Goal: Information Seeking & Learning: Obtain resource

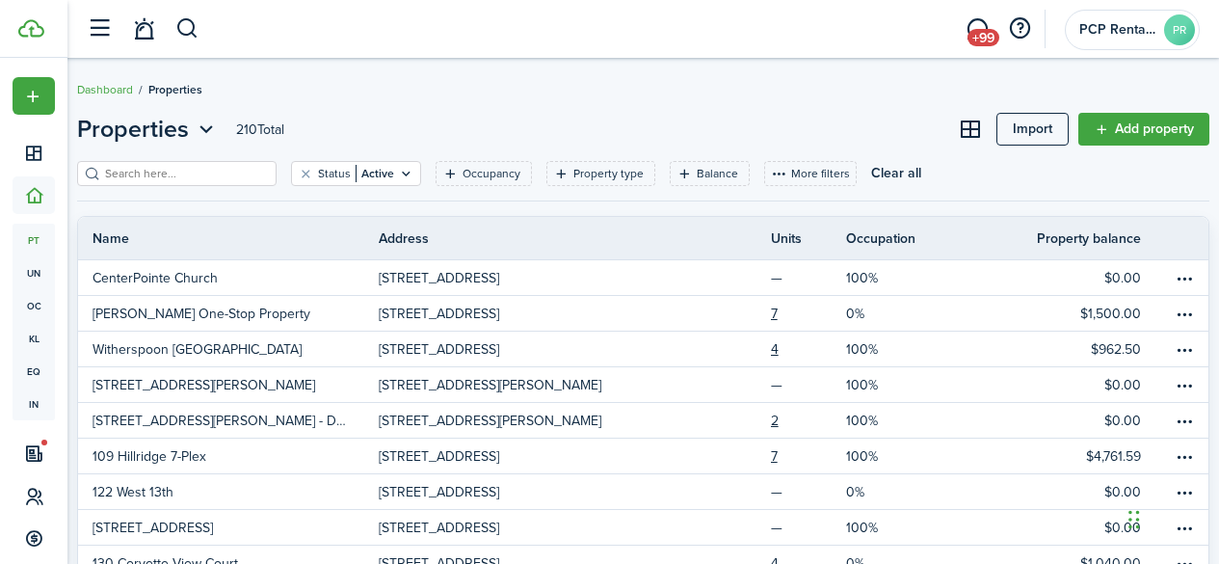
click at [165, 173] on input "search" at bounding box center [185, 174] width 170 height 18
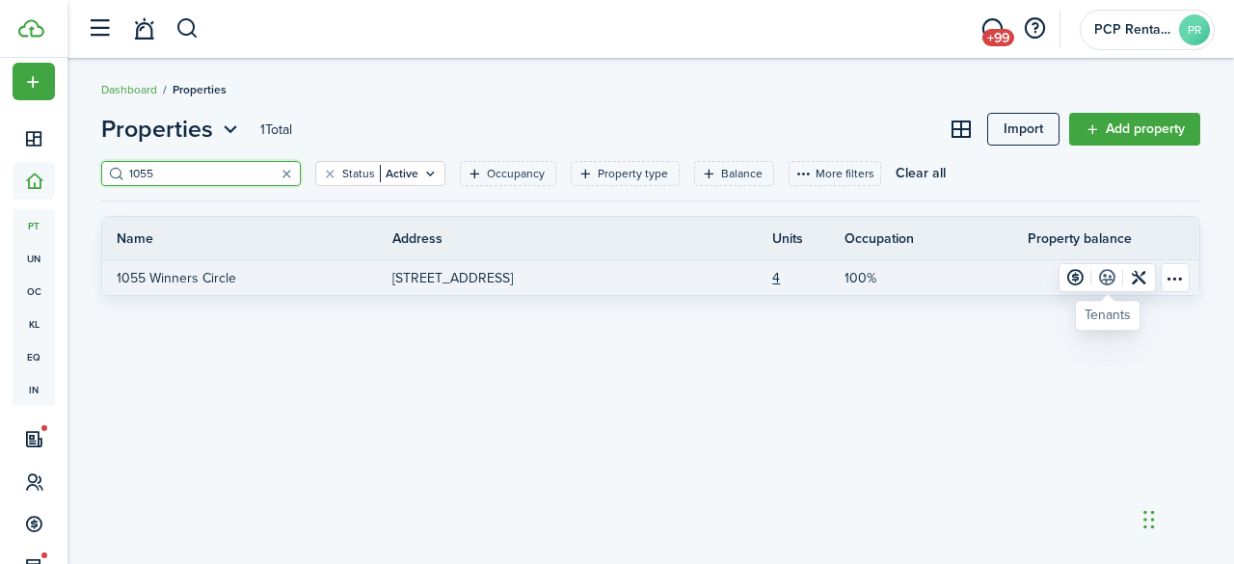
type input "1055"
click at [1109, 277] on link at bounding box center [1107, 277] width 32 height 27
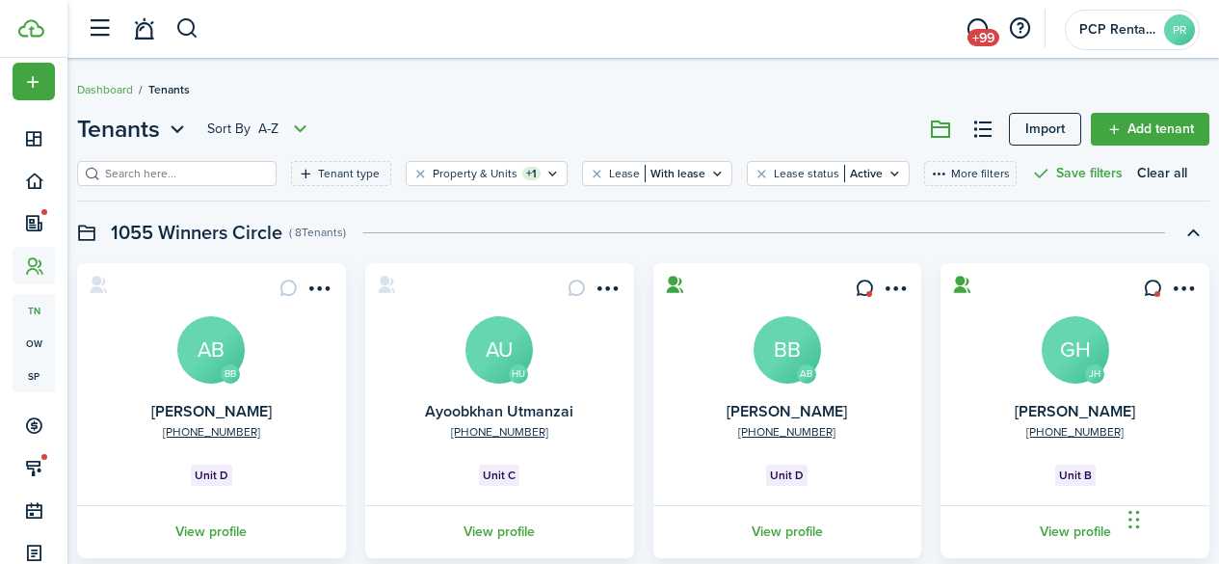
scroll to position [89, 0]
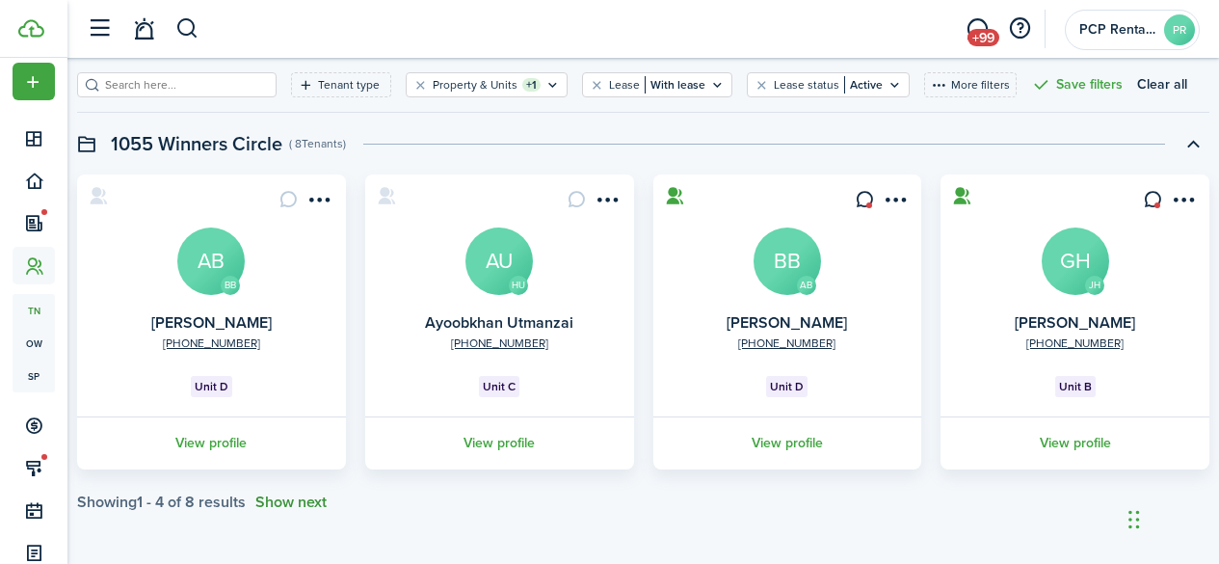
click at [304, 504] on button "Show next" at bounding box center [290, 501] width 71 height 17
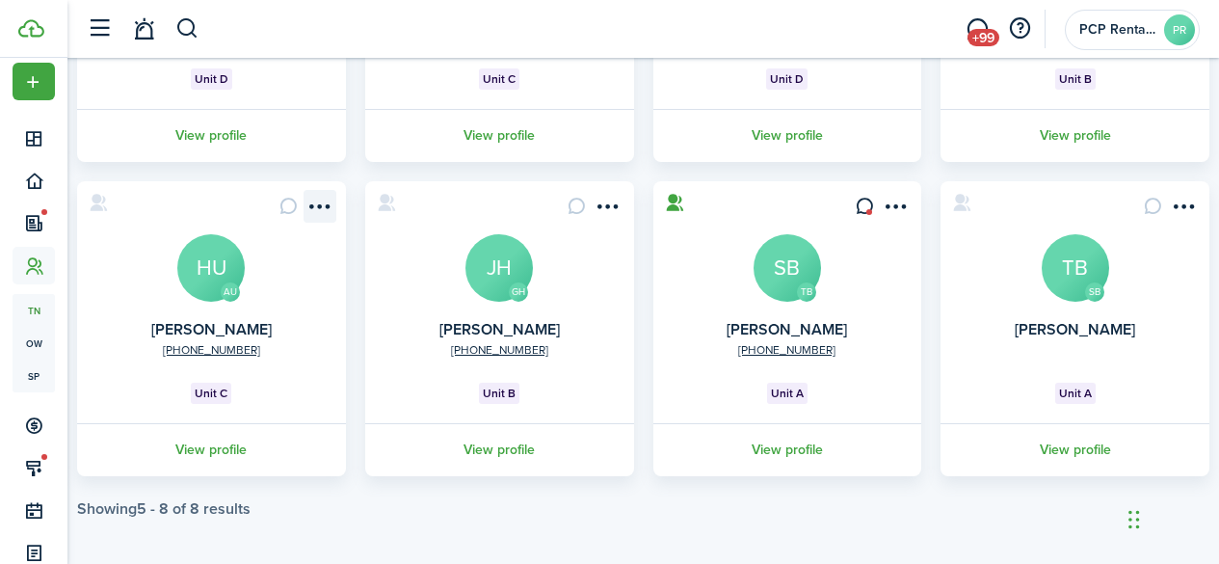
scroll to position [403, 0]
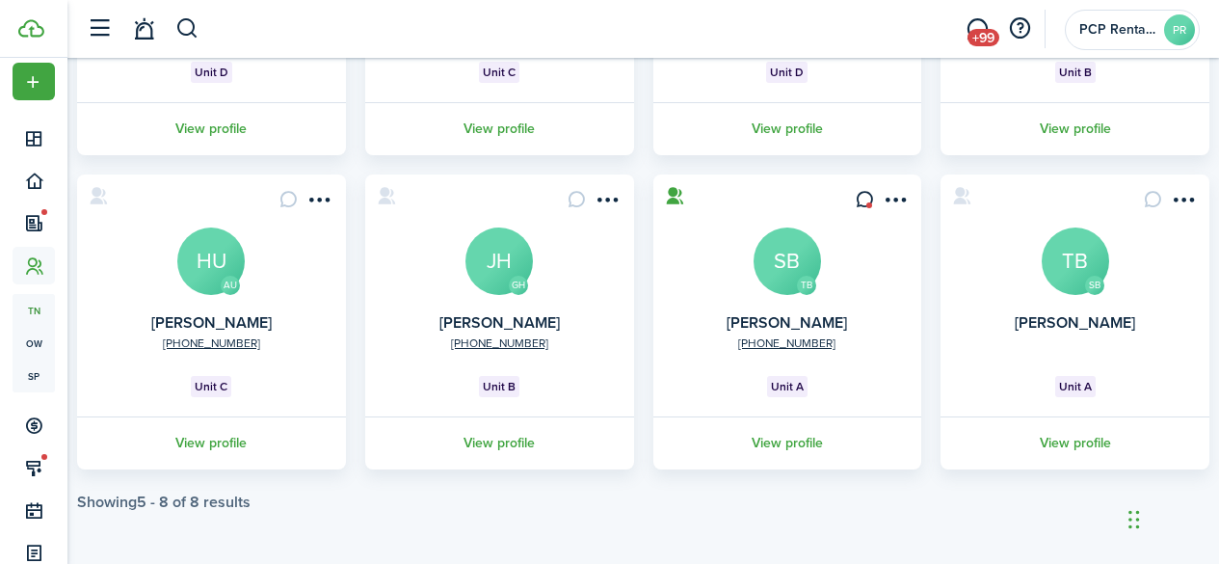
click at [771, 443] on link "View profile" at bounding box center [787, 442] width 275 height 53
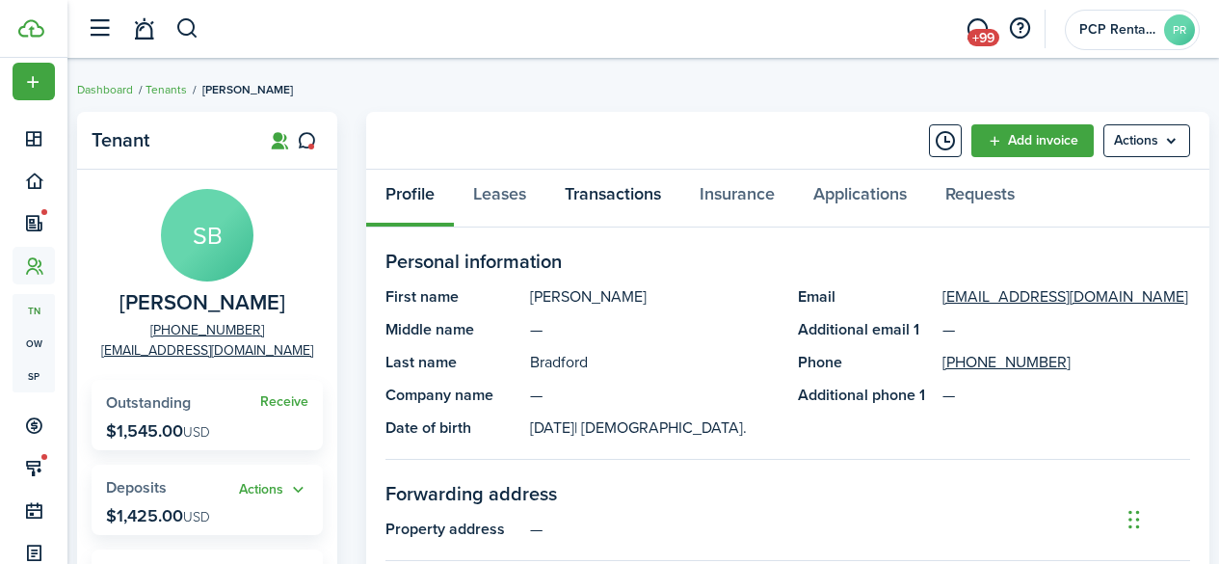
click at [622, 197] on link "Transactions" at bounding box center [612, 199] width 135 height 58
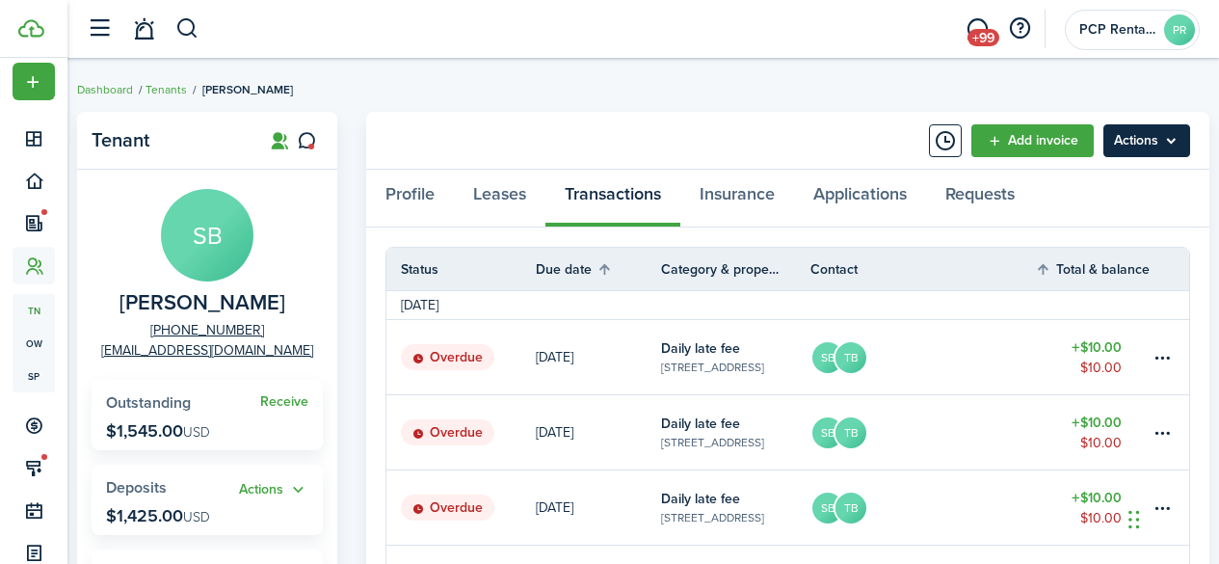
click at [1156, 148] on menu-btn "Actions" at bounding box center [1146, 140] width 87 height 33
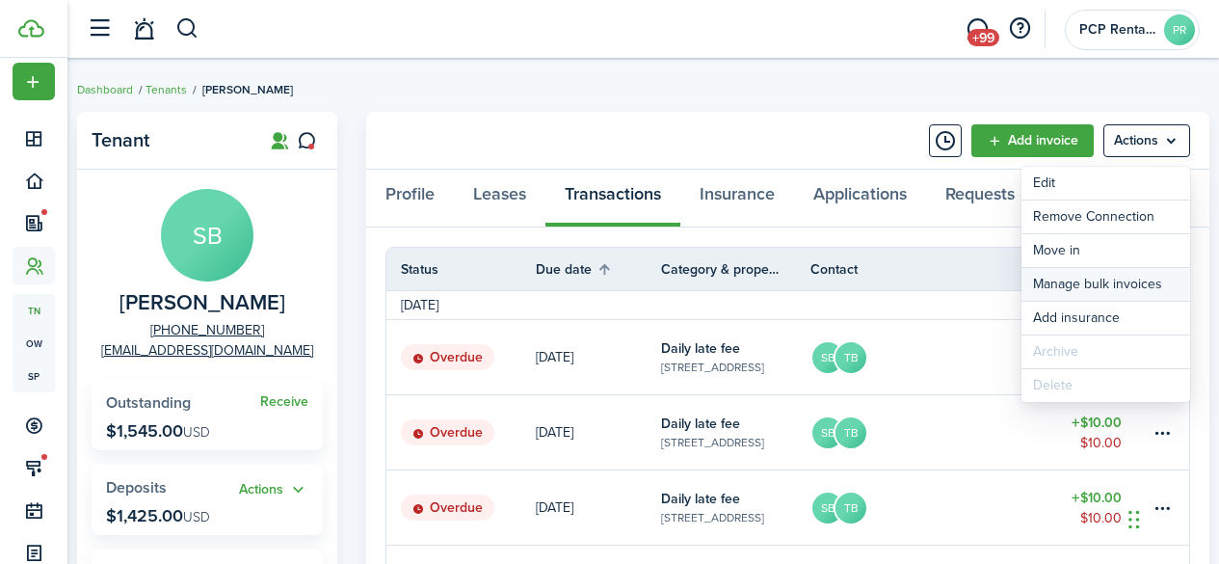
click at [1064, 283] on link "Manage bulk invoices" at bounding box center [1106, 284] width 169 height 33
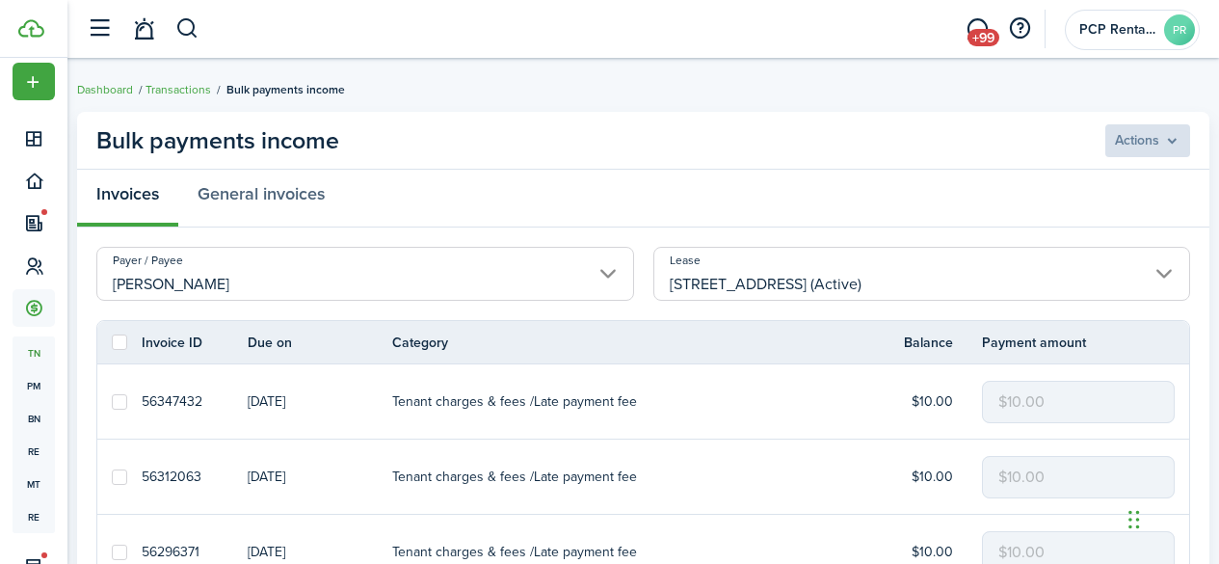
click at [117, 343] on label at bounding box center [119, 341] width 15 height 15
click at [112, 343] on input "checkbox" at bounding box center [111, 342] width 1 height 1
checkbox input "true"
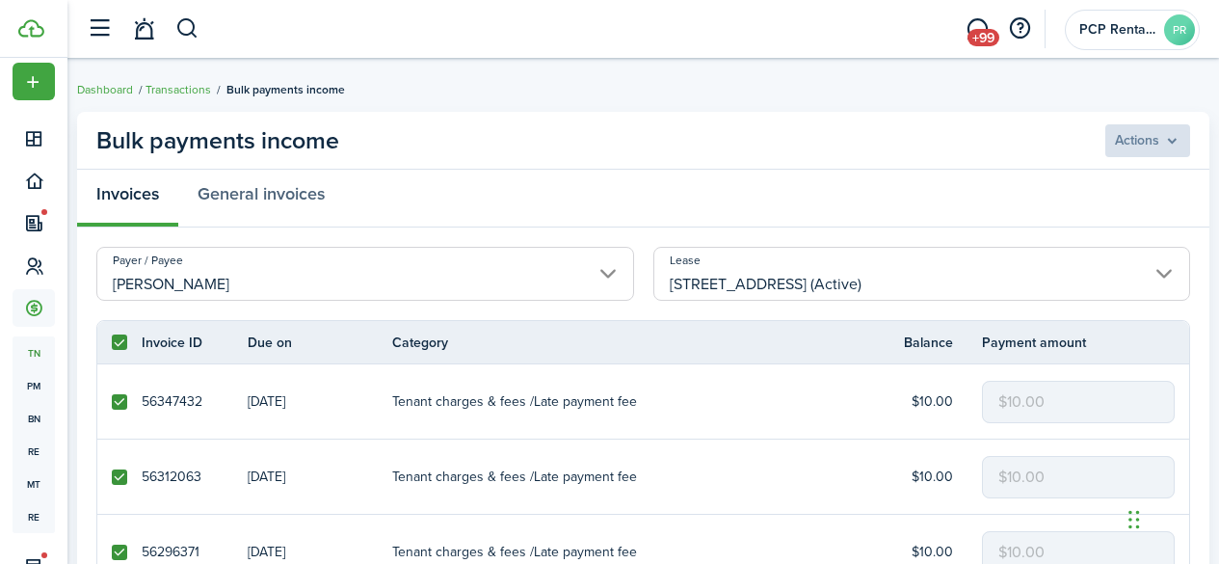
checkbox input "true"
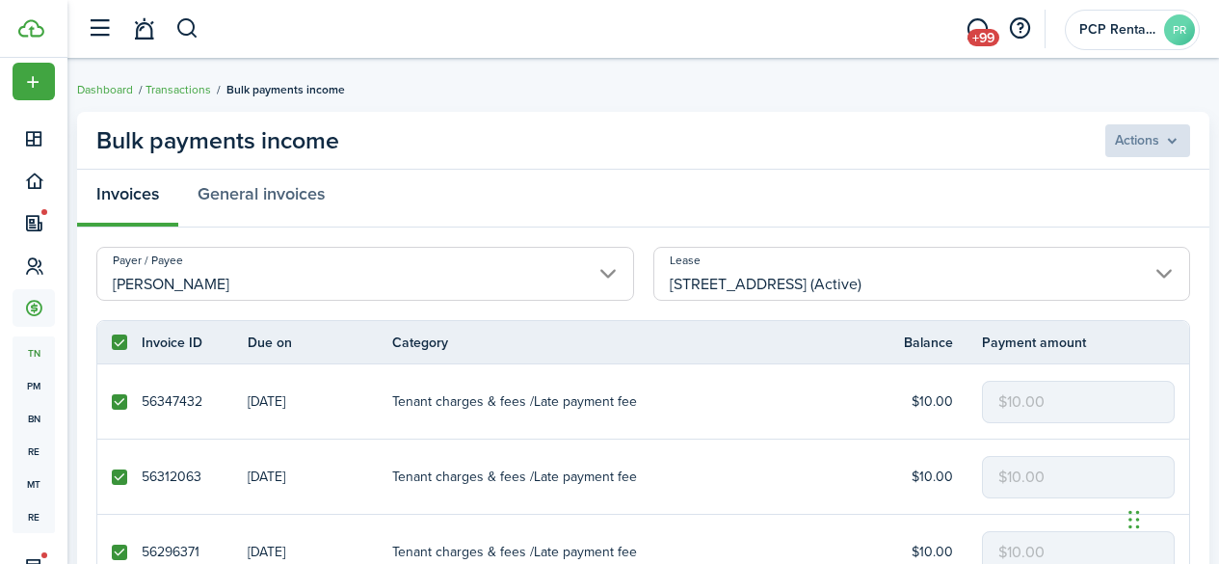
checkbox input "true"
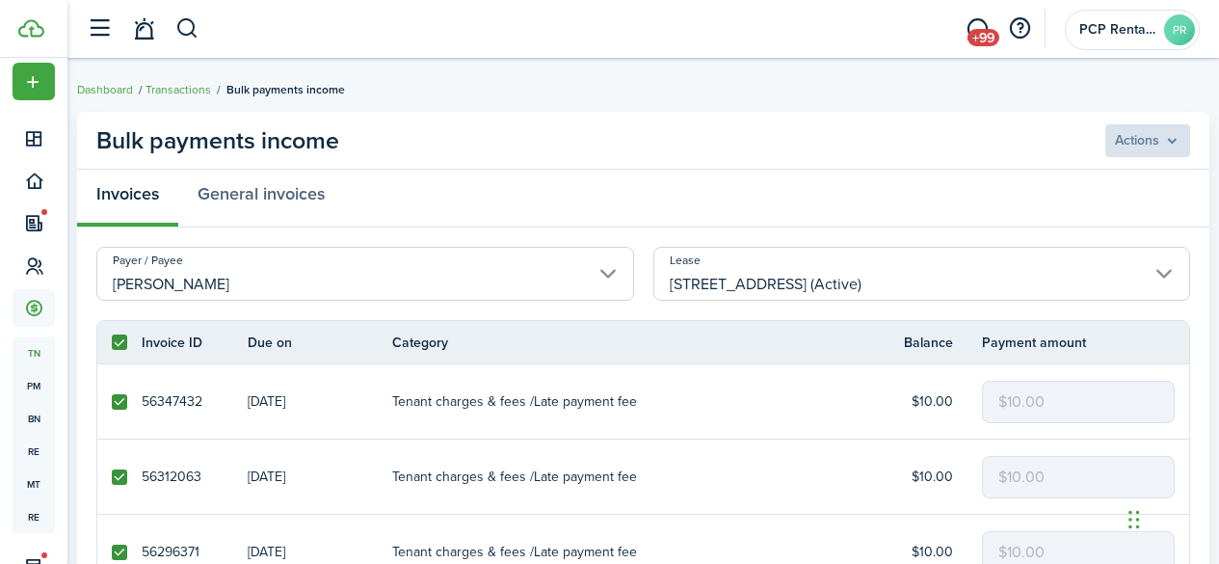
checkbox input "true"
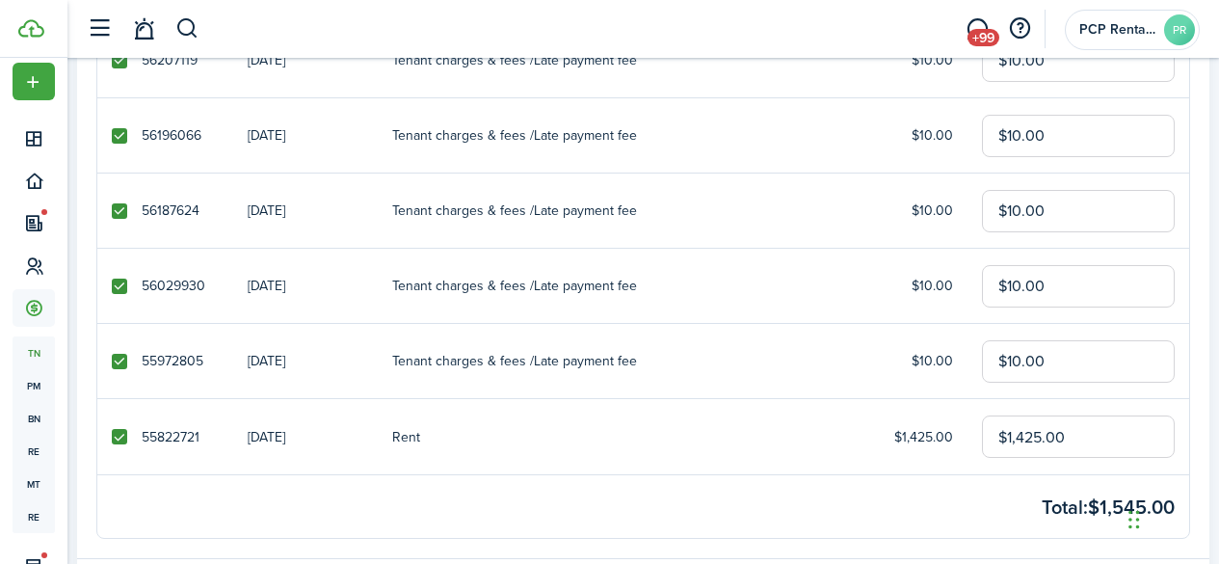
scroll to position [964, 0]
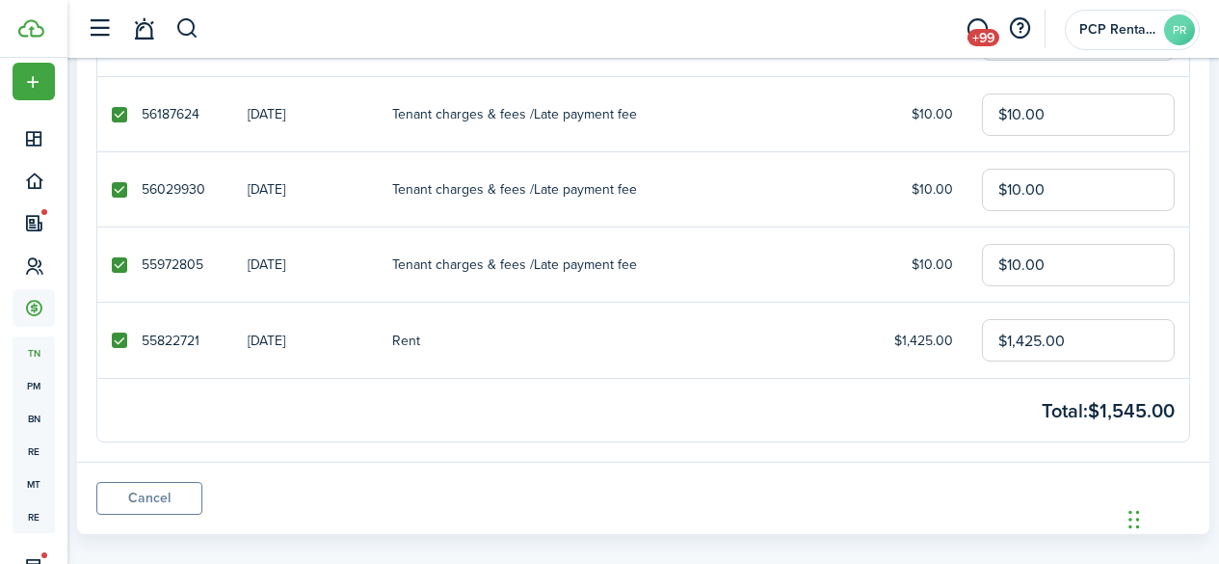
click at [119, 339] on label at bounding box center [119, 339] width 15 height 15
click at [112, 340] on input "checkbox" at bounding box center [111, 340] width 1 height 1
checkbox input "false"
click at [119, 337] on label at bounding box center [119, 339] width 15 height 15
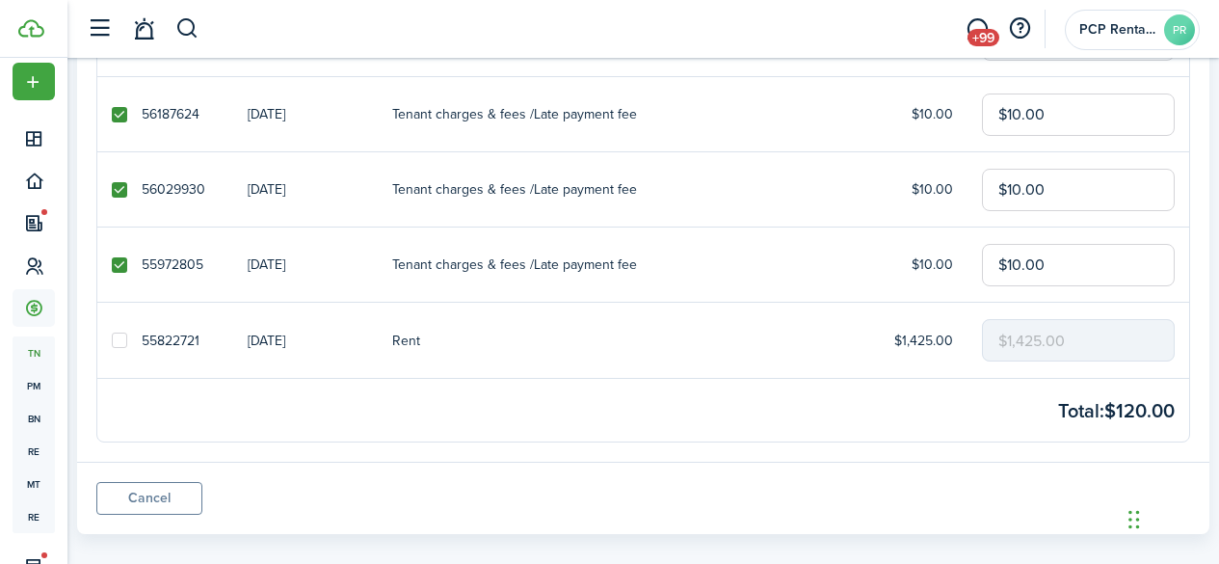
click at [112, 340] on input "checkbox" at bounding box center [111, 340] width 1 height 1
checkbox input "true"
drag, startPoint x: 1083, startPoint y: 336, endPoint x: 876, endPoint y: 351, distance: 207.7
click at [876, 351] on tr "55822721 [DATE] Rent $1,425.00 $1,425.00" at bounding box center [643, 340] width 1092 height 75
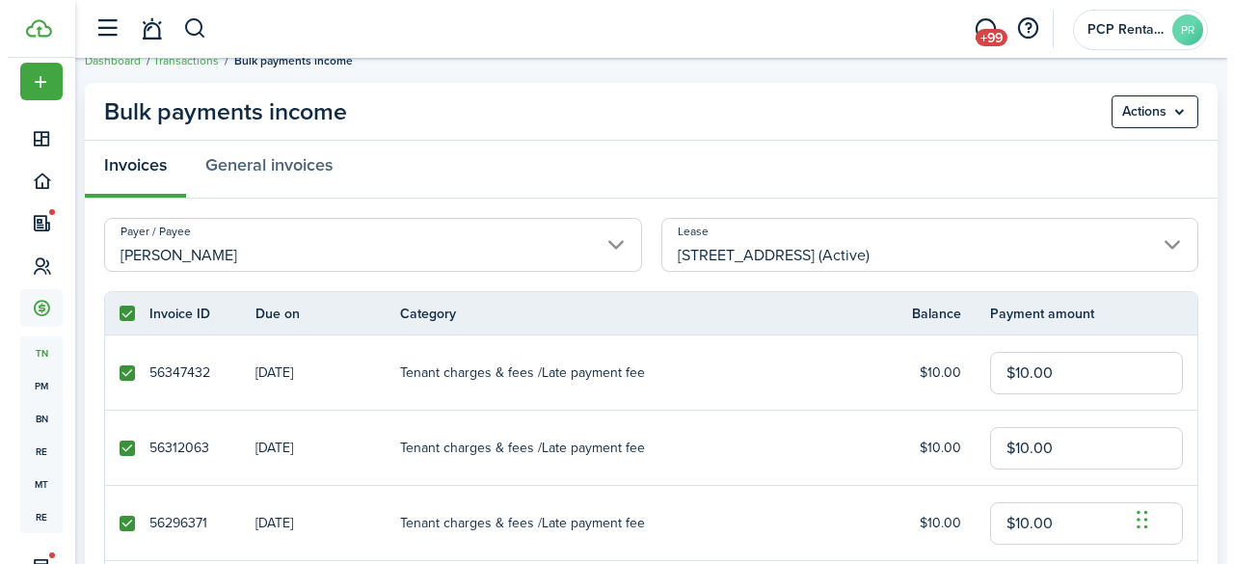
scroll to position [0, 0]
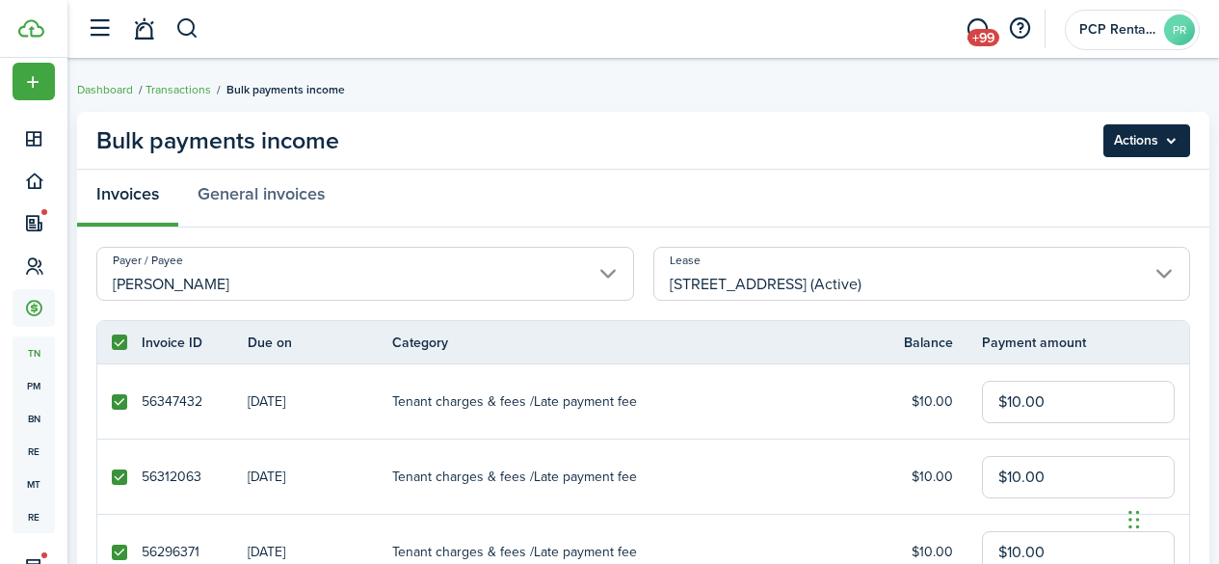
type input "$280.00"
click at [1156, 138] on menu-btn "Actions" at bounding box center [1146, 140] width 87 height 33
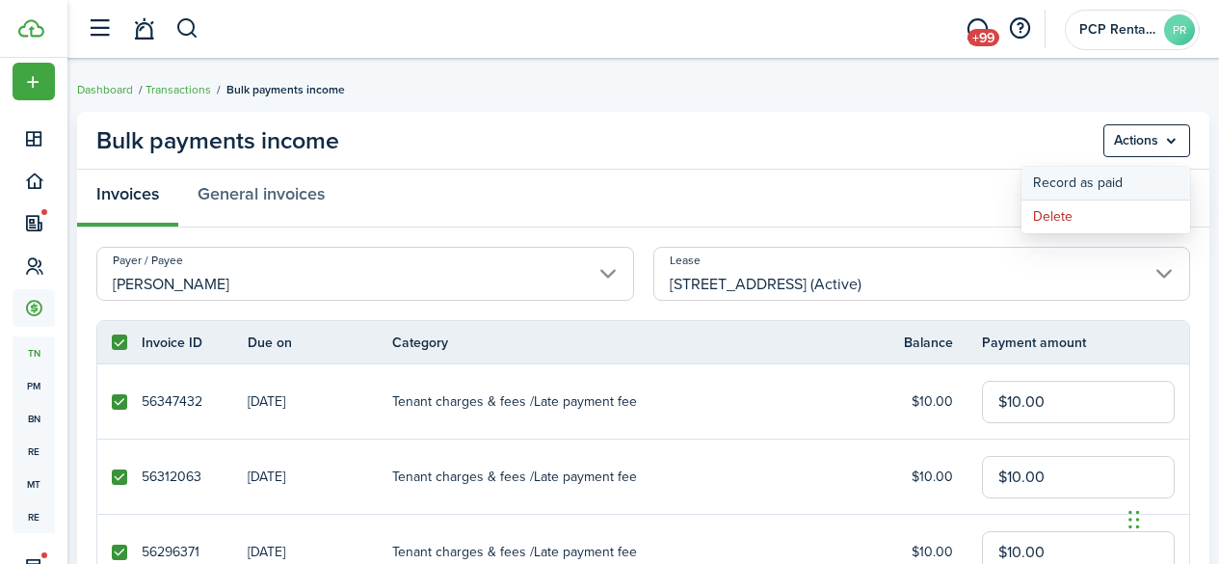
click at [1067, 184] on button "Record as paid" at bounding box center [1106, 183] width 169 height 33
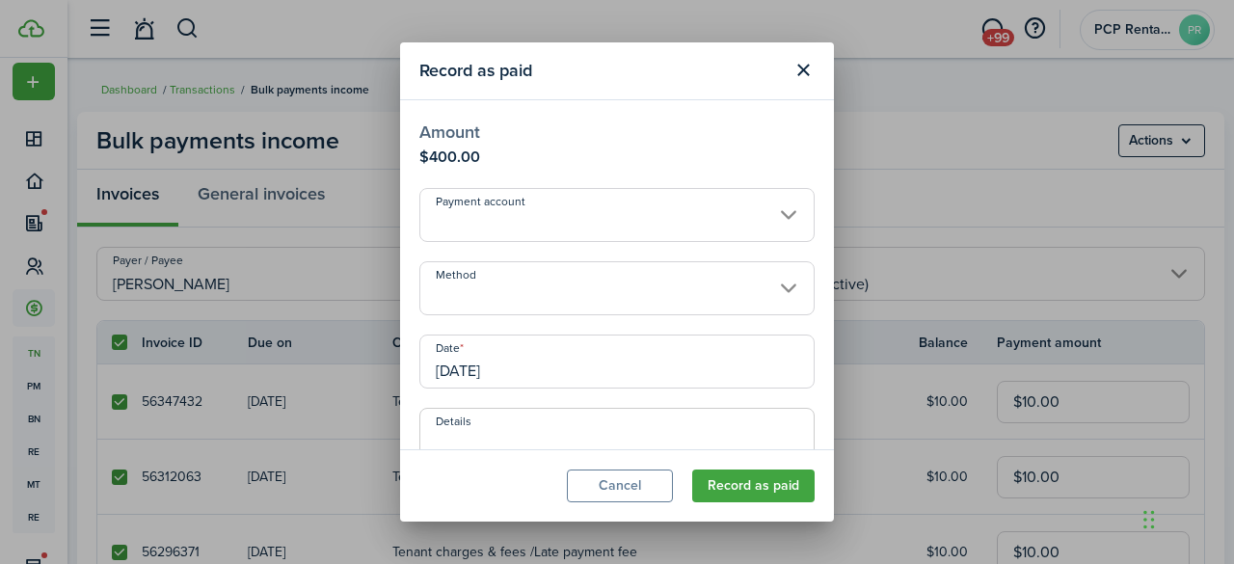
click at [465, 288] on input "Method" at bounding box center [616, 288] width 395 height 54
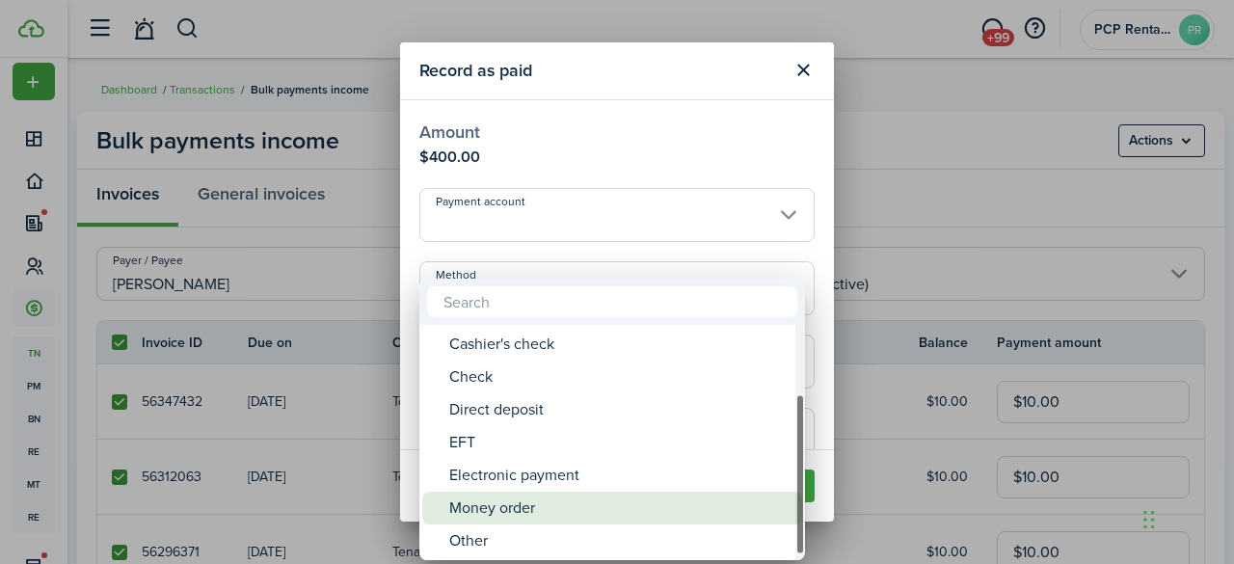
click at [470, 509] on div "Money order" at bounding box center [619, 507] width 341 height 33
type input "Money order"
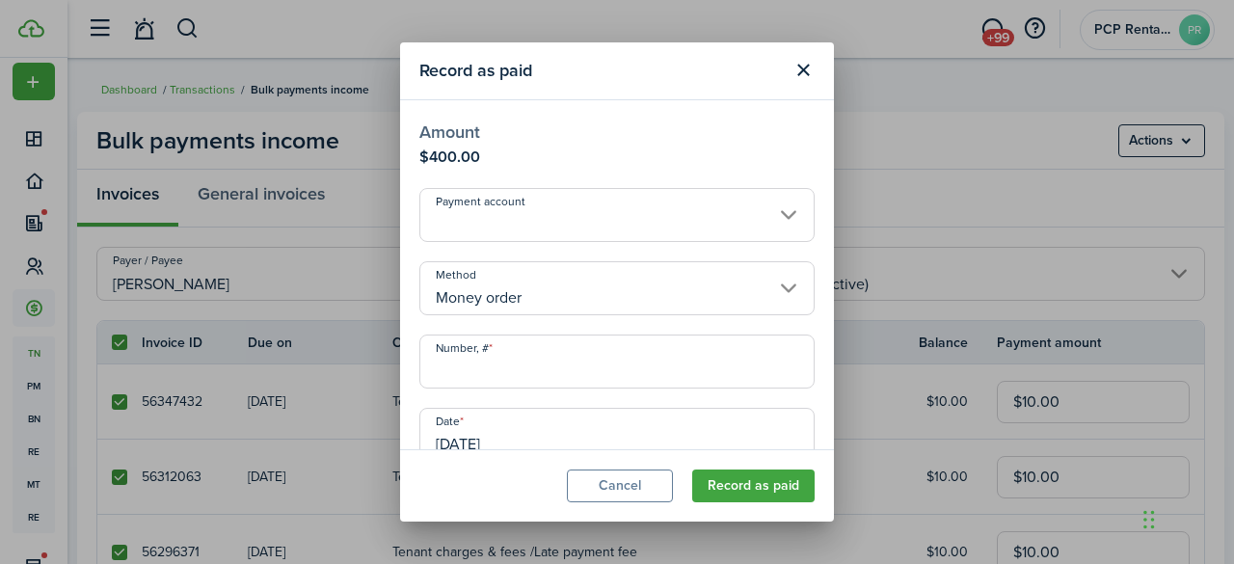
click at [466, 373] on input "Number, #" at bounding box center [616, 361] width 395 height 54
click at [531, 427] on input "[DATE]" at bounding box center [616, 435] width 395 height 54
type input "22-098011521"
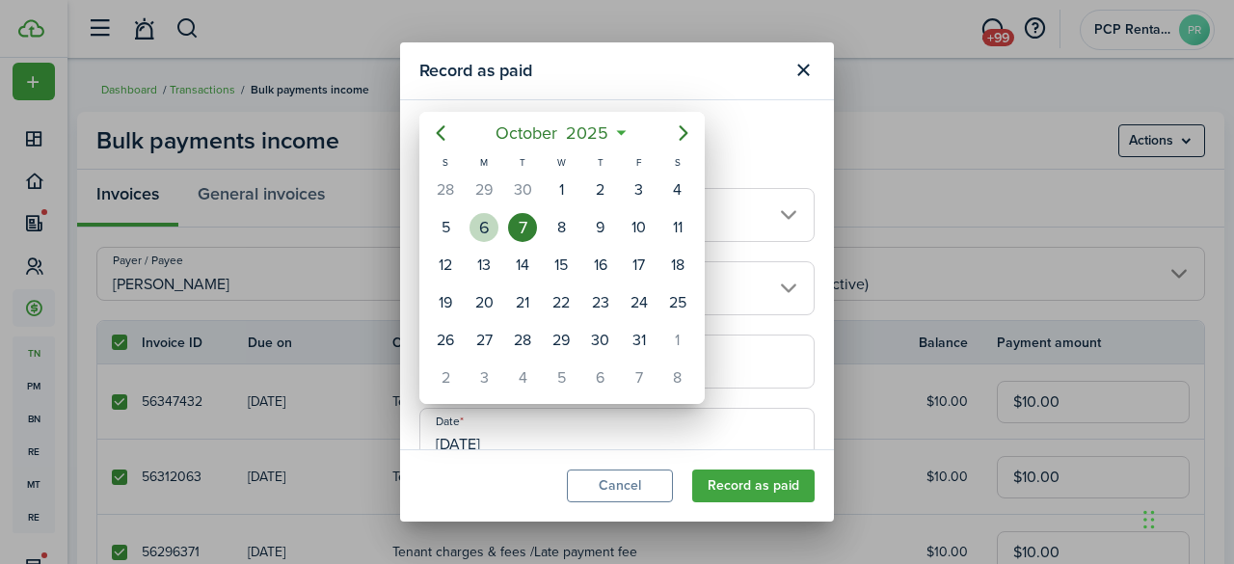
click at [490, 231] on div "6" at bounding box center [483, 227] width 29 height 29
type input "[DATE]"
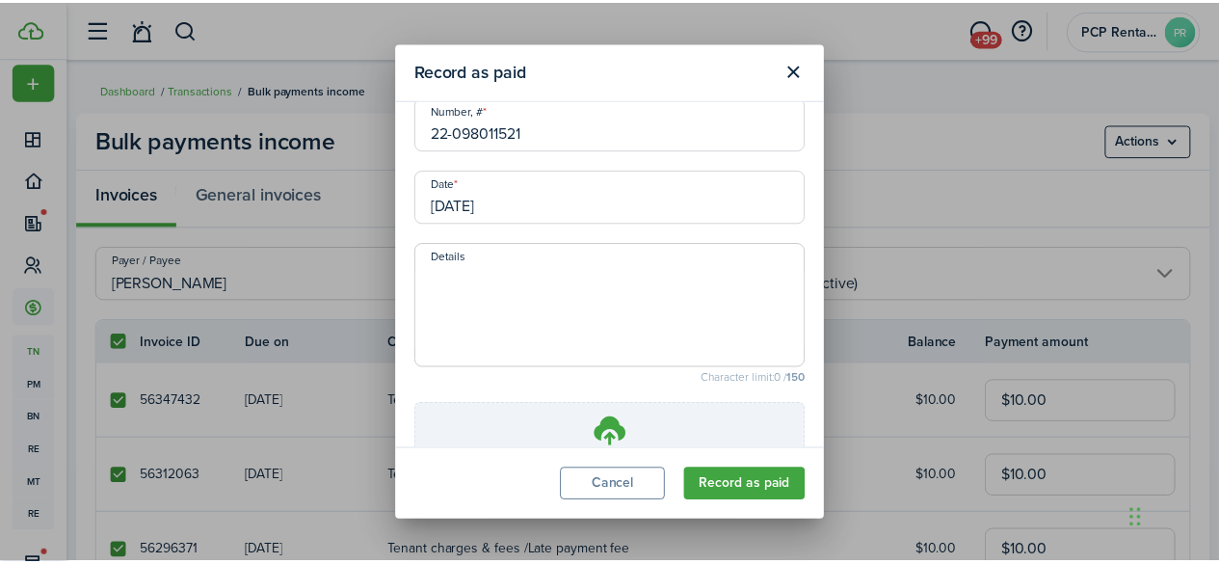
scroll to position [389, 0]
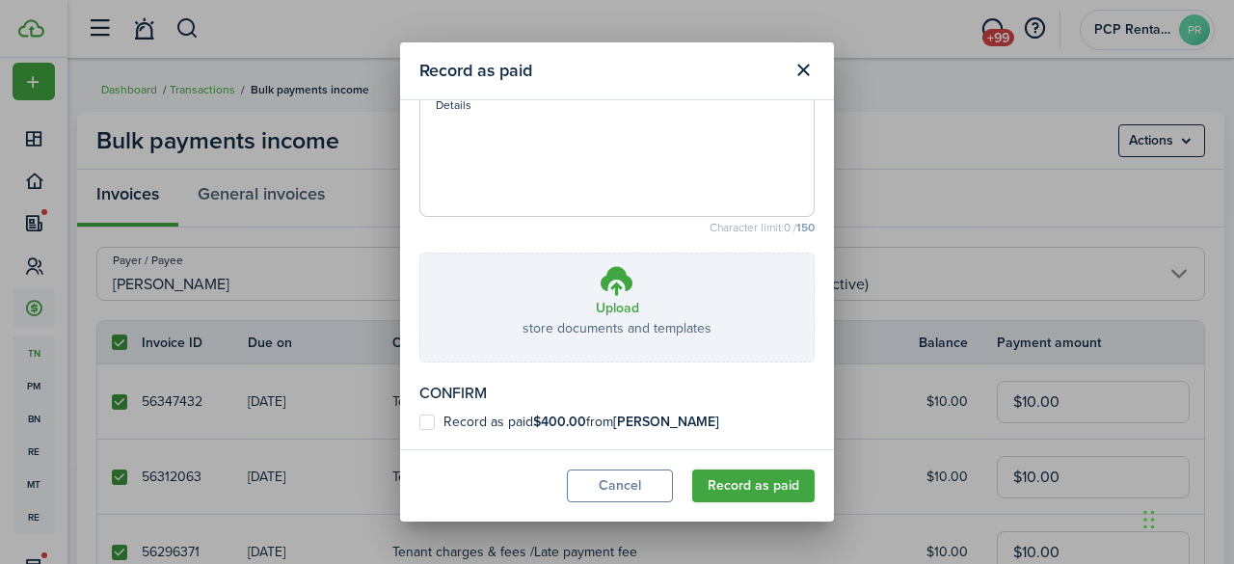
click at [428, 418] on label "Record as paid $400.00 from [PERSON_NAME]" at bounding box center [569, 421] width 300 height 15
checkbox input "true"
click at [741, 503] on modal-footer "Cancel Record as paid" at bounding box center [617, 485] width 434 height 72
click at [759, 488] on button "Record as paid" at bounding box center [753, 485] width 122 height 33
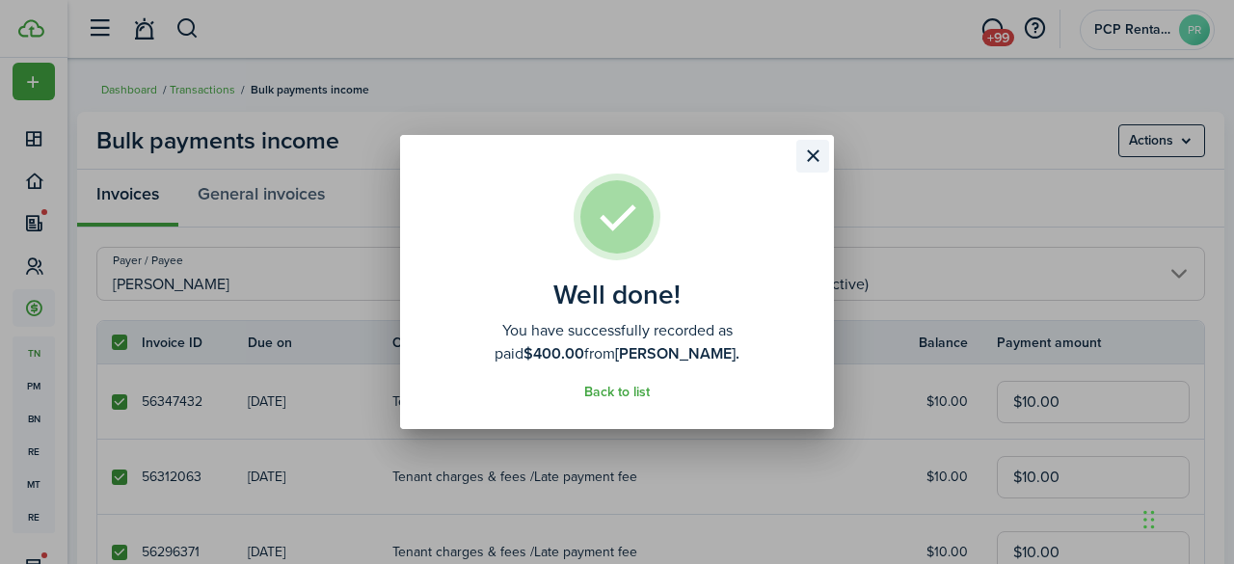
click at [812, 159] on button "Close modal" at bounding box center [812, 156] width 33 height 33
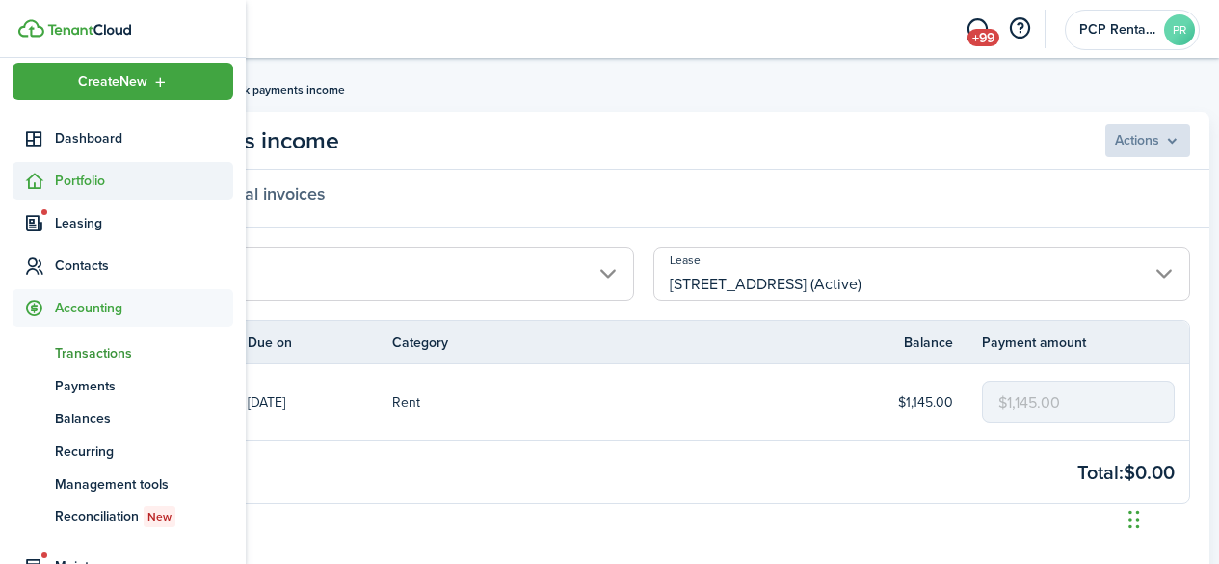
click at [82, 186] on span "Portfolio" at bounding box center [144, 181] width 178 height 20
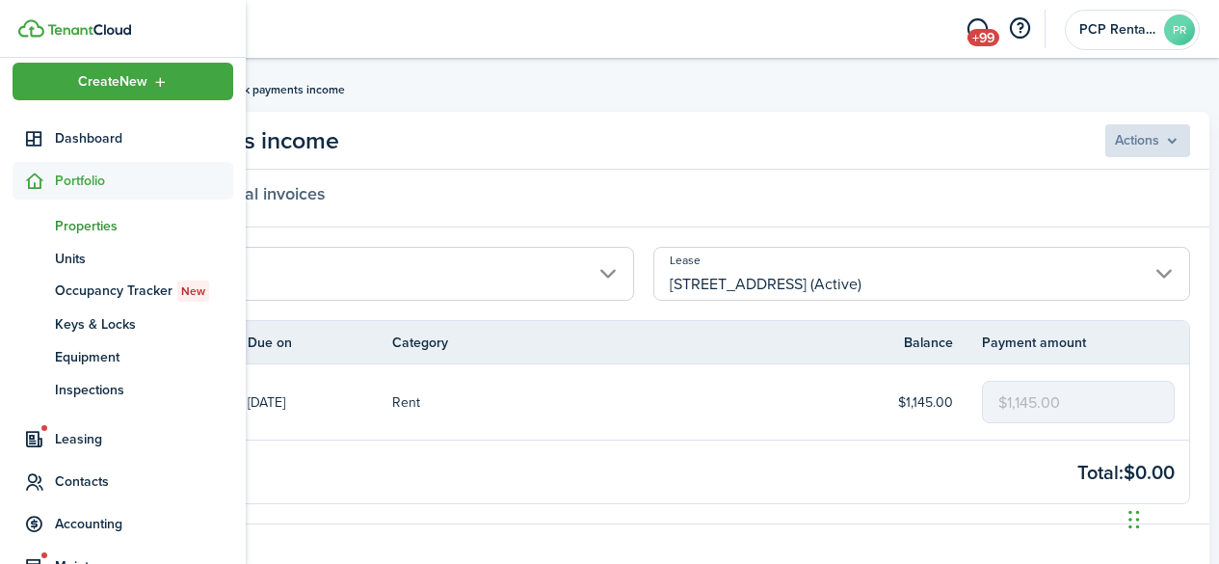
click at [76, 223] on span "Properties" at bounding box center [144, 226] width 178 height 20
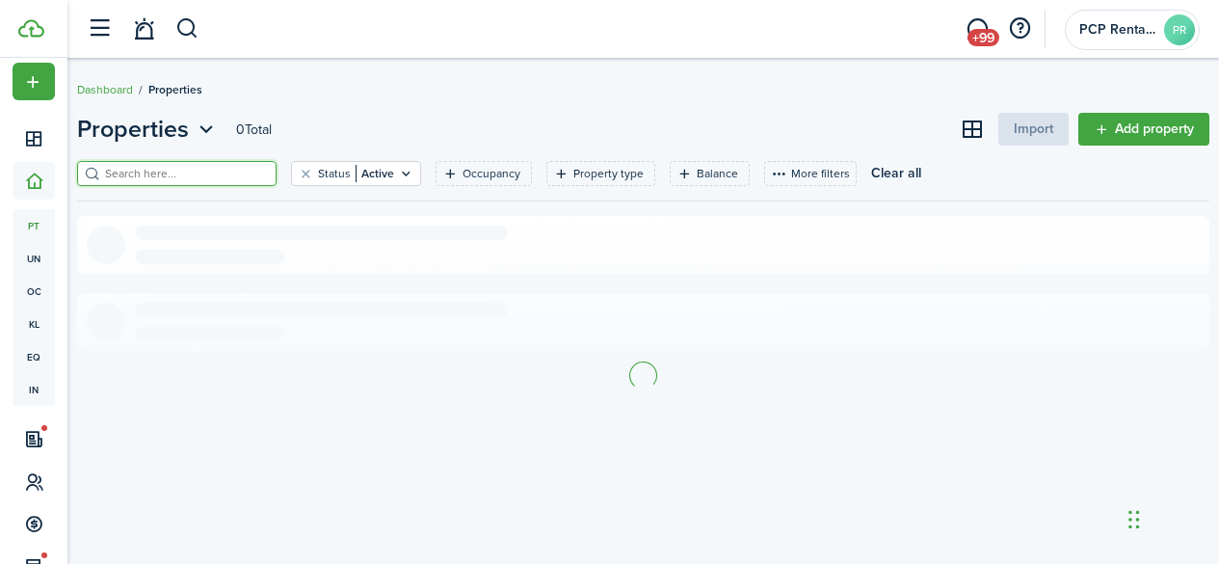
click at [234, 172] on input "search" at bounding box center [185, 174] width 170 height 18
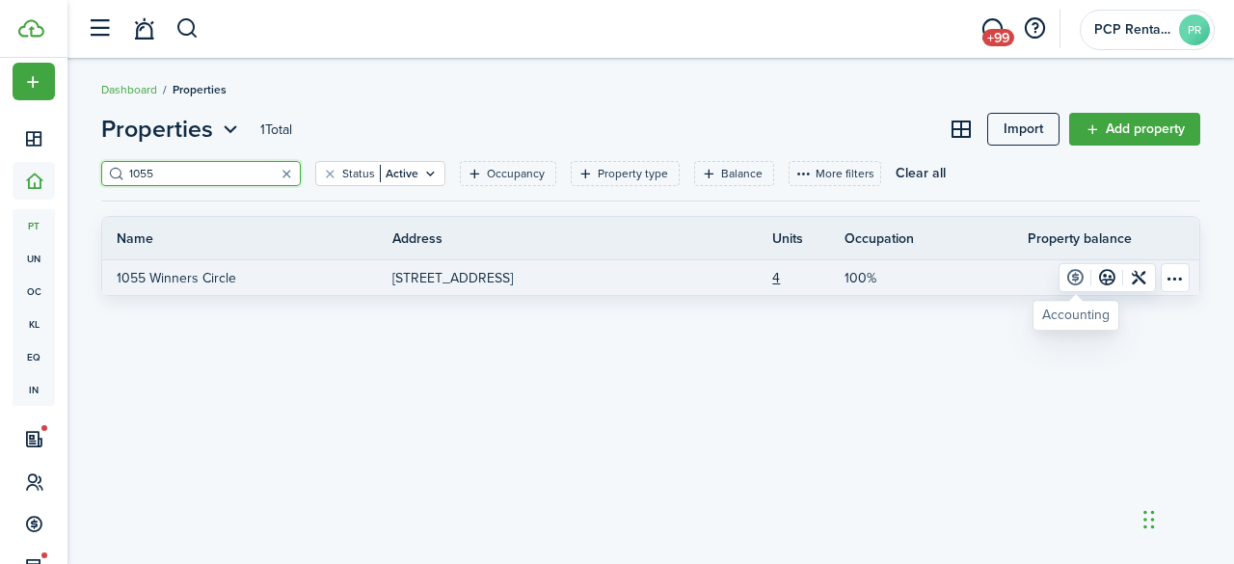
type input "1055"
click at [1070, 283] on link at bounding box center [1075, 277] width 32 height 27
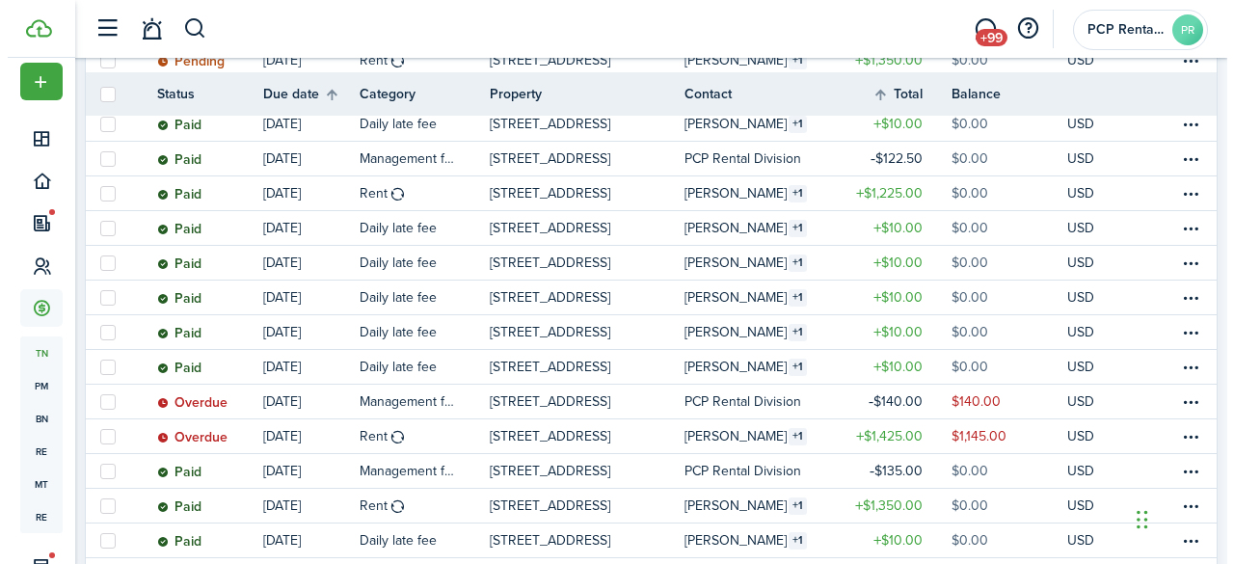
scroll to position [675, 0]
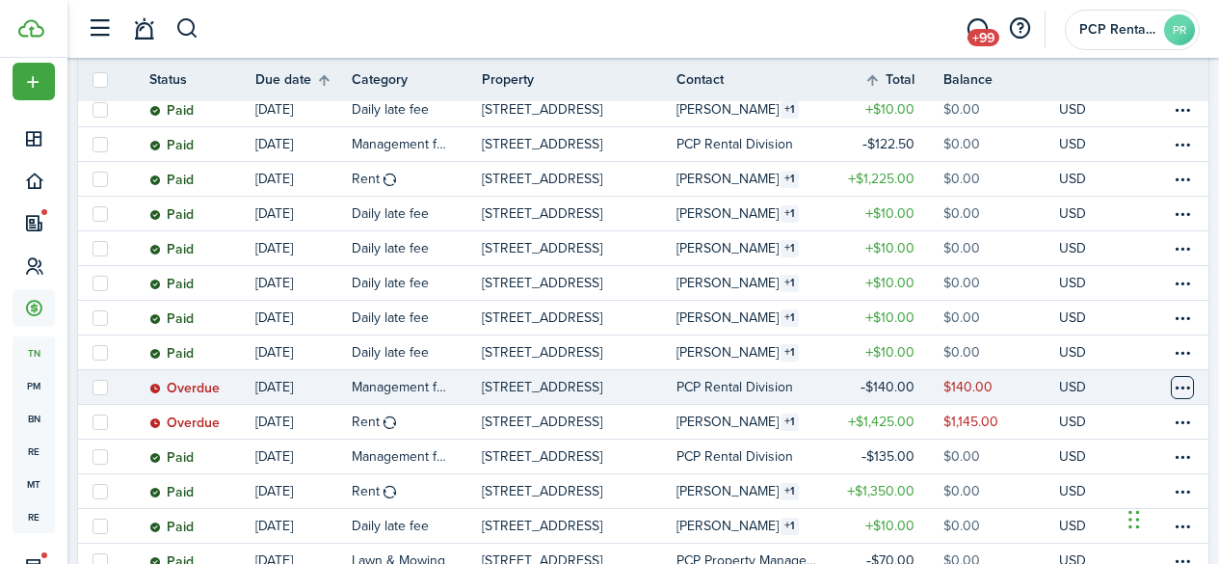
click at [1171, 383] on table-menu-btn-icon at bounding box center [1182, 387] width 23 height 23
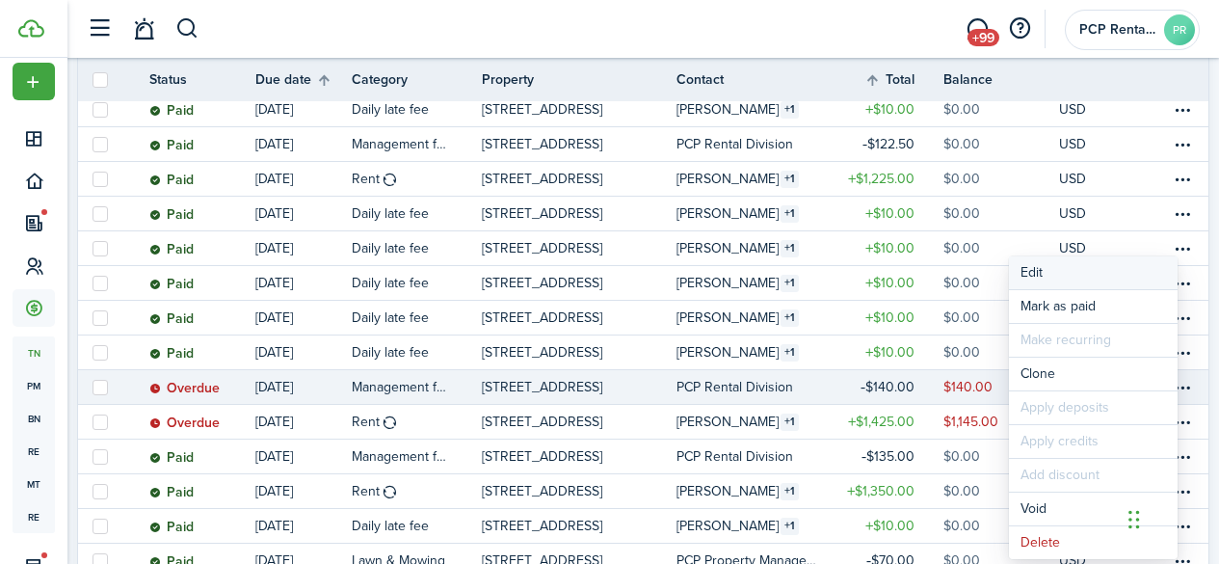
click at [1035, 274] on button "Edit" at bounding box center [1093, 272] width 169 height 33
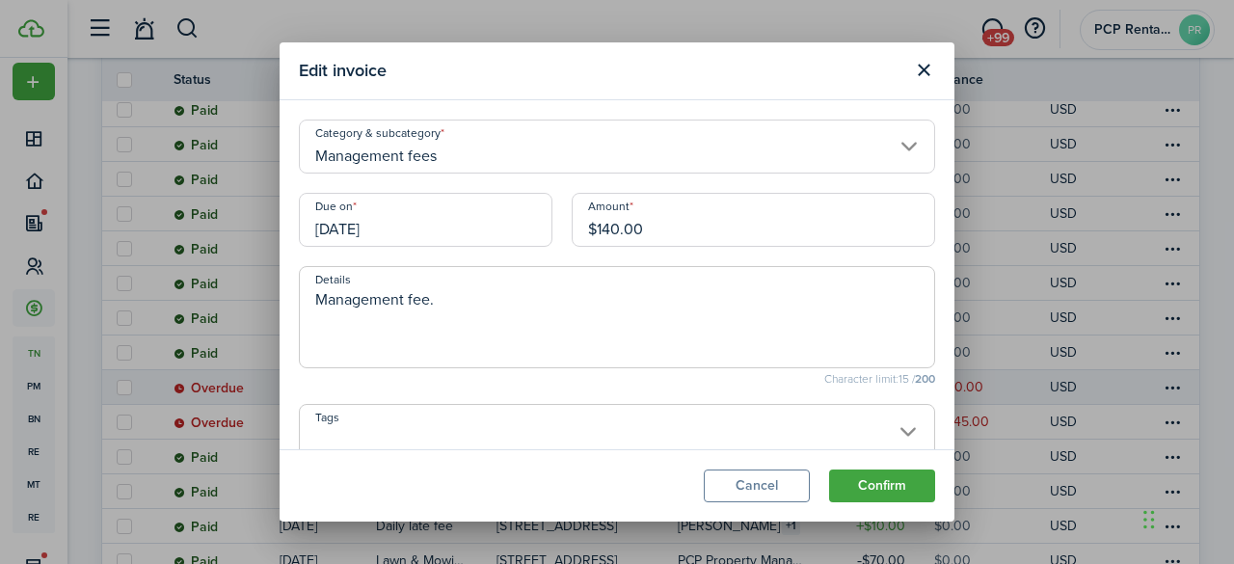
drag, startPoint x: 650, startPoint y: 225, endPoint x: 553, endPoint y: 233, distance: 96.8
click at [562, 235] on div "Amount $140.00" at bounding box center [753, 229] width 383 height 73
type input "$154.00"
click at [870, 489] on button "Confirm" at bounding box center [882, 485] width 106 height 33
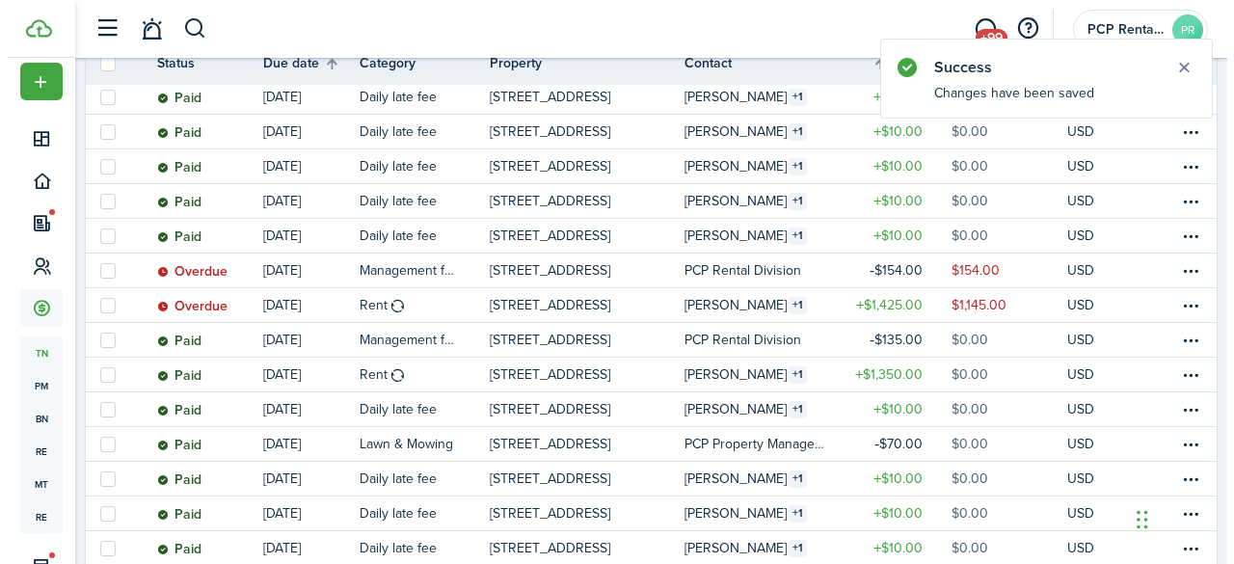
scroll to position [793, 0]
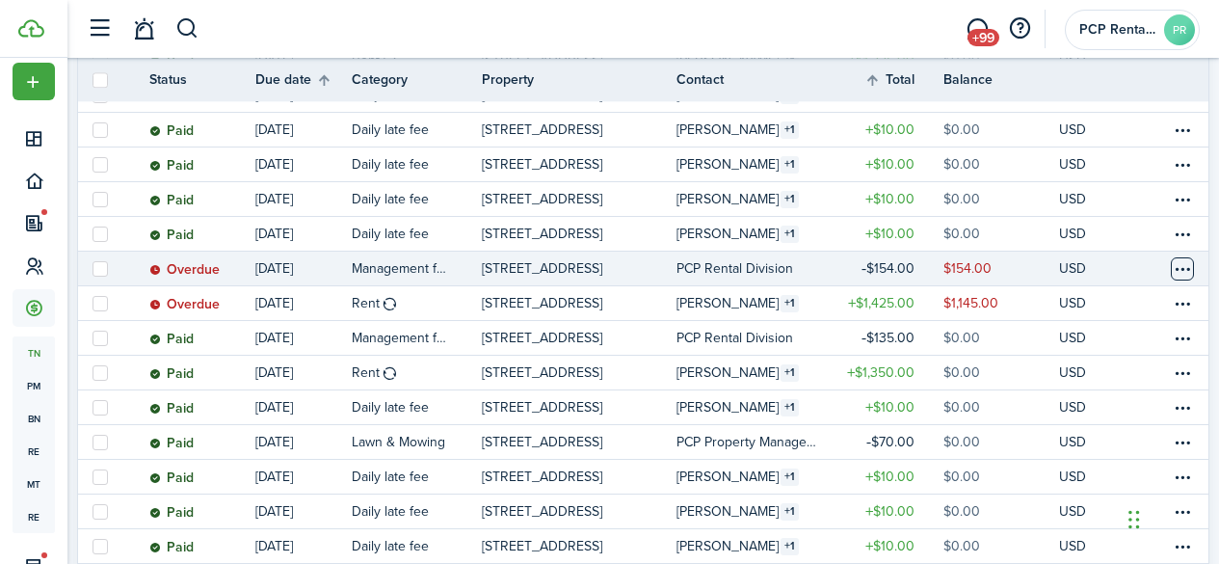
click at [1171, 265] on table-menu-btn-icon at bounding box center [1182, 268] width 23 height 23
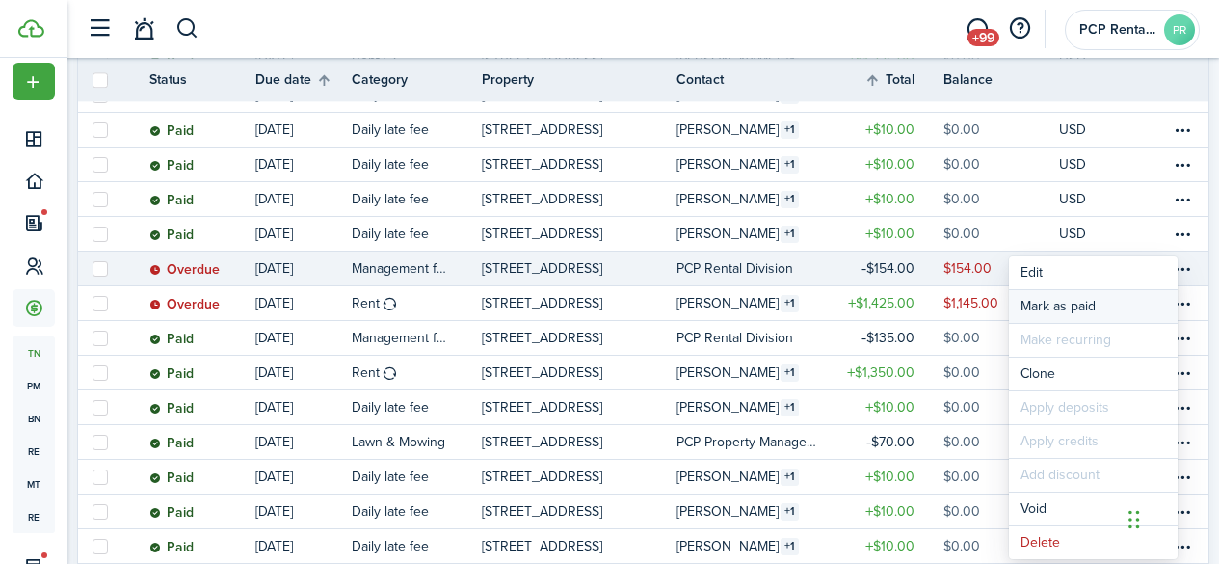
click at [1049, 305] on link "Mark as paid" at bounding box center [1093, 306] width 169 height 33
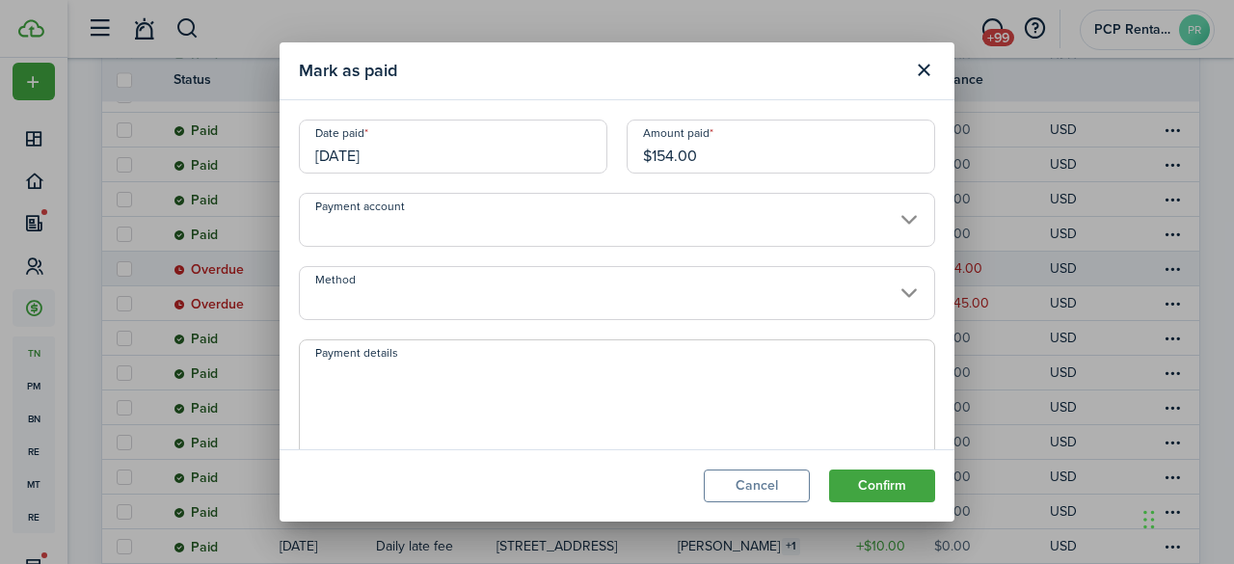
click at [387, 130] on input "[DATE]" at bounding box center [453, 146] width 308 height 54
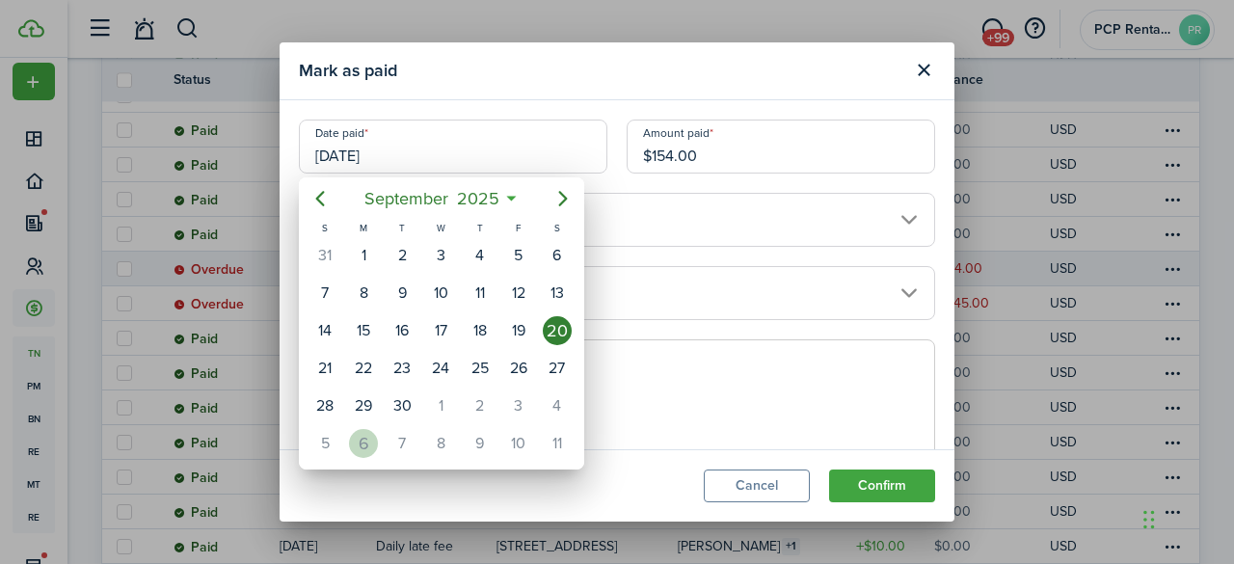
click at [360, 435] on div "6" at bounding box center [363, 443] width 29 height 29
type input "[DATE]"
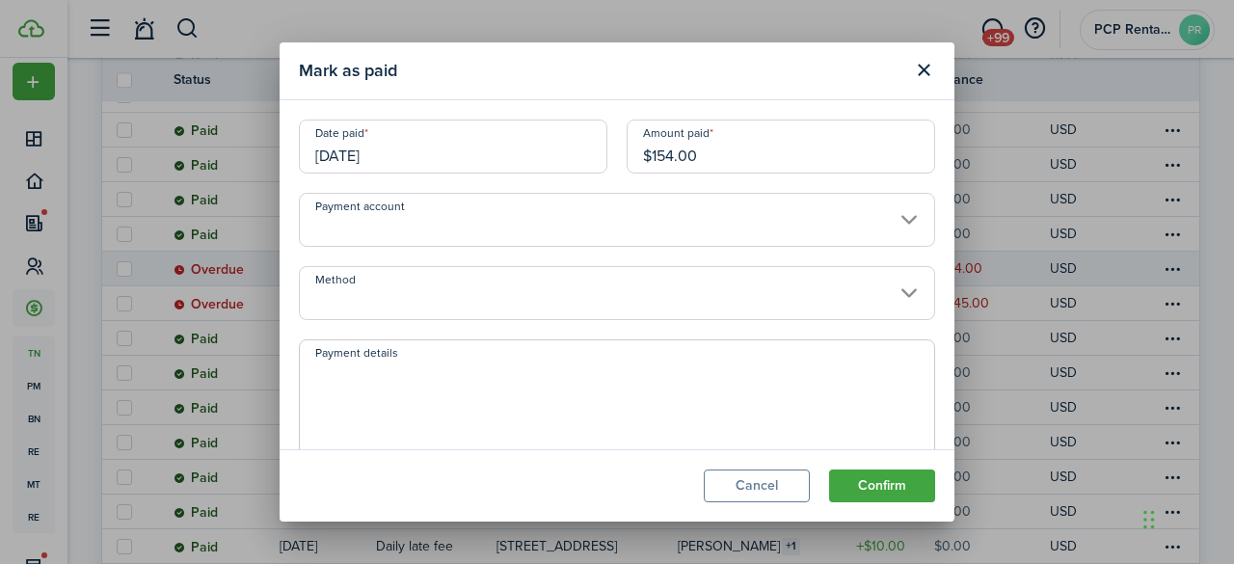
drag, startPoint x: 704, startPoint y: 157, endPoint x: 560, endPoint y: 139, distance: 145.7
click at [560, 139] on div "Date paid [DATE] Amount paid $154.00" at bounding box center [616, 155] width 655 height 73
type input "$40.00"
click at [895, 491] on button "Confirm" at bounding box center [882, 485] width 106 height 33
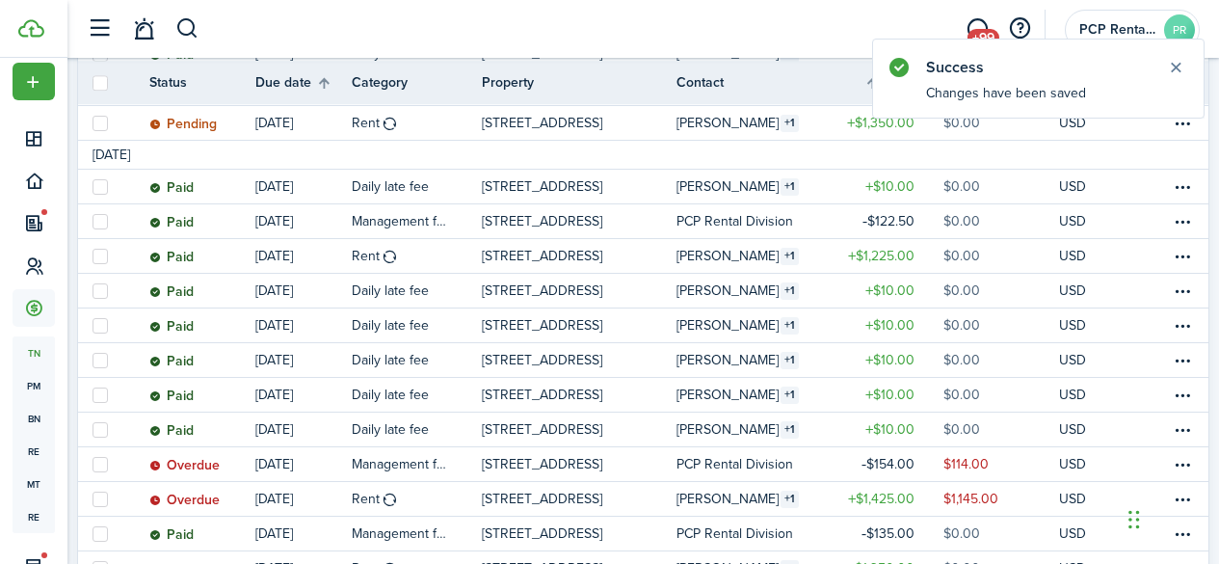
scroll to position [600, 0]
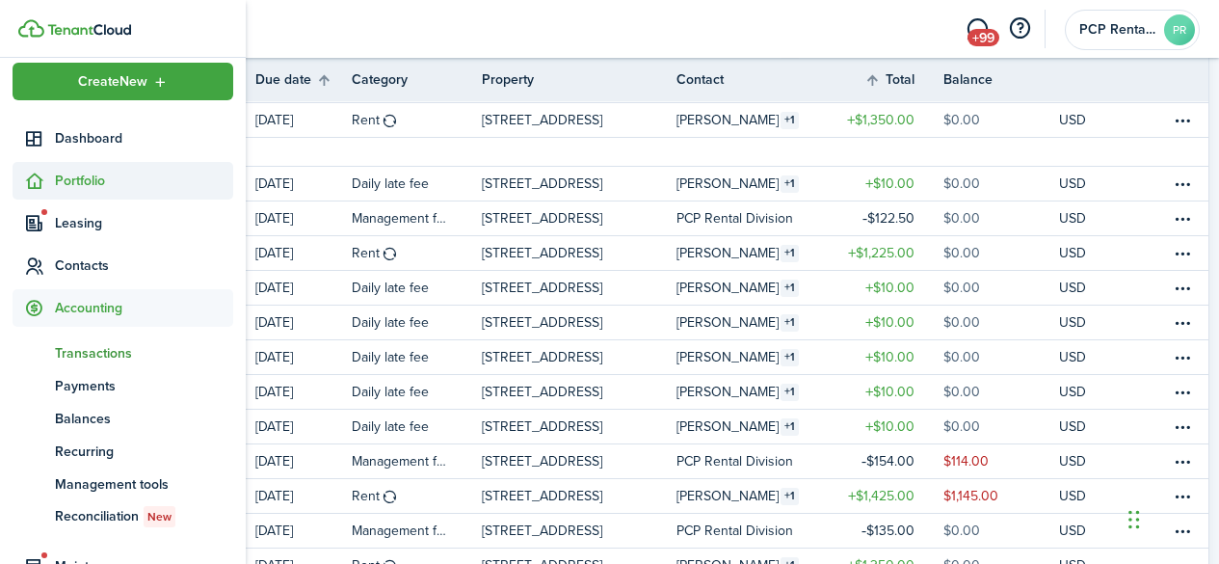
click at [85, 184] on span "Portfolio" at bounding box center [144, 181] width 178 height 20
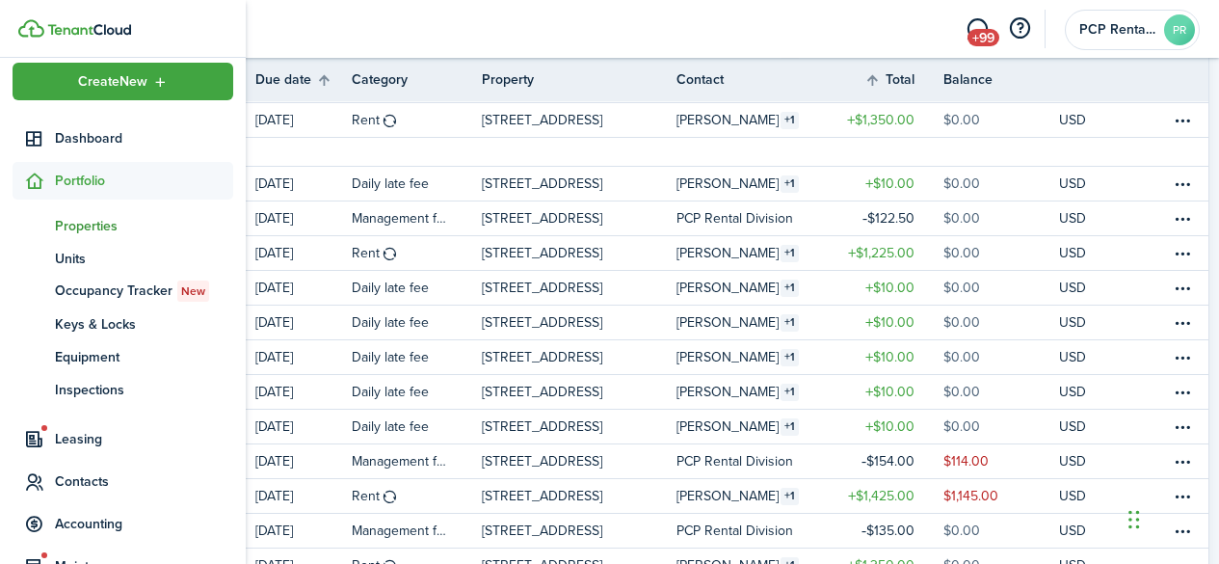
click at [93, 232] on span "Properties" at bounding box center [144, 226] width 178 height 20
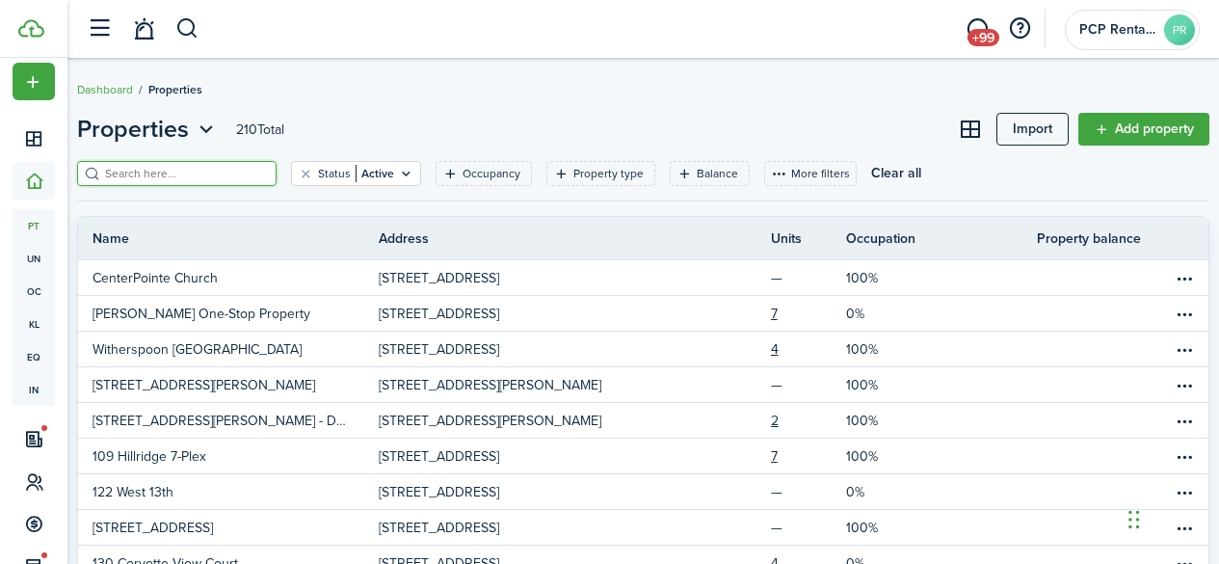
click at [221, 171] on input "search" at bounding box center [185, 174] width 170 height 18
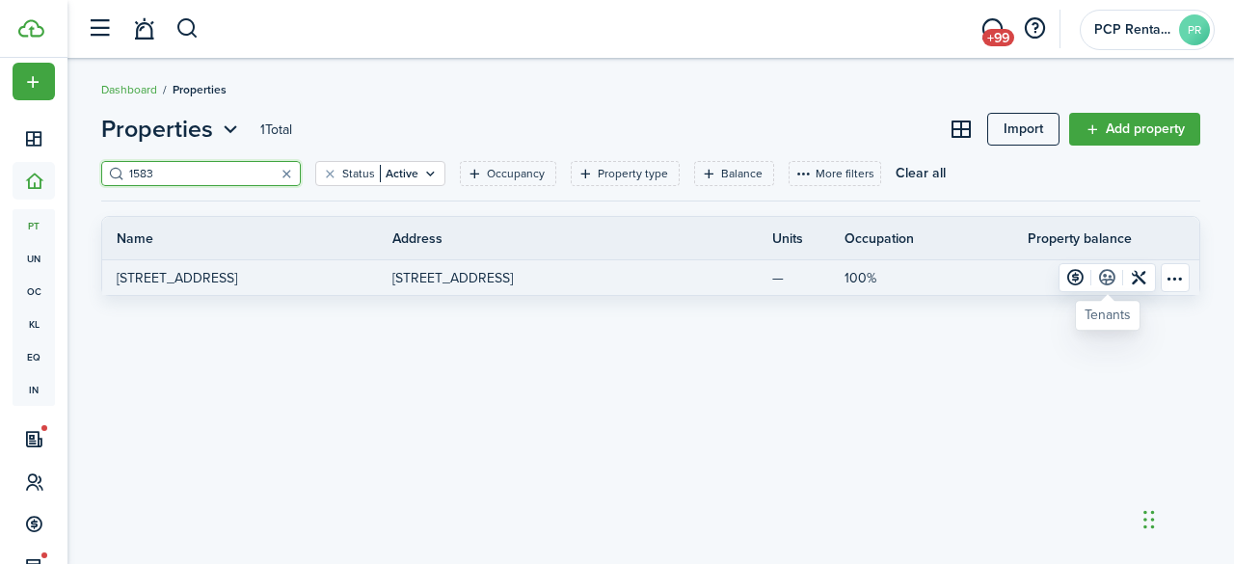
type input "1583"
click at [1103, 277] on link at bounding box center [1107, 277] width 32 height 27
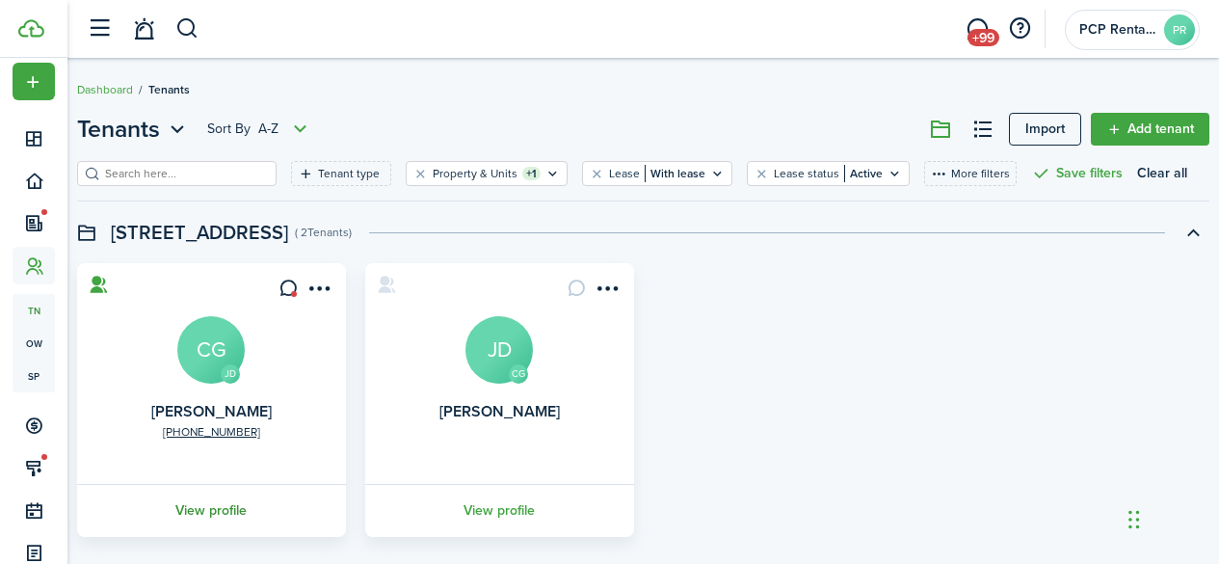
click at [225, 507] on link "View profile" at bounding box center [211, 510] width 275 height 53
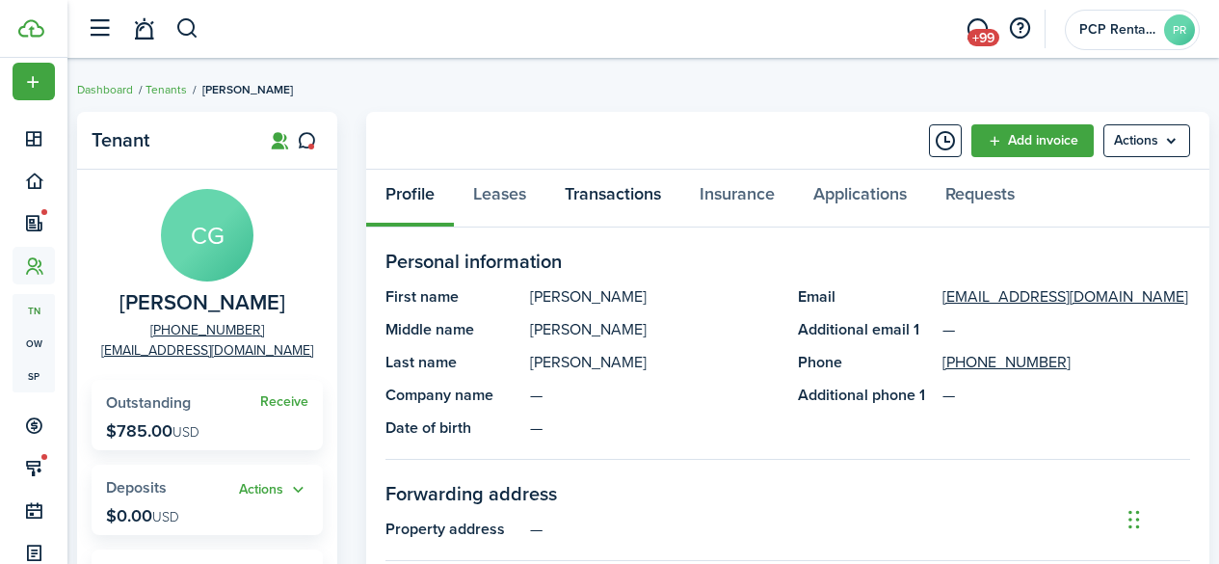
click at [623, 189] on link "Transactions" at bounding box center [612, 199] width 135 height 58
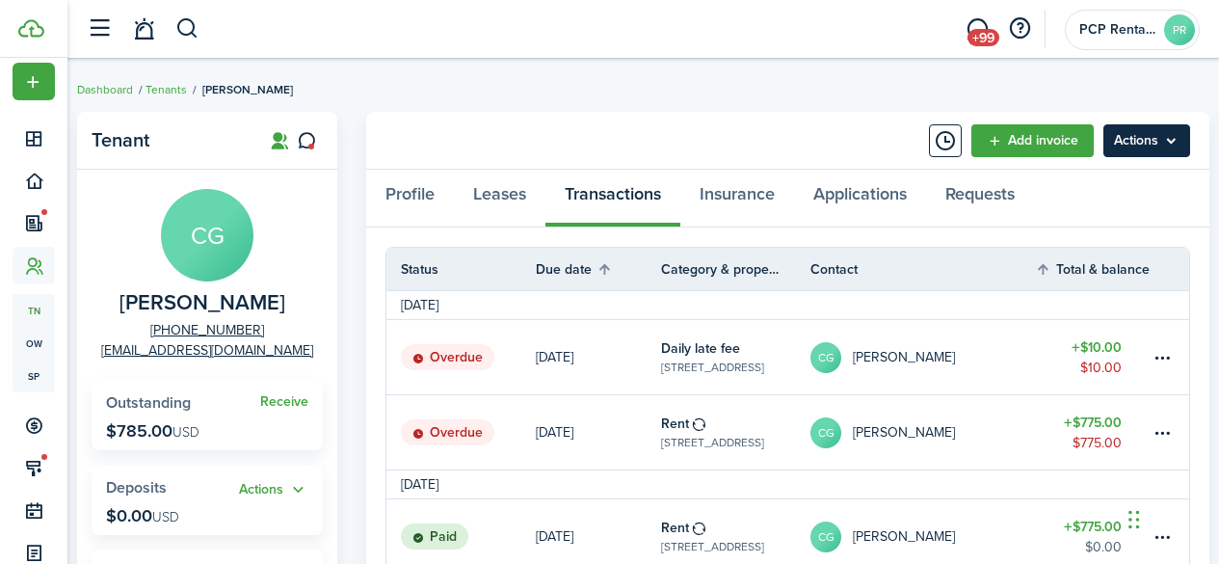
click at [1131, 146] on menu-btn "Actions" at bounding box center [1146, 140] width 87 height 33
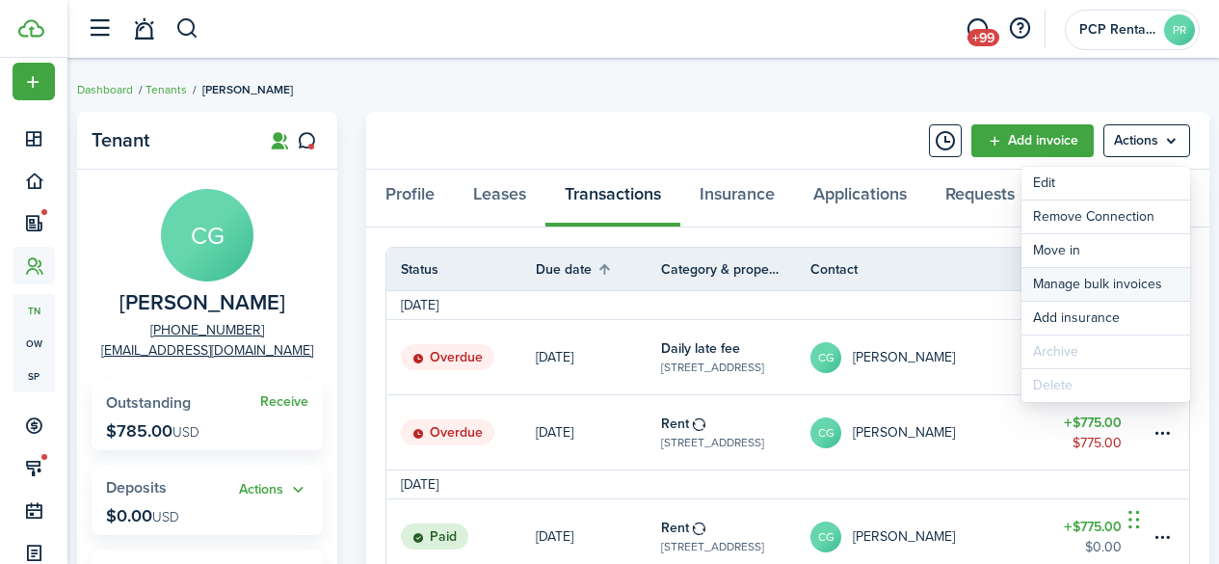
click at [1074, 286] on link "Manage bulk invoices" at bounding box center [1106, 284] width 169 height 33
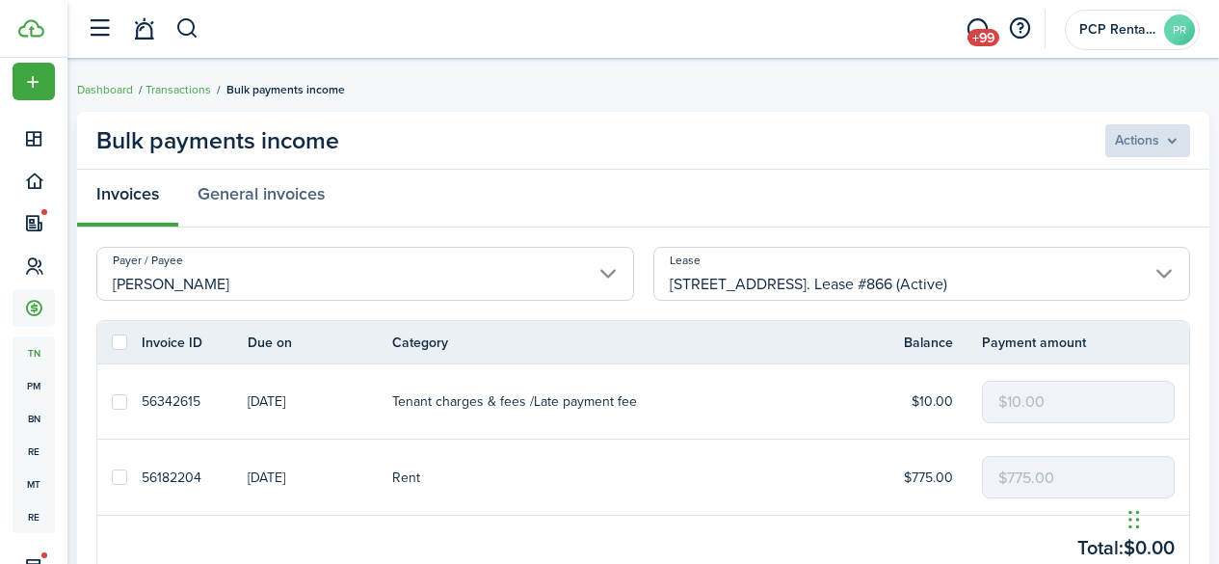
click at [121, 347] on label at bounding box center [119, 341] width 15 height 15
click at [112, 343] on input "checkbox" at bounding box center [111, 342] width 1 height 1
checkbox input "true"
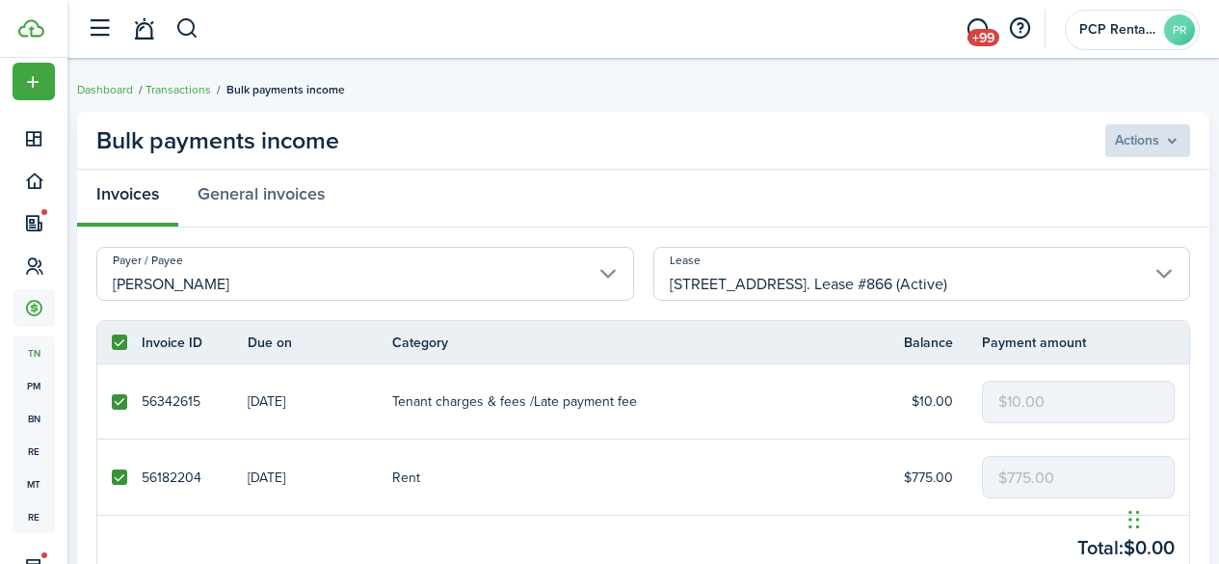
checkbox input "true"
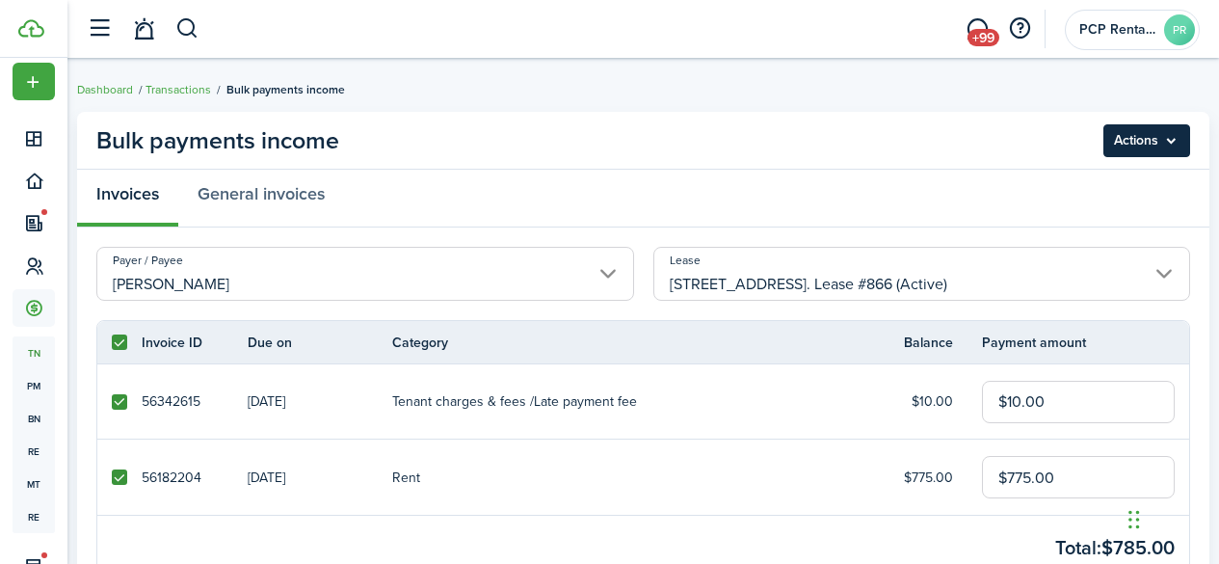
click at [1150, 130] on menu-btn "Actions" at bounding box center [1146, 140] width 87 height 33
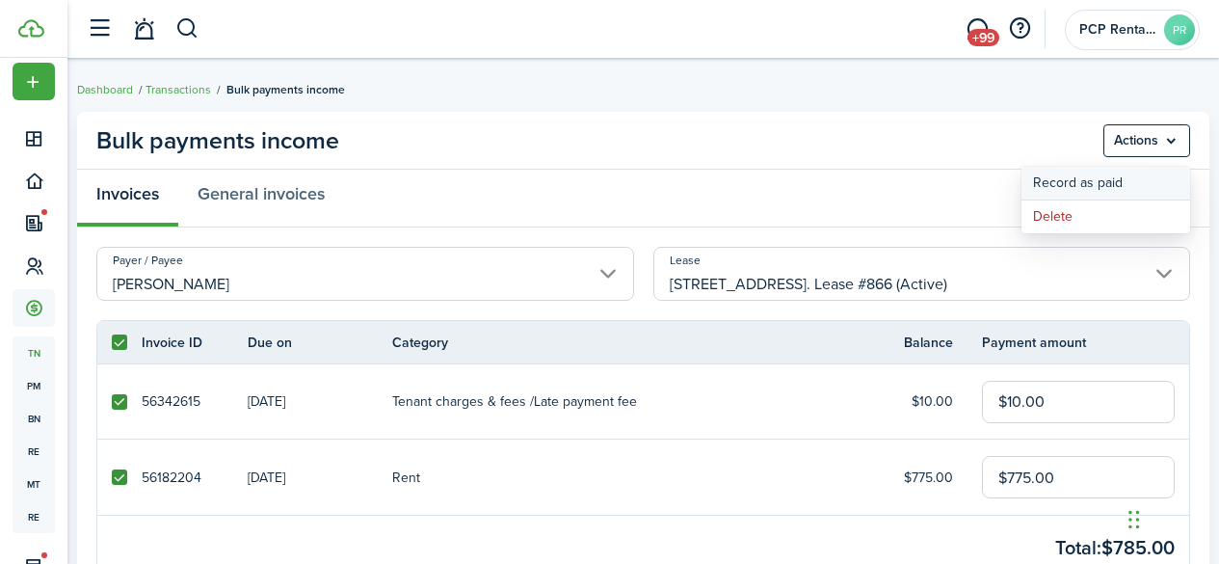
click at [1066, 179] on button "Record as paid" at bounding box center [1106, 183] width 169 height 33
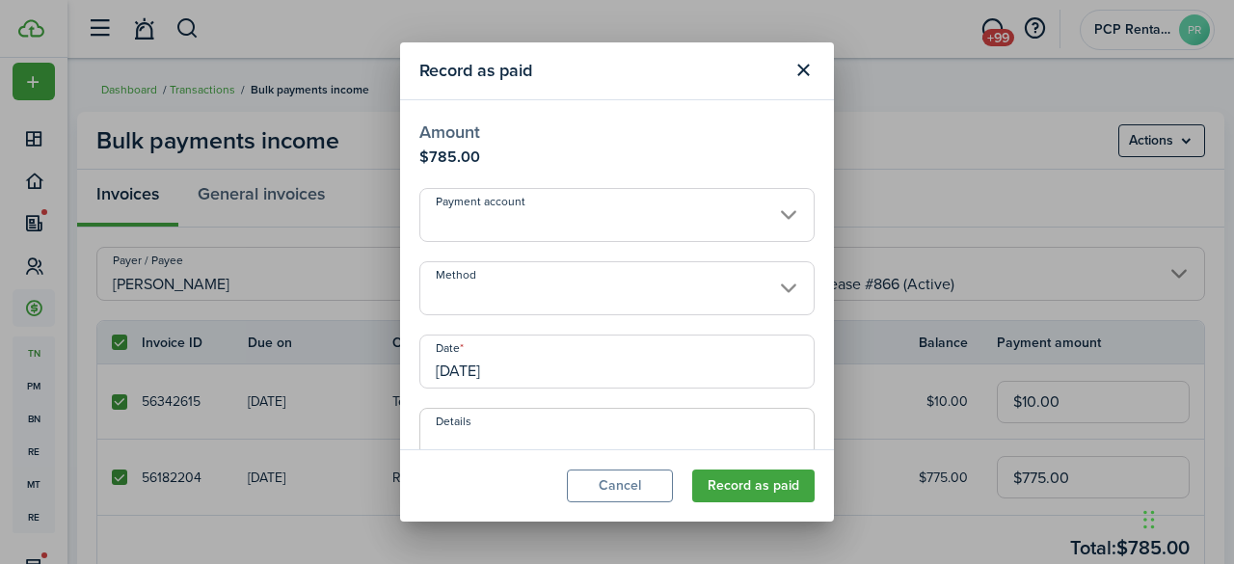
click at [467, 289] on input "Method" at bounding box center [616, 288] width 395 height 54
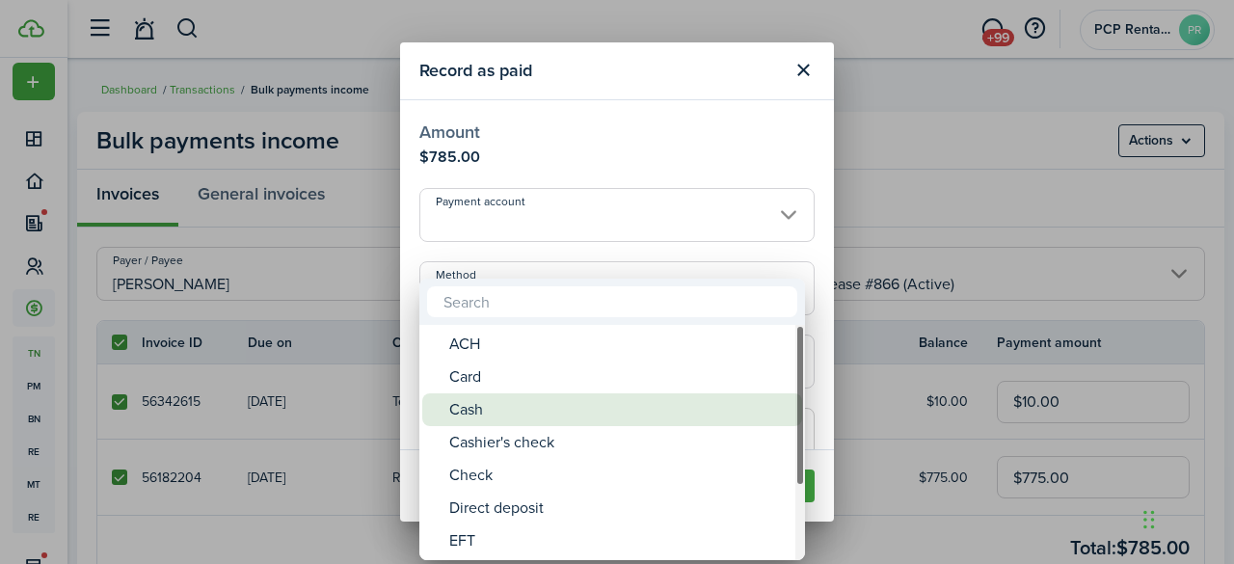
click at [461, 400] on div "Cash" at bounding box center [619, 409] width 341 height 33
type input "Cash"
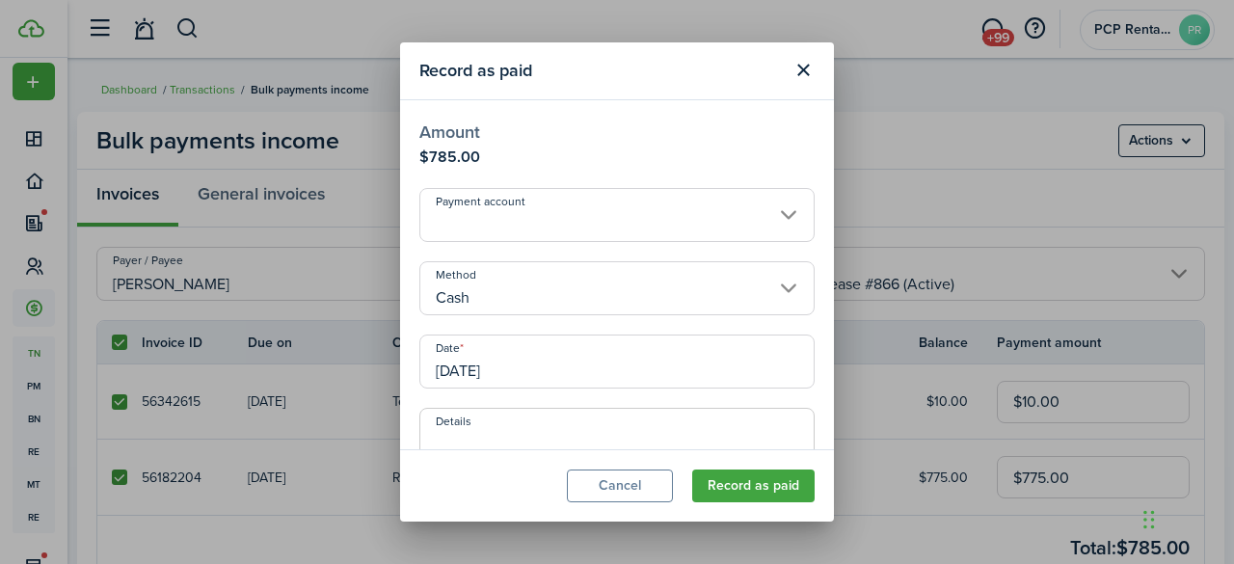
click at [564, 373] on input "[DATE]" at bounding box center [616, 361] width 395 height 54
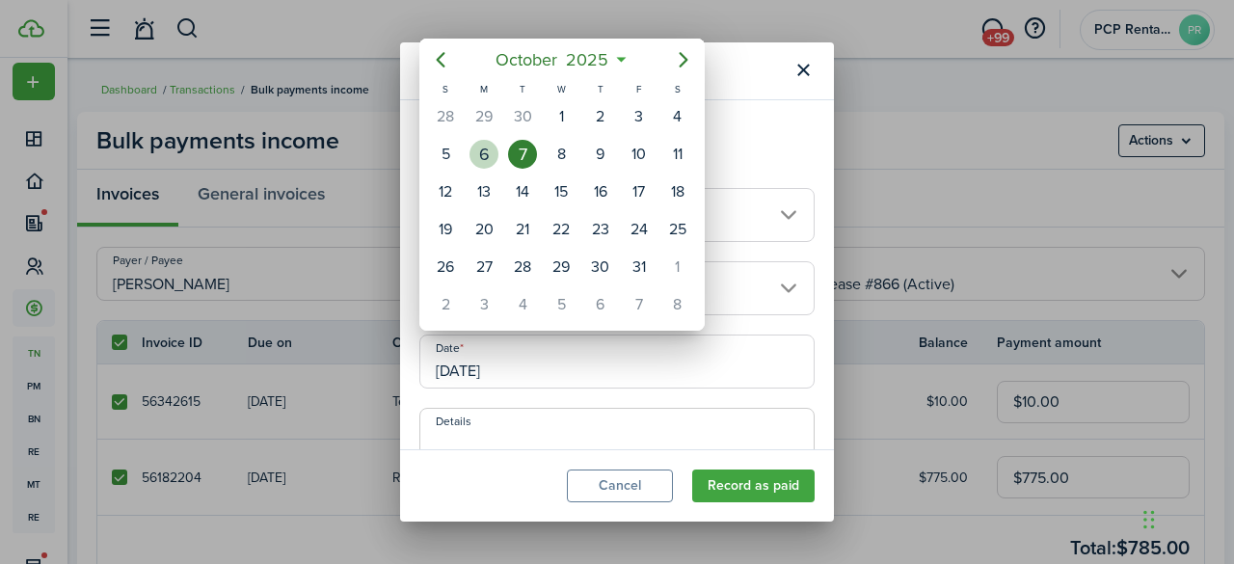
click at [485, 154] on div "6" at bounding box center [483, 154] width 29 height 29
type input "[DATE]"
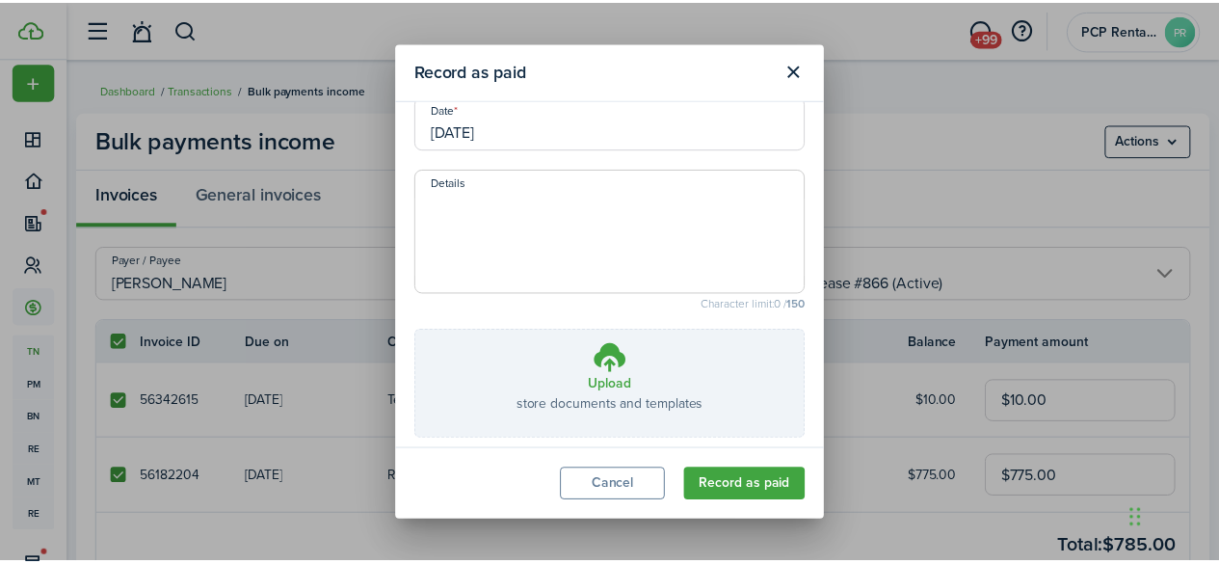
scroll to position [316, 0]
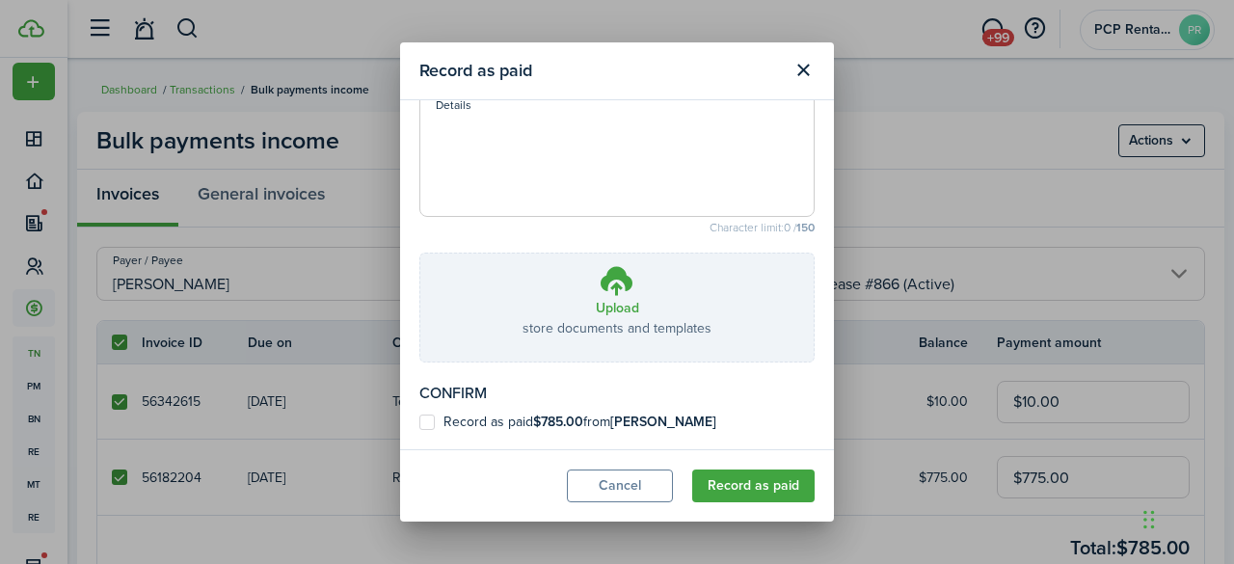
click at [428, 422] on label "Record as paid $785.00 from [PERSON_NAME]" at bounding box center [567, 421] width 297 height 15
checkbox input "true"
click at [738, 487] on button "Record as paid" at bounding box center [753, 485] width 122 height 33
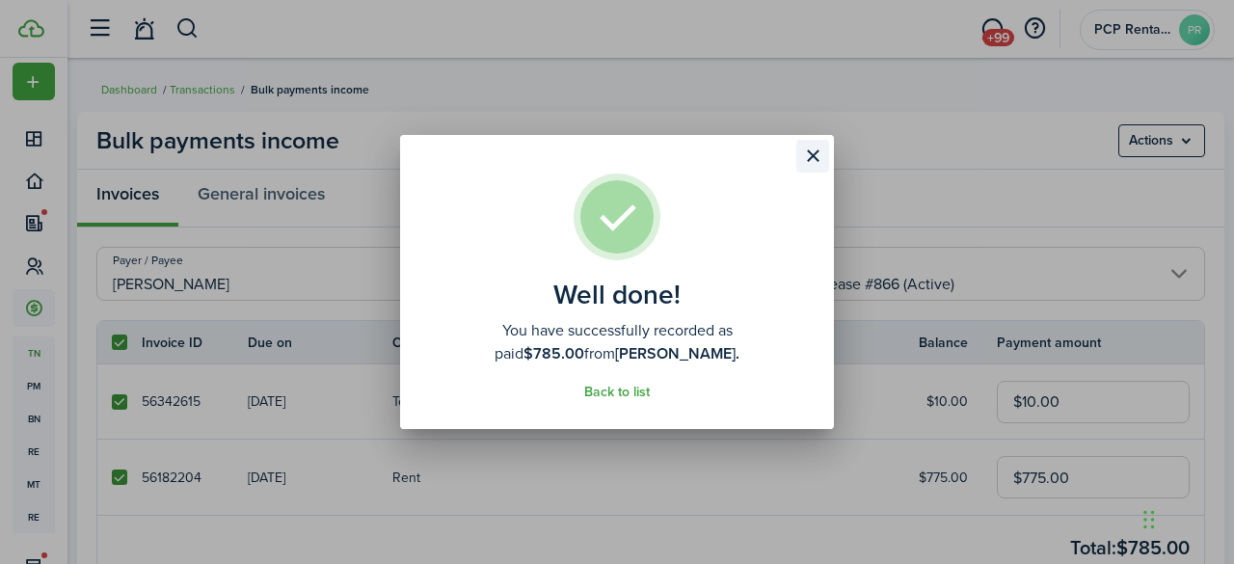
click at [812, 150] on button "Close modal" at bounding box center [812, 156] width 33 height 33
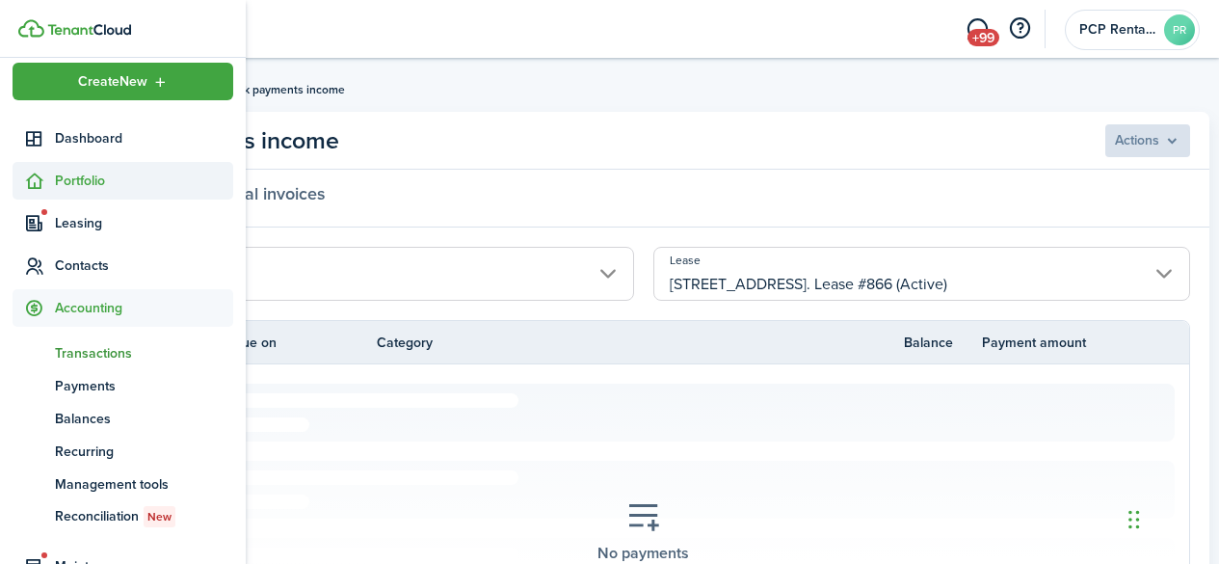
click at [100, 183] on span "Portfolio" at bounding box center [144, 181] width 178 height 20
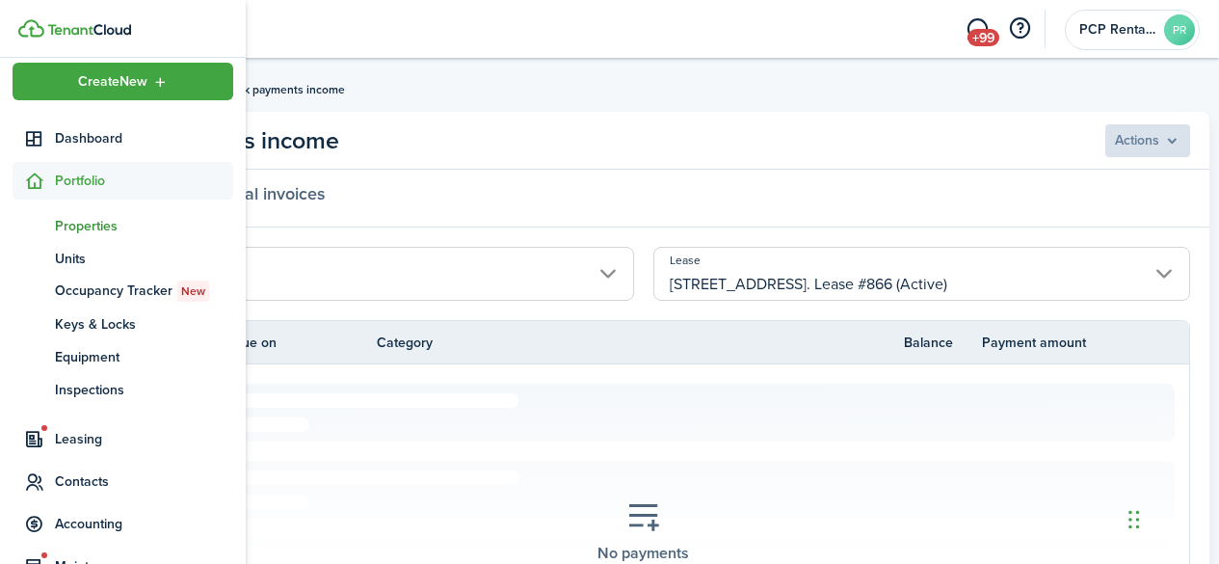
click at [80, 236] on link "pt Properties" at bounding box center [123, 225] width 221 height 33
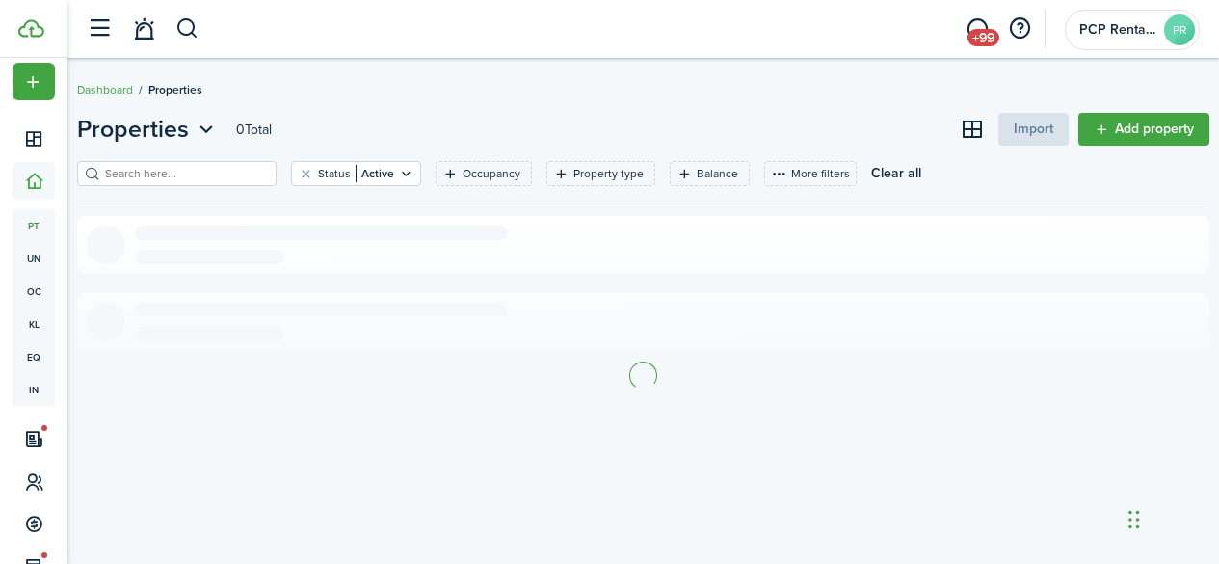
click at [231, 177] on input "search" at bounding box center [185, 174] width 170 height 18
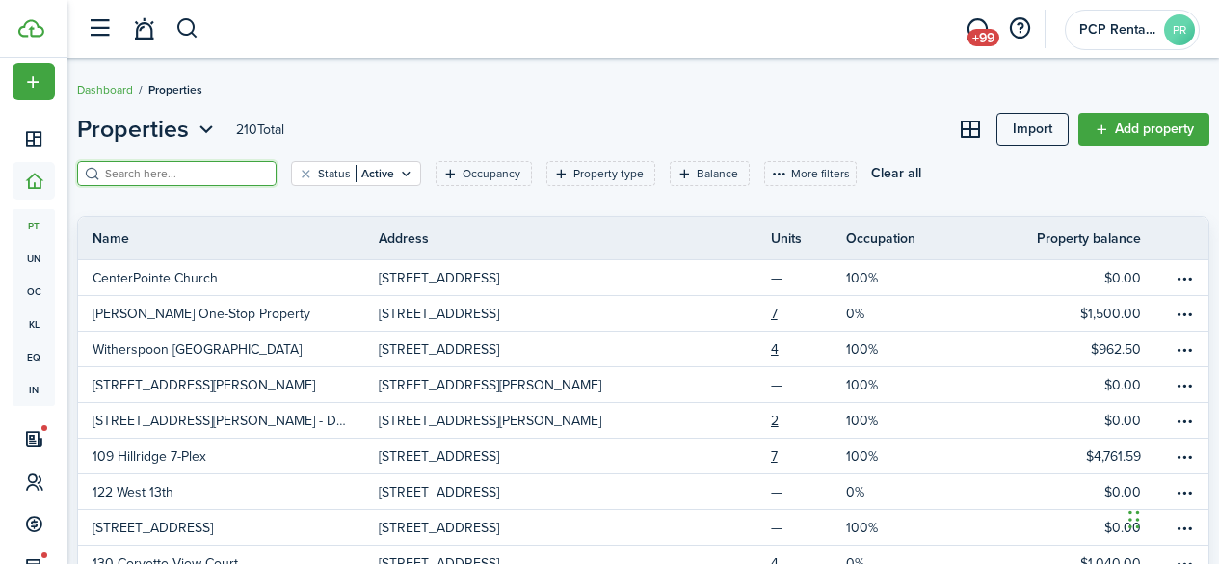
type input "7"
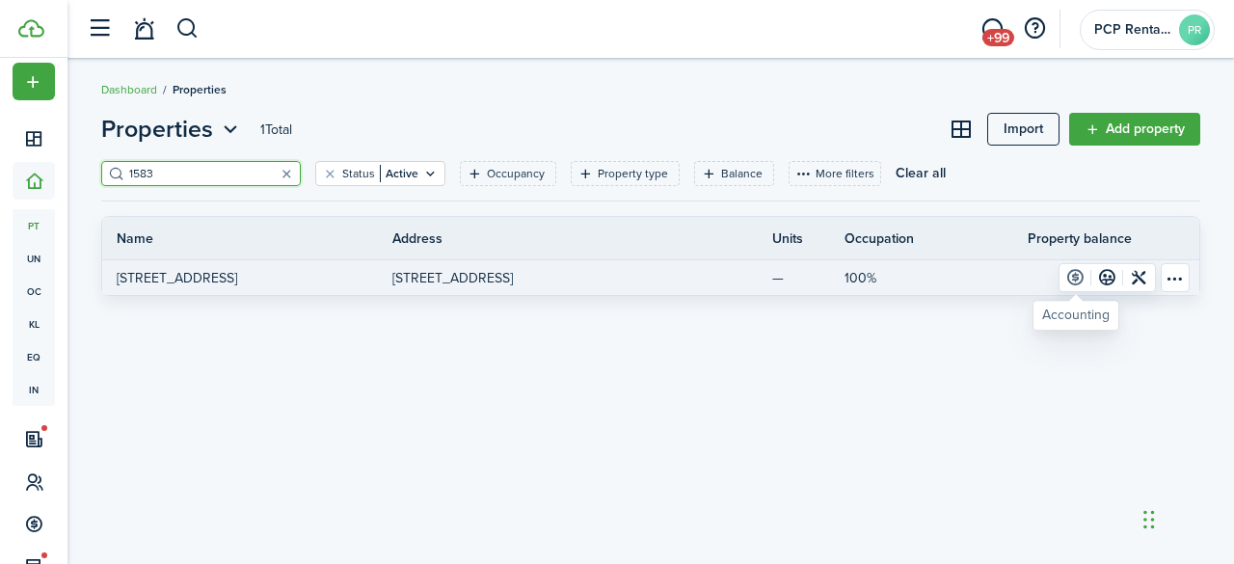
type input "1583"
click at [1074, 274] on link at bounding box center [1075, 277] width 32 height 27
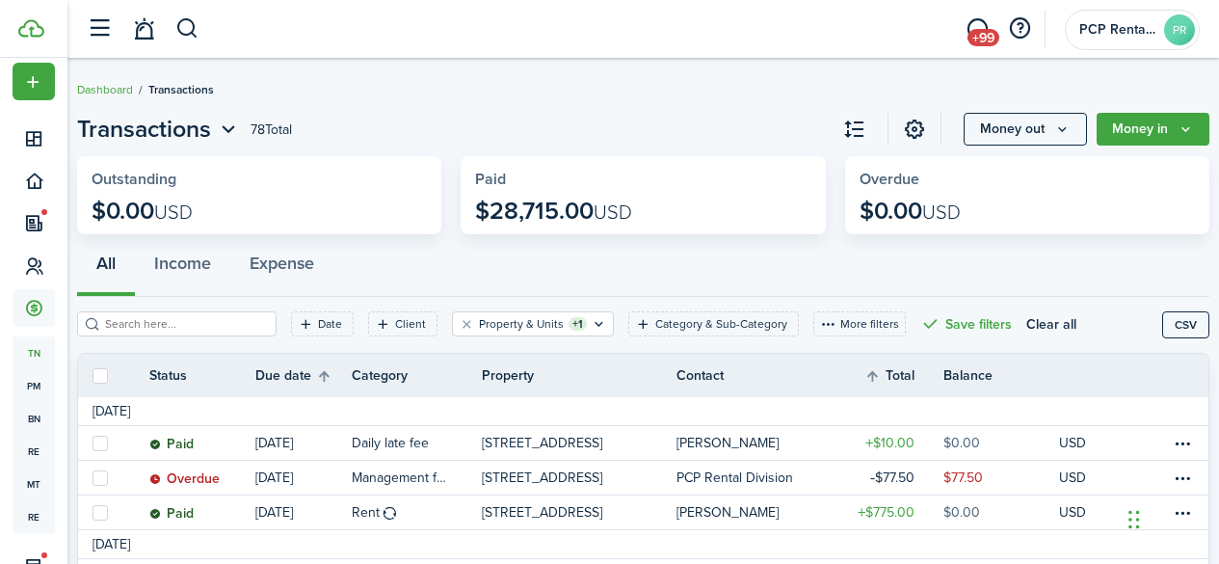
scroll to position [96, 0]
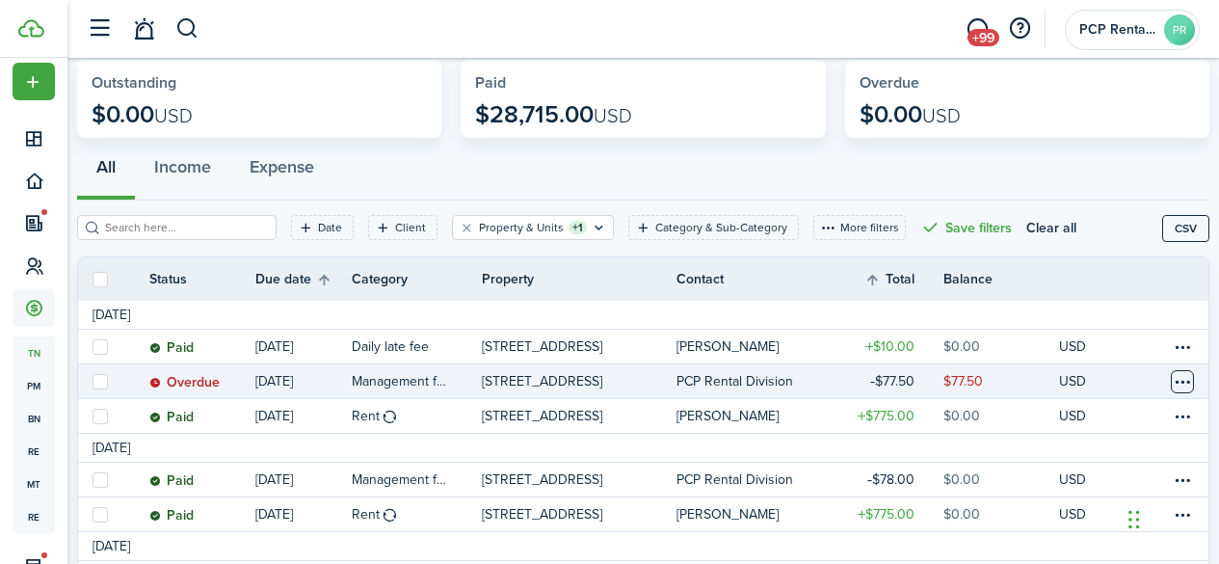
click at [1171, 377] on table-menu-btn-icon at bounding box center [1182, 381] width 23 height 23
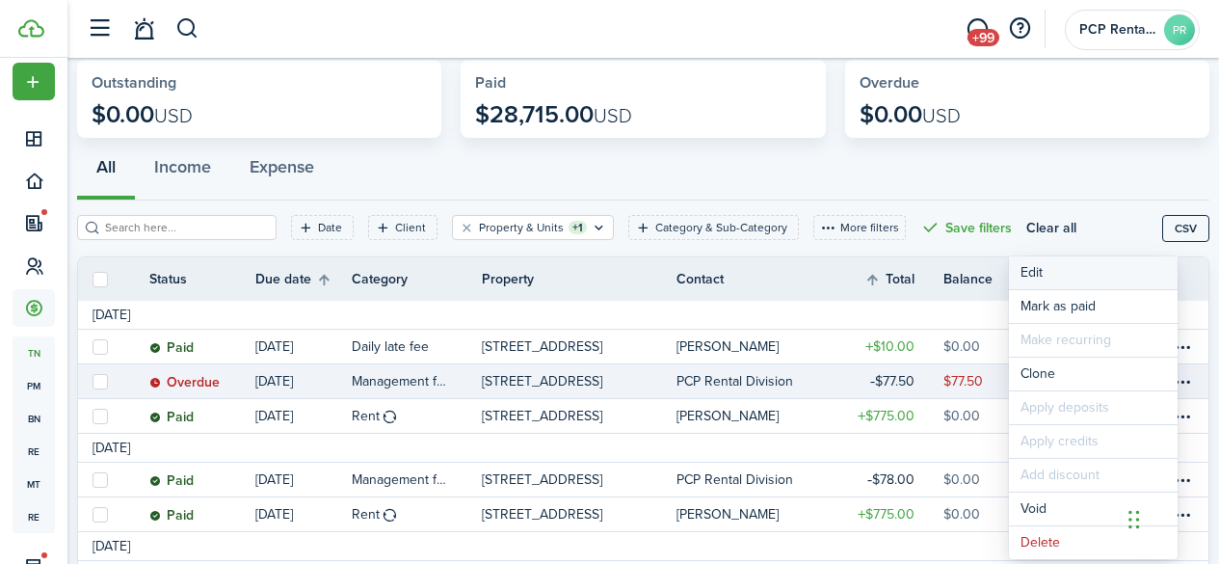
click at [1059, 266] on button "Edit" at bounding box center [1093, 272] width 169 height 33
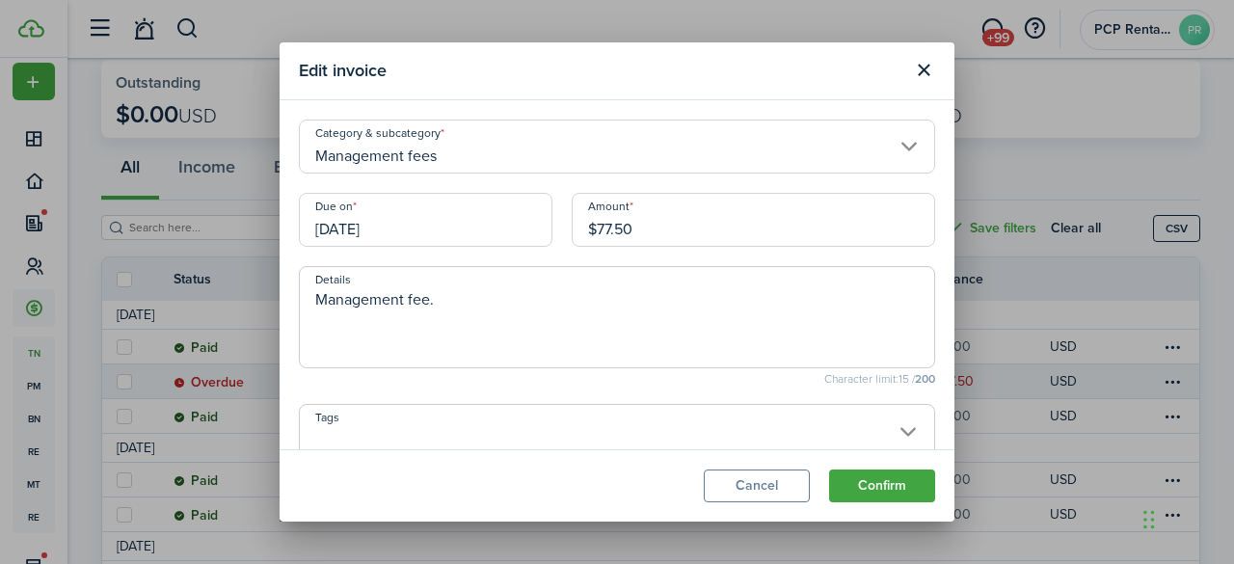
click at [608, 229] on input "$77.50" at bounding box center [752, 220] width 363 height 54
type input "$78.50"
click at [865, 480] on button "Confirm" at bounding box center [882, 485] width 106 height 33
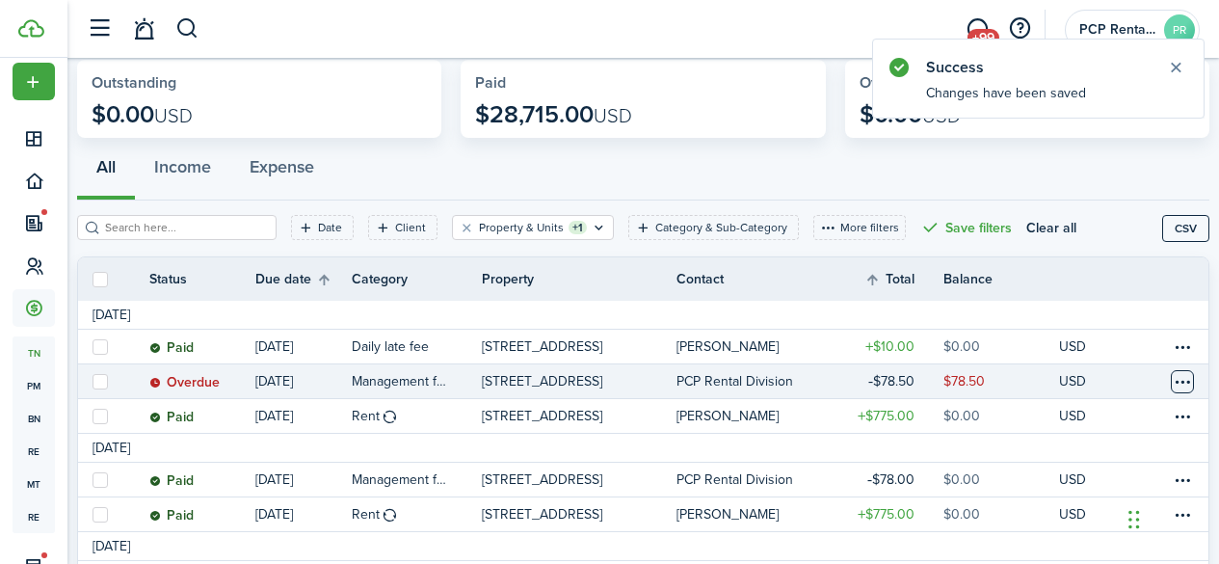
click at [1171, 381] on table-menu-btn-icon at bounding box center [1182, 381] width 23 height 23
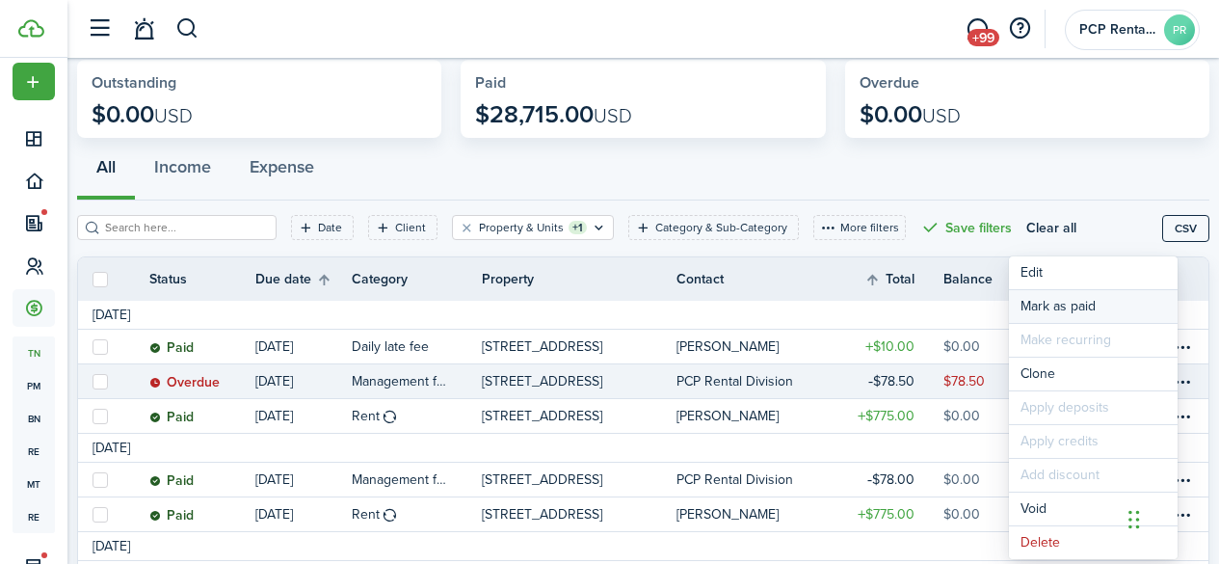
click at [1048, 304] on link "Mark as paid" at bounding box center [1093, 306] width 169 height 33
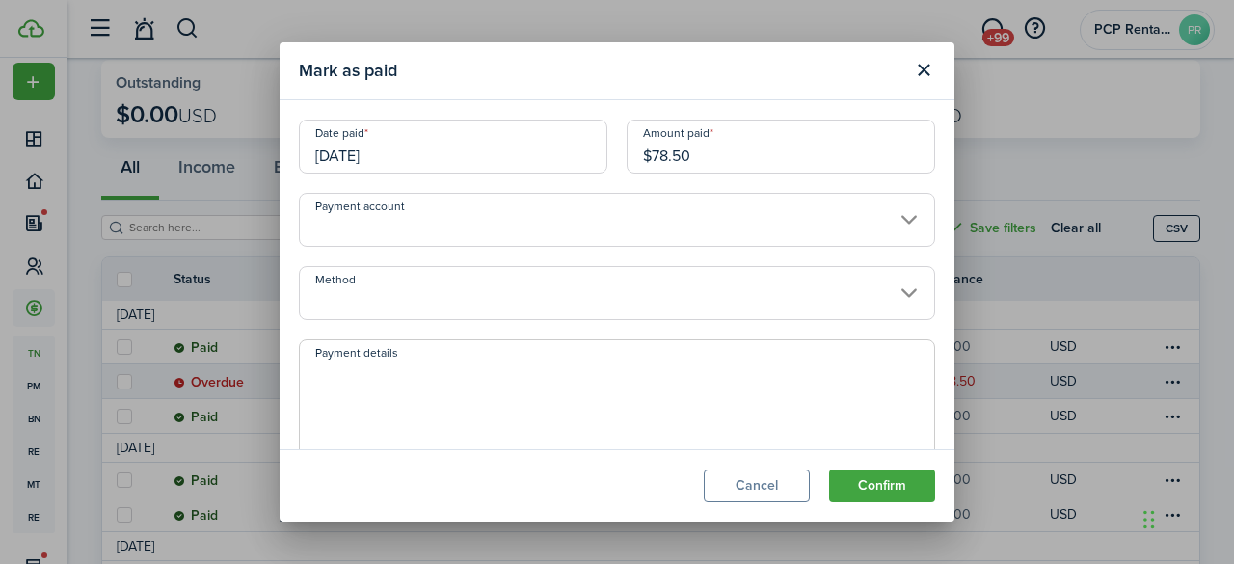
click at [433, 149] on input "[DATE]" at bounding box center [453, 146] width 308 height 54
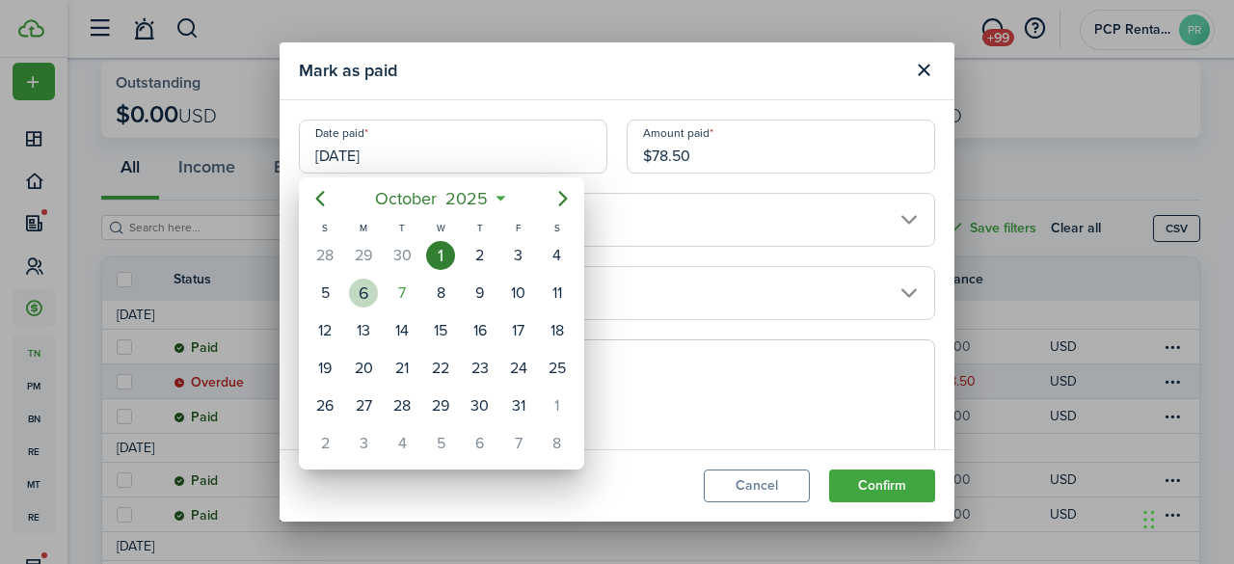
click at [367, 297] on div "6" at bounding box center [363, 293] width 29 height 29
type input "[DATE]"
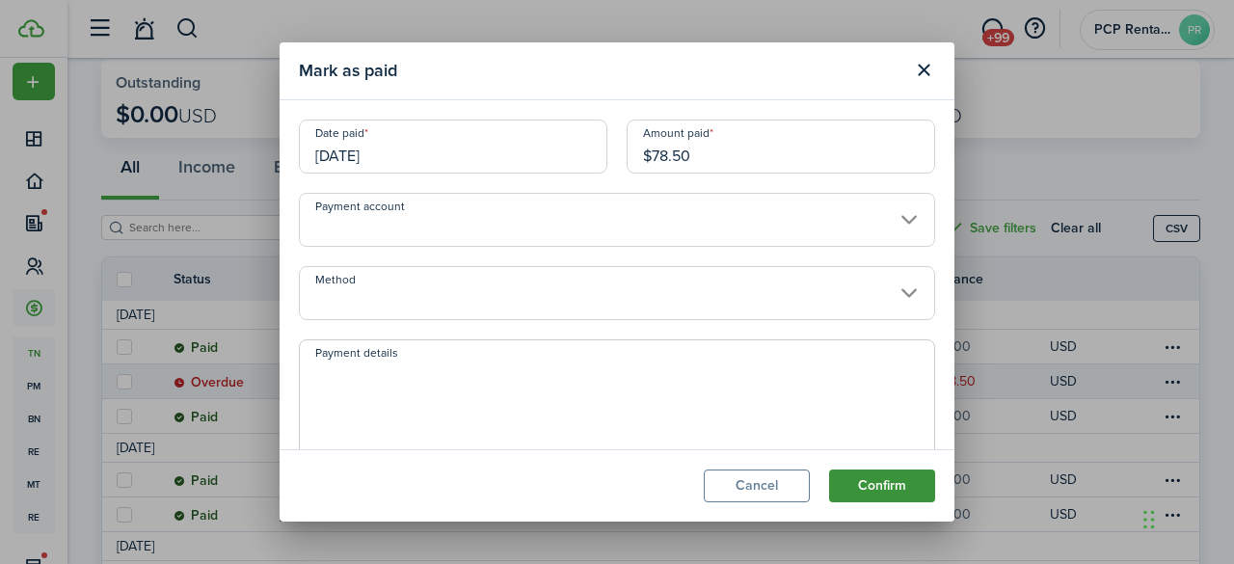
click at [871, 480] on button "Confirm" at bounding box center [882, 485] width 106 height 33
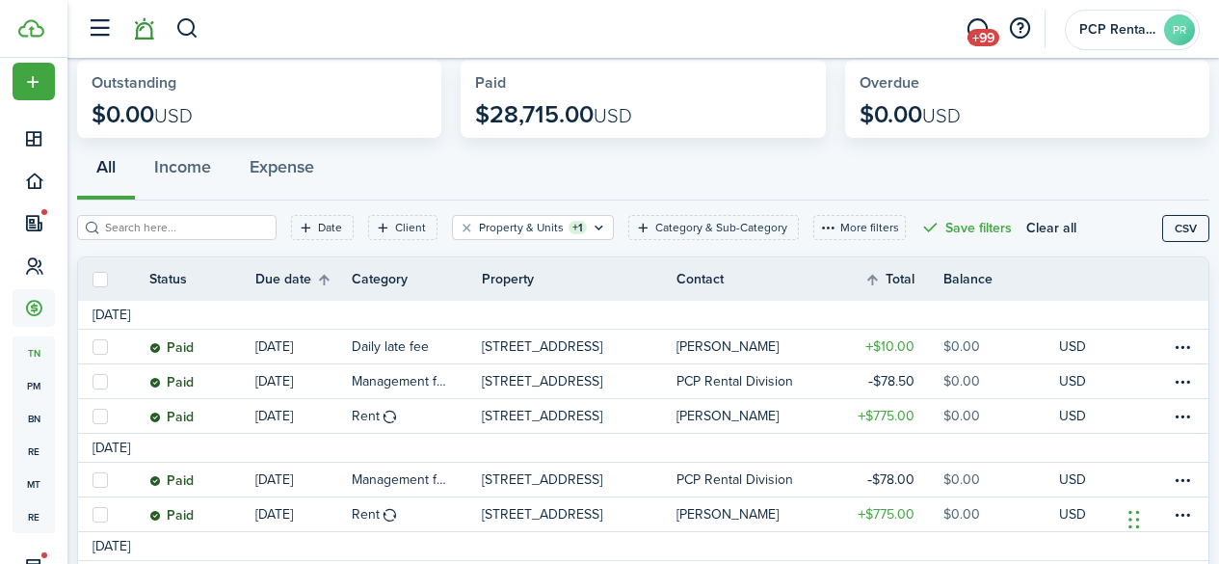
click at [146, 33] on link at bounding box center [143, 29] width 37 height 49
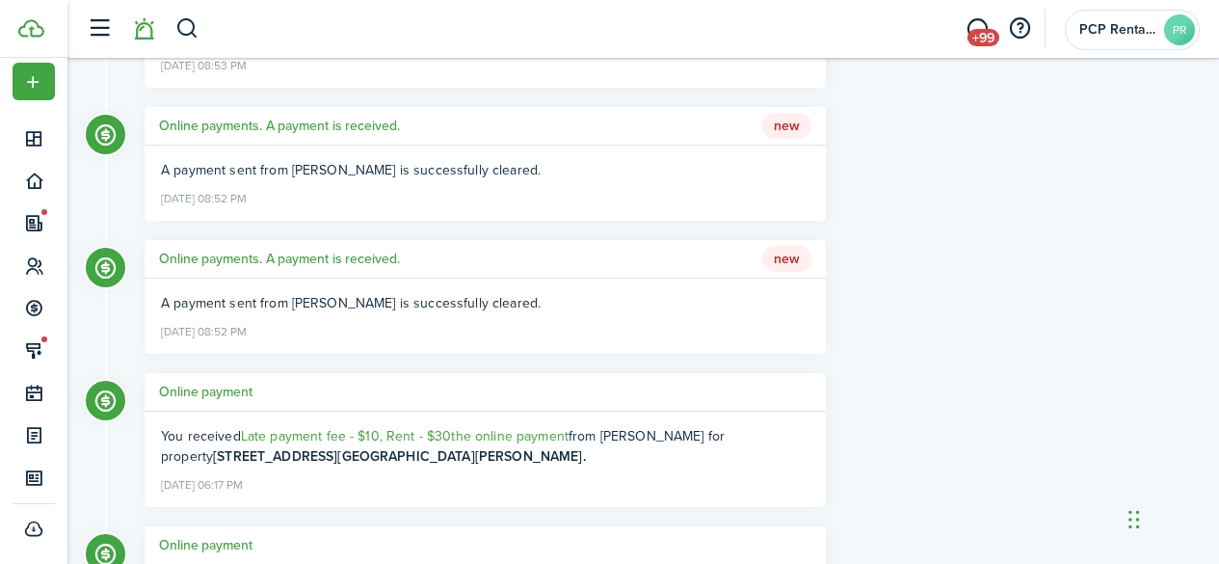
scroll to position [2120, 0]
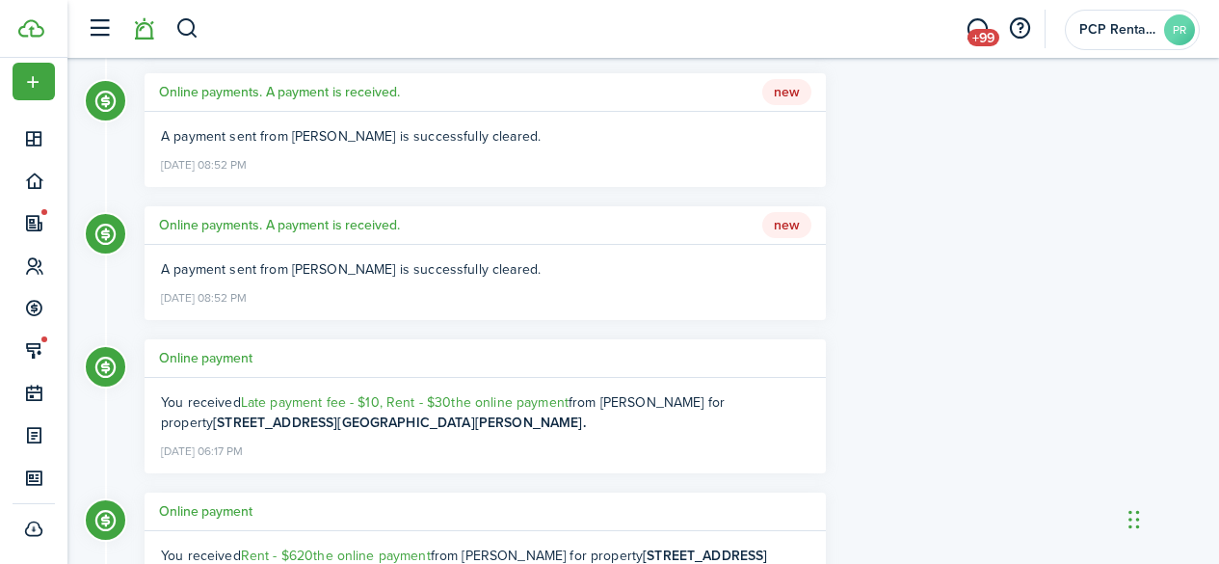
click at [209, 221] on h5 "Online payments. A payment is received." at bounding box center [279, 225] width 241 height 20
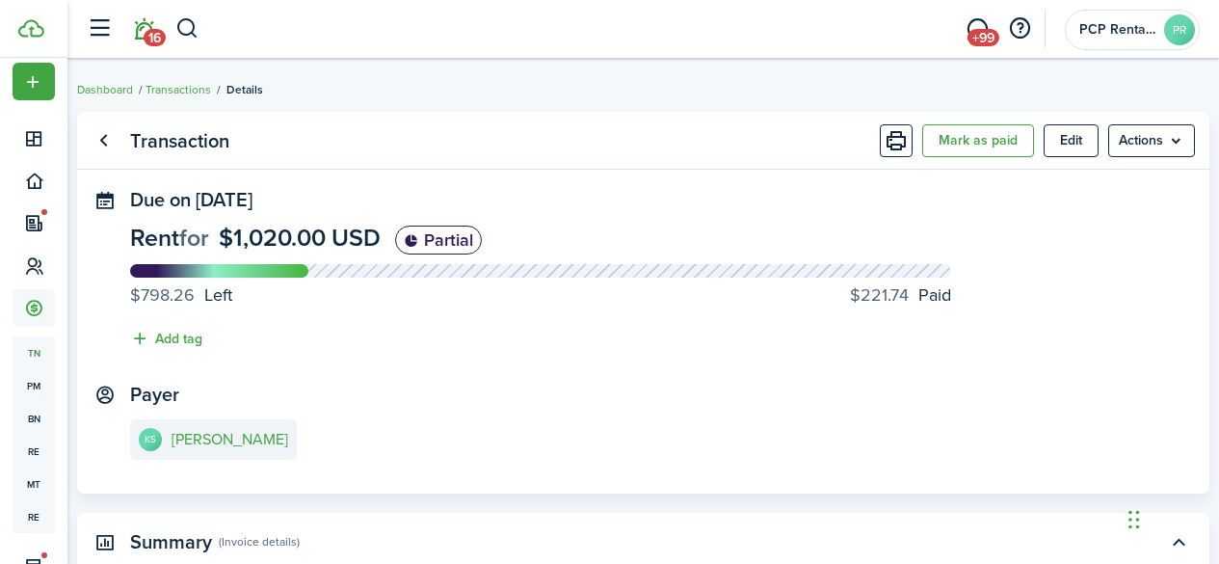
click at [146, 29] on link "16" at bounding box center [143, 29] width 37 height 49
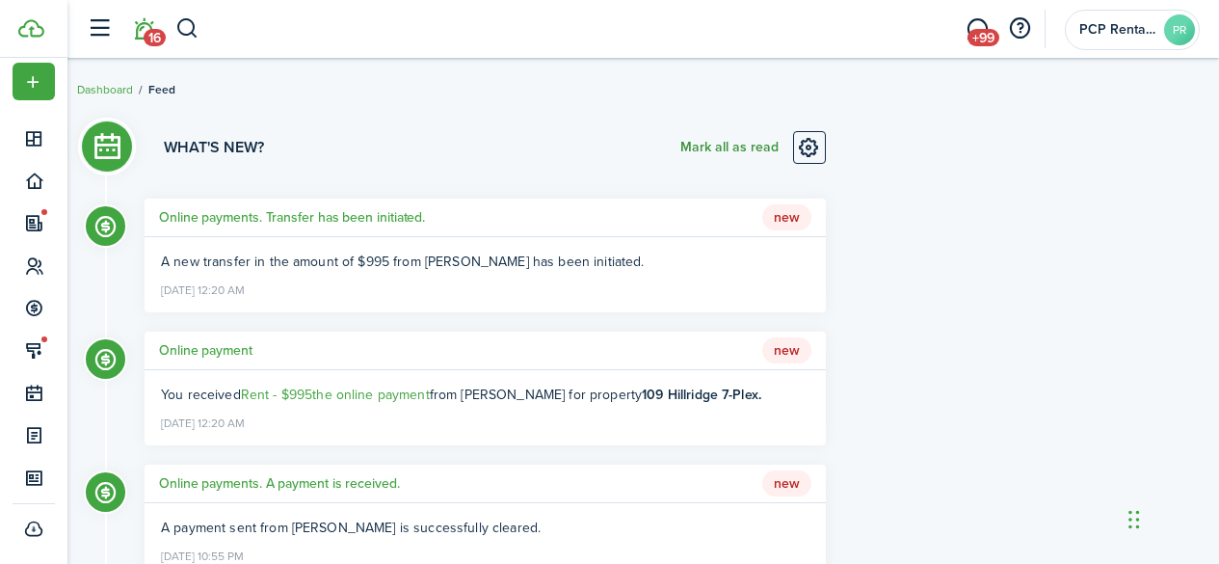
click at [698, 141] on button "Mark all as read" at bounding box center [729, 147] width 98 height 33
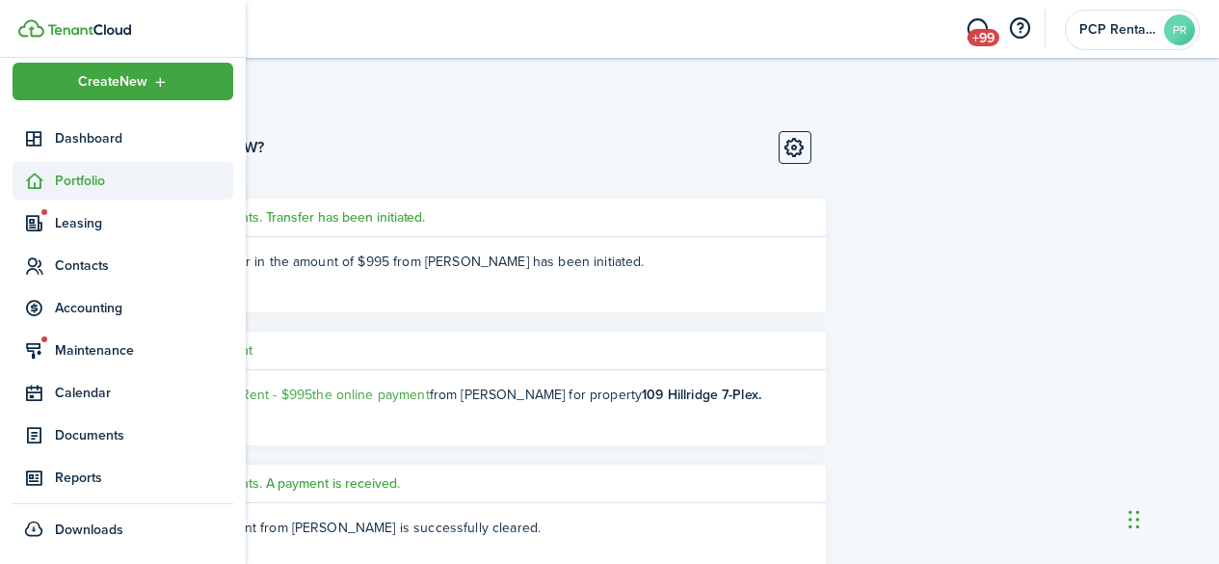
click at [61, 180] on span "Portfolio" at bounding box center [144, 181] width 178 height 20
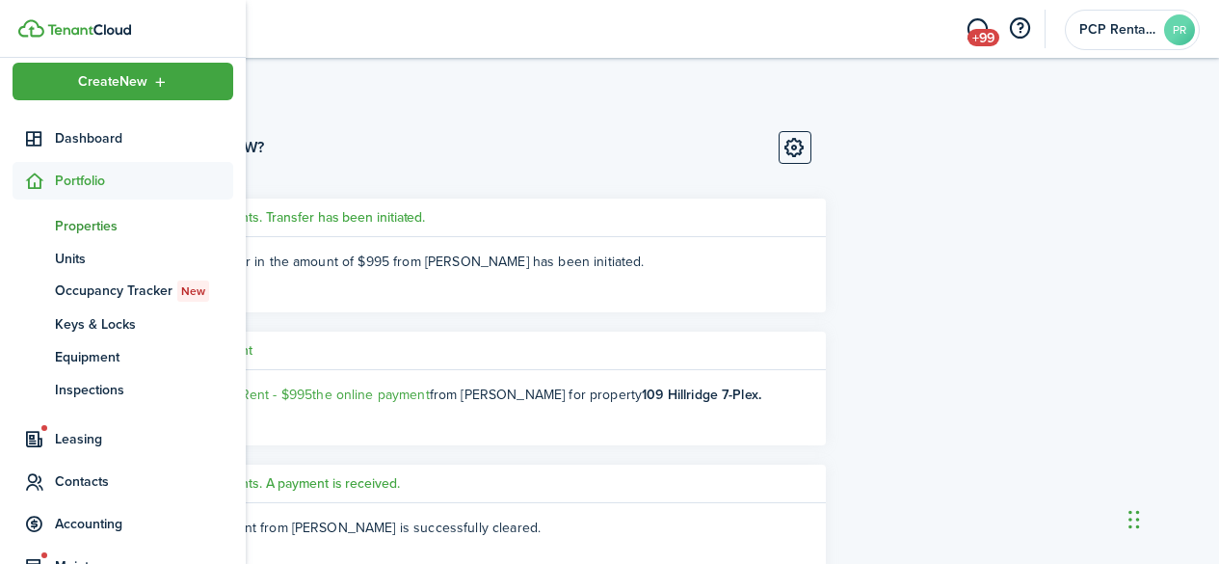
click at [57, 220] on span "Properties" at bounding box center [144, 226] width 178 height 20
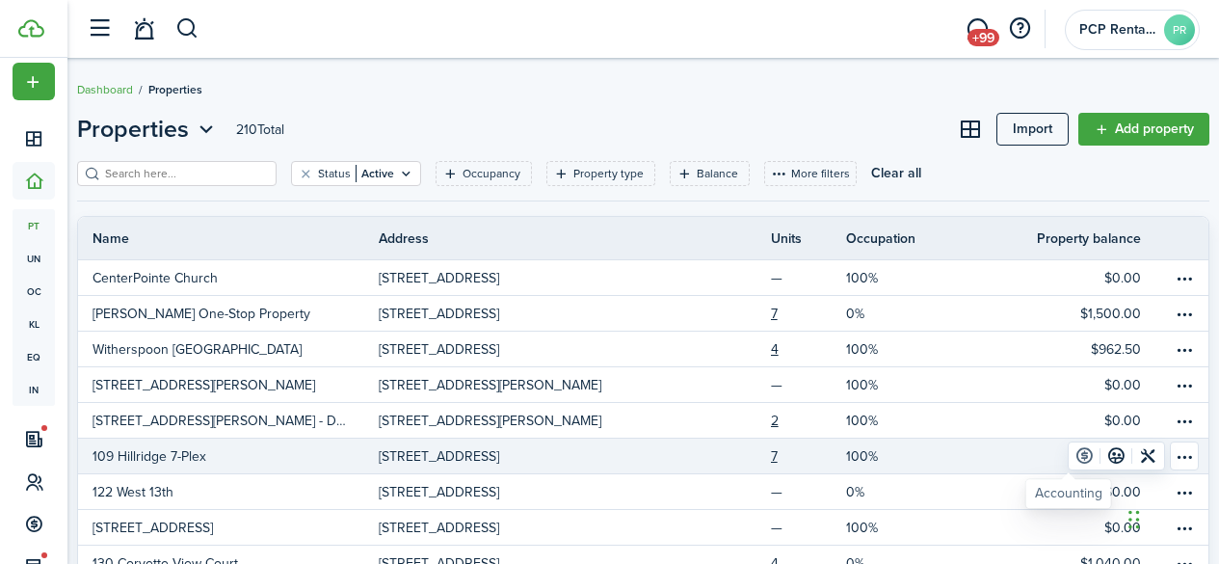
click at [1069, 450] on link at bounding box center [1085, 455] width 32 height 27
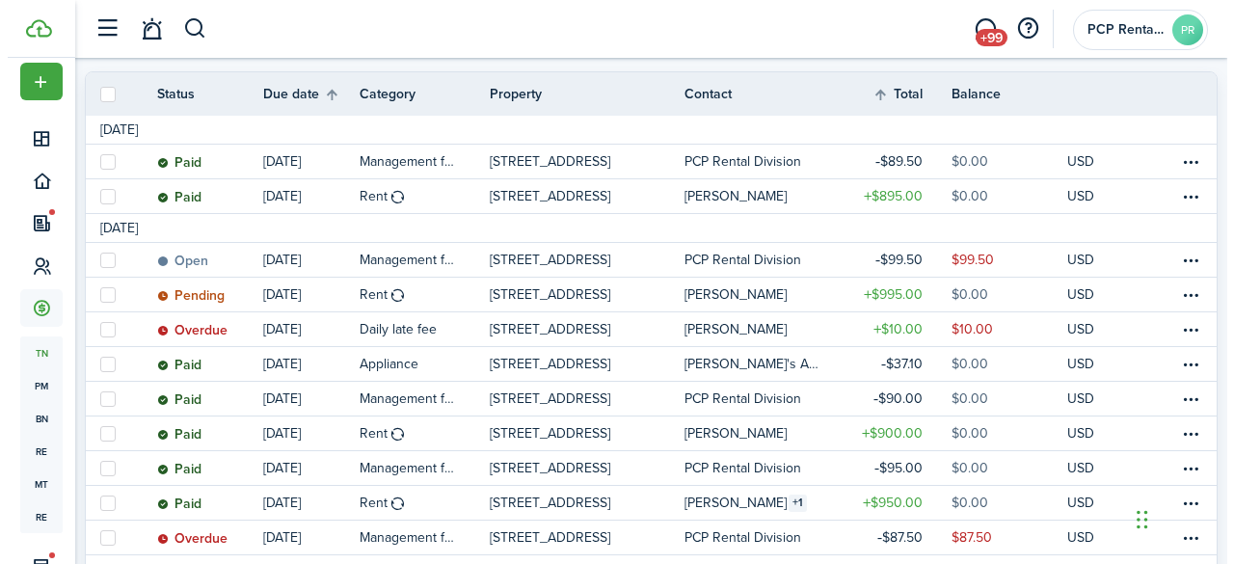
scroll to position [289, 0]
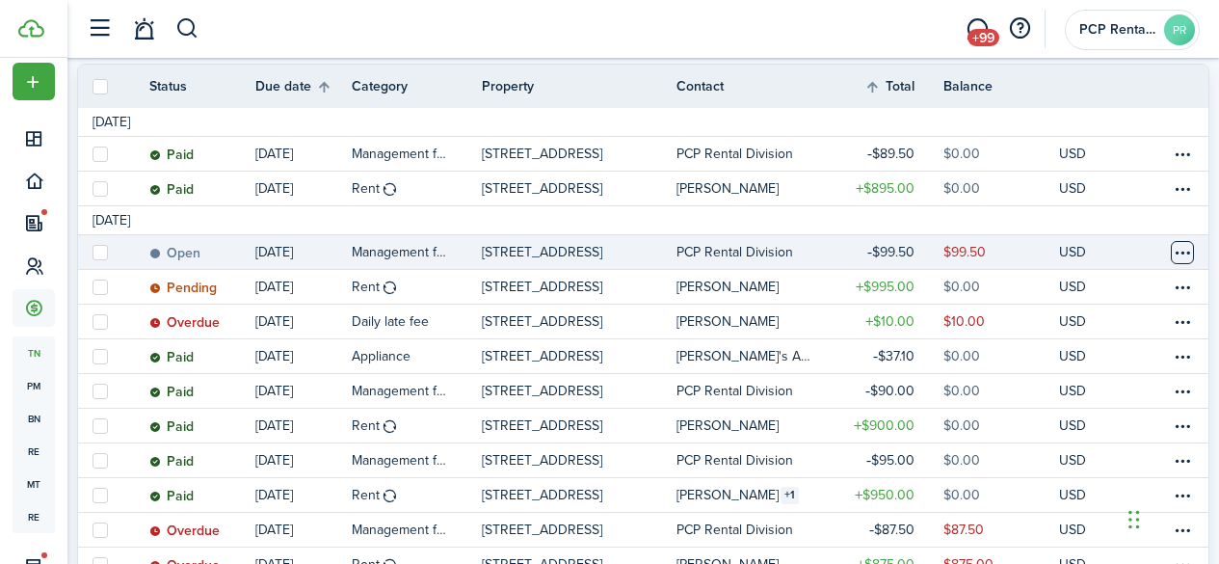
click at [1171, 247] on table-menu-btn-icon at bounding box center [1182, 252] width 23 height 23
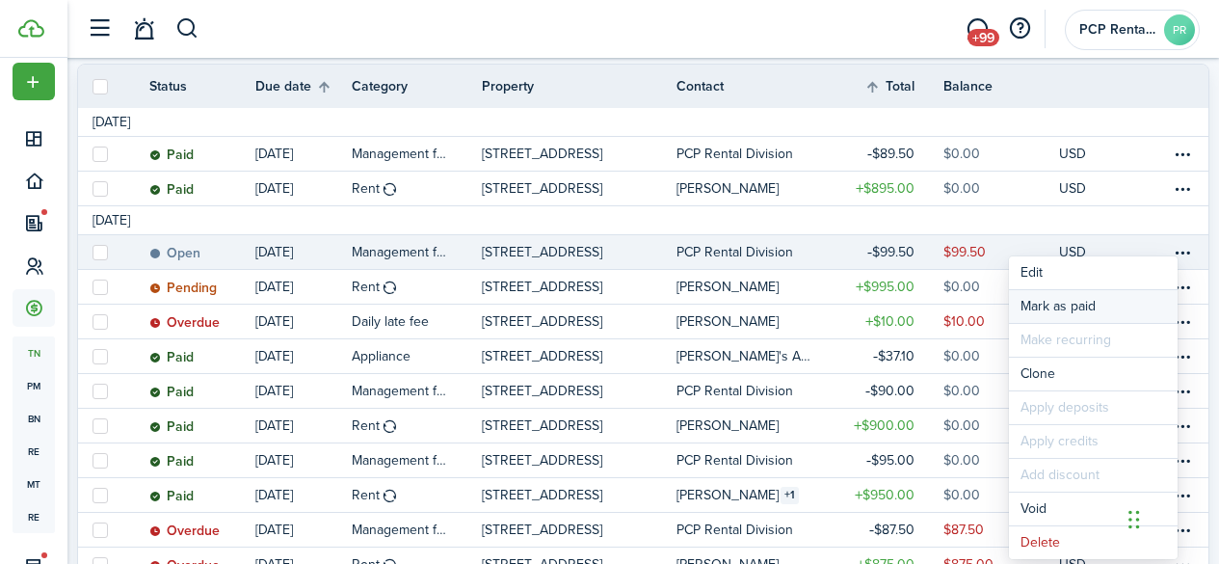
click at [1060, 298] on link "Mark as paid" at bounding box center [1093, 306] width 169 height 33
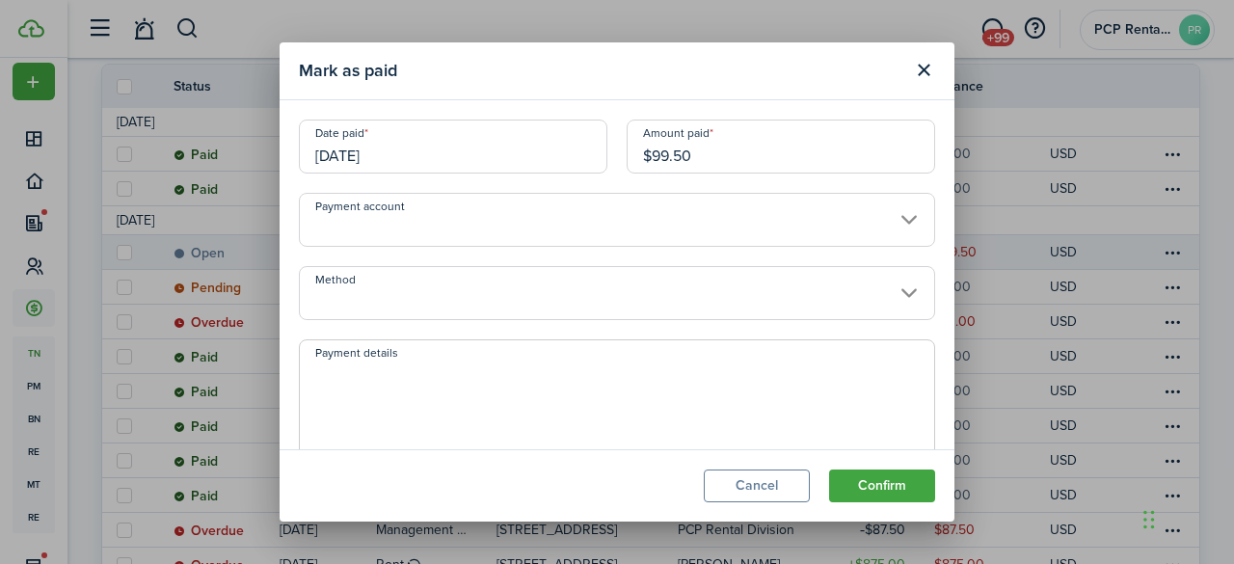
click at [415, 152] on input "[DATE]" at bounding box center [453, 146] width 308 height 54
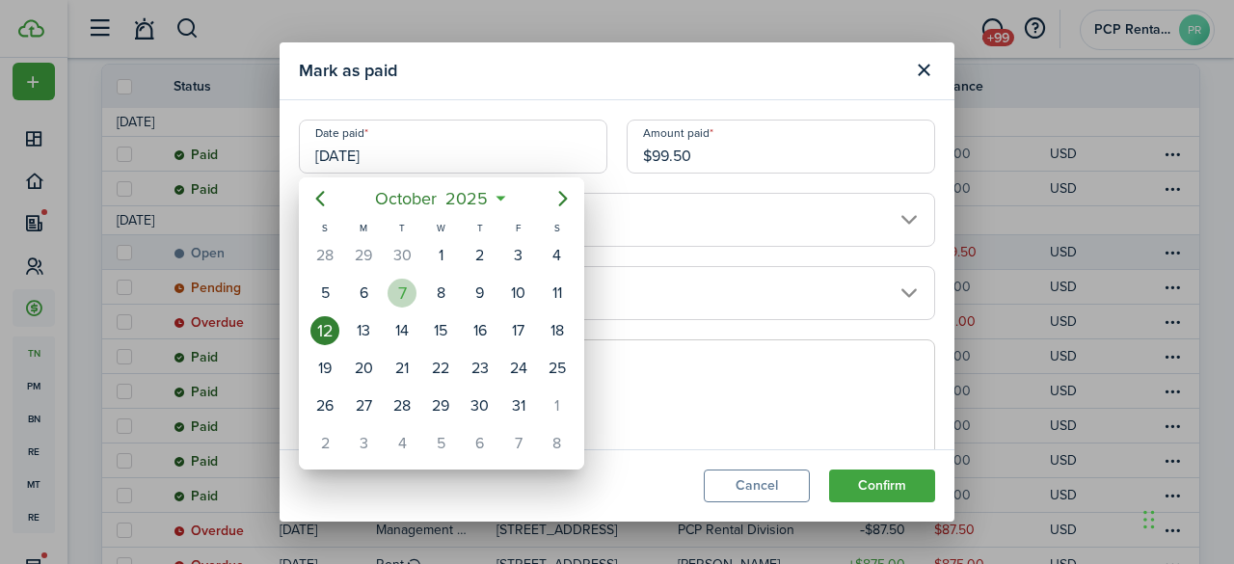
click at [394, 285] on div "7" at bounding box center [401, 293] width 29 height 29
type input "[DATE]"
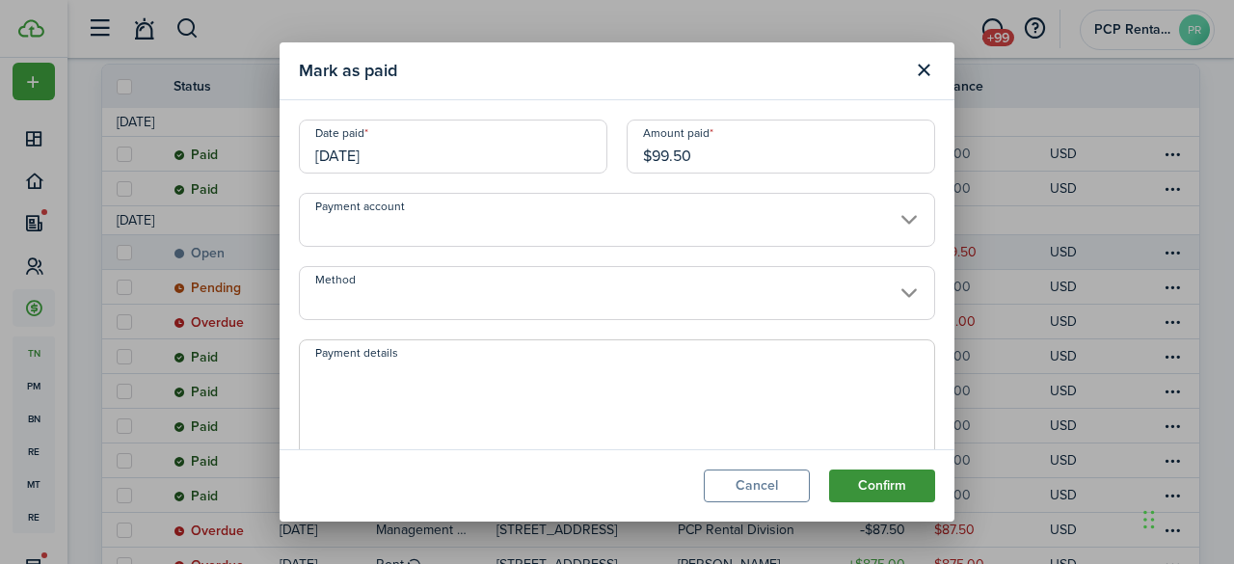
click at [869, 480] on button "Confirm" at bounding box center [882, 485] width 106 height 33
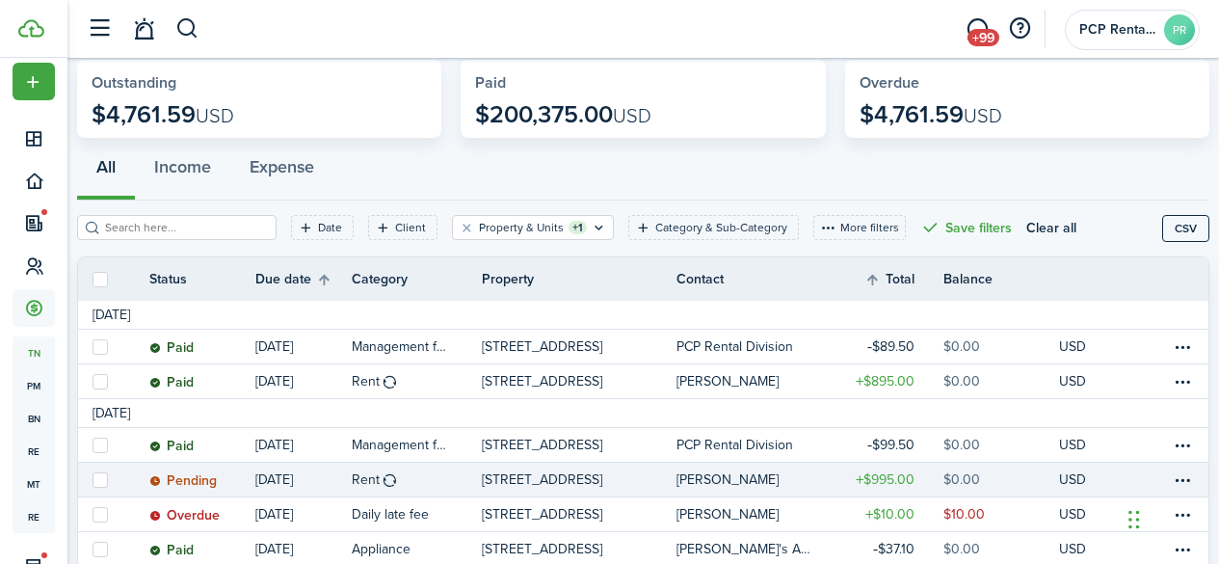
scroll to position [0, 0]
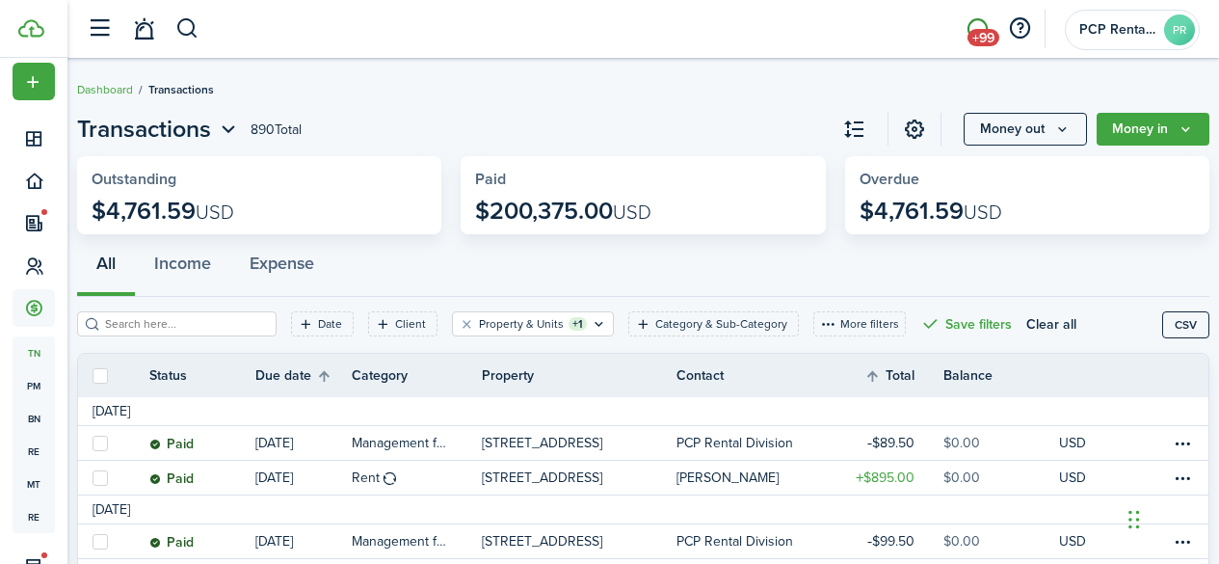
click at [982, 30] on span "+99" at bounding box center [984, 37] width 32 height 17
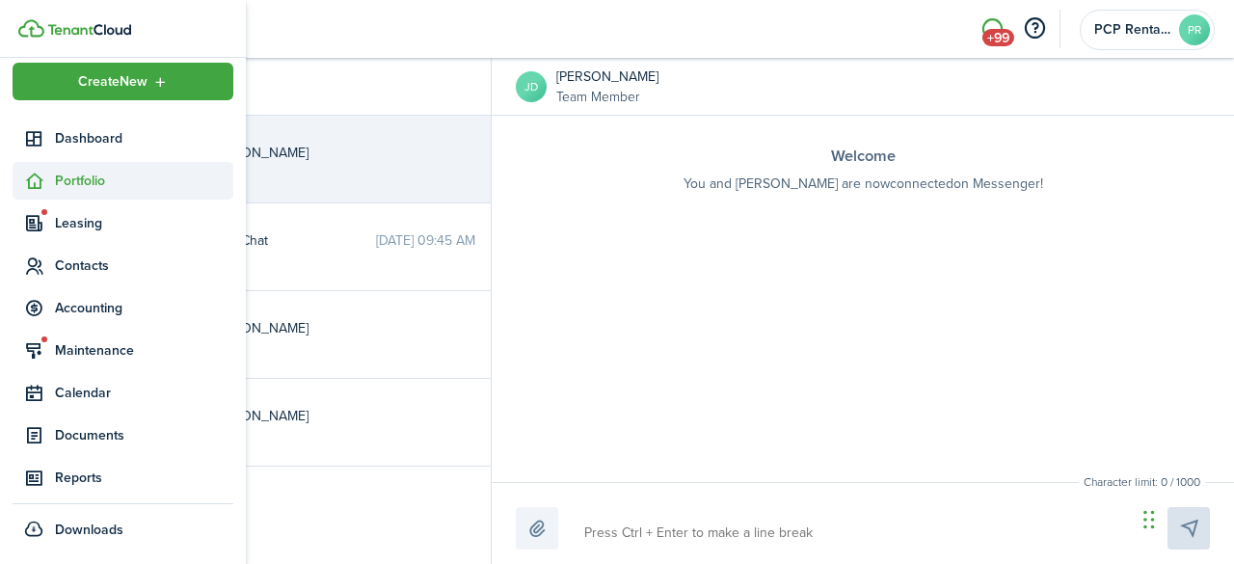
click at [86, 181] on span "Portfolio" at bounding box center [144, 181] width 178 height 20
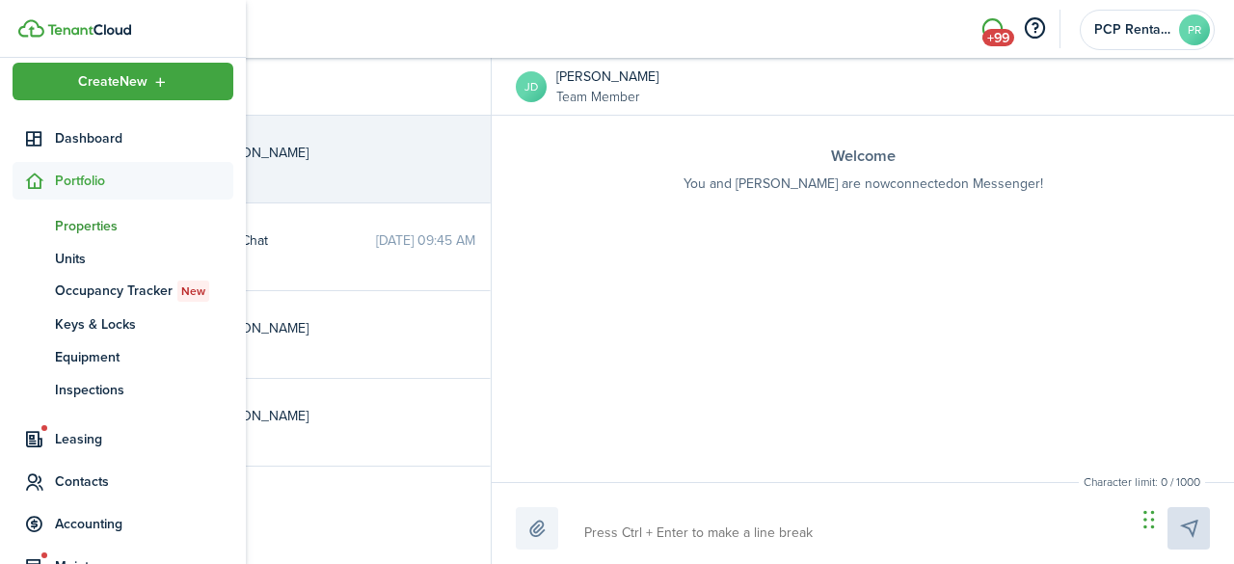
click at [93, 225] on span "Properties" at bounding box center [144, 226] width 178 height 20
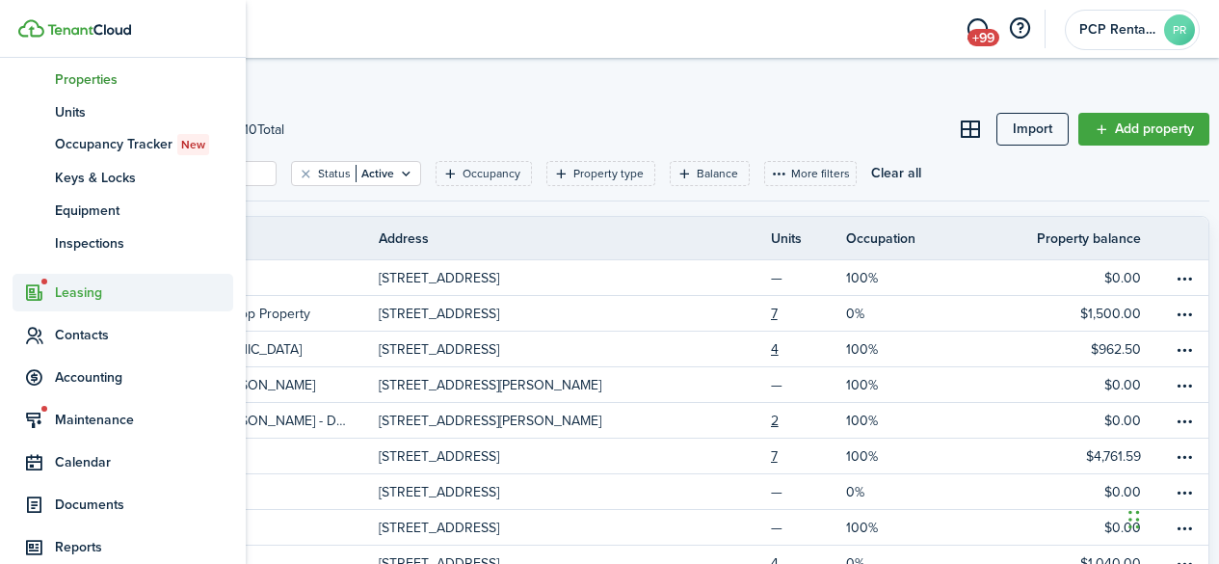
scroll to position [230, 0]
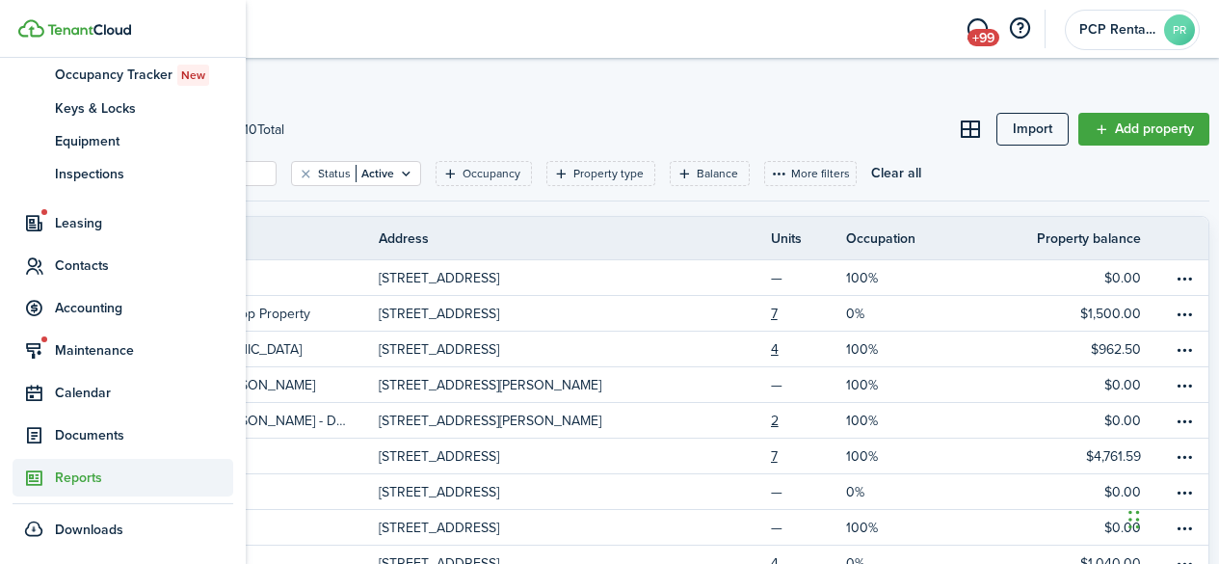
click at [87, 476] on span "Reports" at bounding box center [144, 477] width 178 height 20
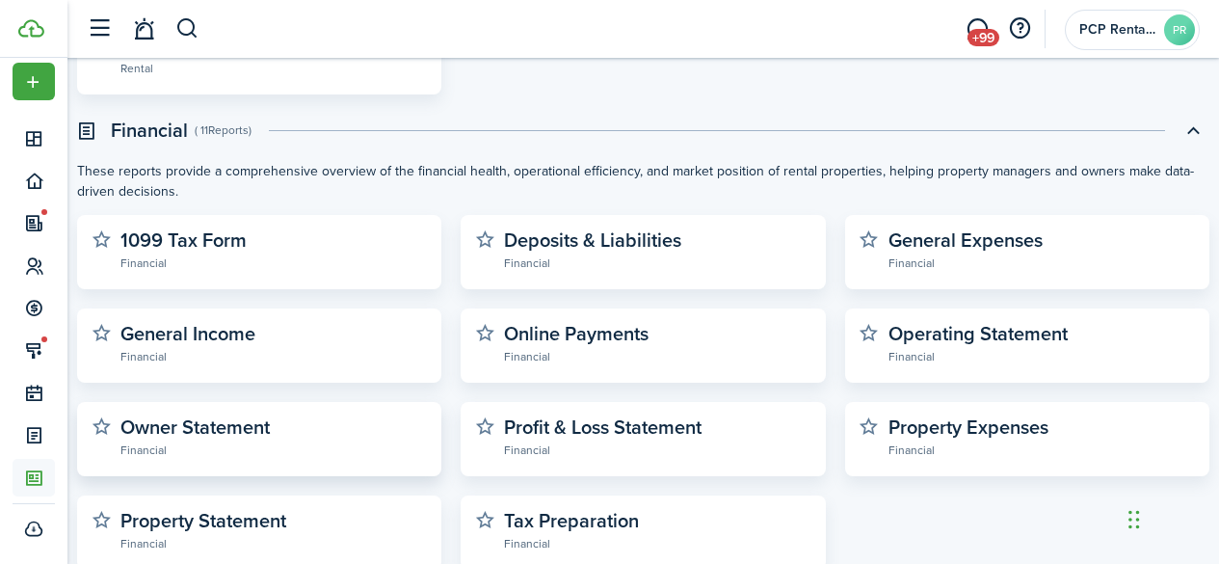
scroll to position [578, 0]
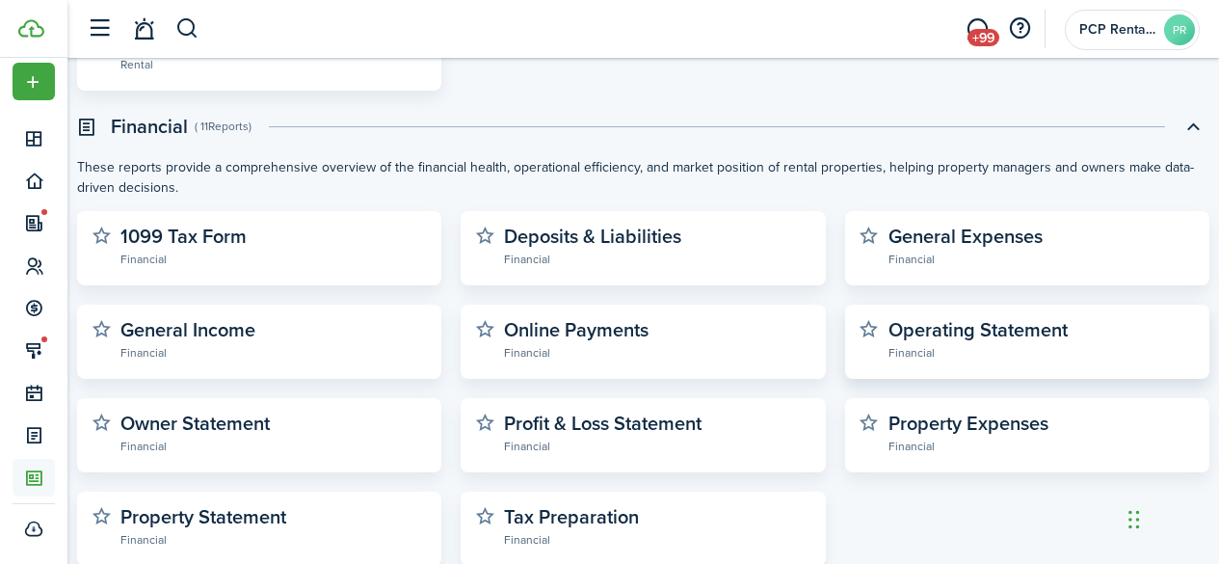
click at [994, 324] on widget-stats-description "Operating Statement" at bounding box center [978, 329] width 179 height 29
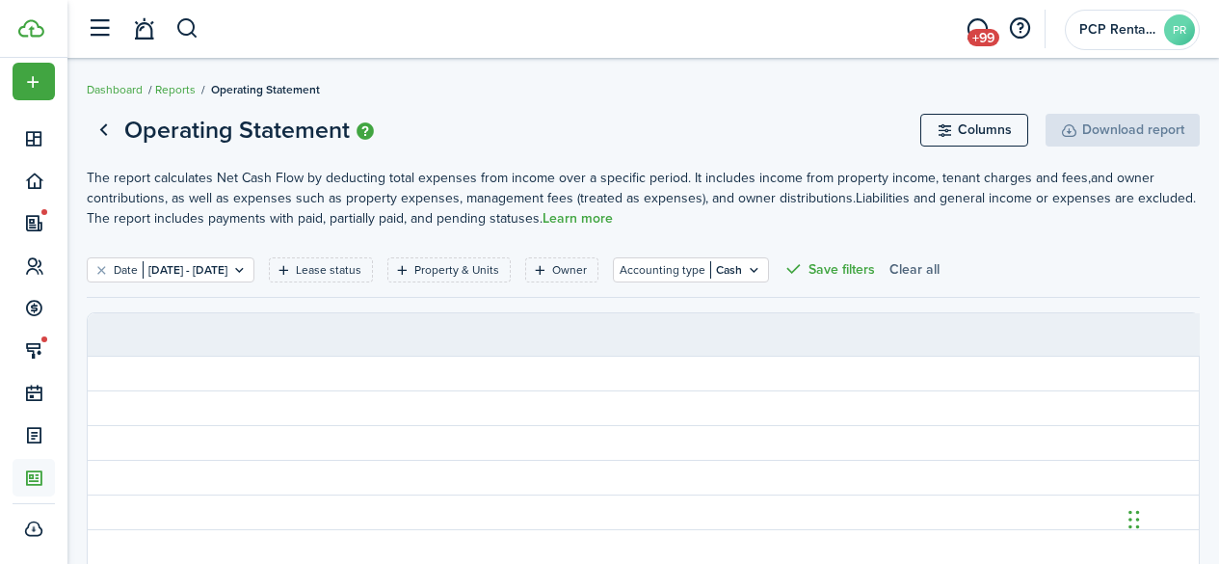
click at [940, 269] on button "Clear all" at bounding box center [914, 269] width 50 height 25
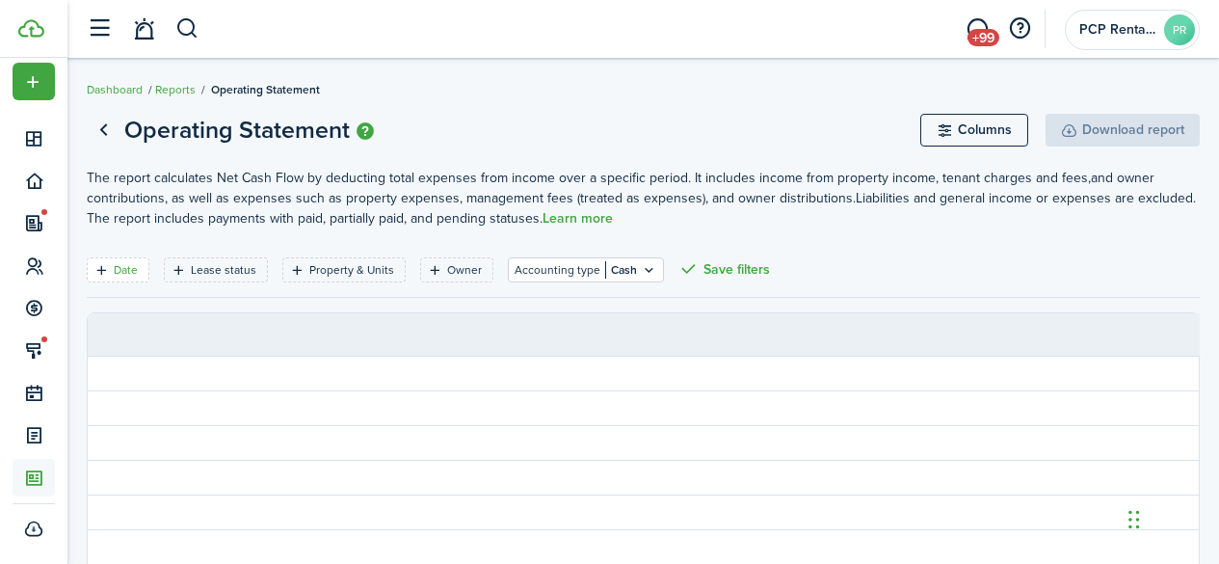
click at [130, 267] on filter-tag-label "Date" at bounding box center [126, 269] width 24 height 17
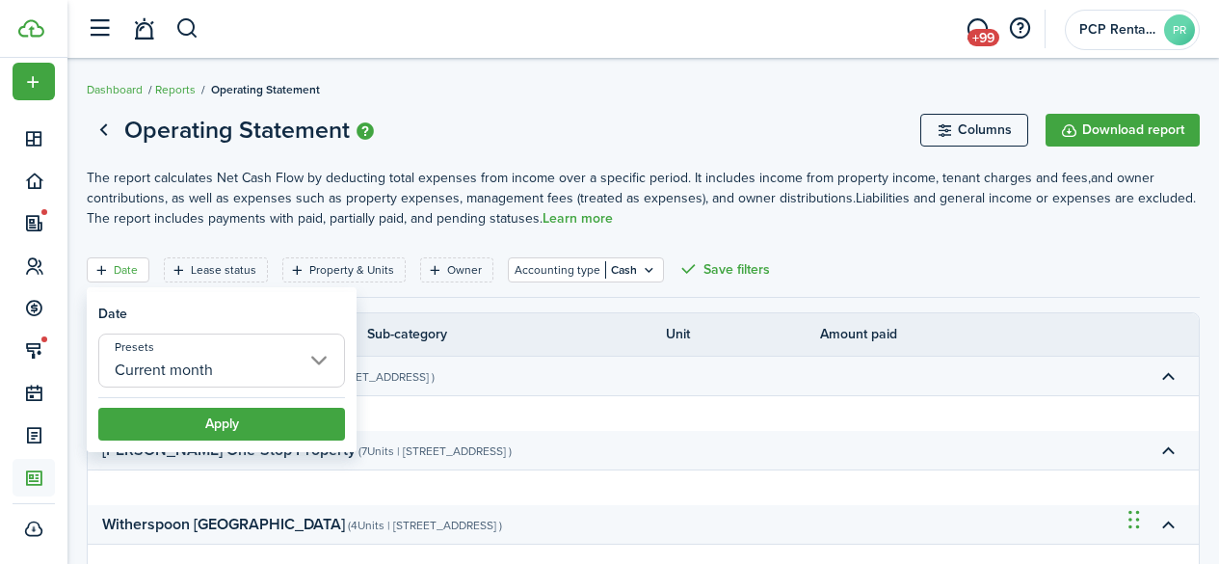
click at [168, 362] on input "Current month" at bounding box center [221, 360] width 247 height 54
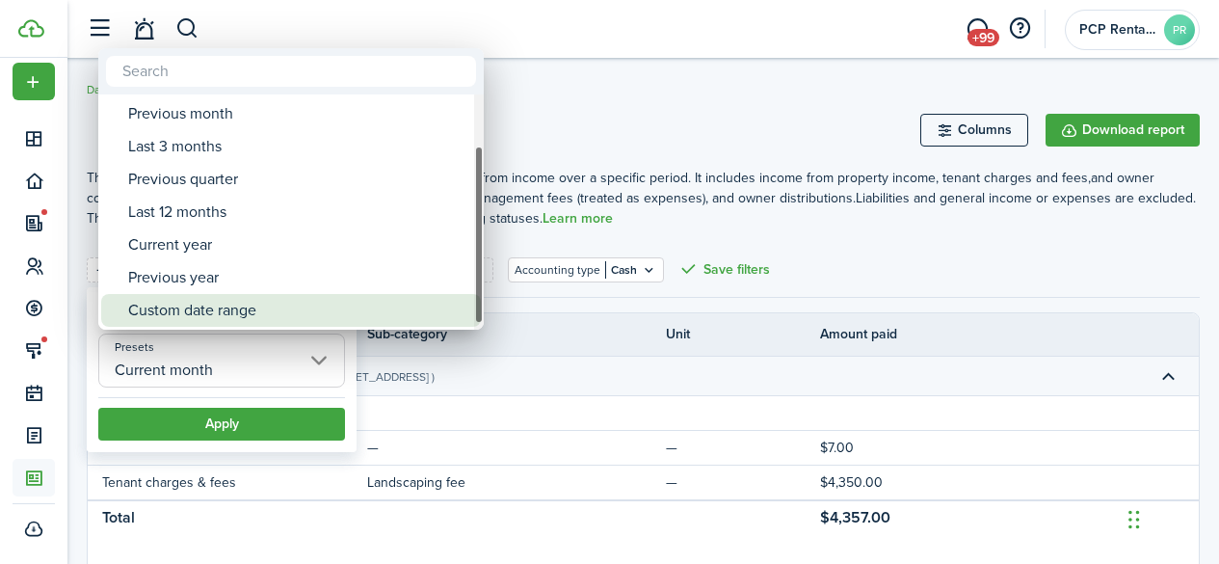
click at [205, 302] on div "Custom date range" at bounding box center [298, 310] width 341 height 33
type input "Custom date range"
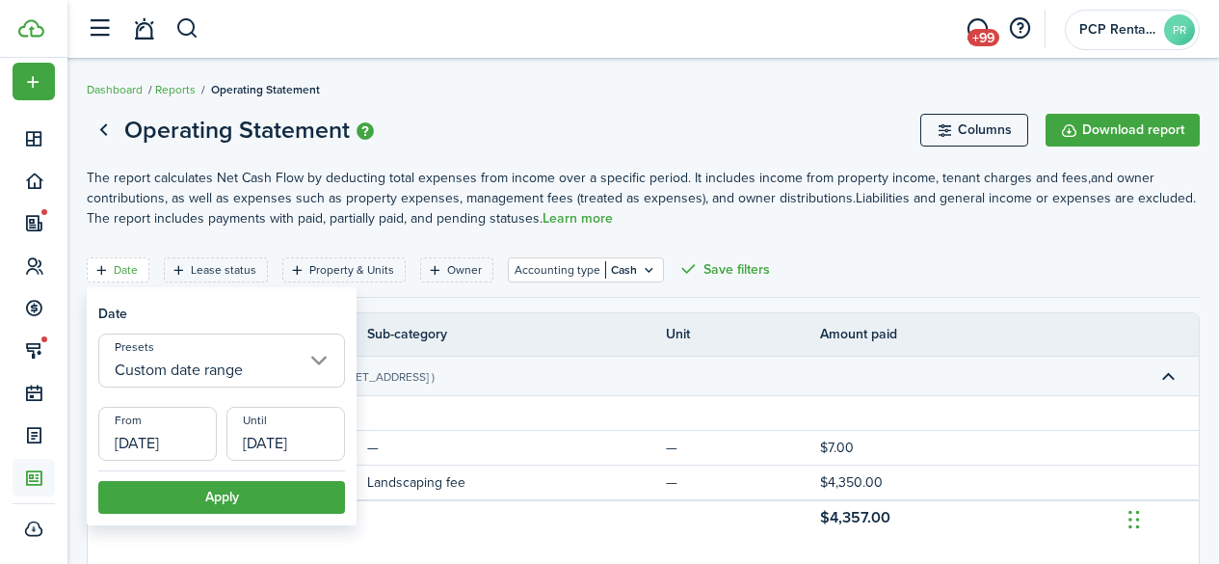
click at [172, 433] on input "[DATE]" at bounding box center [157, 434] width 119 height 54
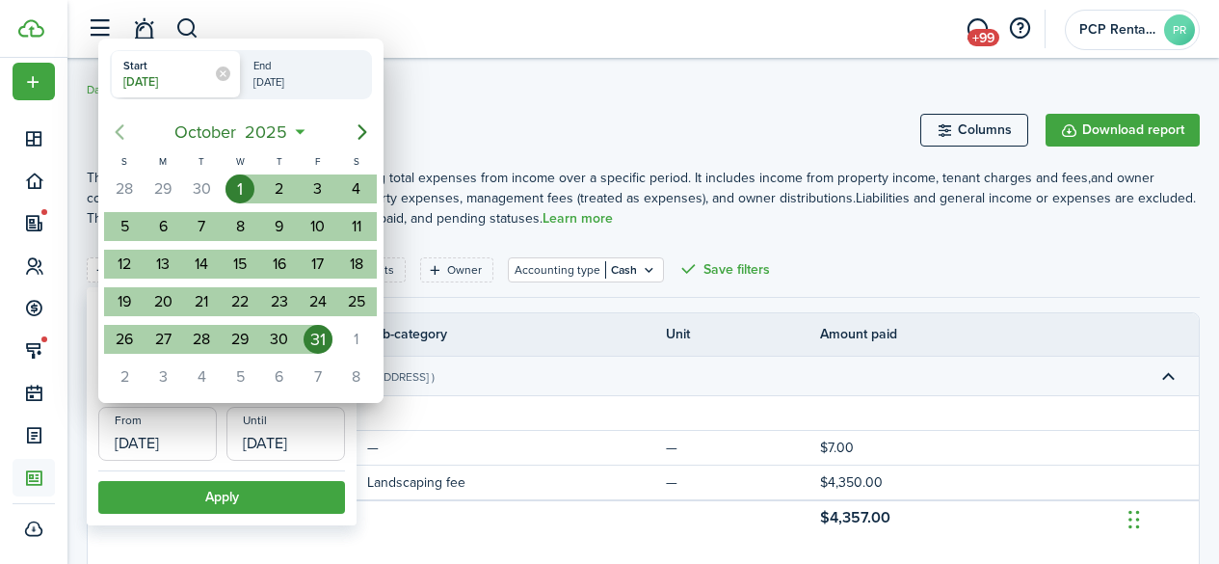
click at [123, 139] on icon "Previous page" at bounding box center [119, 131] width 23 height 23
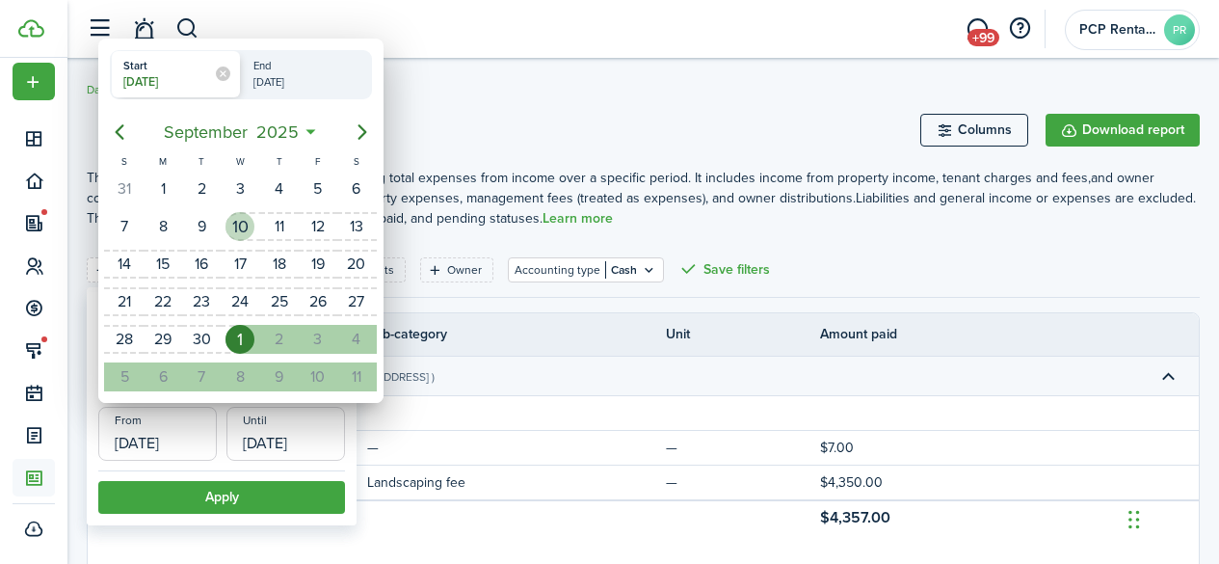
click at [240, 229] on div "10" at bounding box center [240, 226] width 29 height 29
type input "[DATE]"
radio input "false"
radio input "true"
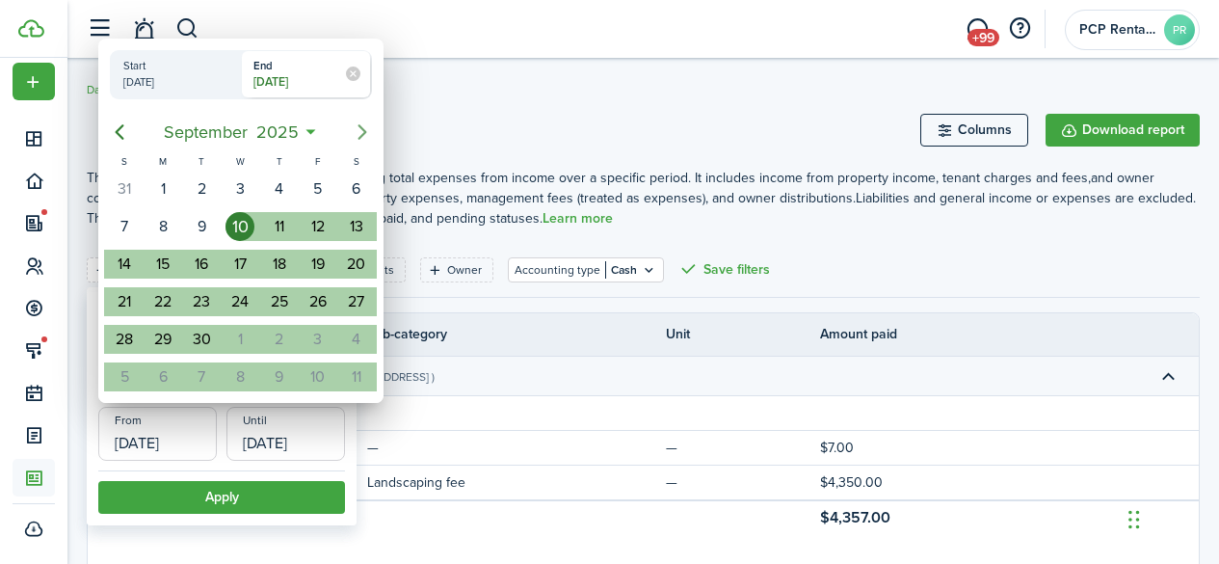
click at [359, 141] on icon "Next page" at bounding box center [362, 131] width 23 height 23
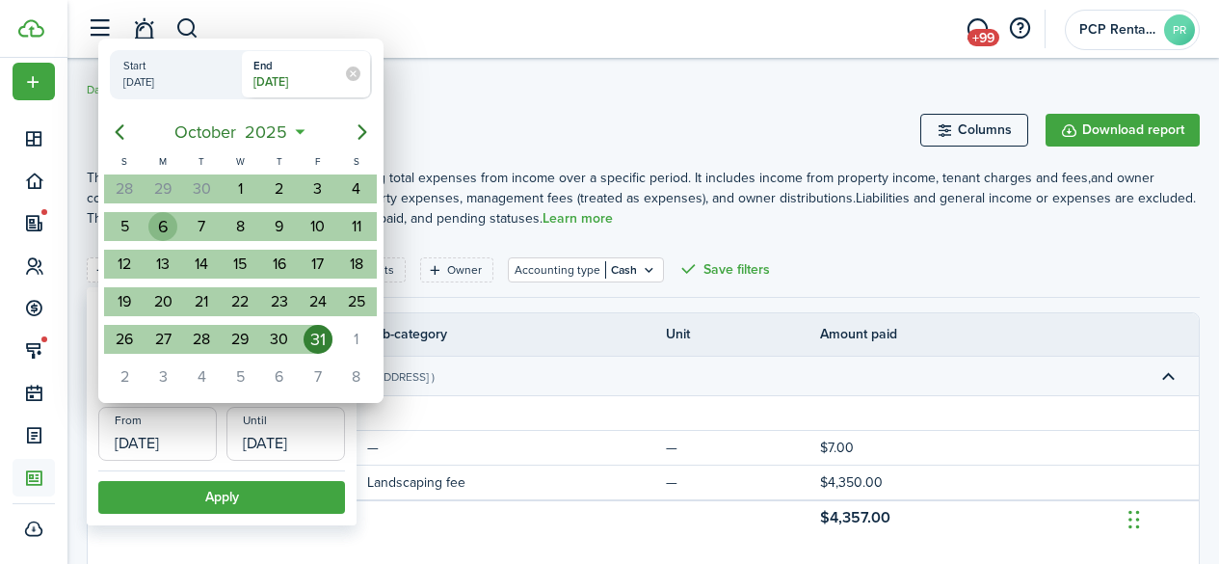
click at [161, 224] on div "6" at bounding box center [162, 226] width 29 height 29
type input "[DATE]"
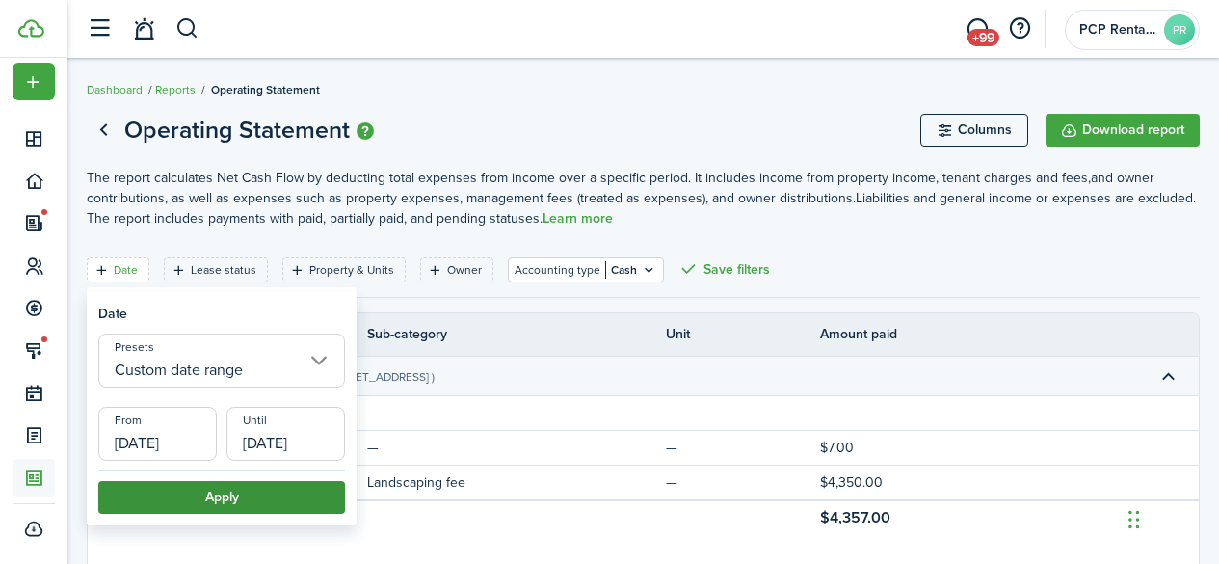
click at [216, 494] on button "Apply" at bounding box center [221, 497] width 247 height 33
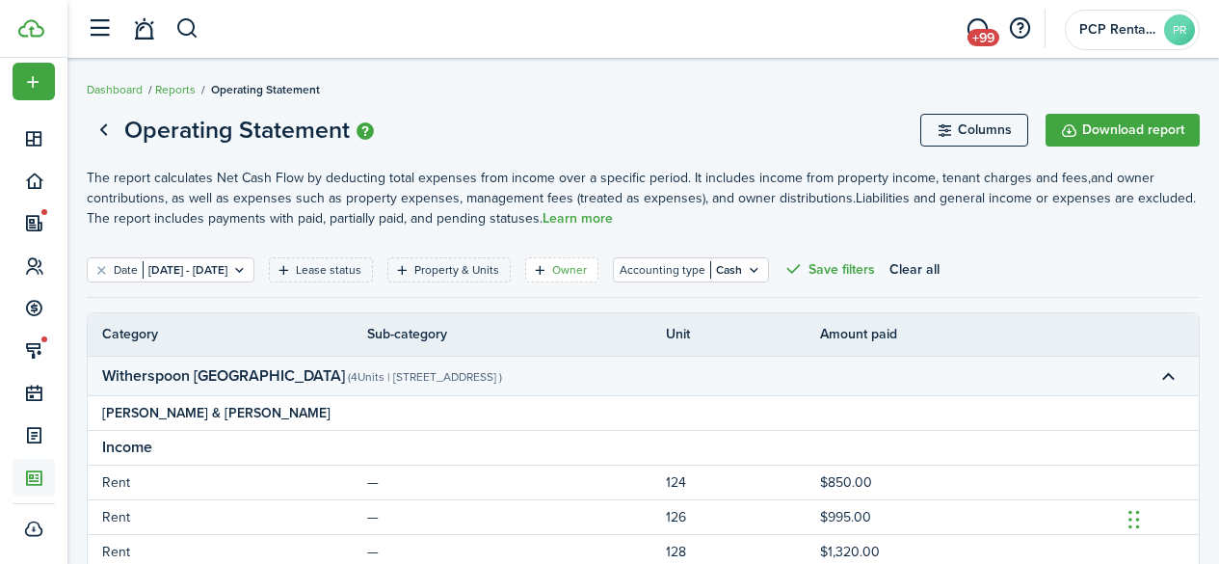
click at [587, 270] on filter-tag-label "Owner" at bounding box center [569, 269] width 35 height 17
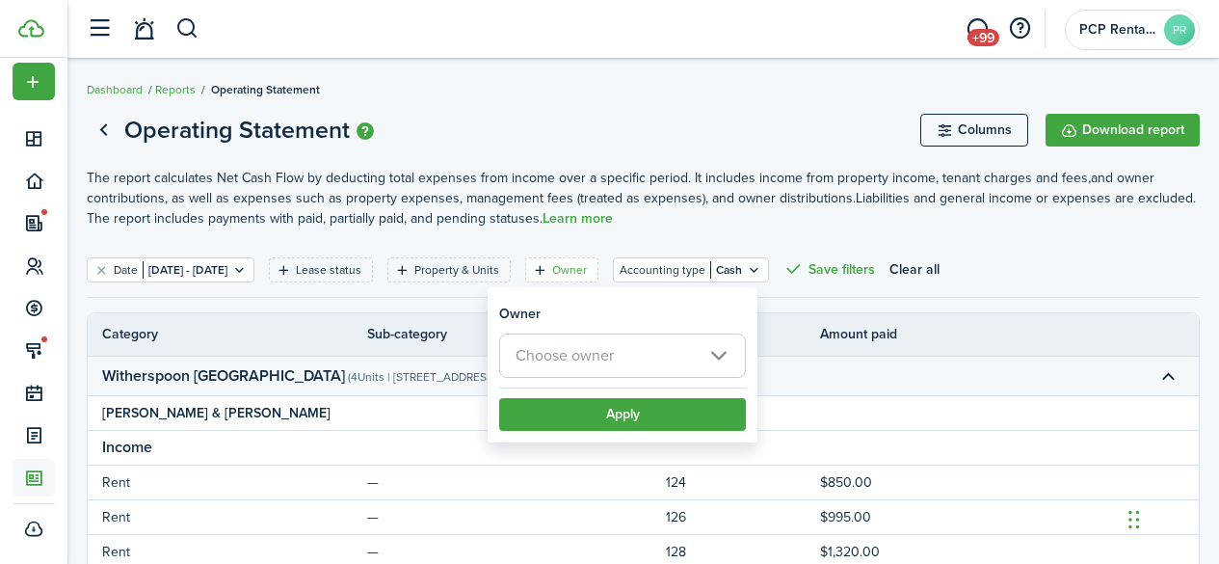
click at [562, 353] on span "Choose owner" at bounding box center [565, 355] width 98 height 22
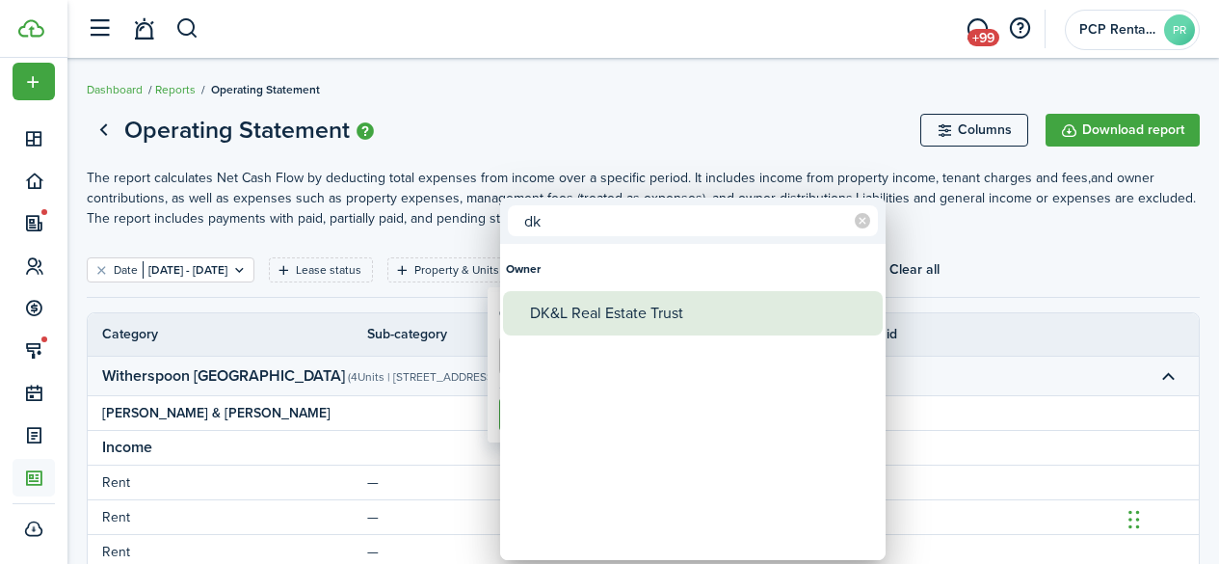
type input "dk"
click at [601, 319] on div "DK&L Real Estate Trust" at bounding box center [700, 313] width 341 height 44
type input "DK&L Real Estate Trust"
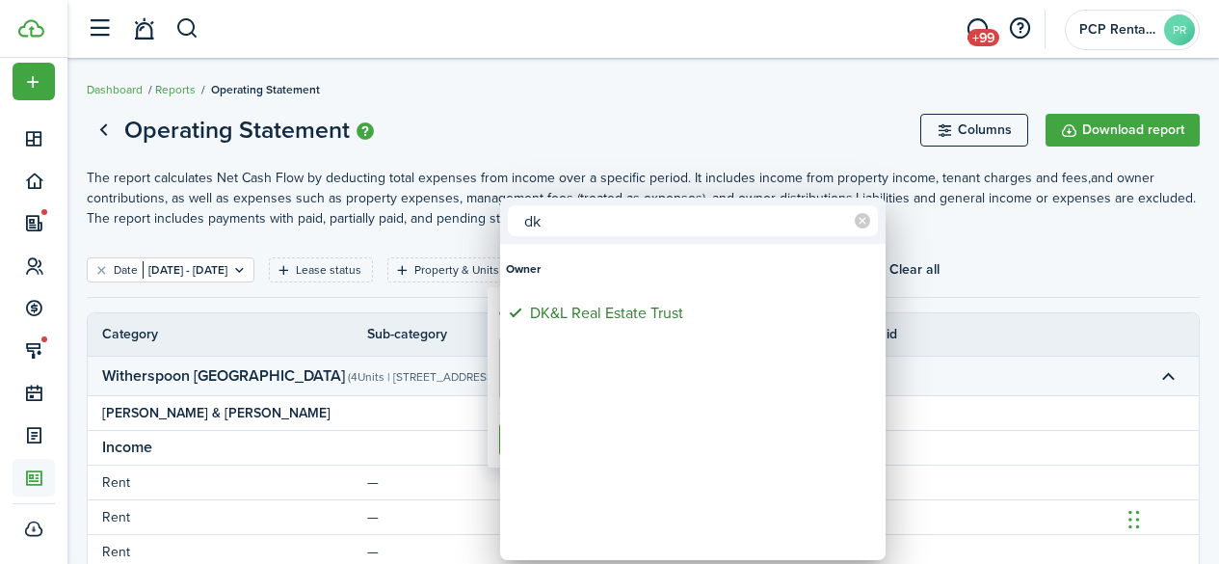
click at [612, 117] on div at bounding box center [609, 282] width 1527 height 872
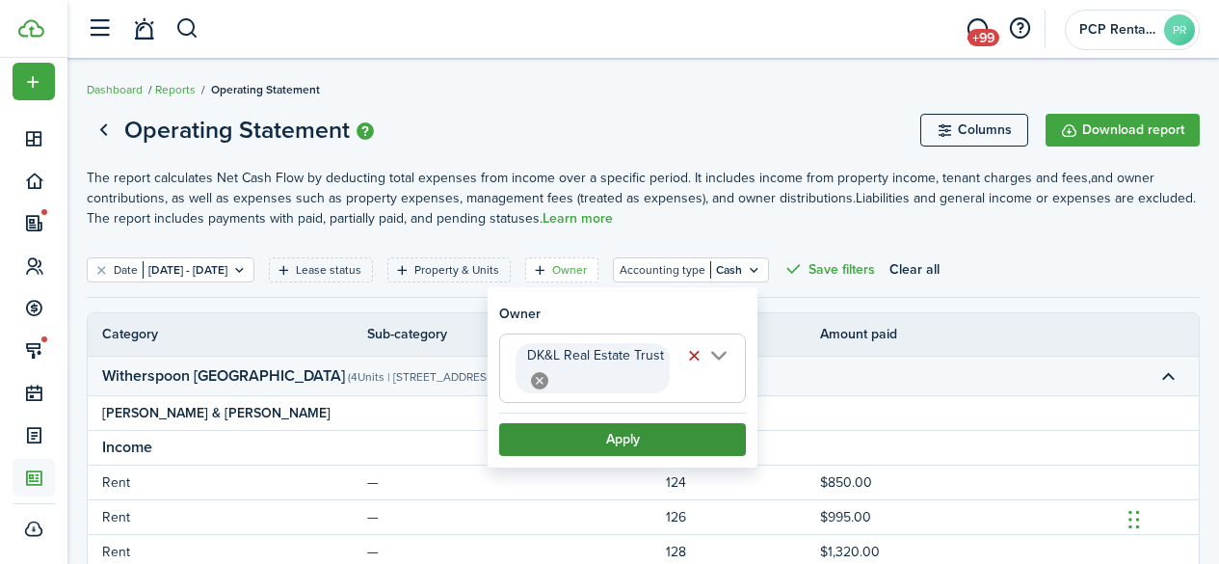
click at [627, 438] on button "Apply" at bounding box center [622, 439] width 247 height 33
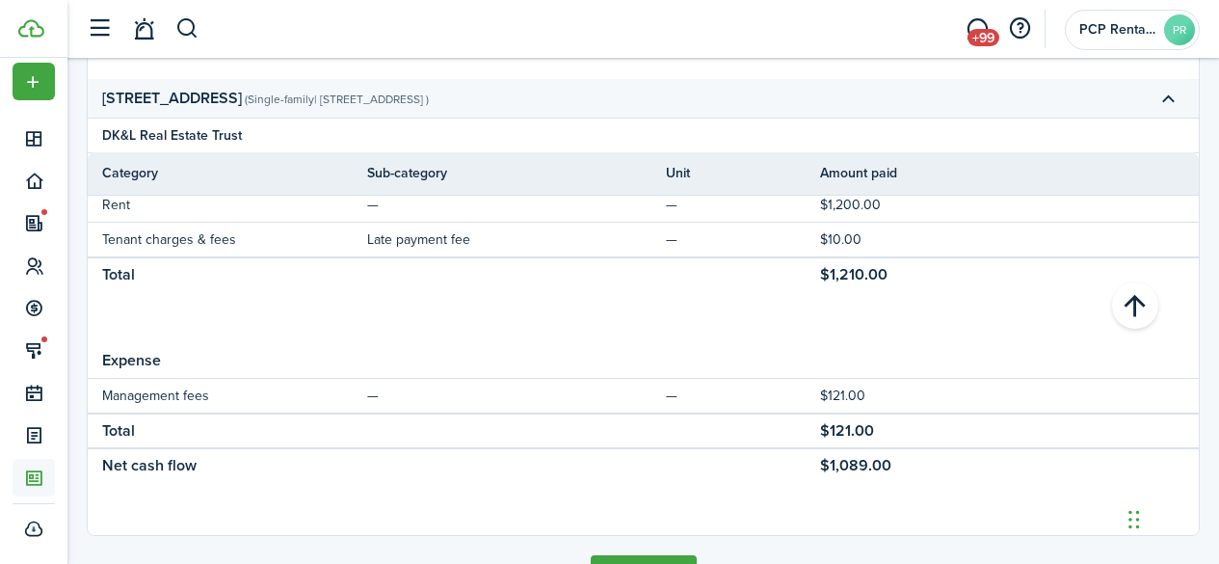
scroll to position [1059, 0]
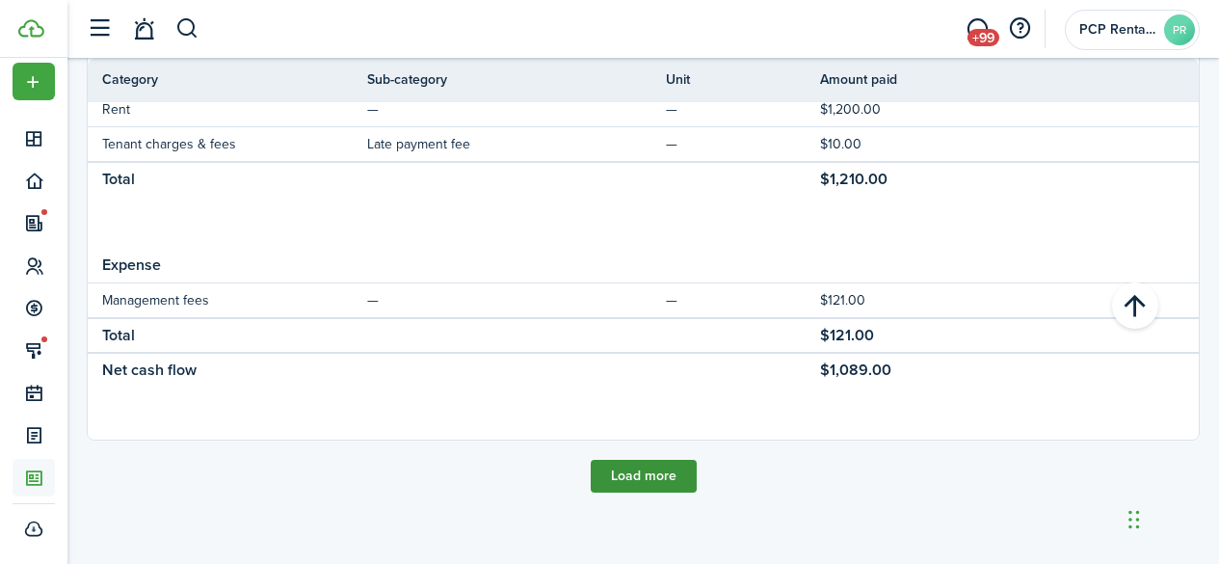
click at [642, 481] on button "Load more" at bounding box center [644, 476] width 106 height 33
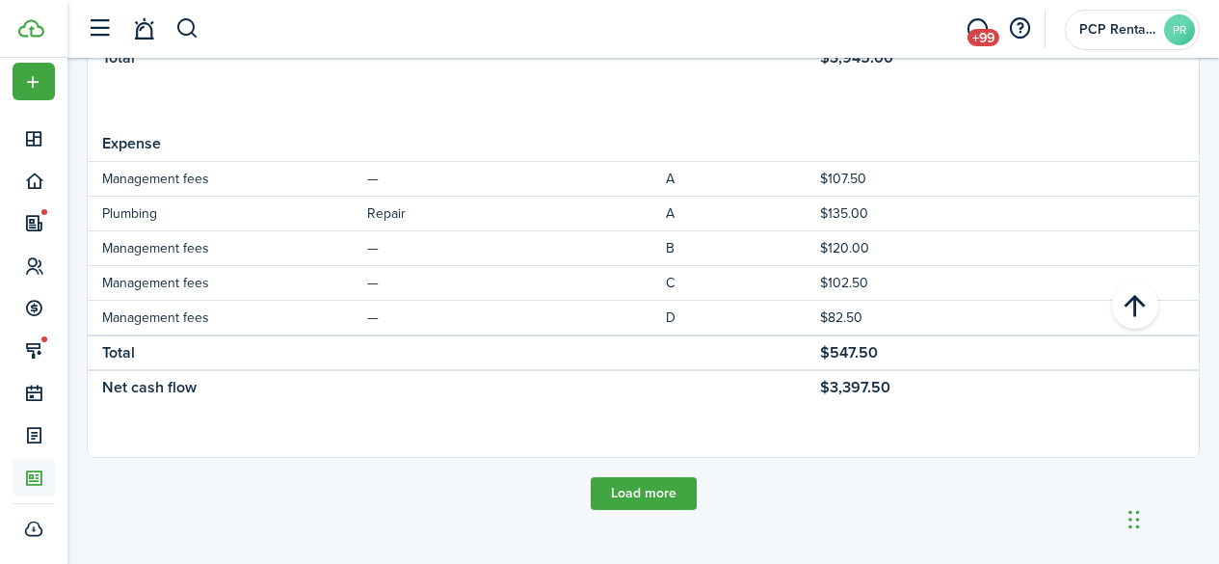
scroll to position [2600, 0]
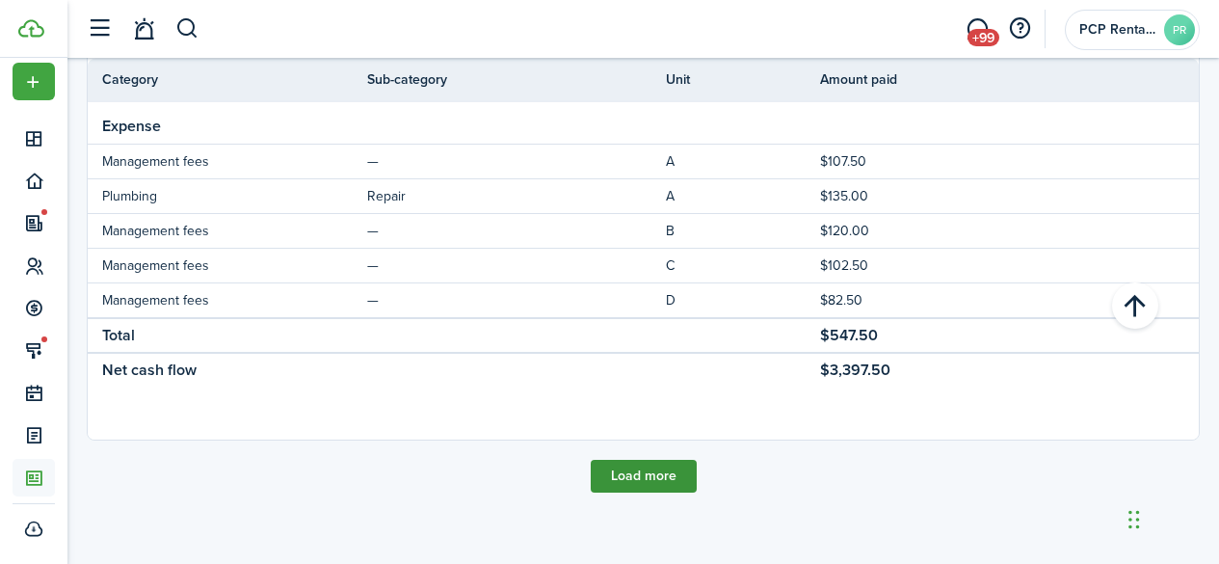
click at [638, 471] on button "Load more" at bounding box center [644, 476] width 106 height 33
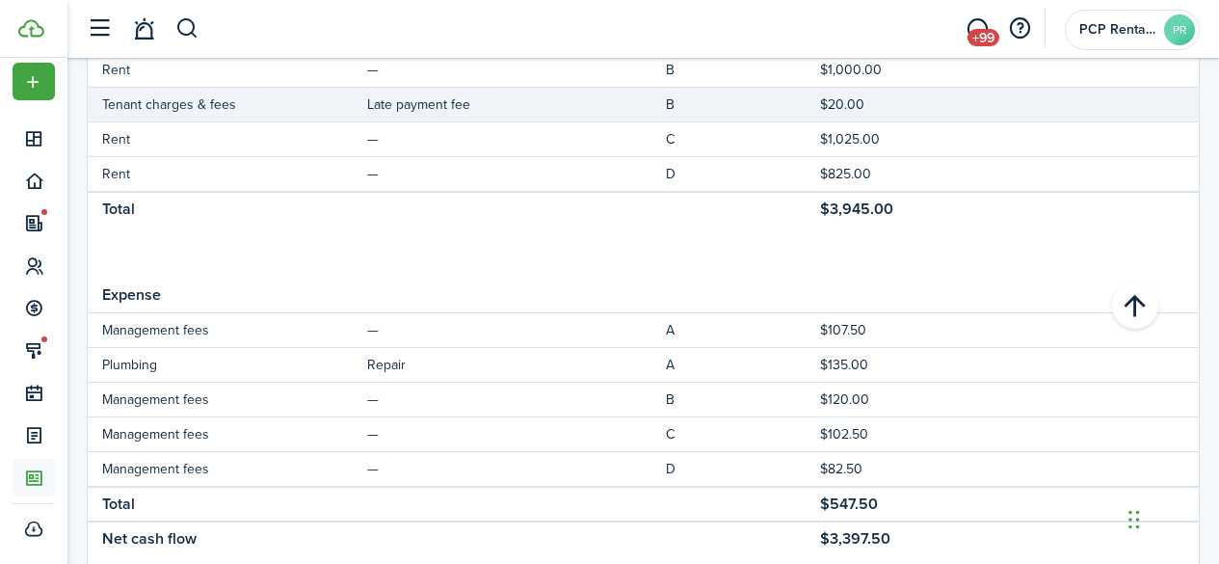
scroll to position [2099, 0]
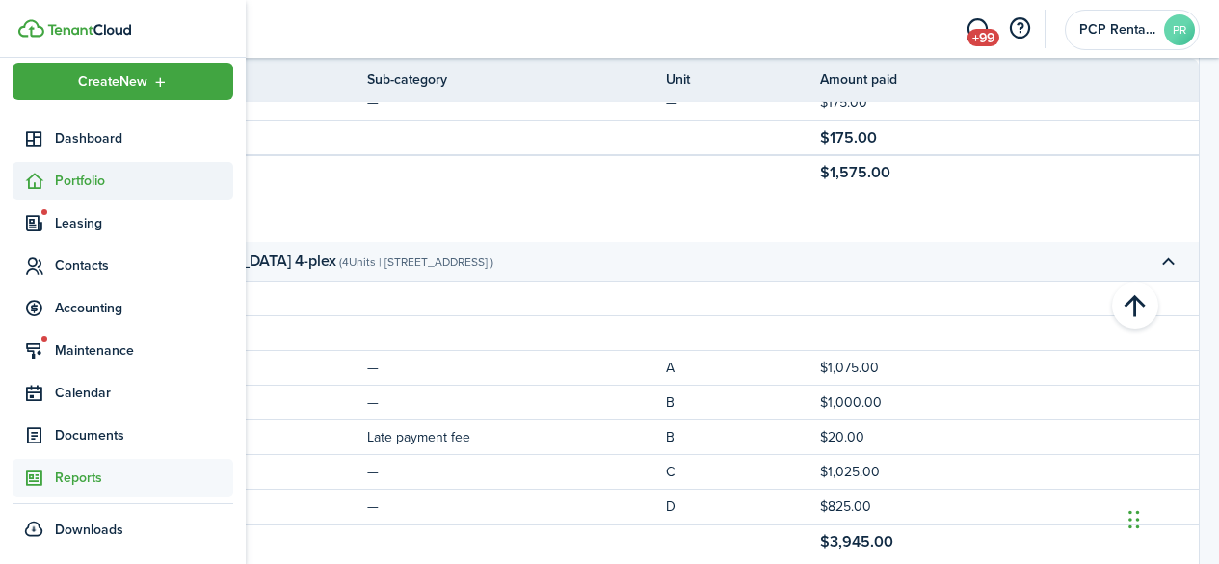
click at [76, 175] on span "Portfolio" at bounding box center [144, 181] width 178 height 20
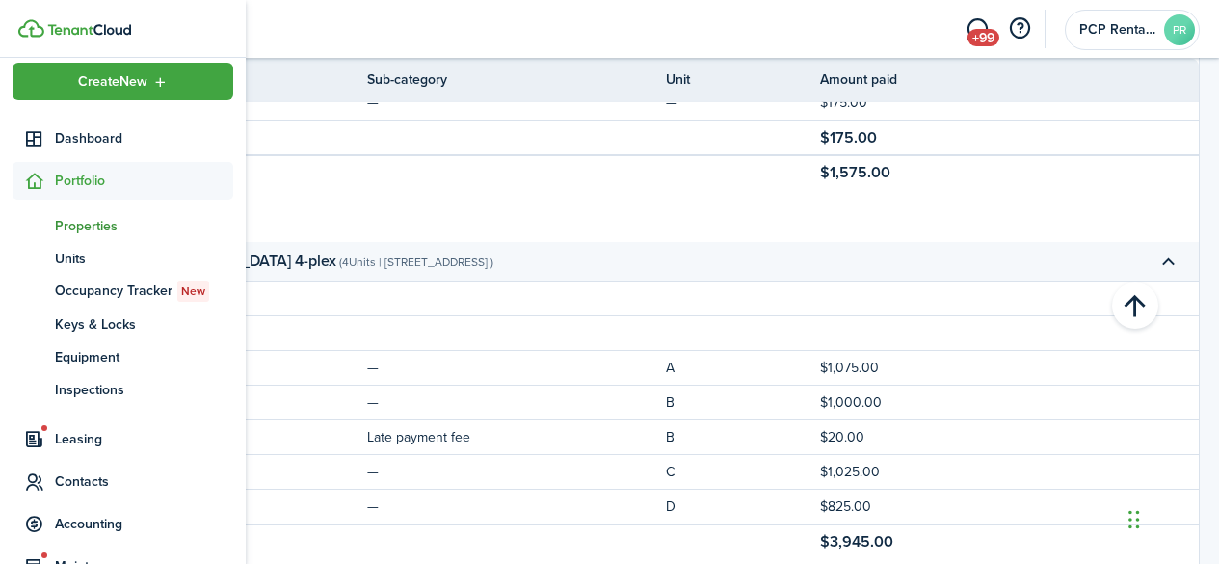
click at [79, 221] on span "Properties" at bounding box center [144, 226] width 178 height 20
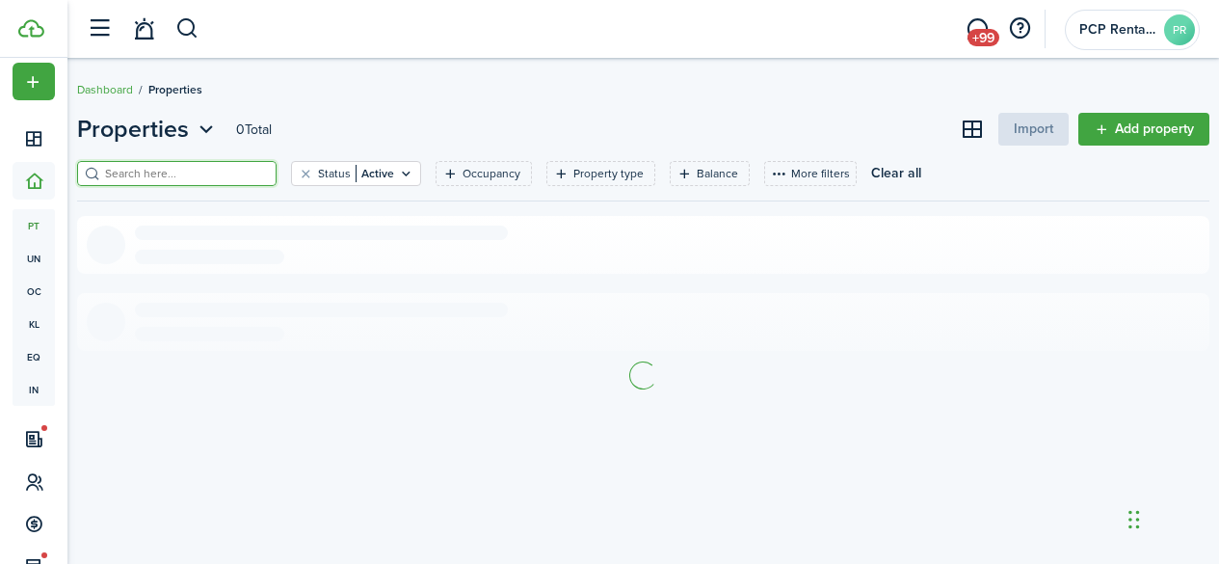
click at [241, 171] on input "search" at bounding box center [185, 174] width 170 height 18
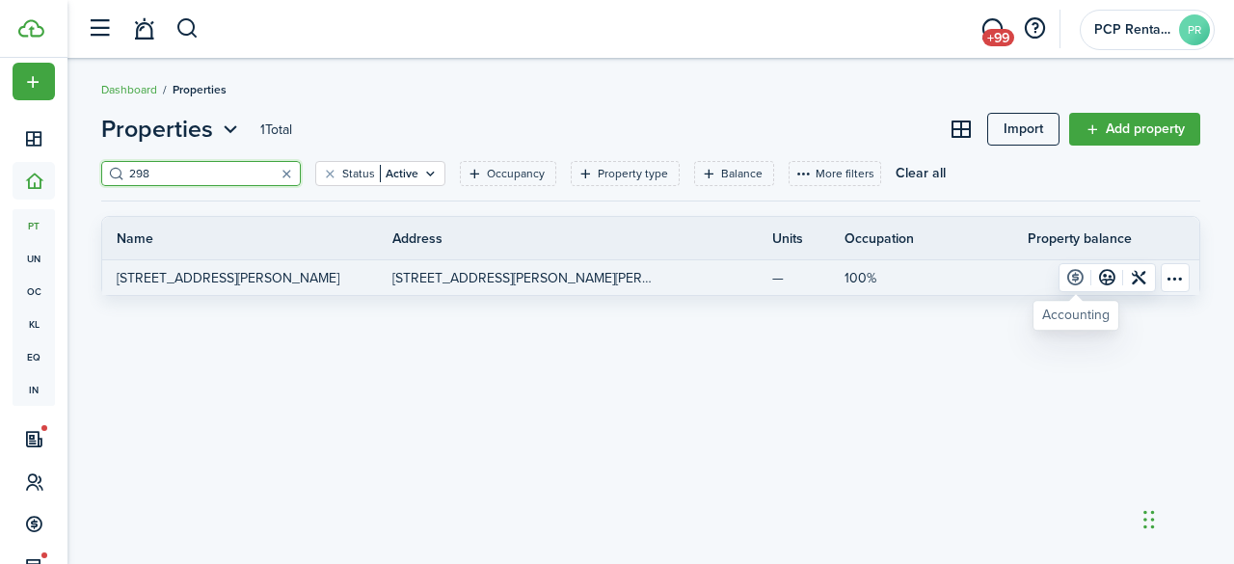
type input "298"
click at [1075, 274] on link at bounding box center [1075, 277] width 32 height 27
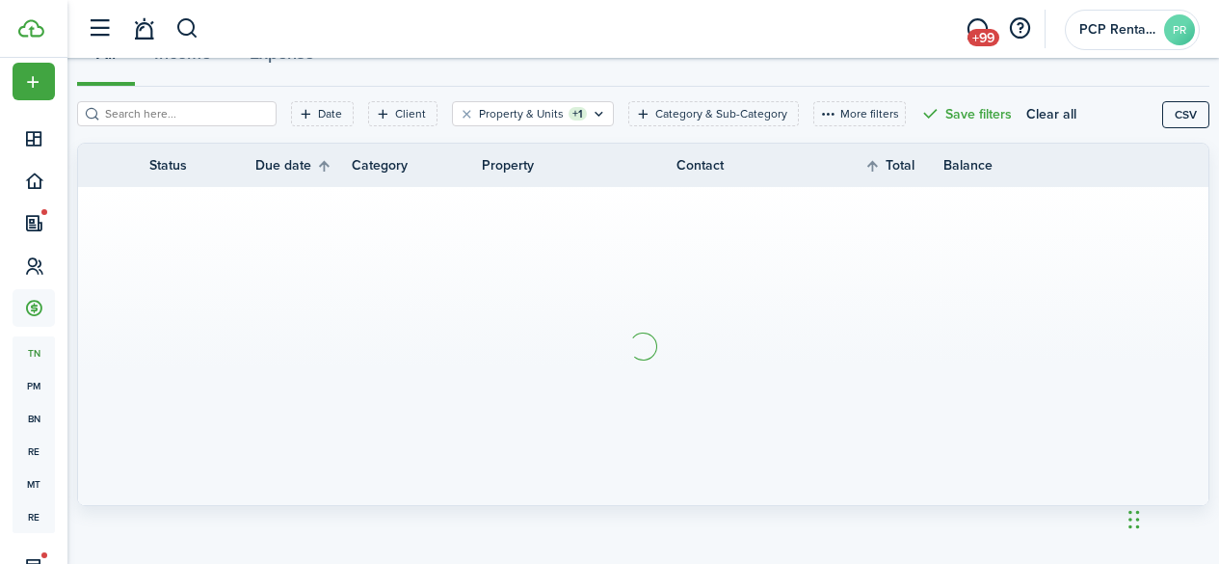
scroll to position [215, 0]
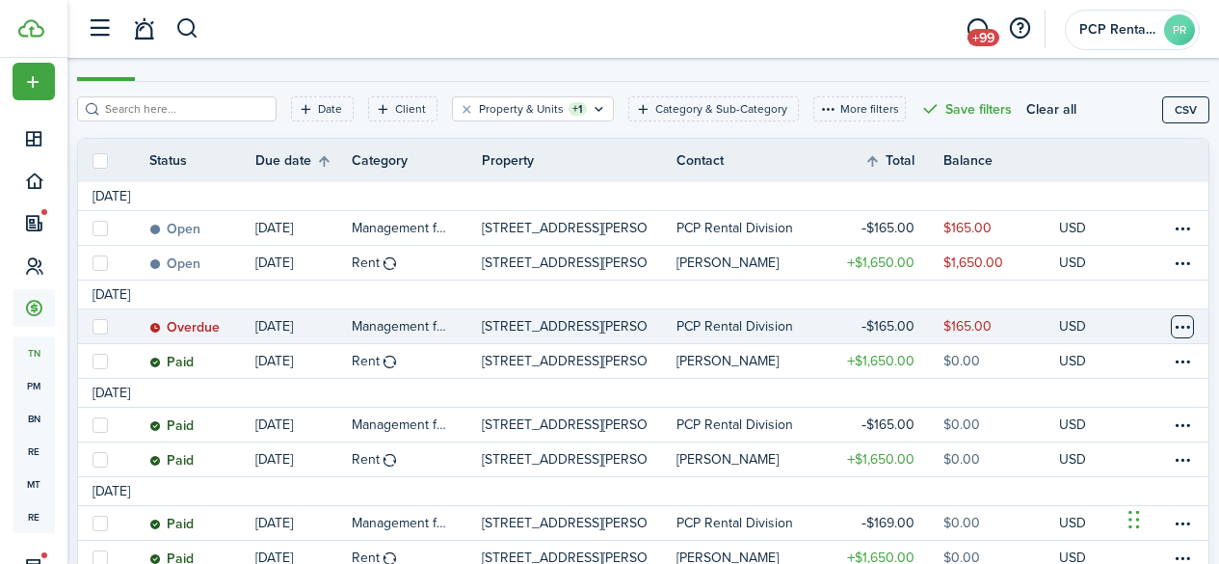
click at [1171, 332] on table-menu-btn-icon at bounding box center [1182, 326] width 23 height 23
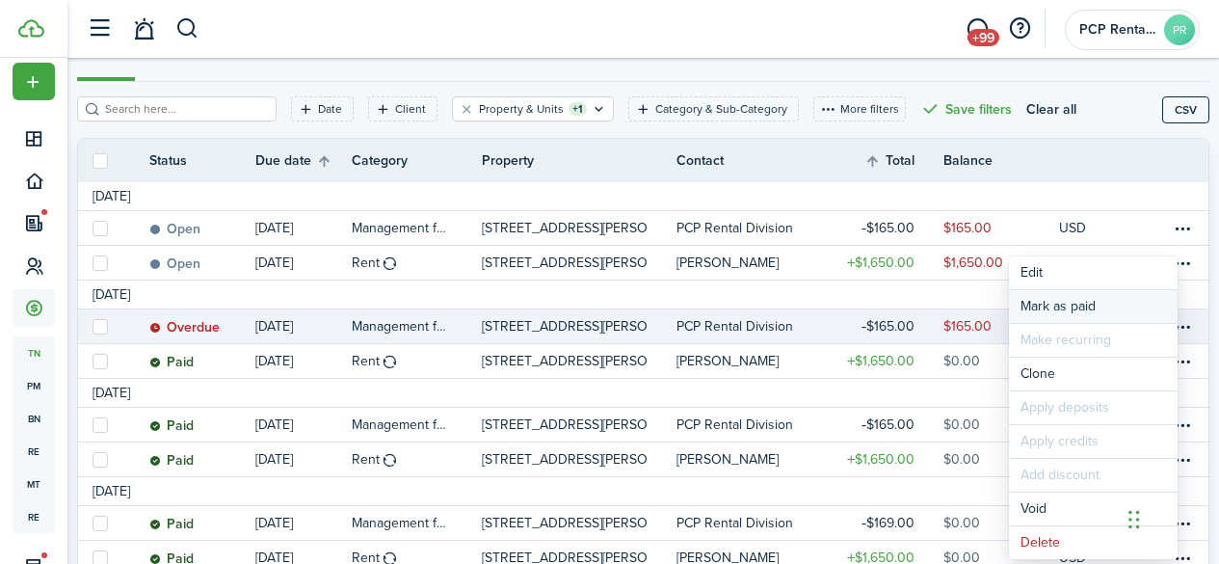
click at [1037, 300] on link "Mark as paid" at bounding box center [1093, 306] width 169 height 33
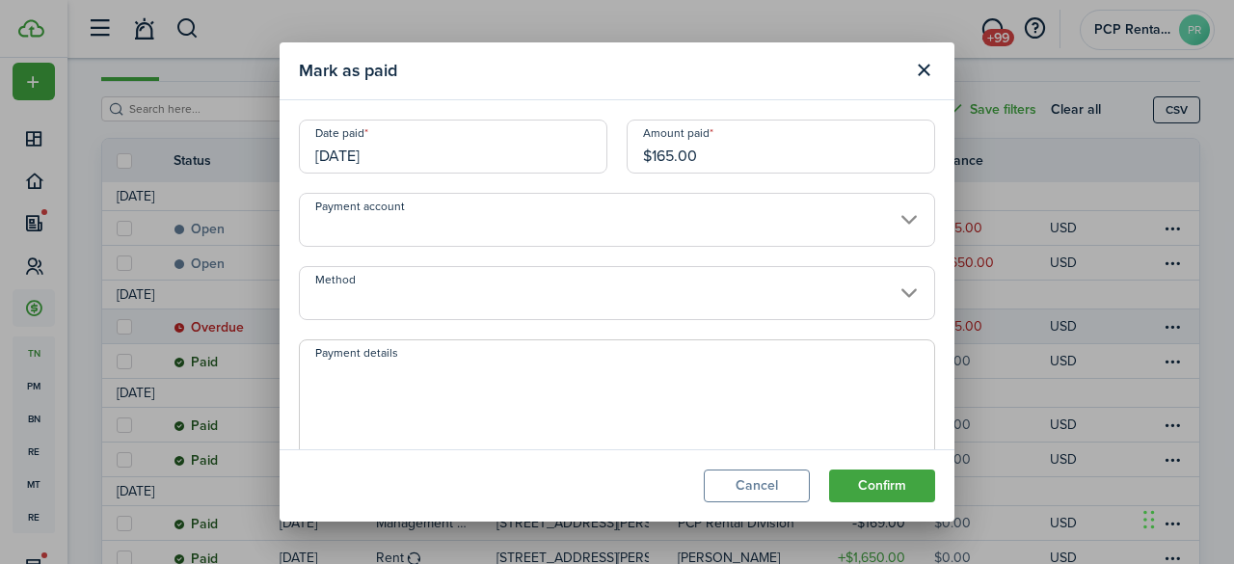
click at [418, 150] on input "[DATE]" at bounding box center [453, 146] width 308 height 54
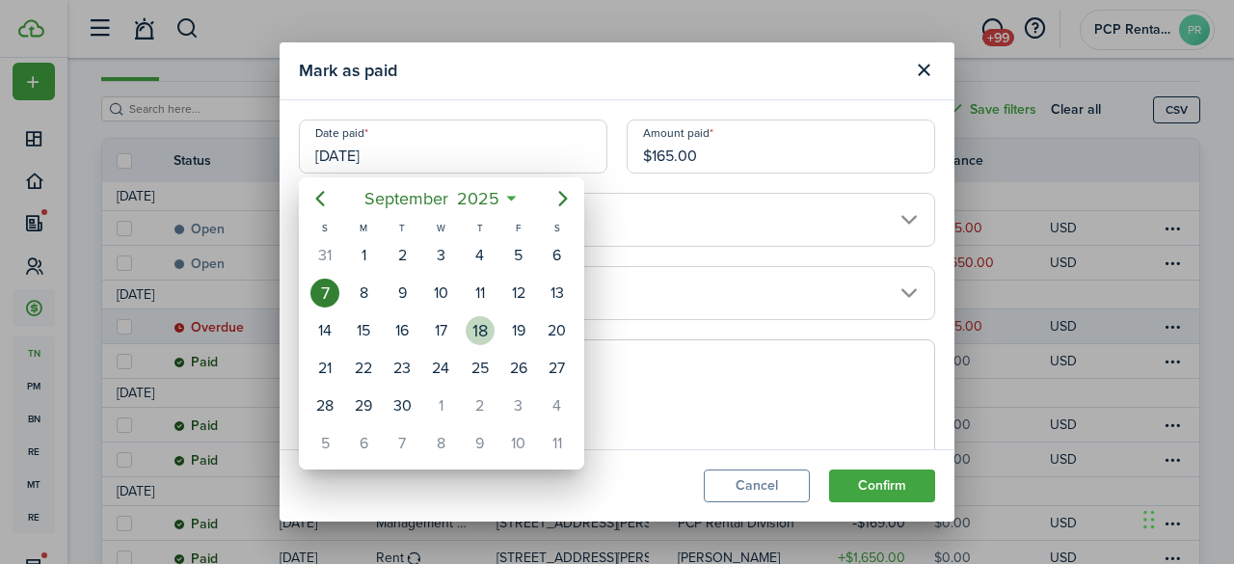
click at [480, 327] on div "18" at bounding box center [479, 330] width 29 height 29
type input "[DATE]"
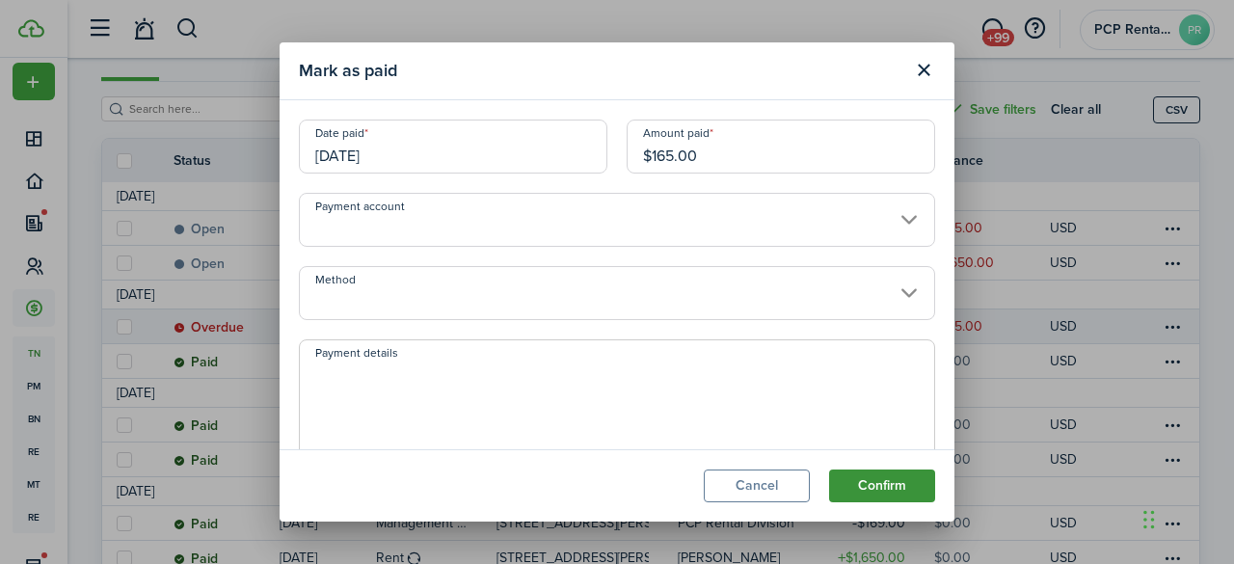
click at [869, 483] on button "Confirm" at bounding box center [882, 485] width 106 height 33
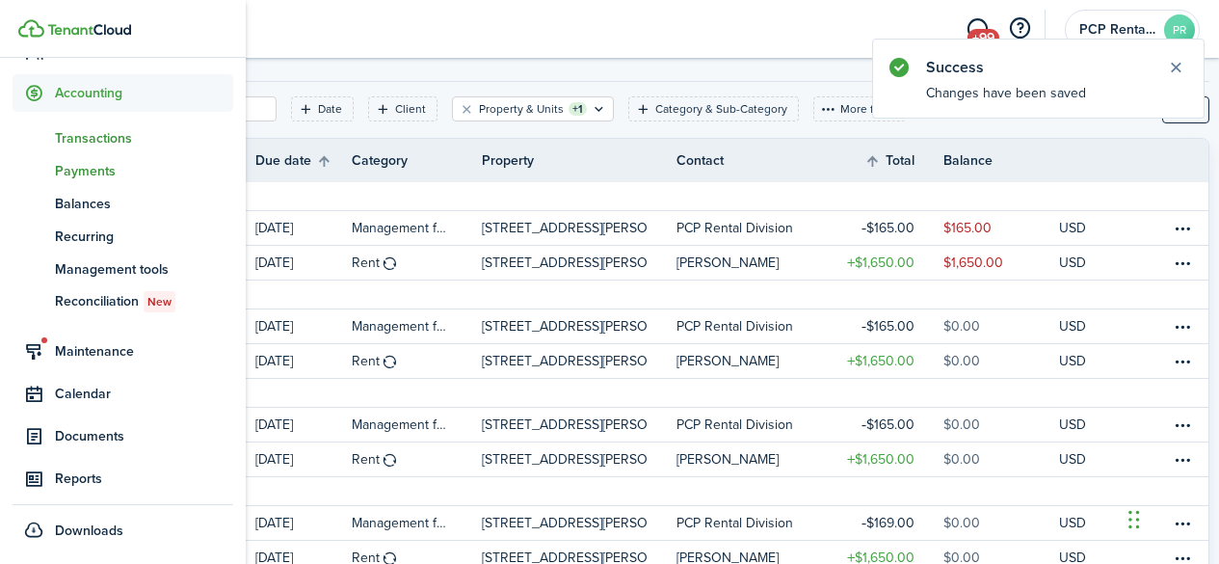
scroll to position [230, 0]
click at [73, 472] on span "Reports" at bounding box center [144, 477] width 178 height 20
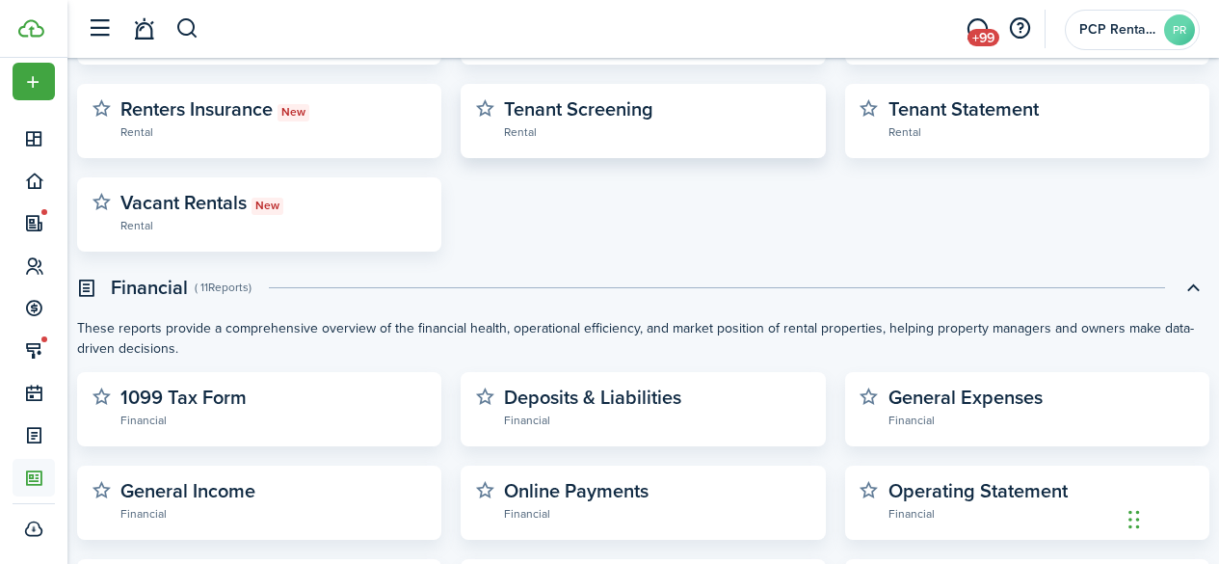
scroll to position [578, 0]
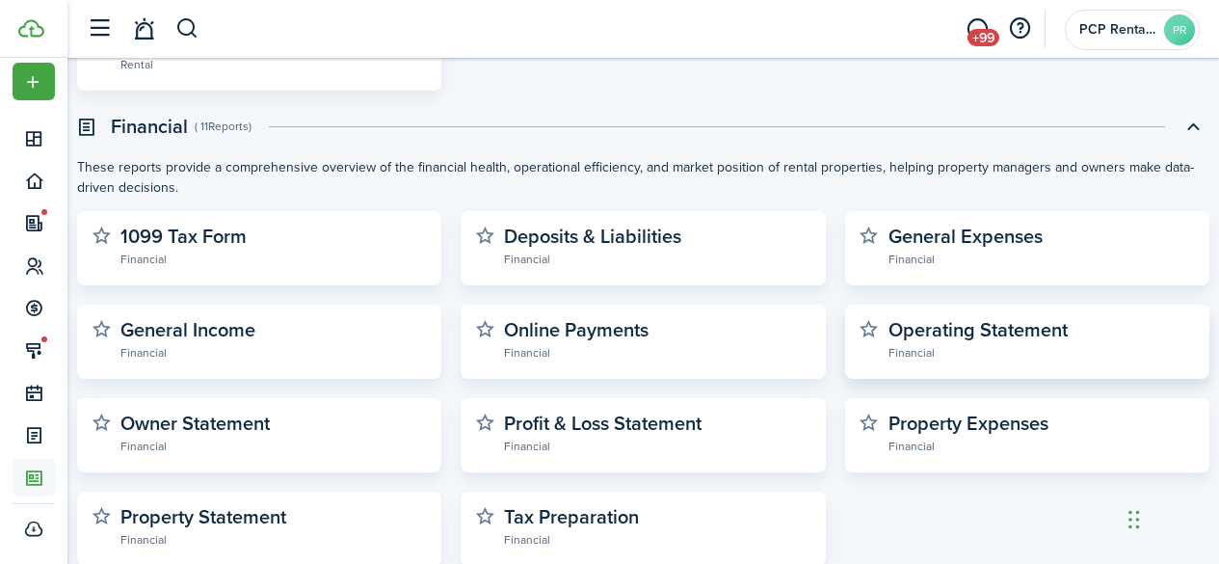
click at [978, 332] on widget-stats-description "Operating Statement" at bounding box center [978, 329] width 179 height 29
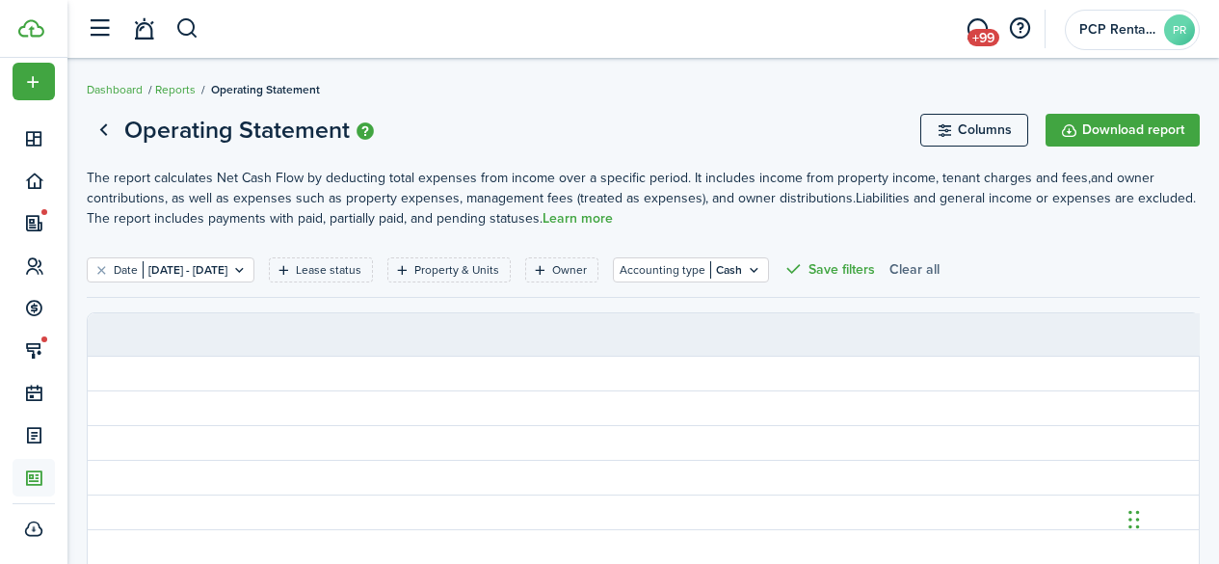
click at [940, 265] on button "Clear all" at bounding box center [914, 269] width 50 height 25
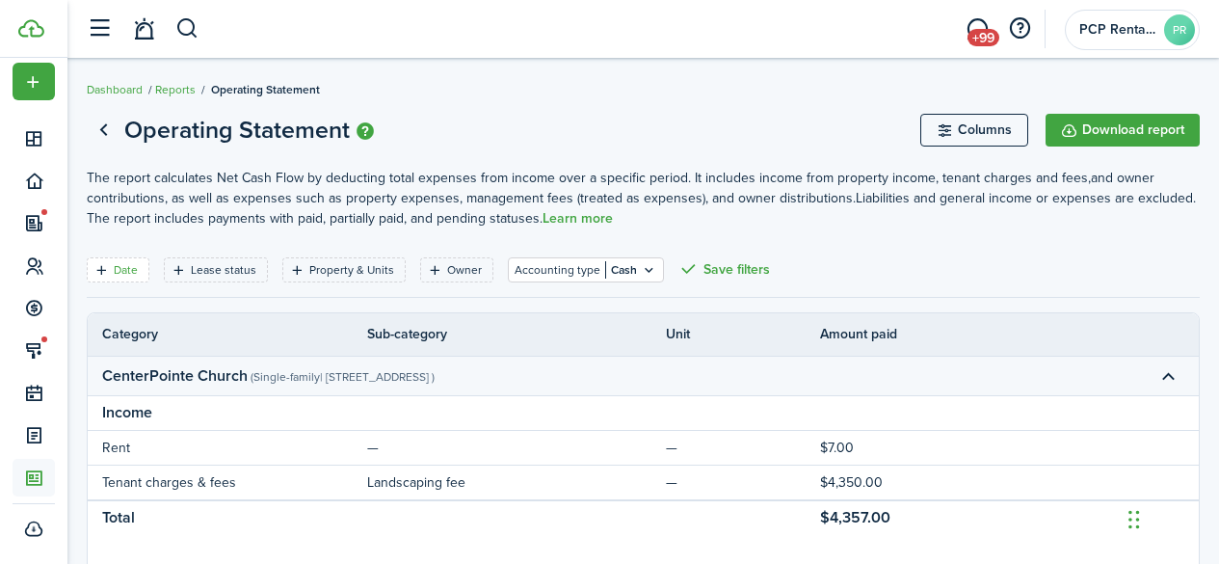
click at [134, 265] on filter-tag-label "Date" at bounding box center [126, 269] width 24 height 17
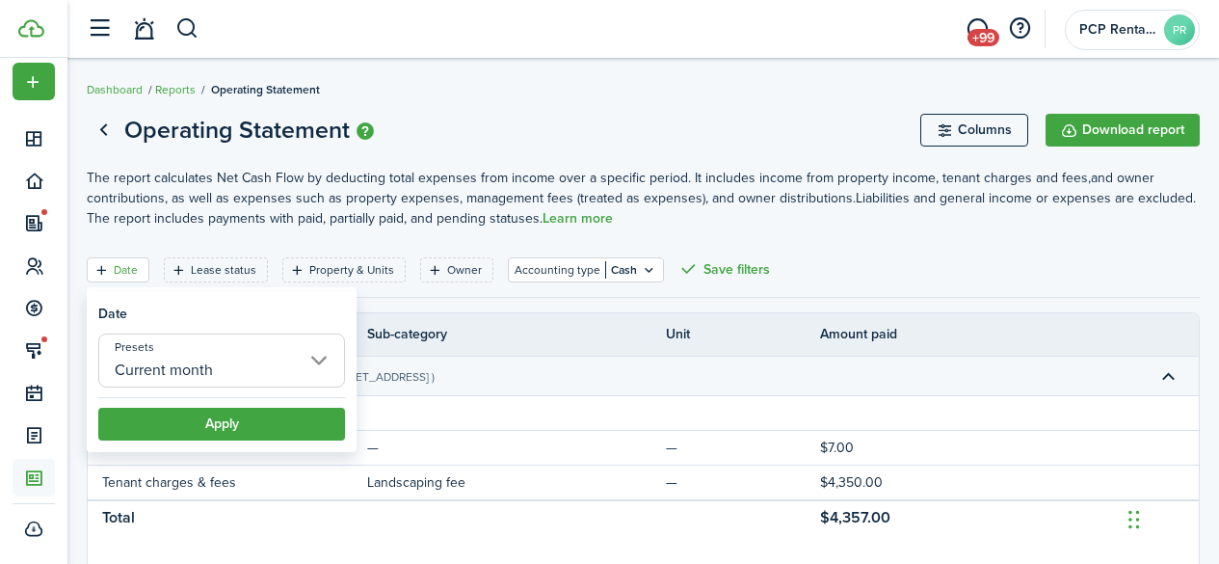
click at [168, 354] on input "Current month" at bounding box center [221, 360] width 247 height 54
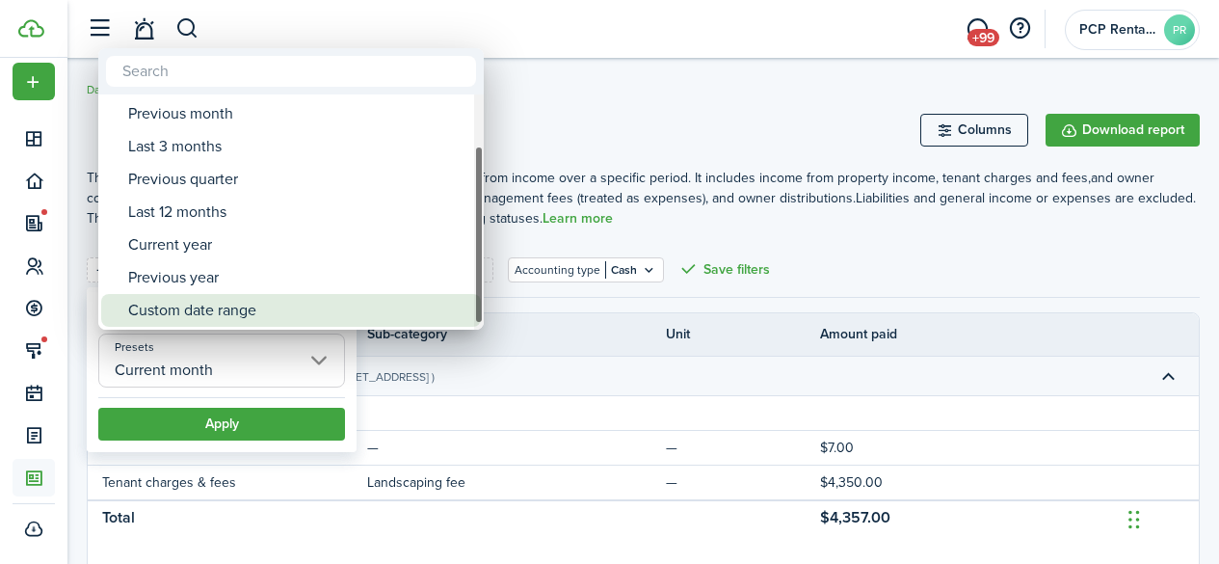
click at [202, 305] on div "Custom date range" at bounding box center [298, 310] width 341 height 33
type input "Custom date range"
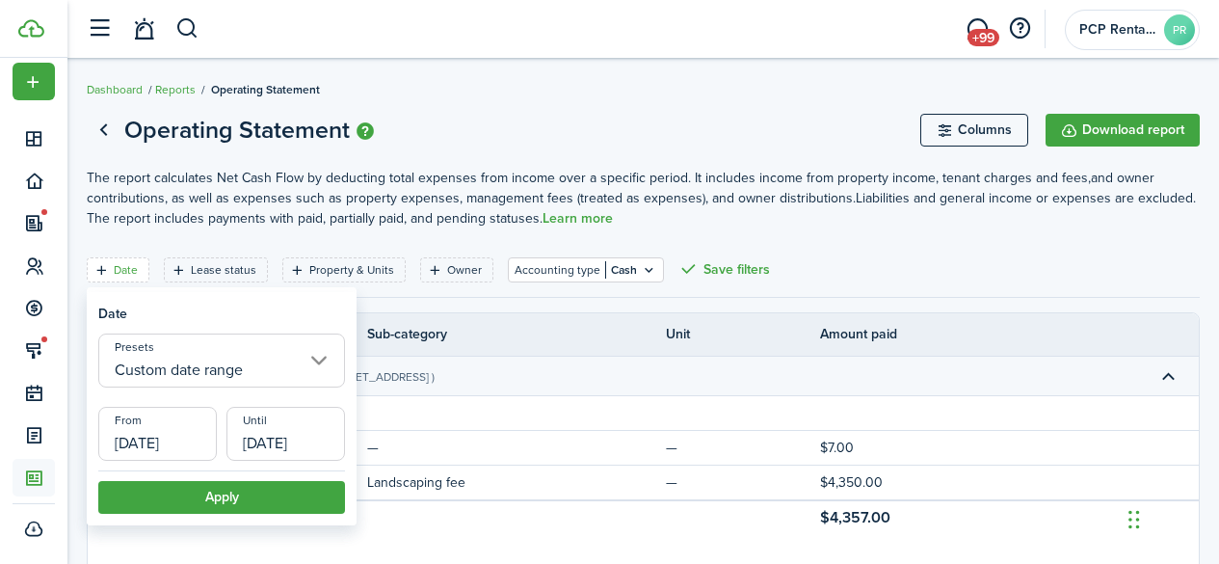
click at [161, 438] on input "[DATE]" at bounding box center [157, 434] width 119 height 54
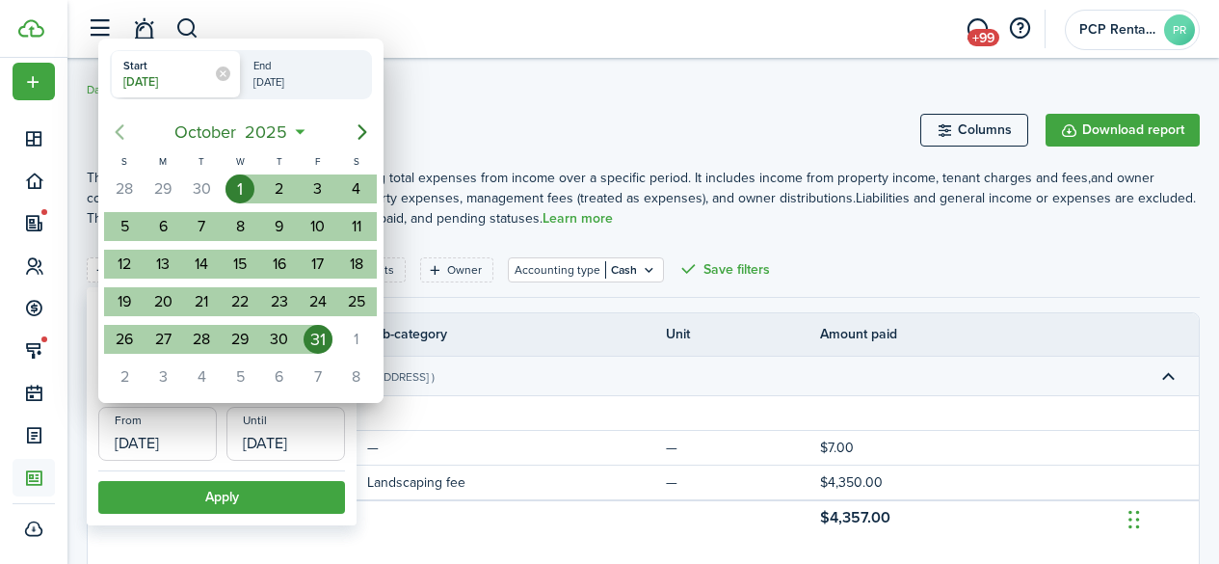
click at [126, 126] on icon "Previous page" at bounding box center [119, 131] width 23 height 23
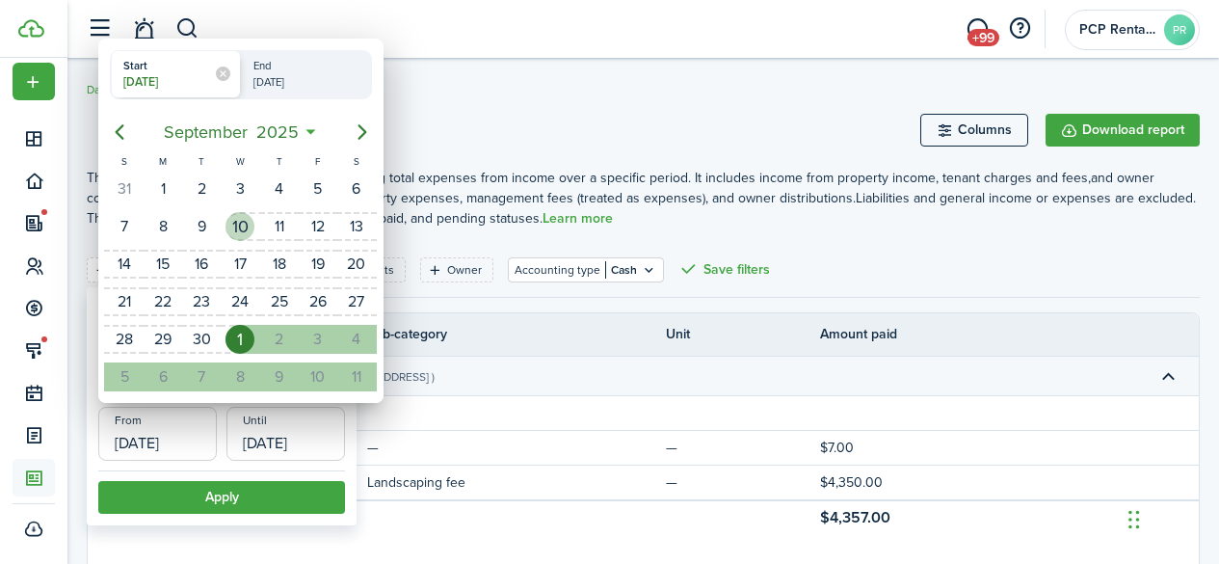
click at [240, 226] on div "10" at bounding box center [240, 226] width 29 height 29
type input "[DATE]"
radio input "false"
radio input "true"
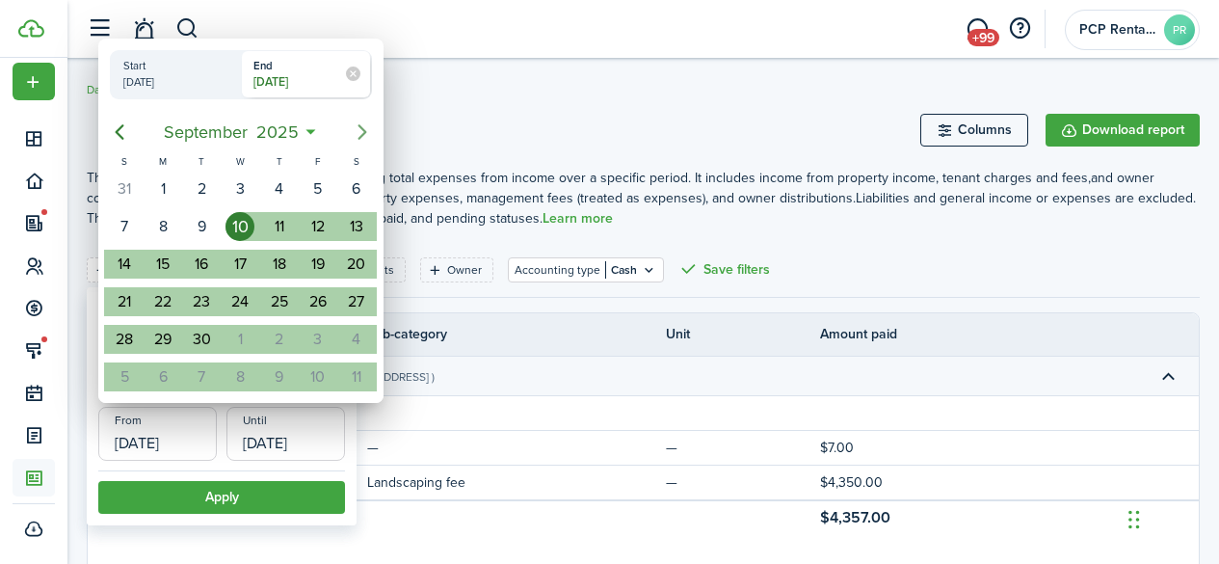
click at [363, 130] on icon "Next page" at bounding box center [362, 131] width 9 height 15
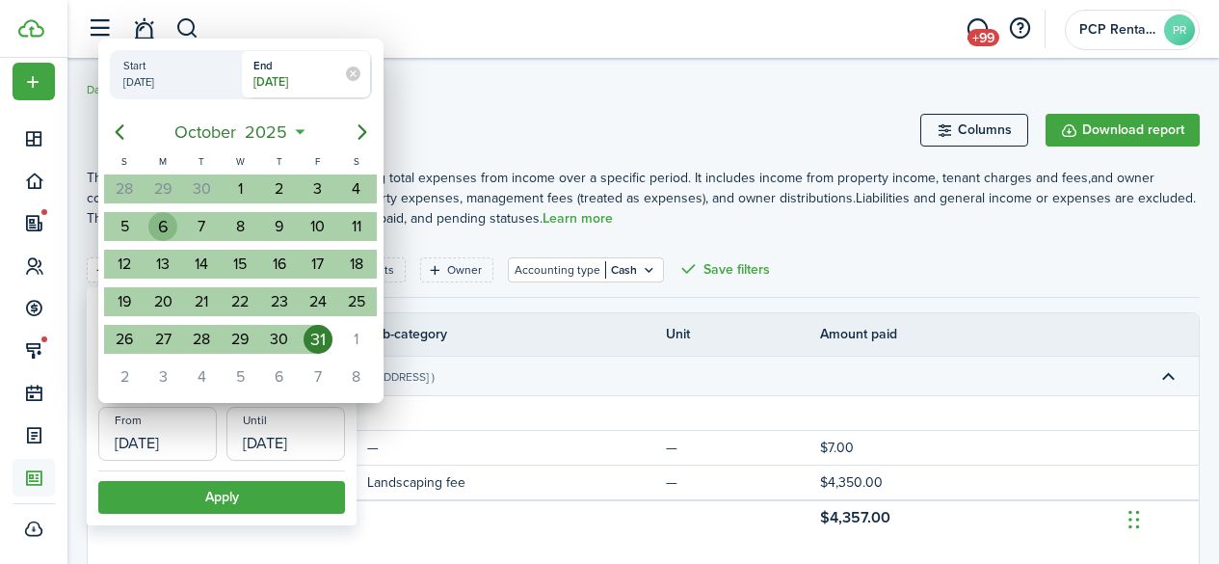
click at [157, 227] on div "6" at bounding box center [162, 226] width 29 height 29
type input "[DATE]"
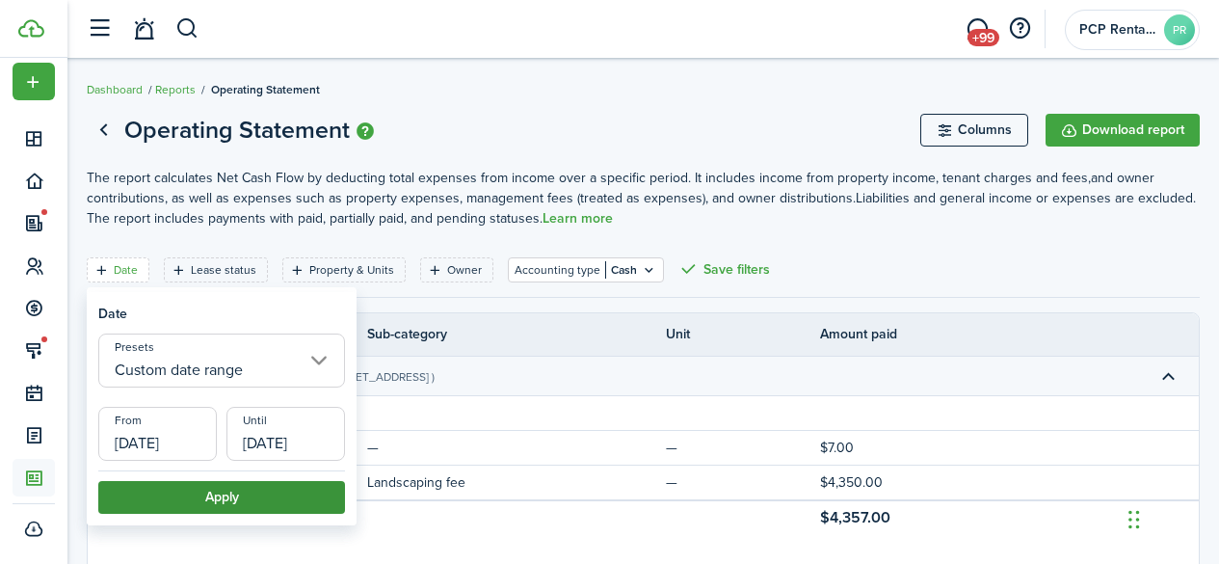
click at [214, 498] on button "Apply" at bounding box center [221, 497] width 247 height 33
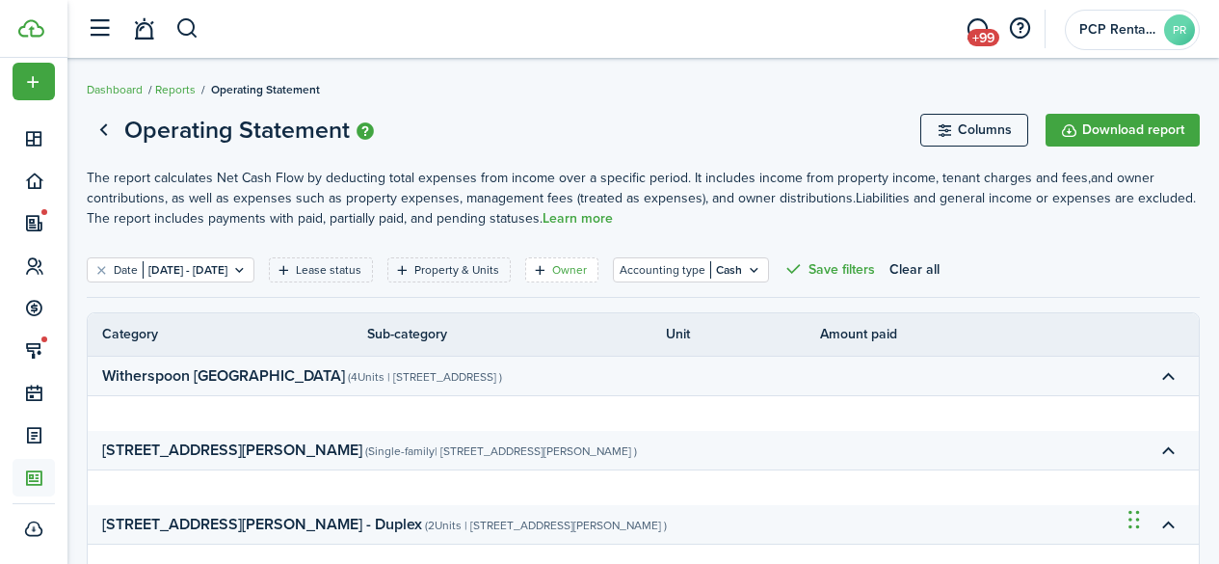
click at [587, 272] on filter-tag-label "Owner" at bounding box center [569, 269] width 35 height 17
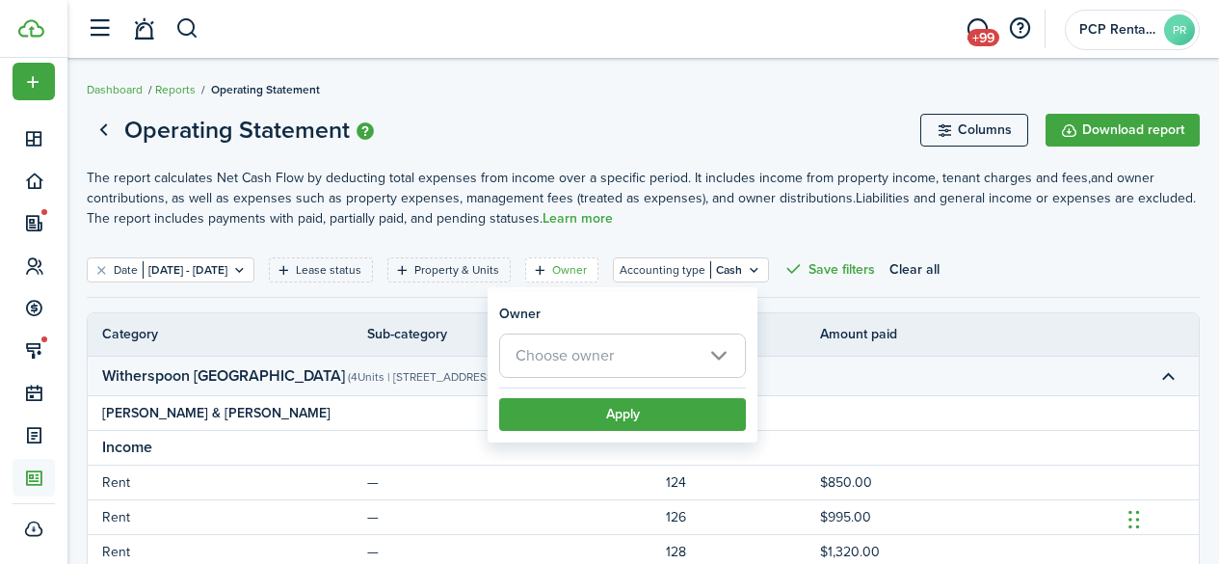
click at [548, 354] on span "Choose owner" at bounding box center [565, 355] width 98 height 22
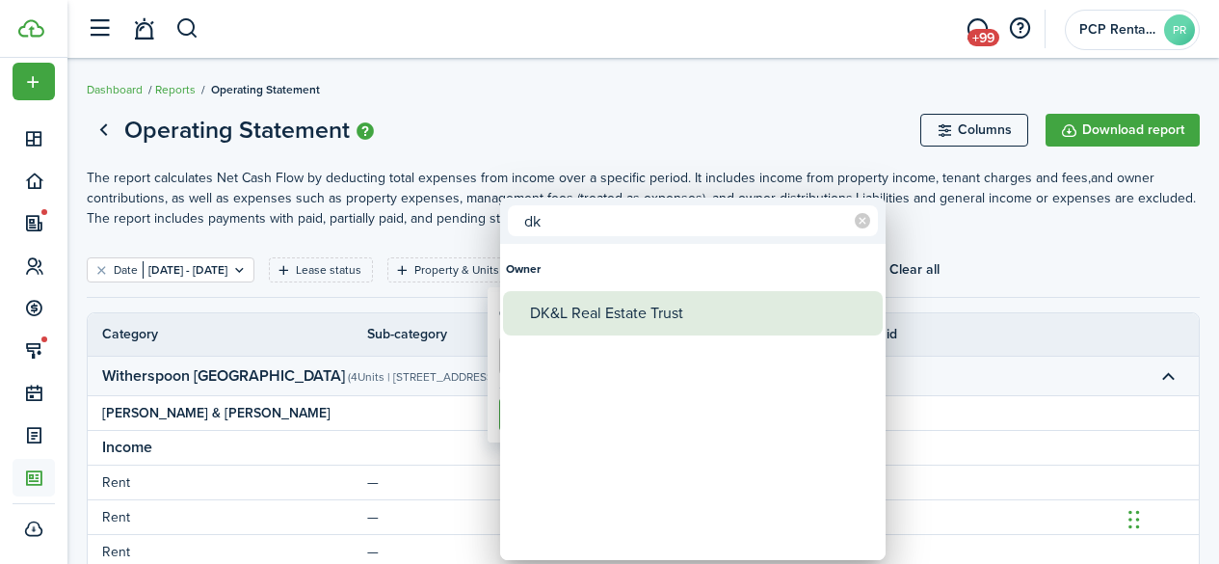
type input "dk"
click at [614, 315] on div "DK&L Real Estate Trust" at bounding box center [700, 313] width 341 height 44
type input "DK&L Real Estate Trust"
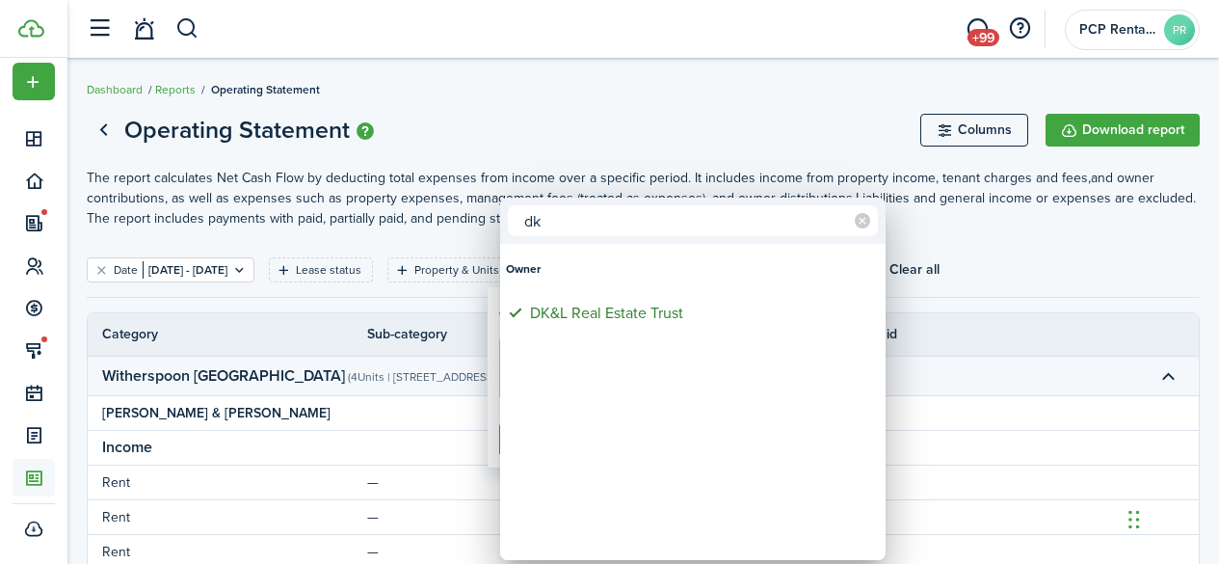
click at [627, 127] on div at bounding box center [609, 282] width 1527 height 872
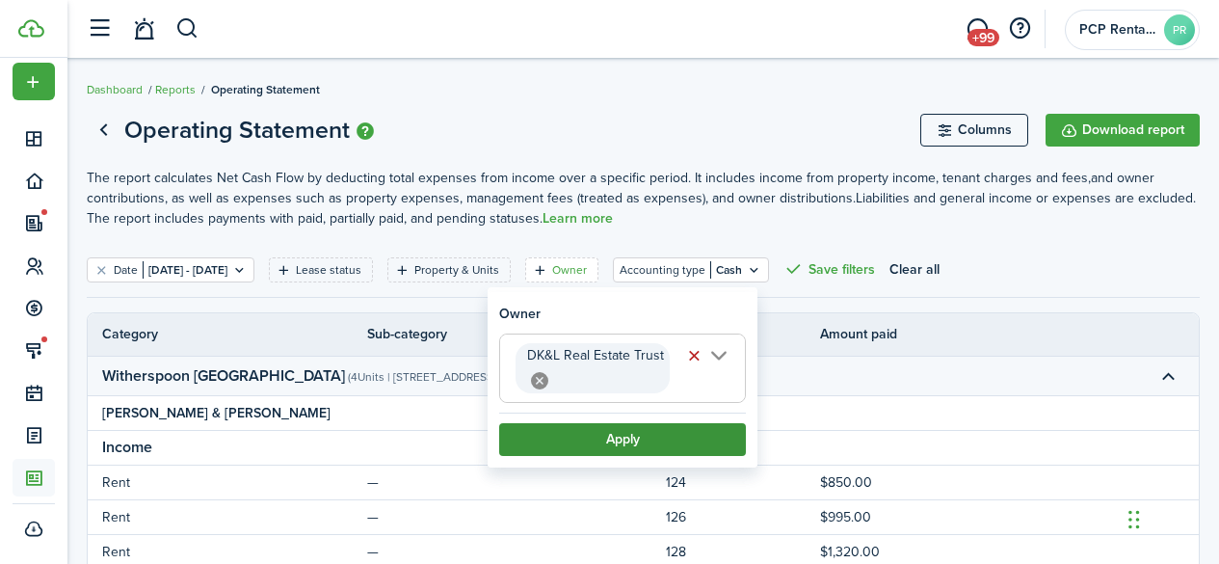
click at [607, 434] on button "Apply" at bounding box center [622, 439] width 247 height 33
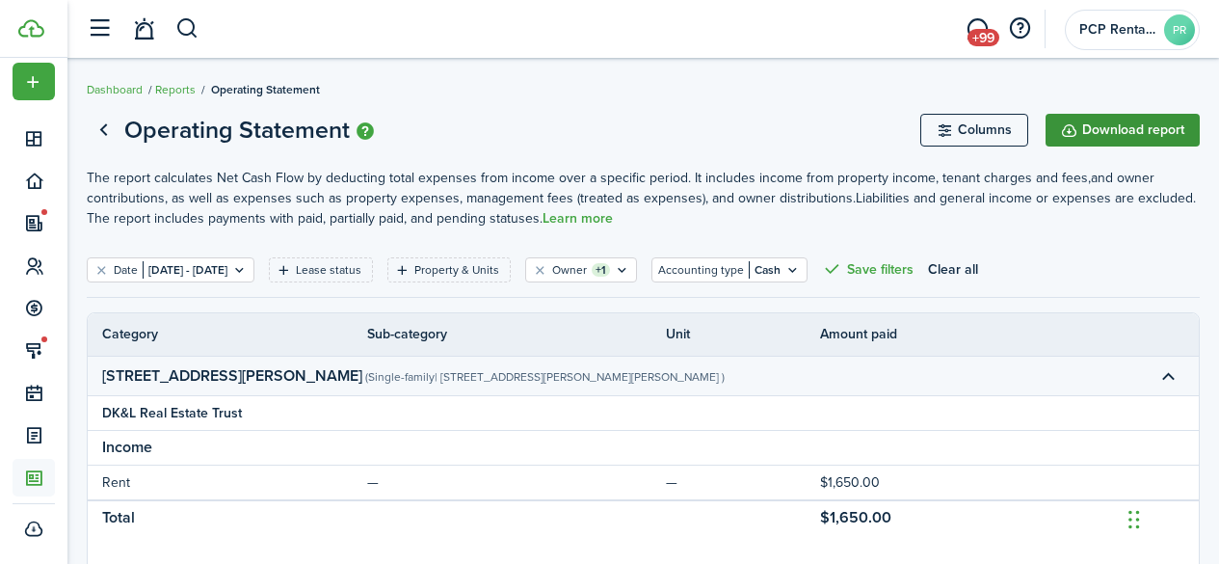
click at [1126, 117] on button "Download report" at bounding box center [1123, 130] width 154 height 33
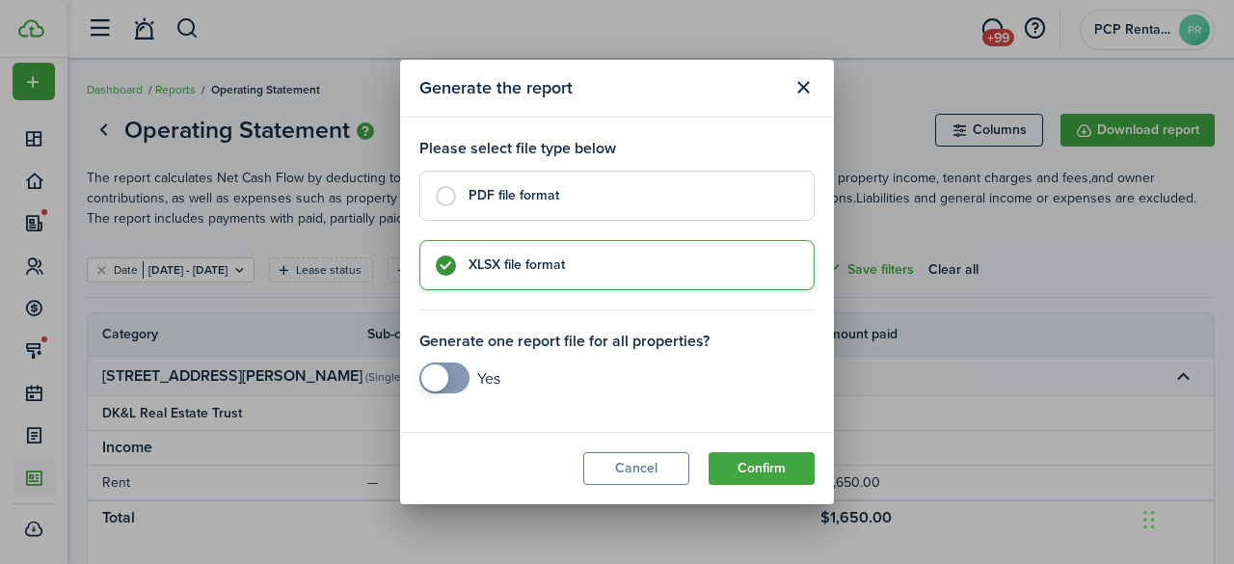
click at [451, 197] on label "PDF file format" at bounding box center [616, 196] width 395 height 50
radio input "true"
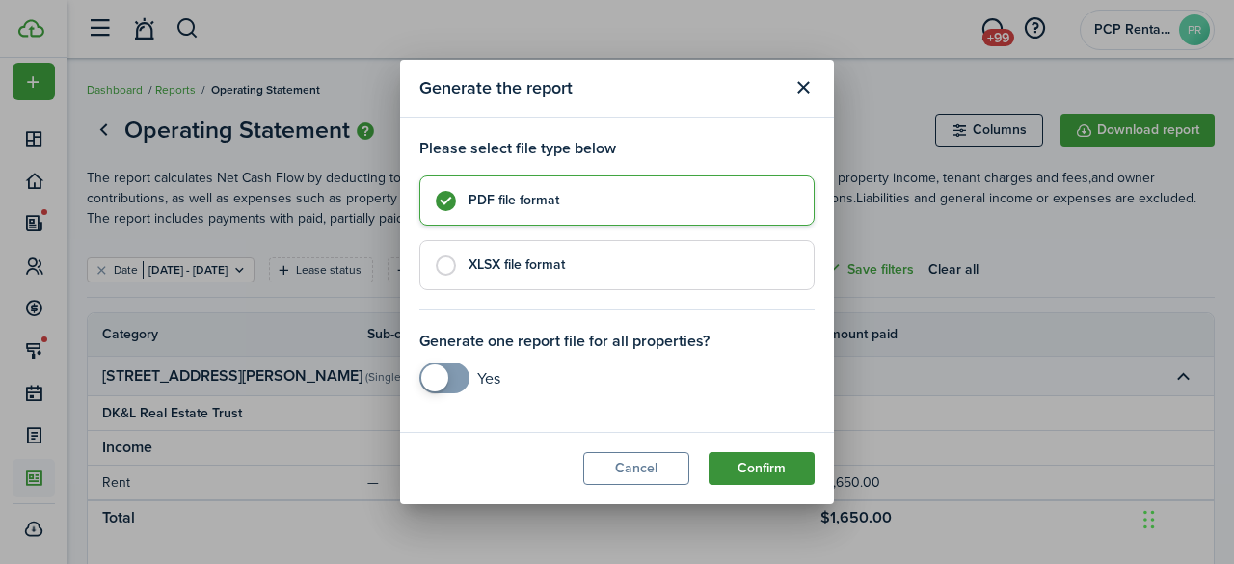
click at [772, 463] on button "Confirm" at bounding box center [761, 468] width 106 height 33
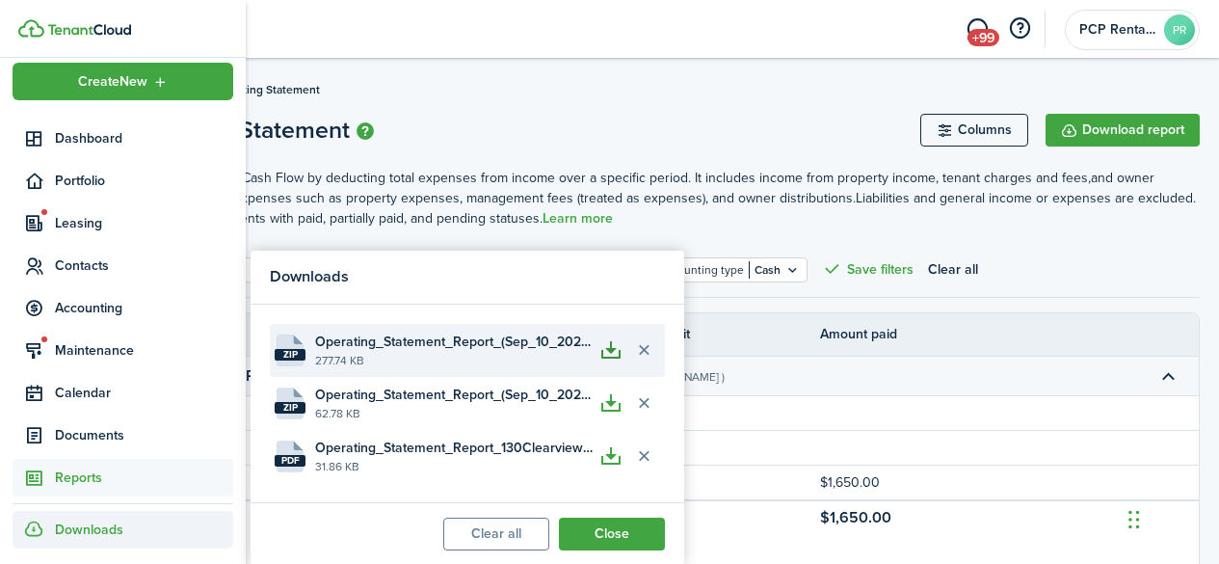
click at [612, 355] on button "button" at bounding box center [611, 349] width 33 height 33
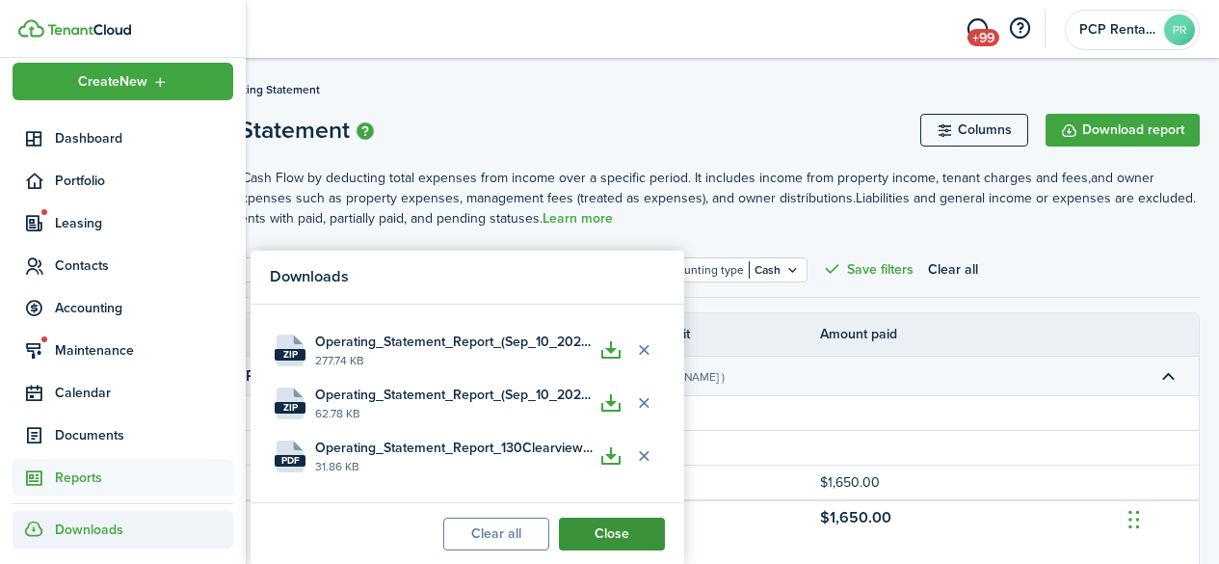
click at [600, 527] on button "Close" at bounding box center [612, 533] width 106 height 33
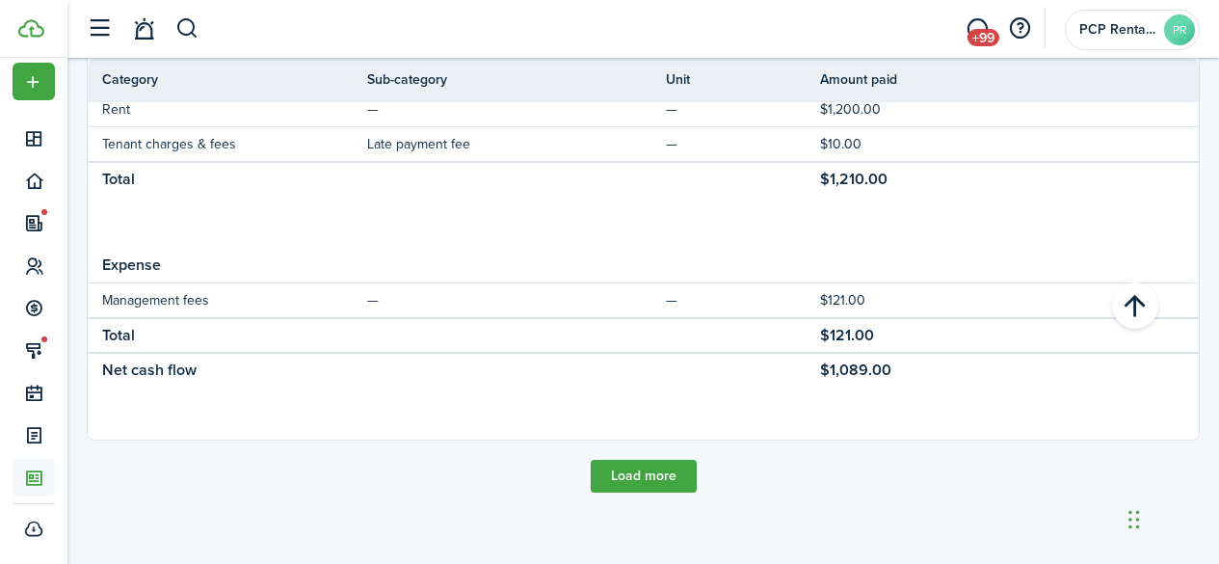
scroll to position [1215, 0]
click at [619, 471] on button "Load more" at bounding box center [644, 476] width 106 height 33
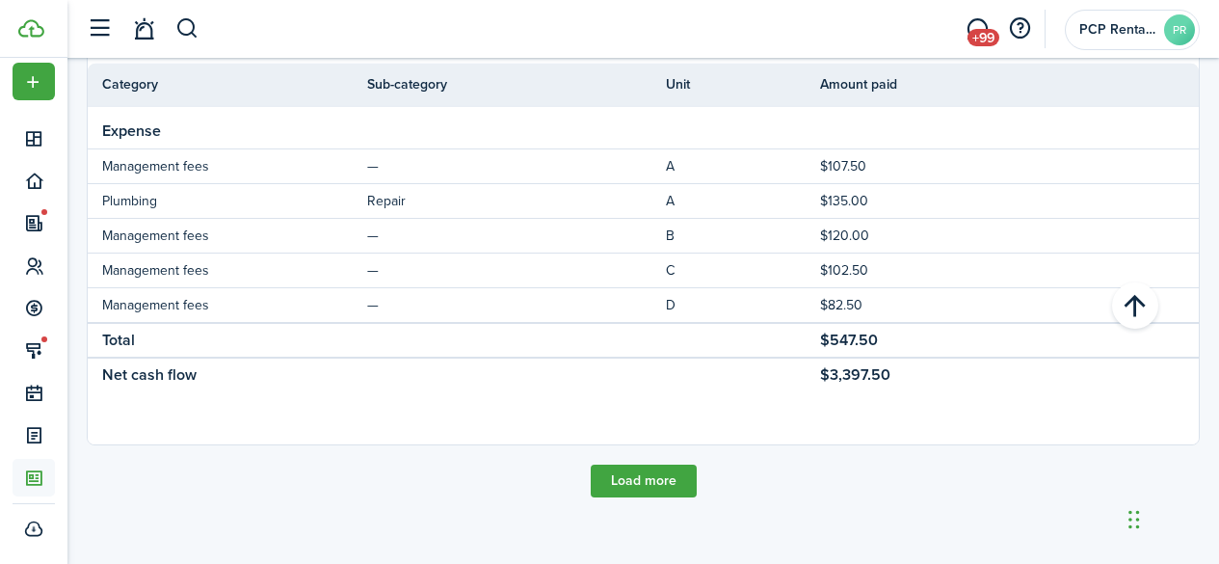
scroll to position [2756, 0]
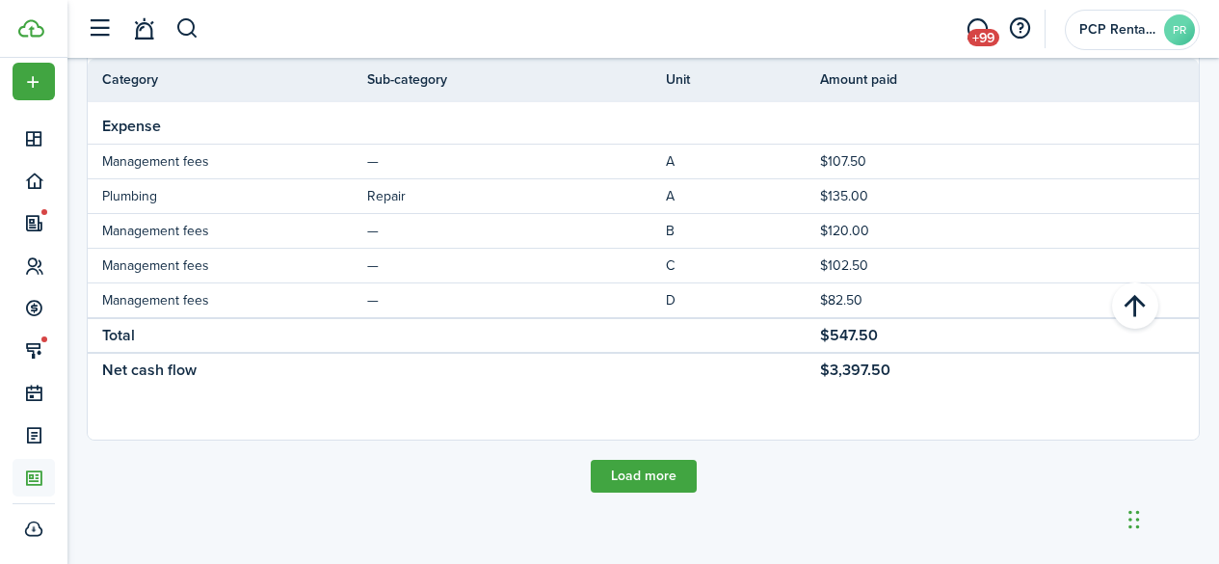
click at [619, 471] on button "Load more" at bounding box center [644, 476] width 106 height 33
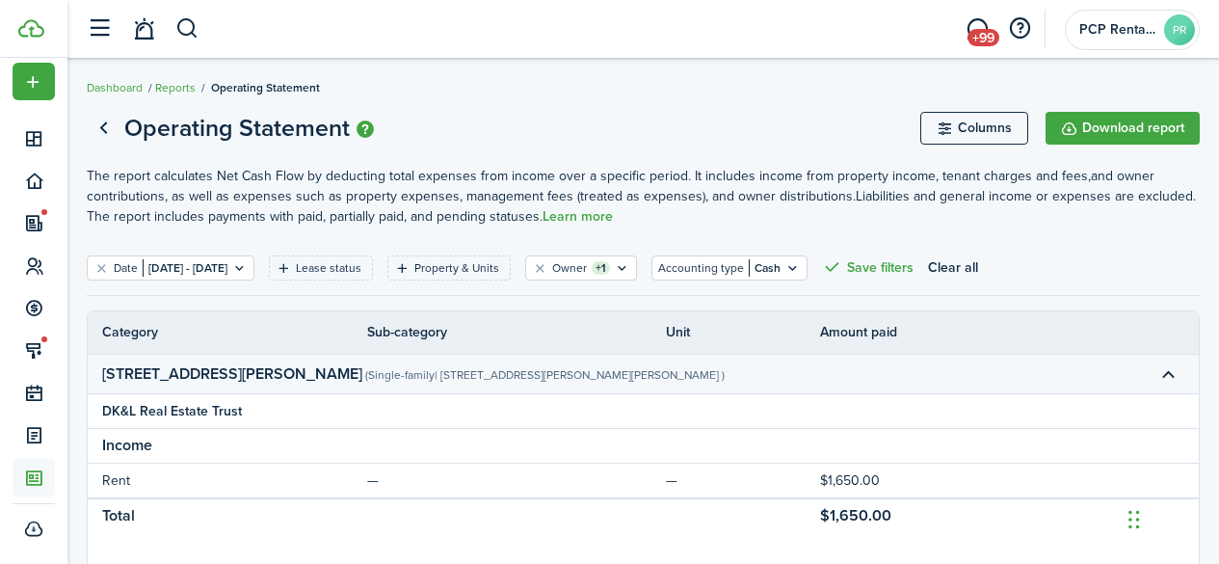
scroll to position [0, 0]
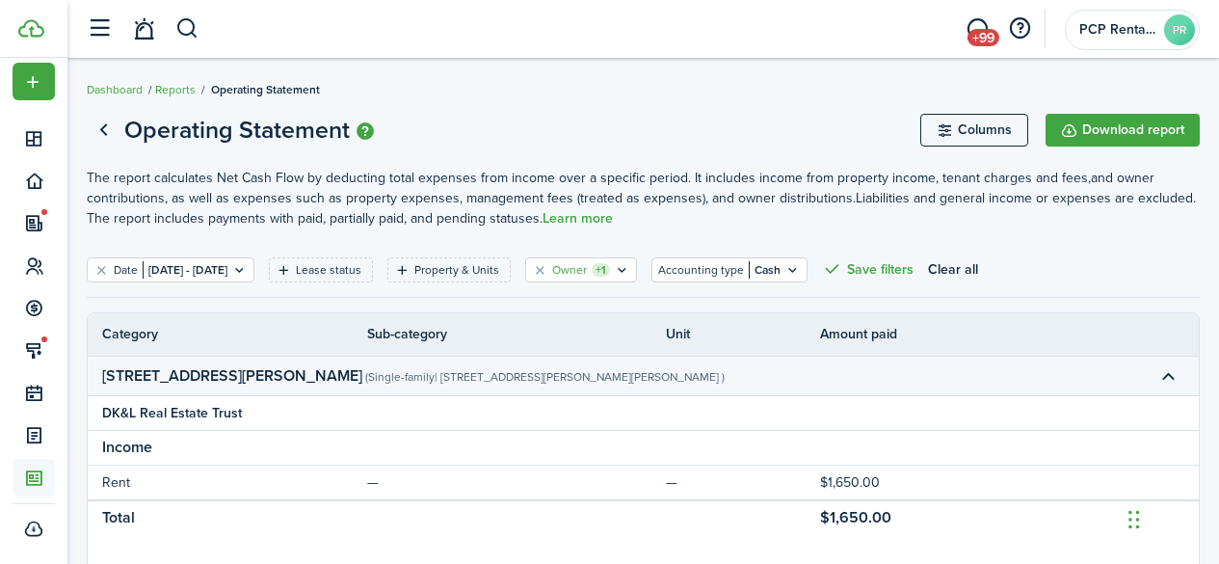
click at [587, 262] on filter-tag-label "Owner" at bounding box center [569, 269] width 35 height 17
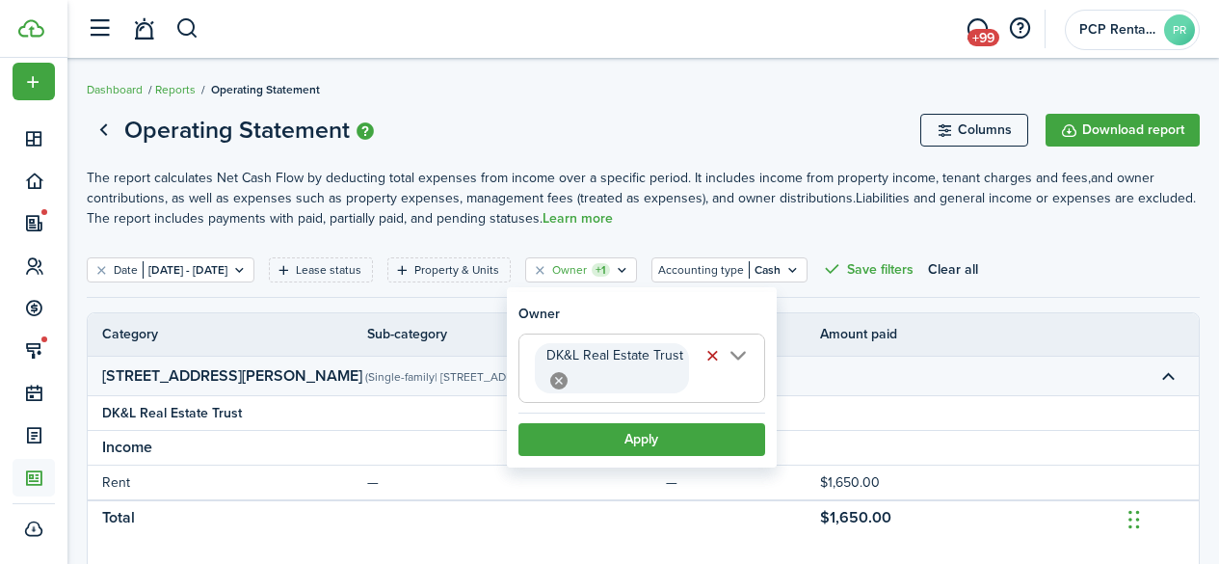
click at [555, 376] on icon at bounding box center [558, 380] width 17 height 17
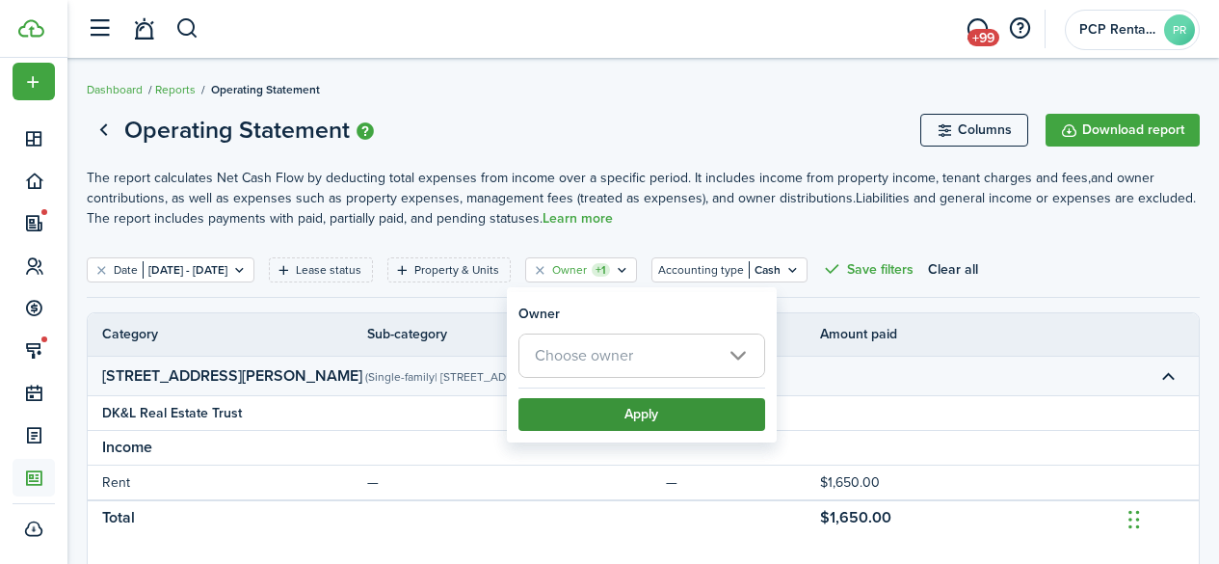
click at [635, 420] on button "Apply" at bounding box center [641, 414] width 247 height 33
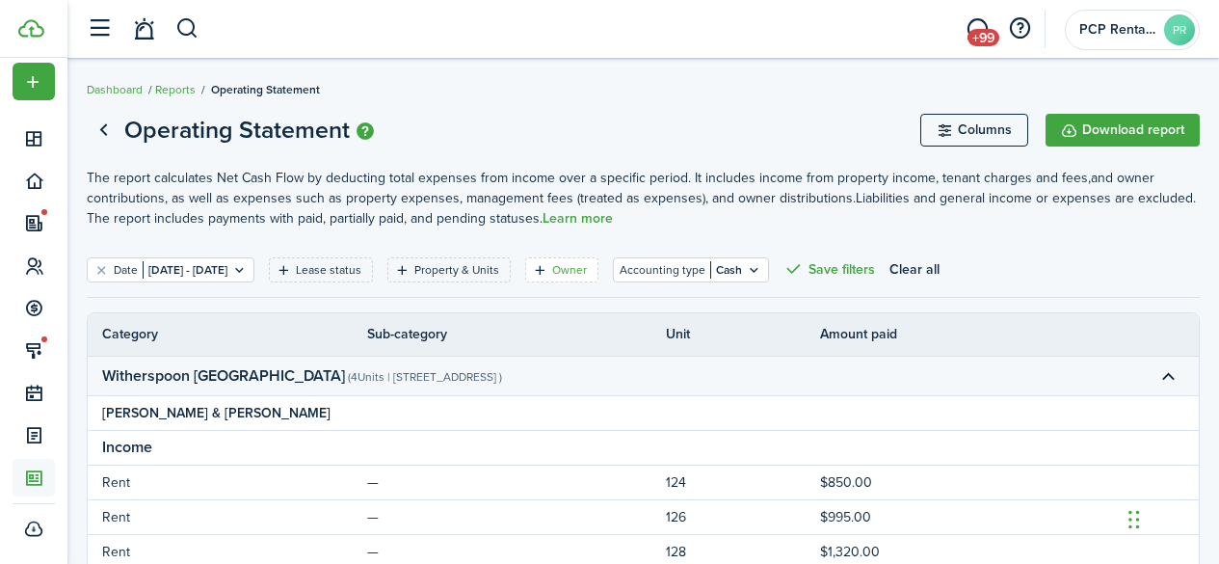
click at [587, 275] on filter-tag-label "Owner" at bounding box center [569, 269] width 35 height 17
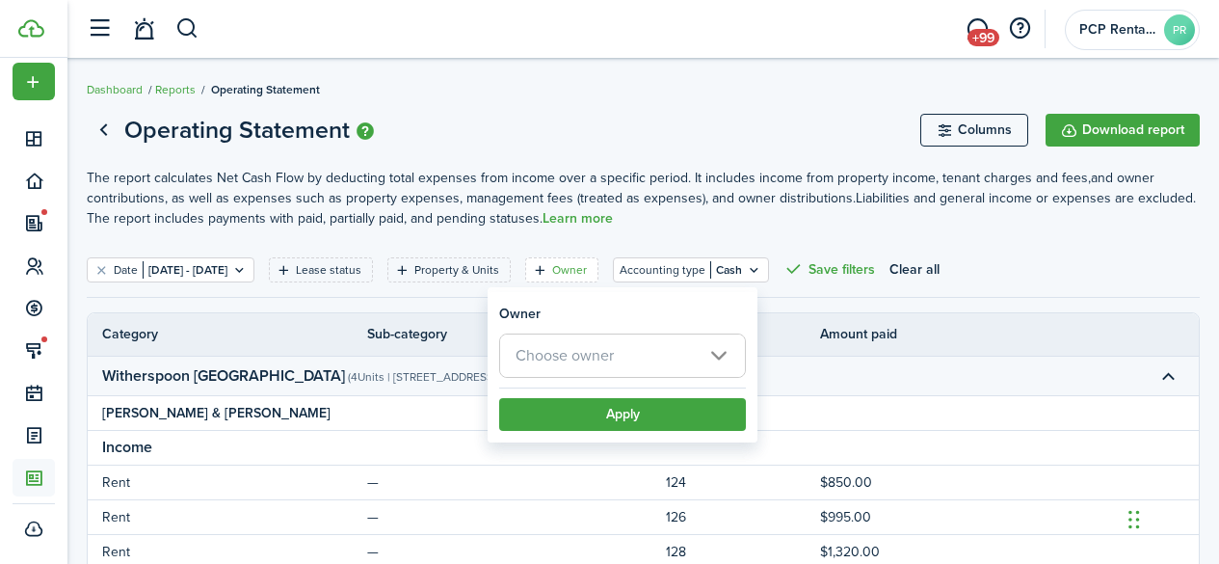
click at [603, 363] on span "Choose owner" at bounding box center [565, 355] width 98 height 22
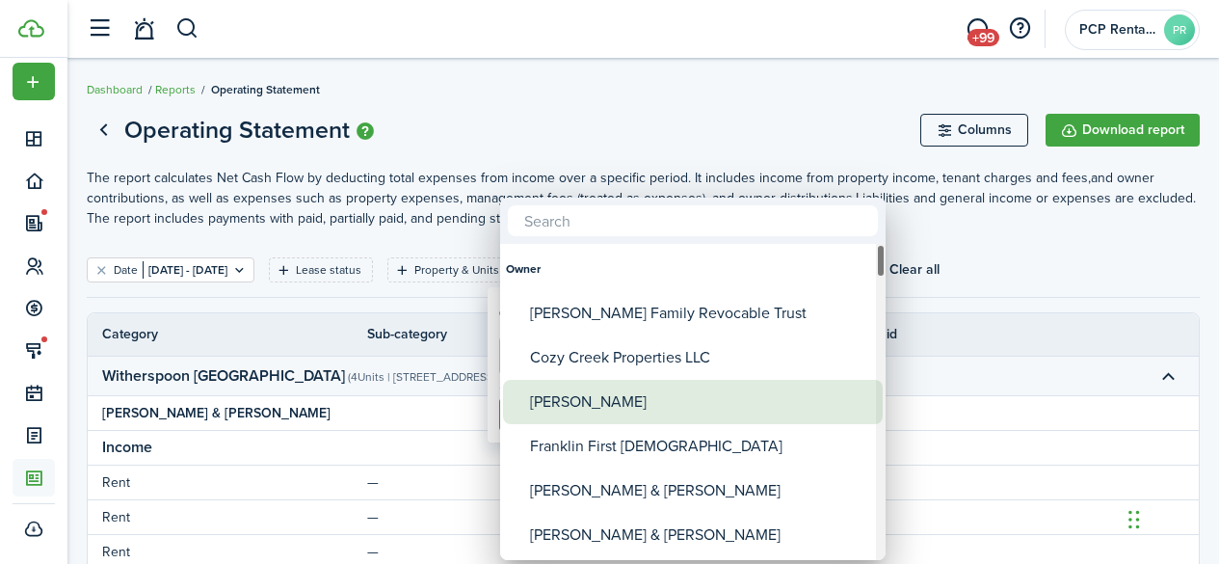
click at [564, 397] on div "[PERSON_NAME]" at bounding box center [700, 402] width 341 height 44
type input "[PERSON_NAME]"
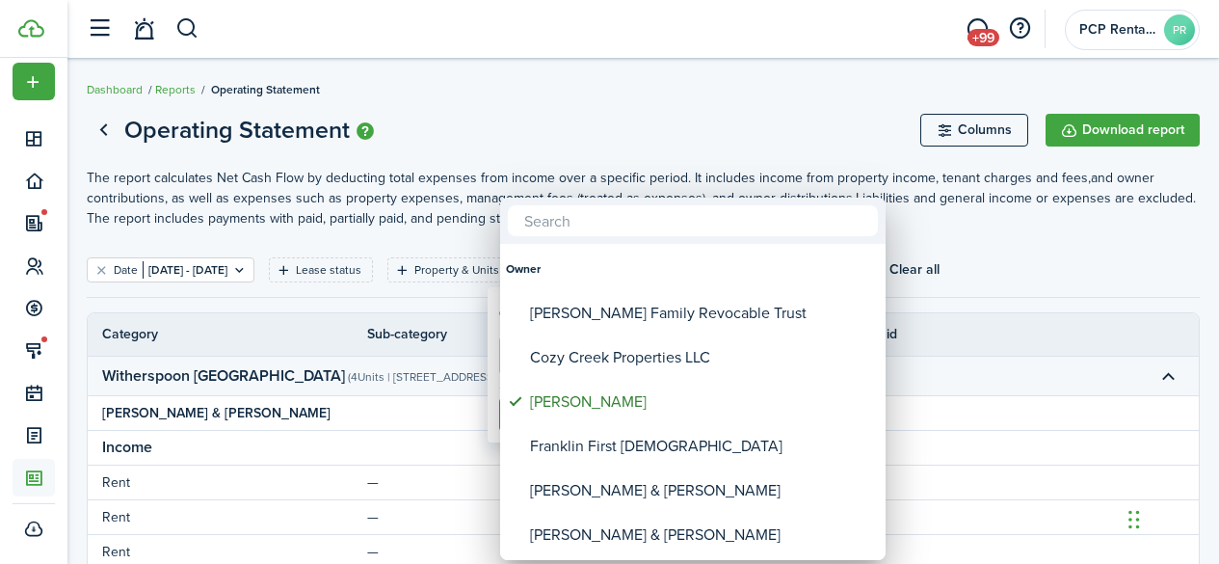
click at [574, 141] on div at bounding box center [609, 282] width 1527 height 872
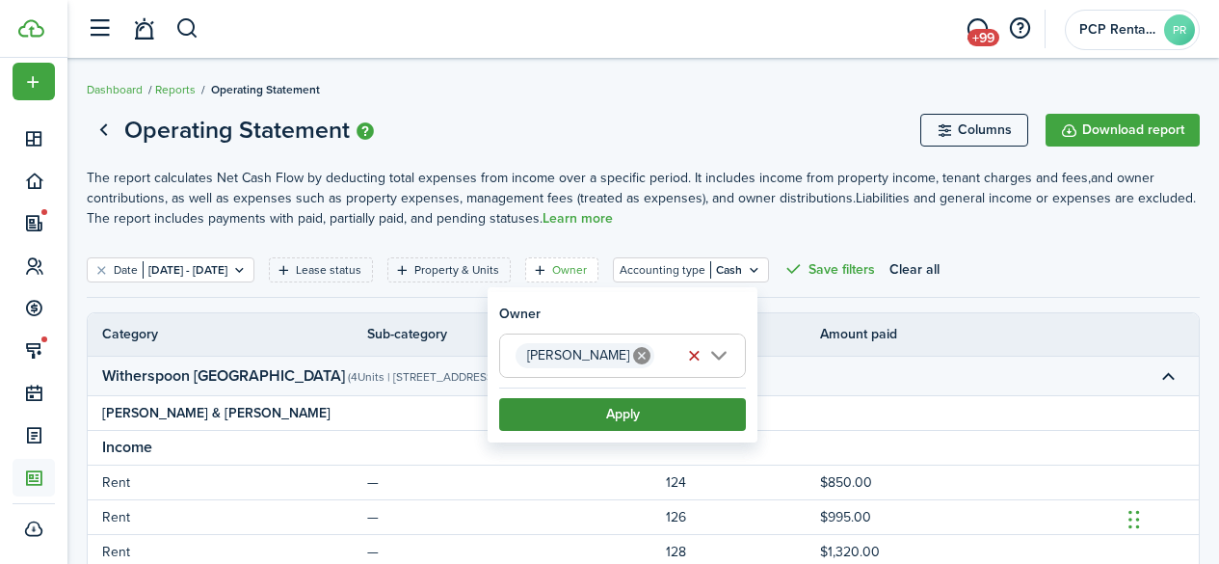
click at [607, 411] on button "Apply" at bounding box center [622, 414] width 247 height 33
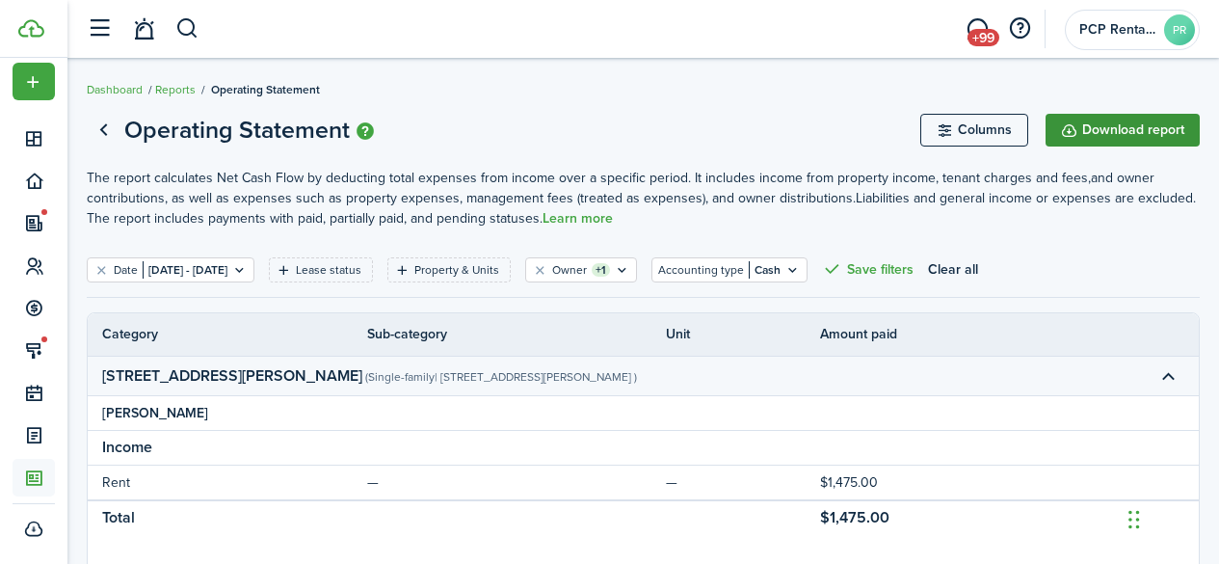
click at [1131, 125] on button "Download report" at bounding box center [1123, 130] width 154 height 33
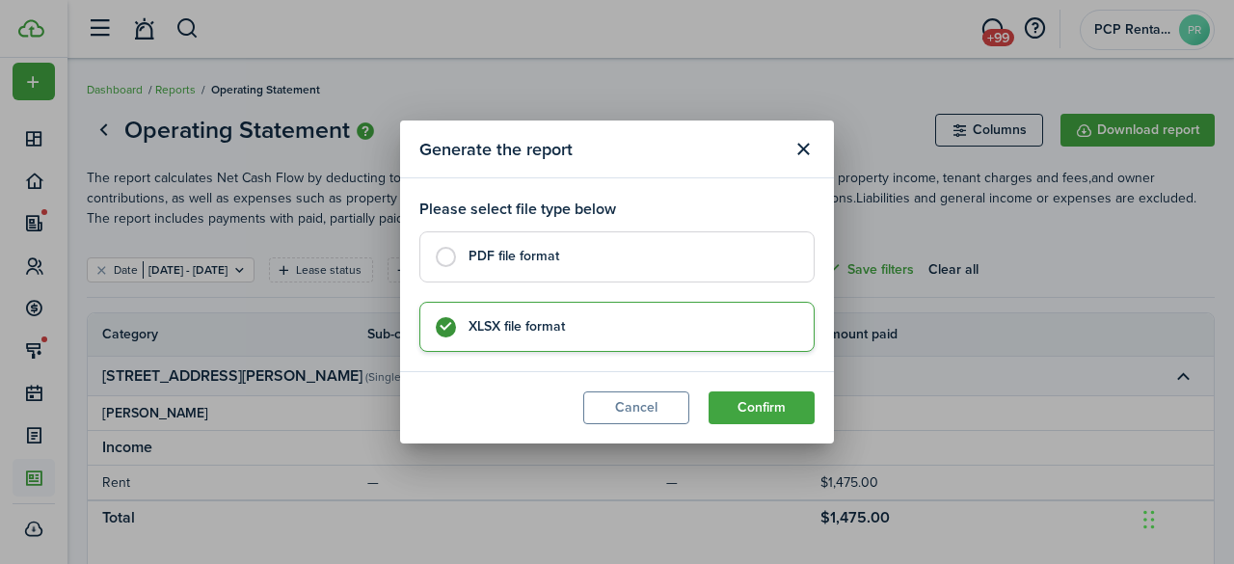
click at [455, 251] on label "PDF file format" at bounding box center [616, 256] width 395 height 50
radio input "true"
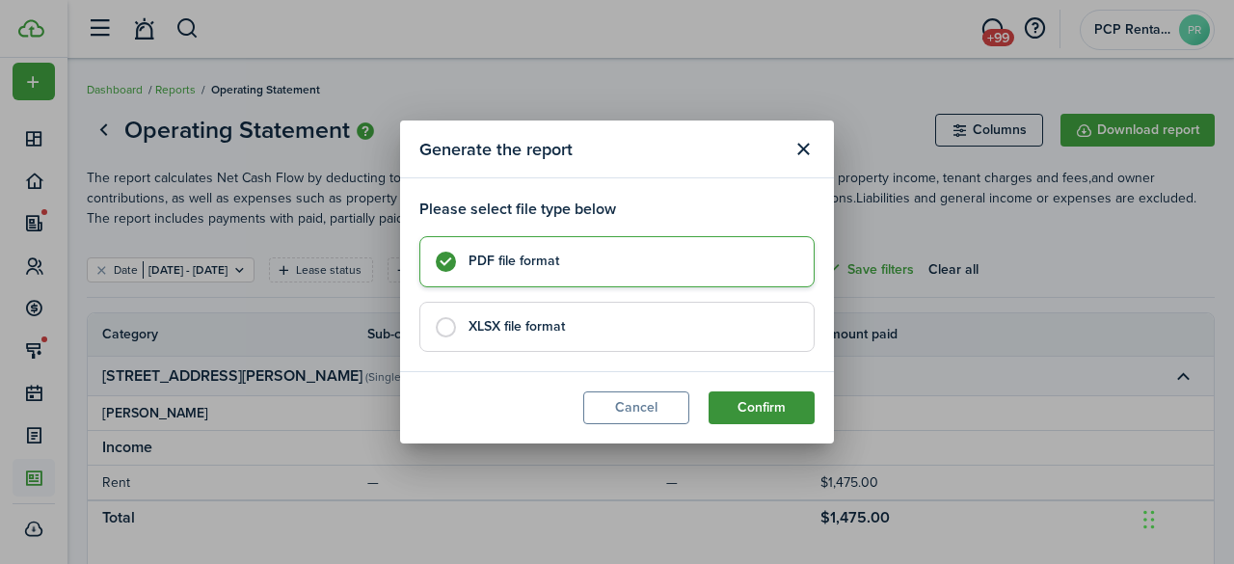
click at [762, 402] on button "Confirm" at bounding box center [761, 407] width 106 height 33
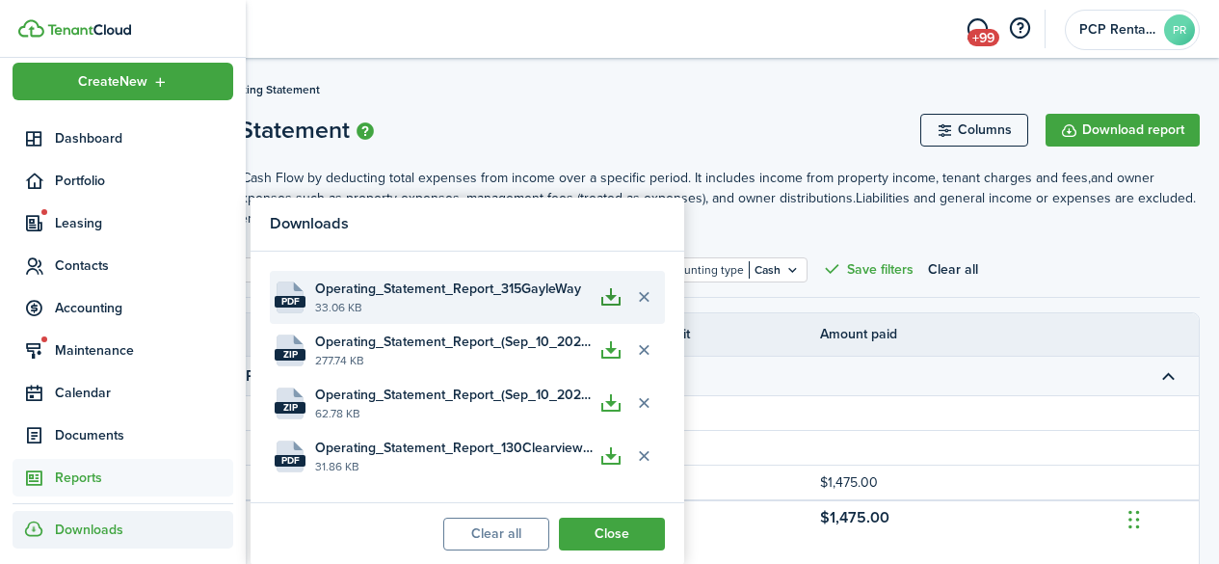
click at [619, 298] on button "button" at bounding box center [611, 296] width 33 height 33
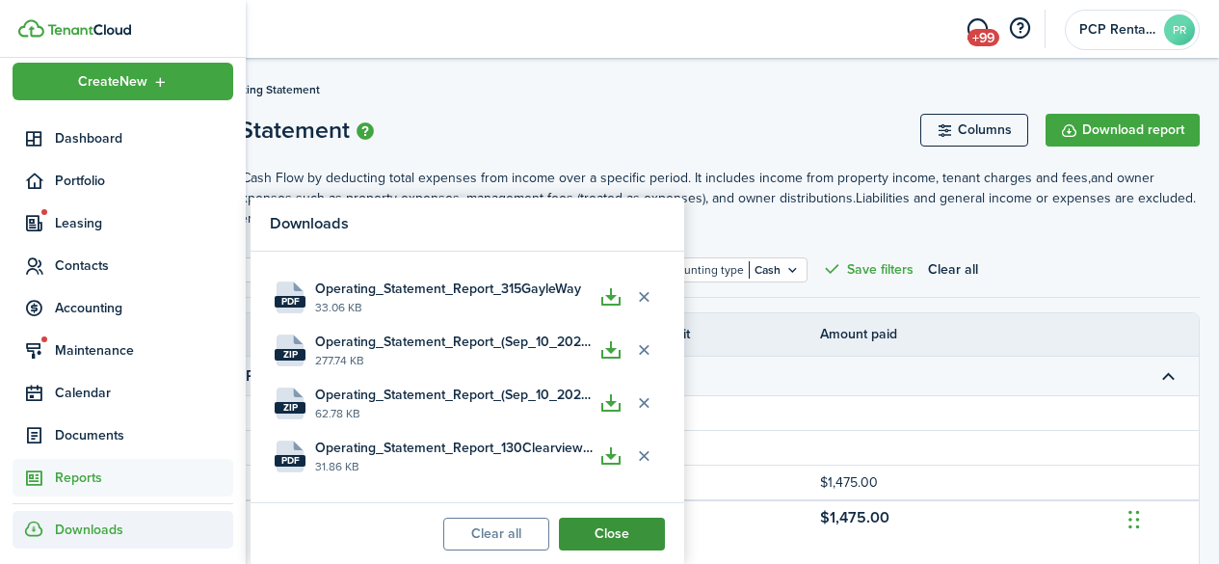
click at [596, 539] on button "Close" at bounding box center [612, 533] width 106 height 33
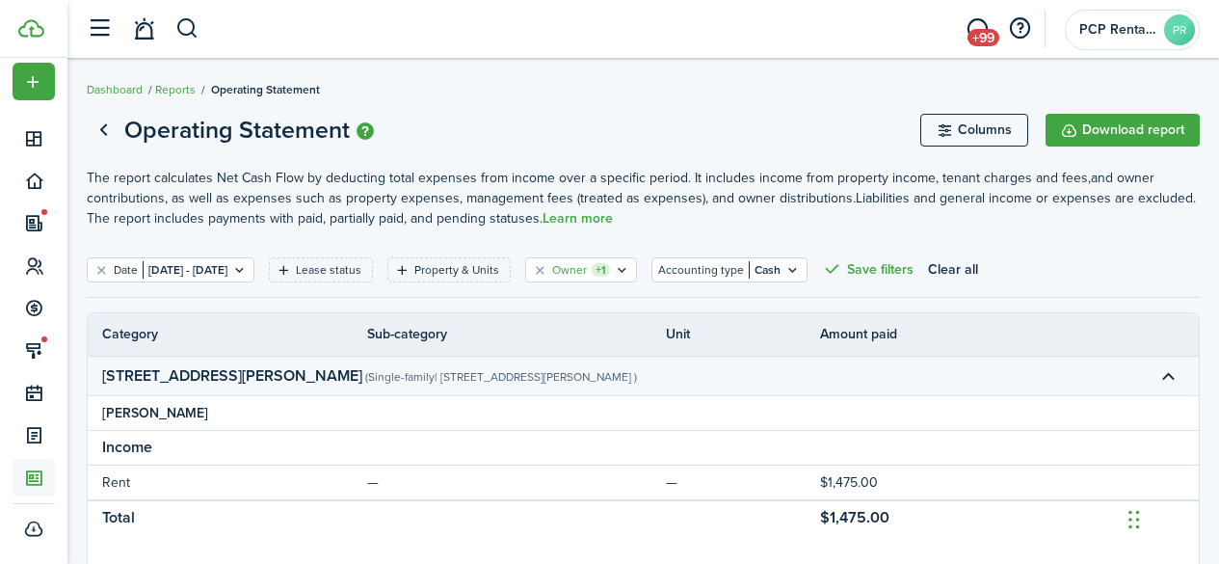
click at [630, 267] on icon "Open filter" at bounding box center [622, 269] width 16 height 15
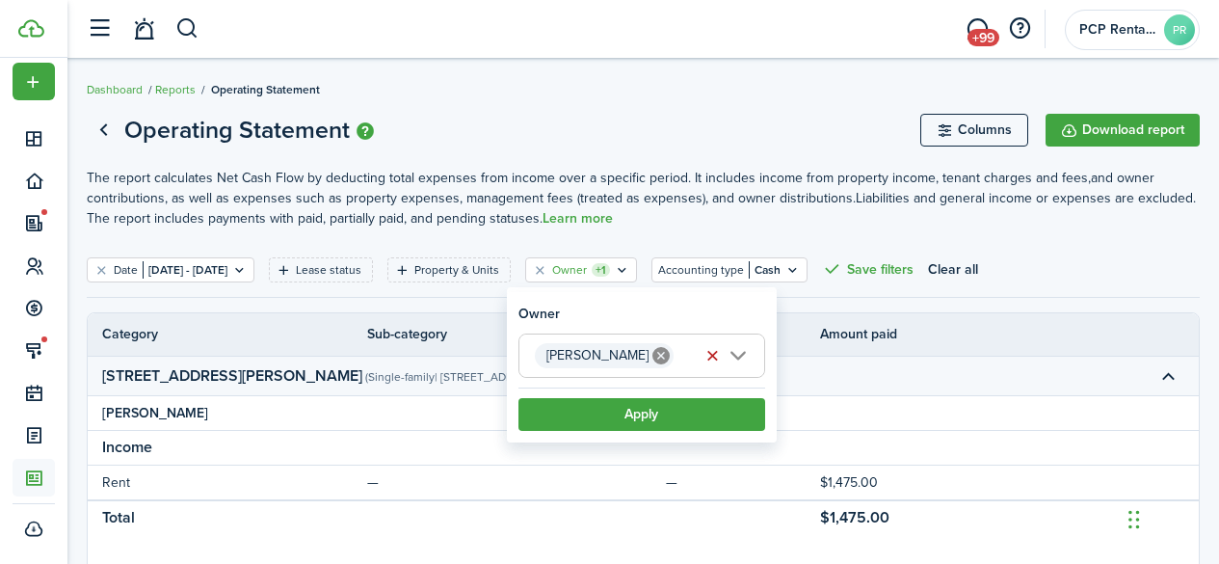
click at [652, 353] on icon at bounding box center [660, 355] width 17 height 17
click at [633, 353] on span "Choose owner" at bounding box center [584, 355] width 98 height 22
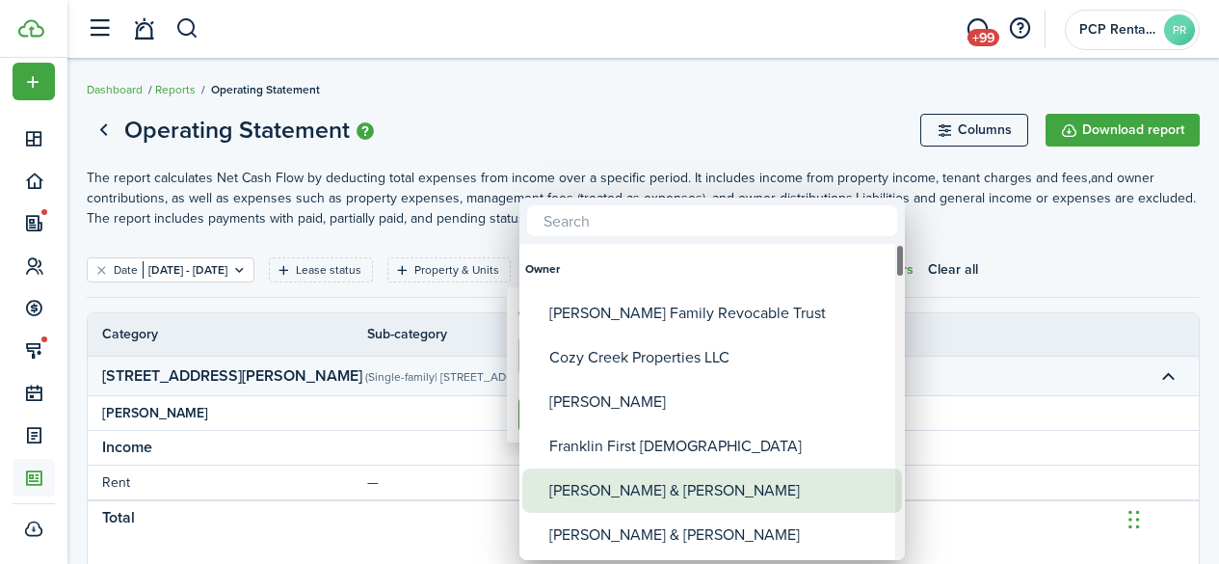
click at [620, 491] on div "[PERSON_NAME] & [PERSON_NAME]" at bounding box center [719, 490] width 341 height 44
type input "[PERSON_NAME] & [PERSON_NAME]"
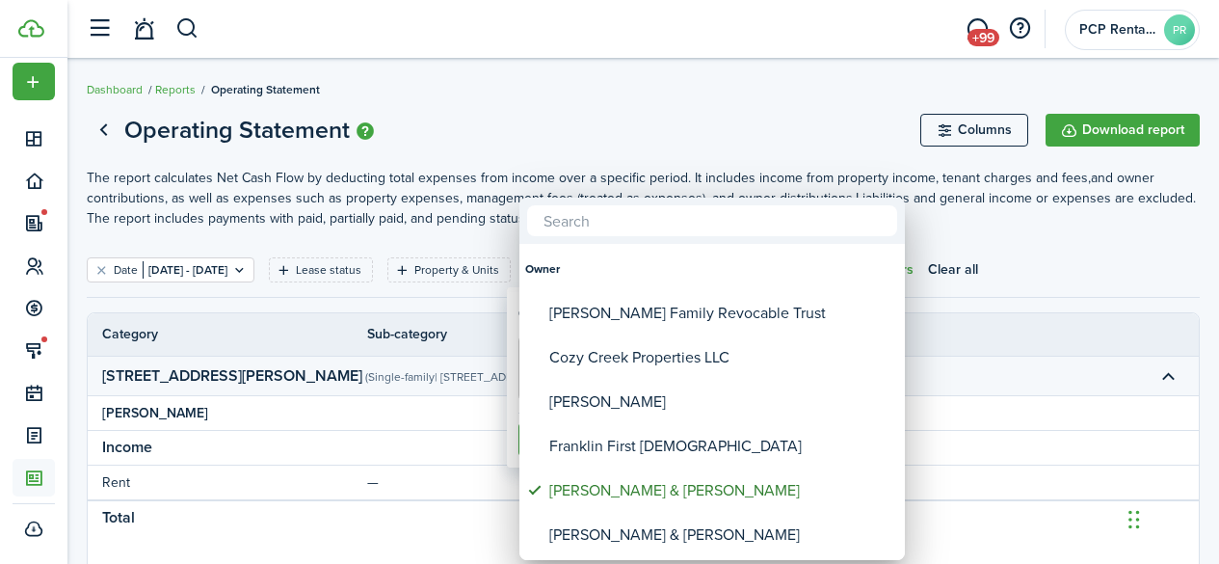
click at [601, 119] on div at bounding box center [609, 282] width 1527 height 872
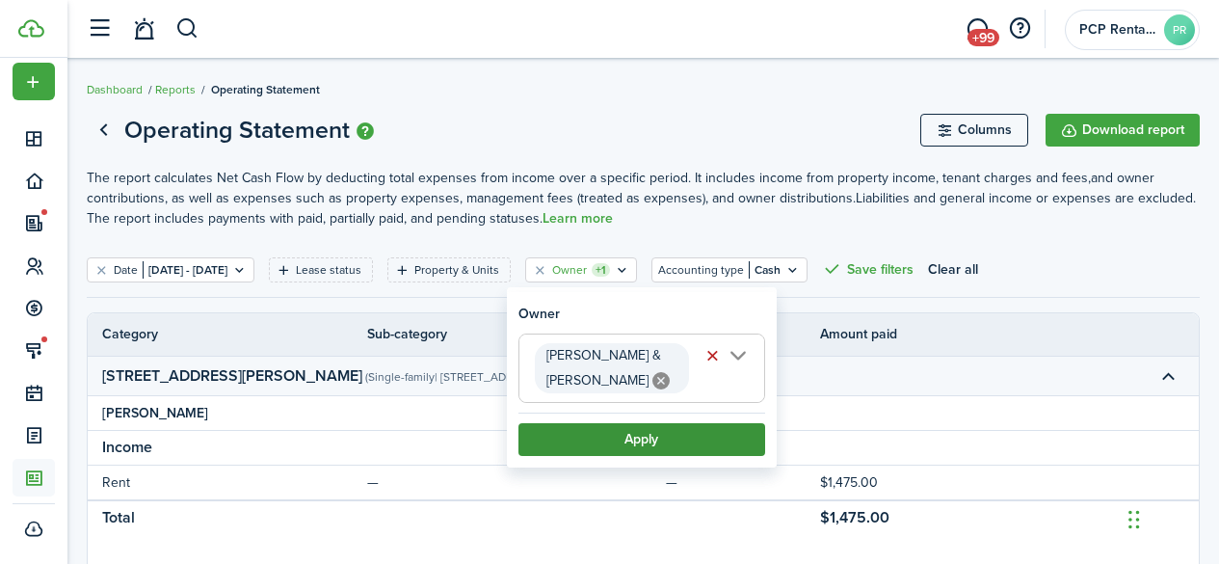
click at [628, 434] on button "Apply" at bounding box center [641, 439] width 247 height 33
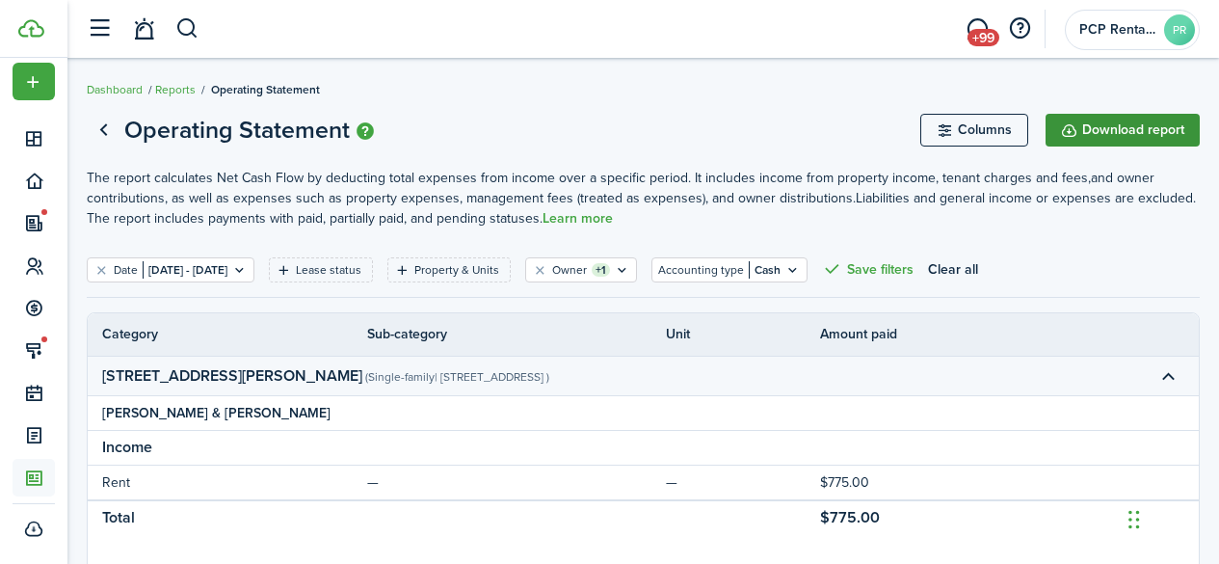
click at [1104, 133] on button "Download report" at bounding box center [1123, 130] width 154 height 33
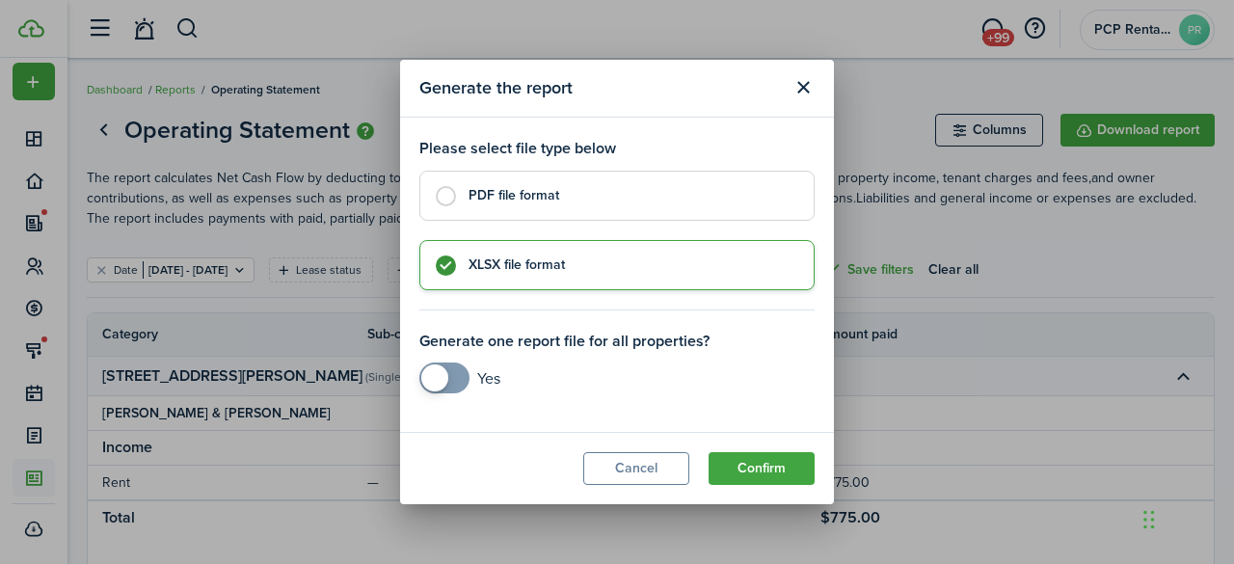
click at [449, 199] on label "PDF file format" at bounding box center [616, 196] width 395 height 50
radio input "true"
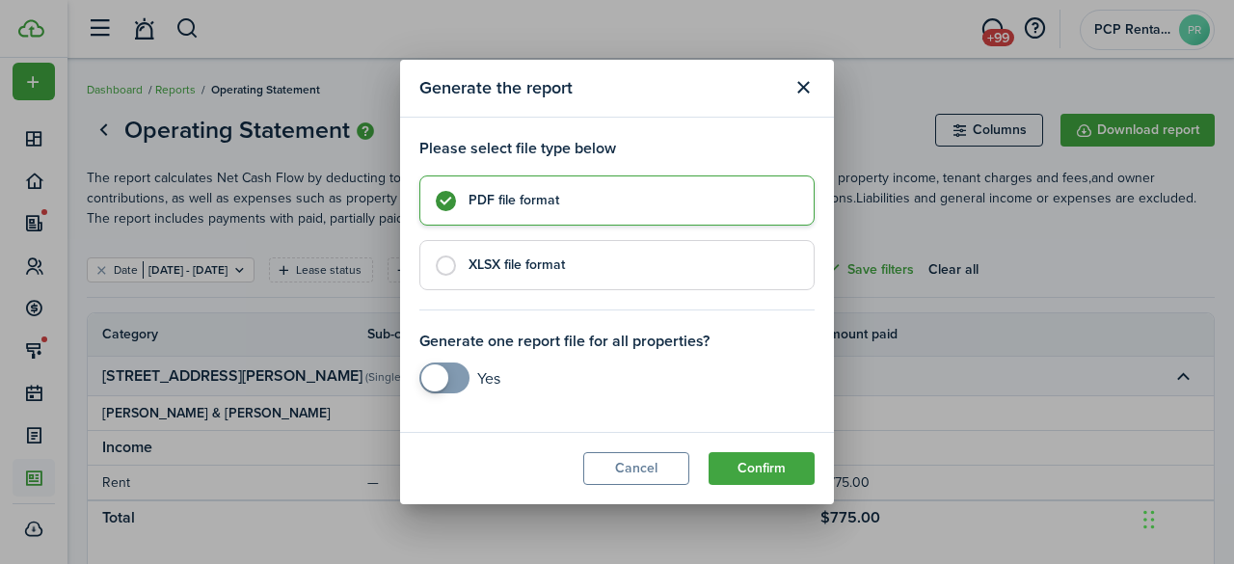
checkbox input "true"
click at [454, 373] on span at bounding box center [444, 377] width 19 height 31
click at [740, 464] on button "Confirm" at bounding box center [761, 468] width 106 height 33
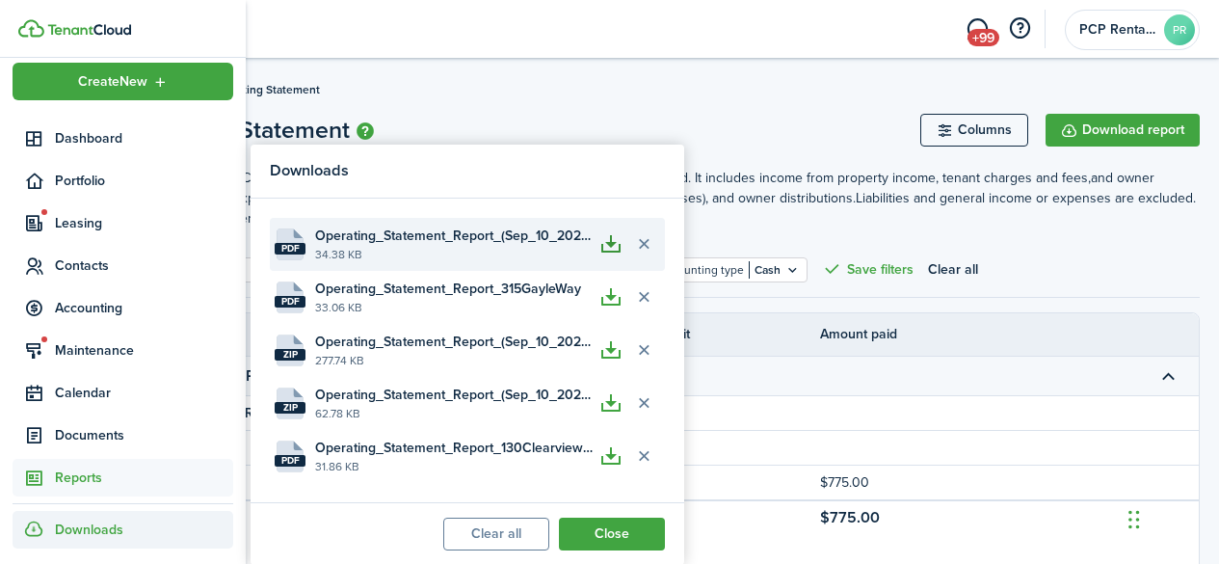
click at [610, 238] on button "button" at bounding box center [611, 243] width 33 height 33
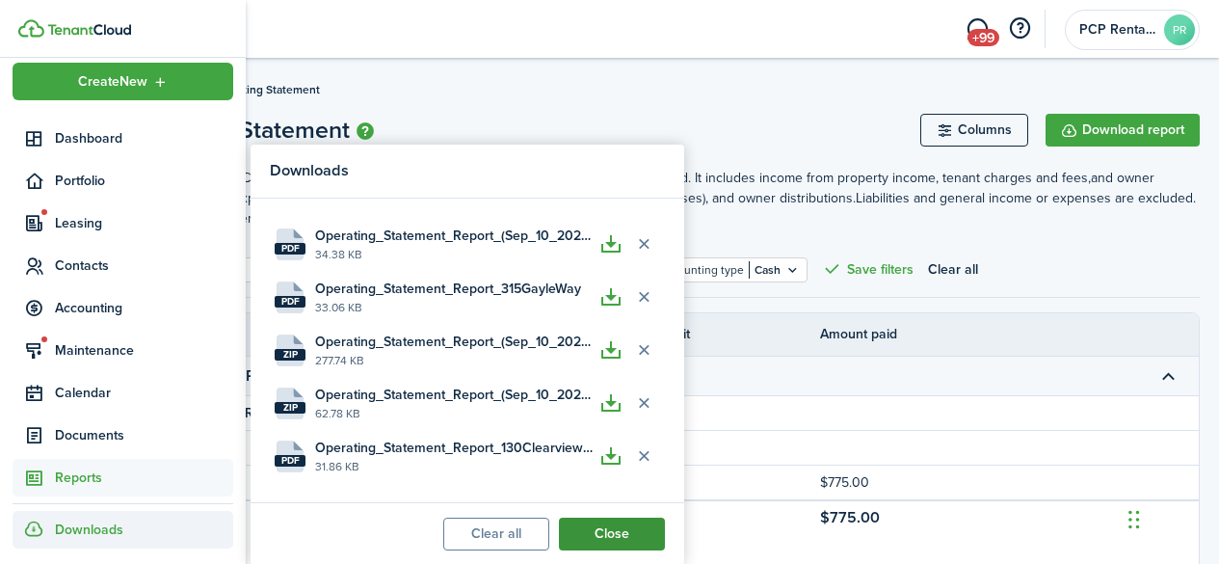
click at [601, 533] on button "Close" at bounding box center [612, 533] width 106 height 33
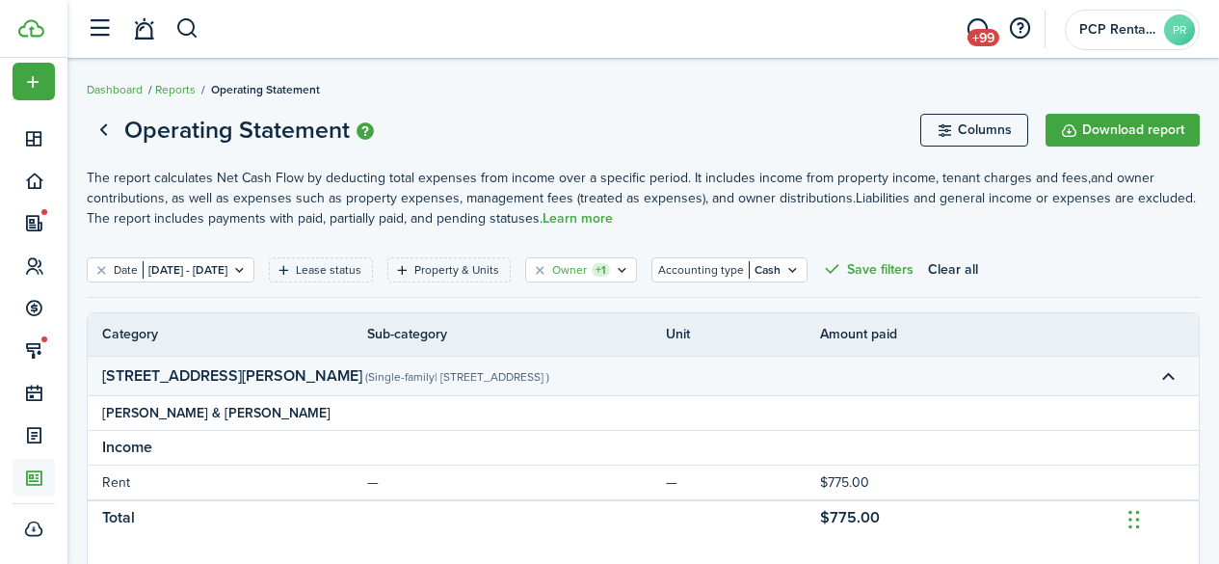
click at [587, 275] on filter-tag-label "Owner" at bounding box center [569, 269] width 35 height 17
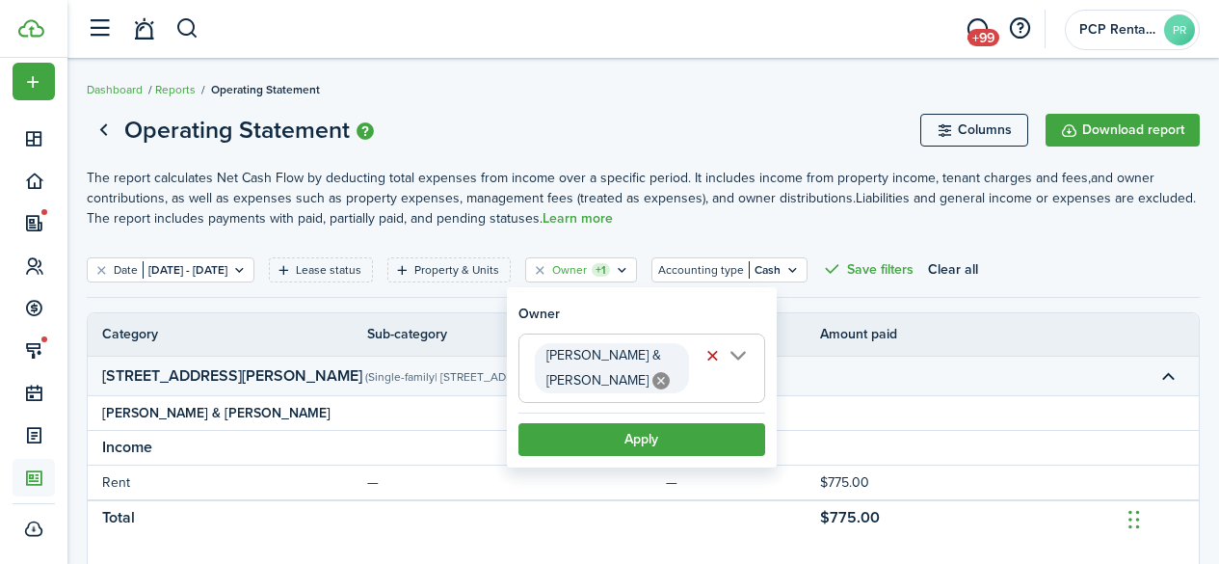
click at [652, 377] on icon at bounding box center [660, 380] width 17 height 17
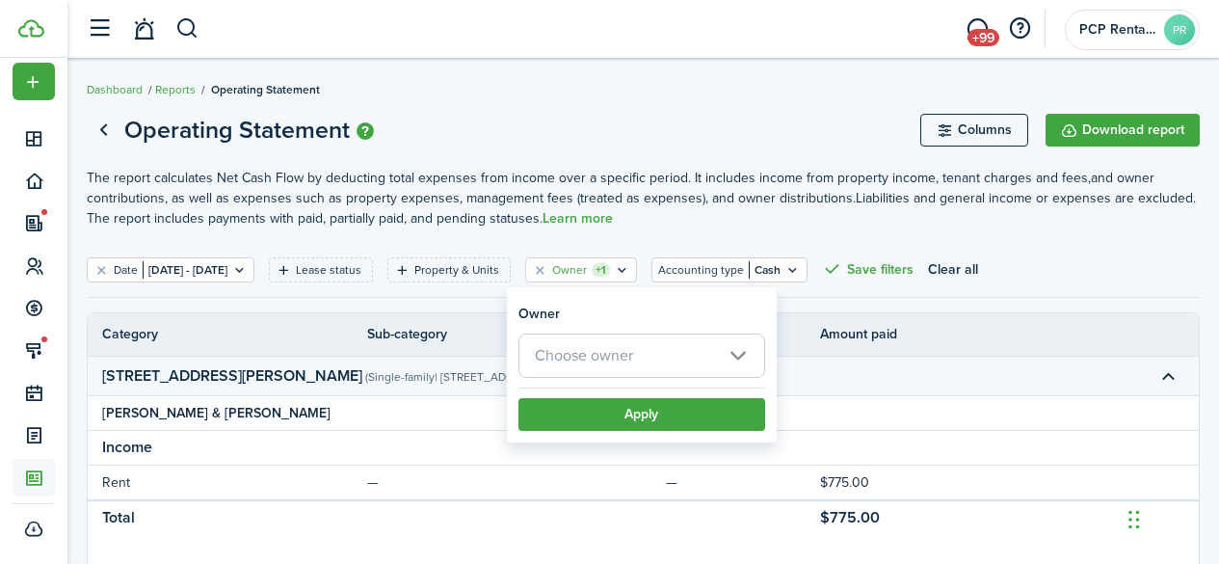
click at [577, 362] on span "Choose owner" at bounding box center [584, 355] width 98 height 22
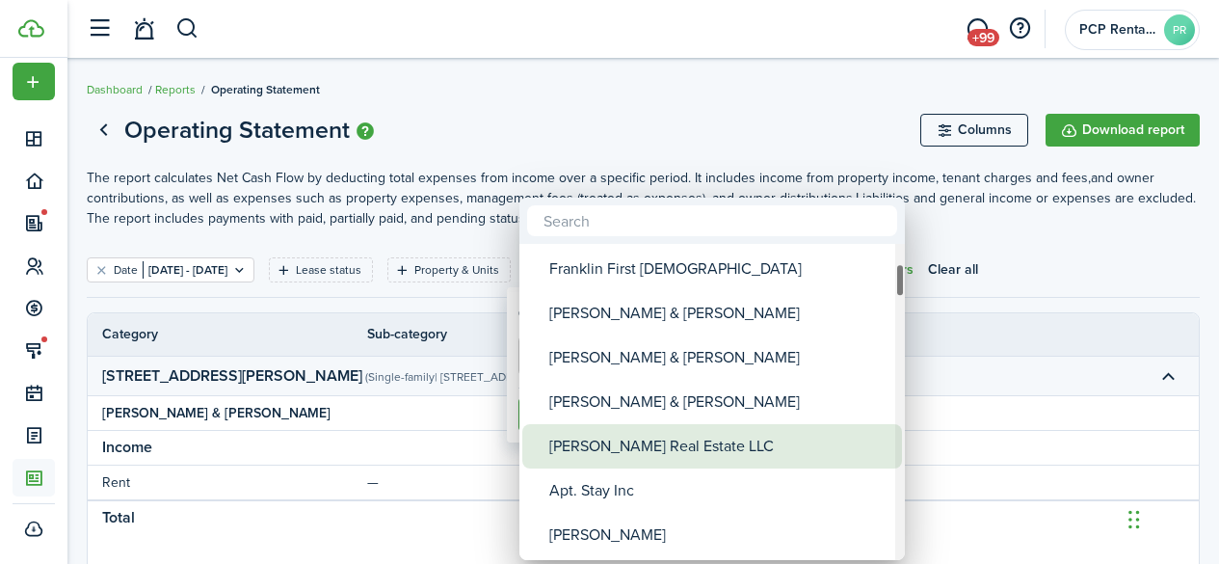
click at [598, 450] on div "[PERSON_NAME] Real Estate LLC" at bounding box center [719, 446] width 341 height 44
type input "[PERSON_NAME] Real Estate LLC"
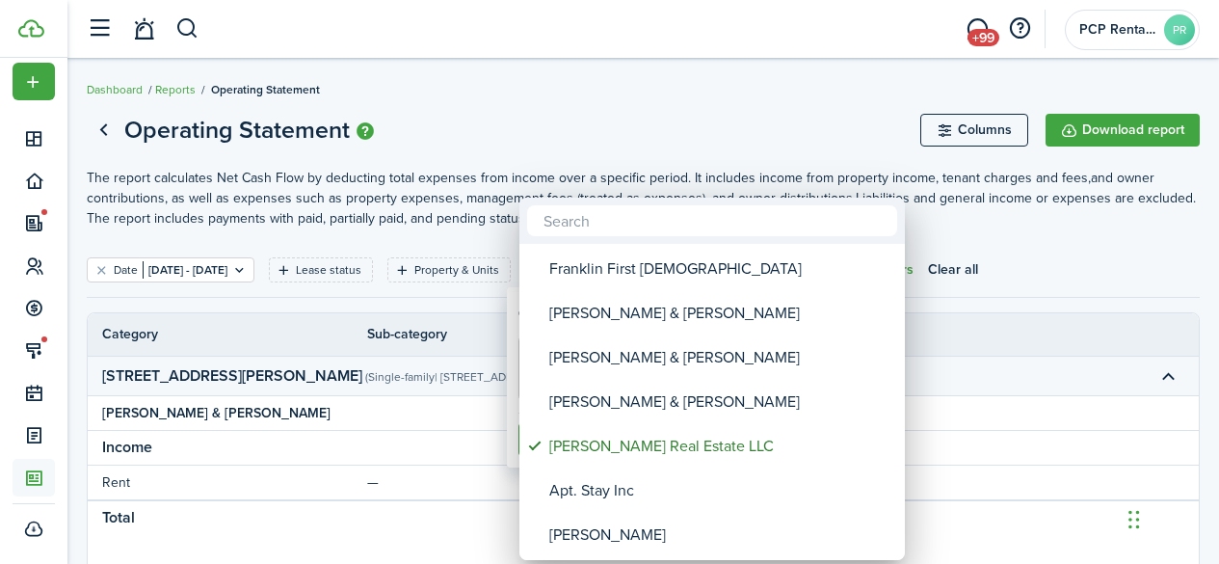
click at [640, 127] on div at bounding box center [609, 282] width 1527 height 872
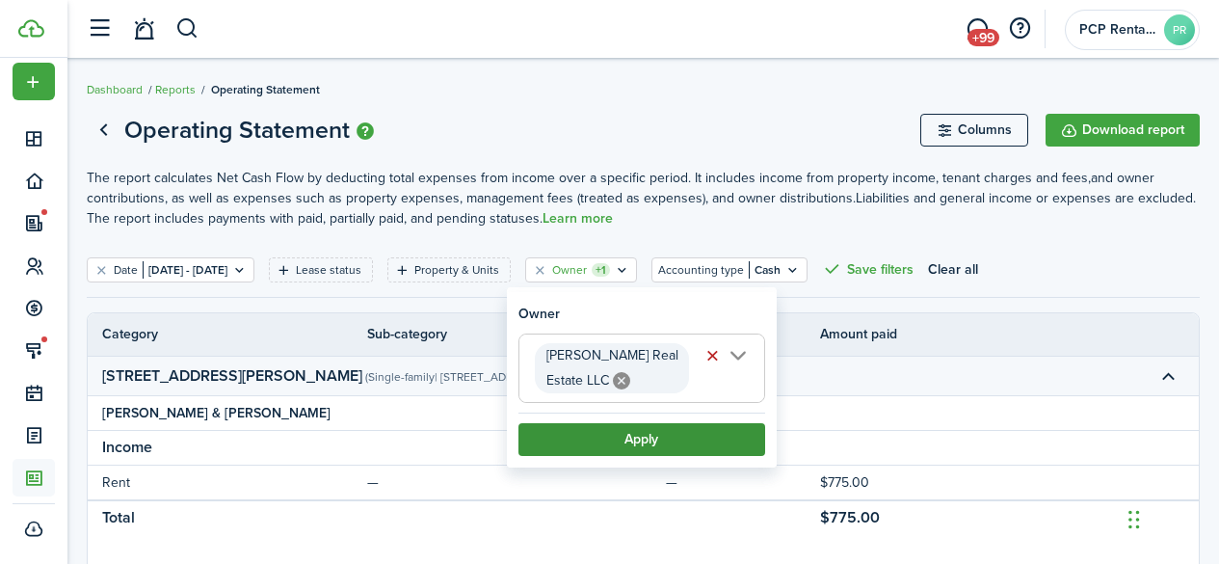
click at [624, 430] on button "Apply" at bounding box center [641, 439] width 247 height 33
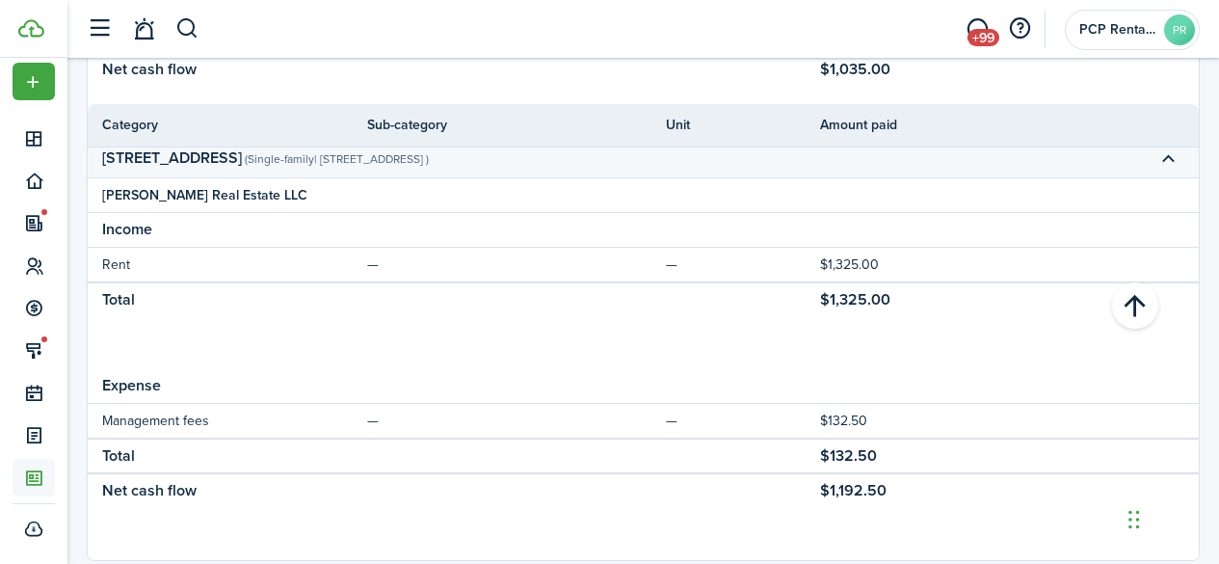
scroll to position [1156, 0]
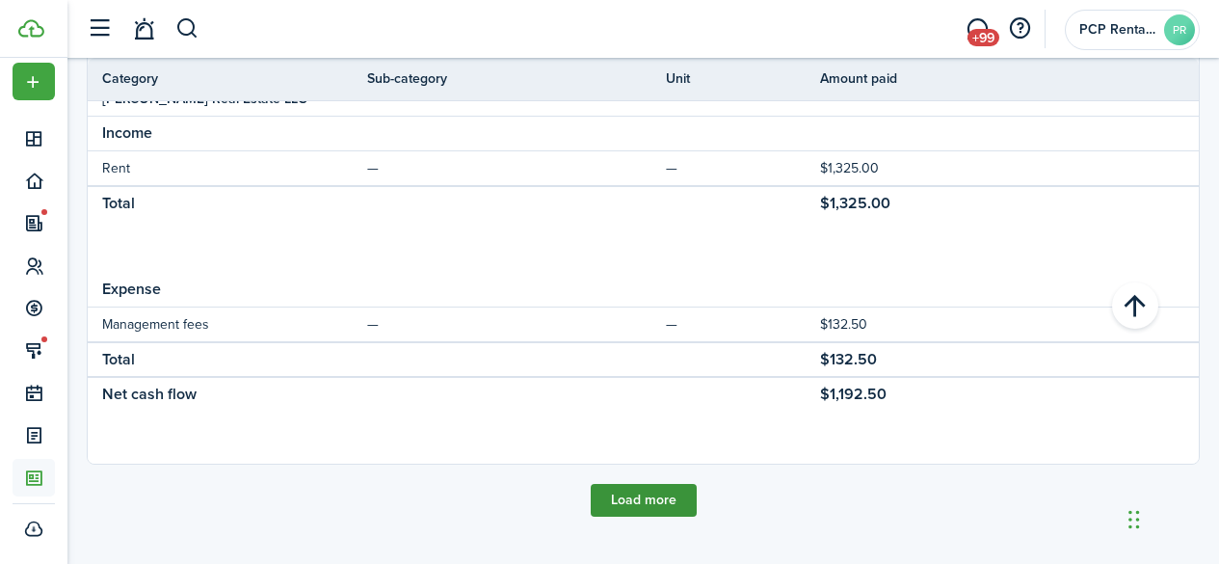
click at [629, 502] on button "Load more" at bounding box center [644, 500] width 106 height 33
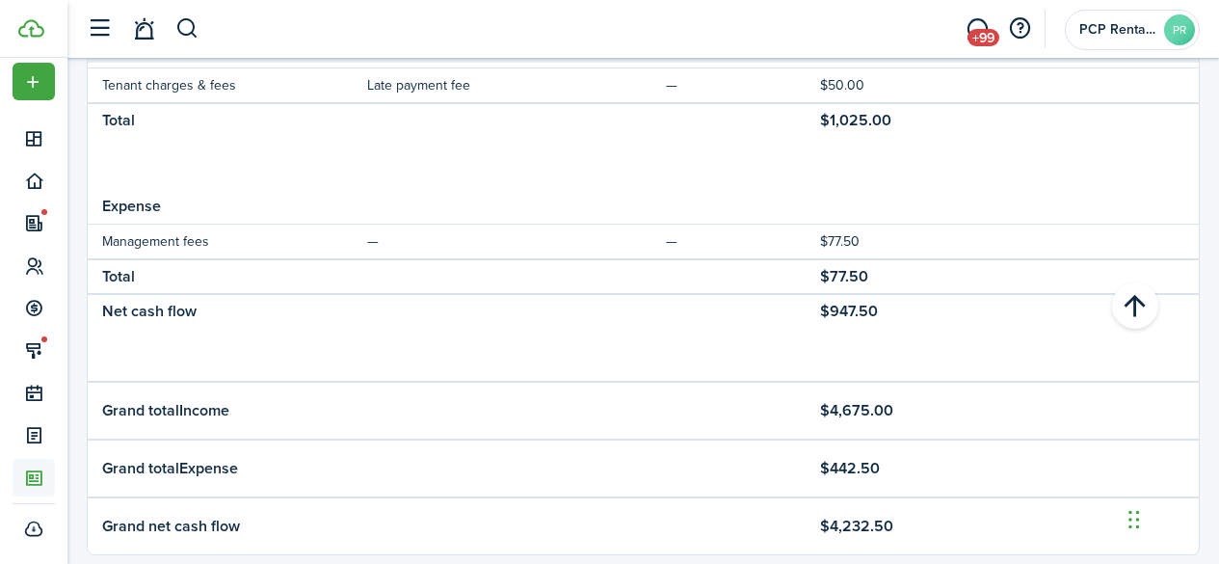
scroll to position [1738, 0]
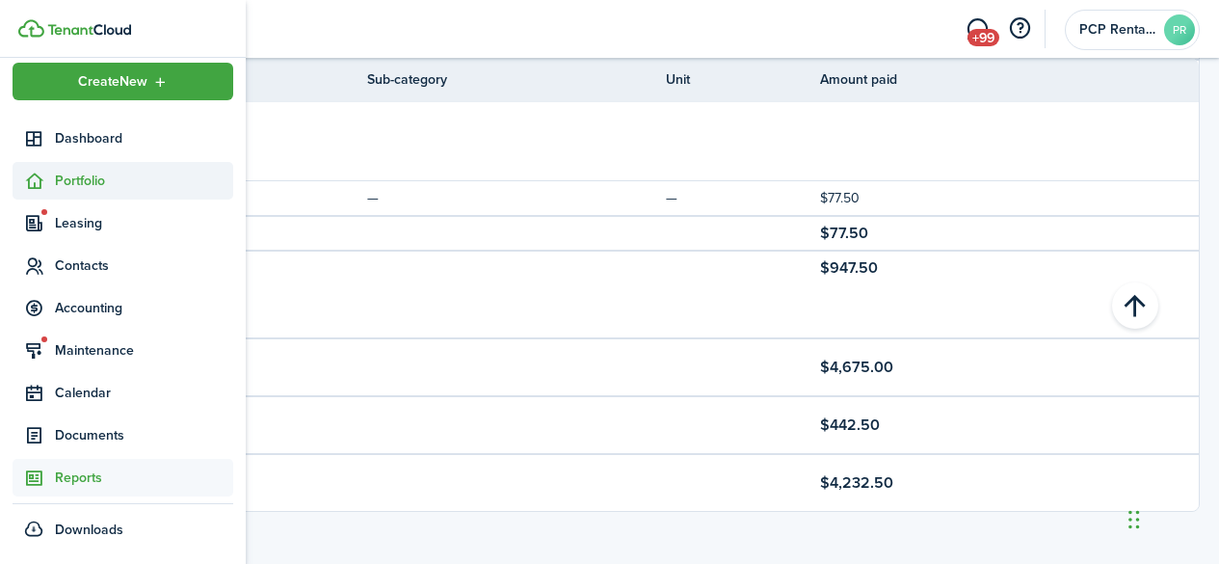
click at [69, 181] on span "Portfolio" at bounding box center [144, 181] width 178 height 20
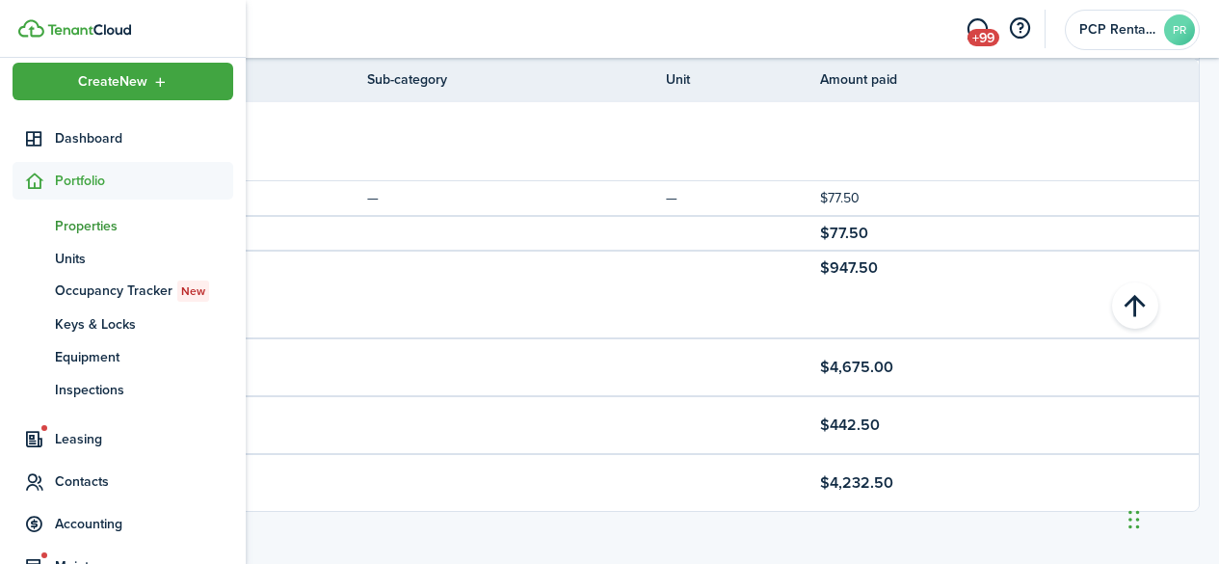
click at [69, 224] on span "Properties" at bounding box center [144, 226] width 178 height 20
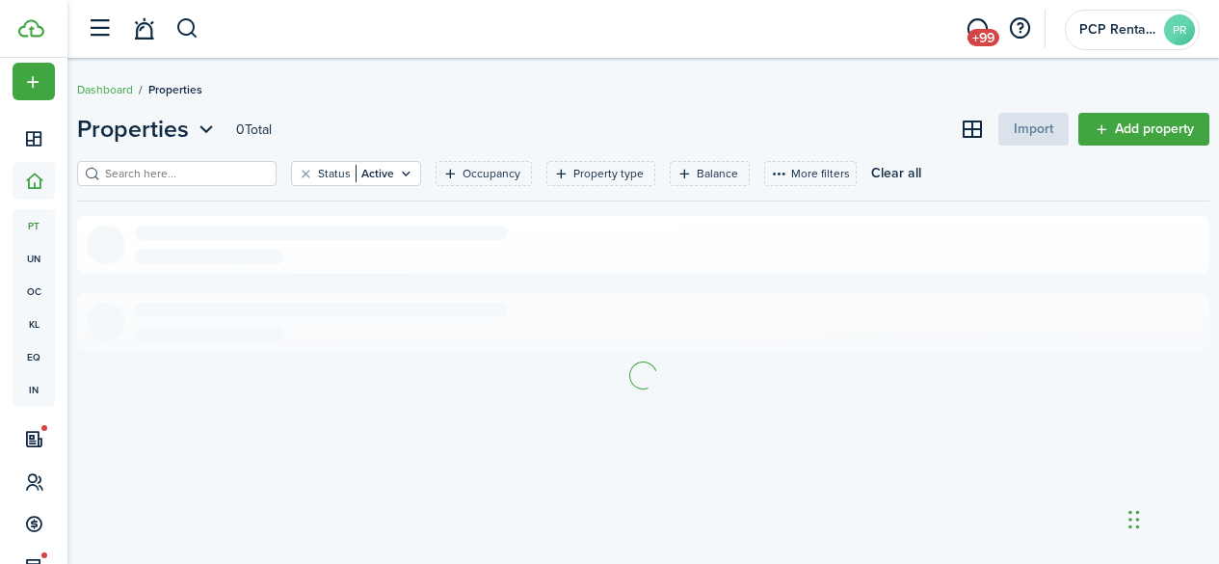
click at [266, 175] on filter-search at bounding box center [176, 173] width 199 height 25
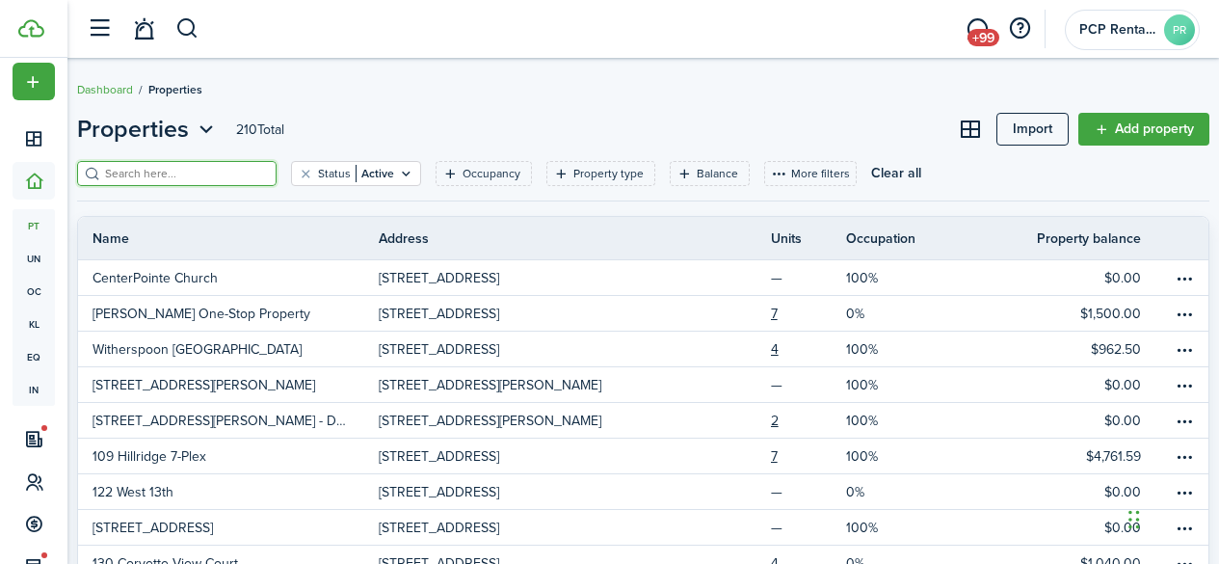
click at [214, 170] on input "search" at bounding box center [185, 174] width 170 height 18
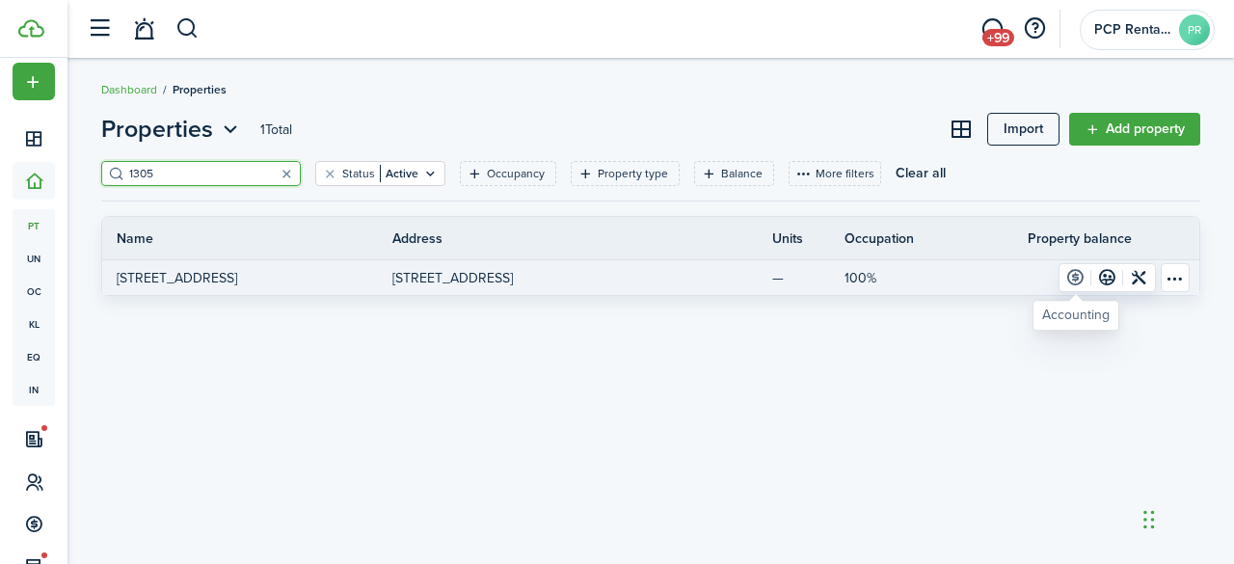
type input "1305"
click at [1070, 279] on link at bounding box center [1075, 277] width 32 height 27
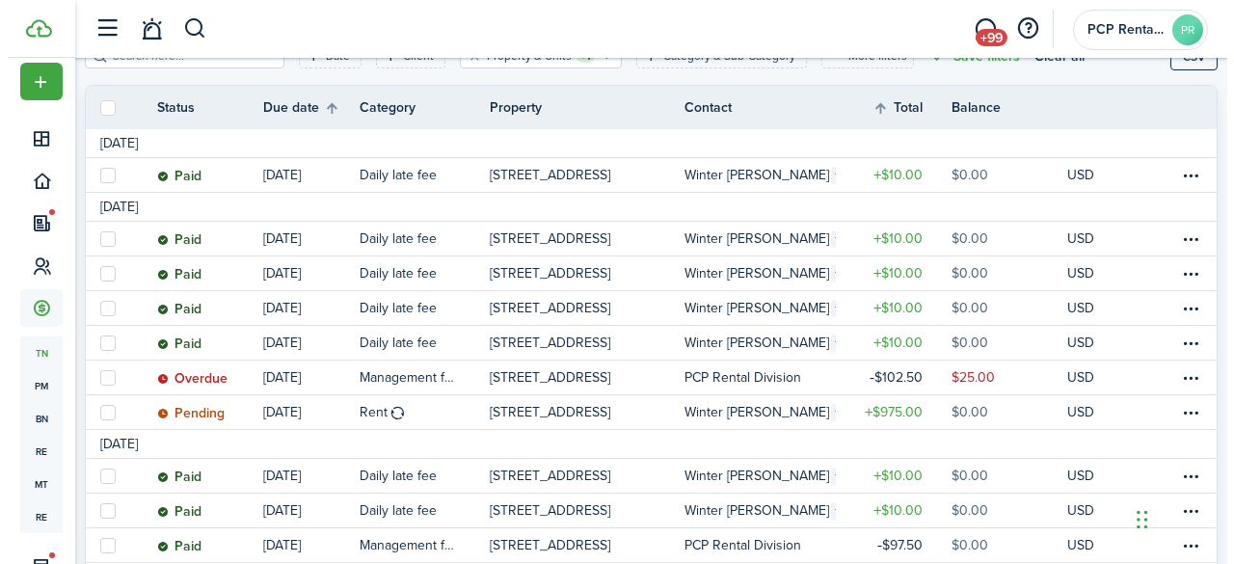
scroll to position [289, 0]
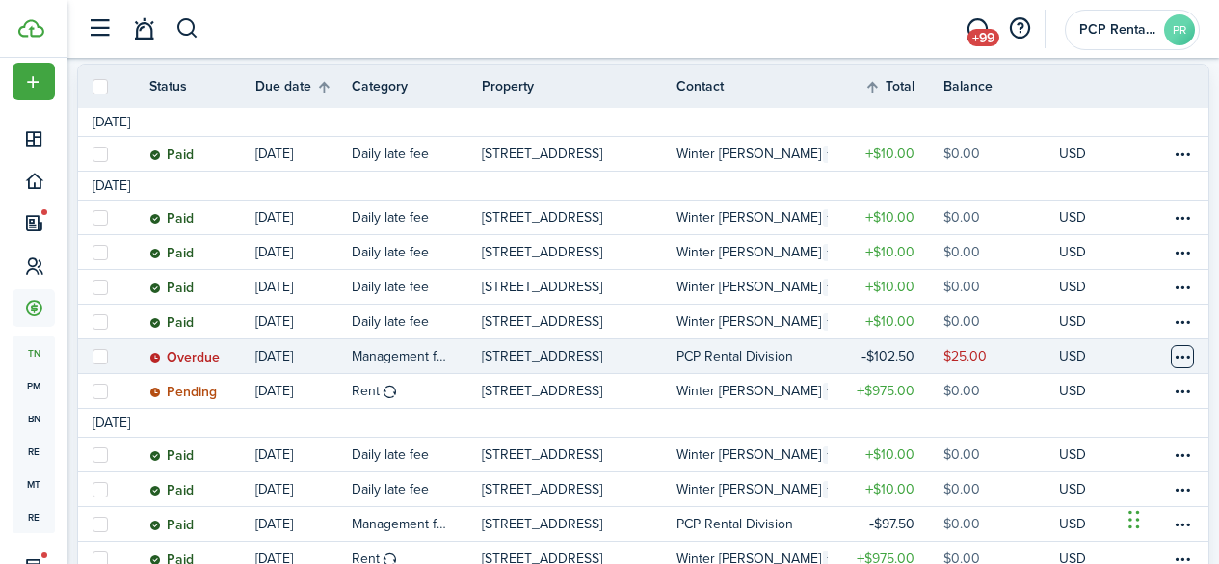
click at [1171, 351] on table-menu-btn-icon at bounding box center [1182, 356] width 23 height 23
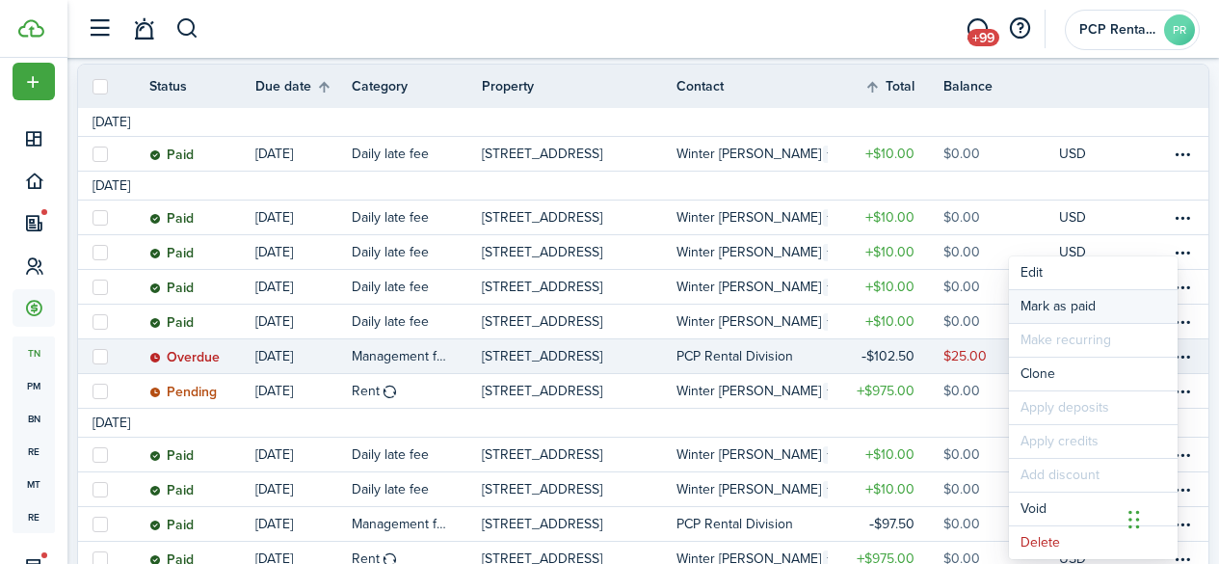
click at [1047, 305] on link "Mark as paid" at bounding box center [1093, 306] width 169 height 33
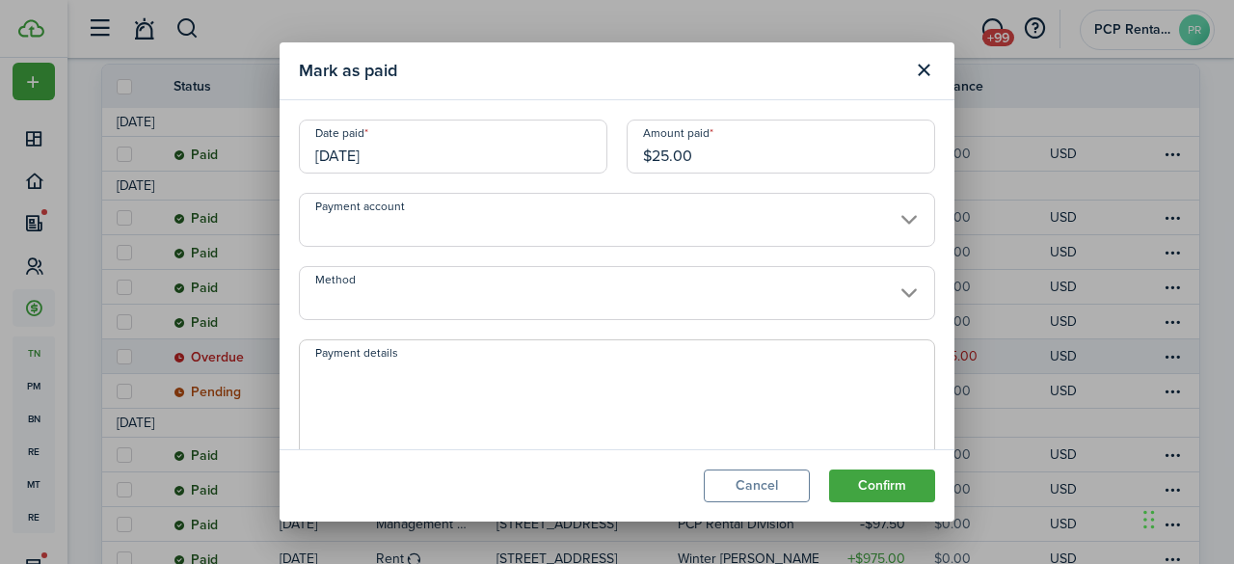
click at [423, 148] on input "[DATE]" at bounding box center [453, 146] width 308 height 54
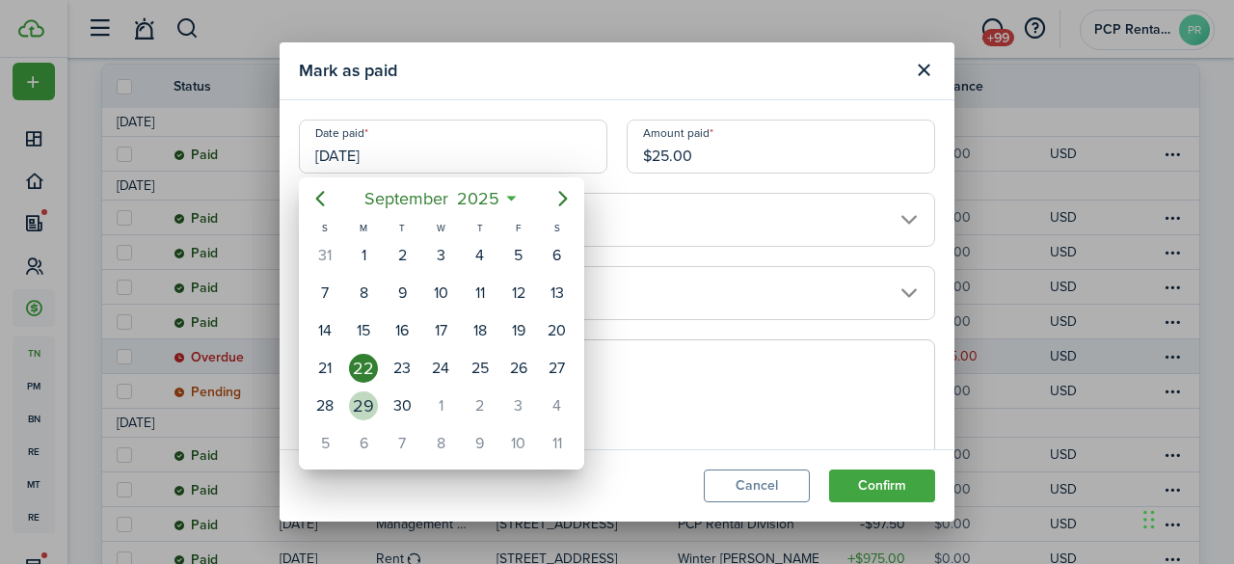
click at [360, 407] on div "29" at bounding box center [363, 405] width 29 height 29
type input "[DATE]"
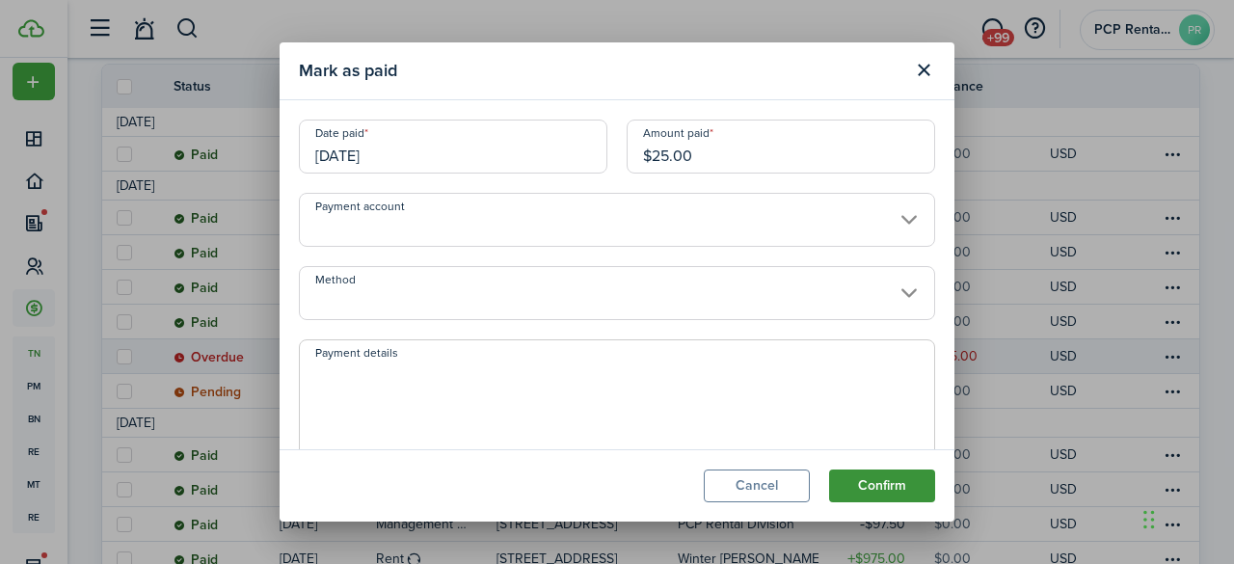
click at [865, 483] on button "Confirm" at bounding box center [882, 485] width 106 height 33
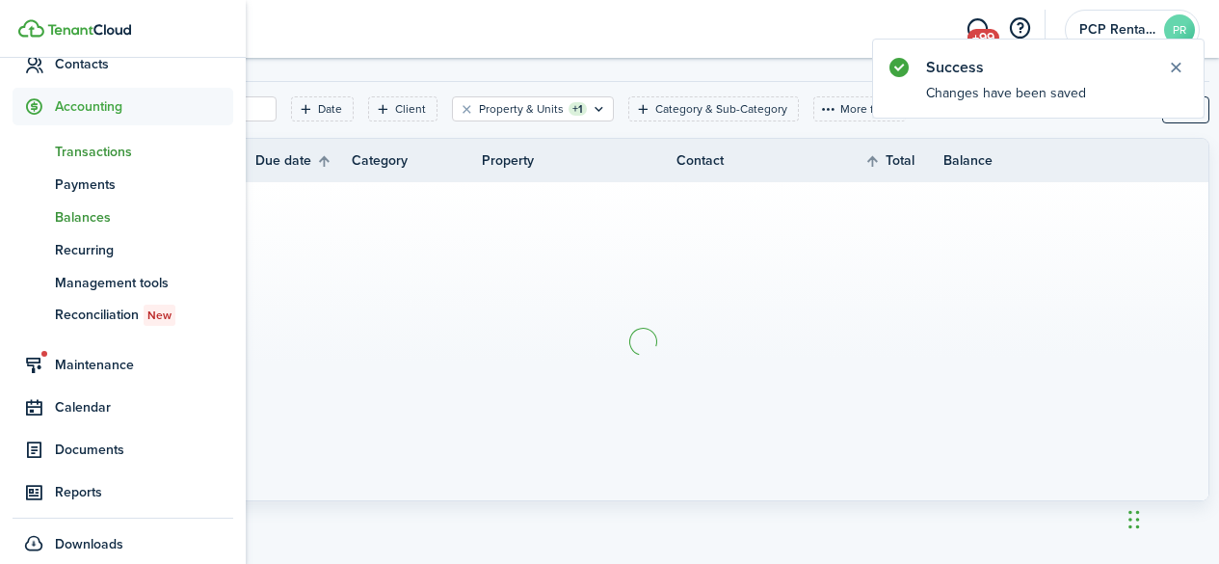
scroll to position [230, 0]
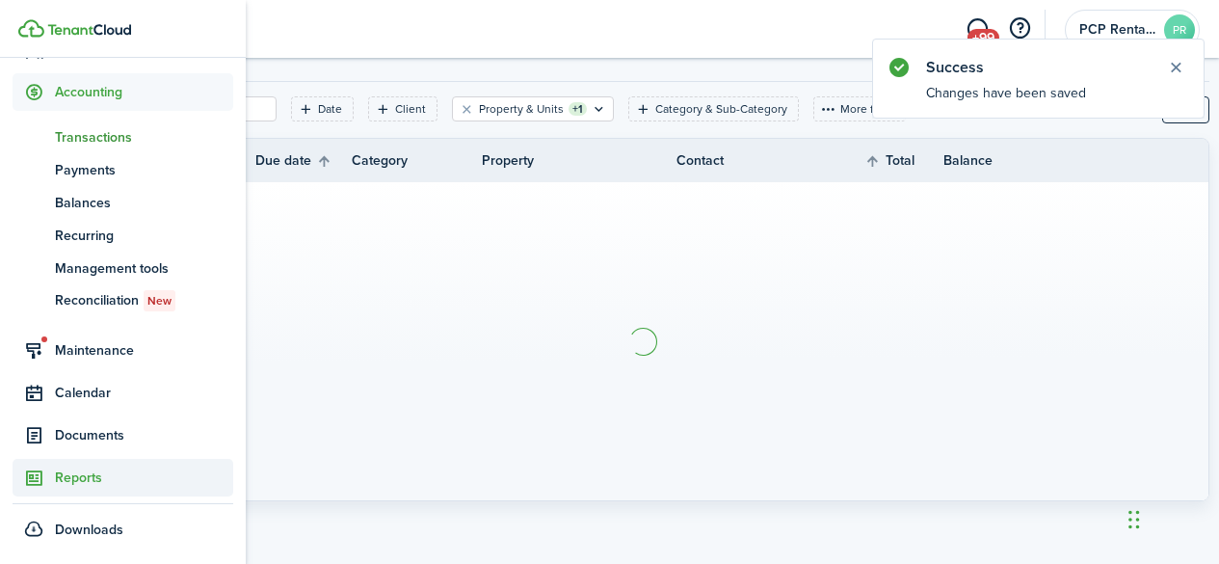
click at [68, 477] on span "Reports" at bounding box center [144, 477] width 178 height 20
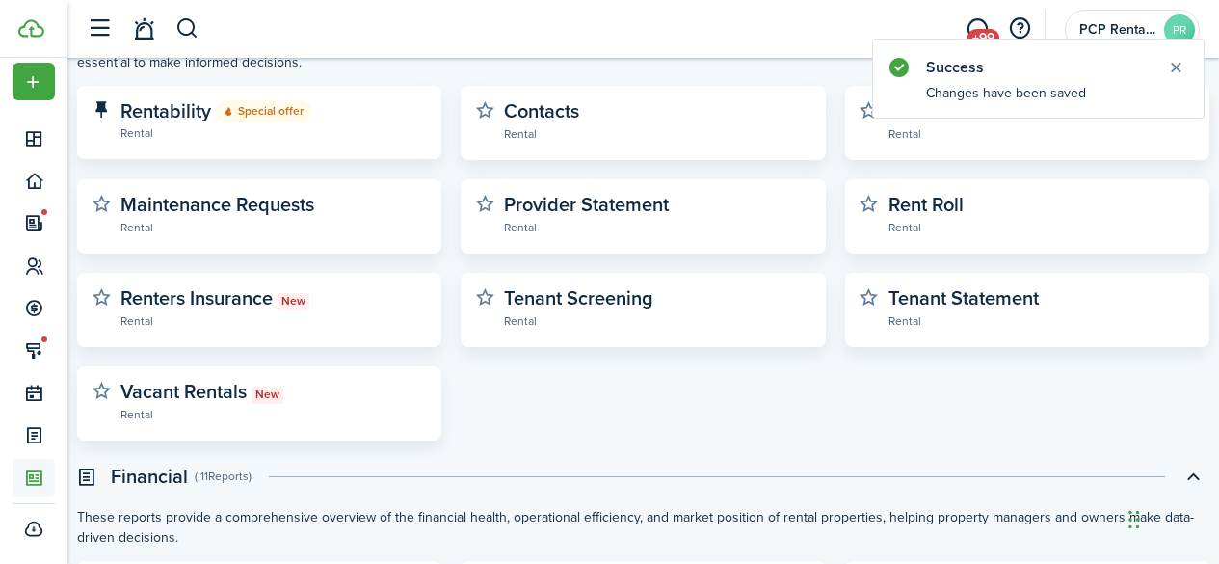
scroll to position [482, 0]
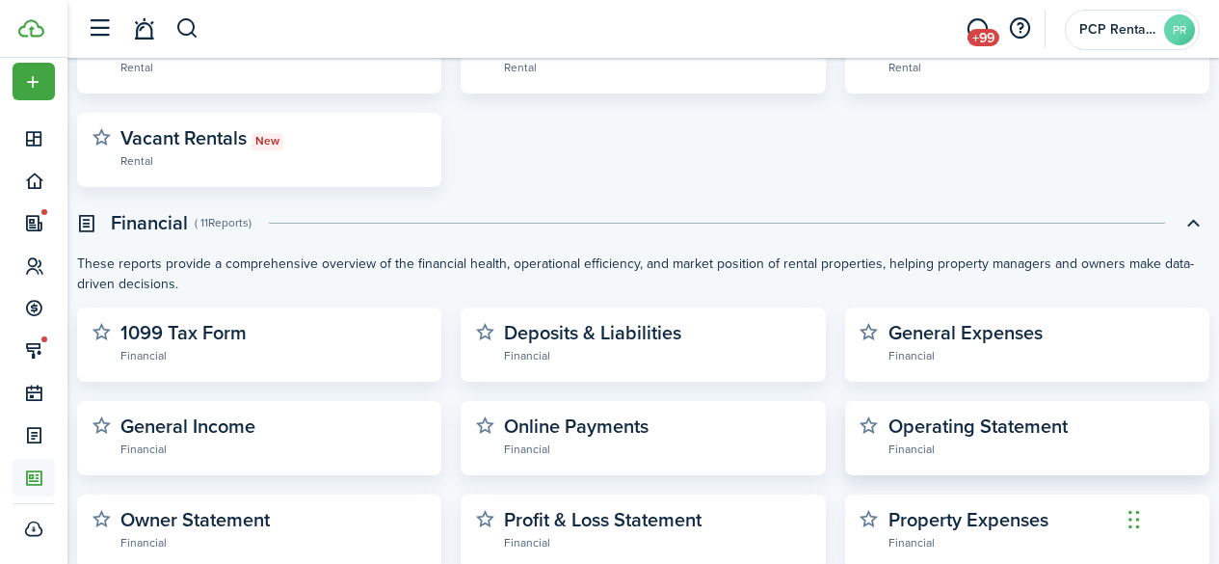
click at [957, 427] on widget-stats-description "Operating Statement" at bounding box center [978, 425] width 179 height 29
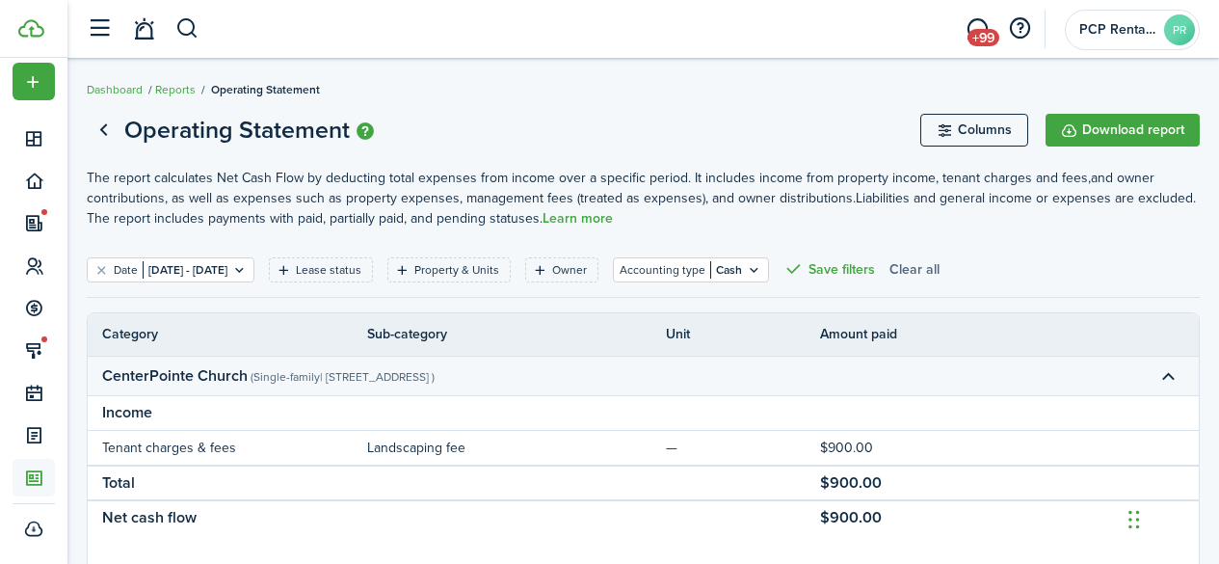
click at [940, 276] on button "Clear all" at bounding box center [914, 269] width 50 height 25
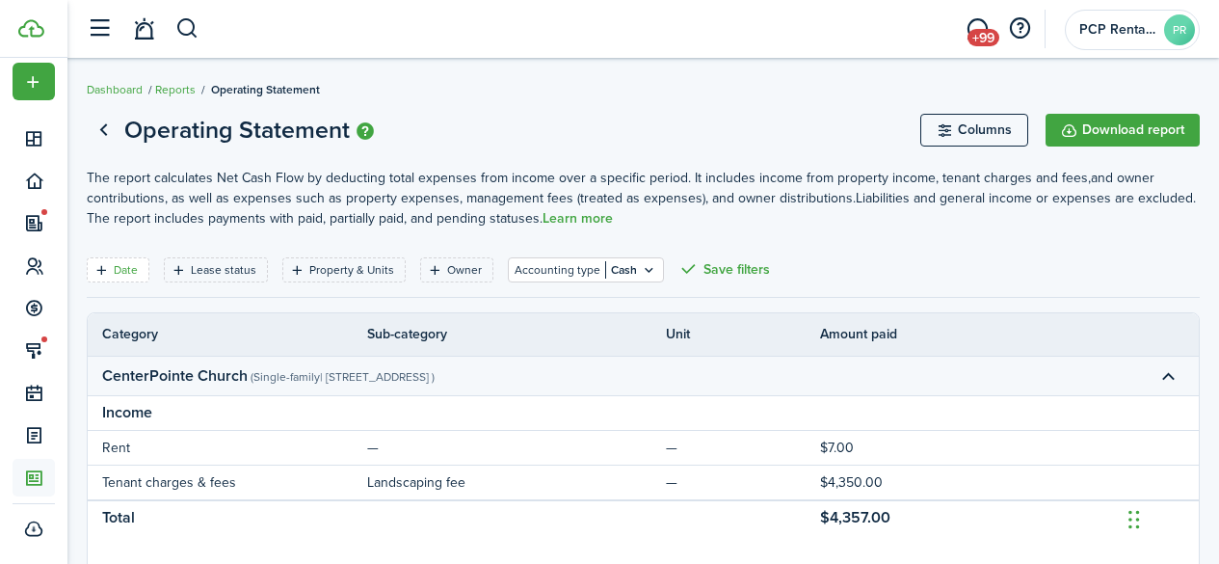
click at [119, 265] on filter-tag-label "Date" at bounding box center [126, 269] width 24 height 17
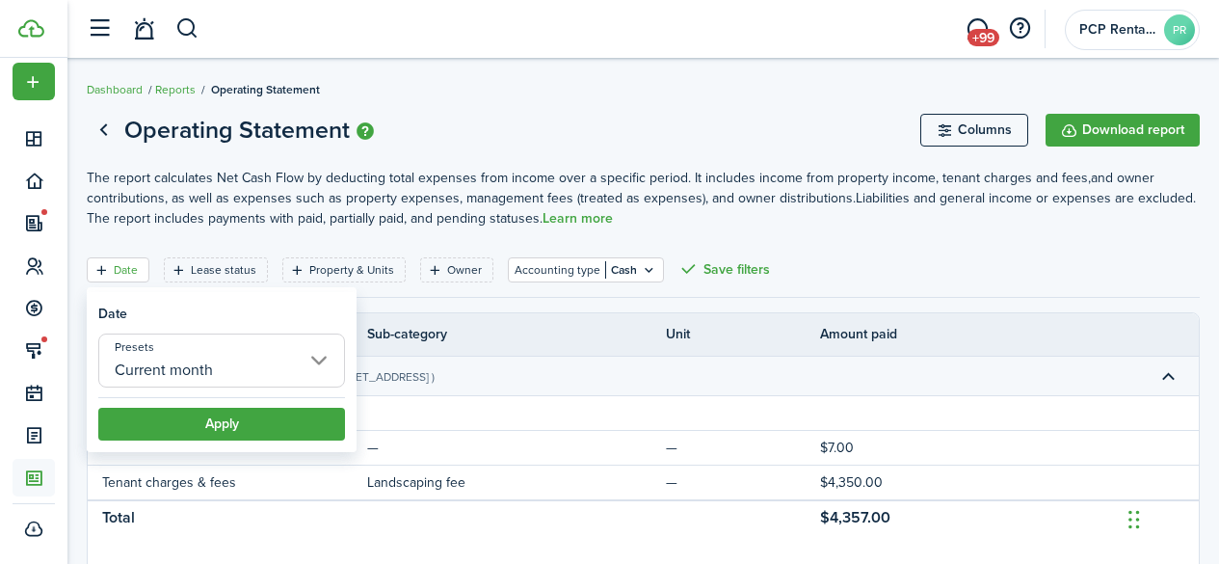
click at [181, 373] on input "Current month" at bounding box center [221, 360] width 247 height 54
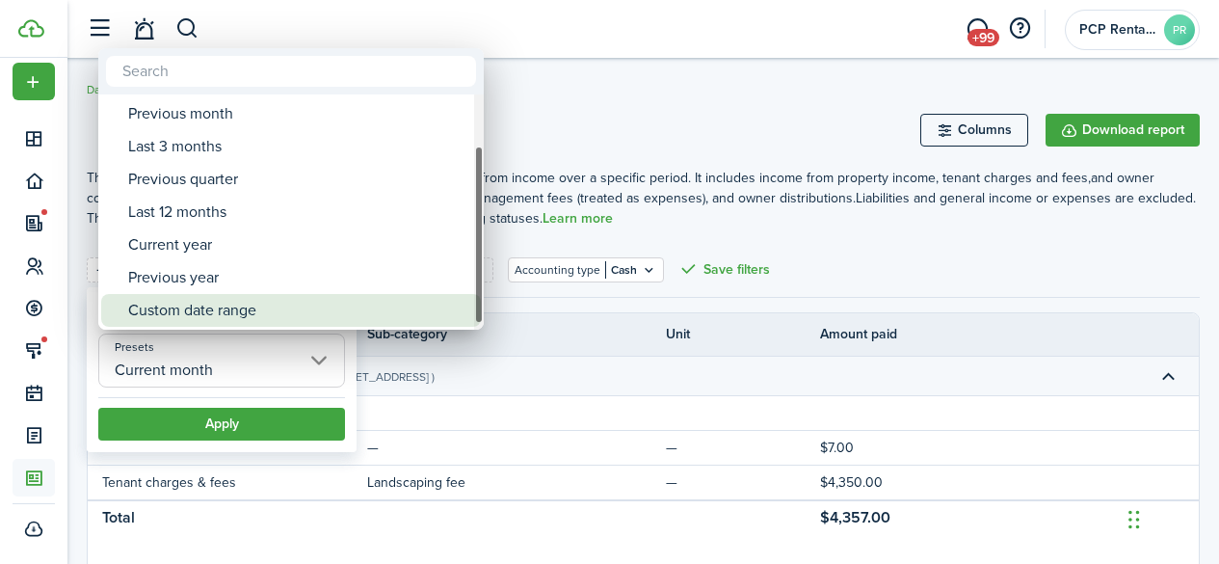
click at [201, 310] on div "Custom date range" at bounding box center [298, 310] width 341 height 33
type input "Custom date range"
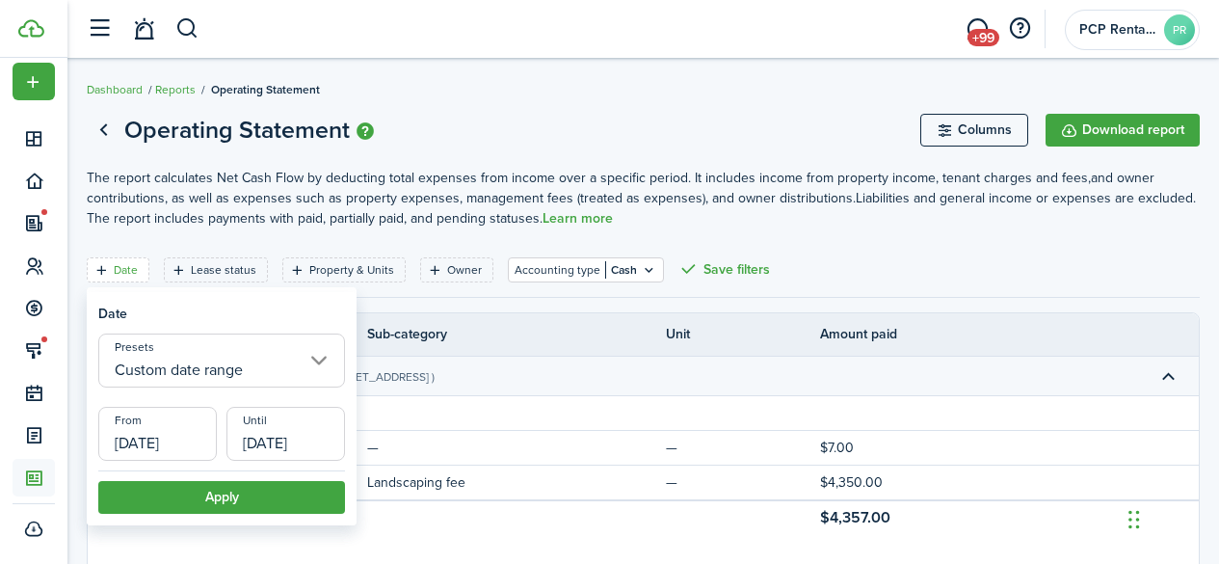
click at [133, 449] on input "[DATE]" at bounding box center [157, 434] width 119 height 54
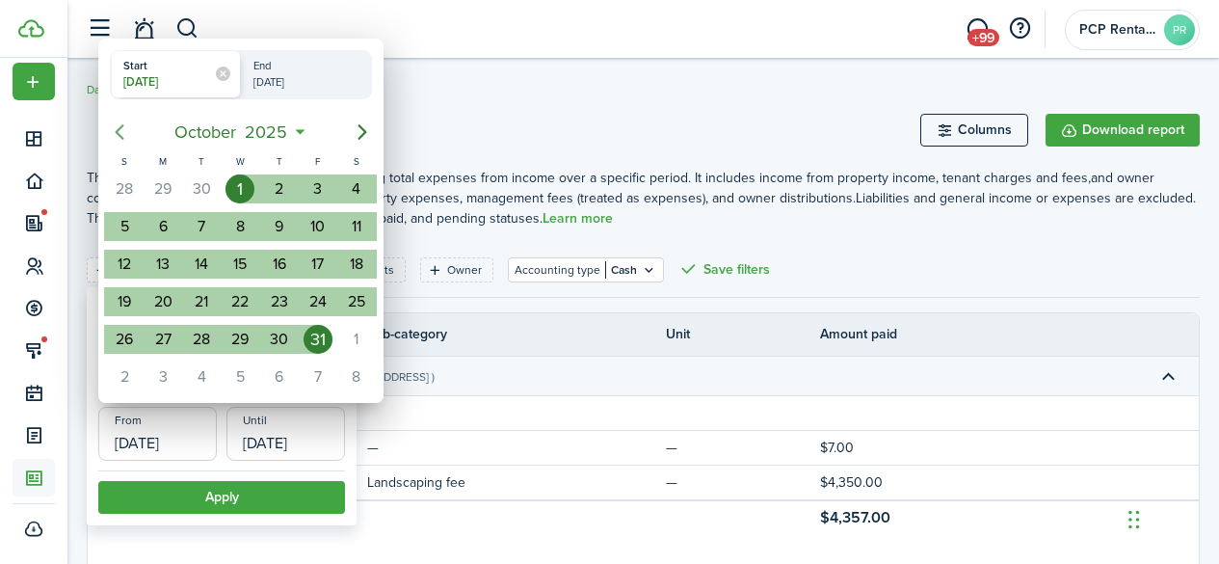
click at [121, 138] on icon "Previous page" at bounding box center [120, 131] width 9 height 15
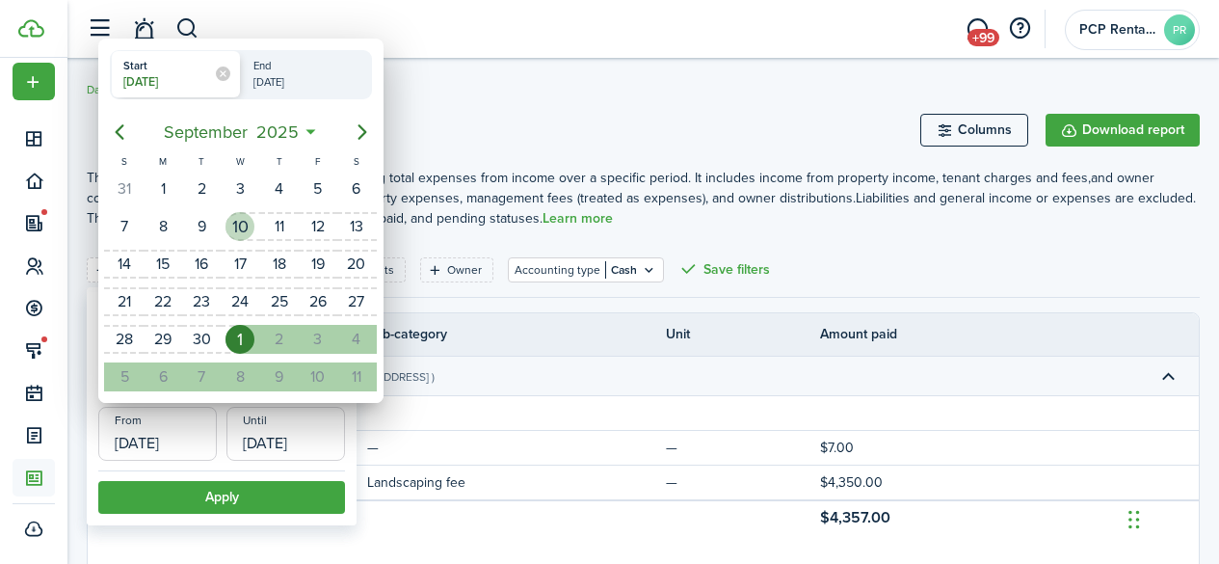
click at [239, 235] on div "10" at bounding box center [240, 226] width 29 height 29
type input "[DATE]"
radio input "false"
radio input "true"
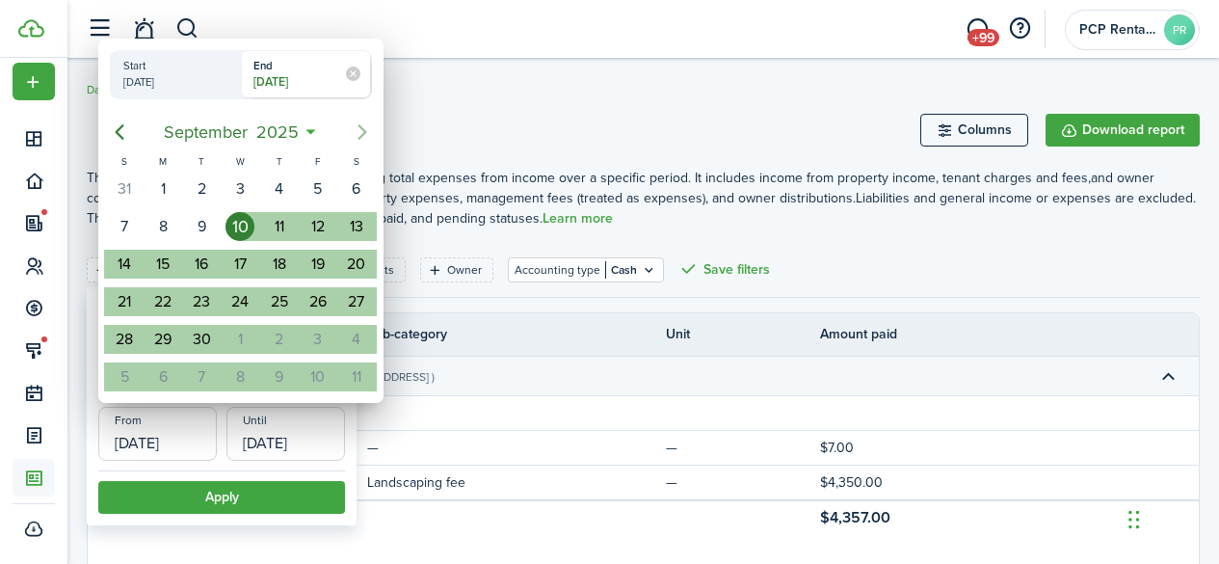
click at [360, 131] on icon "Next page" at bounding box center [362, 131] width 23 height 23
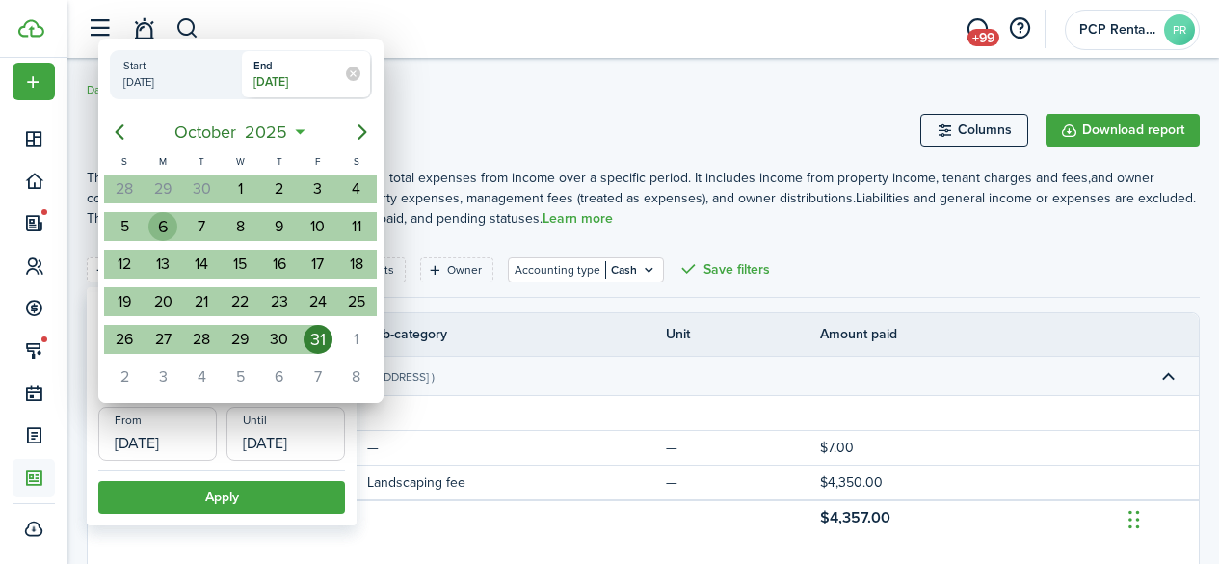
click at [159, 228] on div "6" at bounding box center [162, 226] width 29 height 29
type input "[DATE]"
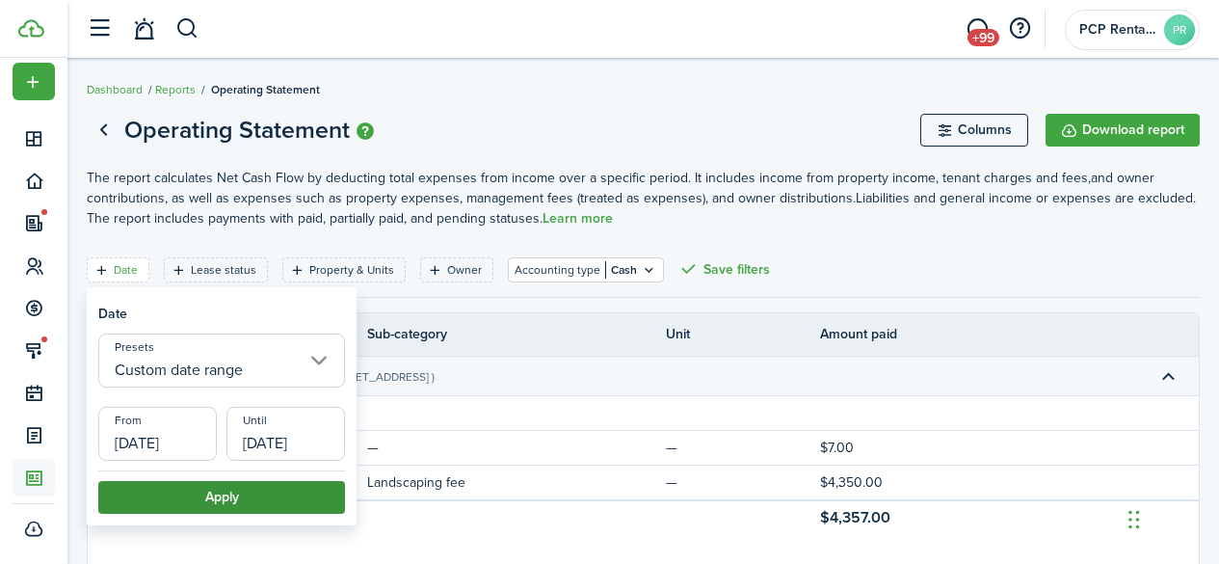
click at [180, 496] on button "Apply" at bounding box center [221, 497] width 247 height 33
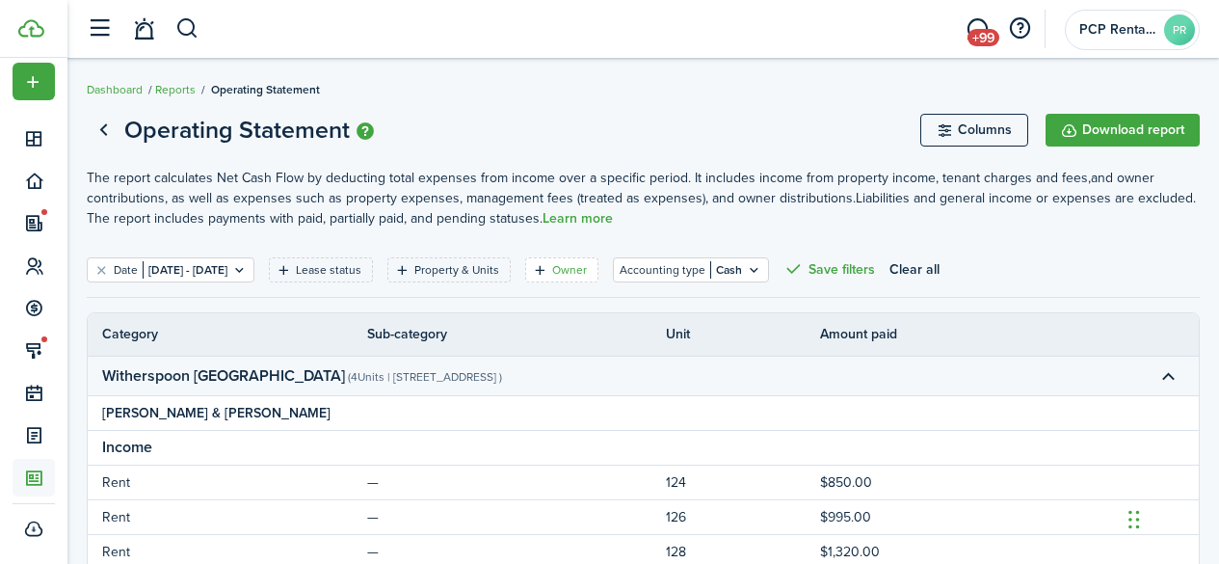
click at [587, 270] on filter-tag-label "Owner" at bounding box center [569, 269] width 35 height 17
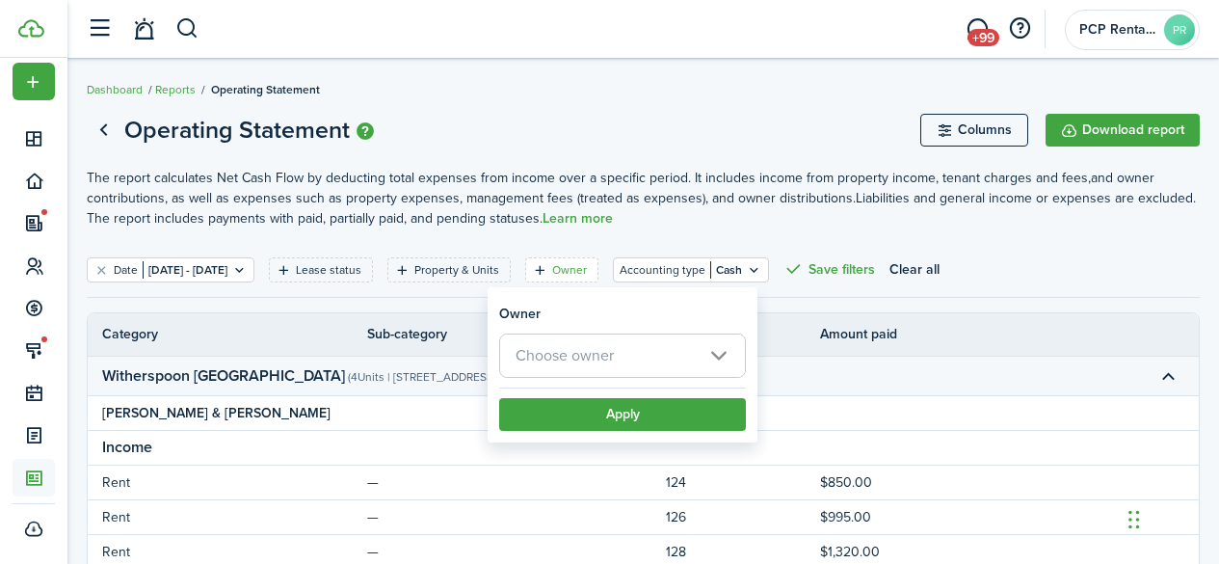
click at [596, 349] on span "Choose owner" at bounding box center [565, 355] width 98 height 22
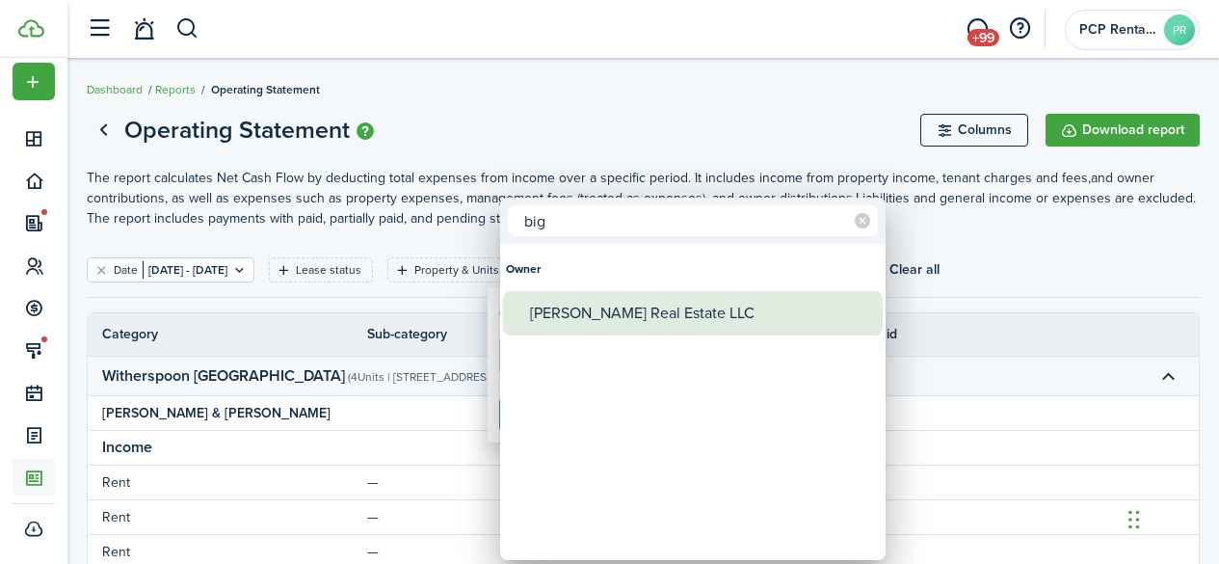
type input "big"
click at [610, 304] on div "[PERSON_NAME] Real Estate LLC" at bounding box center [700, 313] width 341 height 44
type input "[PERSON_NAME] Real Estate LLC"
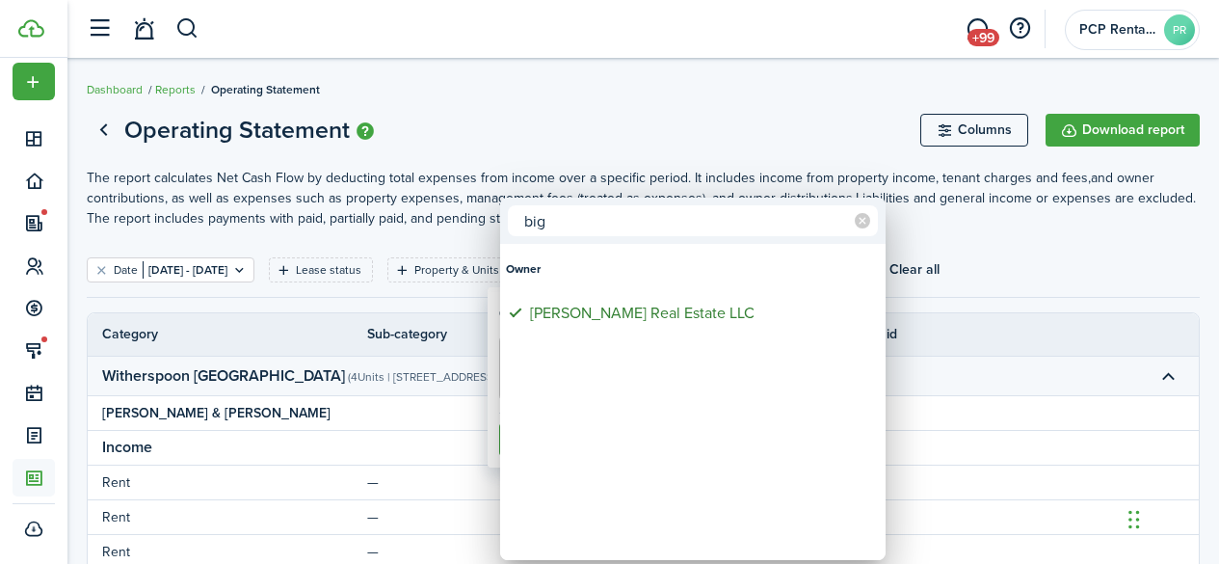
click at [624, 122] on div at bounding box center [609, 282] width 1527 height 872
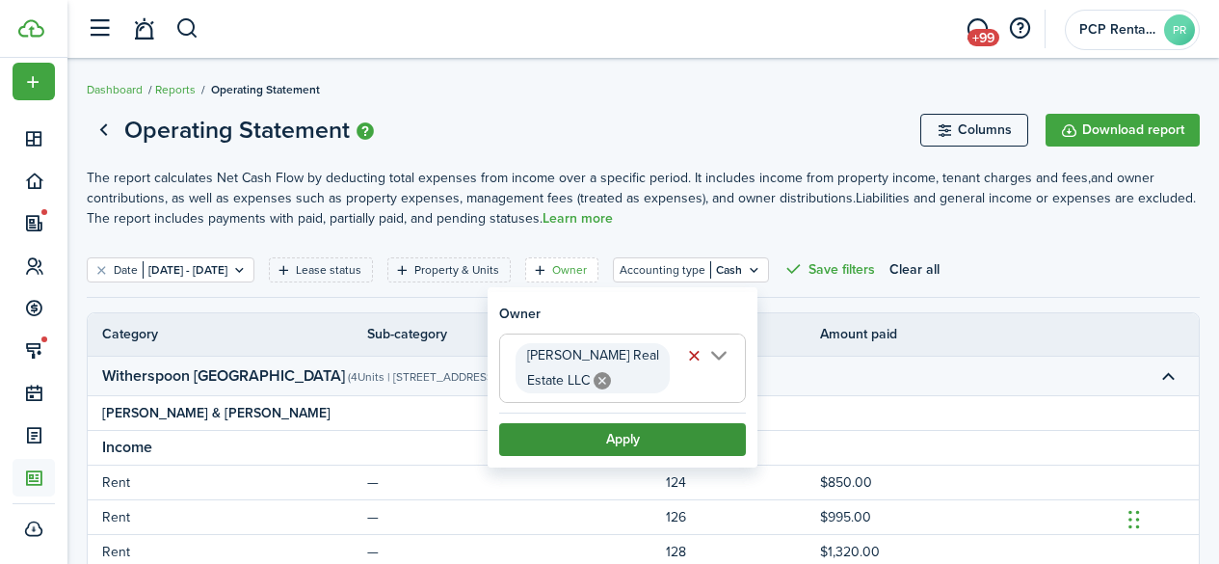
click at [624, 443] on button "Apply" at bounding box center [622, 439] width 247 height 33
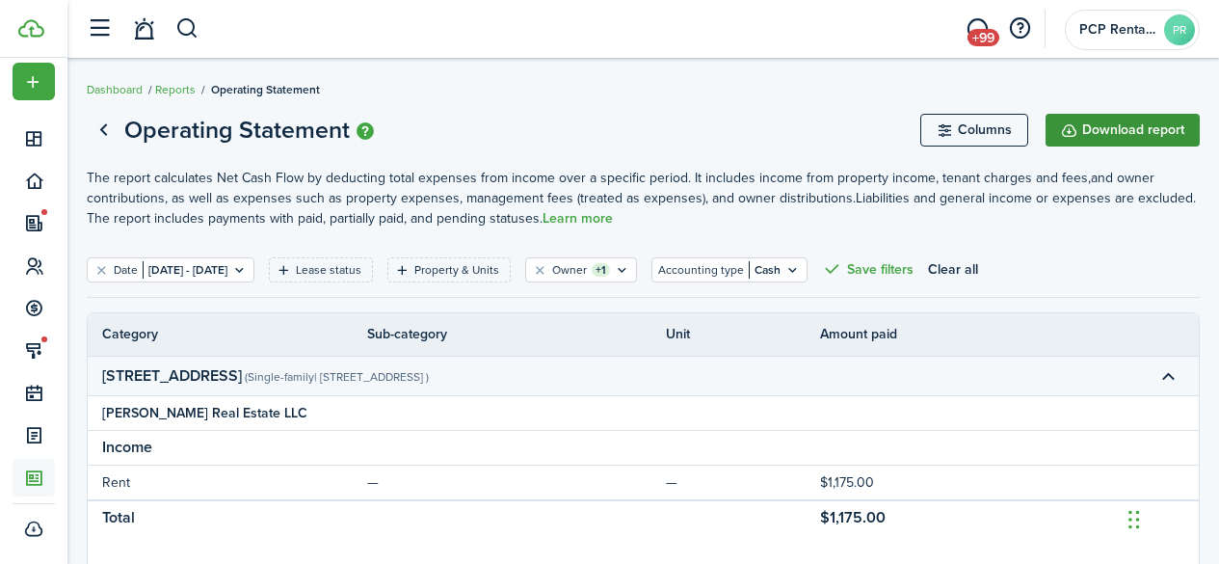
click at [1128, 123] on button "Download report" at bounding box center [1123, 130] width 154 height 33
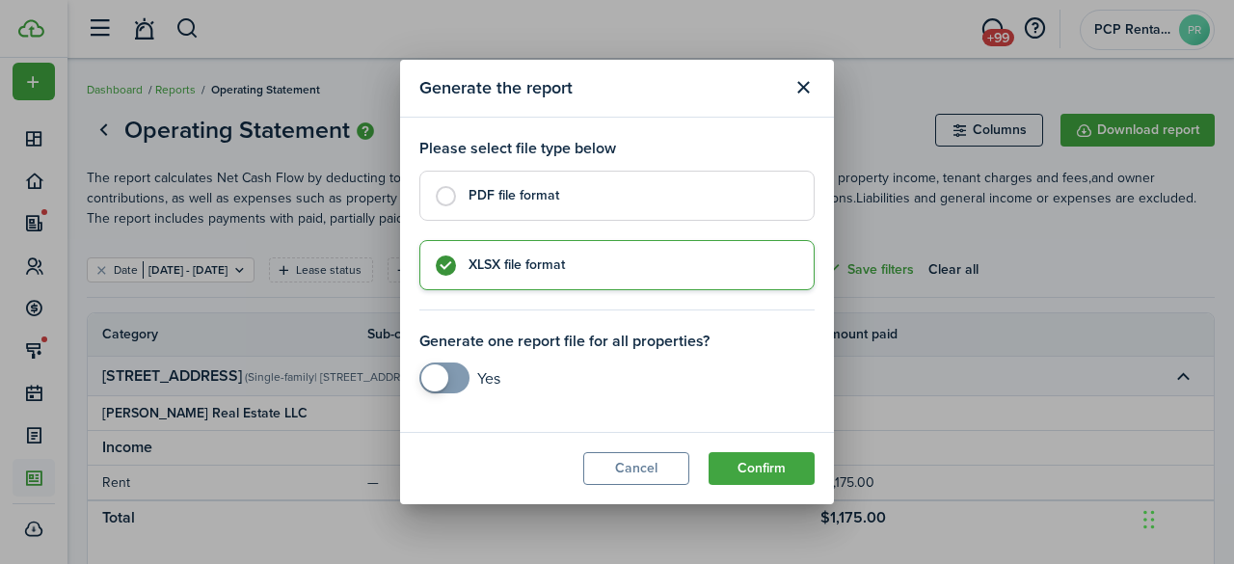
click at [450, 191] on label "PDF file format" at bounding box center [616, 196] width 395 height 50
radio input "true"
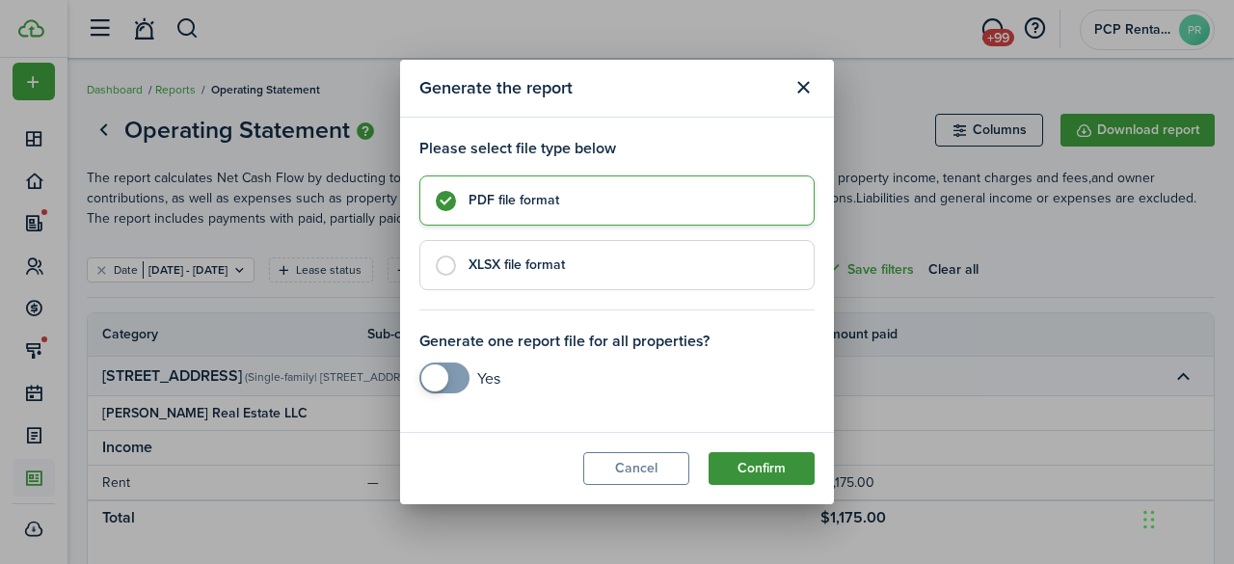
click at [761, 460] on button "Confirm" at bounding box center [761, 468] width 106 height 33
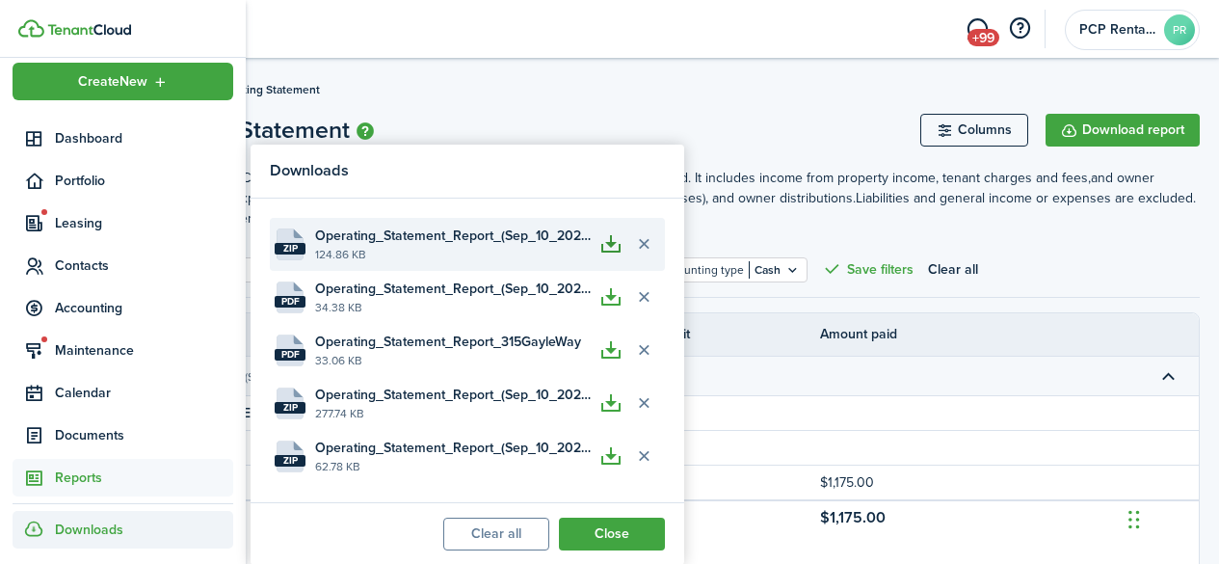
click at [612, 245] on button "button" at bounding box center [611, 243] width 33 height 33
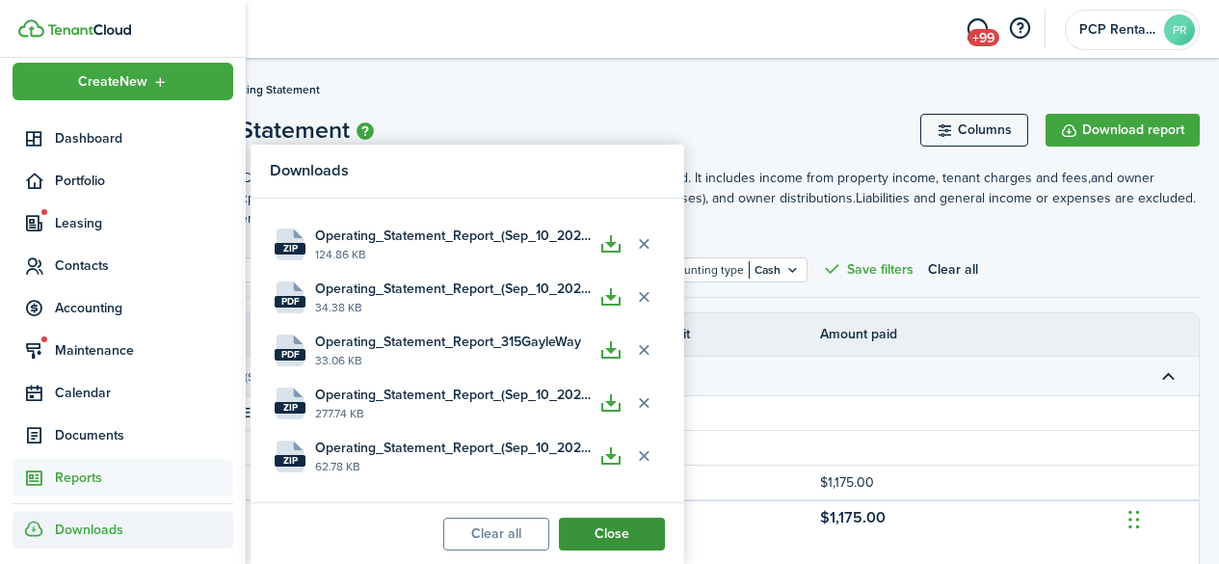
click at [588, 523] on button "Close" at bounding box center [612, 533] width 106 height 33
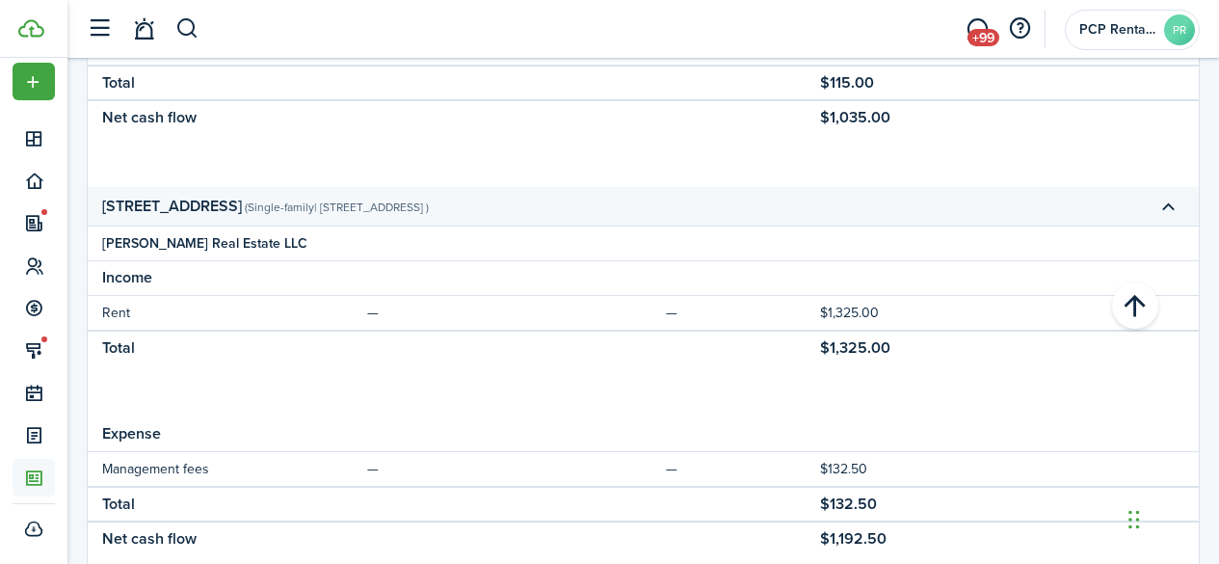
scroll to position [1181, 0]
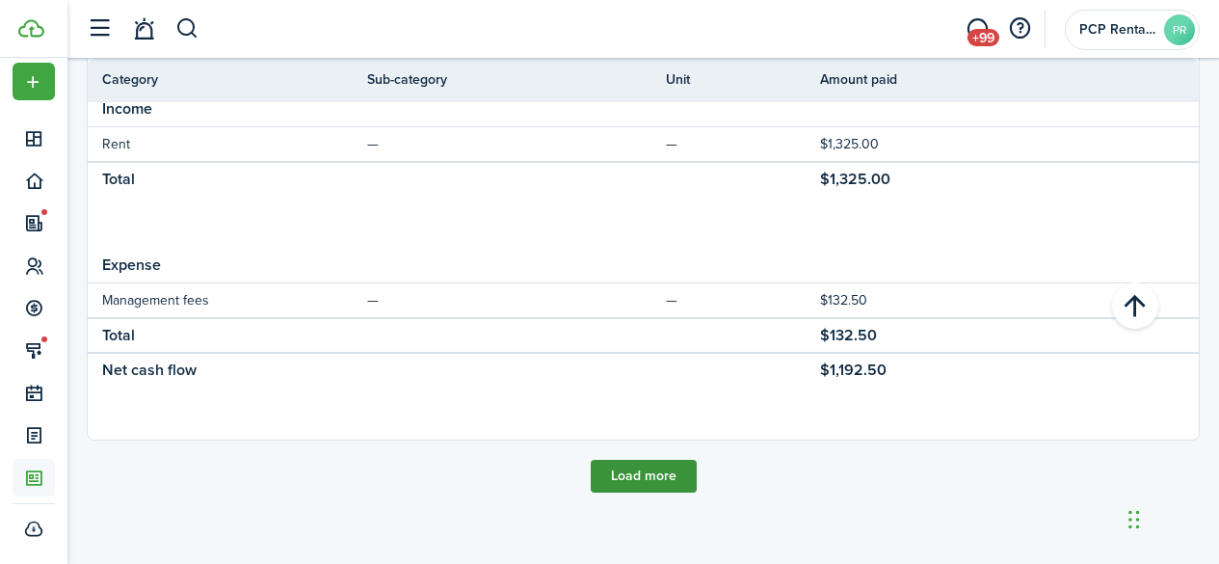
click at [637, 464] on button "Load more" at bounding box center [644, 476] width 106 height 33
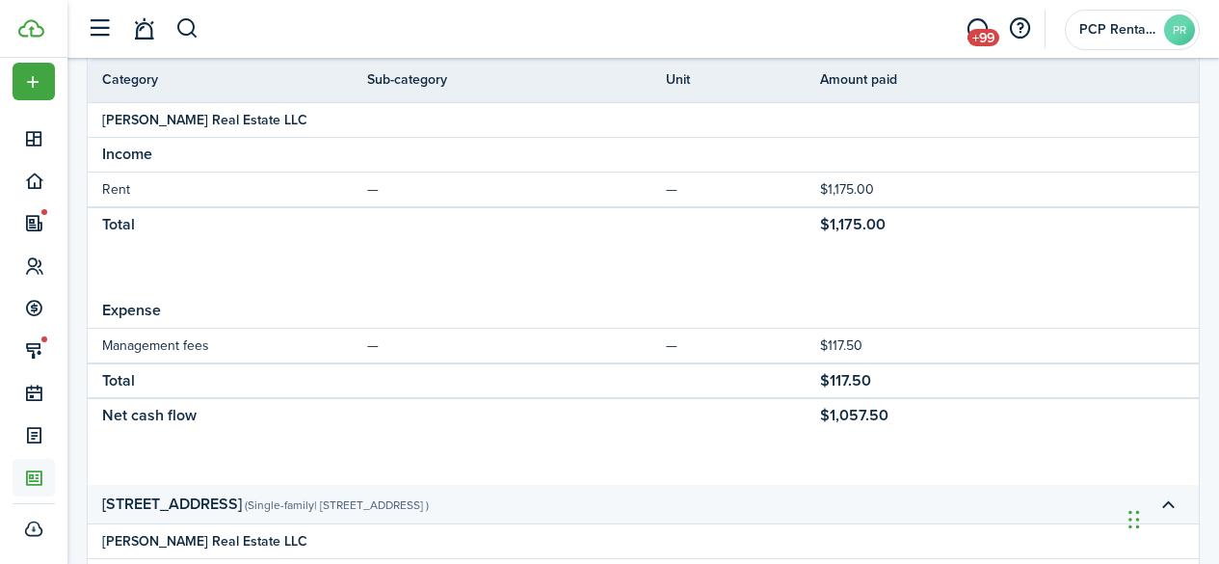
scroll to position [0, 0]
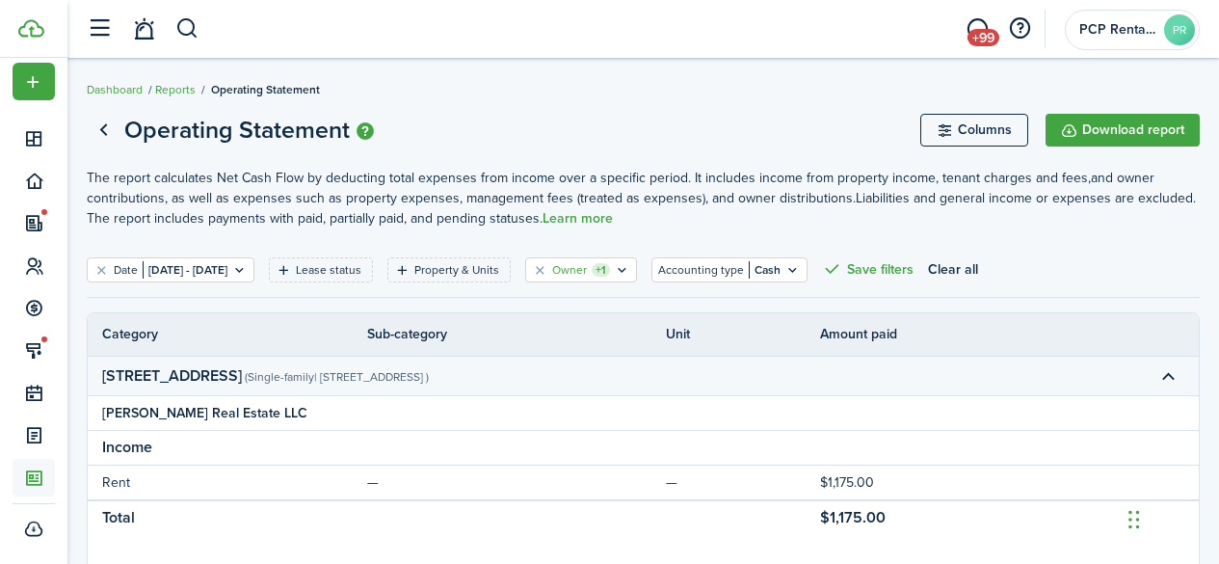
click at [587, 272] on filter-tag-label "Owner" at bounding box center [569, 269] width 35 height 17
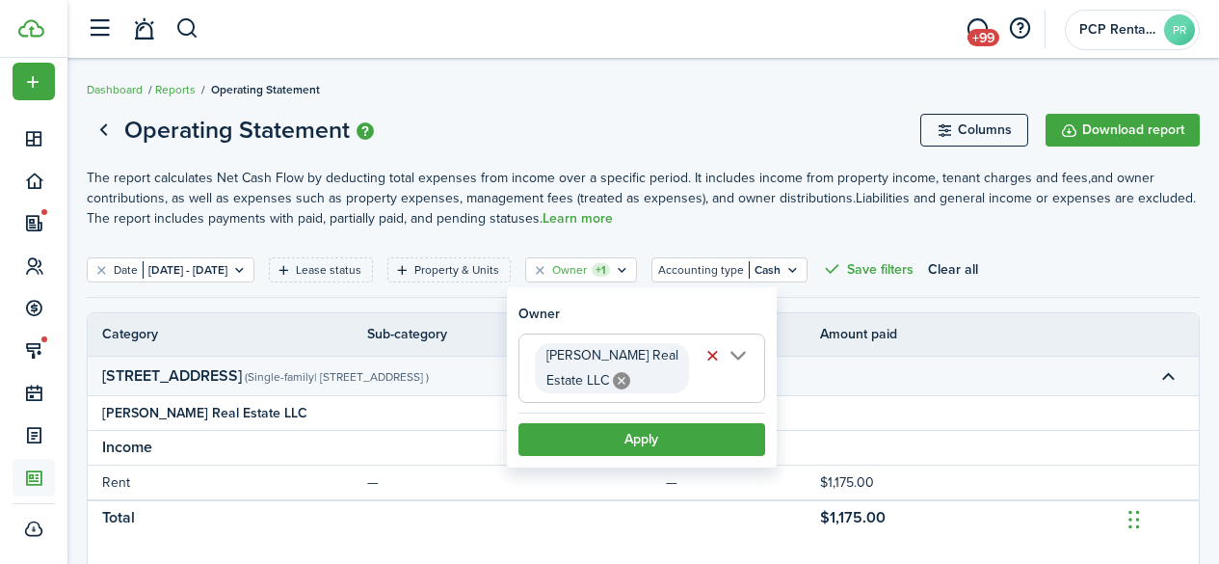
click at [613, 374] on icon at bounding box center [621, 380] width 17 height 17
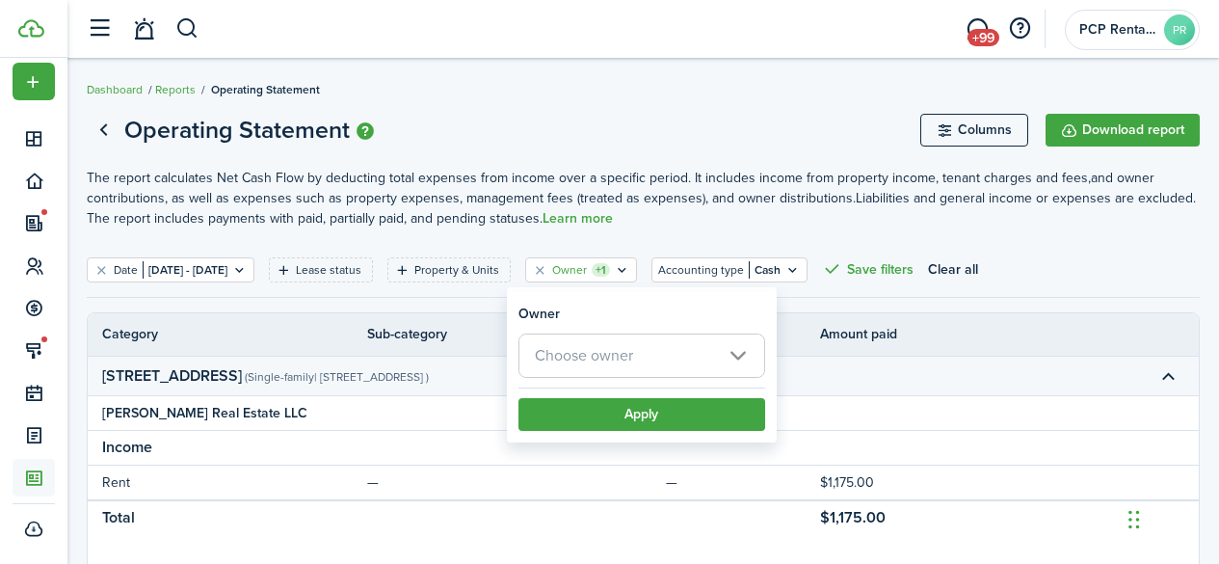
click at [599, 358] on span "Choose owner" at bounding box center [584, 355] width 98 height 22
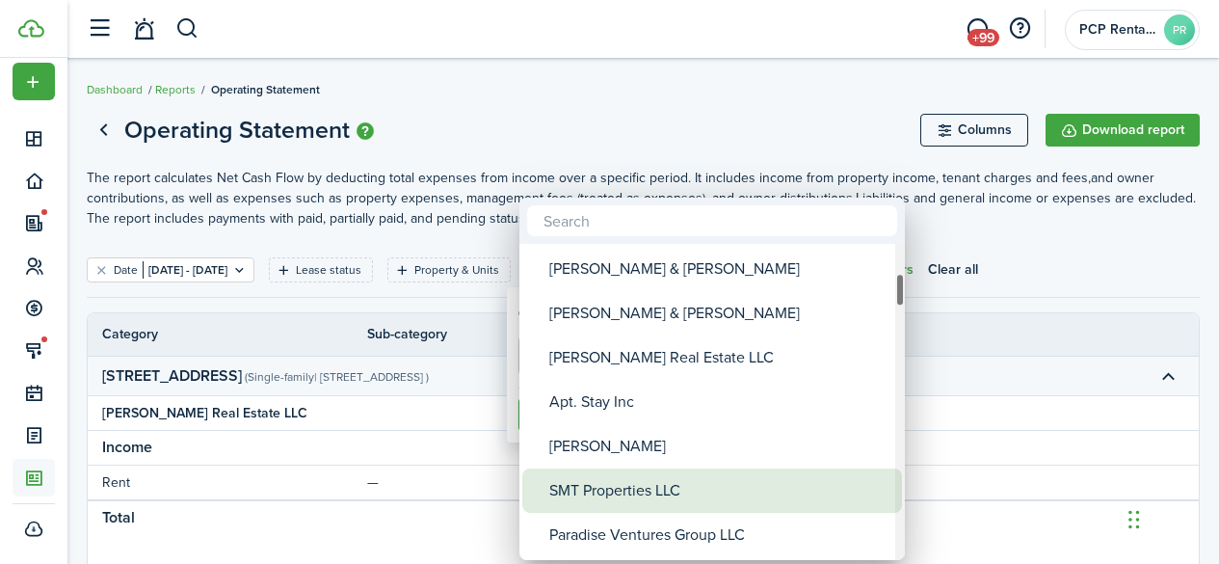
click at [594, 487] on div "SMT Properties LLC" at bounding box center [719, 490] width 341 height 44
type input "SMT Properties LLC"
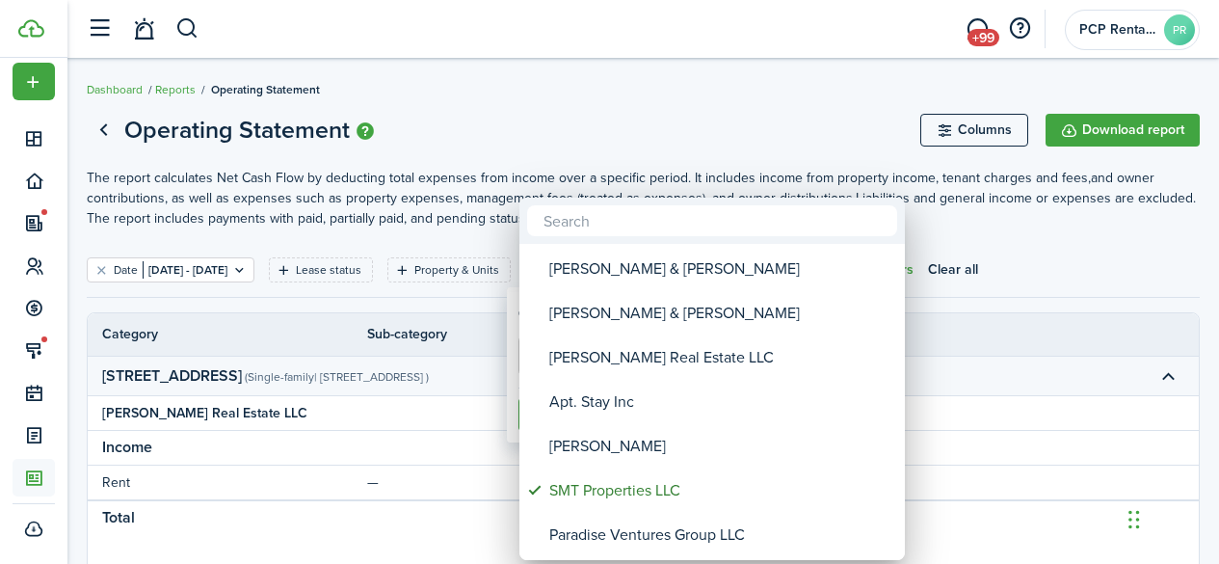
click at [609, 128] on div at bounding box center [609, 282] width 1527 height 872
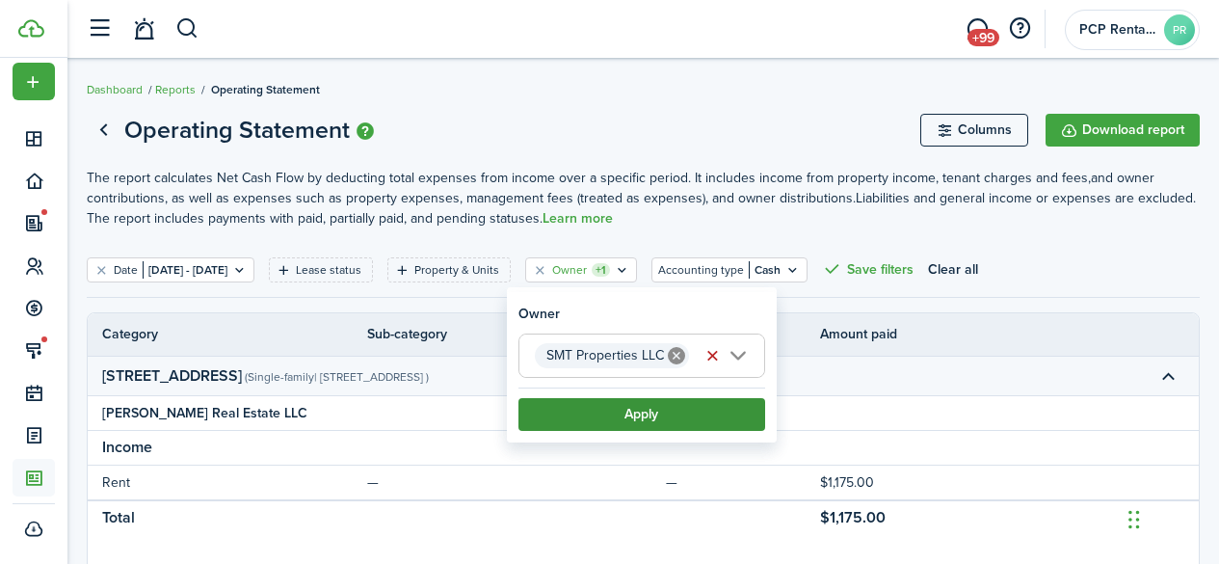
click at [605, 410] on button "Apply" at bounding box center [641, 414] width 247 height 33
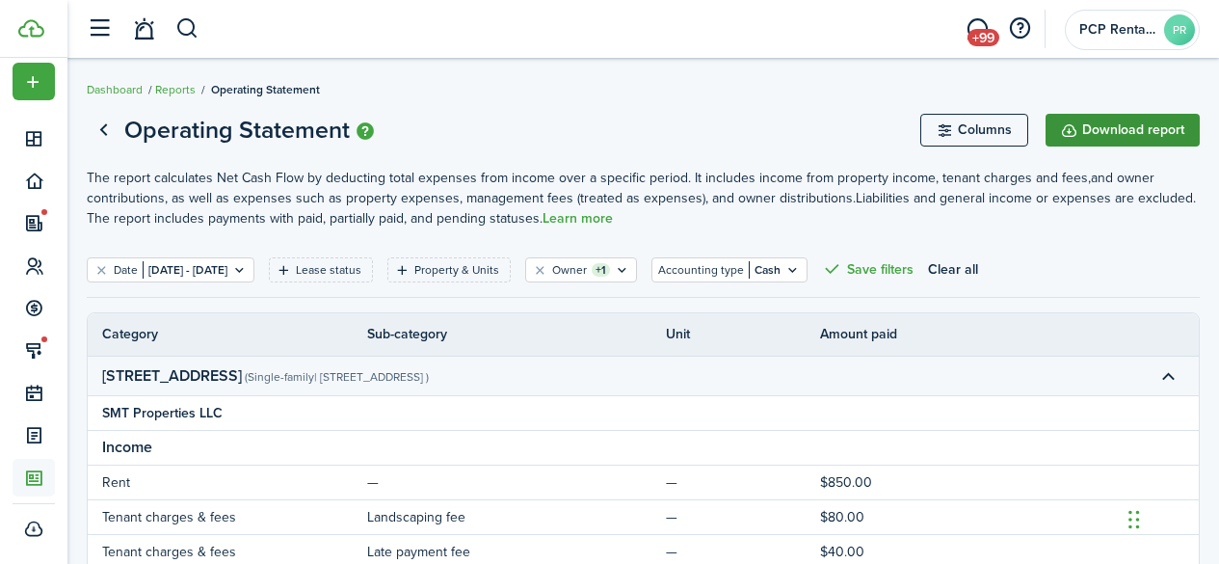
click at [1128, 128] on button "Download report" at bounding box center [1123, 130] width 154 height 33
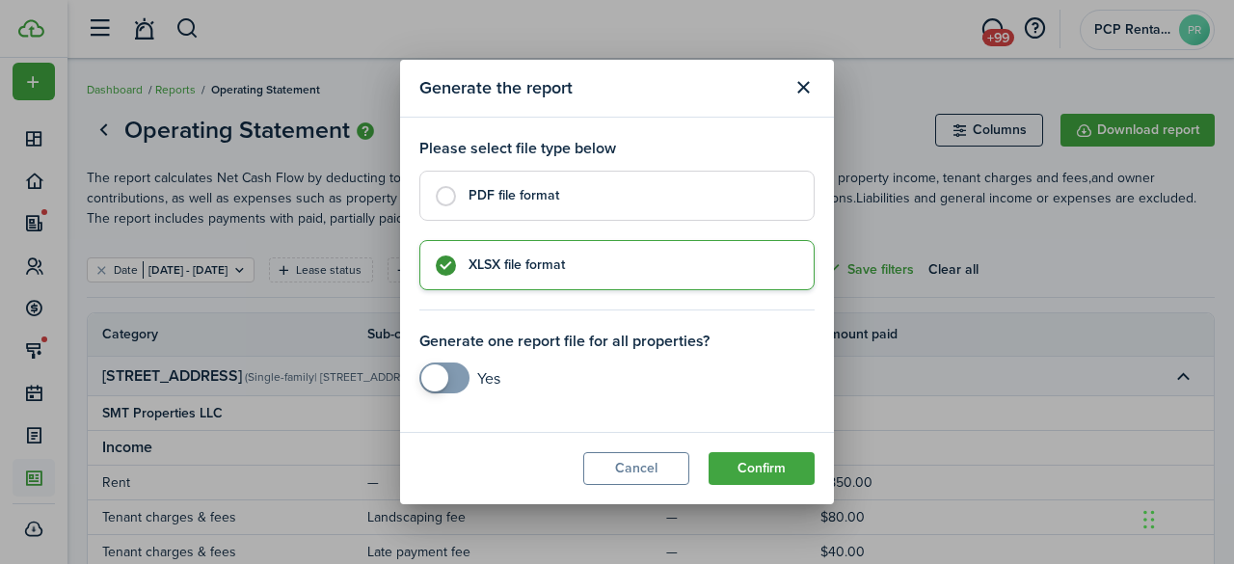
click at [448, 197] on label "PDF file format" at bounding box center [616, 196] width 395 height 50
radio input "true"
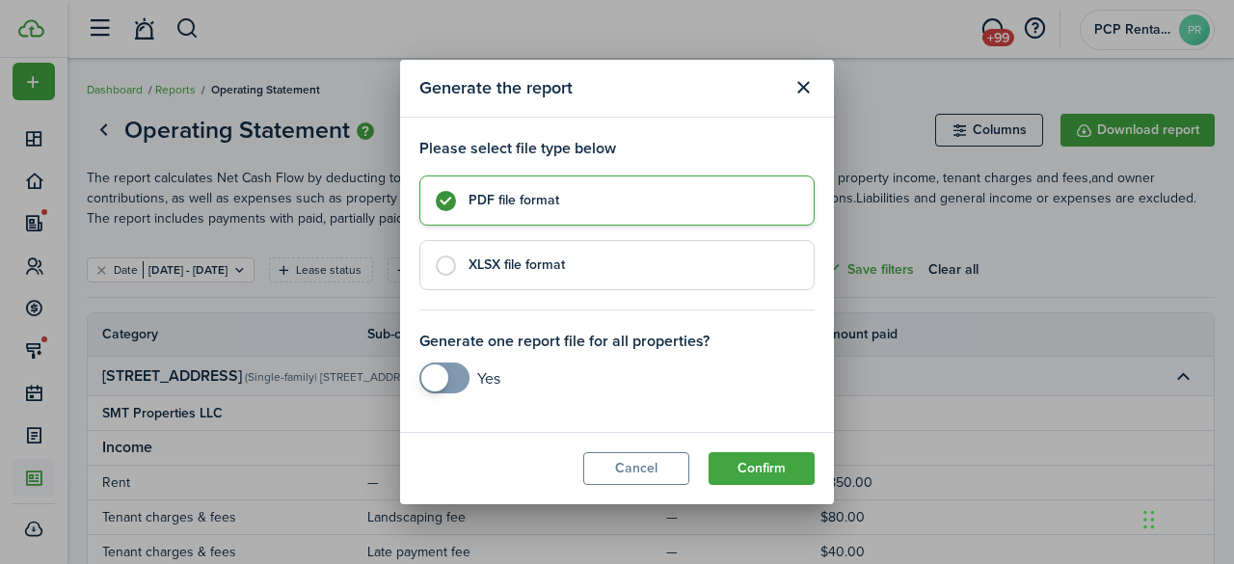
checkbox input "true"
click at [454, 382] on span at bounding box center [444, 377] width 19 height 31
click at [751, 474] on button "Confirm" at bounding box center [761, 468] width 106 height 33
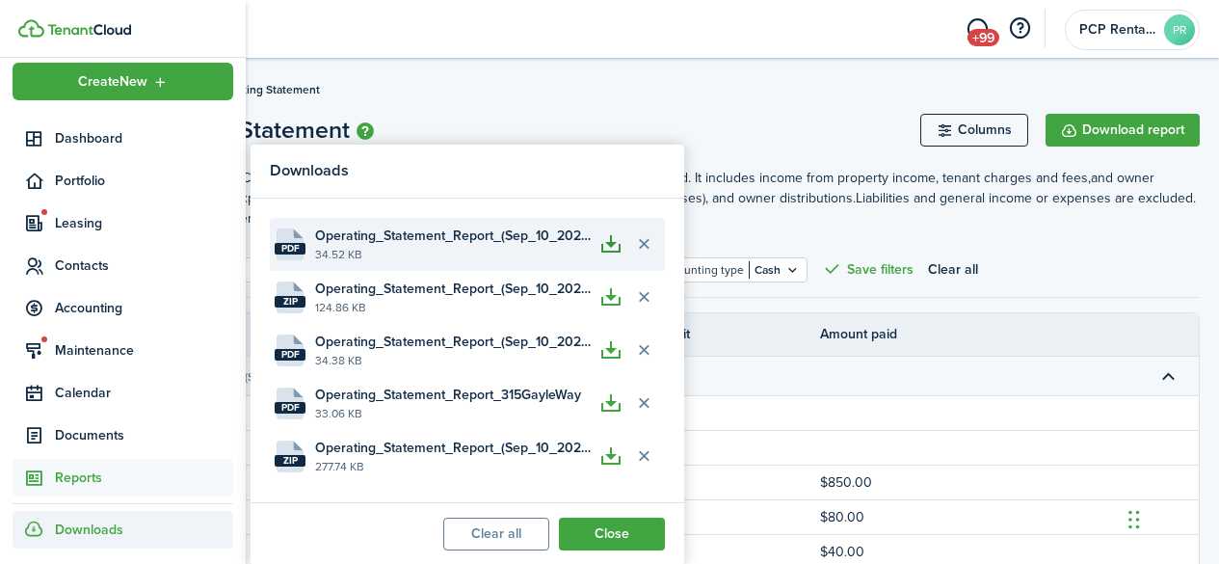
click at [611, 246] on button "button" at bounding box center [611, 243] width 33 height 33
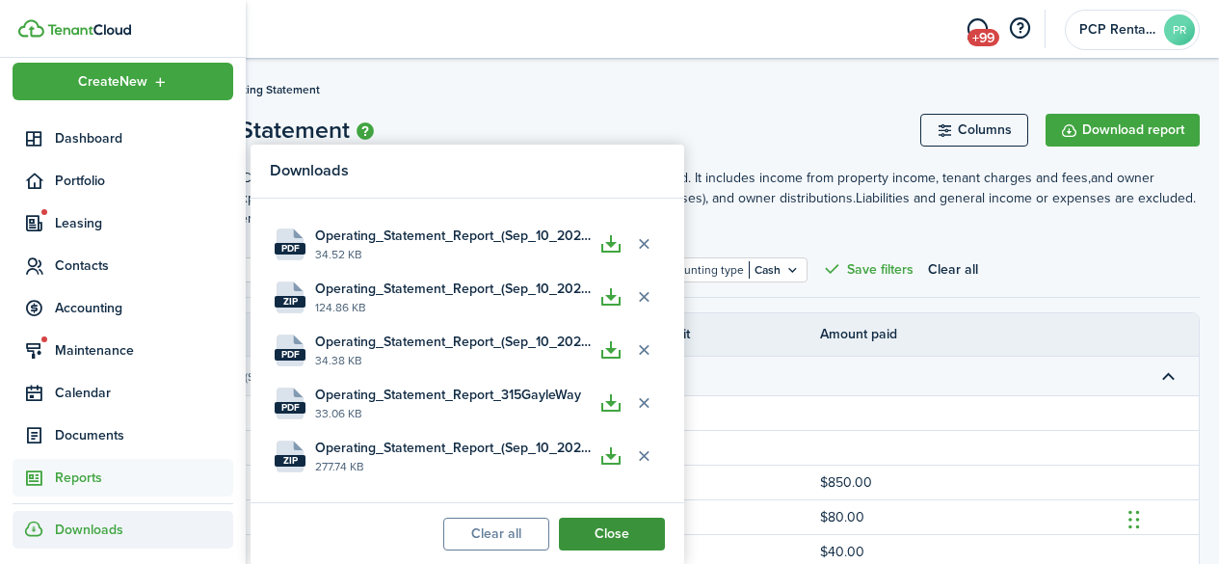
click at [589, 534] on button "Close" at bounding box center [612, 533] width 106 height 33
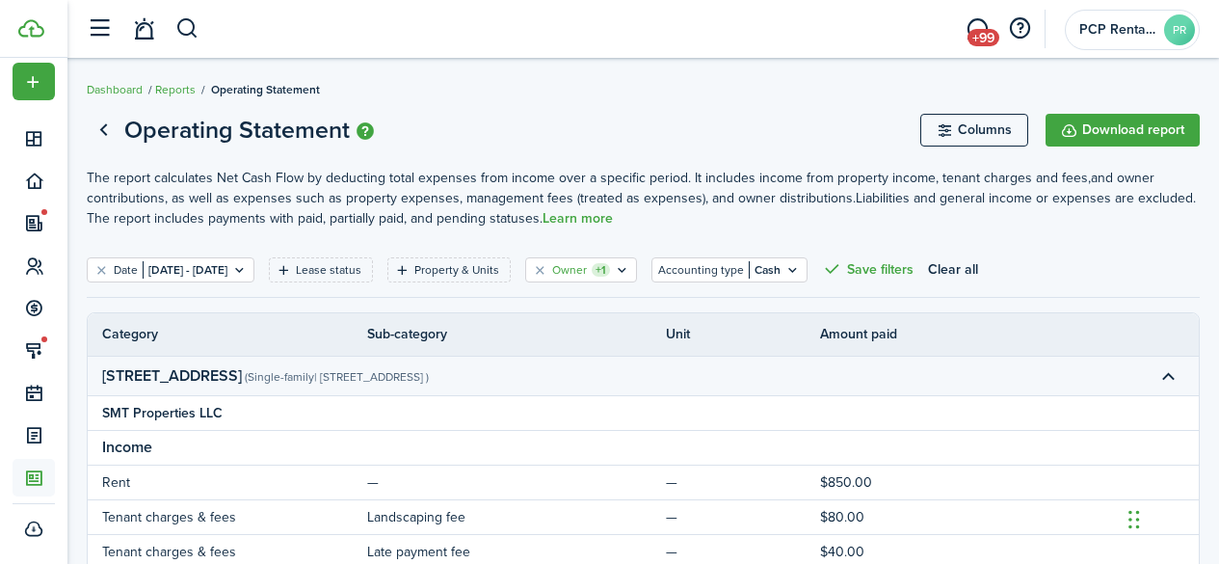
click at [587, 271] on filter-tag-label "Owner" at bounding box center [569, 269] width 35 height 17
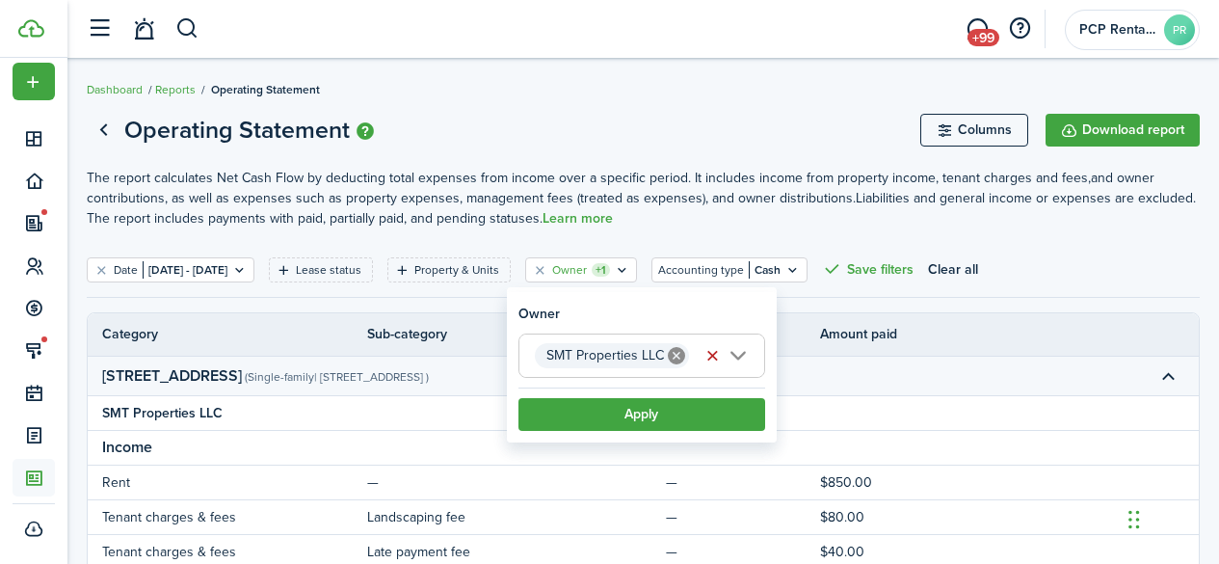
click at [674, 352] on icon at bounding box center [676, 355] width 17 height 17
click at [627, 356] on span "Choose owner" at bounding box center [584, 355] width 98 height 22
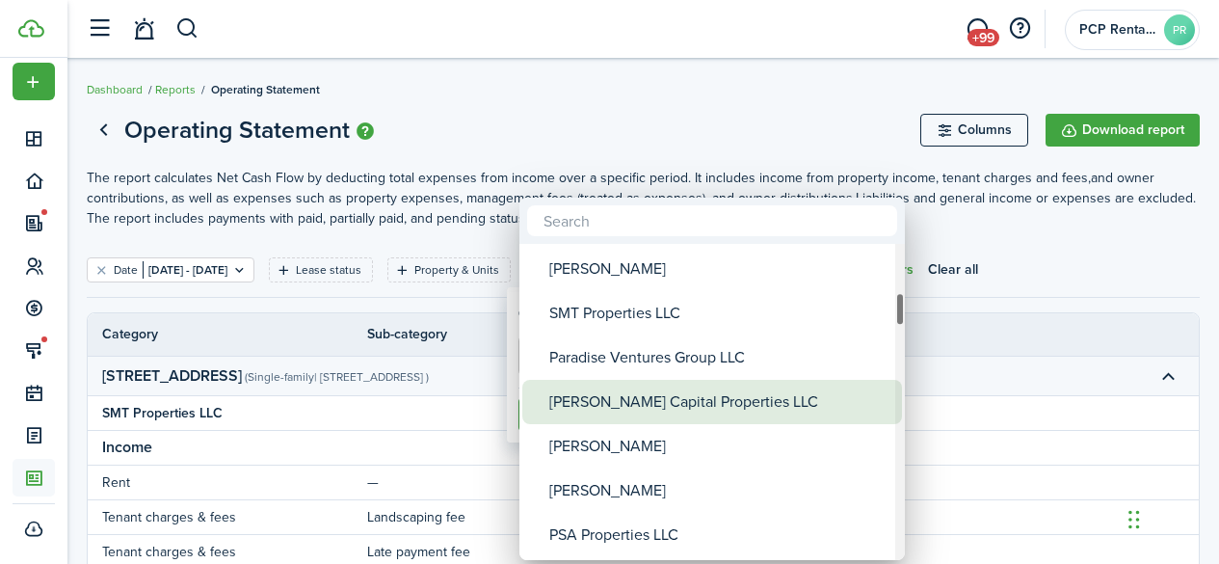
click at [616, 408] on div "[PERSON_NAME] Capital Properties LLC" at bounding box center [719, 402] width 341 height 44
type input "[PERSON_NAME] Capital Properties LLC"
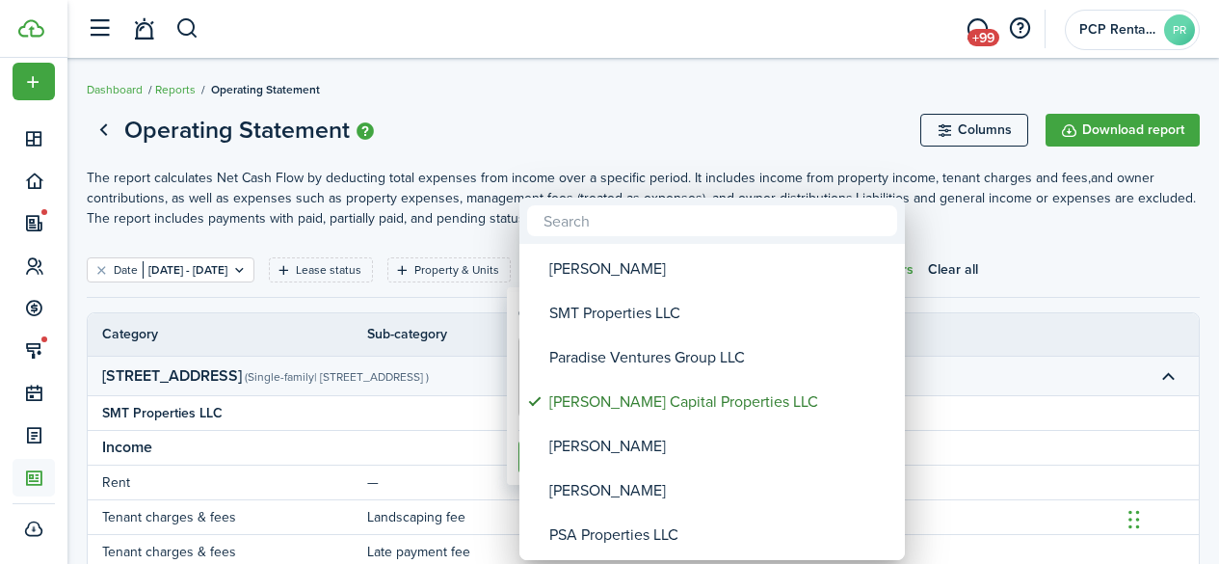
click at [573, 131] on div at bounding box center [609, 282] width 1527 height 872
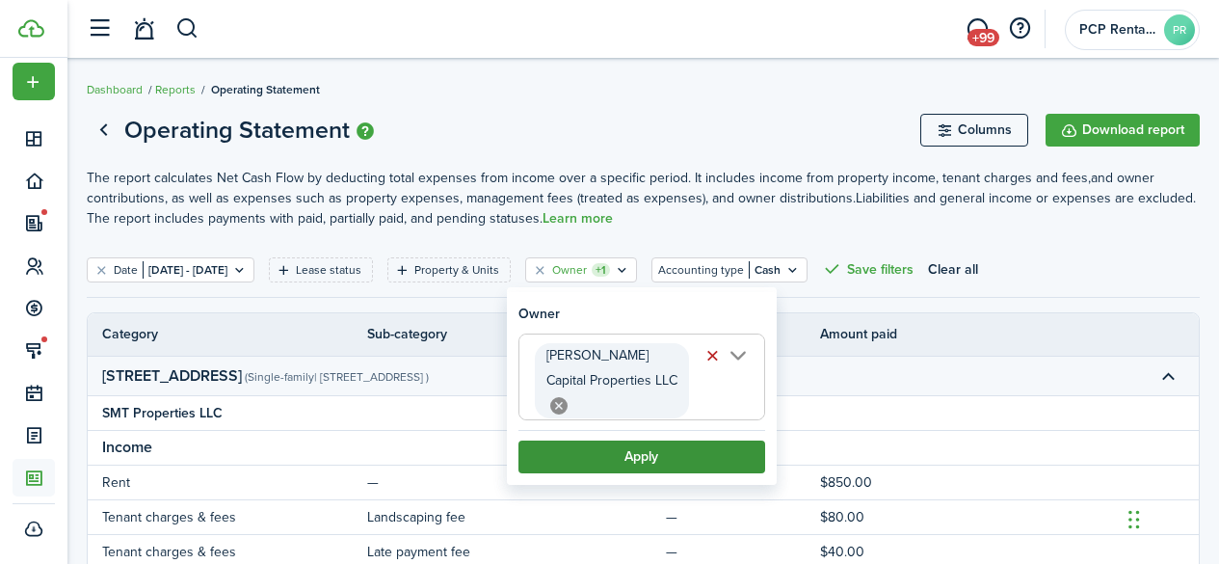
click at [585, 440] on button "Apply" at bounding box center [641, 456] width 247 height 33
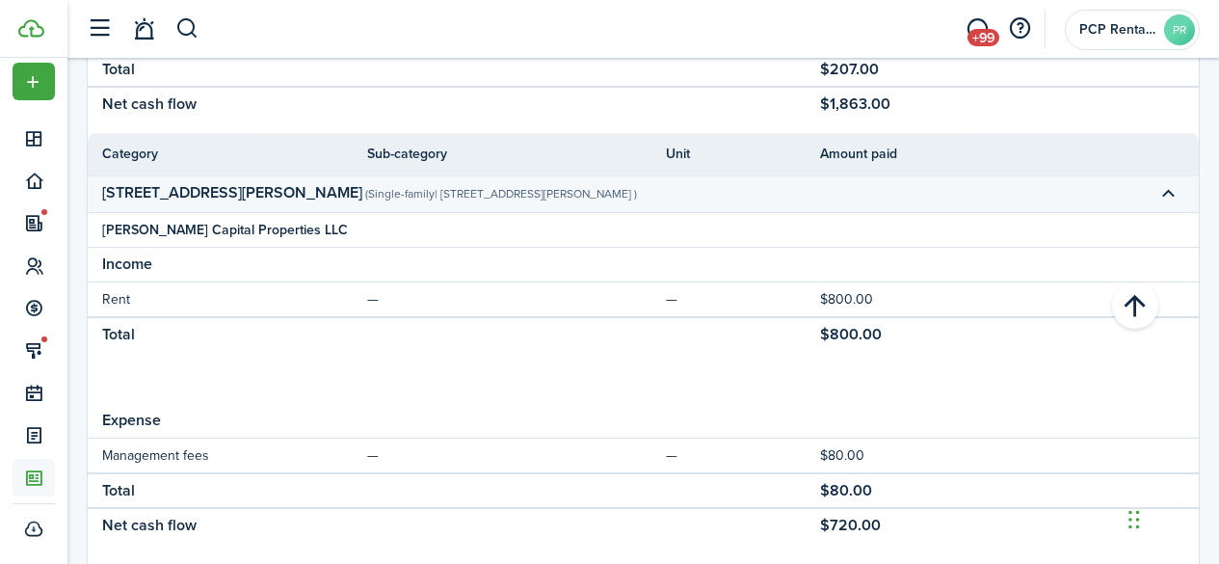
scroll to position [1156, 0]
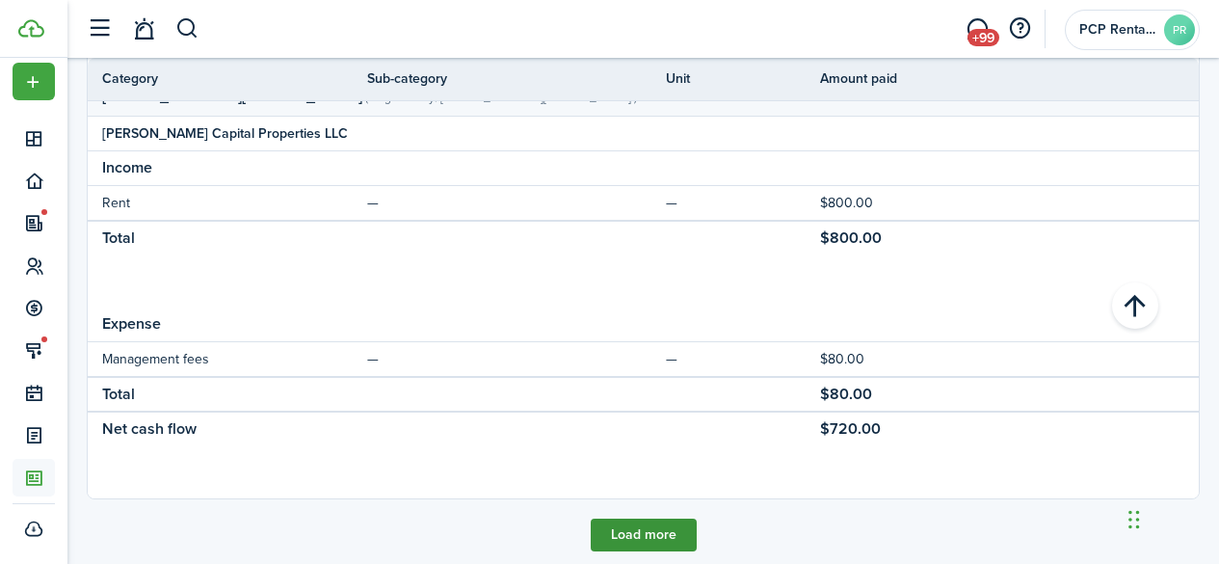
click at [655, 539] on button "Load more" at bounding box center [644, 534] width 106 height 33
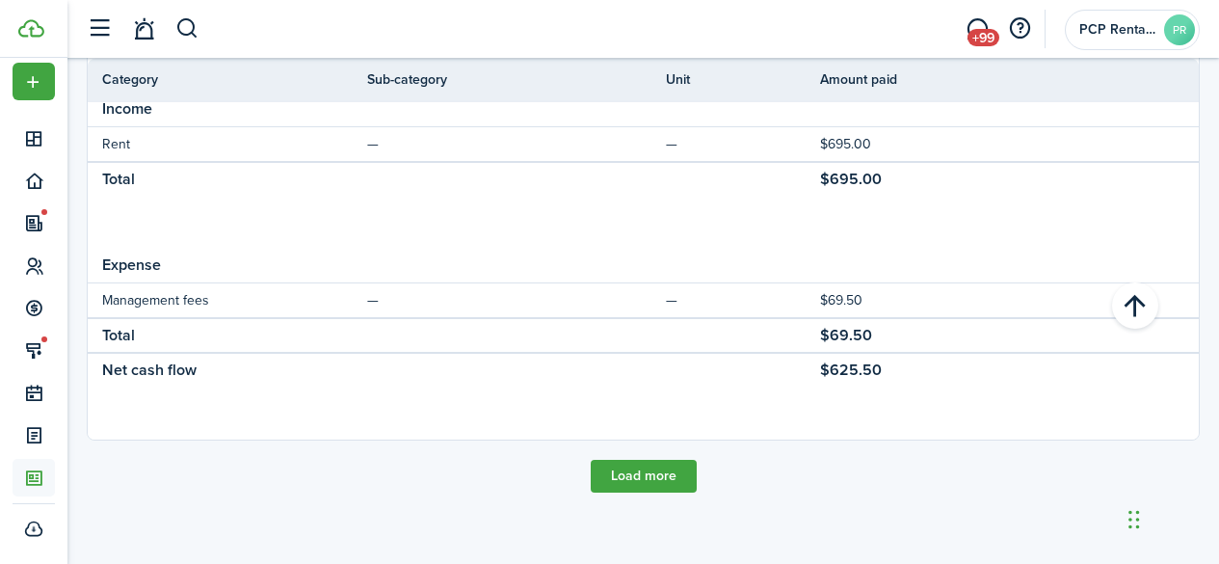
scroll to position [2652, 0]
click at [636, 465] on button "Load more" at bounding box center [644, 476] width 106 height 33
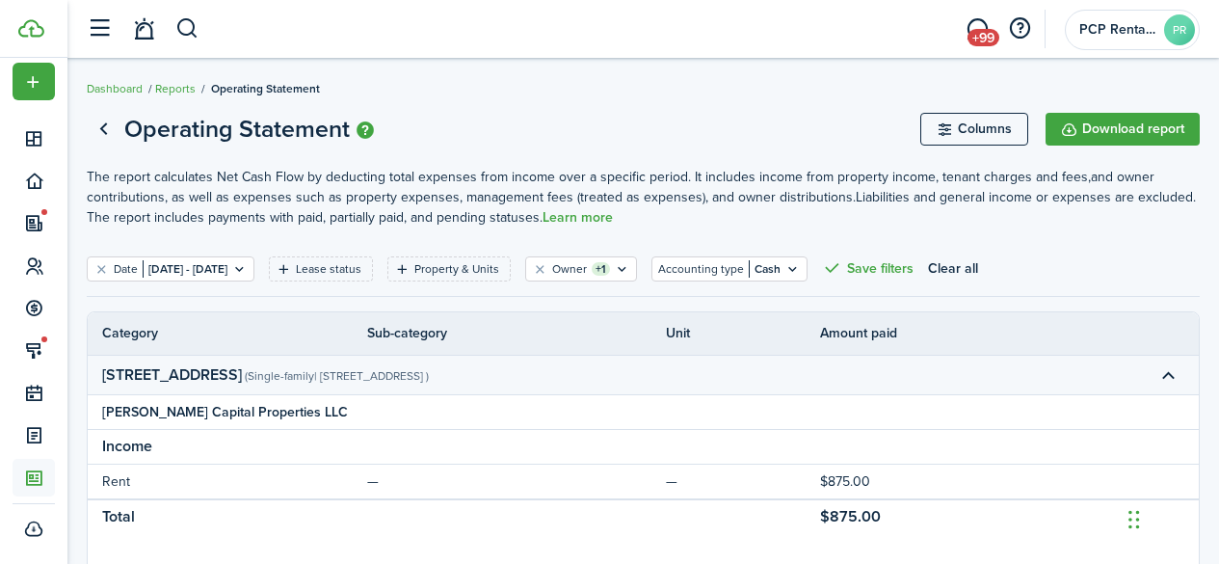
scroll to position [0, 0]
click at [1146, 126] on button "Download report" at bounding box center [1123, 130] width 154 height 33
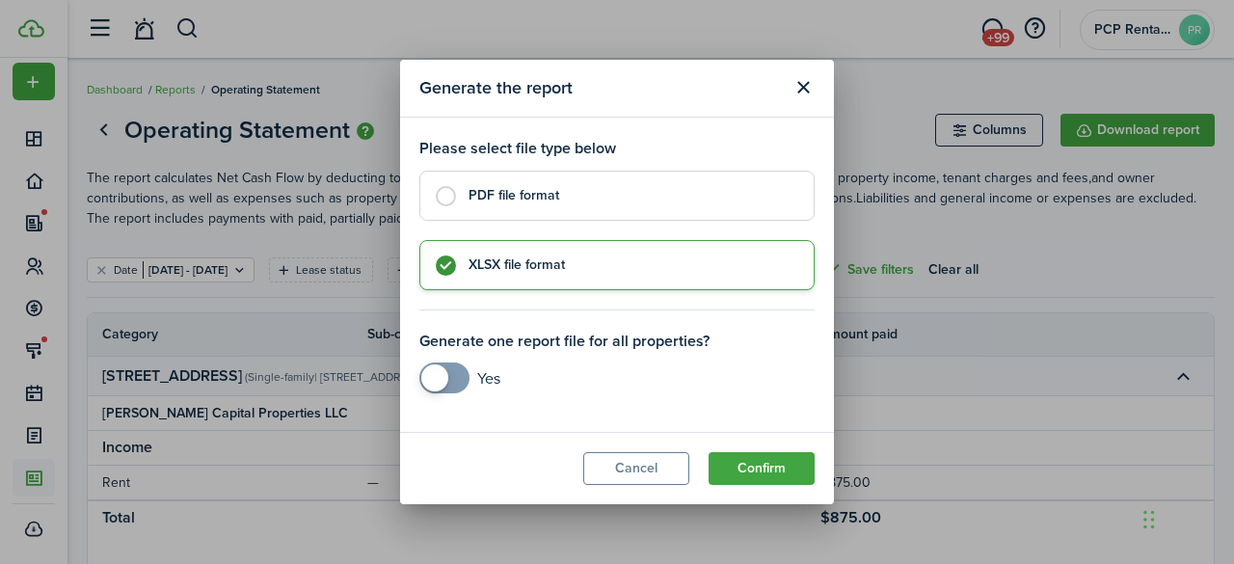
click at [448, 196] on label "PDF file format" at bounding box center [616, 196] width 395 height 50
radio input "true"
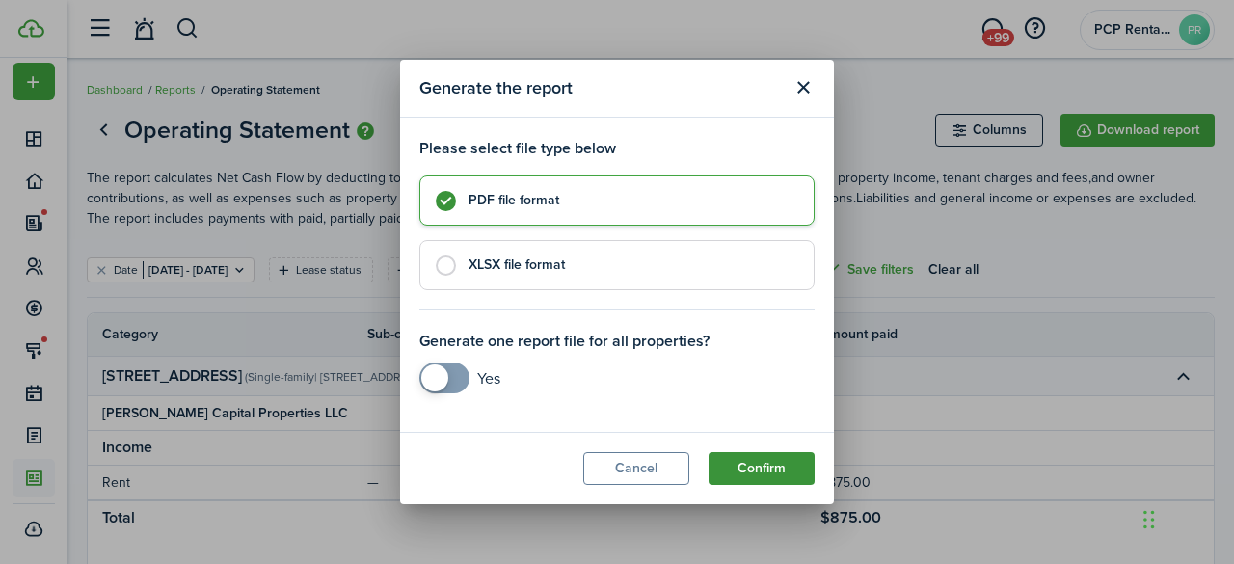
click at [728, 460] on button "Confirm" at bounding box center [761, 468] width 106 height 33
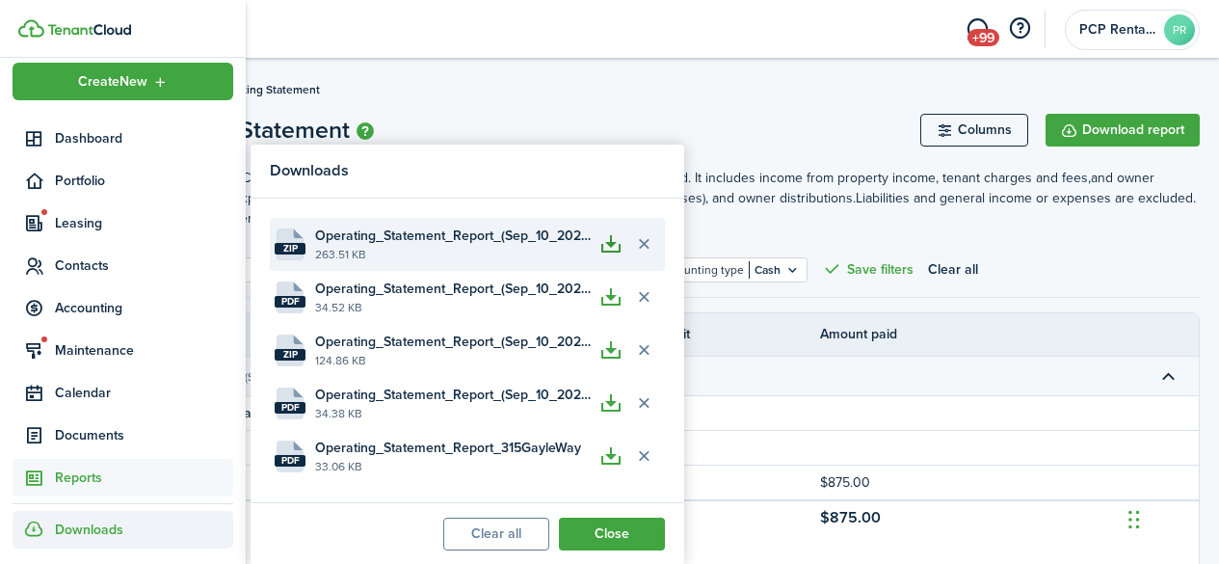
click at [616, 251] on button "button" at bounding box center [611, 243] width 33 height 33
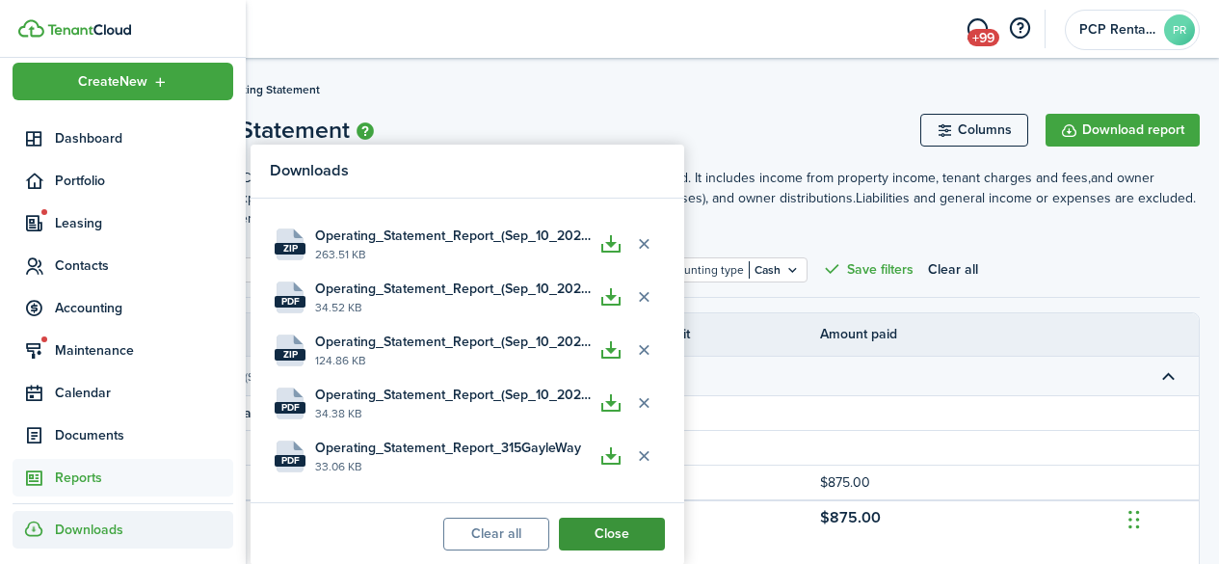
click at [597, 527] on button "Close" at bounding box center [612, 533] width 106 height 33
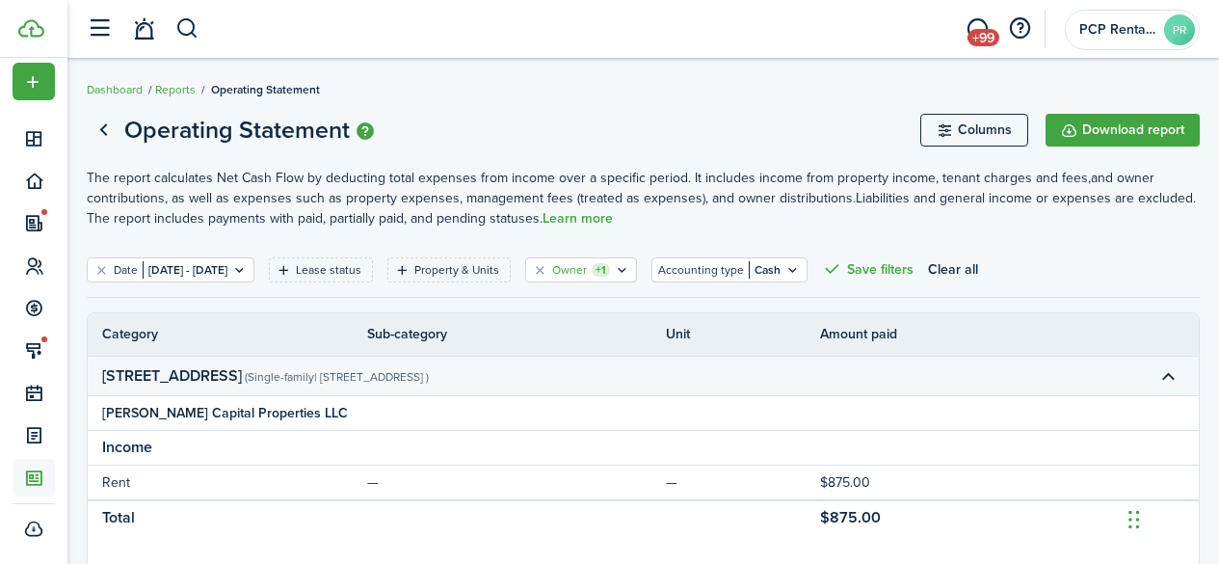
click at [587, 261] on filter-tag-label "Owner" at bounding box center [569, 269] width 35 height 17
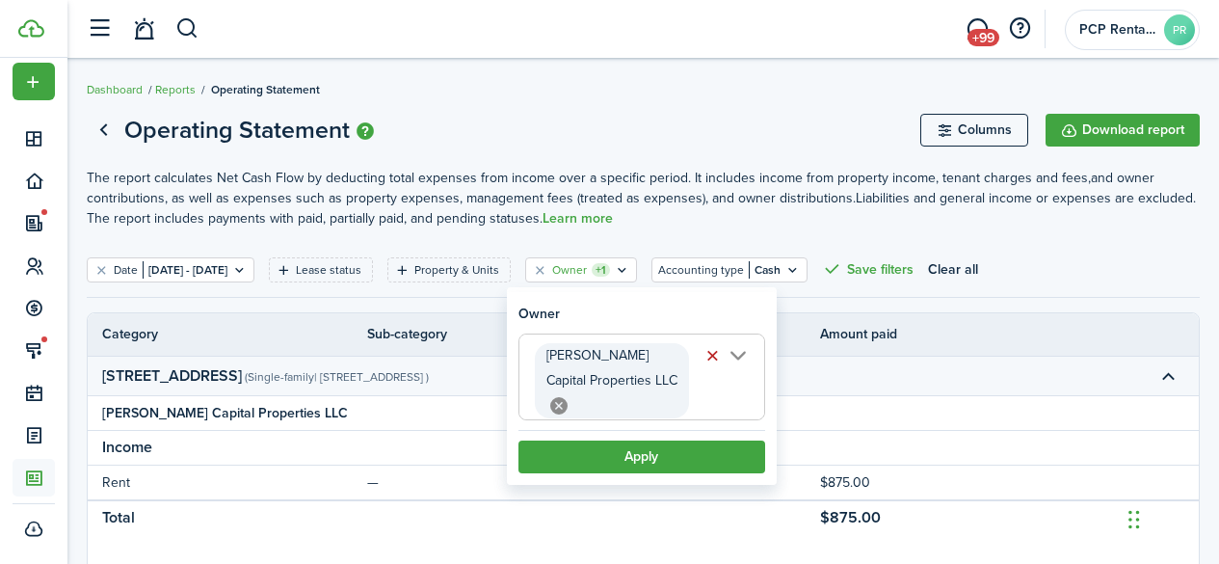
click at [568, 397] on icon at bounding box center [558, 405] width 17 height 17
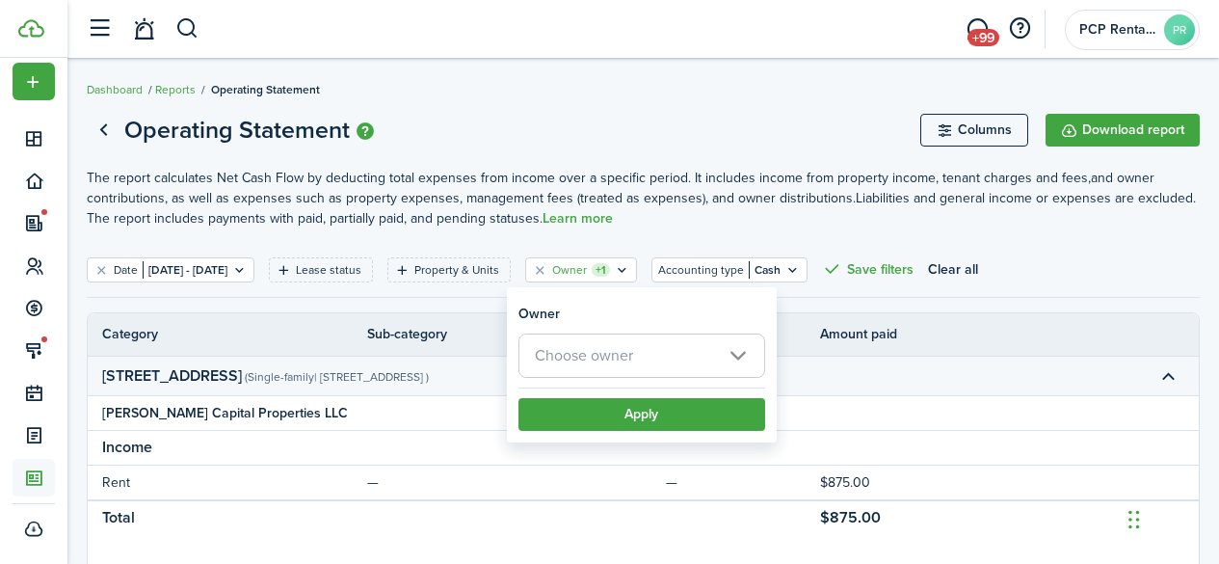
click at [609, 358] on span "Choose owner" at bounding box center [584, 355] width 98 height 22
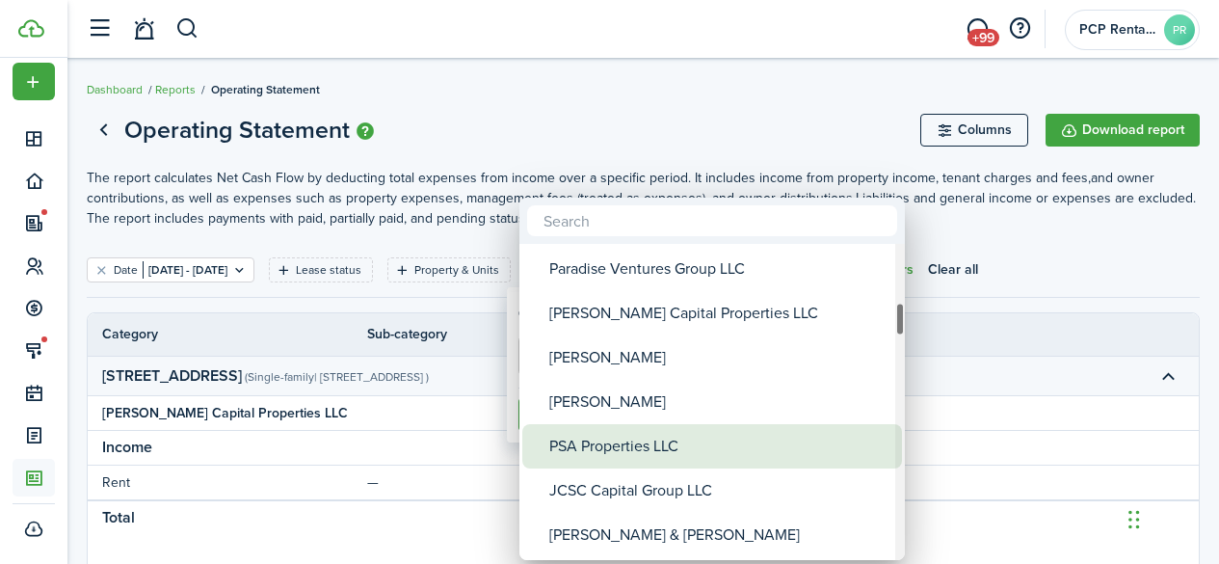
click at [592, 444] on div "PSA Properties LLC" at bounding box center [719, 446] width 341 height 44
type input "PSA Properties LLC"
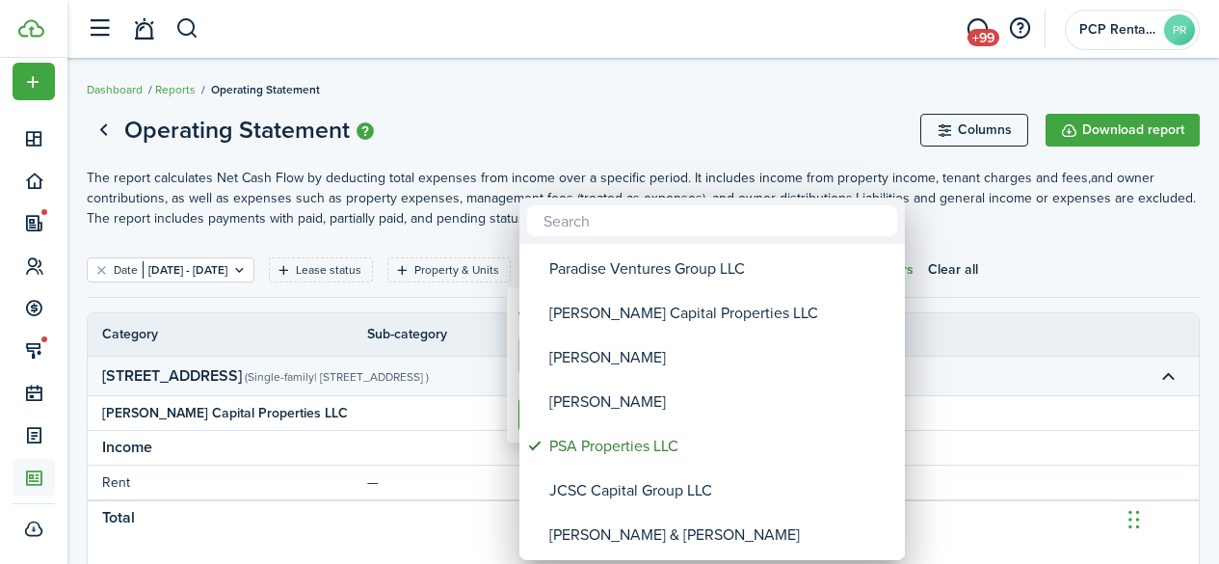
click at [587, 123] on div at bounding box center [609, 282] width 1527 height 872
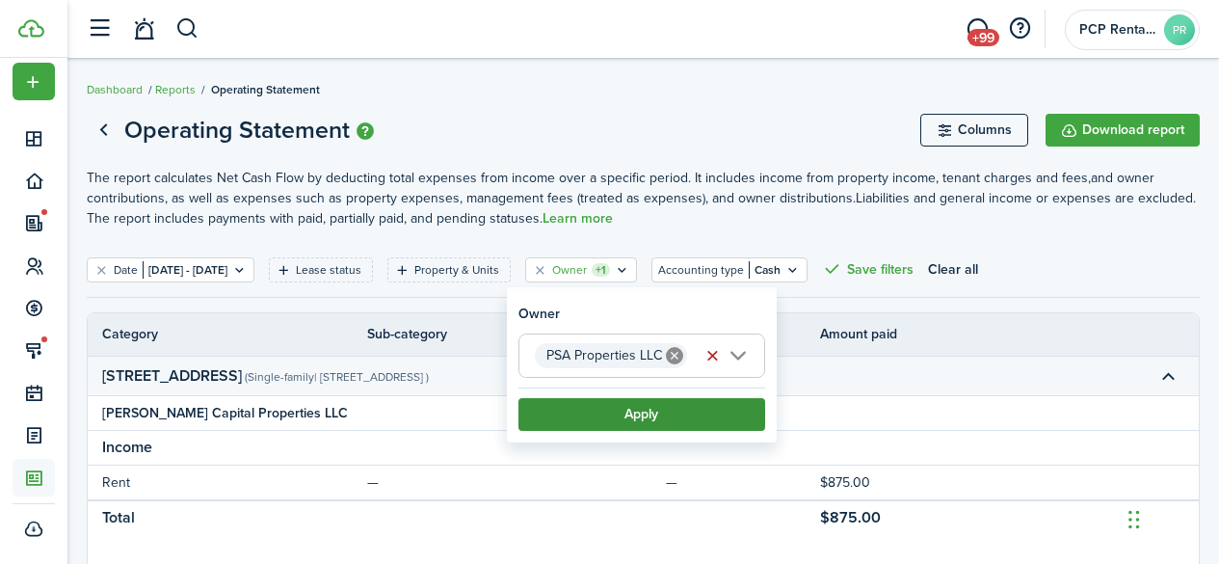
click at [635, 411] on button "Apply" at bounding box center [641, 414] width 247 height 33
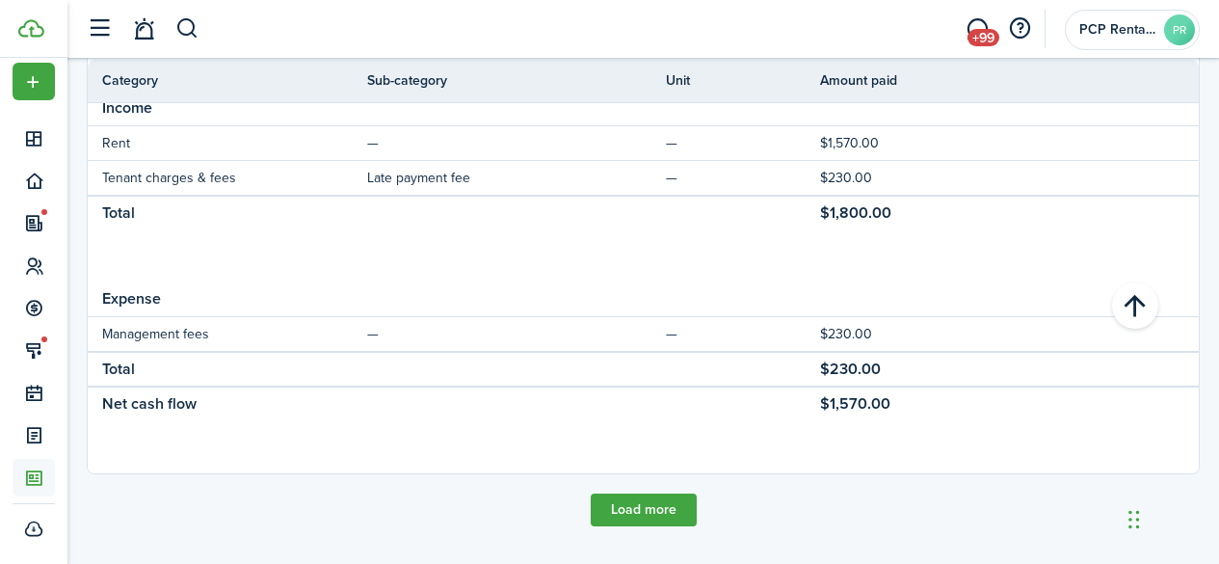
scroll to position [1253, 0]
click at [650, 513] on button "Load more" at bounding box center [644, 507] width 106 height 33
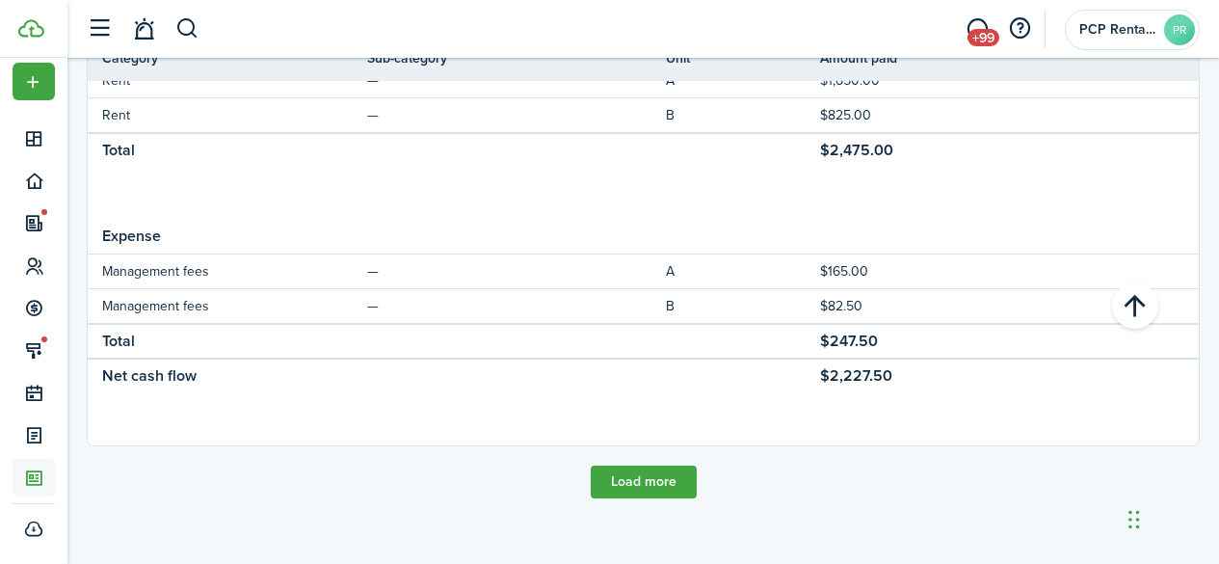
scroll to position [2756, 0]
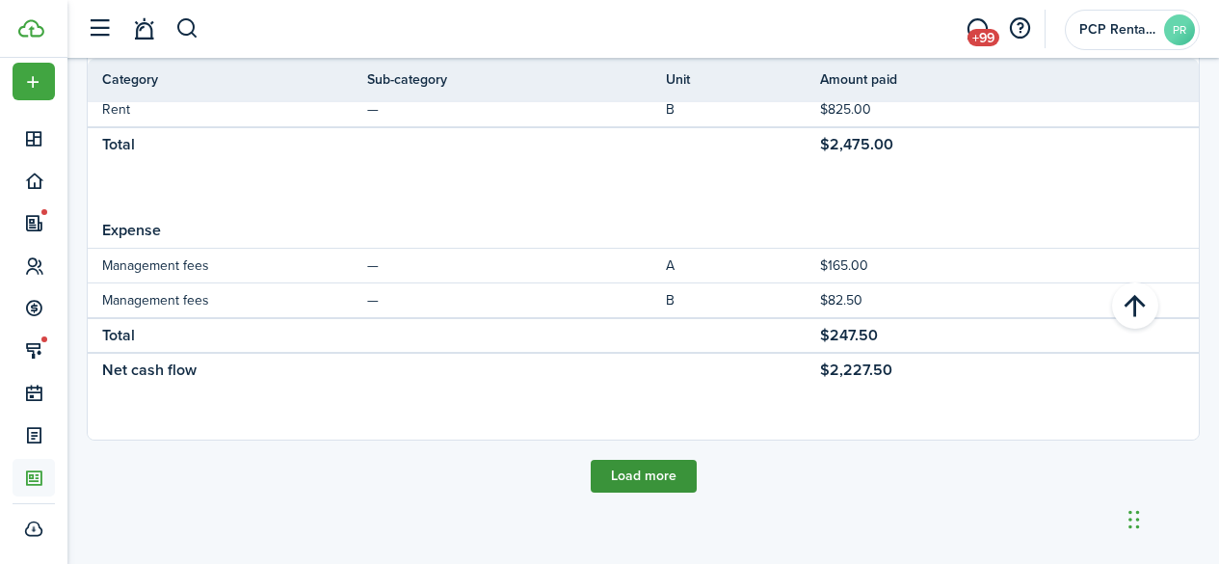
click at [641, 473] on button "Load more" at bounding box center [644, 476] width 106 height 33
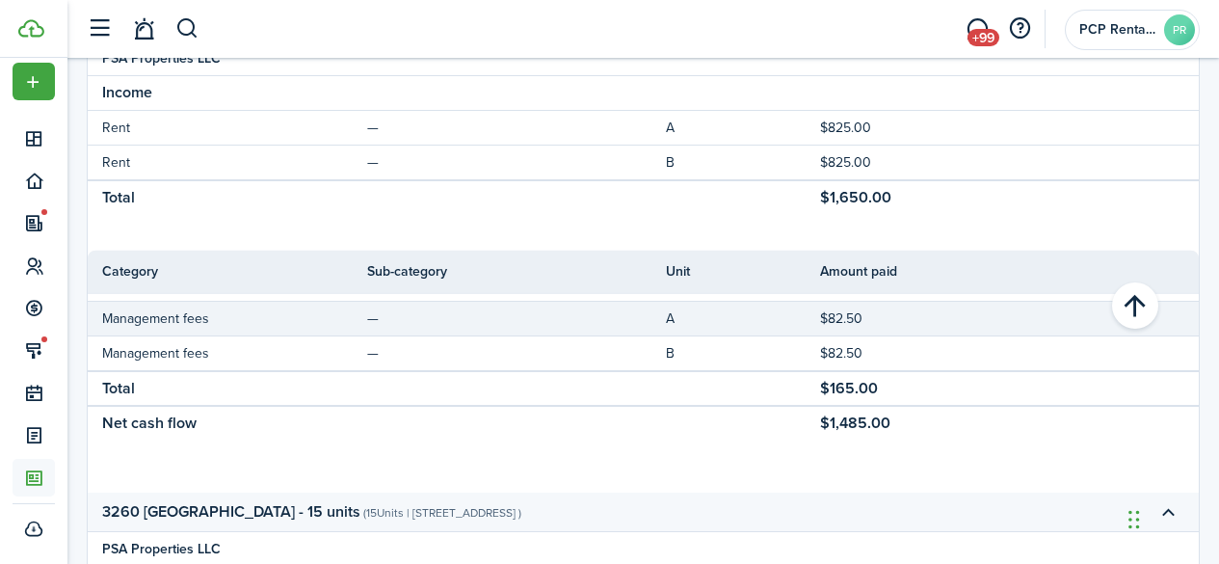
scroll to position [3145, 0]
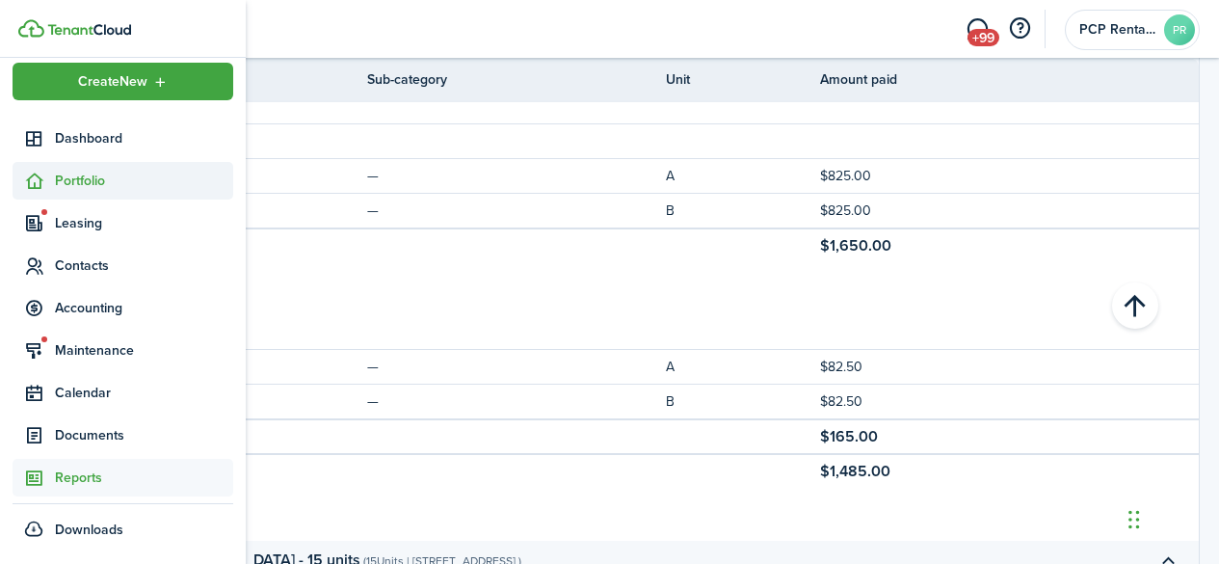
click at [84, 183] on span "Portfolio" at bounding box center [144, 181] width 178 height 20
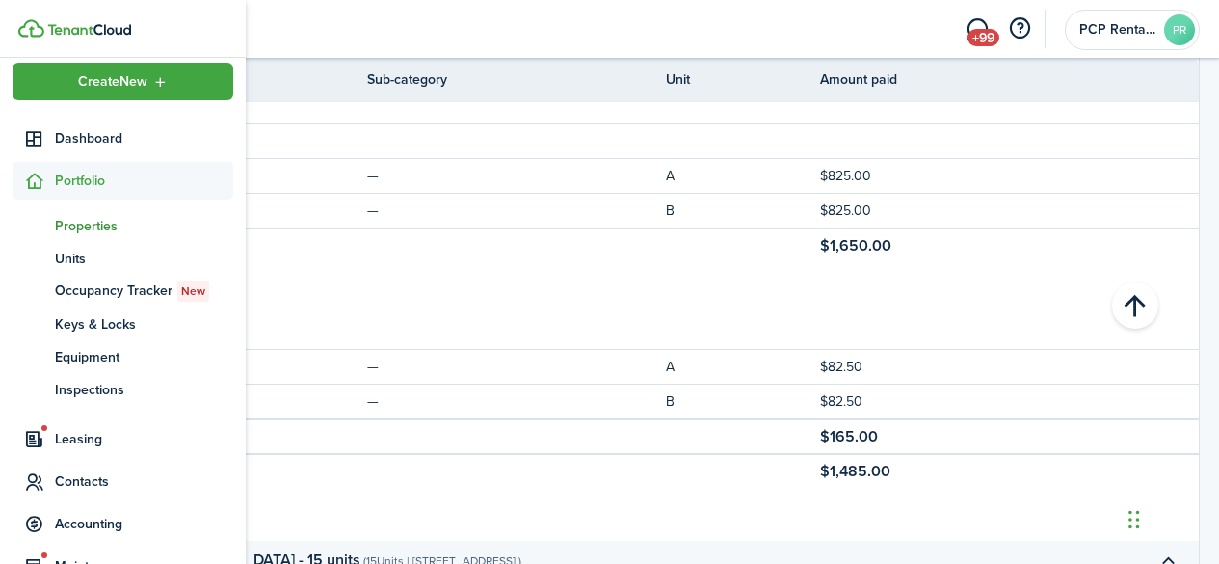
click at [82, 226] on span "Properties" at bounding box center [144, 226] width 178 height 20
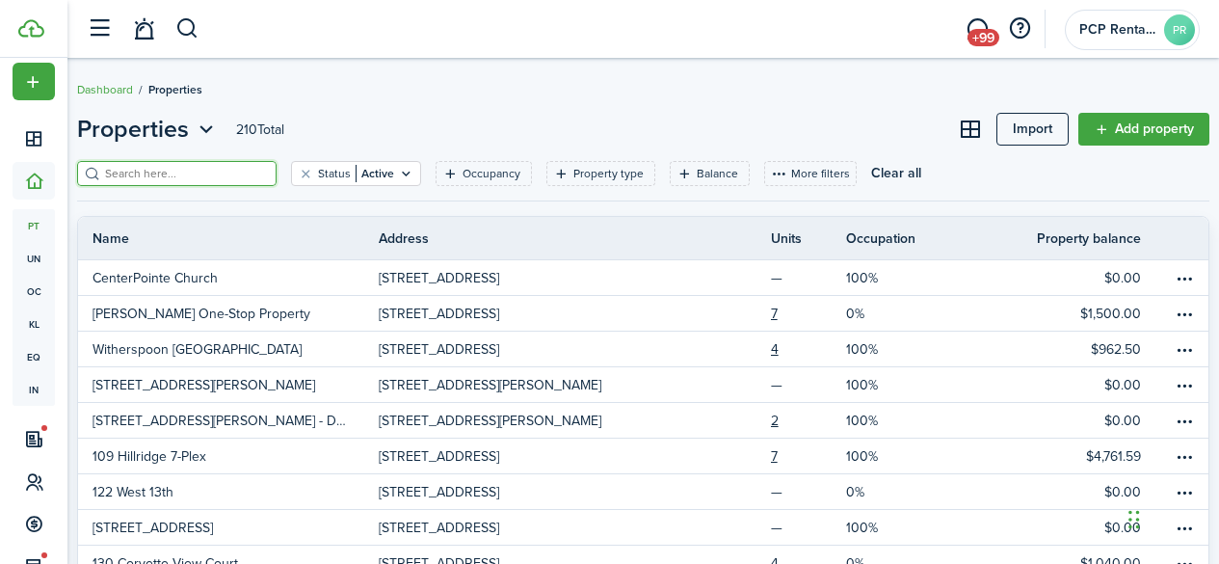
click at [257, 169] on input "search" at bounding box center [185, 174] width 170 height 18
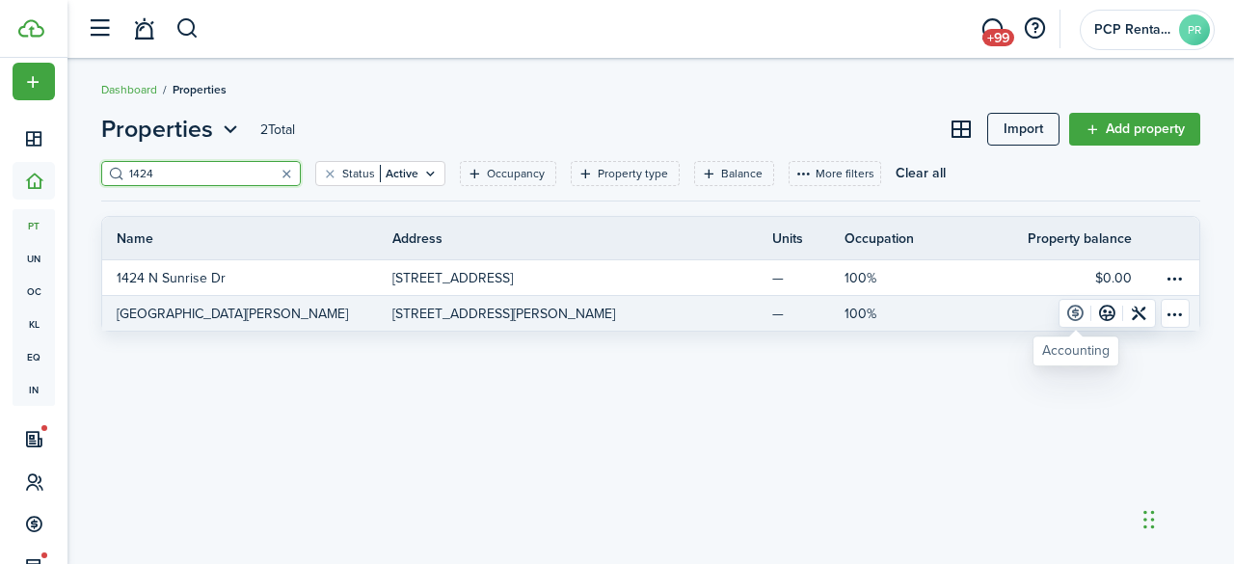
type input "1424"
click at [1078, 317] on link at bounding box center [1075, 313] width 32 height 27
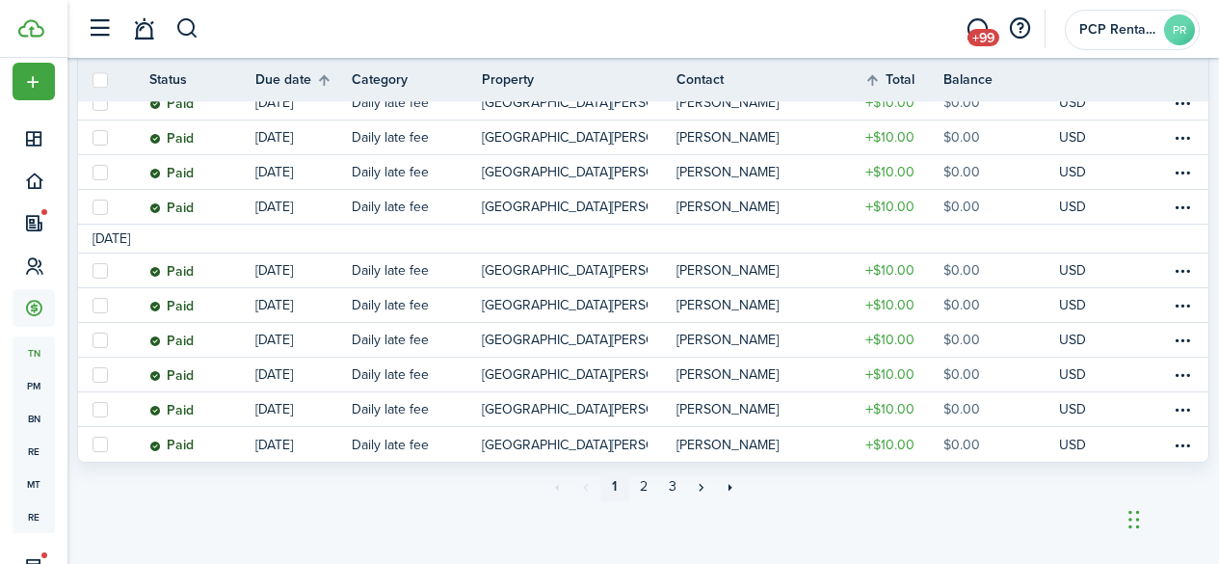
scroll to position [1786, 0]
click at [642, 488] on link "2" at bounding box center [643, 486] width 29 height 29
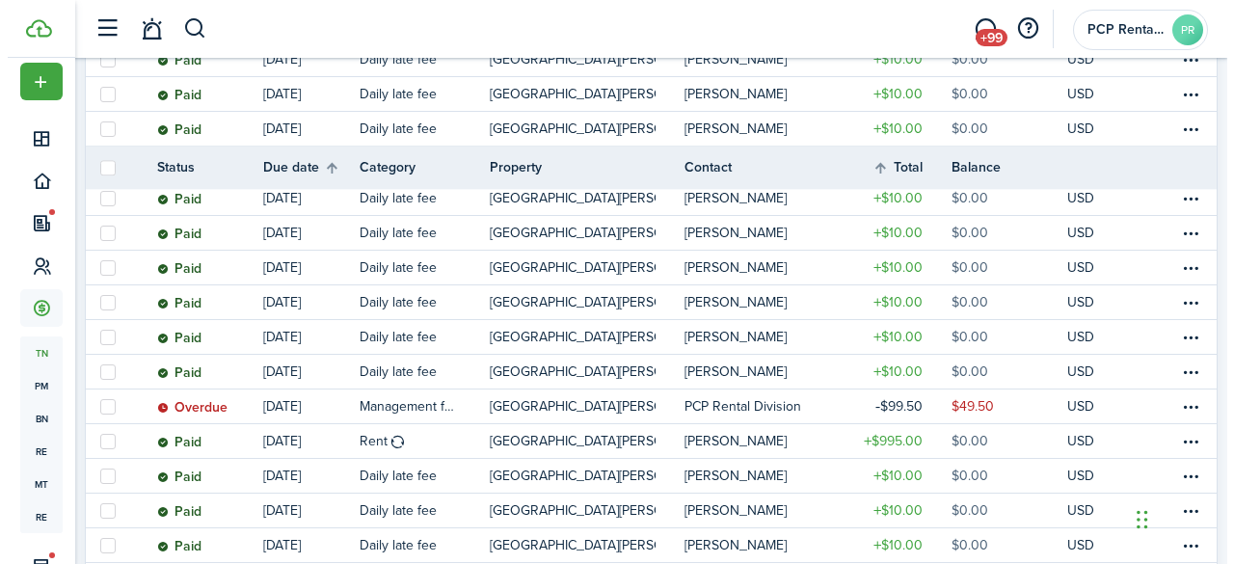
scroll to position [578, 0]
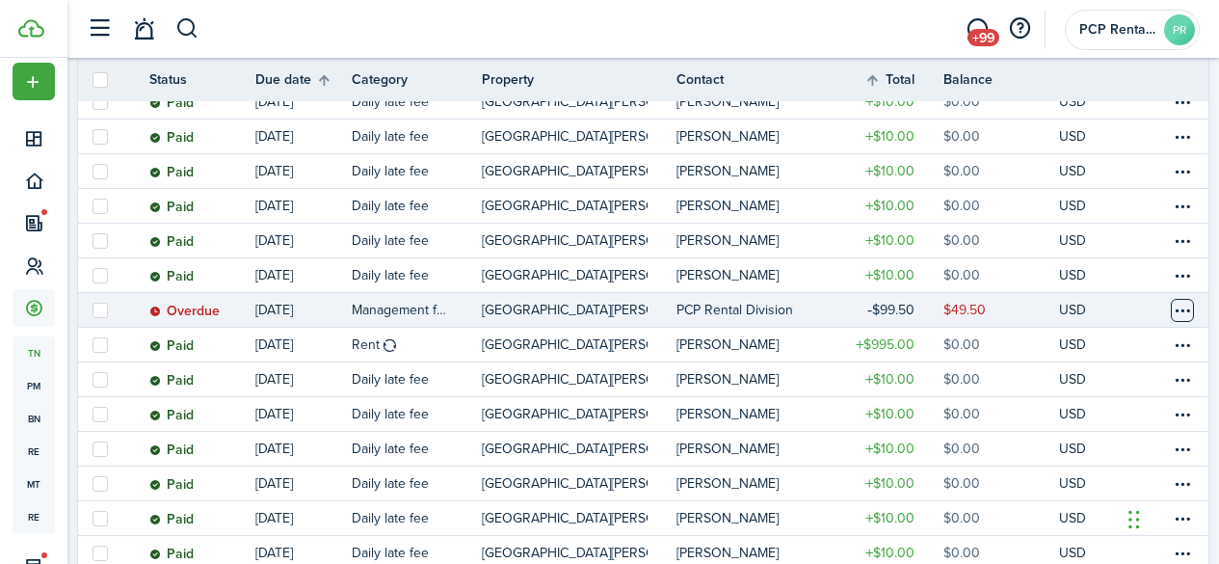
click at [1171, 310] on table-menu-btn-icon at bounding box center [1182, 310] width 23 height 23
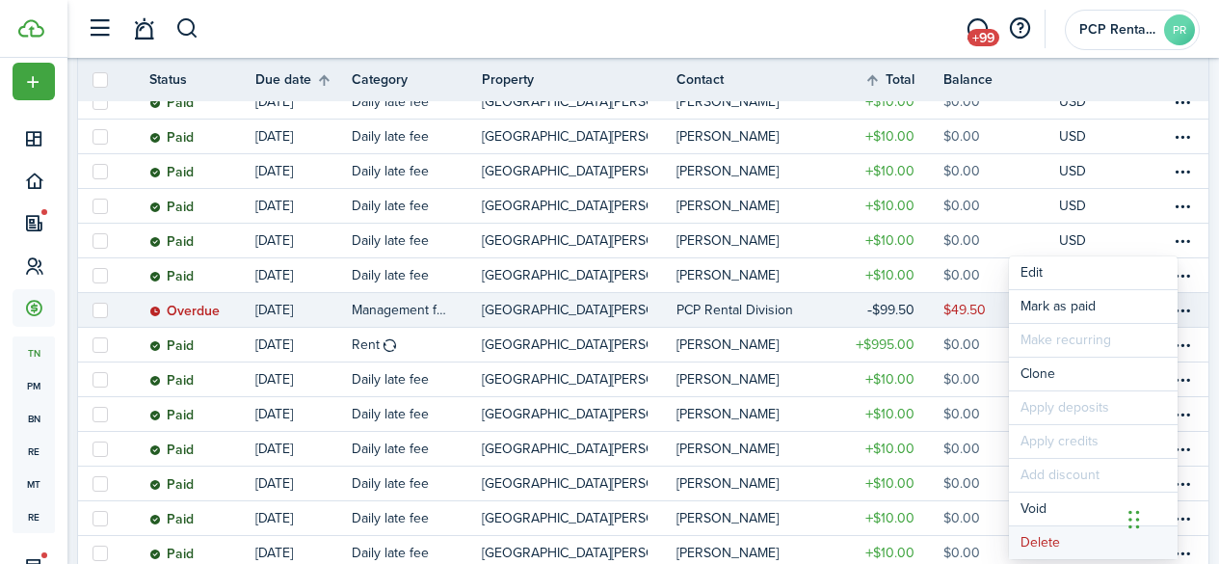
click at [1046, 544] on button "Delete" at bounding box center [1093, 542] width 169 height 33
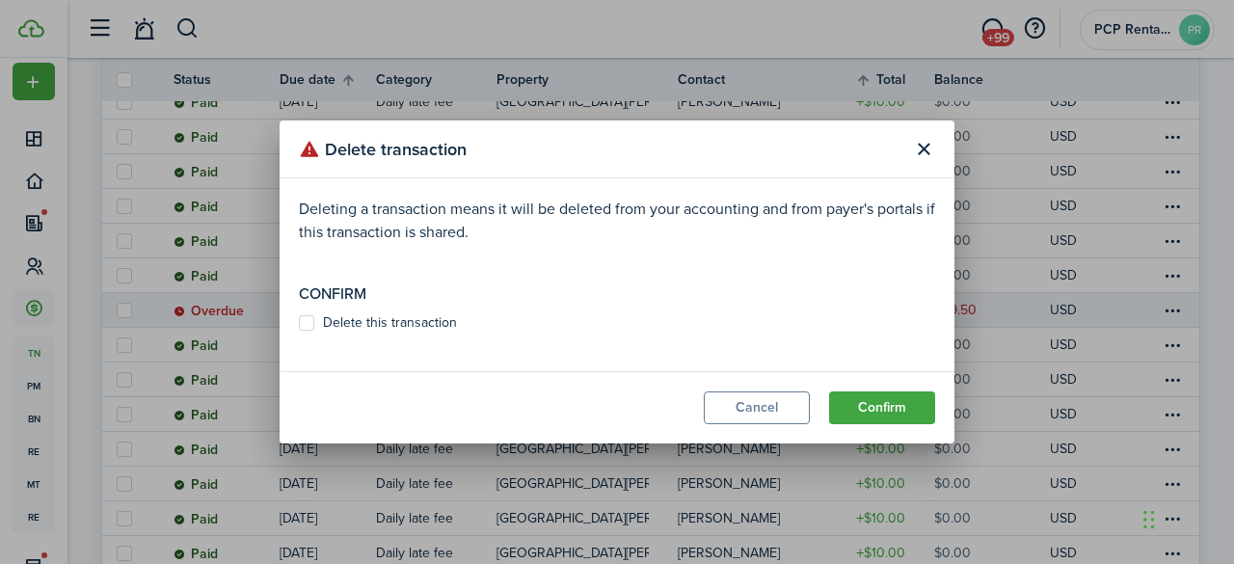
click at [309, 325] on label "Delete this transaction" at bounding box center [378, 322] width 158 height 15
click at [299, 324] on input "Delete this transaction" at bounding box center [298, 323] width 1 height 1
checkbox input "true"
click at [881, 404] on button "Confirm" at bounding box center [882, 407] width 106 height 33
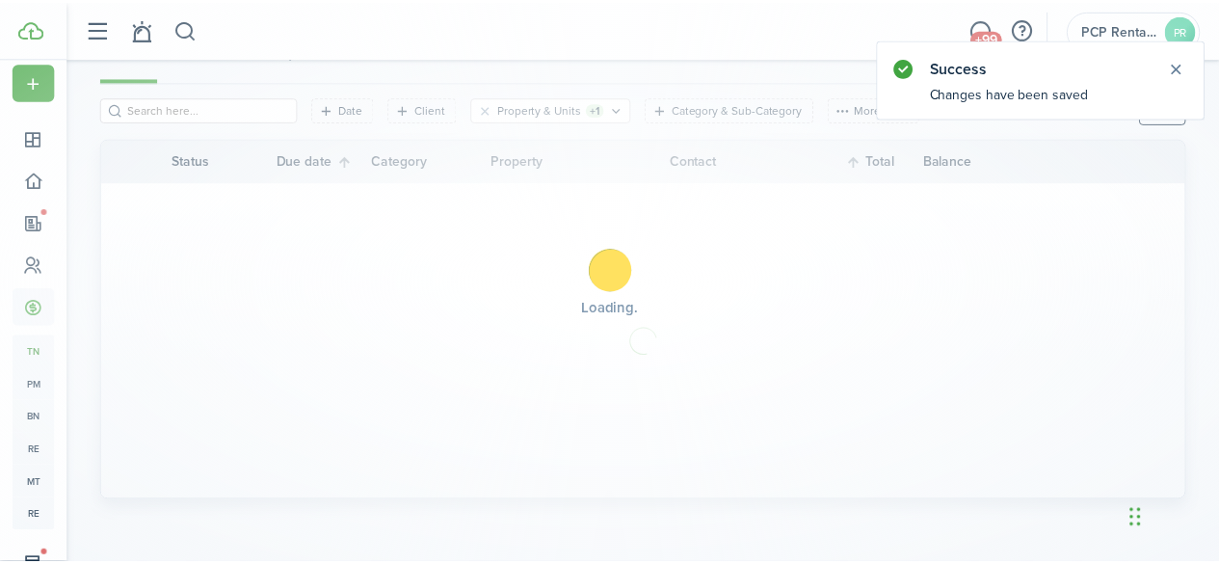
scroll to position [215, 0]
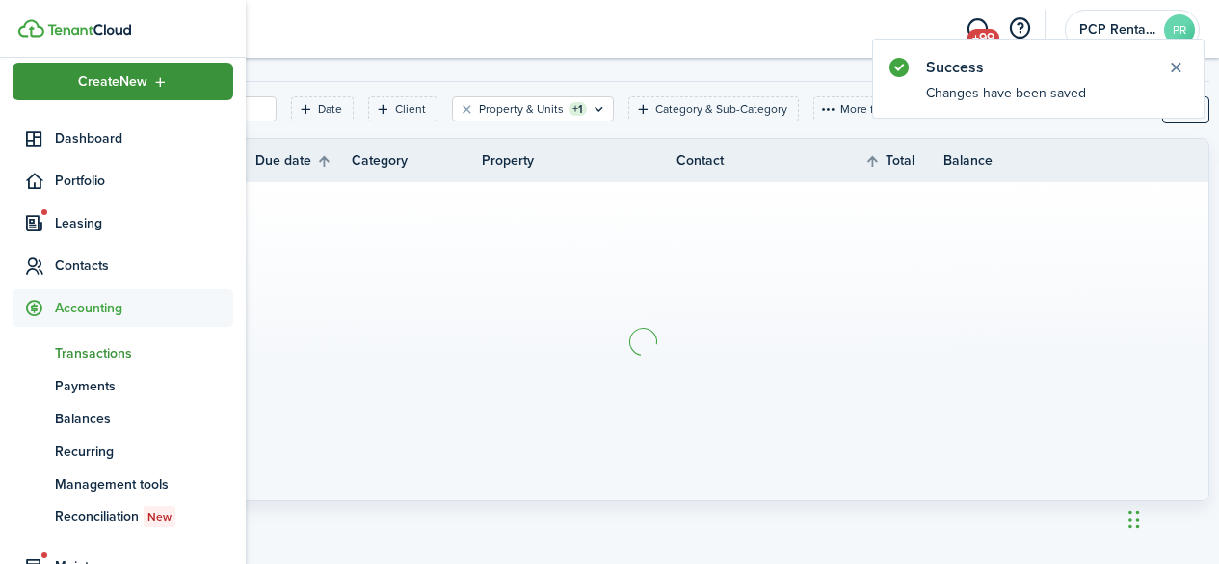
click at [158, 93] on div "Create New" at bounding box center [123, 82] width 221 height 38
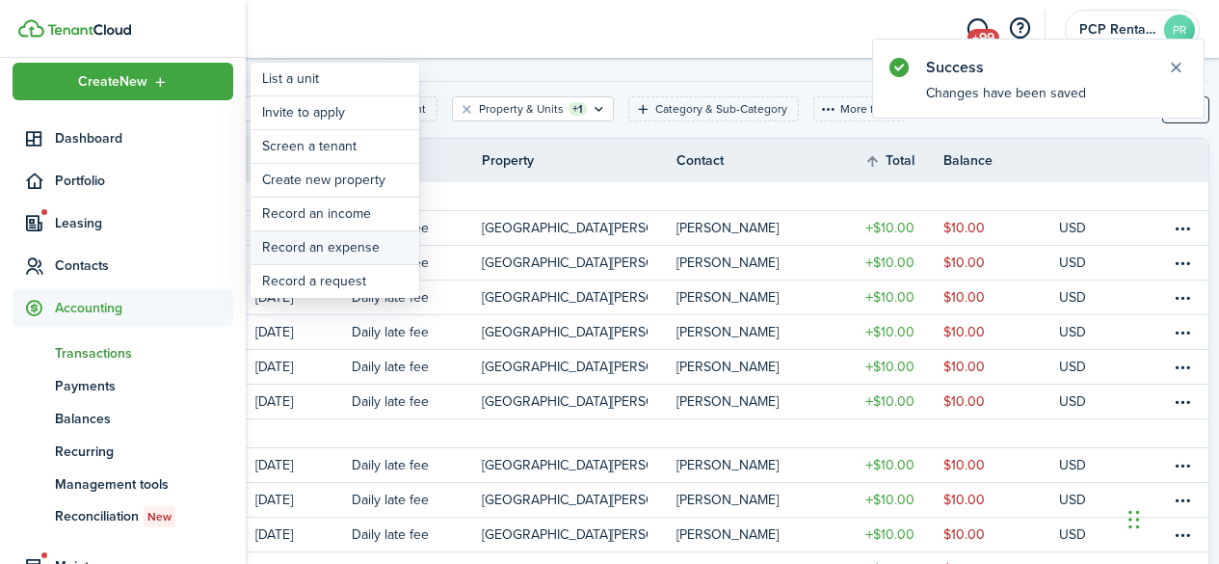
click at [311, 251] on link "Record an expense" at bounding box center [335, 247] width 169 height 33
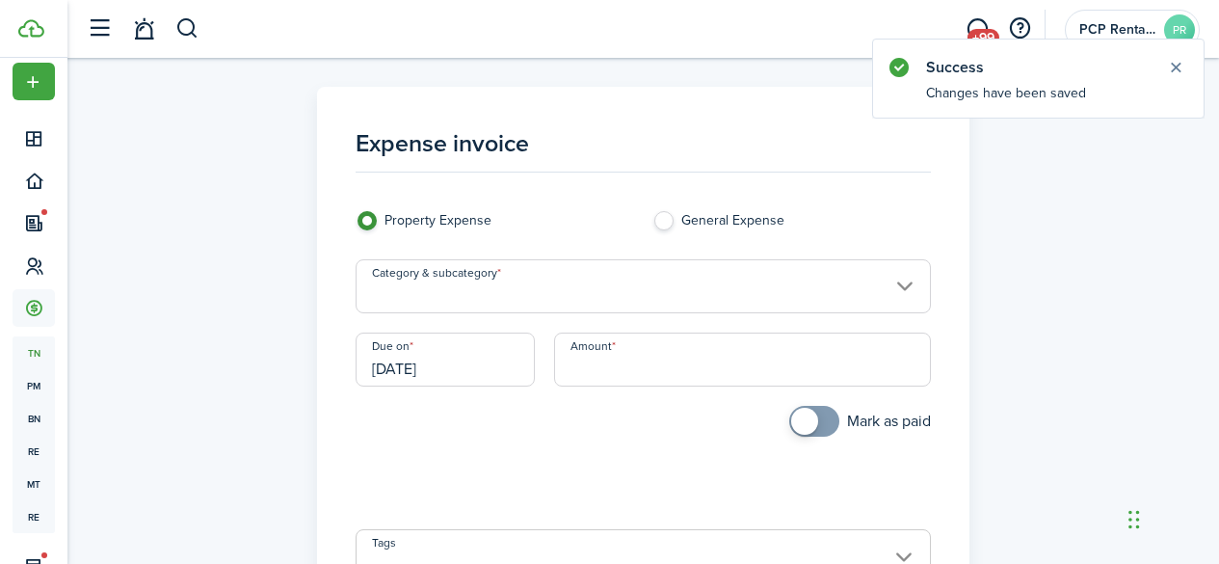
click at [478, 279] on input "Category & subcategory" at bounding box center [643, 286] width 575 height 54
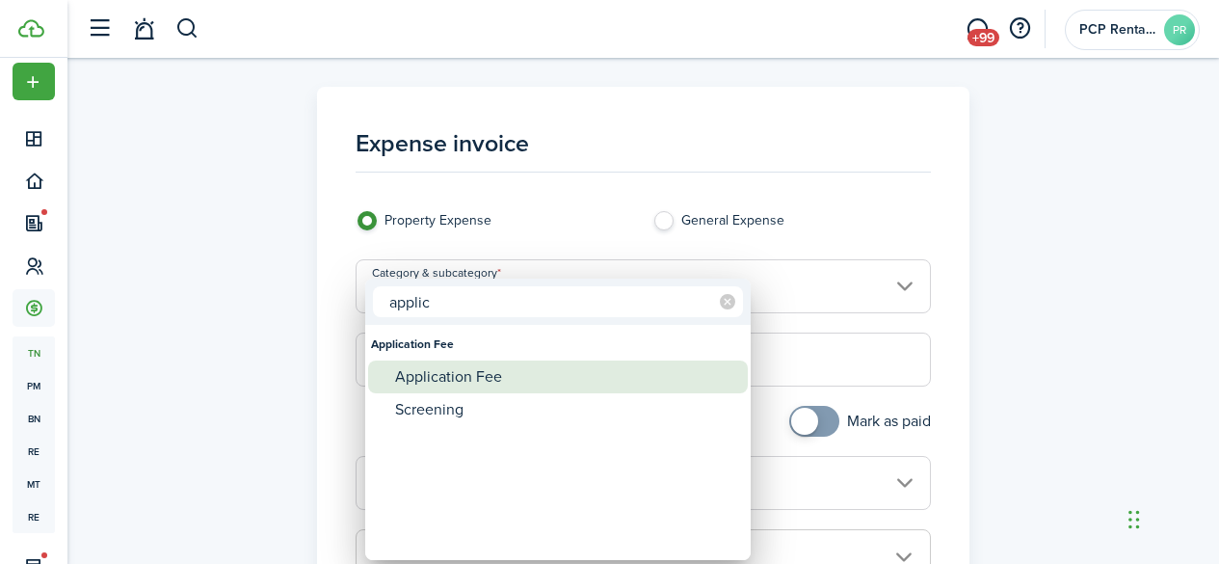
type input "applic"
click at [476, 381] on div "Application Fee" at bounding box center [565, 376] width 341 height 33
type input "Application Fee"
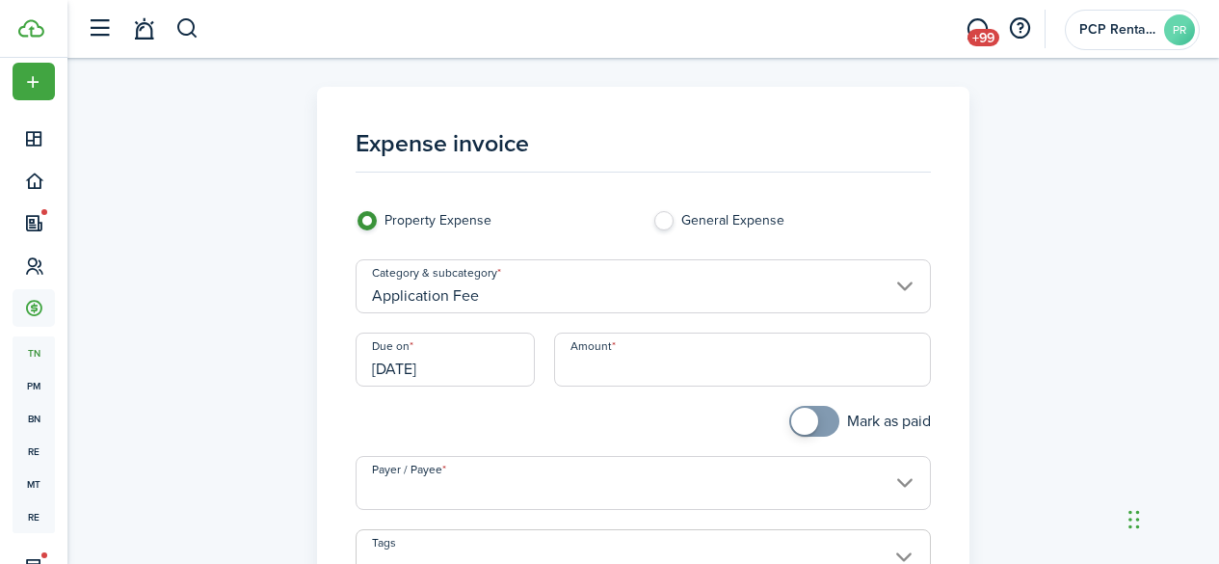
click at [636, 353] on input "Amount" at bounding box center [742, 359] width 377 height 54
type input "$25.00"
checkbox input "true"
click at [814, 417] on span at bounding box center [814, 421] width 19 height 31
click at [444, 368] on input "[DATE]" at bounding box center [445, 359] width 179 height 54
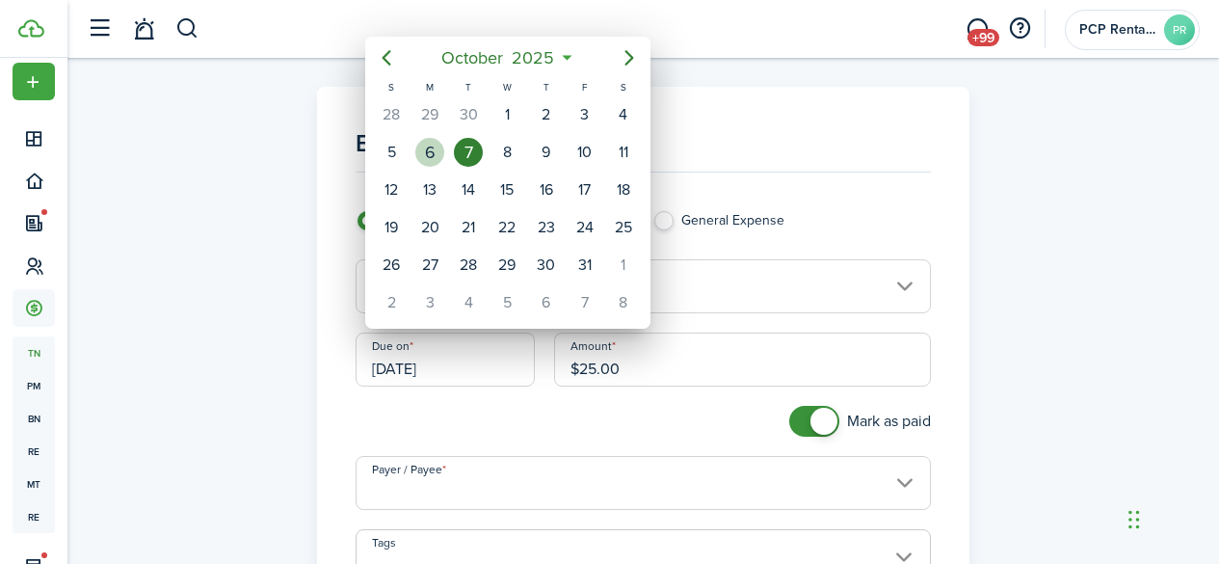
click at [419, 147] on div "6" at bounding box center [429, 152] width 29 height 29
type input "[DATE]"
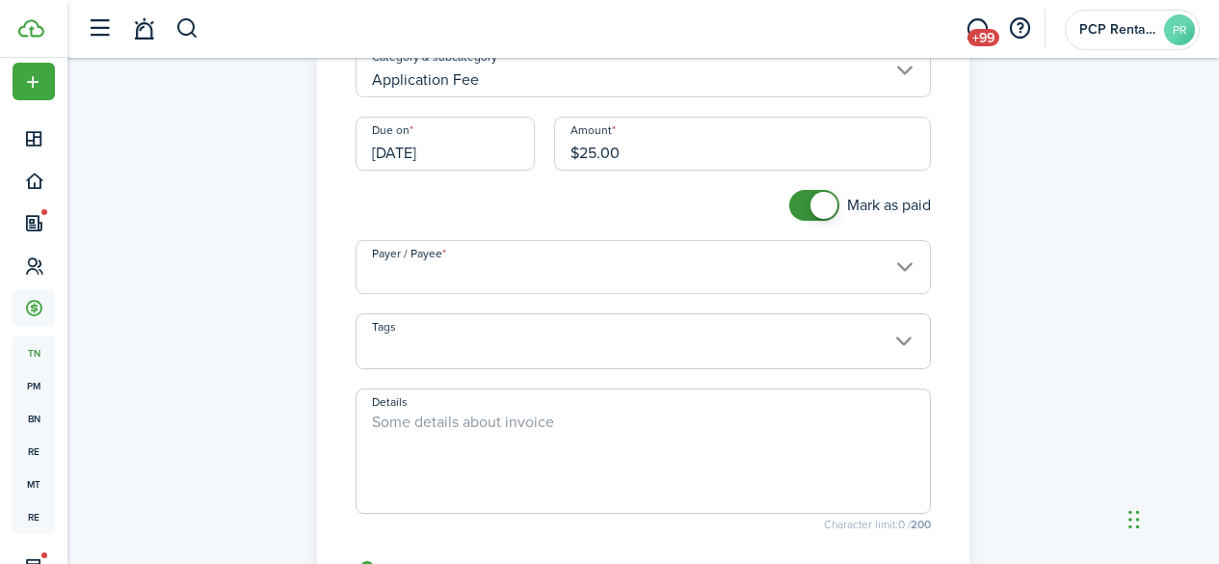
scroll to position [193, 0]
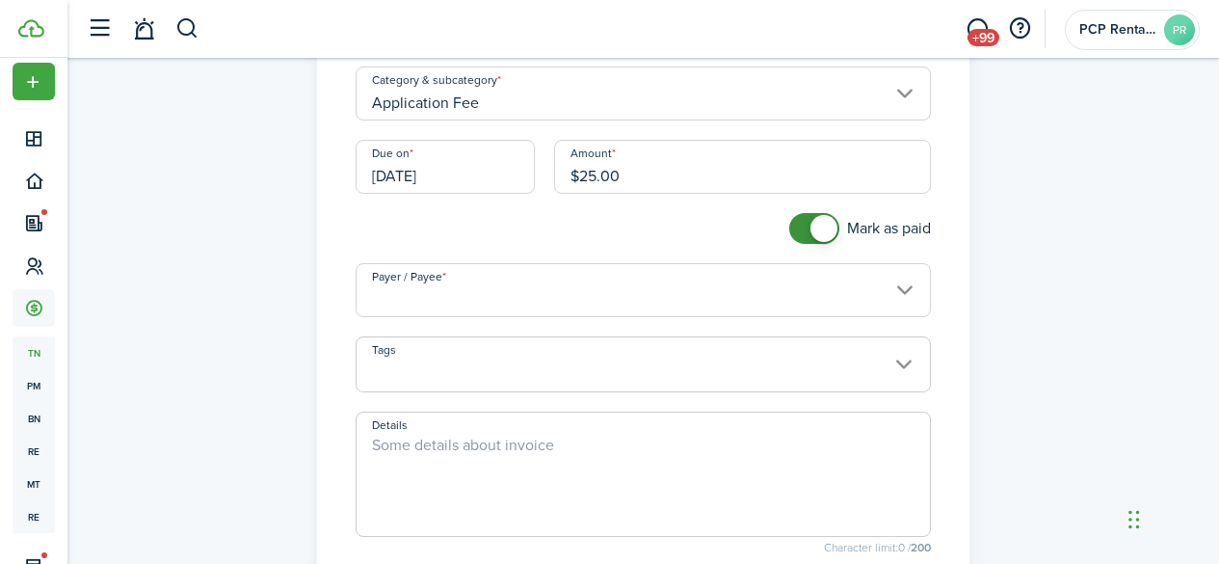
click at [448, 287] on input "Payer / Payee" at bounding box center [643, 290] width 575 height 54
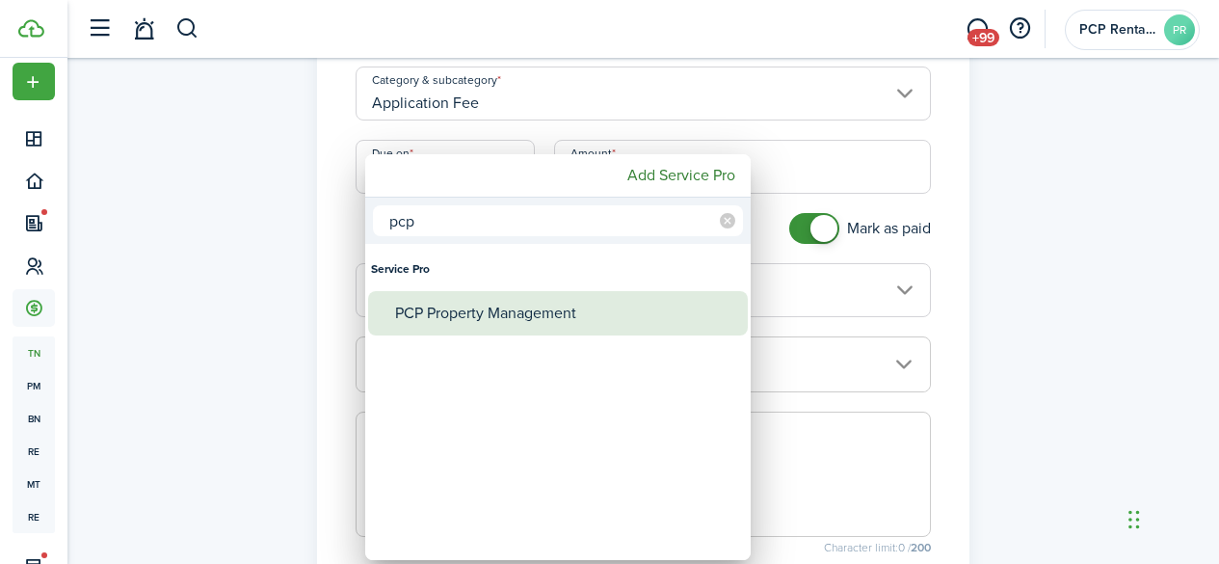
type input "pcp"
click at [464, 315] on div "PCP Property Management" at bounding box center [565, 313] width 341 height 44
type input "PCP Property Management"
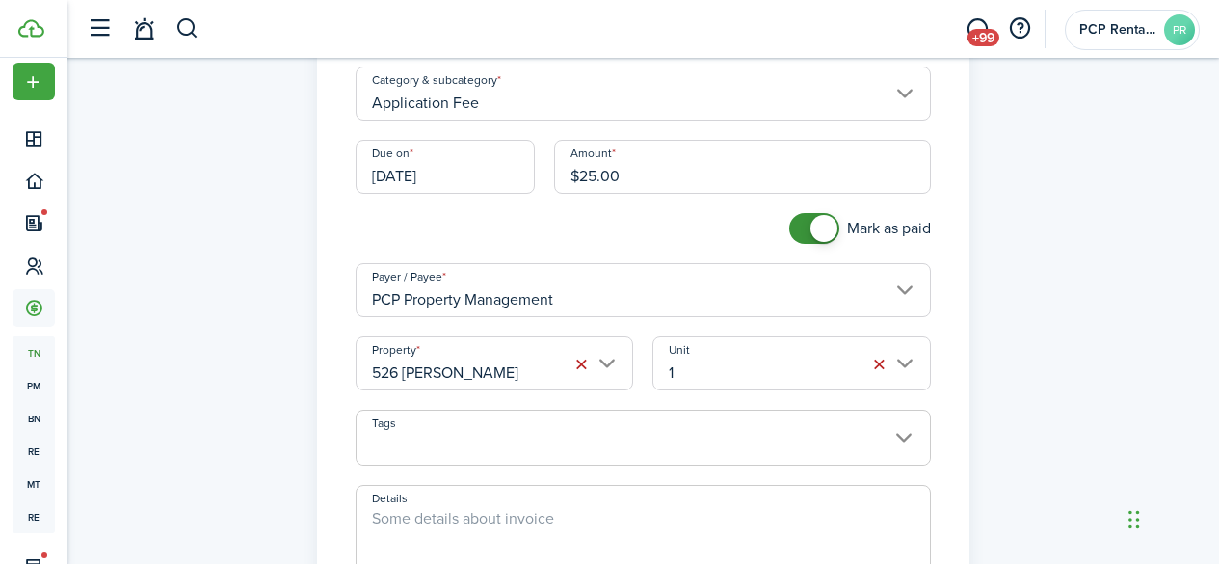
scroll to position [289, 0]
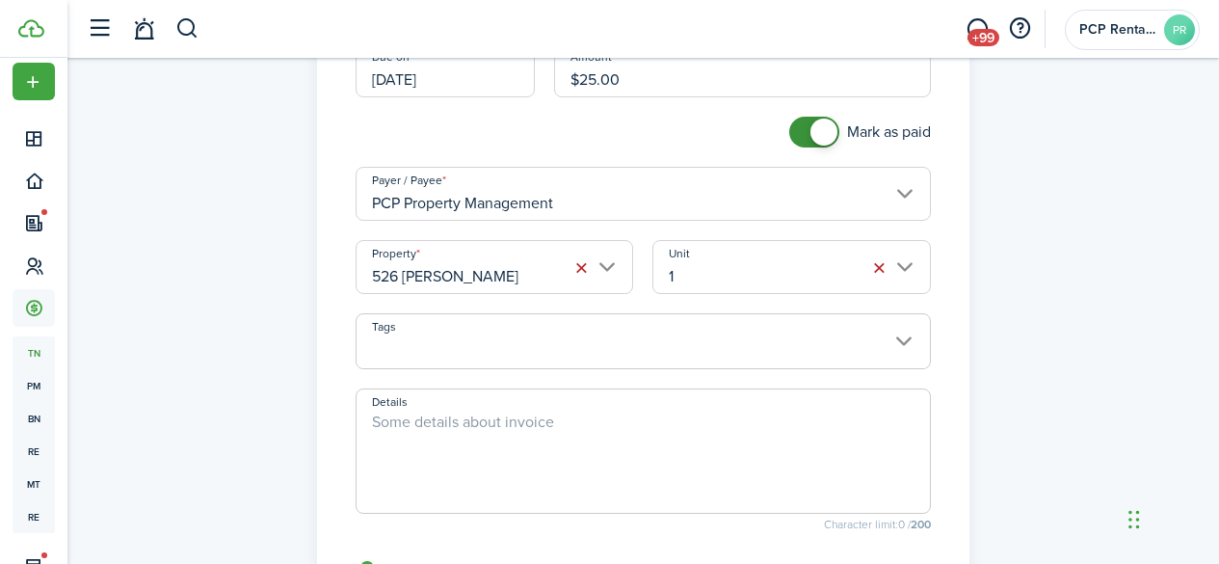
click at [464, 288] on input "526 [PERSON_NAME]" at bounding box center [495, 267] width 279 height 54
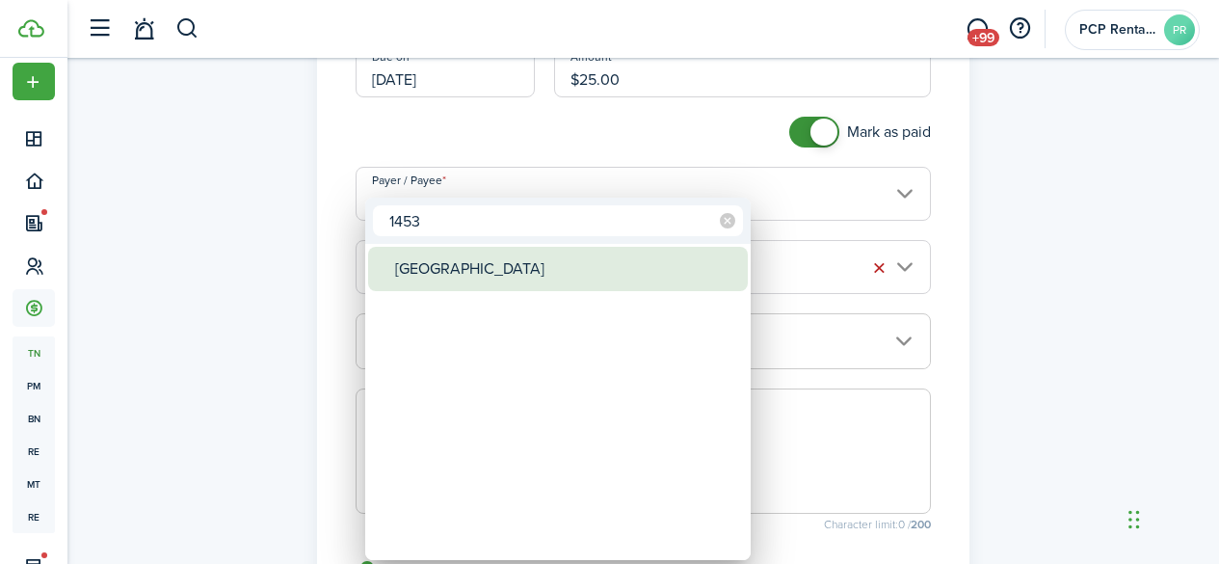
type input "1453"
click at [465, 281] on div "[GEOGRAPHIC_DATA]" at bounding box center [565, 269] width 341 height 44
type input "[GEOGRAPHIC_DATA]"
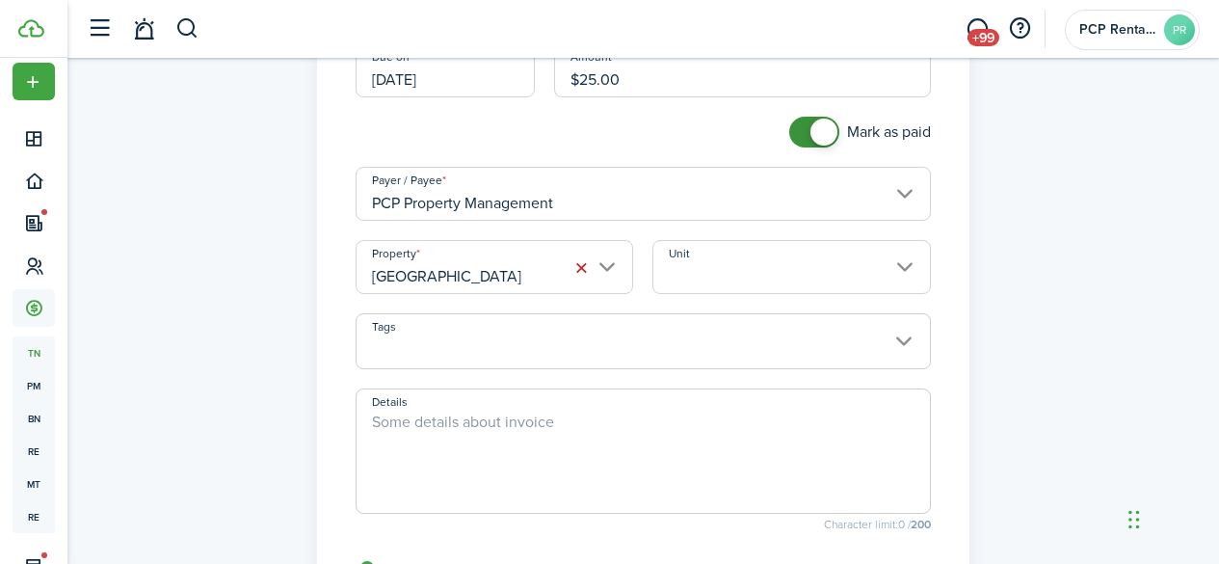
click at [771, 259] on input "Unit" at bounding box center [791, 267] width 279 height 54
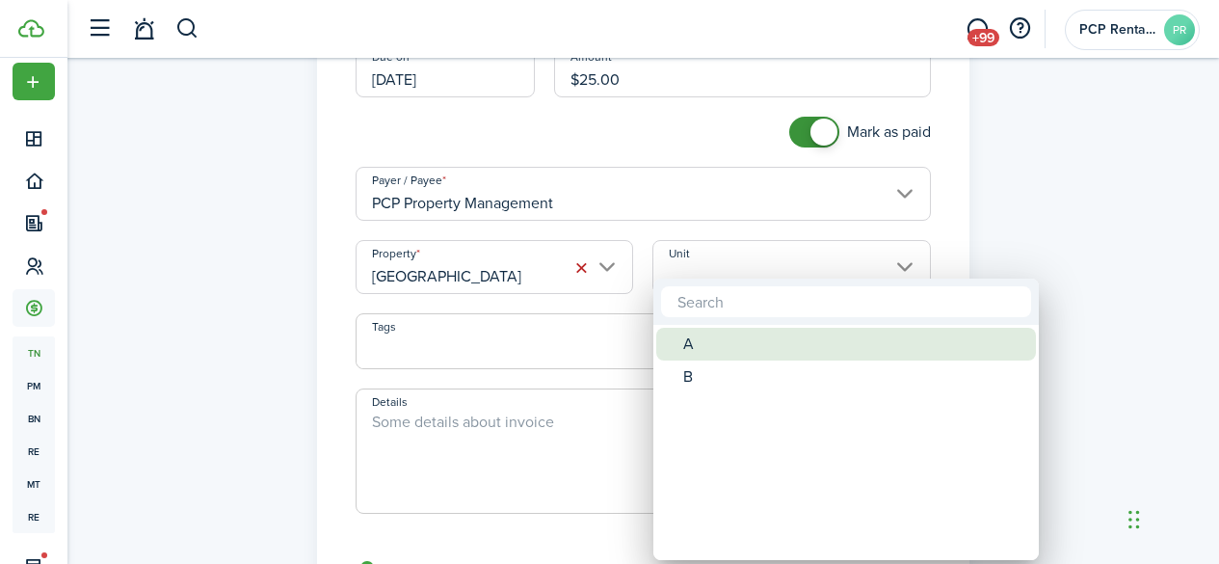
click at [709, 348] on div "A" at bounding box center [853, 344] width 341 height 33
type input "A"
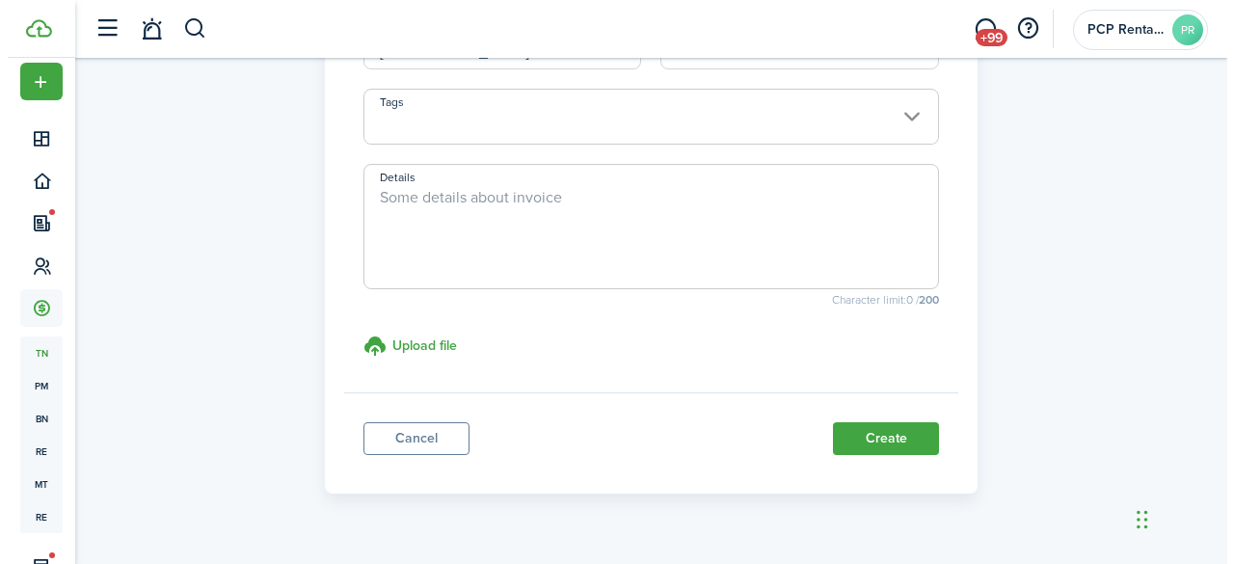
scroll to position [554, 0]
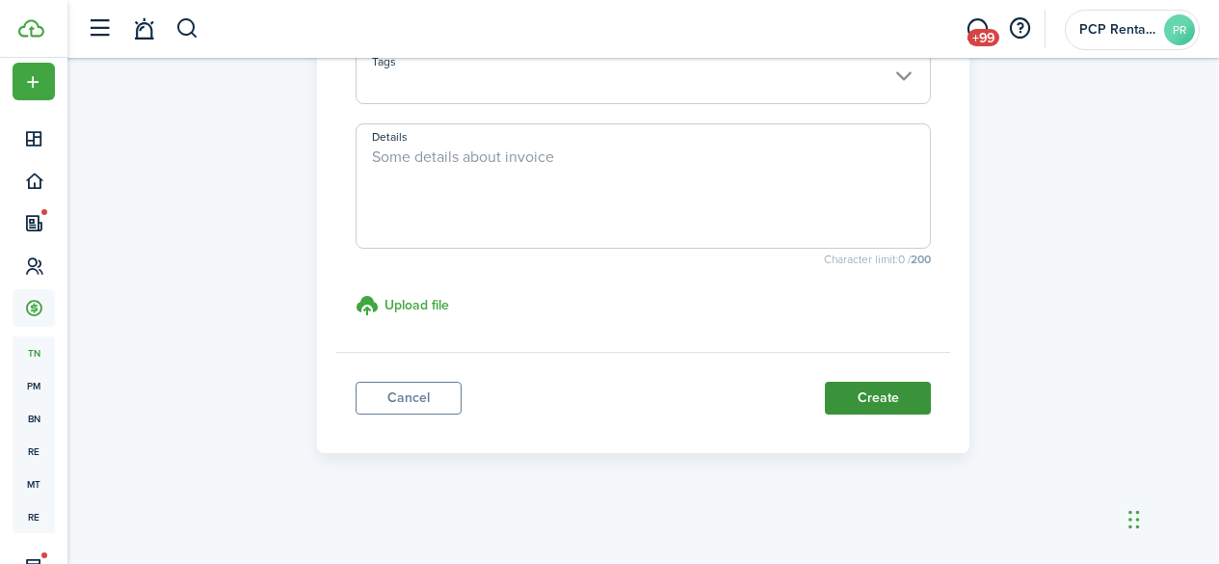
click at [877, 393] on button "Create" at bounding box center [878, 398] width 106 height 33
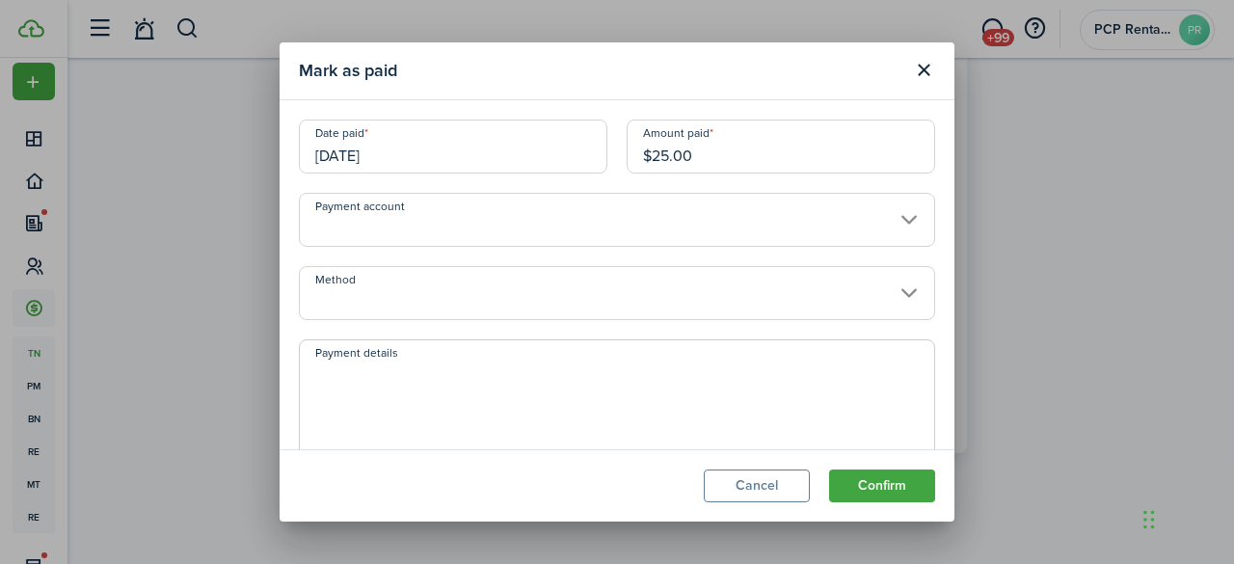
click at [877, 484] on button "Confirm" at bounding box center [882, 485] width 106 height 33
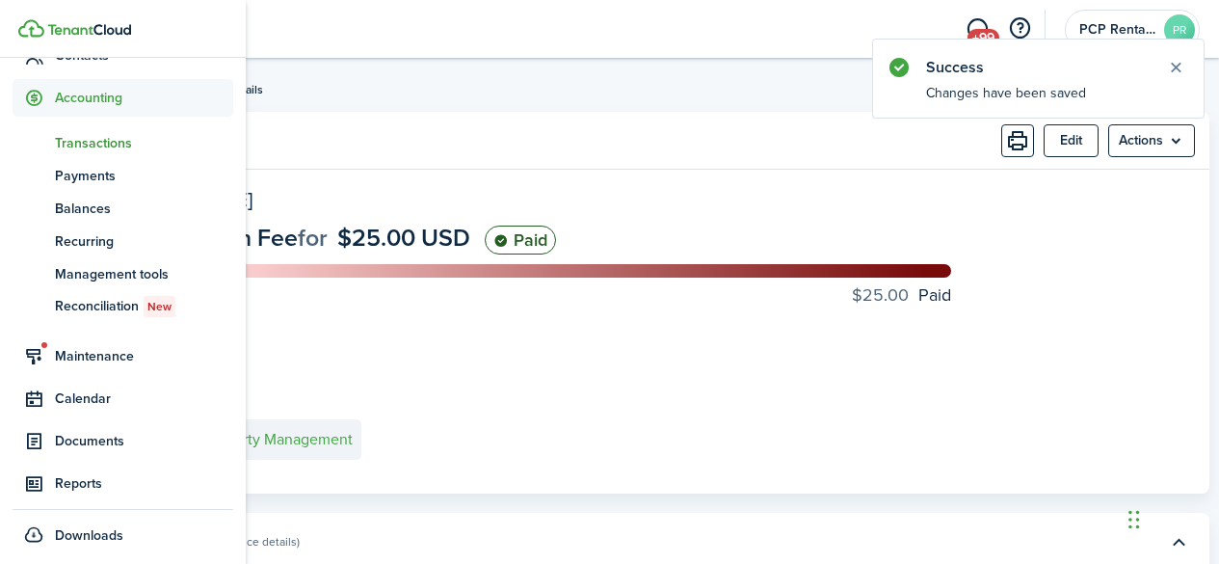
scroll to position [230, 0]
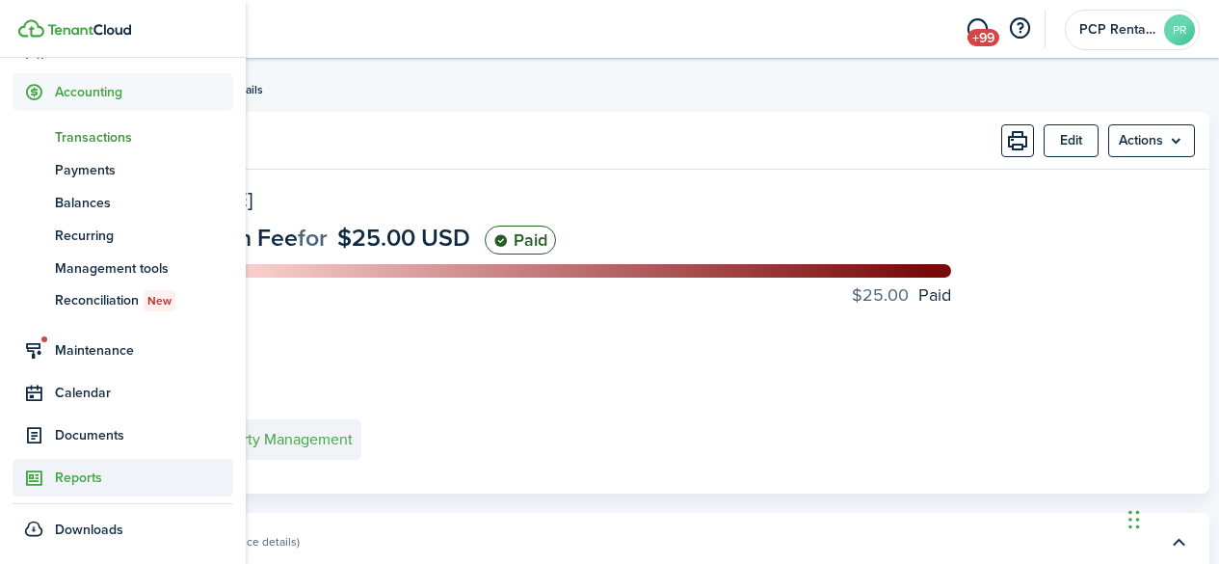
click at [74, 477] on span "Reports" at bounding box center [144, 477] width 178 height 20
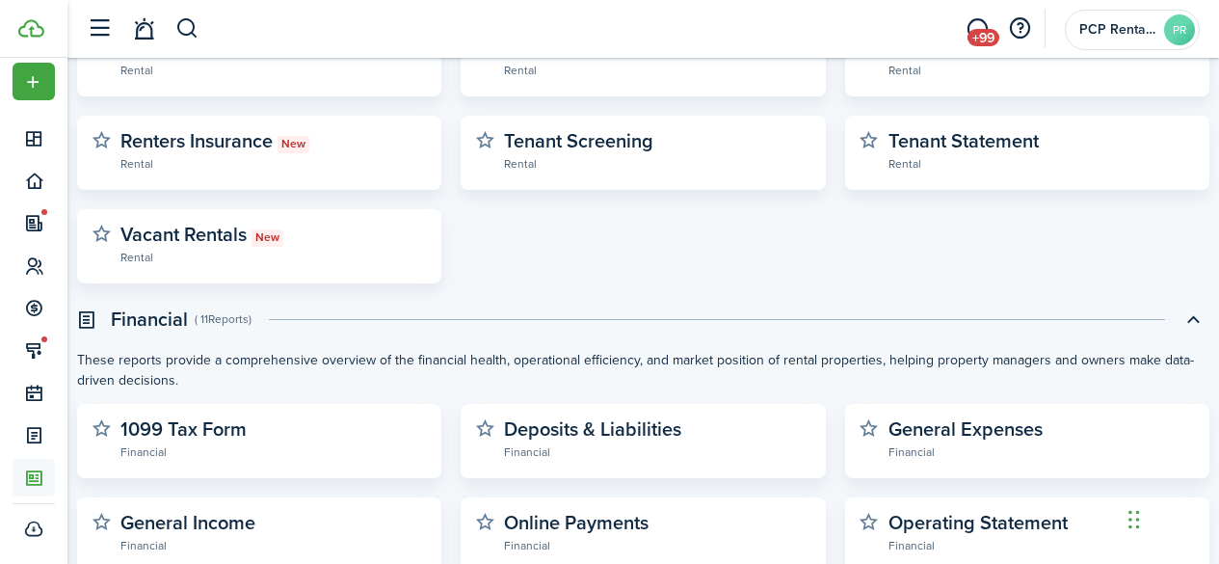
scroll to position [578, 0]
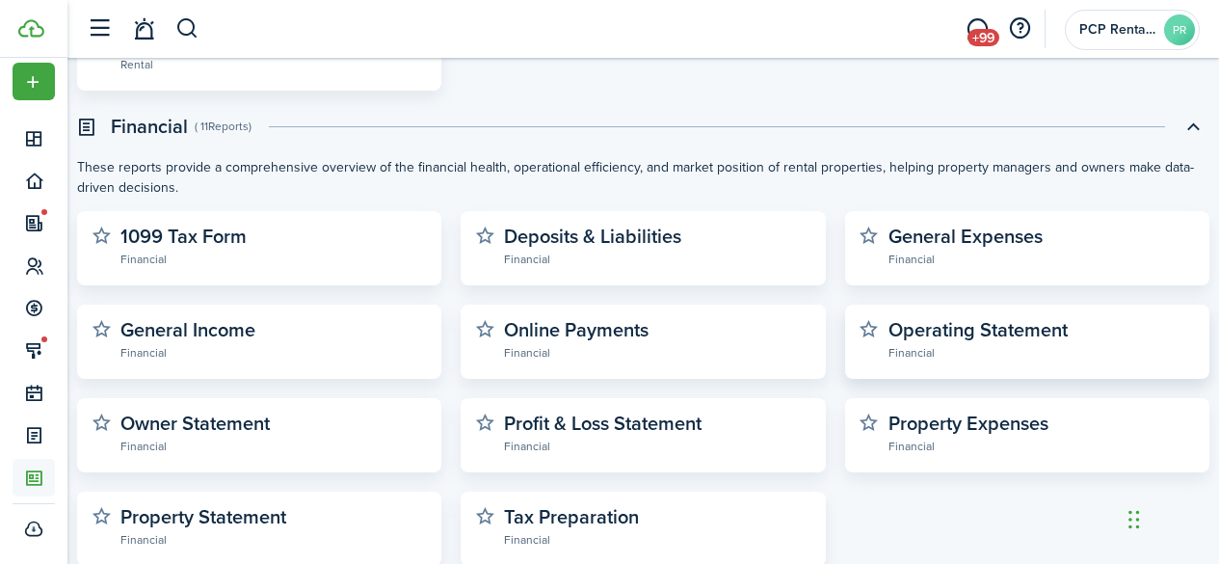
click at [945, 330] on widget-stats-description "Operating Statement" at bounding box center [978, 329] width 179 height 29
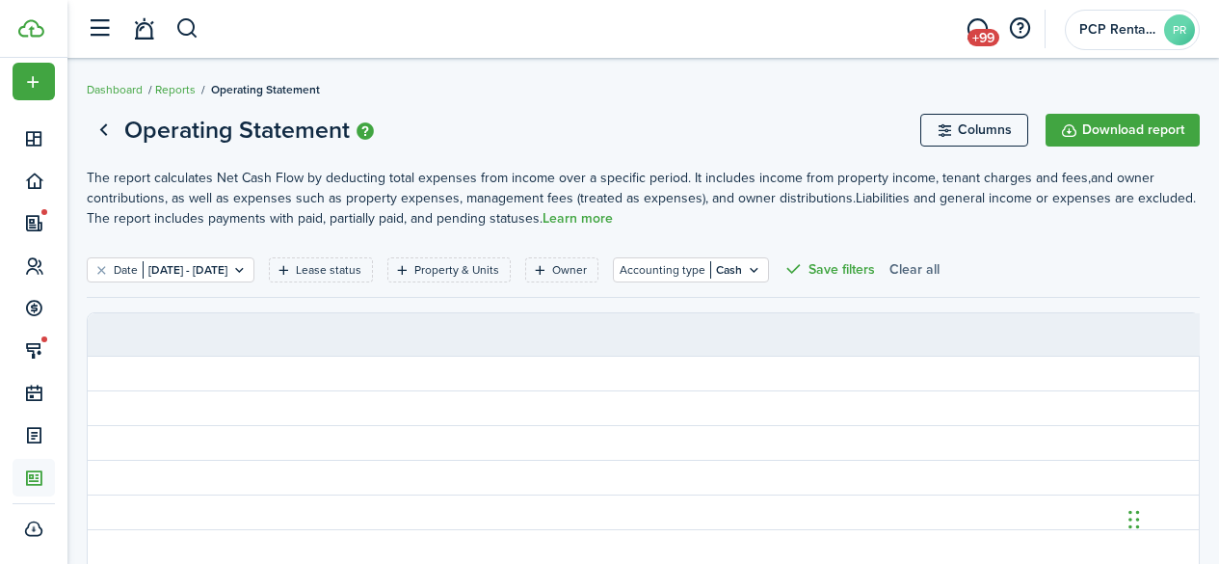
click at [940, 263] on button "Clear all" at bounding box center [914, 269] width 50 height 25
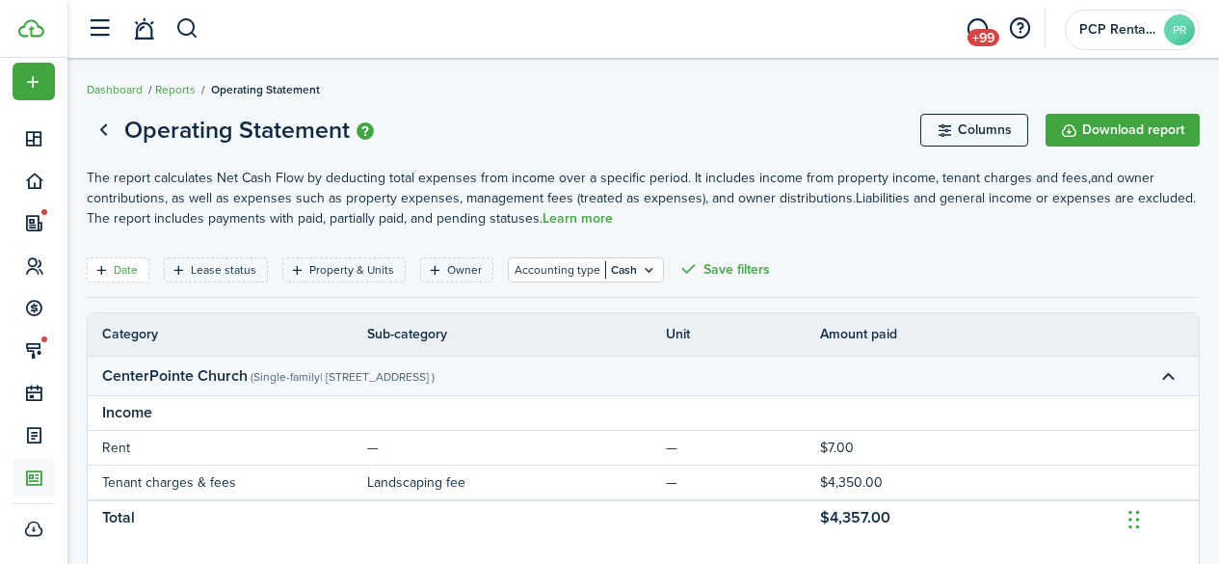
click at [104, 263] on icon "Open filter" at bounding box center [101, 269] width 16 height 15
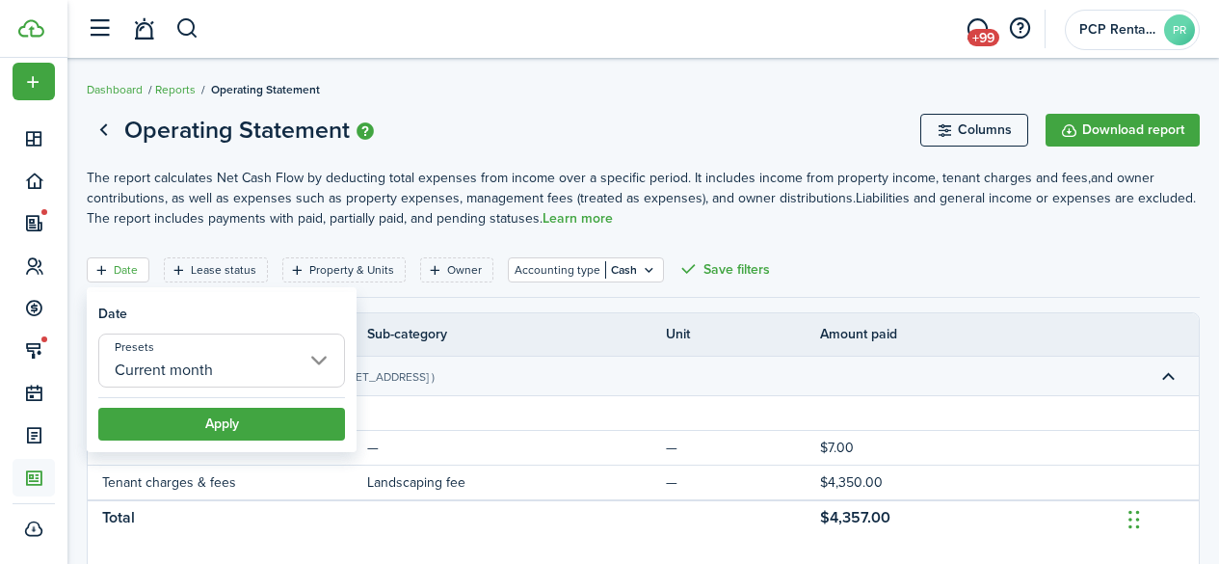
click at [162, 373] on input "Current month" at bounding box center [221, 360] width 247 height 54
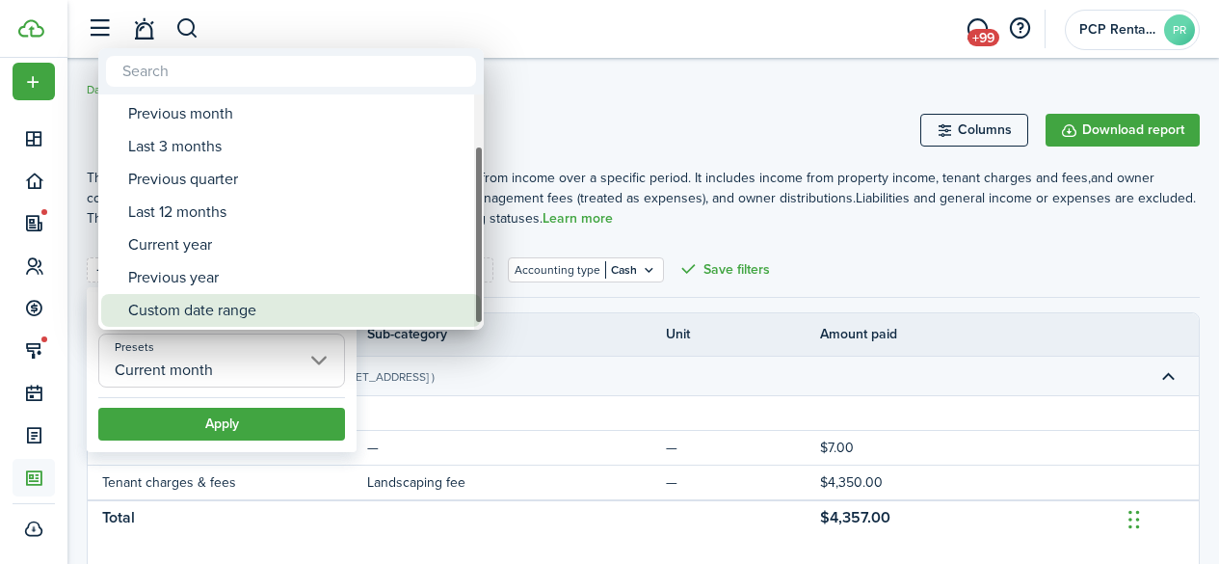
click at [168, 314] on div "Custom date range" at bounding box center [298, 310] width 341 height 33
type input "Custom date range"
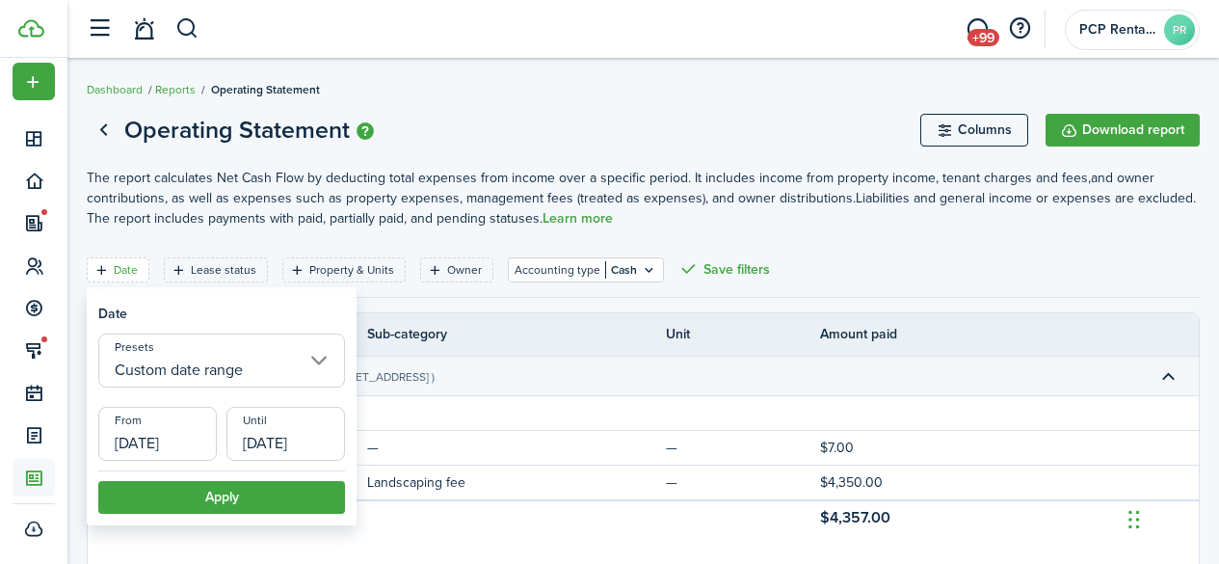
click at [145, 440] on input "[DATE]" at bounding box center [157, 434] width 119 height 54
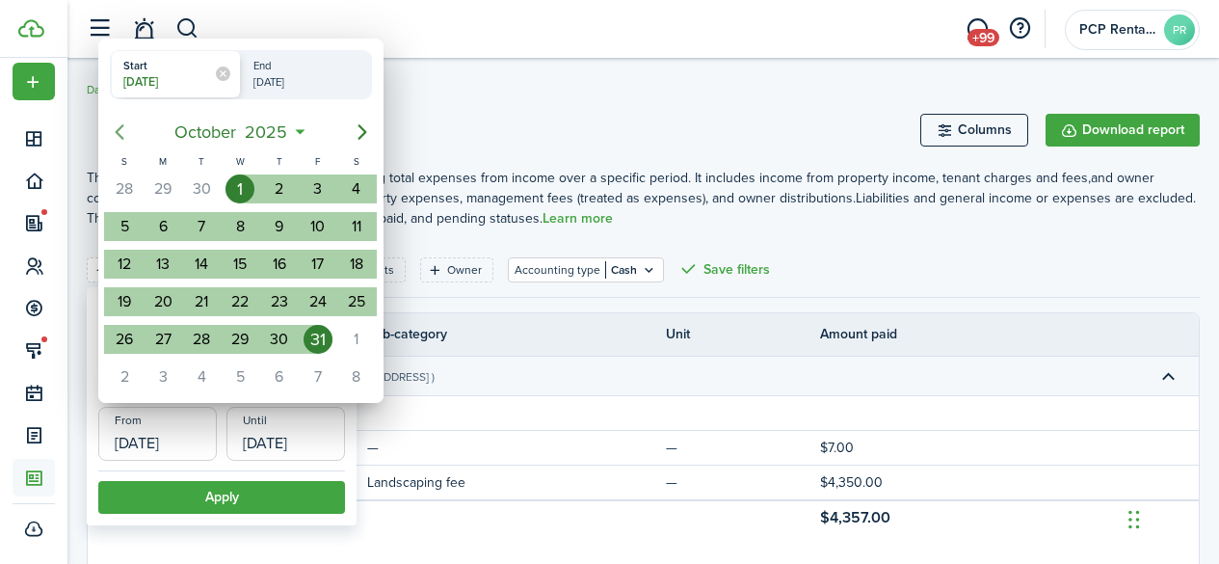
click at [119, 133] on icon "Previous page" at bounding box center [119, 131] width 23 height 23
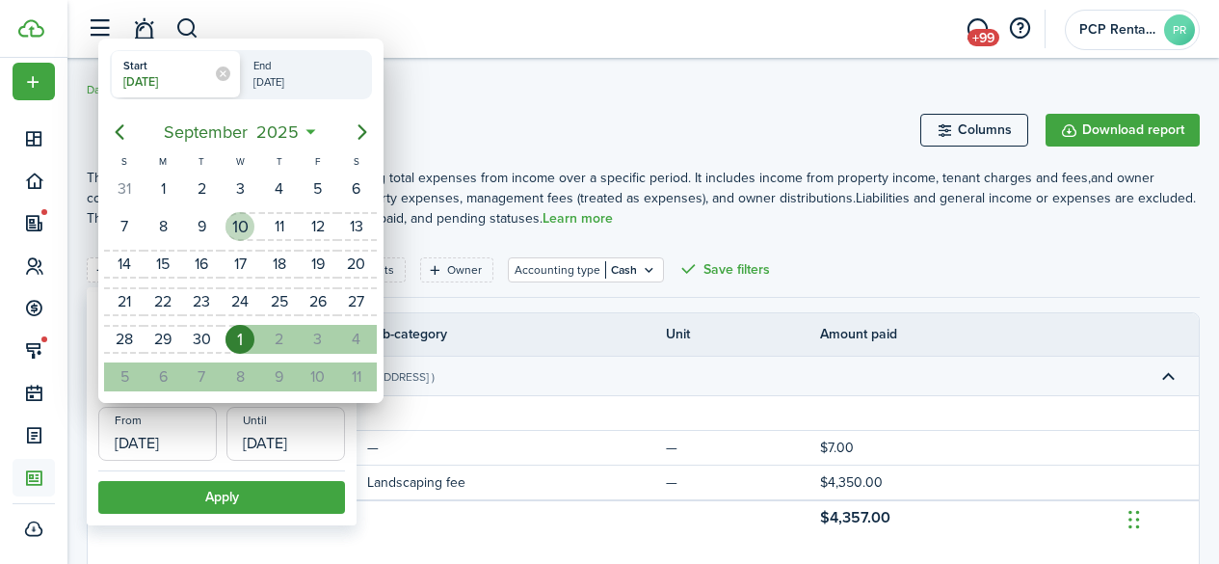
click at [231, 227] on div "10" at bounding box center [240, 226] width 29 height 29
type input "[DATE]"
radio input "false"
radio input "true"
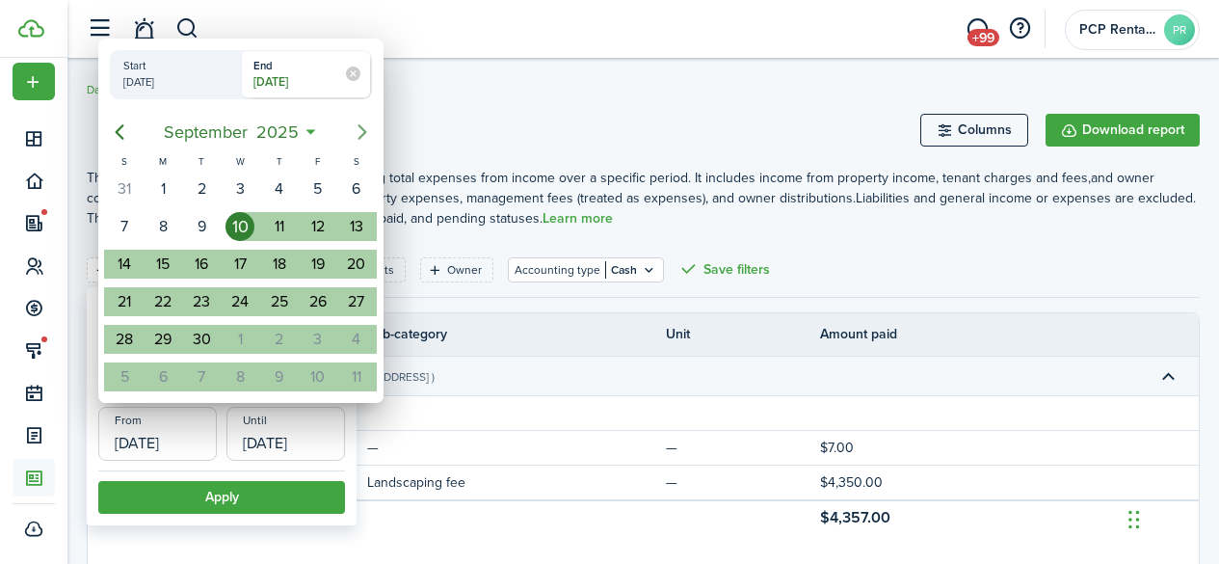
click at [363, 135] on icon "Next page" at bounding box center [362, 131] width 9 height 15
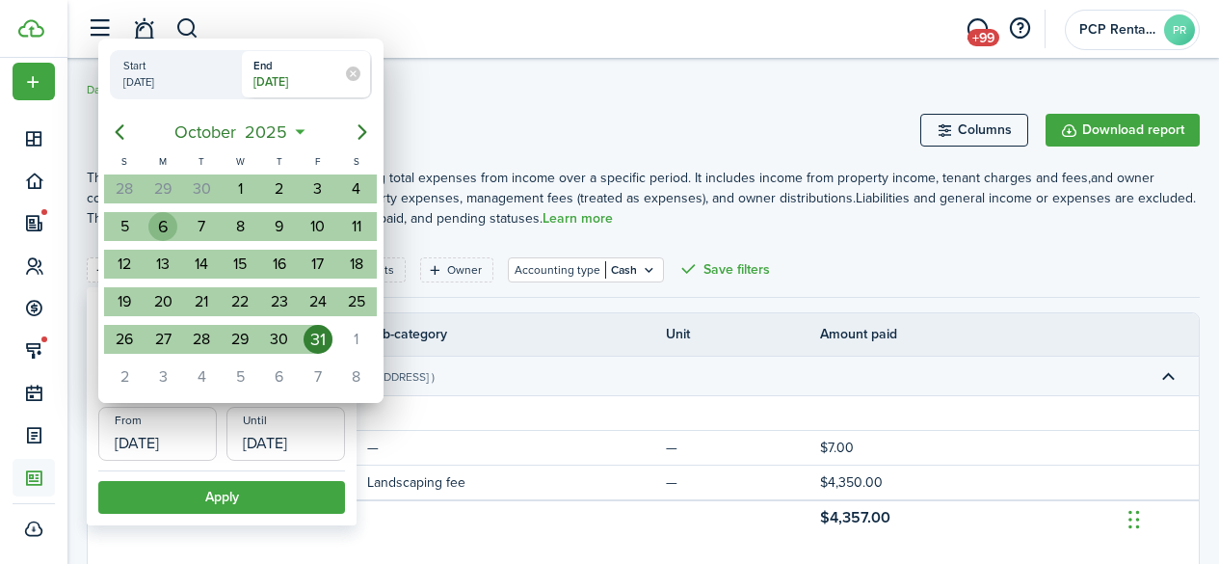
click at [160, 222] on div "6" at bounding box center [162, 226] width 29 height 29
type input "[DATE]"
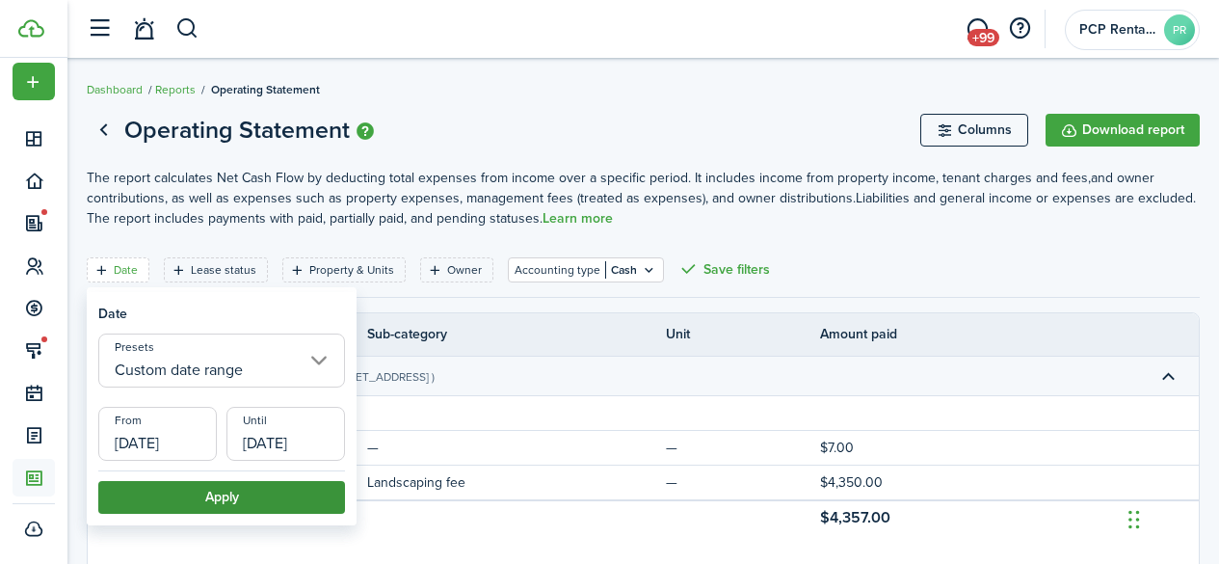
click at [211, 495] on button "Apply" at bounding box center [221, 497] width 247 height 33
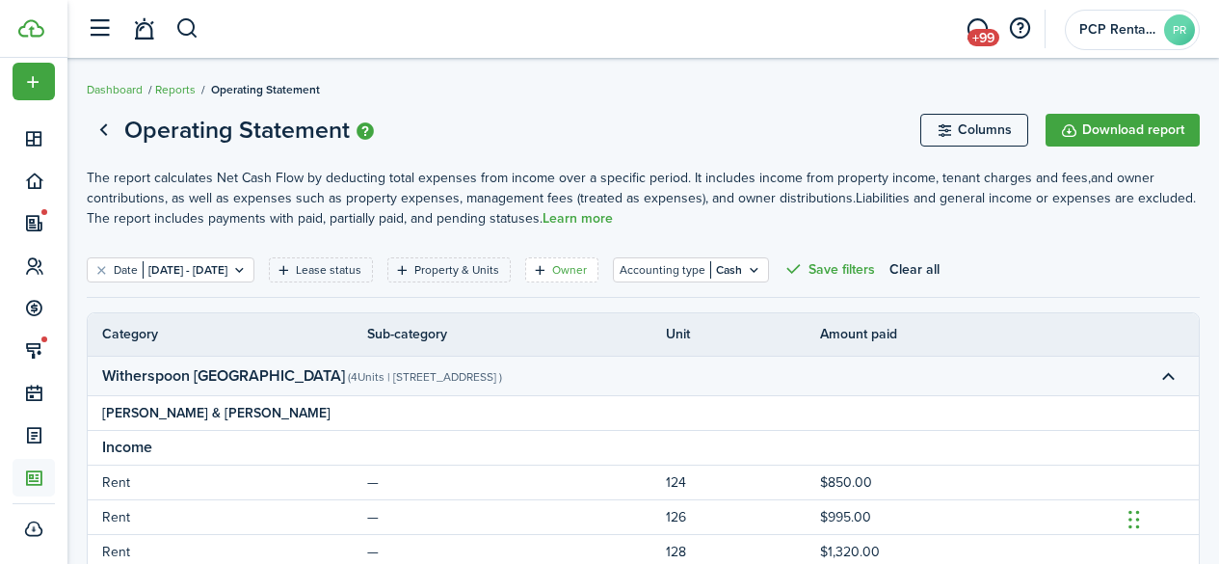
click at [587, 269] on filter-tag-label "Owner" at bounding box center [569, 269] width 35 height 17
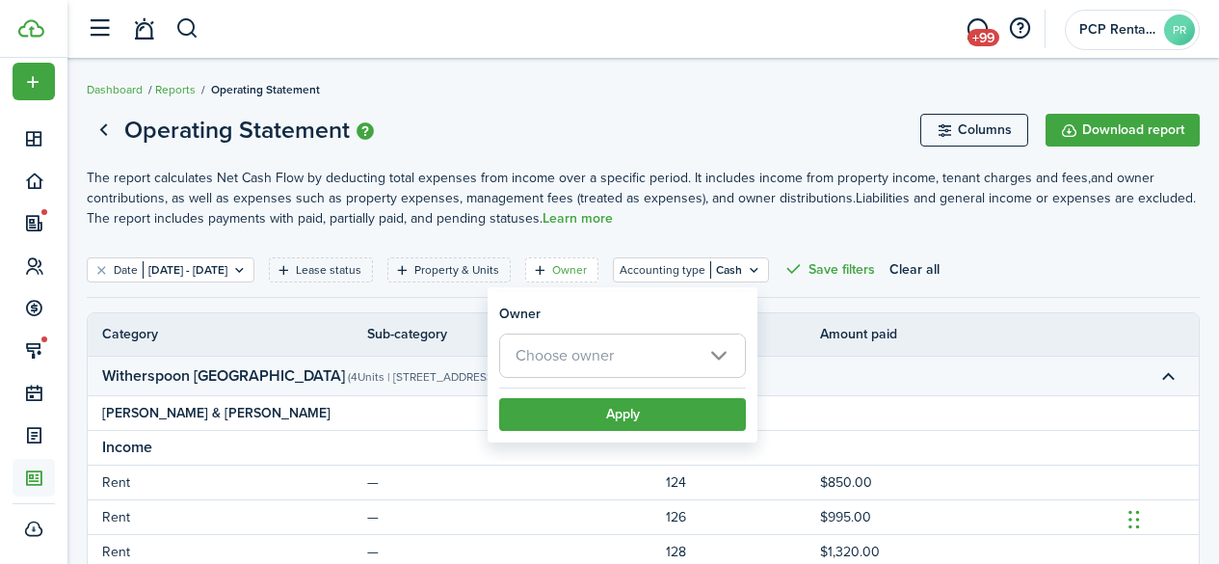
click at [527, 359] on span "Choose owner" at bounding box center [565, 355] width 98 height 22
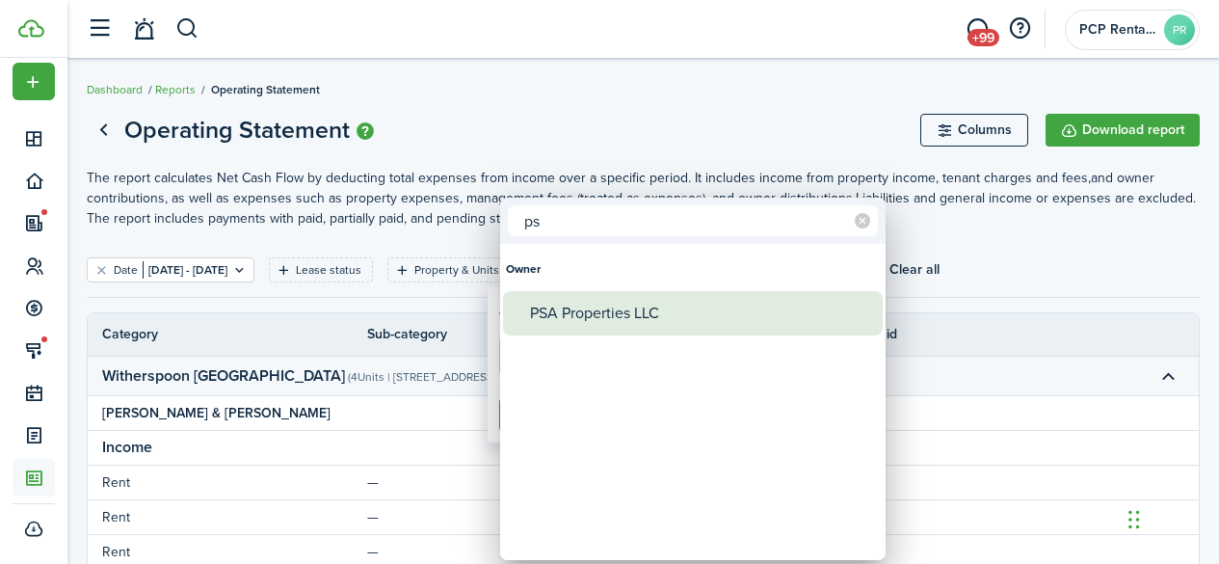
type input "ps"
click at [548, 314] on div "PSA Properties LLC" at bounding box center [700, 313] width 341 height 44
type input "PSA Properties LLC"
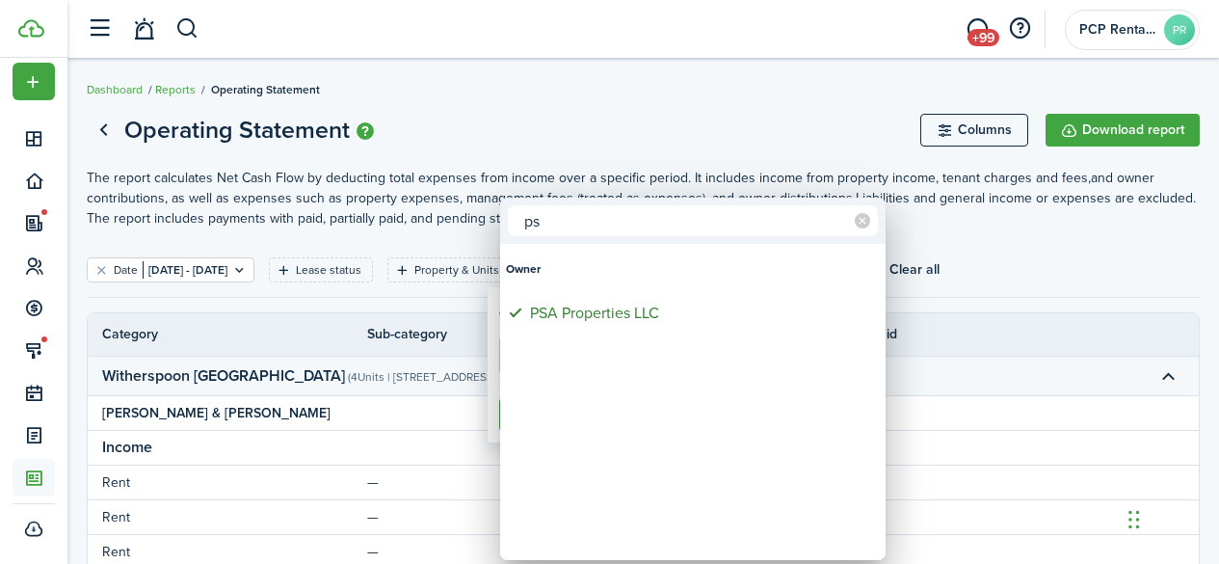
click at [591, 134] on div at bounding box center [609, 282] width 1527 height 872
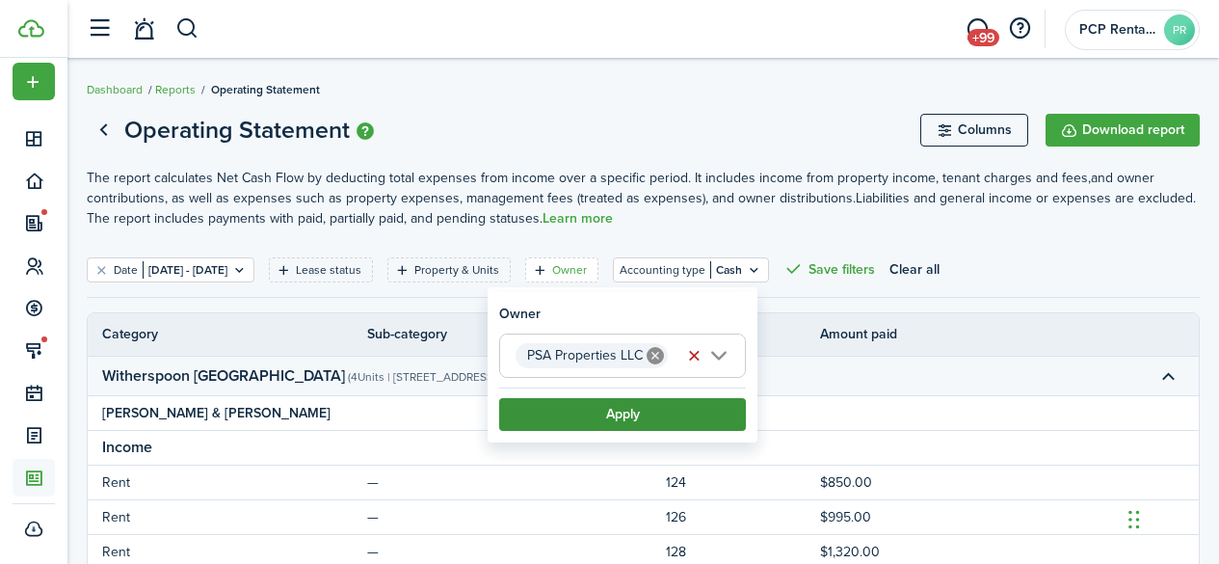
click at [624, 408] on button "Apply" at bounding box center [622, 414] width 247 height 33
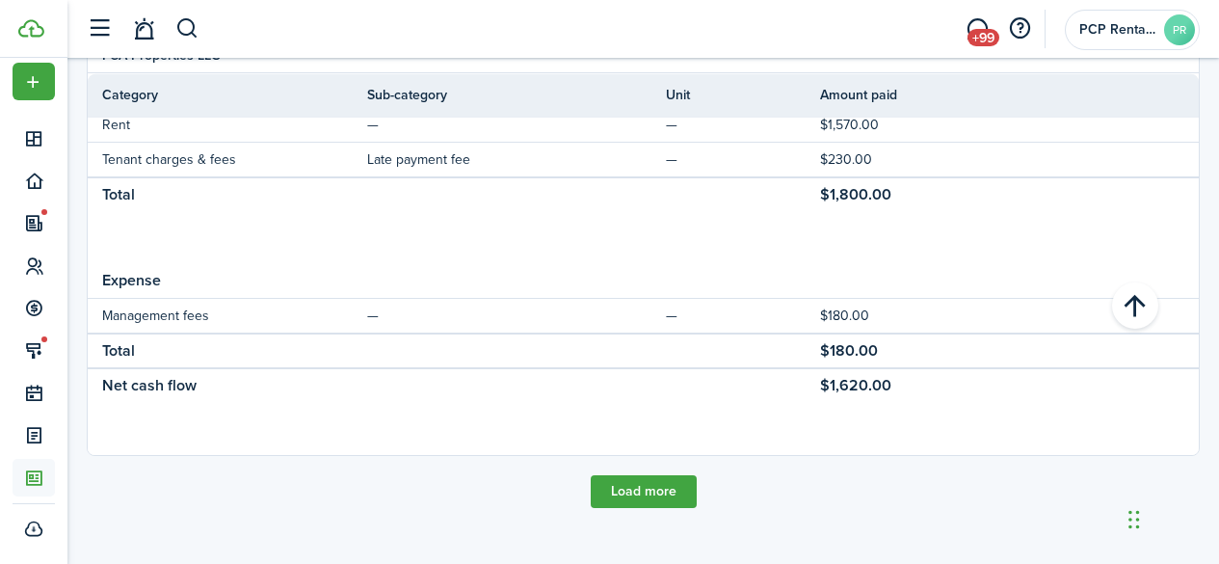
scroll to position [1285, 0]
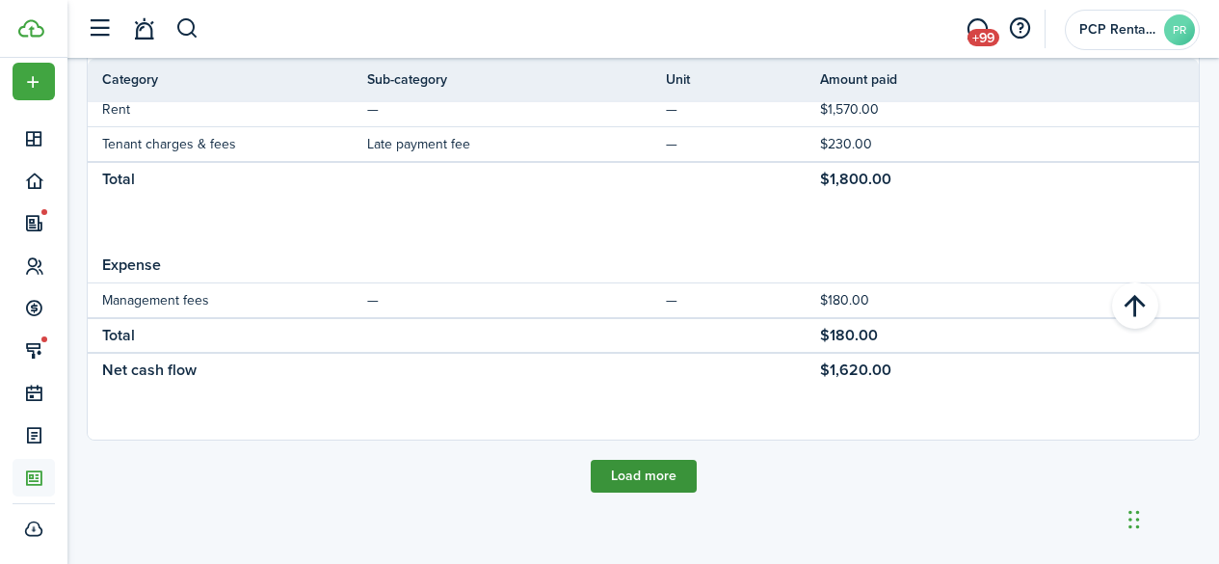
click at [617, 467] on button "Load more" at bounding box center [644, 476] width 106 height 33
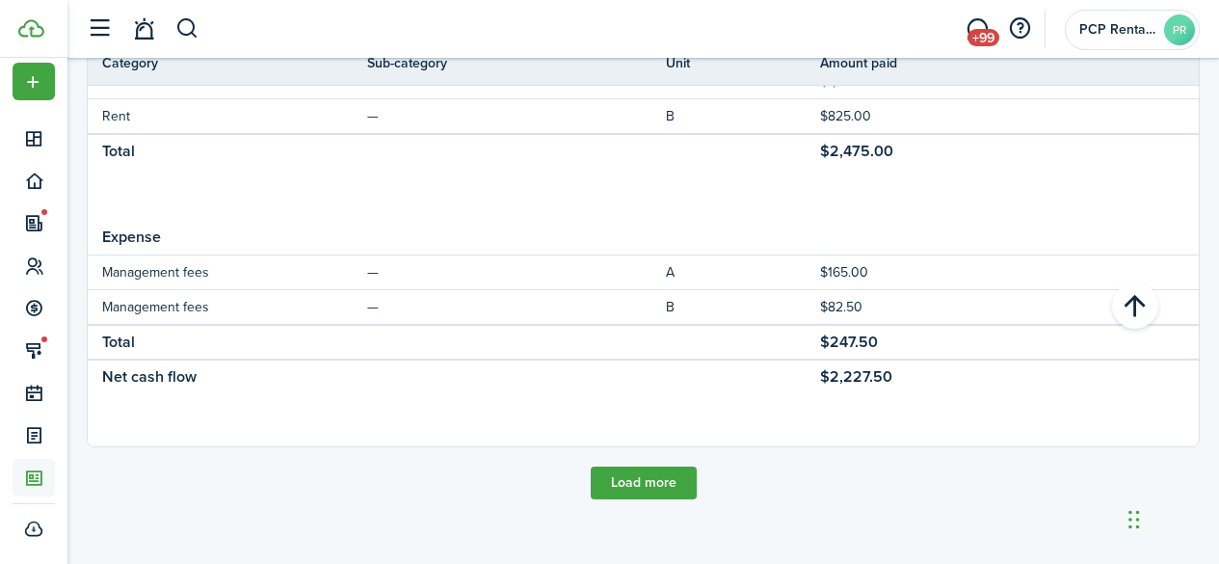
scroll to position [2791, 0]
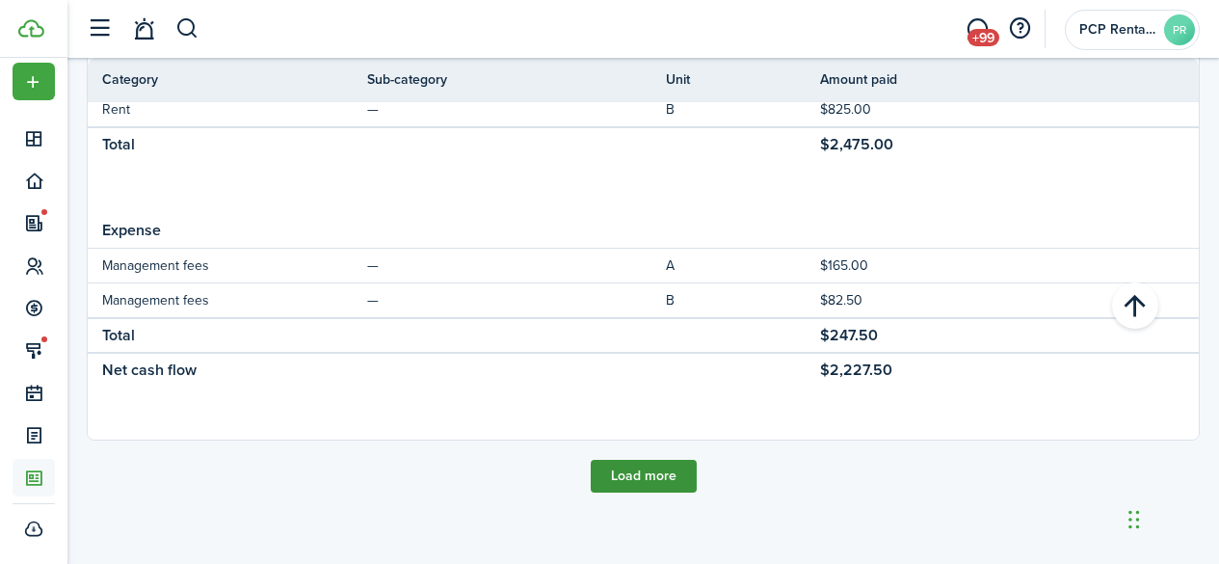
click at [624, 475] on button "Load more" at bounding box center [644, 476] width 106 height 33
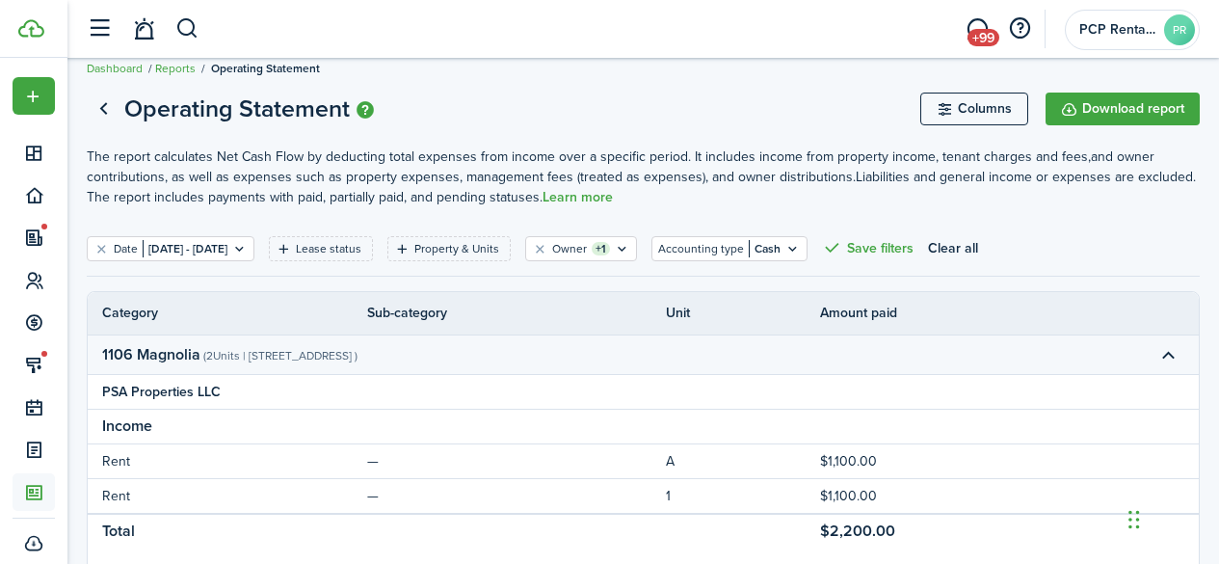
scroll to position [0, 0]
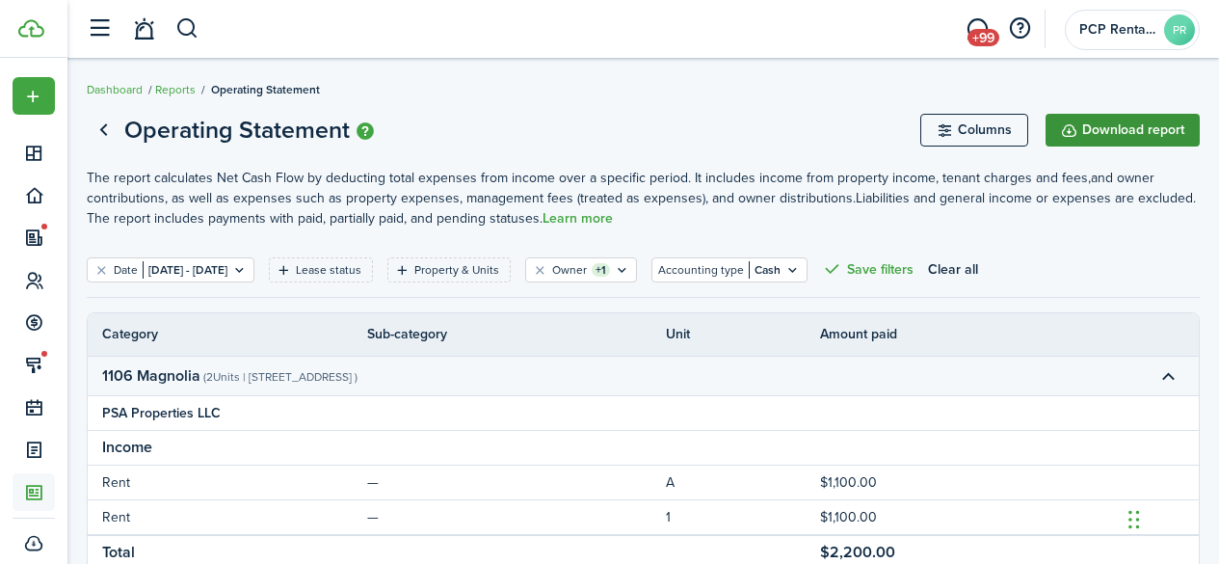
click at [1108, 130] on button "Download report" at bounding box center [1123, 130] width 154 height 33
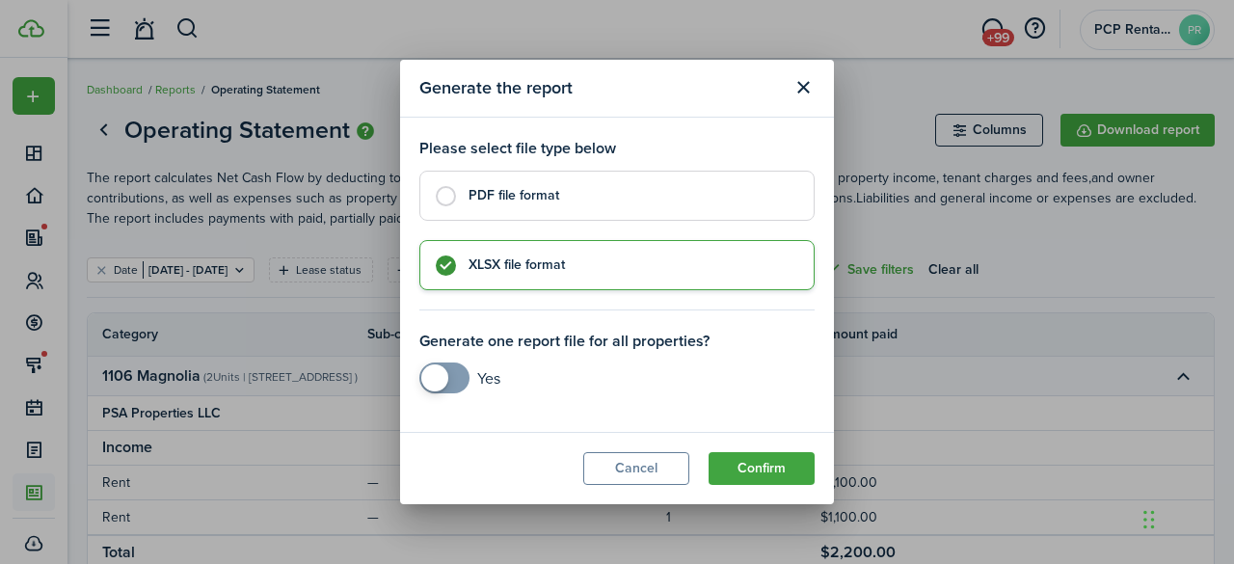
click at [443, 198] on label "PDF file format" at bounding box center [616, 196] width 395 height 50
radio input "true"
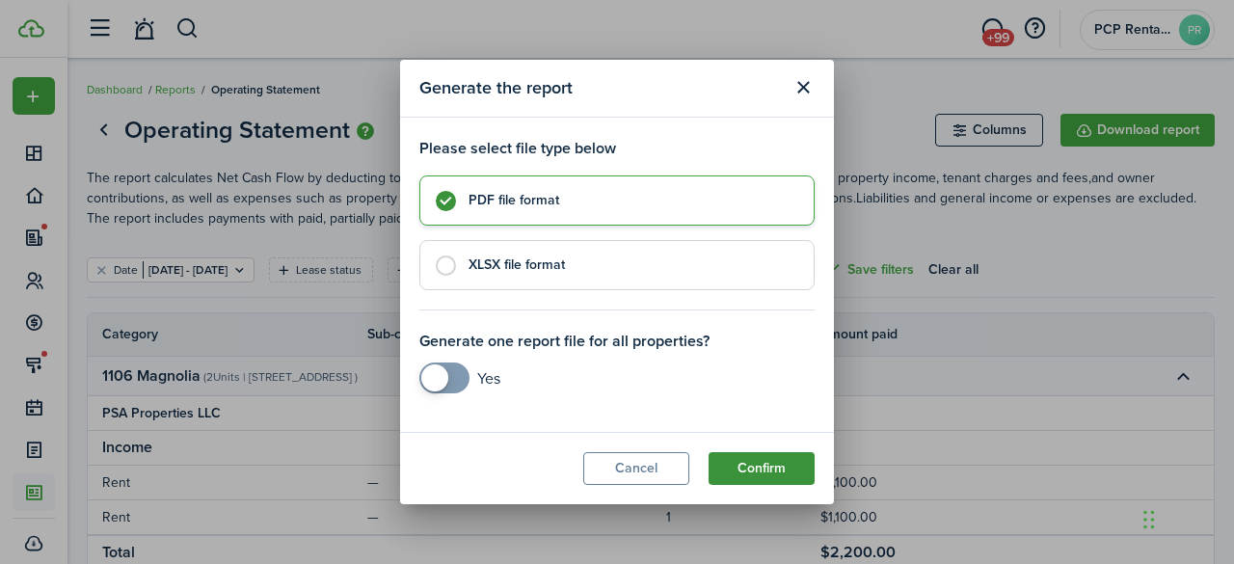
click at [736, 464] on button "Confirm" at bounding box center [761, 468] width 106 height 33
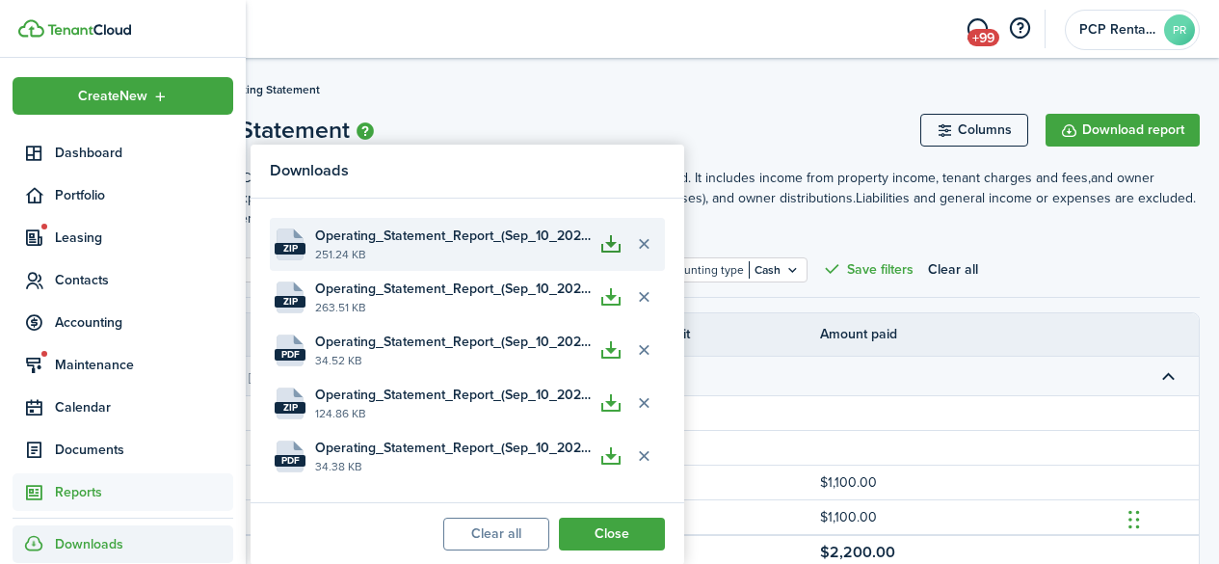
click at [616, 244] on button "button" at bounding box center [611, 243] width 33 height 33
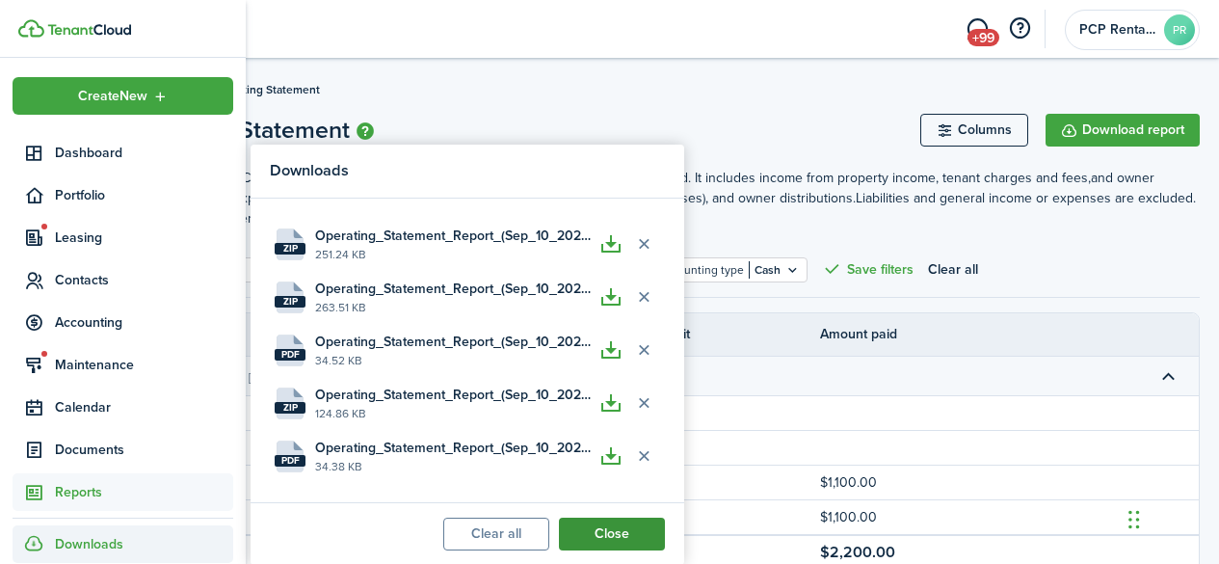
click at [624, 525] on button "Close" at bounding box center [612, 533] width 106 height 33
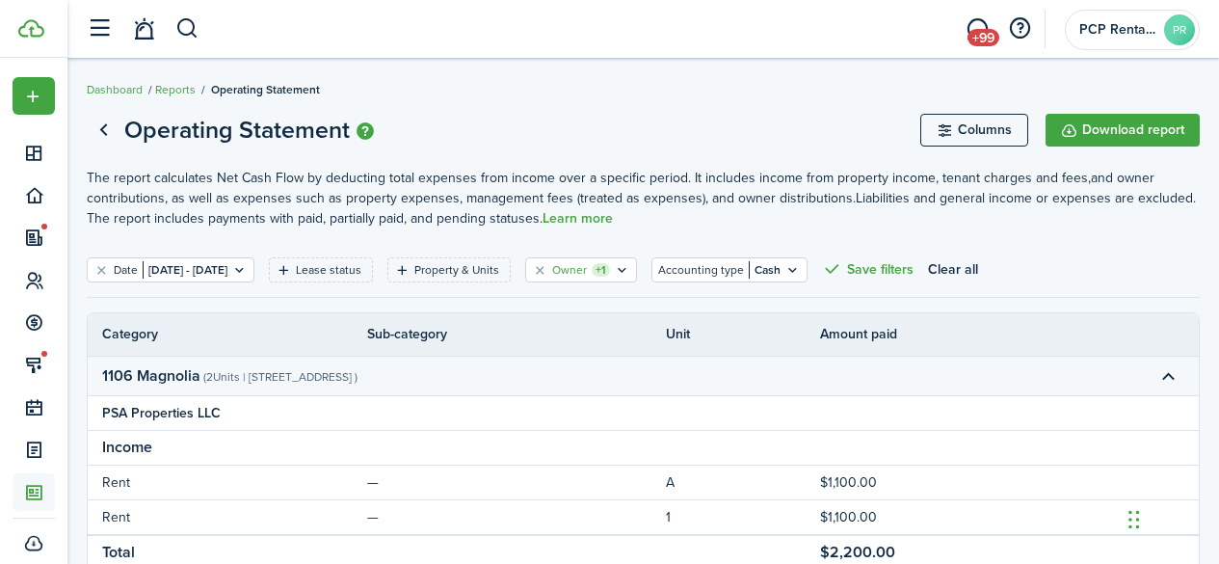
click at [587, 268] on filter-tag-label "Owner" at bounding box center [569, 269] width 35 height 17
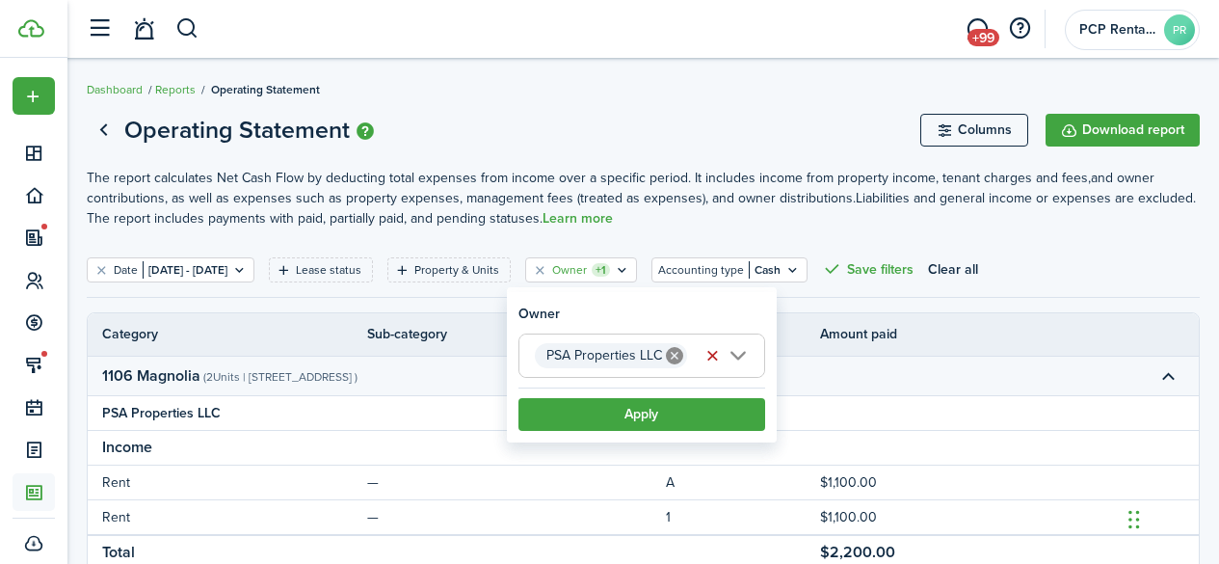
click at [672, 355] on icon at bounding box center [674, 355] width 17 height 17
click at [623, 355] on span "Choose owner" at bounding box center [584, 355] width 98 height 22
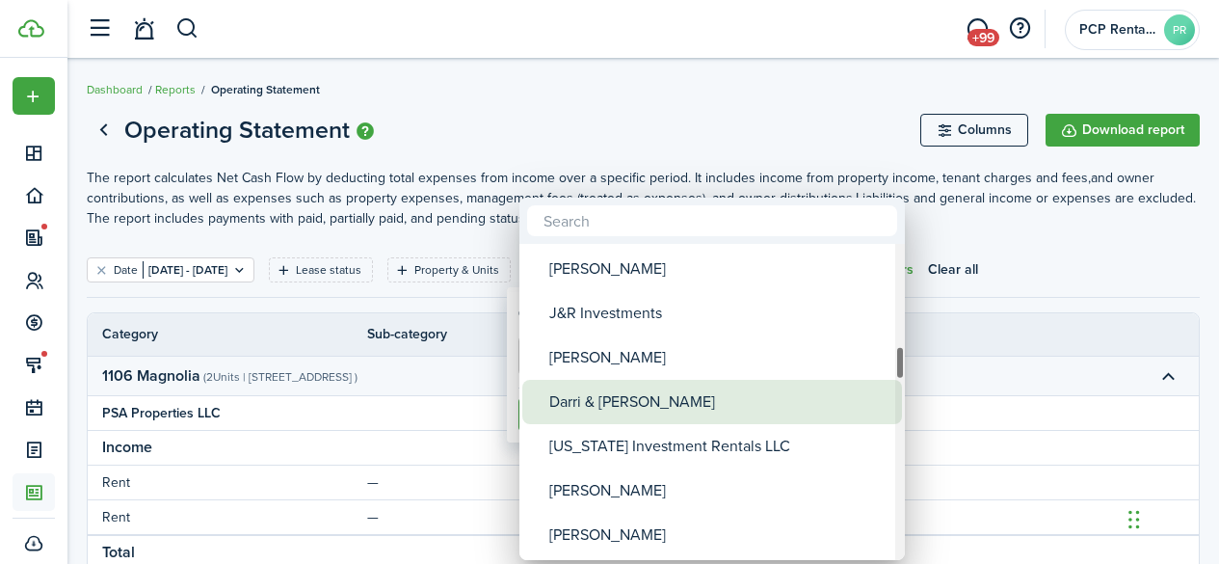
click at [597, 403] on div "Darri & [PERSON_NAME]" at bounding box center [719, 402] width 341 height 44
type input "Darri & [PERSON_NAME]"
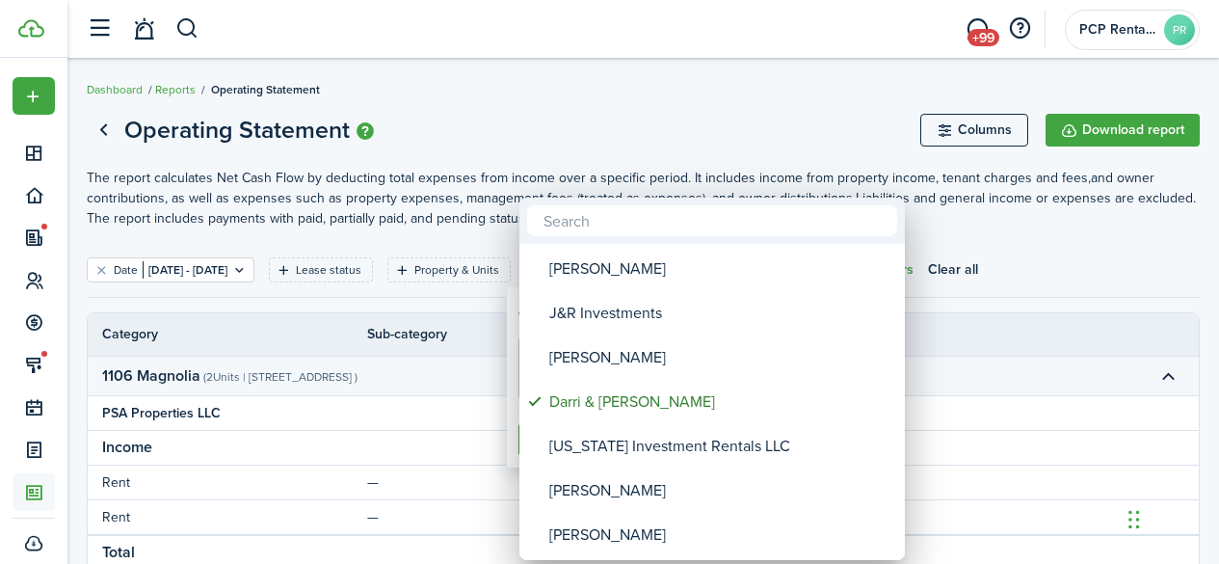
click at [592, 130] on div at bounding box center [609, 282] width 1527 height 872
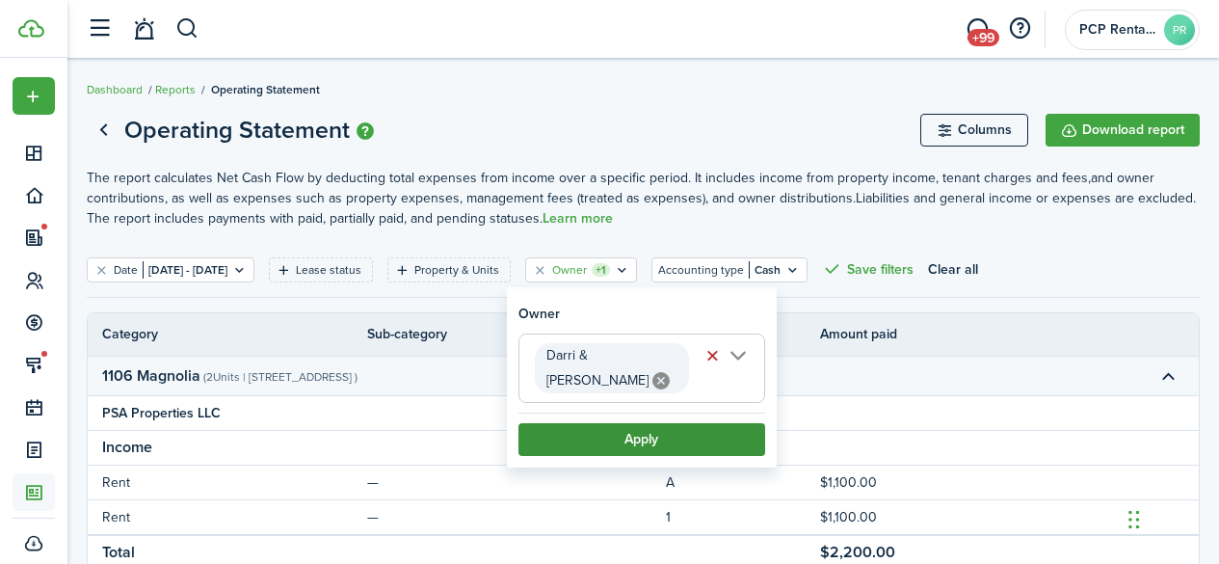
click at [631, 423] on button "Apply" at bounding box center [641, 439] width 247 height 33
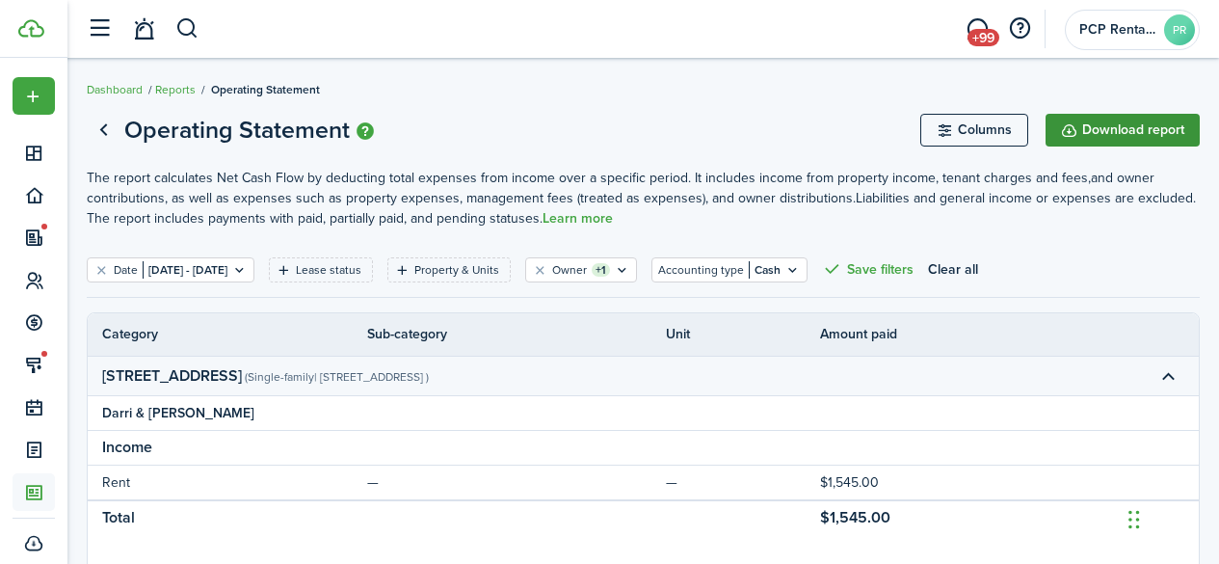
click at [1105, 119] on button "Download report" at bounding box center [1123, 130] width 154 height 33
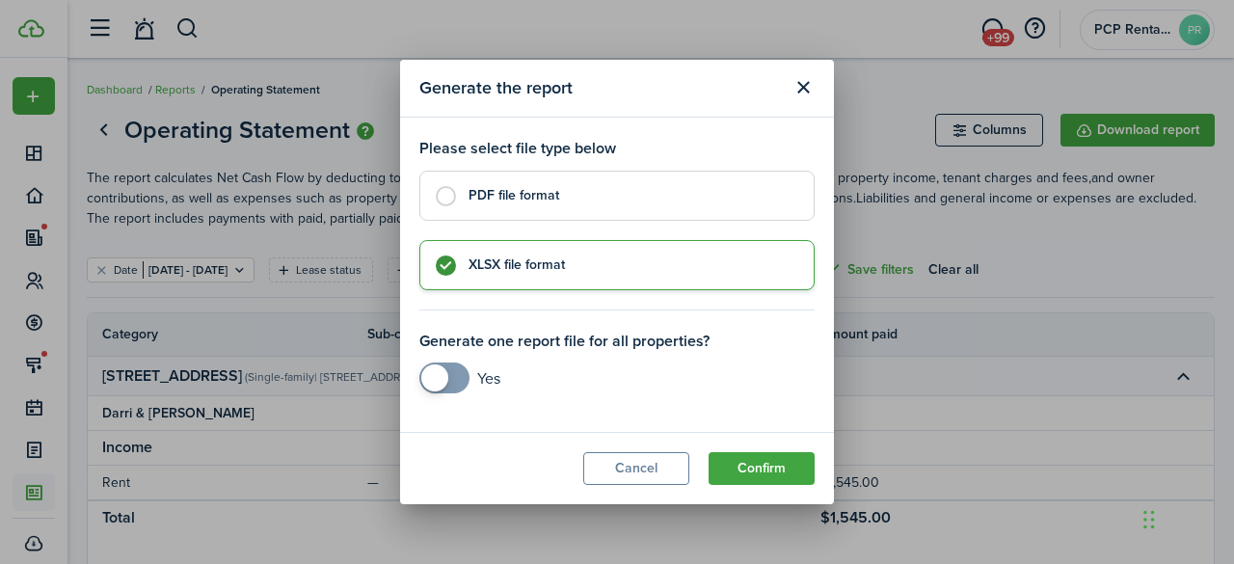
click at [442, 194] on label "PDF file format" at bounding box center [616, 196] width 395 height 50
radio input "true"
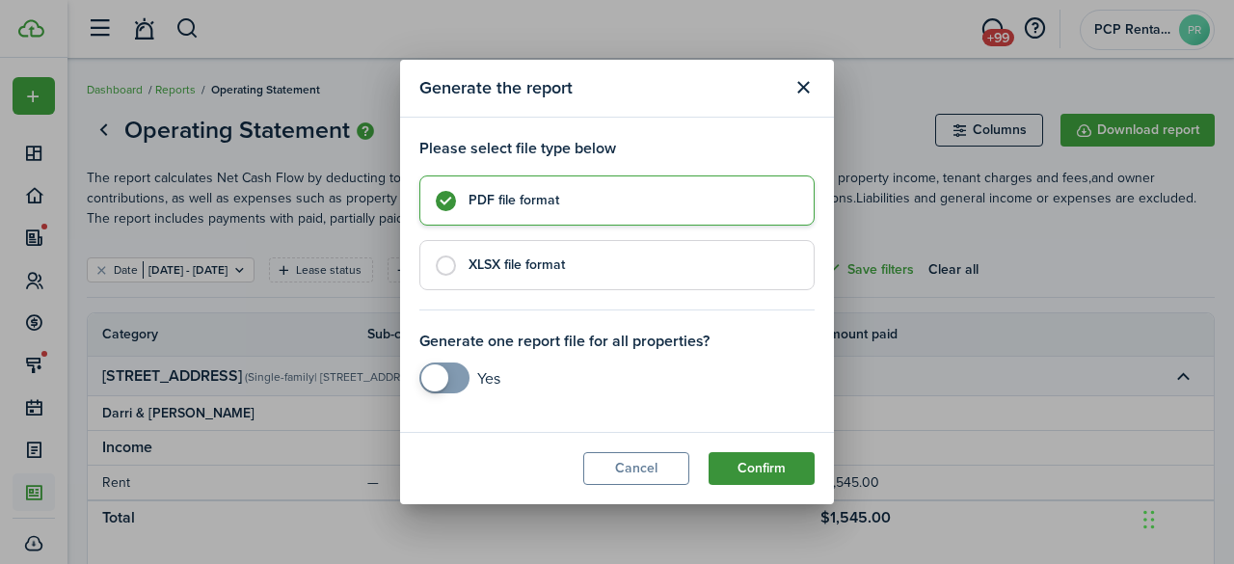
click at [731, 463] on button "Confirm" at bounding box center [761, 468] width 106 height 33
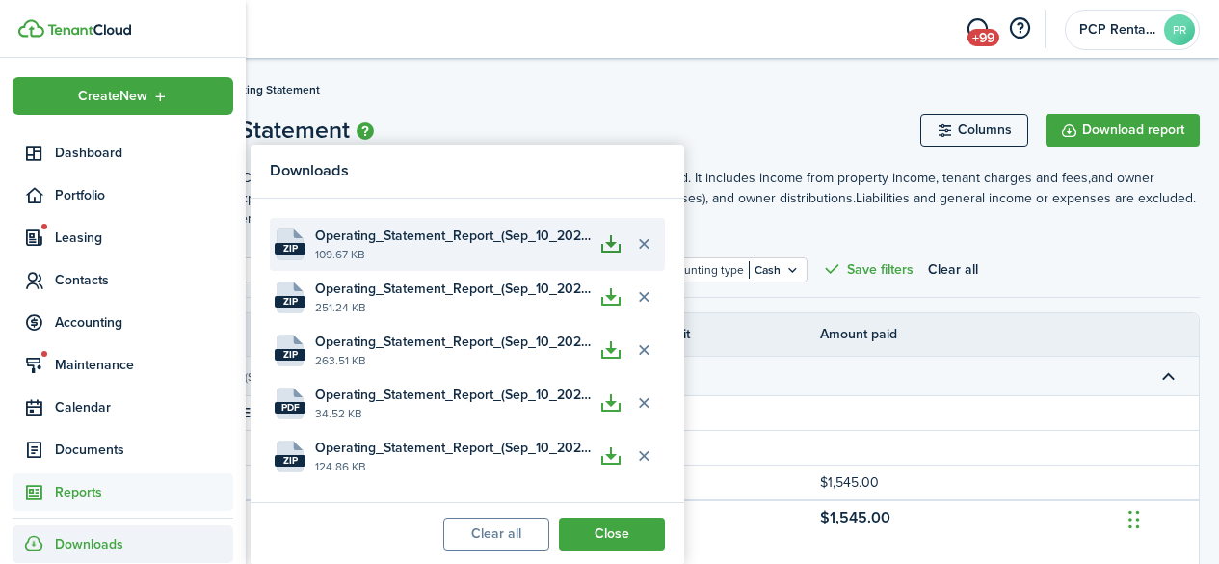
click at [613, 239] on button "button" at bounding box center [611, 243] width 33 height 33
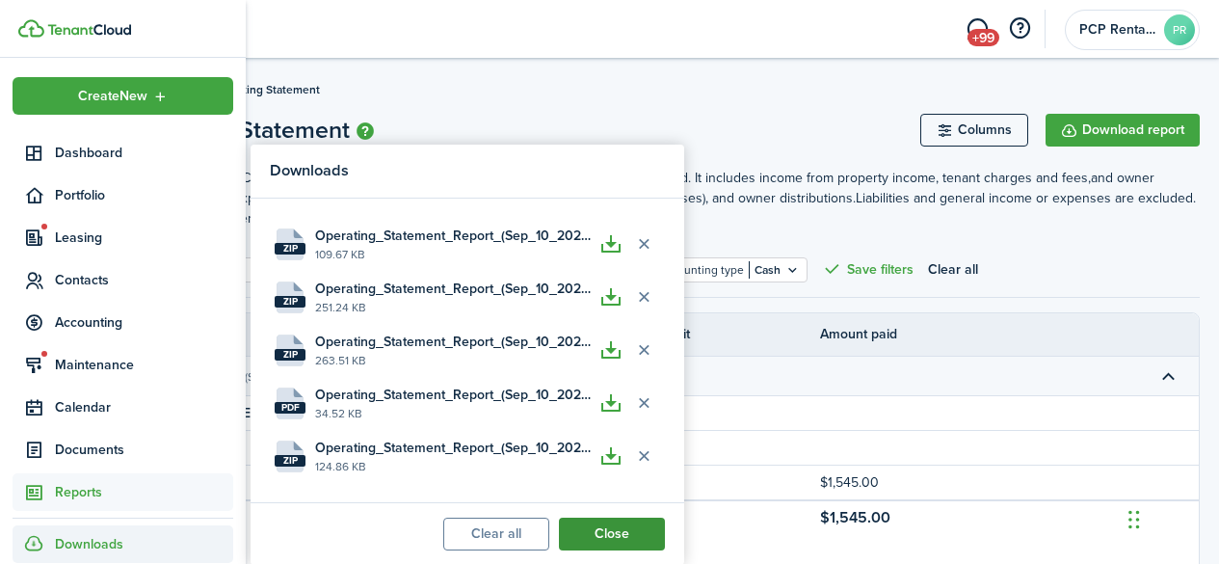
click at [599, 530] on button "Close" at bounding box center [612, 533] width 106 height 33
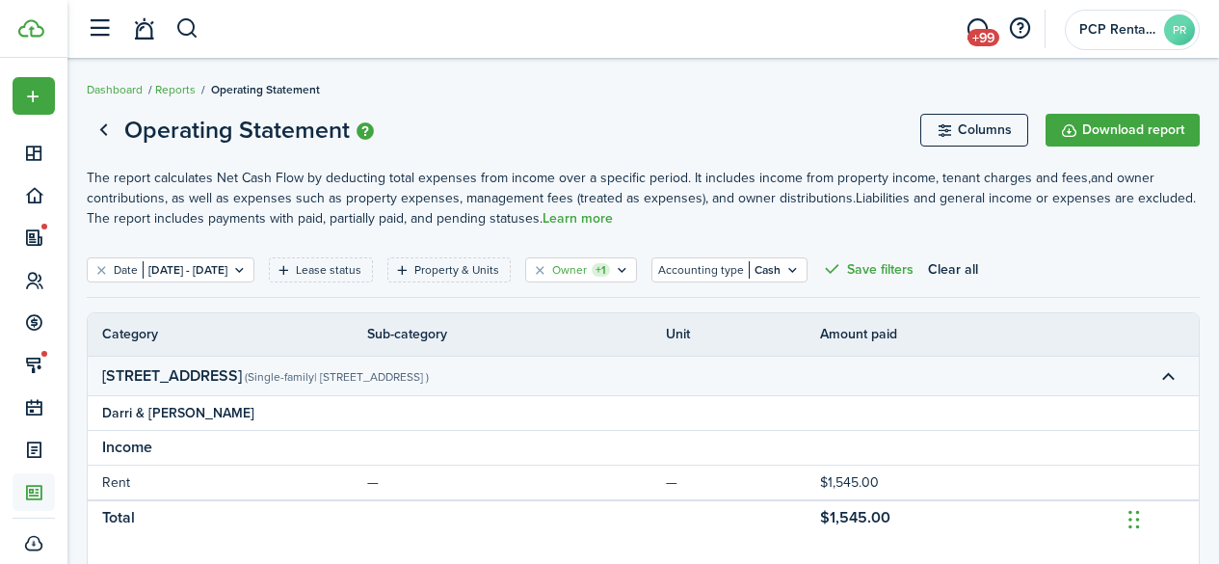
click at [587, 272] on filter-tag-label "Owner" at bounding box center [569, 269] width 35 height 17
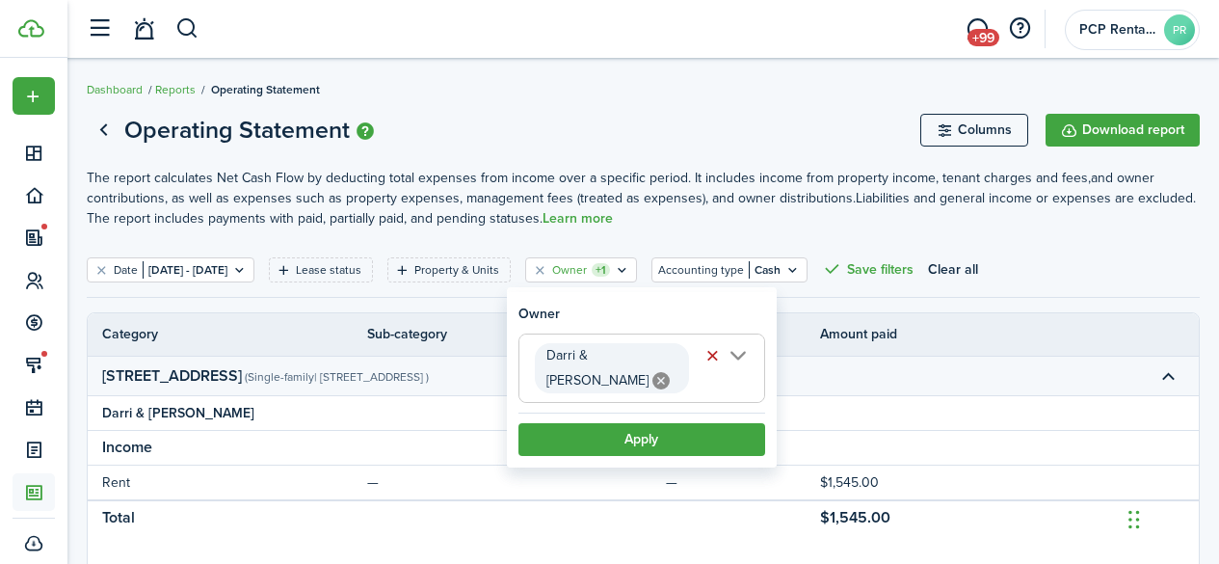
click at [670, 372] on icon at bounding box center [660, 380] width 17 height 17
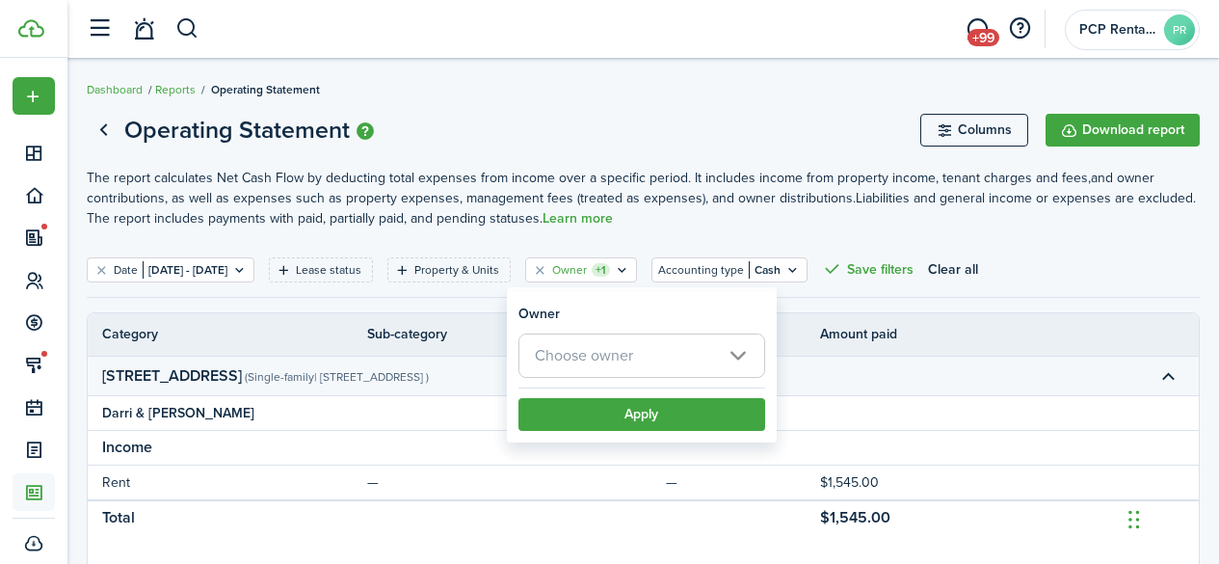
click at [654, 360] on span "Choose owner" at bounding box center [641, 355] width 245 height 42
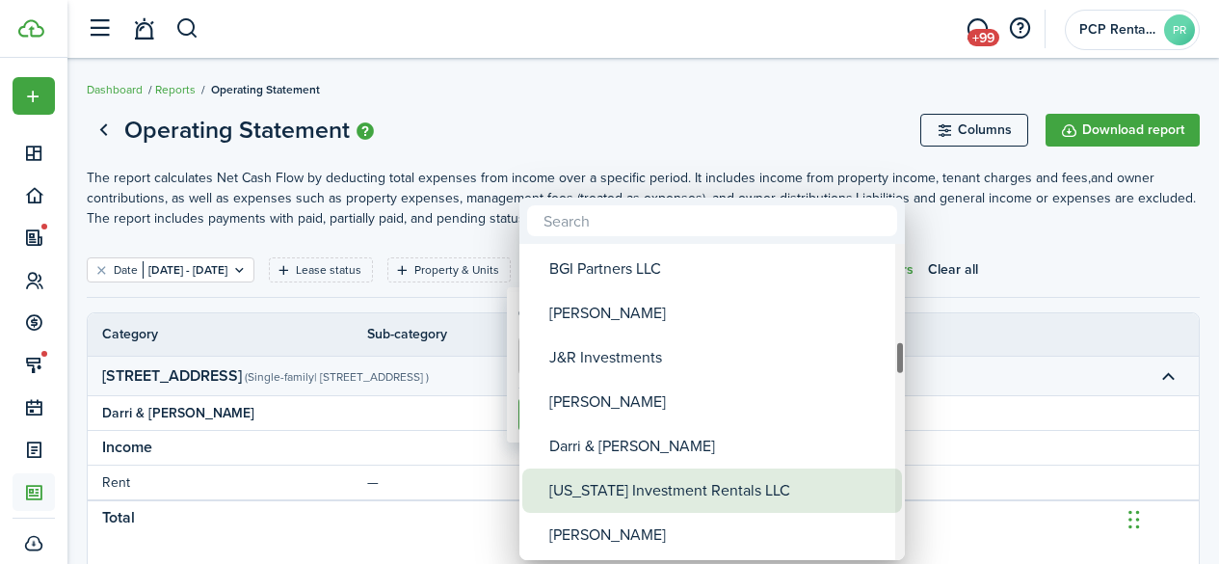
click at [603, 487] on div "[US_STATE] Investment Rentals LLC" at bounding box center [719, 490] width 341 height 44
type input "[US_STATE] Investment Rentals LLC"
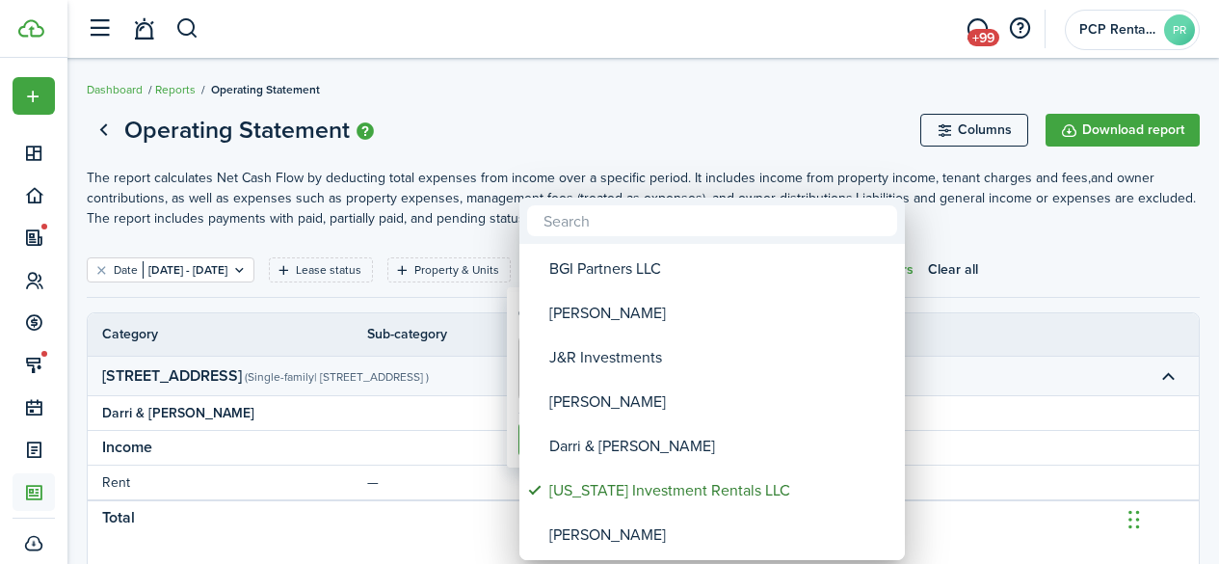
click at [620, 128] on div at bounding box center [609, 282] width 1527 height 872
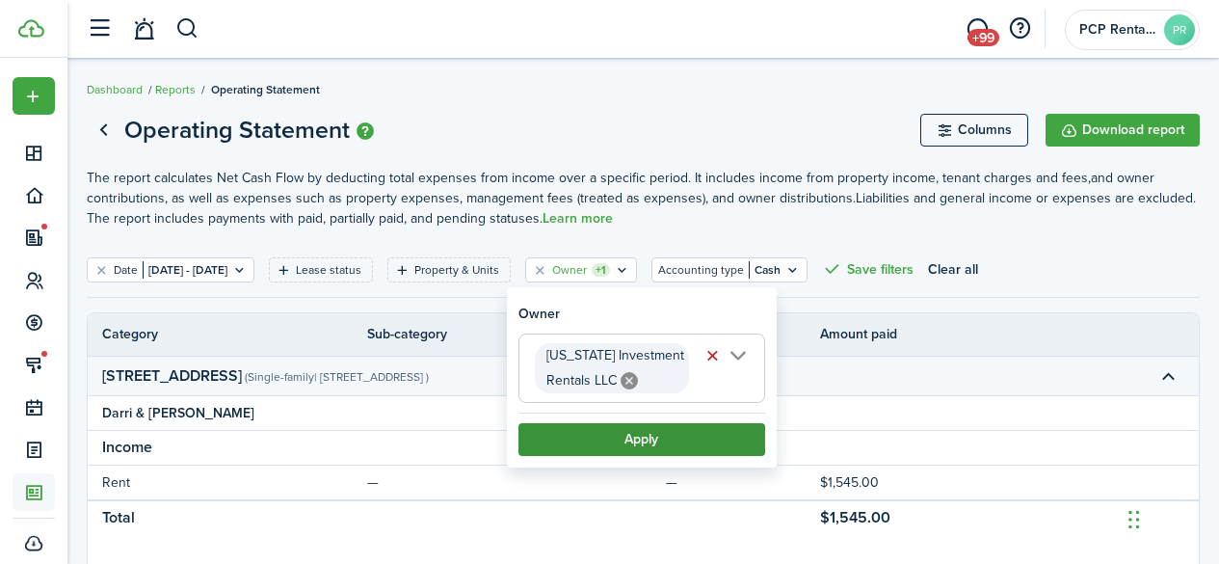
click at [643, 443] on button "Apply" at bounding box center [641, 439] width 247 height 33
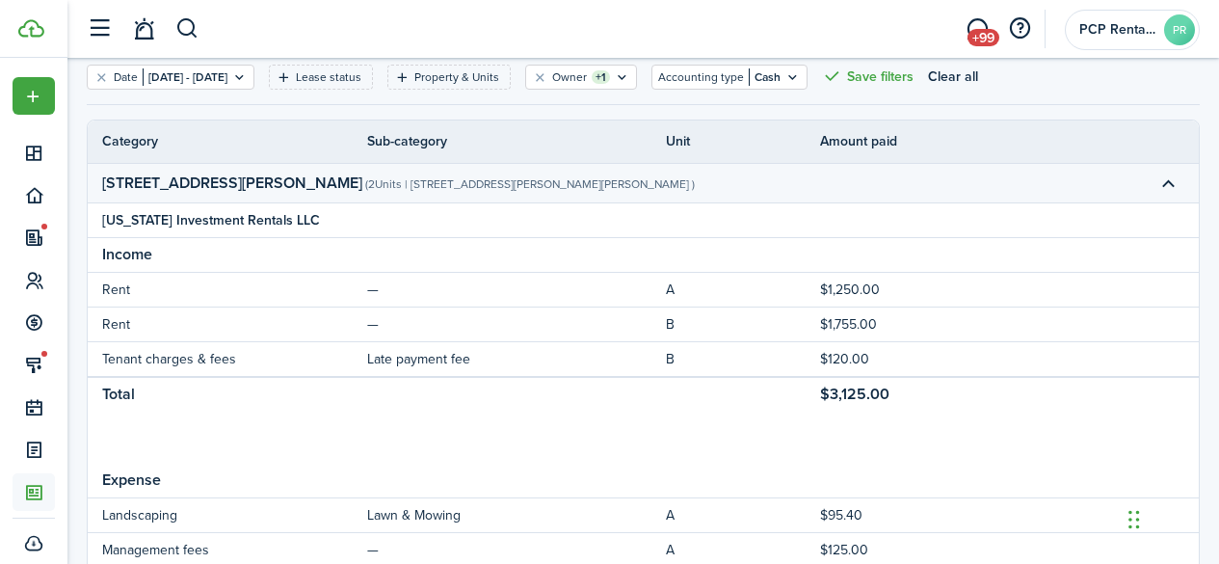
scroll to position [289, 0]
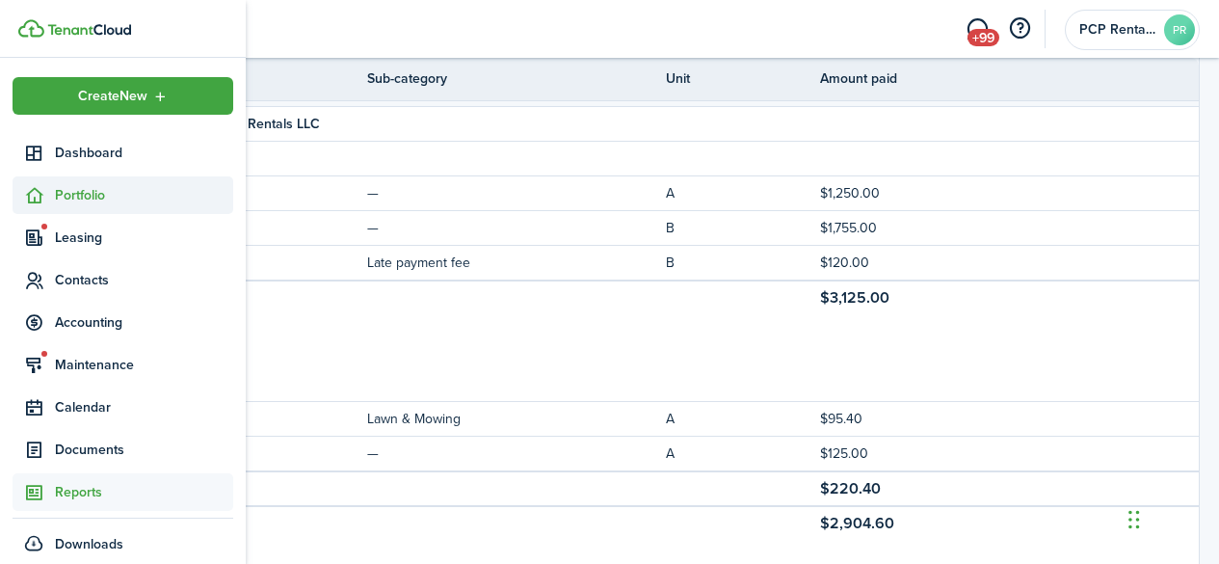
click at [62, 197] on span "Portfolio" at bounding box center [144, 195] width 178 height 20
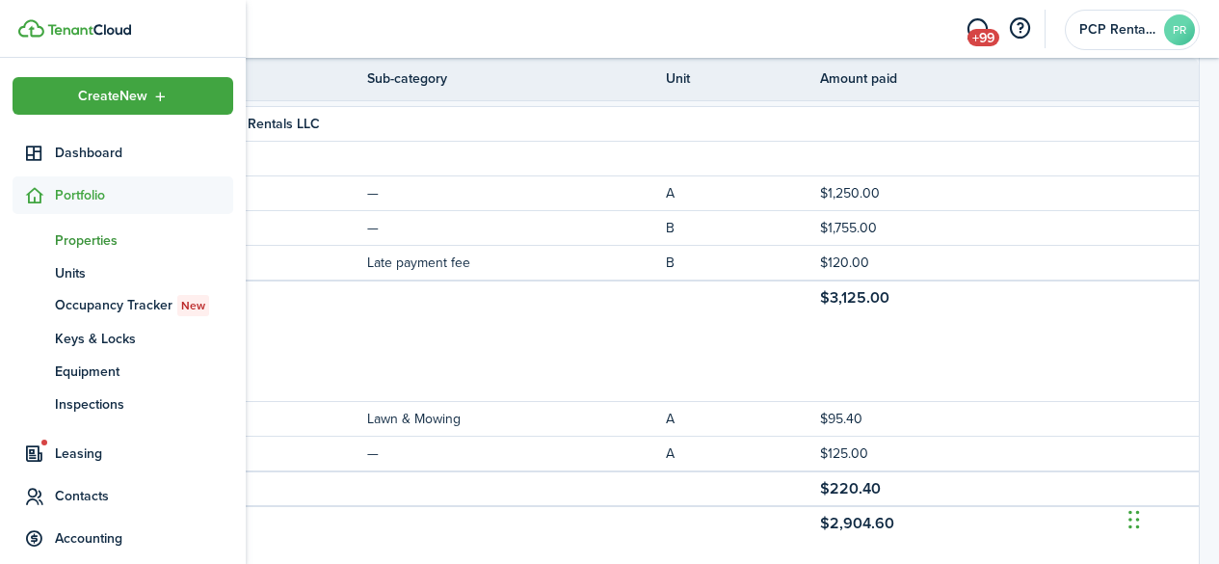
click at [86, 239] on span "Properties" at bounding box center [144, 240] width 178 height 20
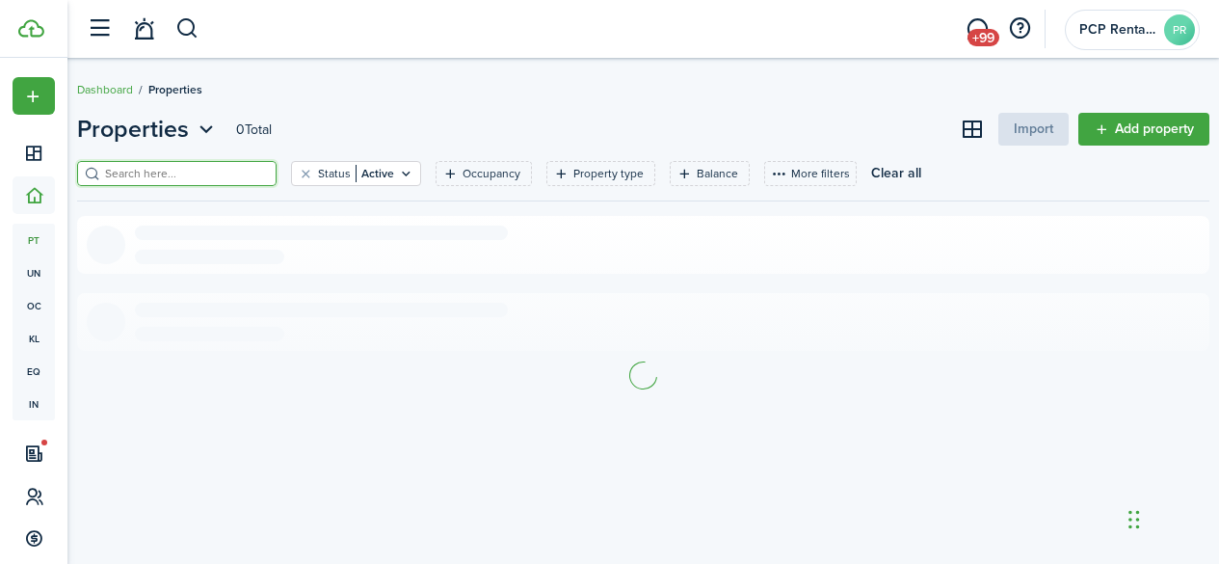
click at [209, 170] on input "search" at bounding box center [185, 174] width 170 height 18
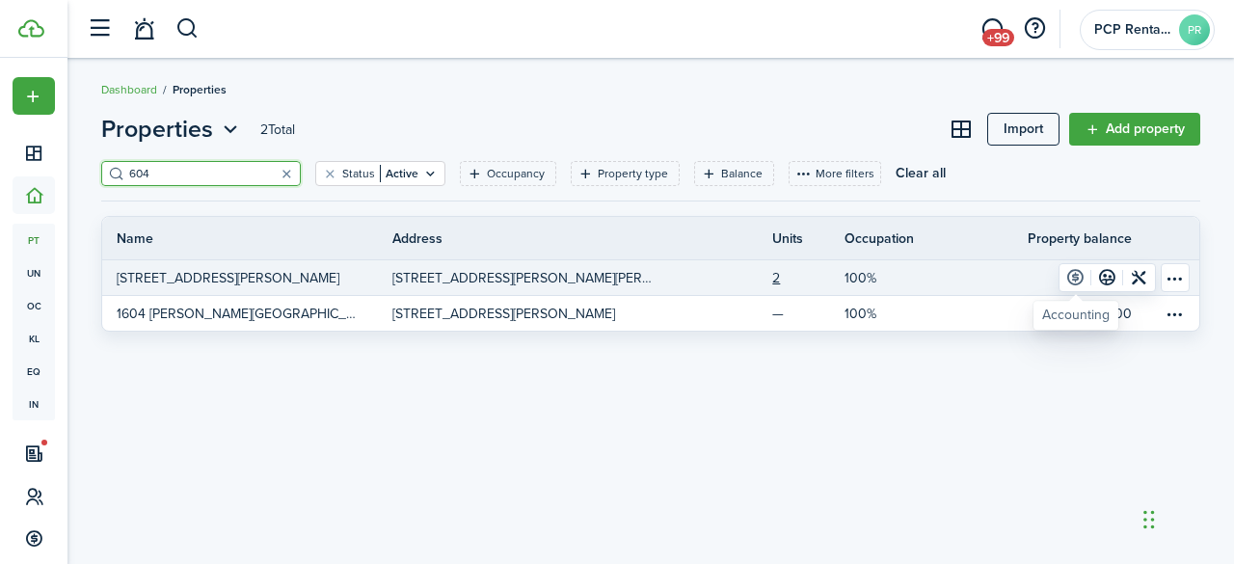
type input "604"
click at [1075, 278] on link at bounding box center [1075, 277] width 32 height 27
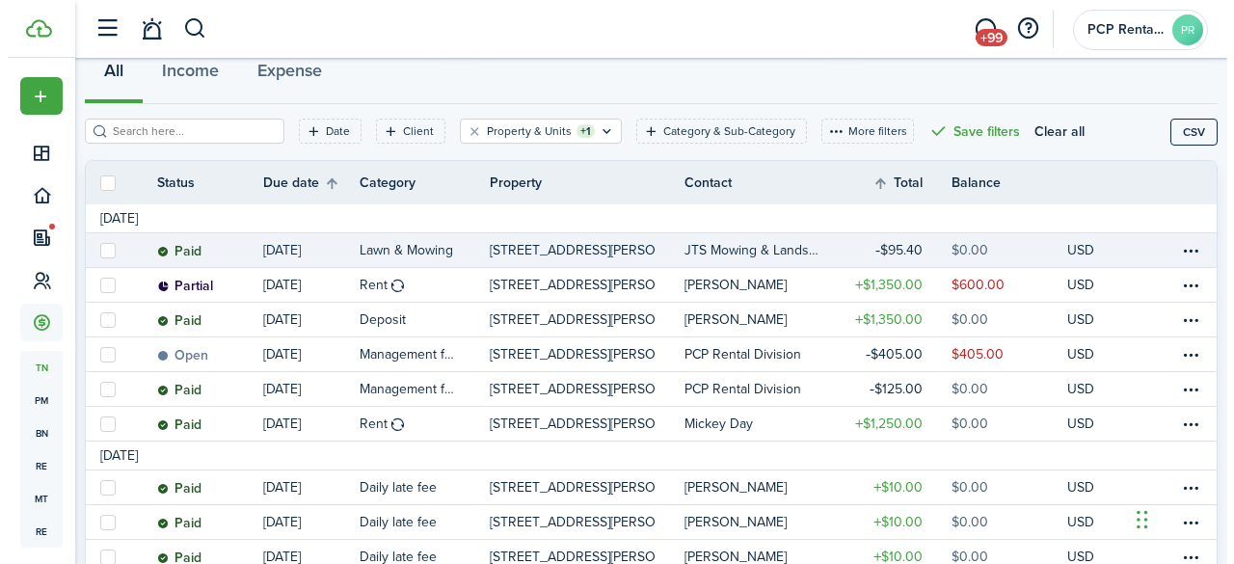
scroll to position [289, 0]
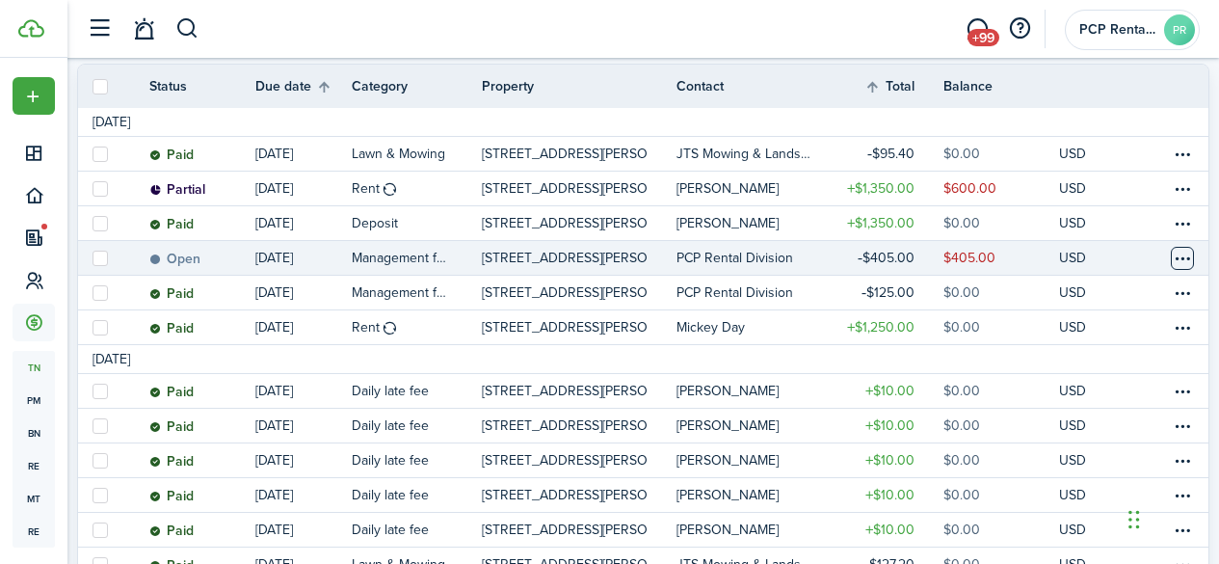
click at [1171, 259] on table-menu-btn-icon at bounding box center [1182, 258] width 23 height 23
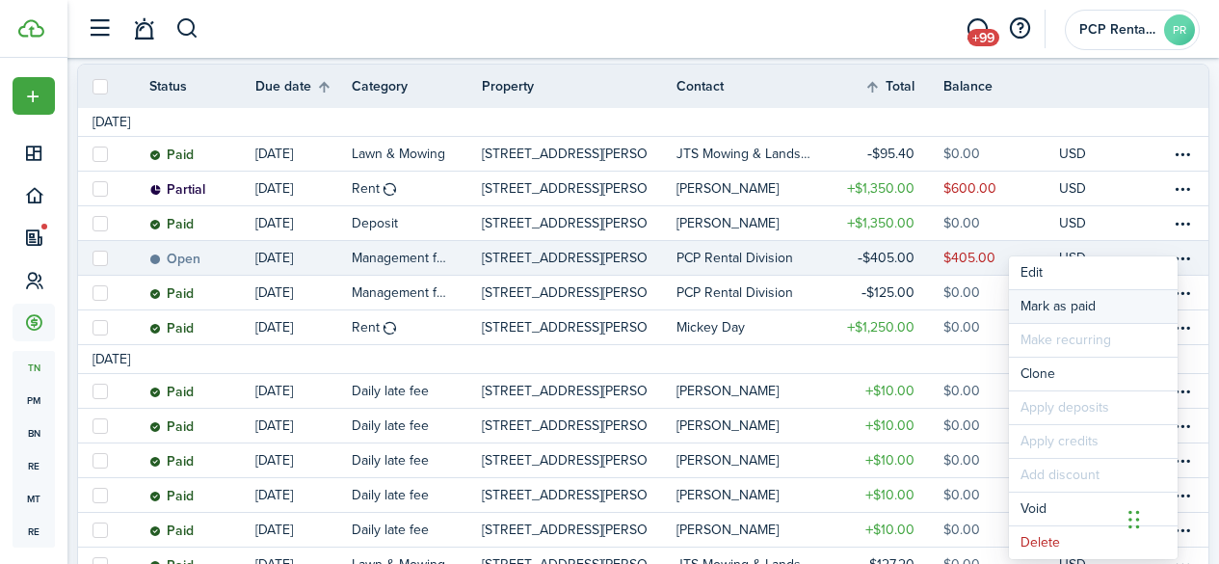
click at [1072, 305] on link "Mark as paid" at bounding box center [1093, 306] width 169 height 33
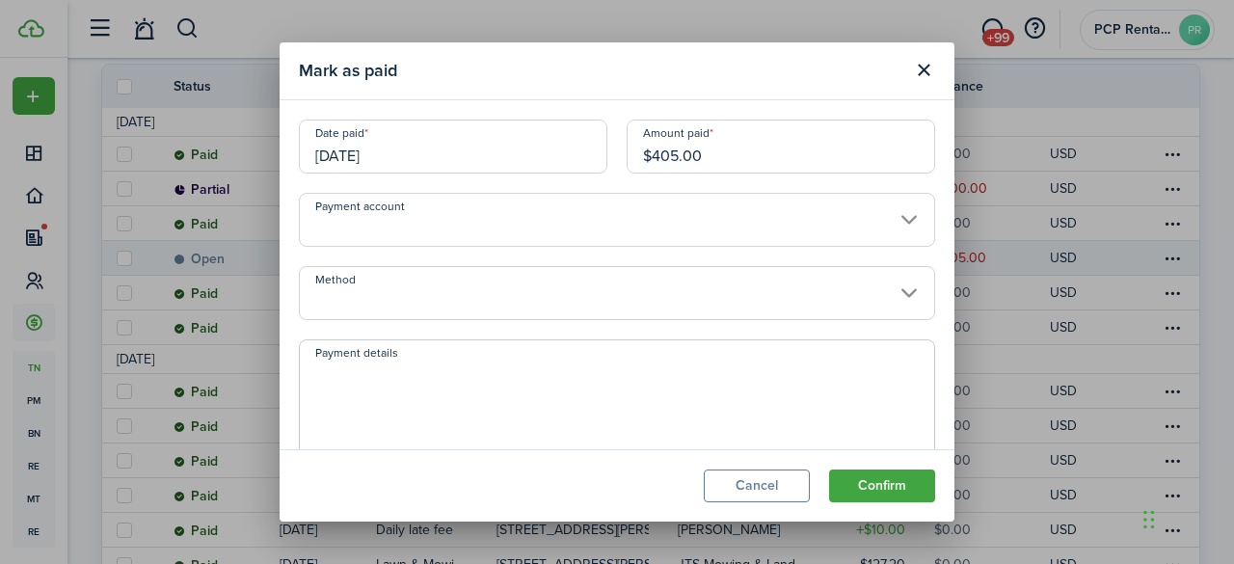
drag, startPoint x: 704, startPoint y: 158, endPoint x: 596, endPoint y: 154, distance: 109.0
click at [596, 154] on div "Date paid 10/03/2025 Amount paid $405.00" at bounding box center [616, 155] width 655 height 73
type input "$225.00"
click at [859, 481] on button "Confirm" at bounding box center [882, 485] width 106 height 33
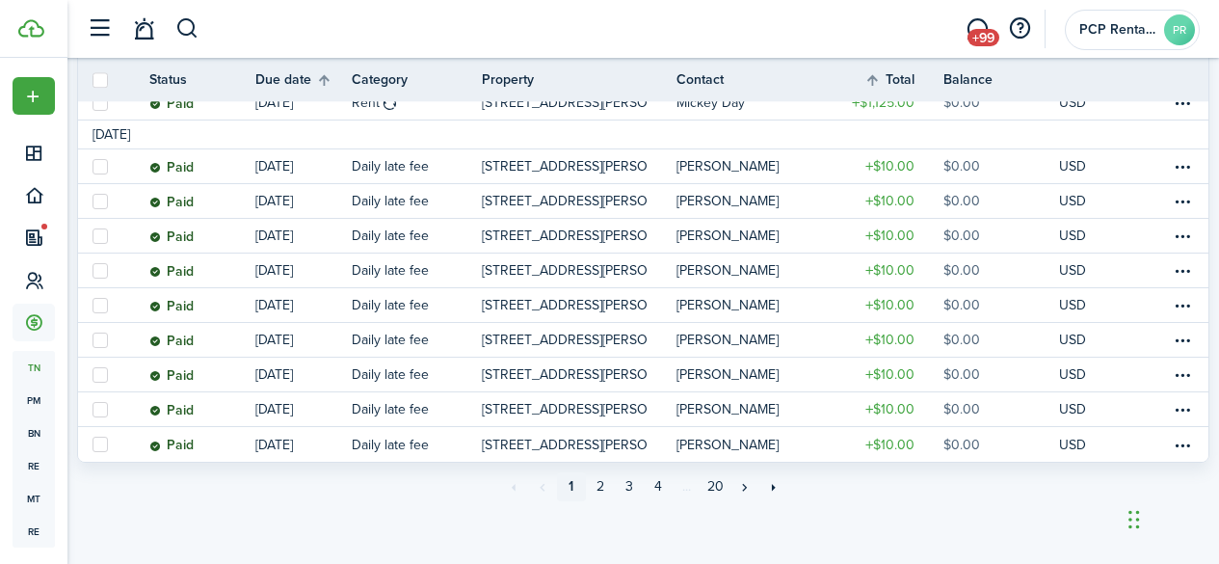
scroll to position [1786, 0]
click at [607, 491] on link "2" at bounding box center [600, 486] width 29 height 29
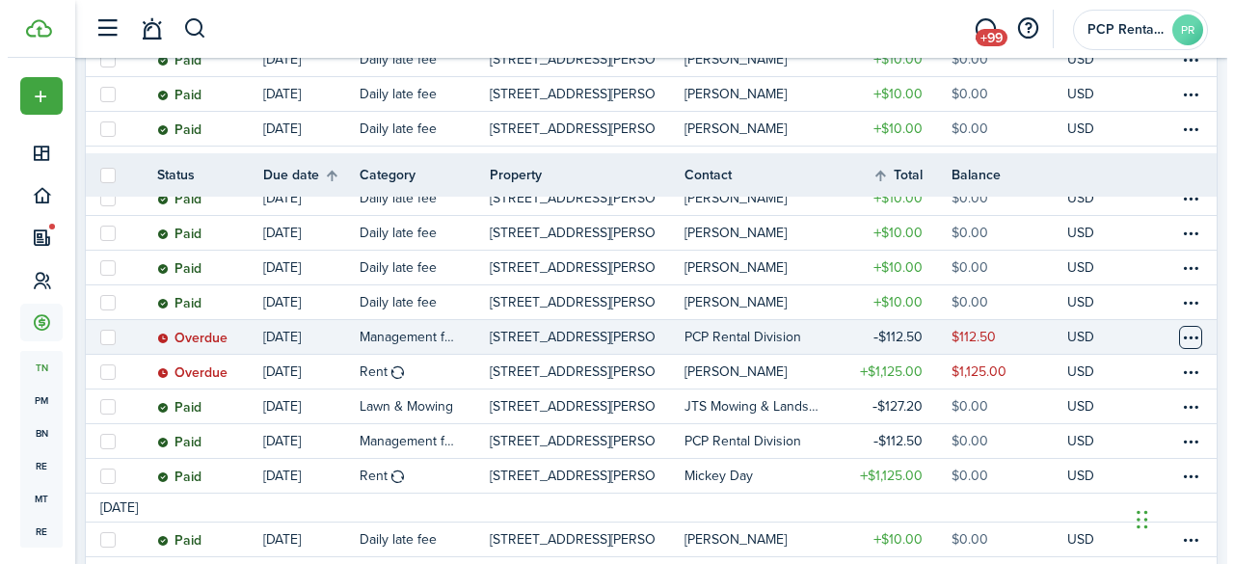
scroll to position [1446, 0]
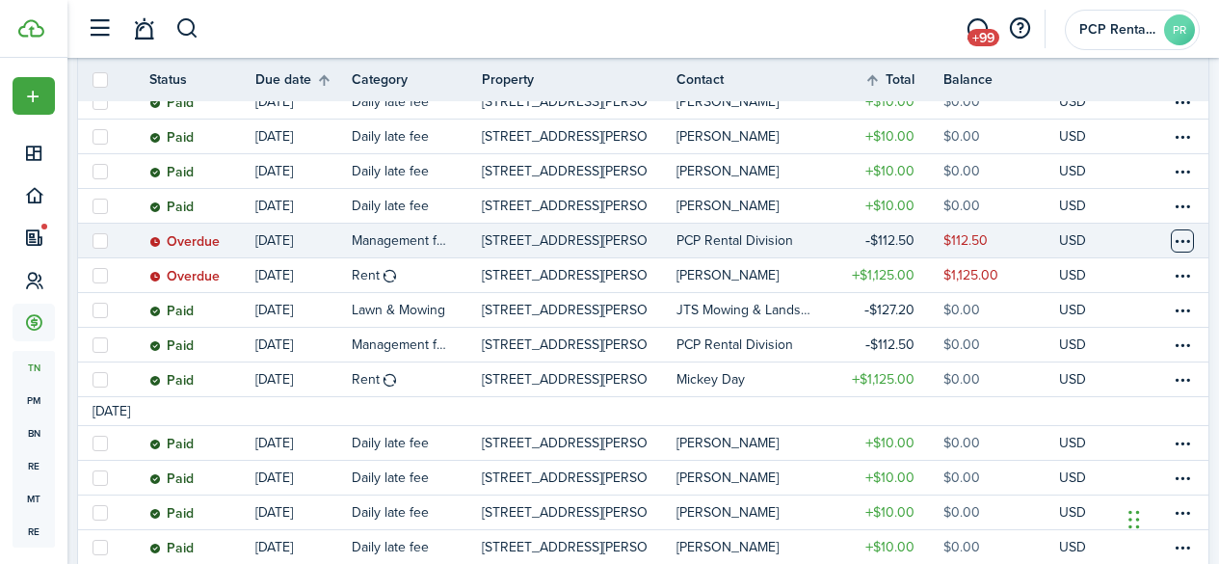
click at [1171, 334] on table-menu-btn-icon at bounding box center [1182, 344] width 23 height 23
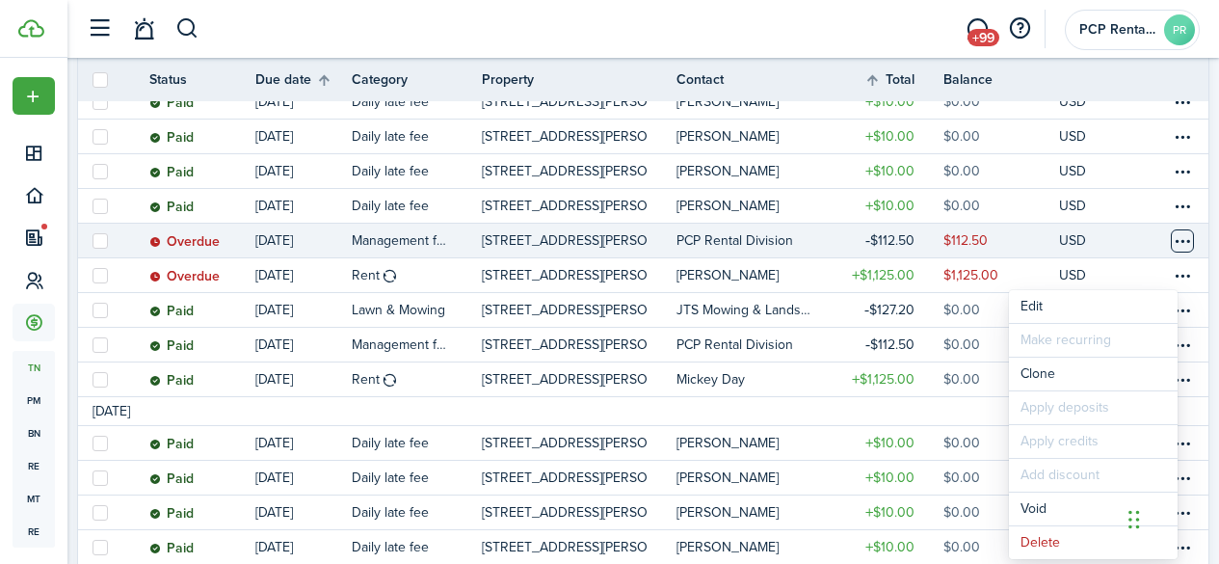
click at [1171, 239] on table-menu-btn-icon at bounding box center [1182, 240] width 23 height 23
click at [1059, 305] on link "Mark as paid" at bounding box center [1093, 306] width 169 height 33
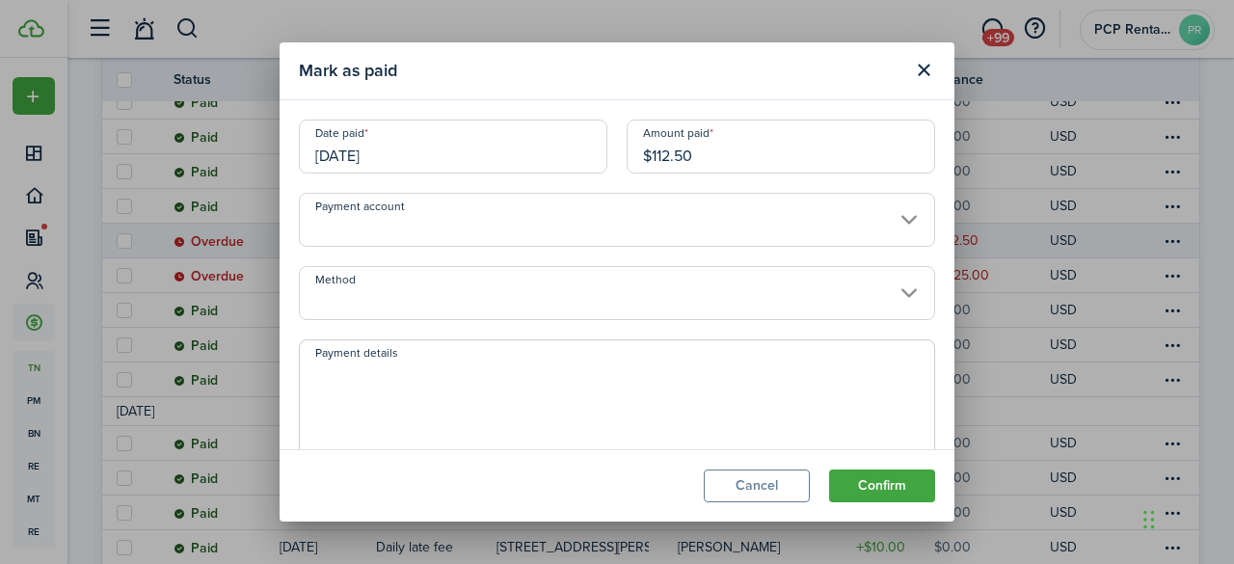
click at [417, 143] on input "06/07/2025" at bounding box center [453, 146] width 308 height 54
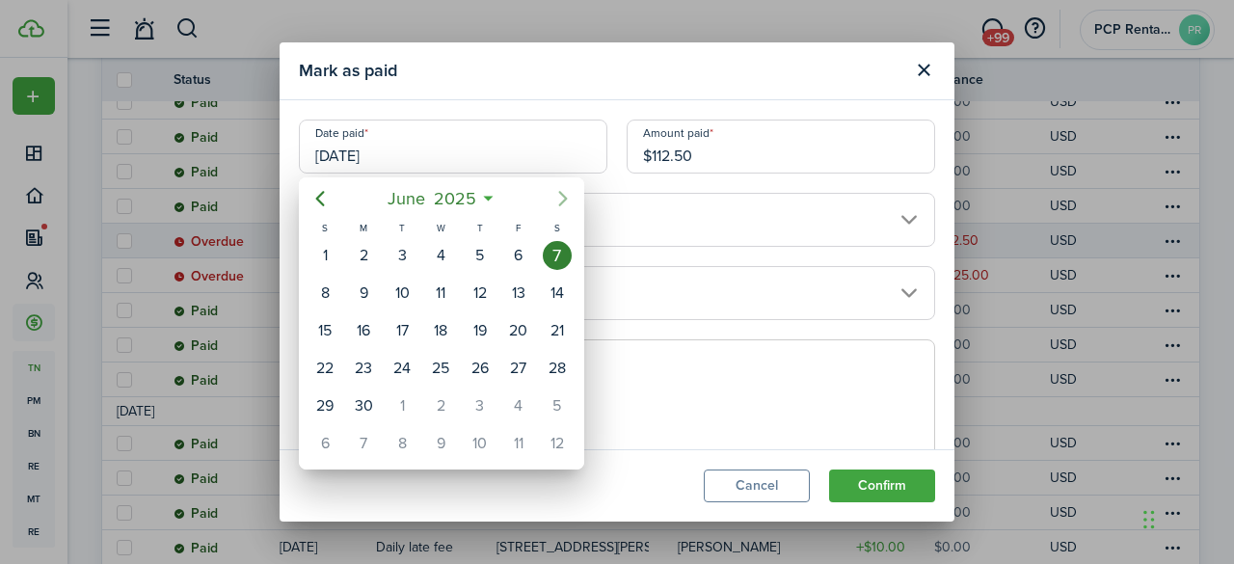
click at [566, 199] on icon "Next page" at bounding box center [562, 198] width 9 height 15
click at [548, 198] on mbsc-button "Next page" at bounding box center [563, 198] width 39 height 39
click at [438, 405] on div "1" at bounding box center [440, 405] width 29 height 29
type input "[DATE]"
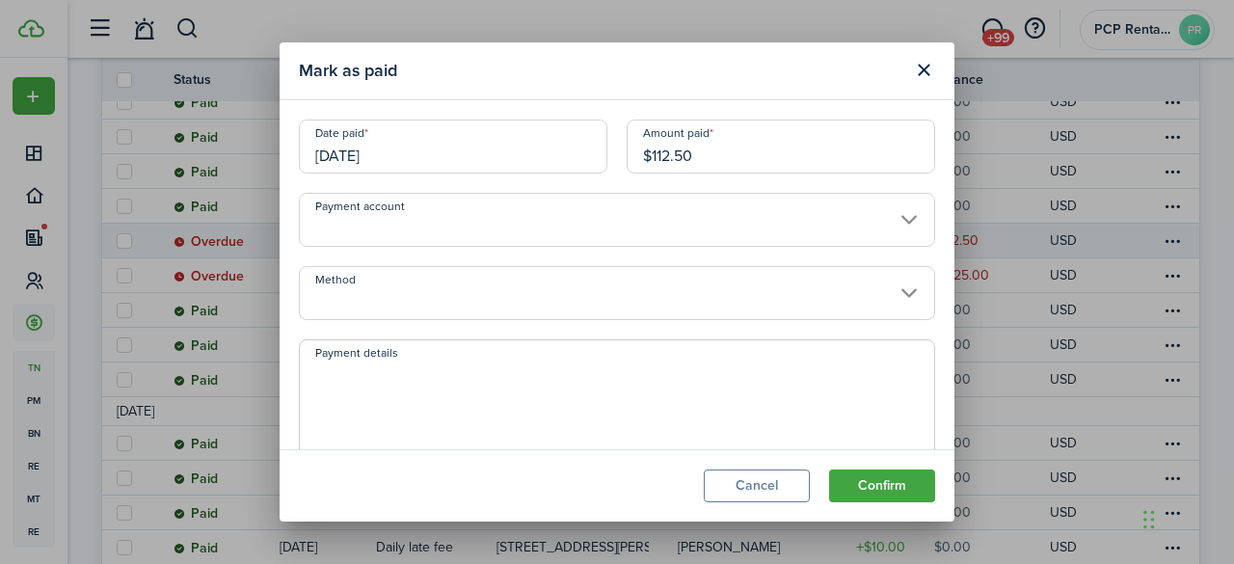
scroll to position [0, 0]
click at [871, 478] on button "Confirm" at bounding box center [882, 485] width 106 height 33
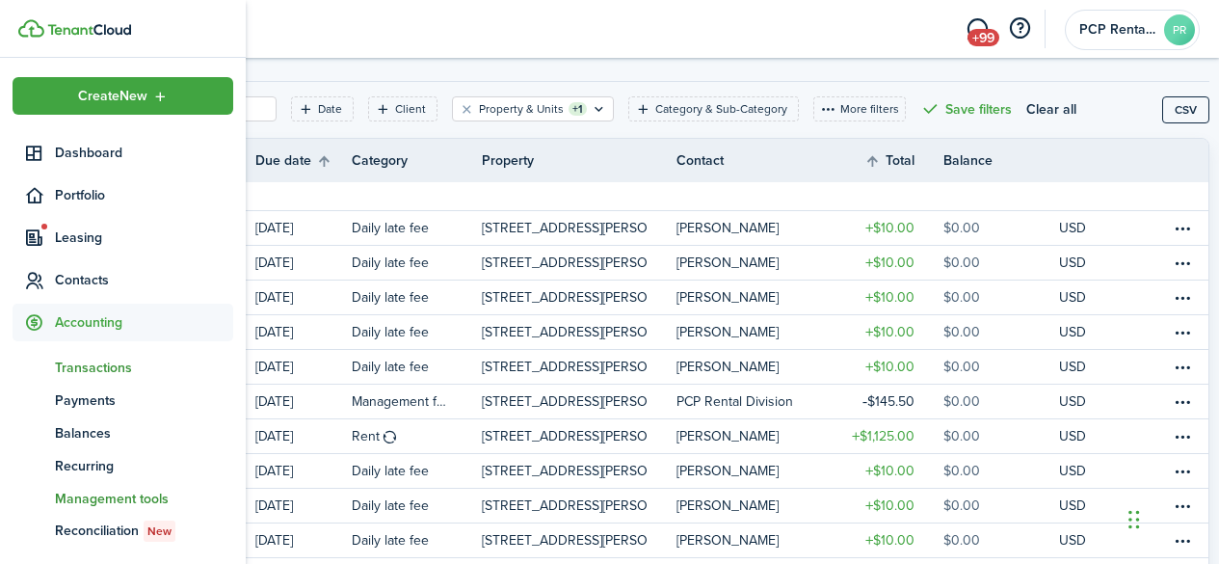
scroll to position [230, 0]
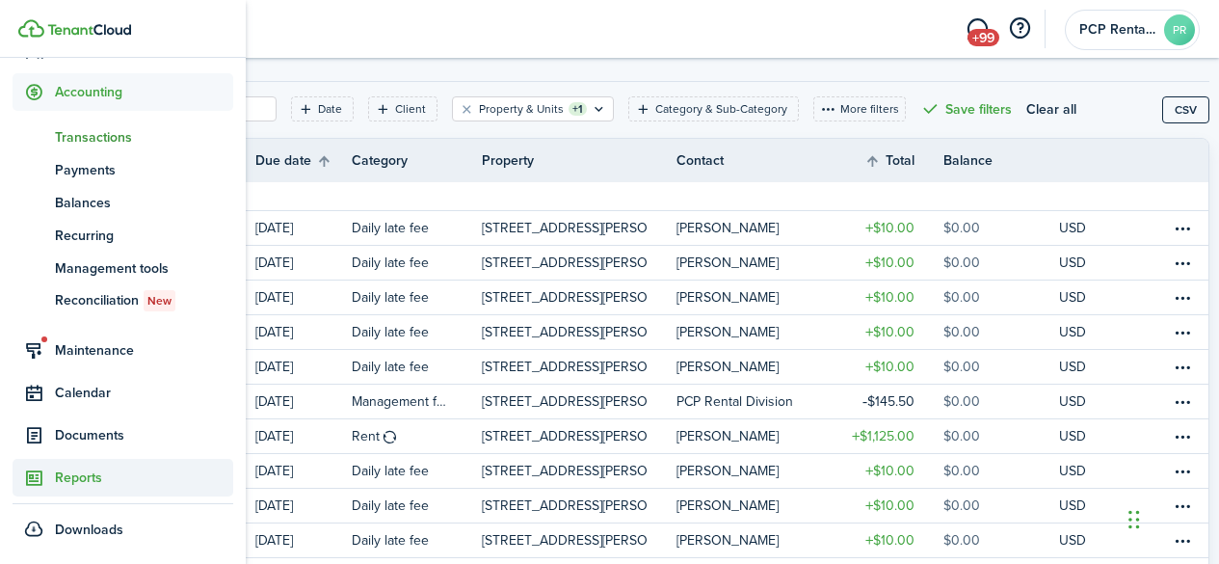
click at [68, 474] on span "Reports" at bounding box center [144, 477] width 178 height 20
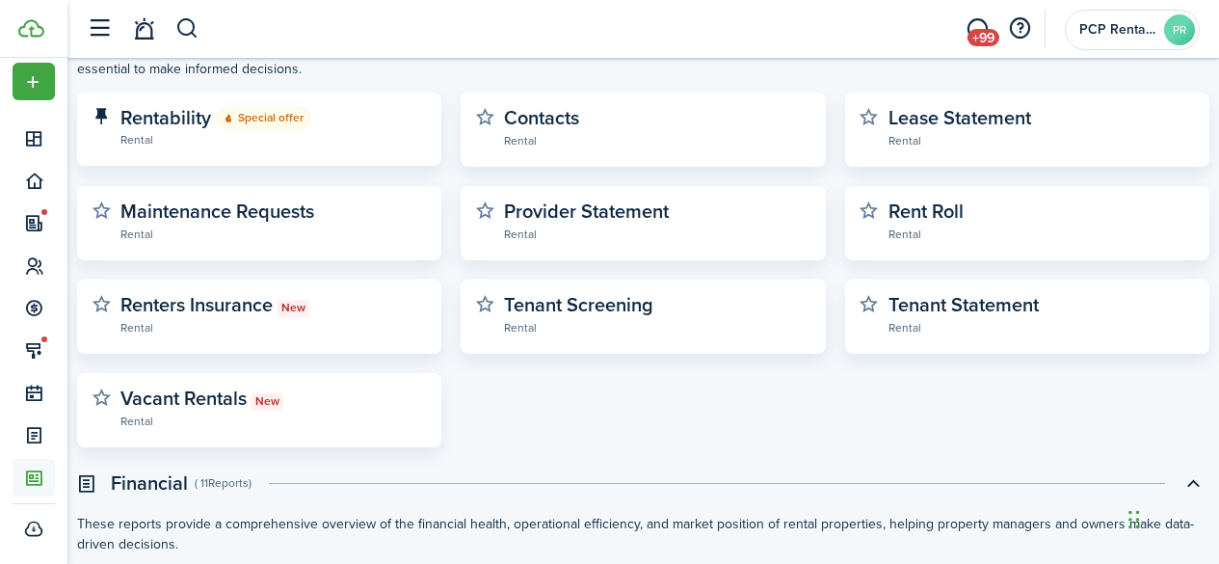
scroll to position [482, 0]
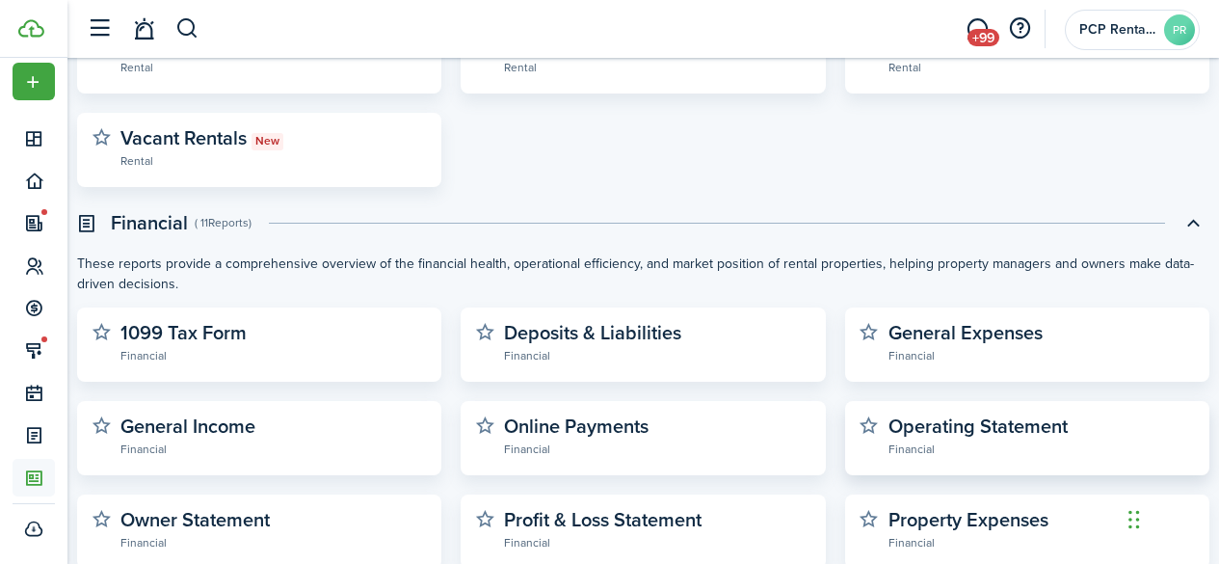
click at [902, 424] on widget-stats-description "Operating Statement" at bounding box center [978, 425] width 179 height 29
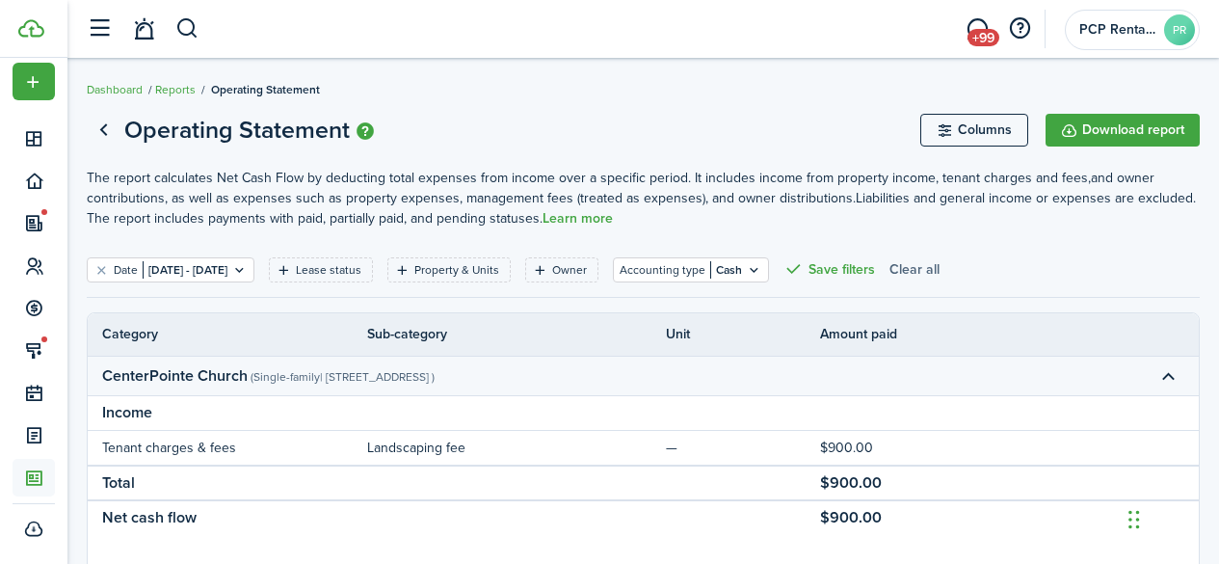
click at [940, 271] on button "Clear all" at bounding box center [914, 269] width 50 height 25
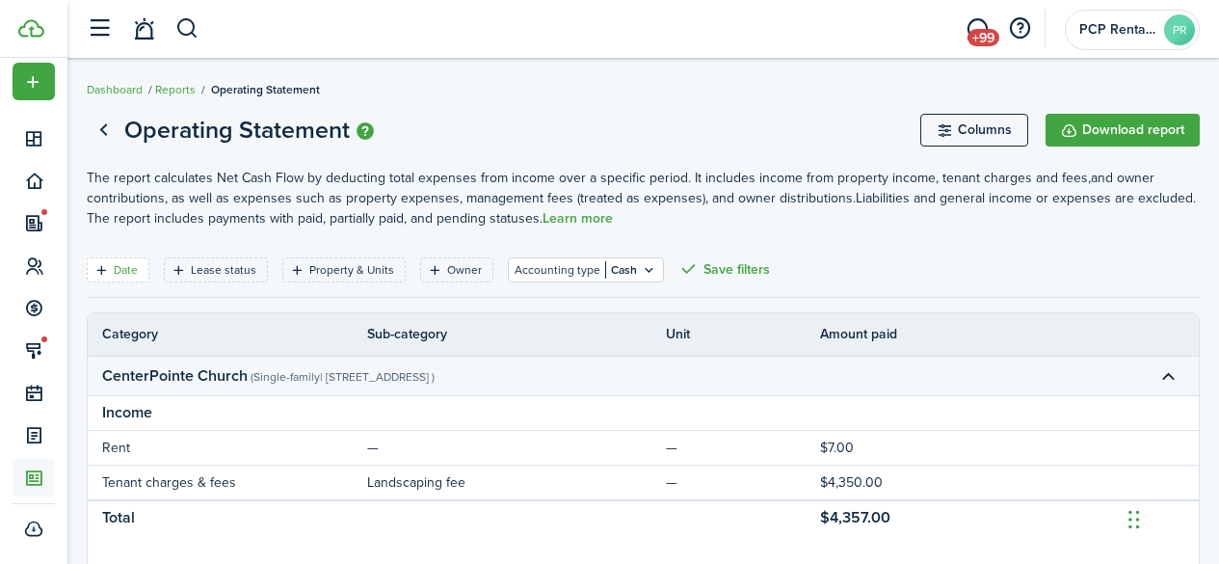
click at [129, 275] on filter-tag-label "Date" at bounding box center [126, 269] width 24 height 17
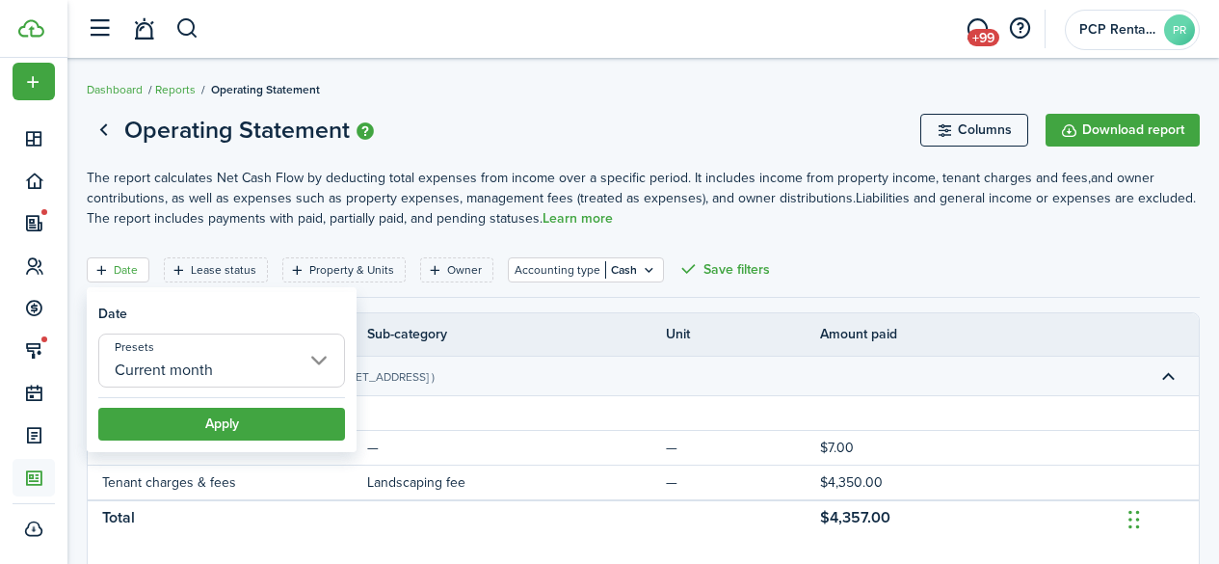
click at [157, 360] on input "Current month" at bounding box center [221, 360] width 247 height 54
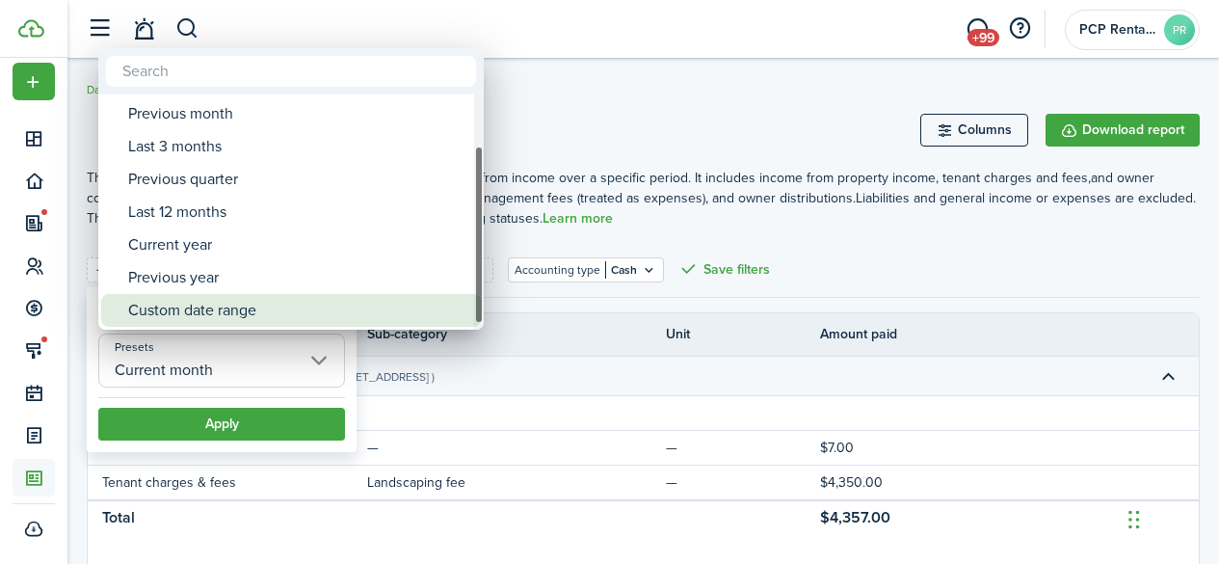
click at [178, 299] on div "Custom date range" at bounding box center [298, 310] width 341 height 33
type input "Custom date range"
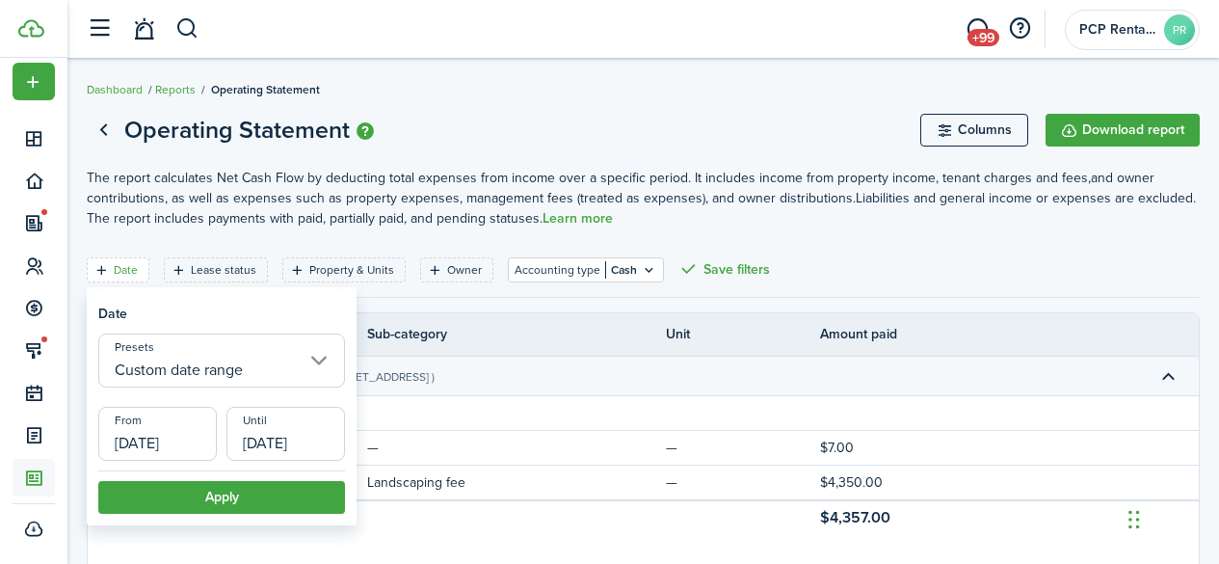
click at [137, 442] on input "[DATE]" at bounding box center [157, 434] width 119 height 54
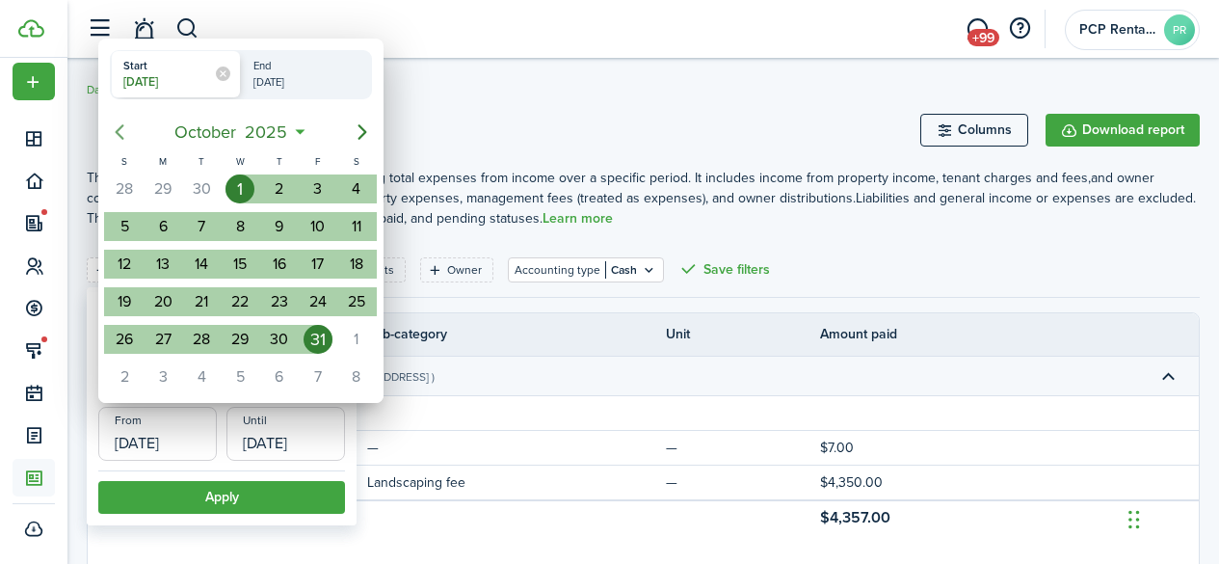
click at [117, 138] on icon "Previous page" at bounding box center [119, 131] width 23 height 23
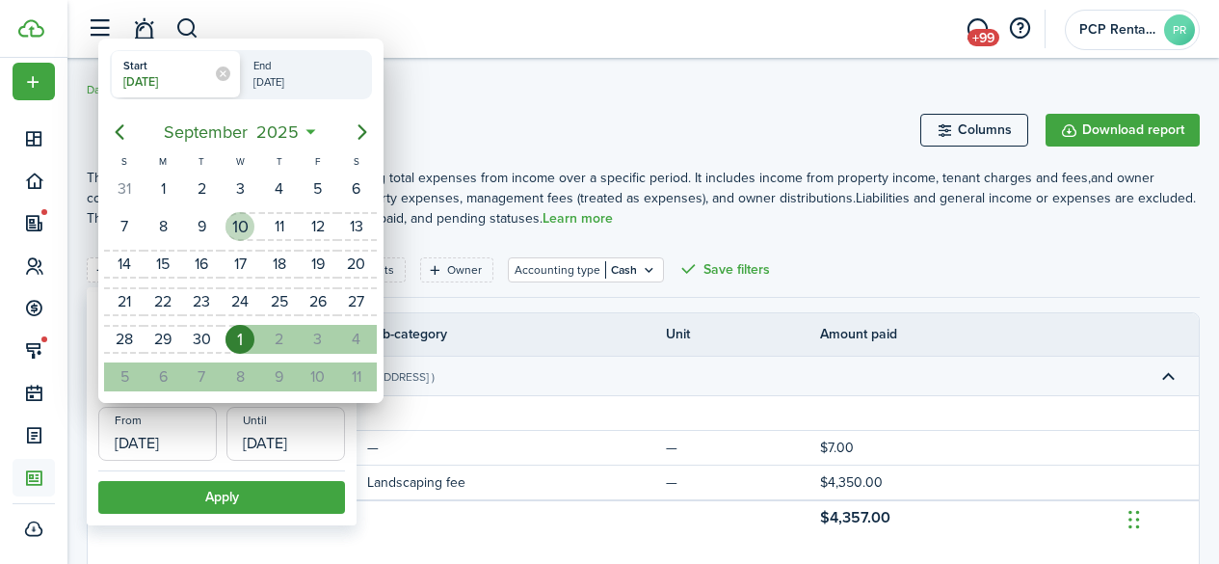
click at [235, 225] on div "10" at bounding box center [240, 226] width 29 height 29
type input "[DATE]"
radio input "false"
radio input "true"
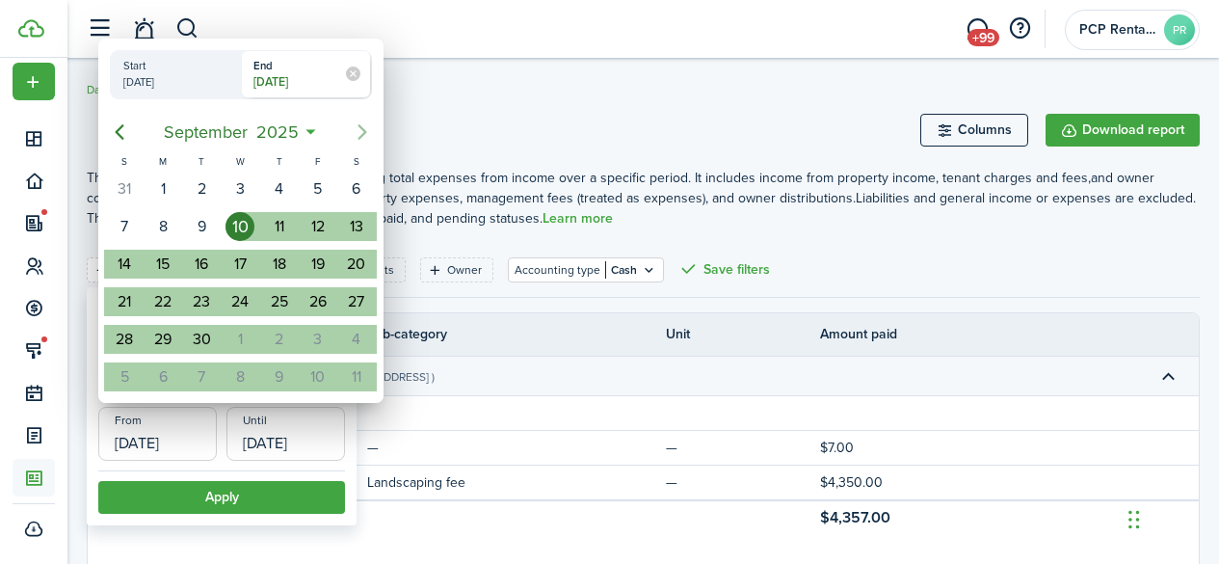
click at [357, 137] on icon "Next page" at bounding box center [362, 131] width 23 height 23
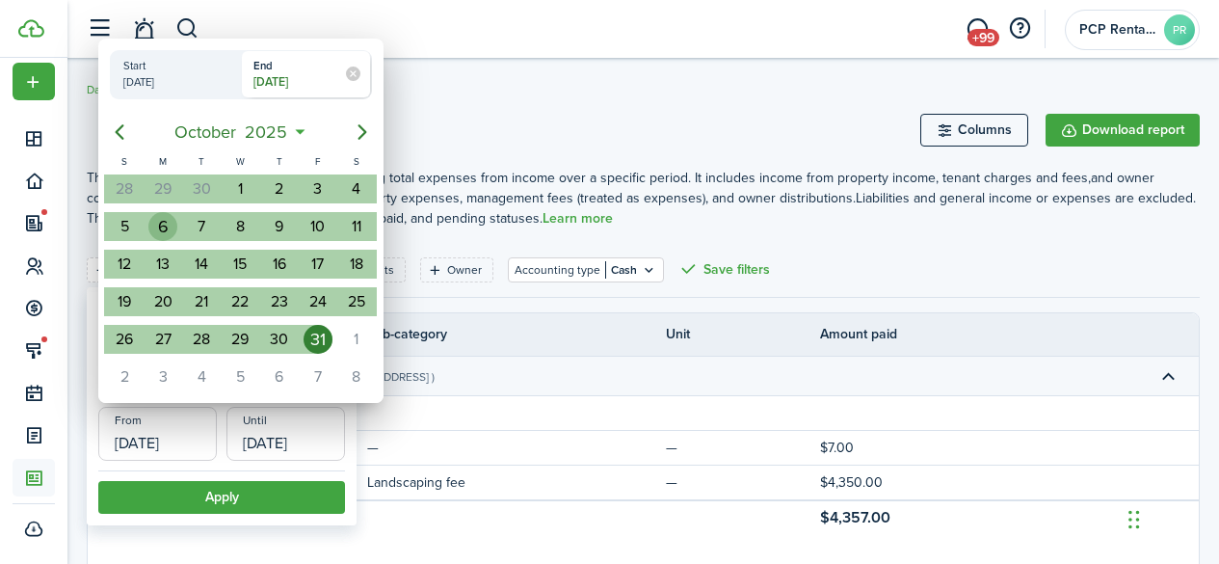
click at [162, 223] on div "6" at bounding box center [162, 226] width 29 height 29
type input "[DATE]"
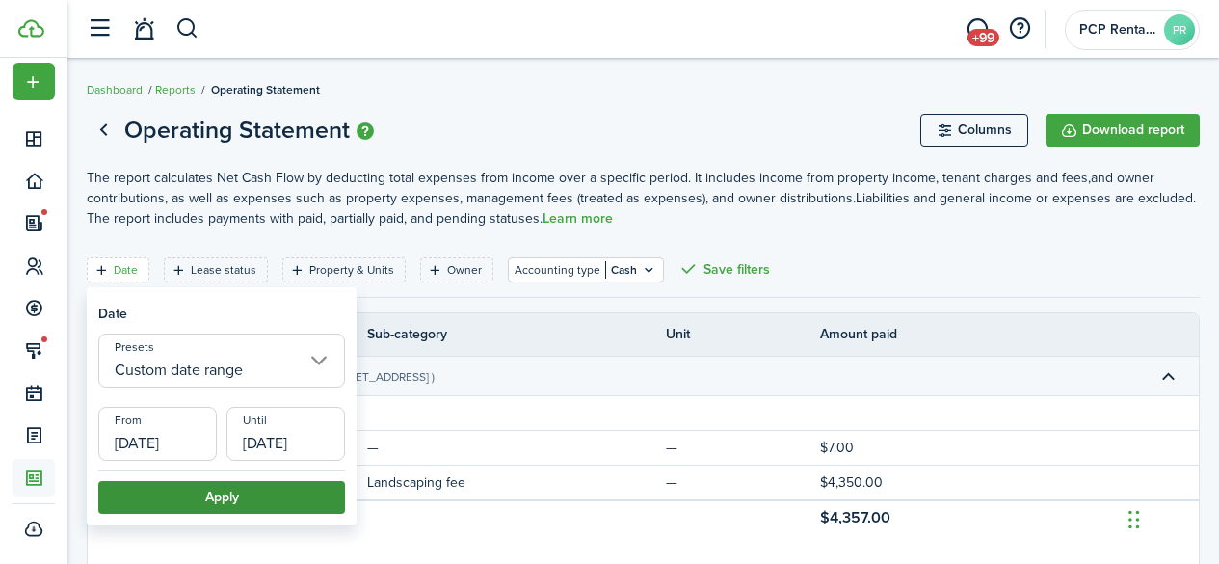
click at [188, 496] on button "Apply" at bounding box center [221, 497] width 247 height 33
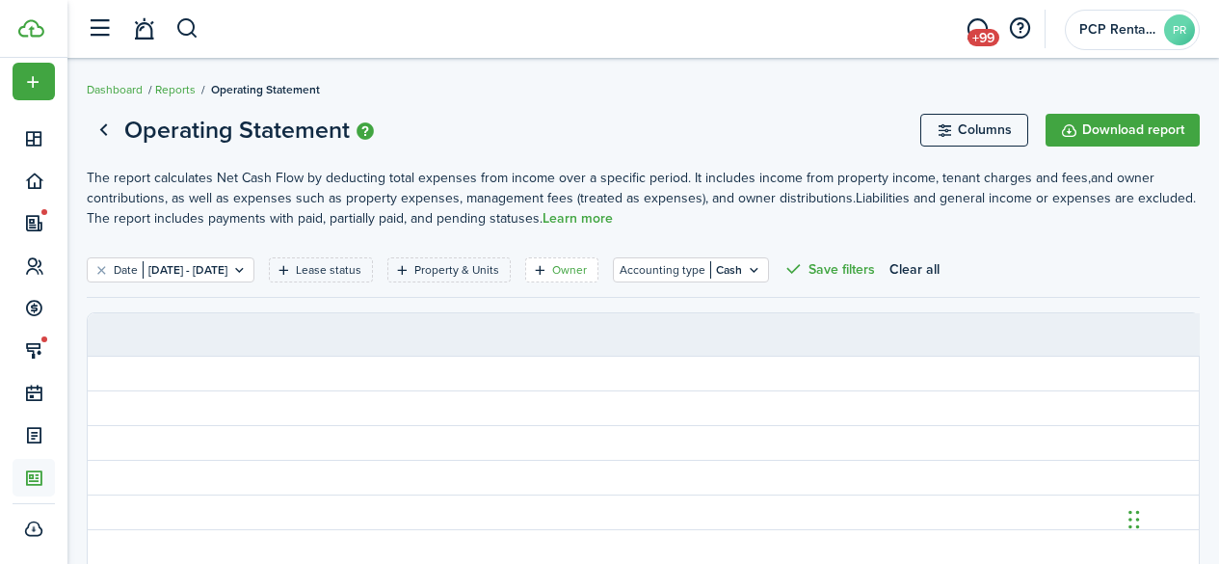
click at [587, 271] on filter-tag-label "Owner" at bounding box center [569, 269] width 35 height 17
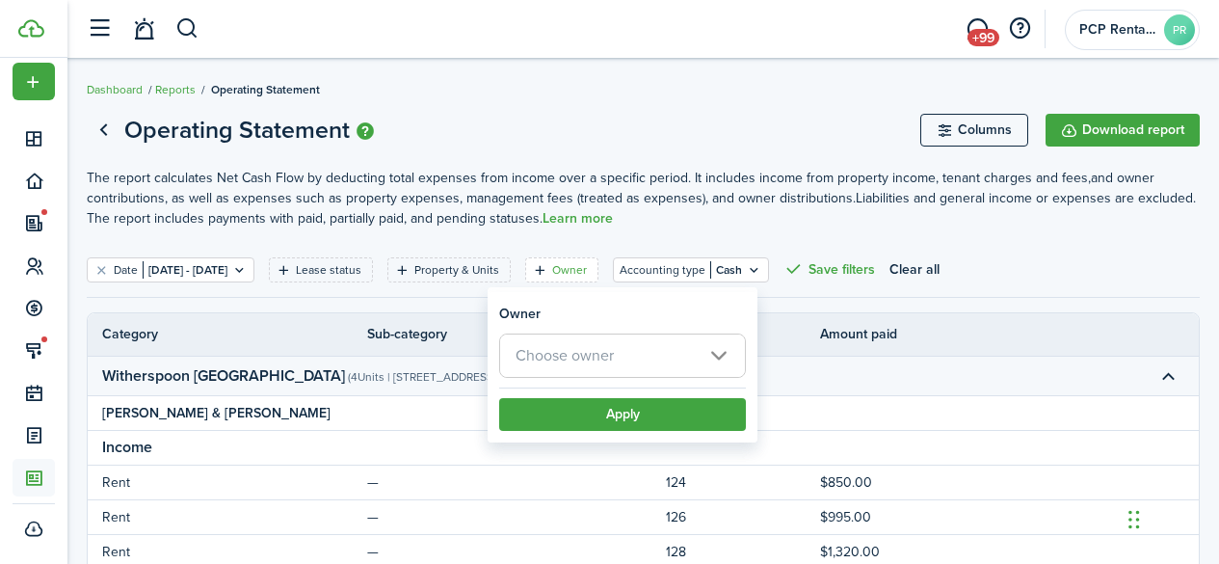
click at [569, 355] on span "Choose owner" at bounding box center [565, 355] width 98 height 22
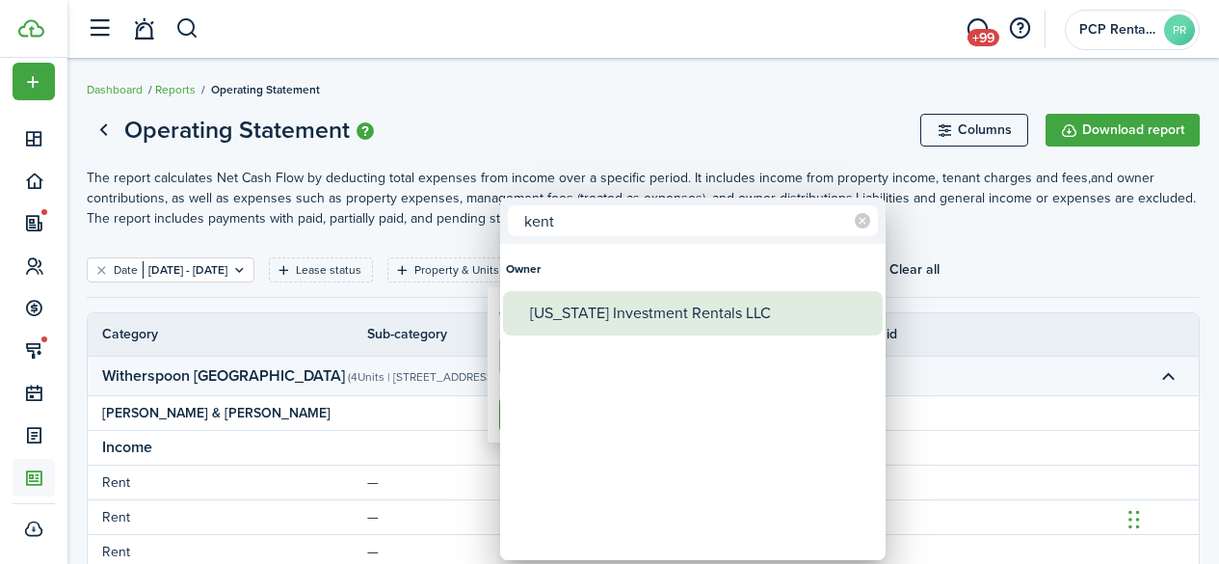
type input "kent"
click at [599, 302] on div "[US_STATE] Investment Rentals LLC" at bounding box center [700, 313] width 341 height 44
type input "[US_STATE] Investment Rentals LLC"
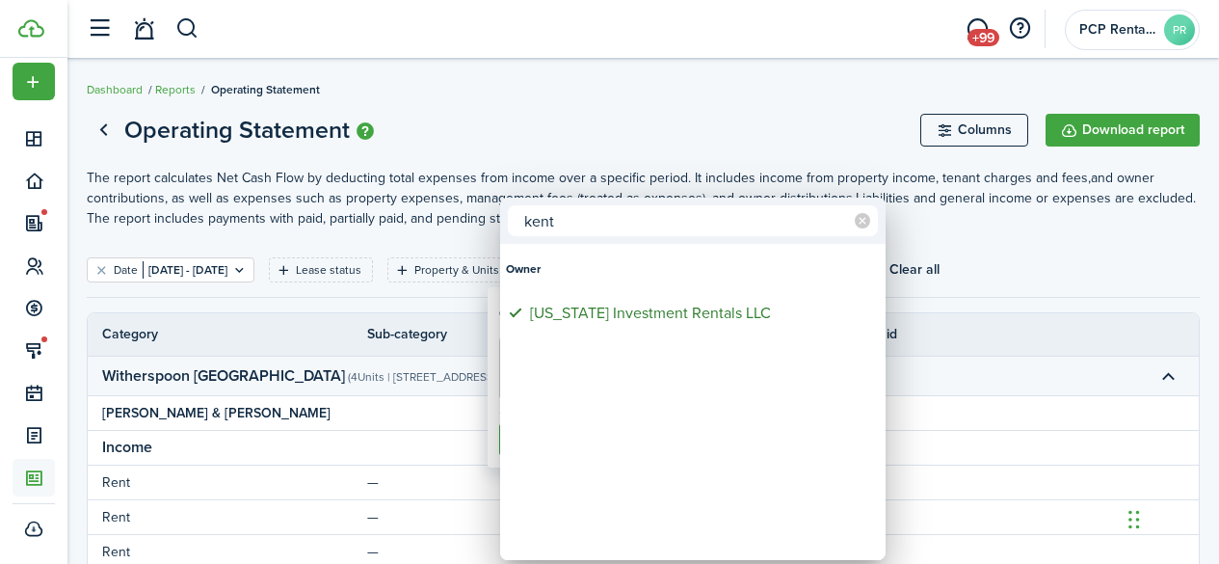
click at [593, 102] on div at bounding box center [609, 282] width 1527 height 872
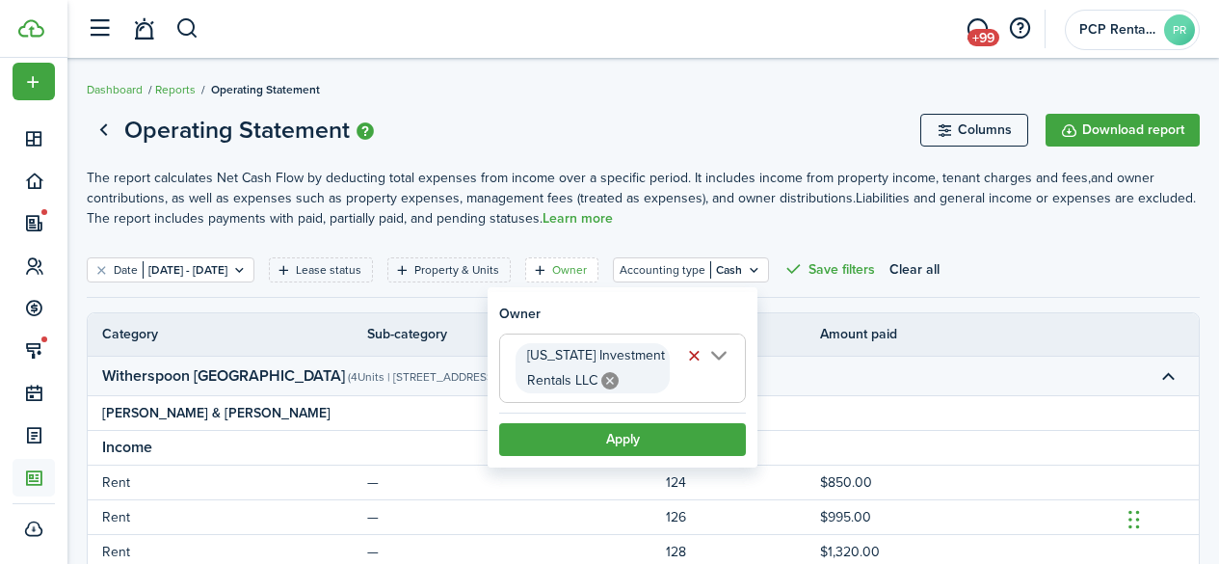
scroll to position [0, 45]
click at [631, 431] on button "Apply" at bounding box center [622, 439] width 247 height 33
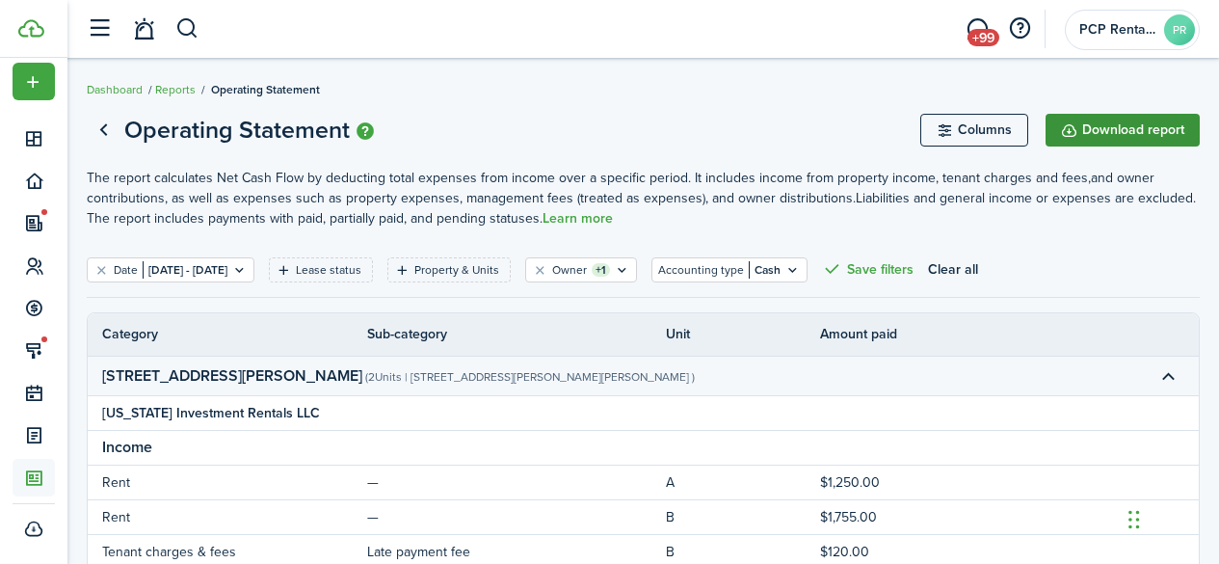
click at [1140, 128] on button "Download report" at bounding box center [1123, 130] width 154 height 33
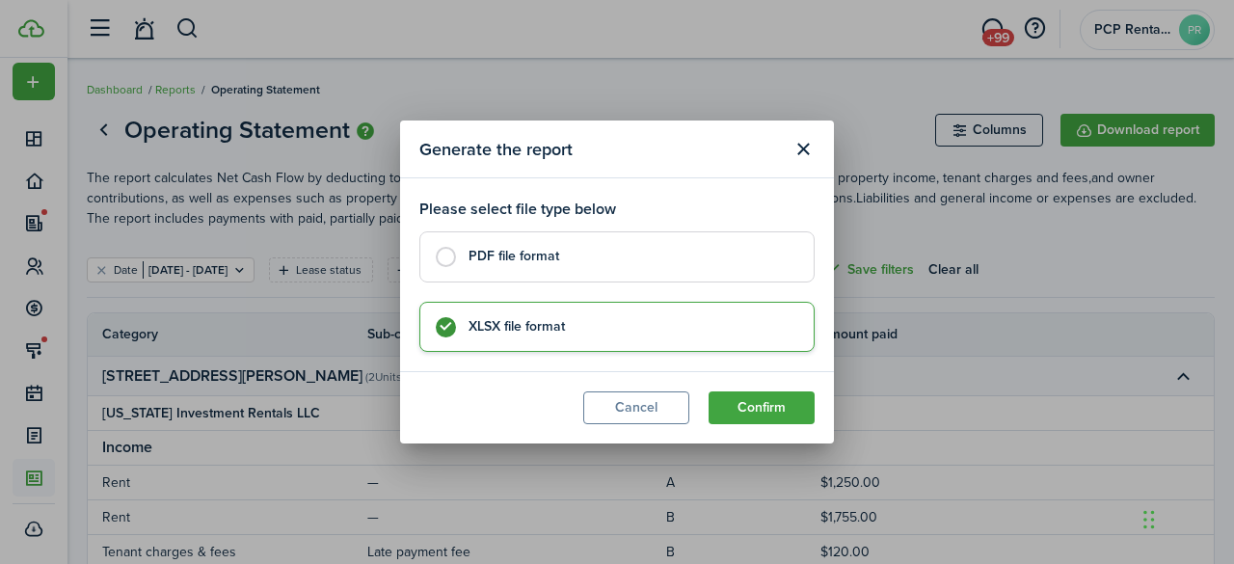
click at [448, 255] on label "PDF file format" at bounding box center [616, 256] width 395 height 50
radio input "true"
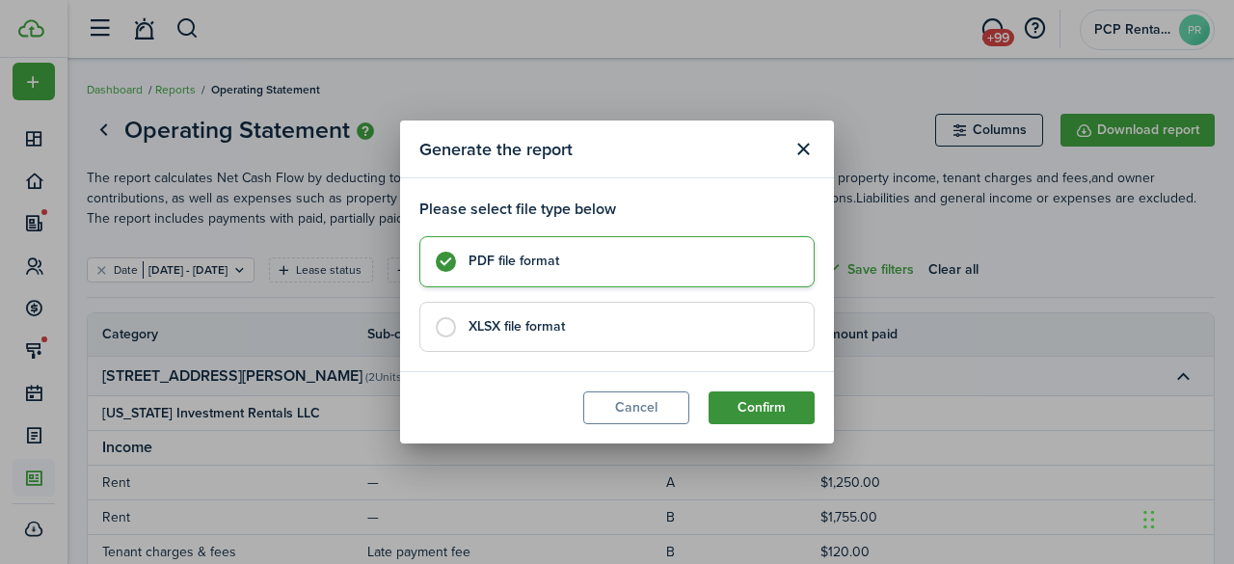
click at [743, 408] on button "Confirm" at bounding box center [761, 407] width 106 height 33
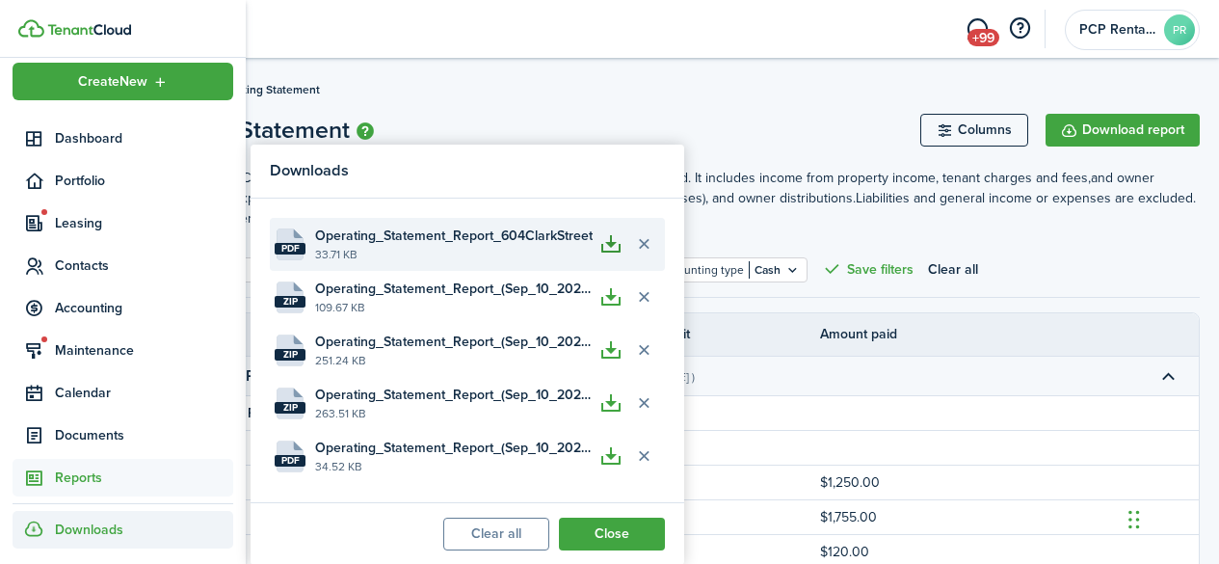
click at [613, 244] on button "button" at bounding box center [611, 243] width 33 height 33
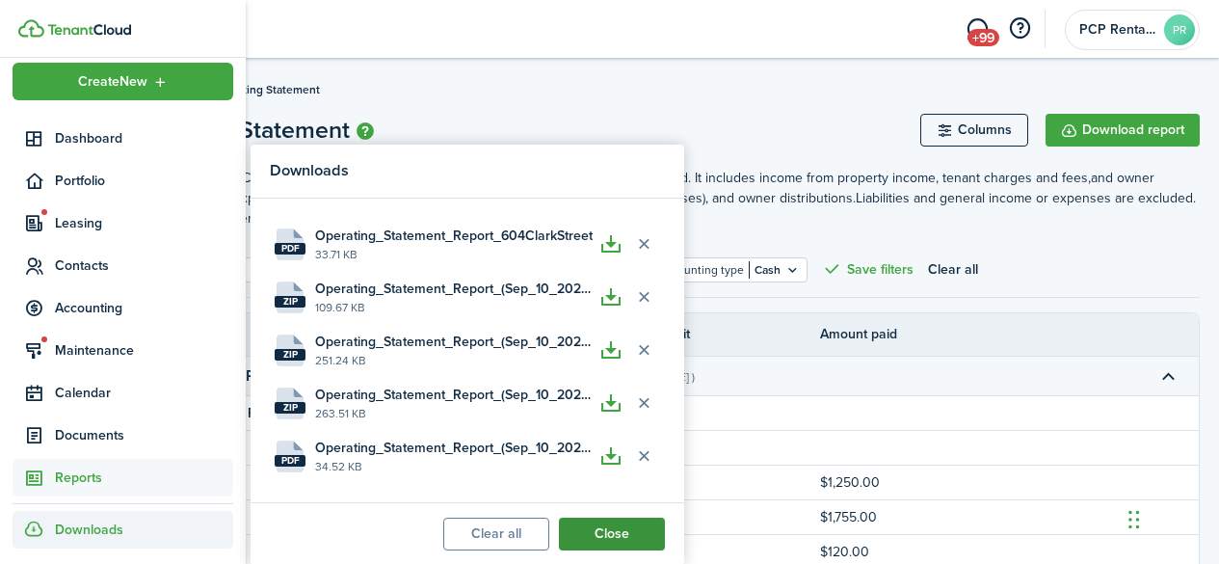
click at [612, 532] on button "Close" at bounding box center [612, 533] width 106 height 33
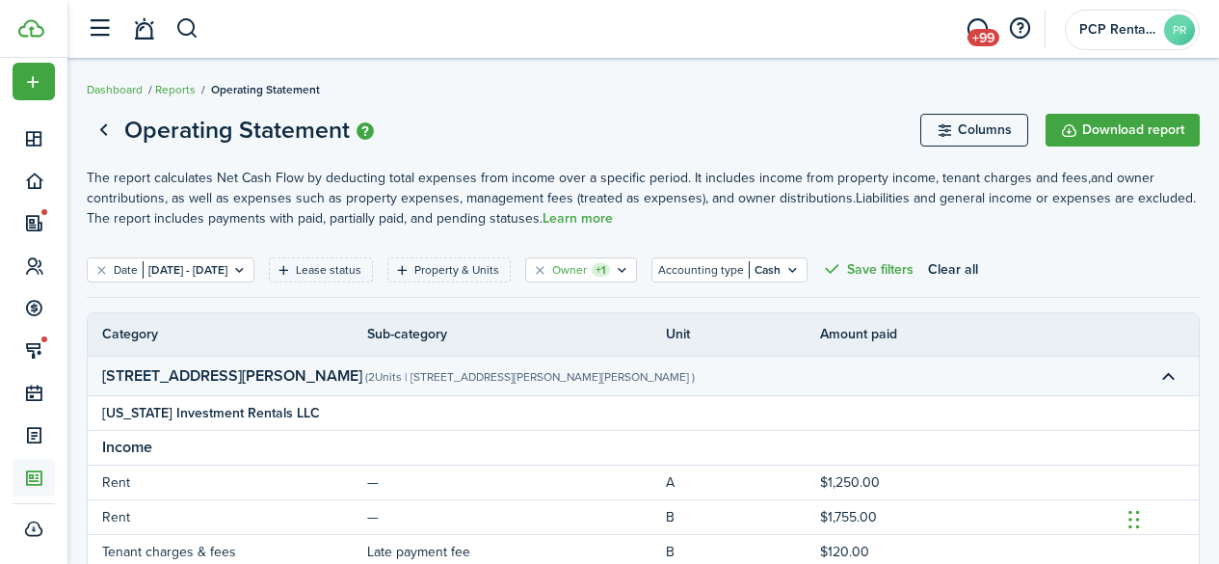
click at [587, 268] on filter-tag-label "Owner" at bounding box center [569, 269] width 35 height 17
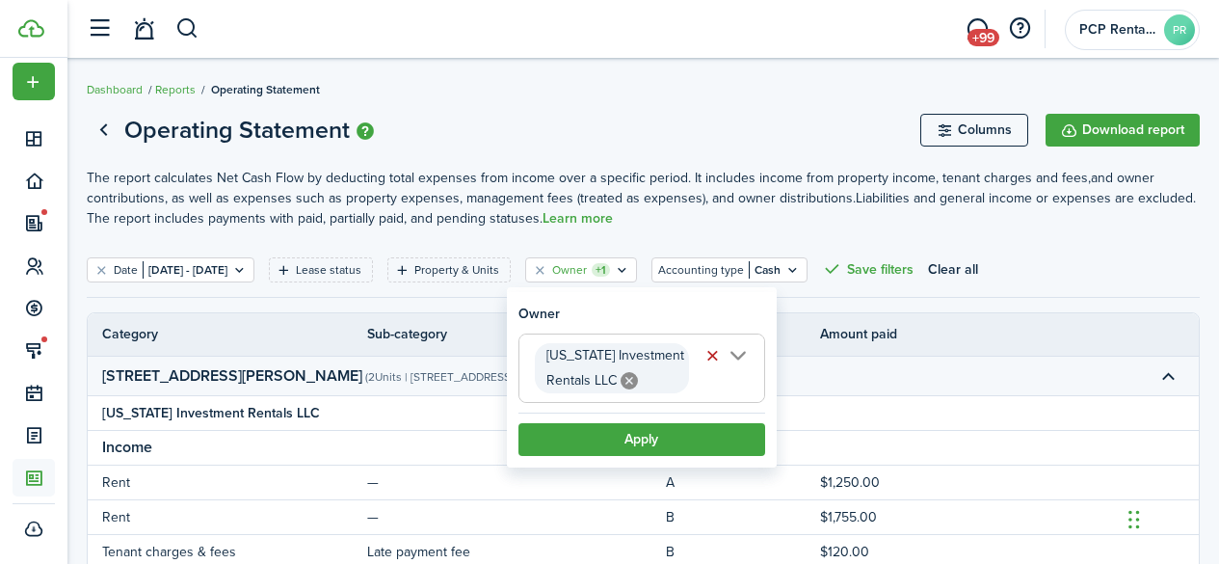
click at [628, 378] on icon at bounding box center [629, 380] width 17 height 17
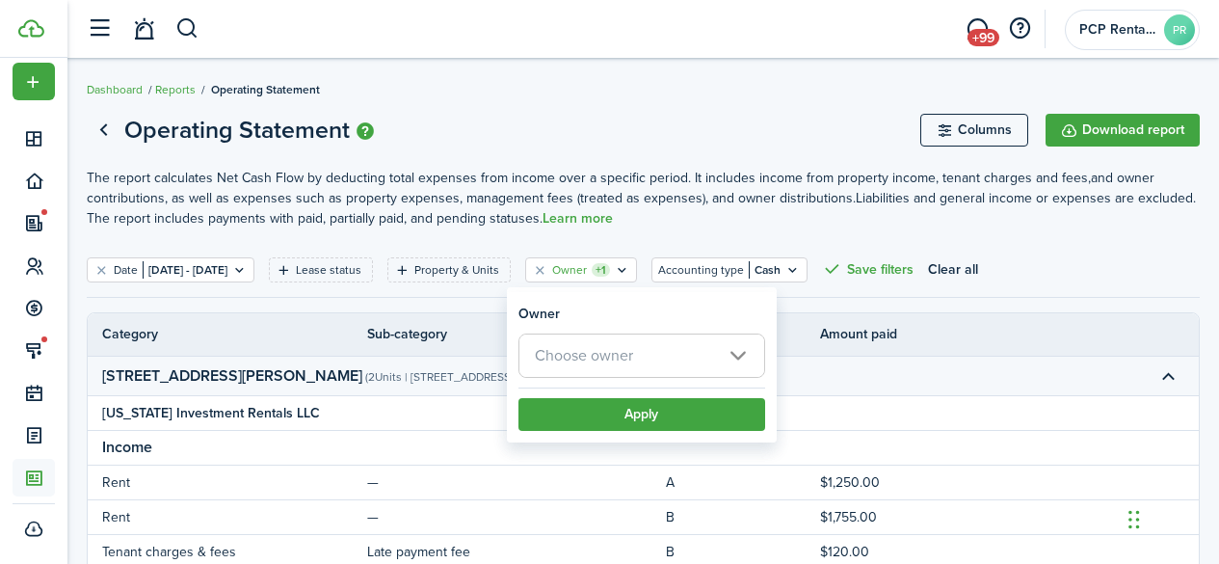
click at [604, 347] on span "Choose owner" at bounding box center [584, 355] width 98 height 22
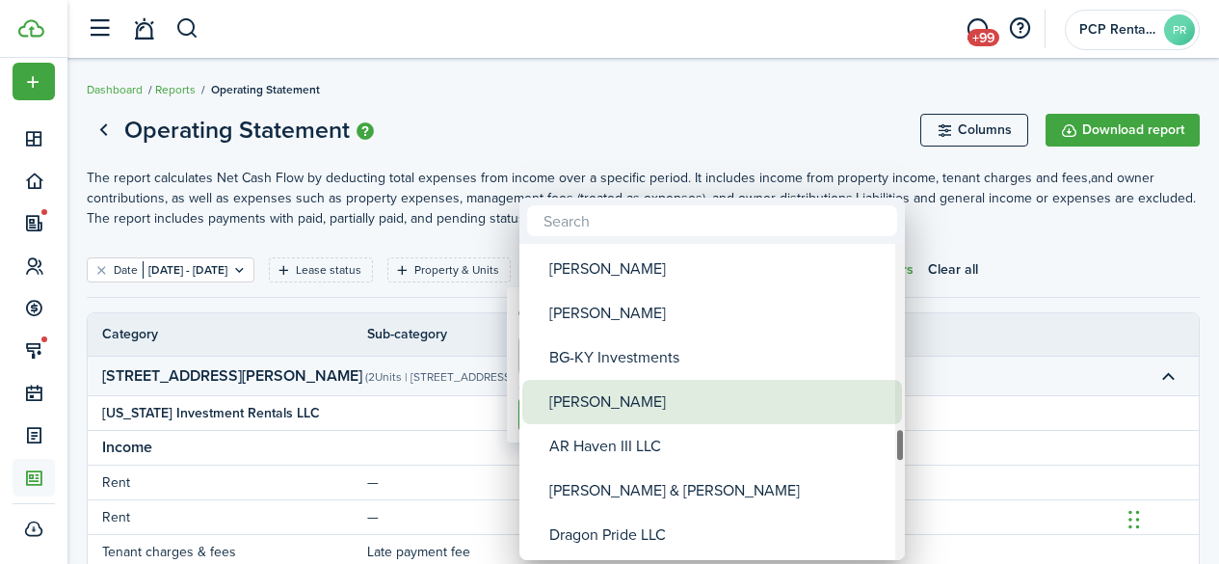
click at [578, 402] on div "[PERSON_NAME]" at bounding box center [719, 402] width 341 height 44
type input "[PERSON_NAME]"
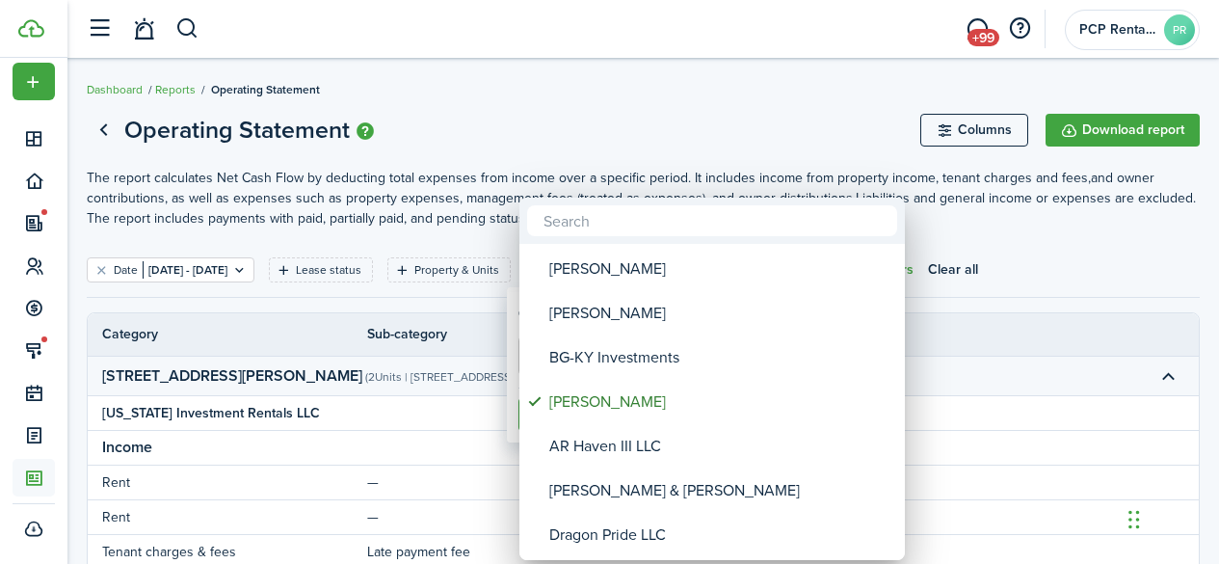
click at [543, 72] on div at bounding box center [609, 282] width 1527 height 872
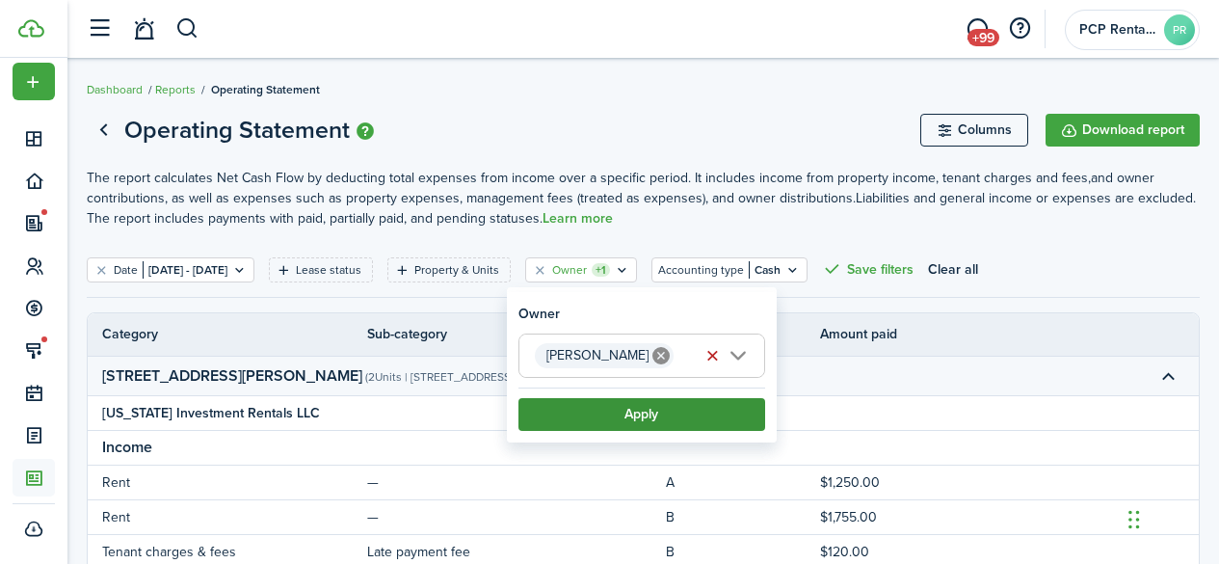
click at [618, 416] on button "Apply" at bounding box center [641, 414] width 247 height 33
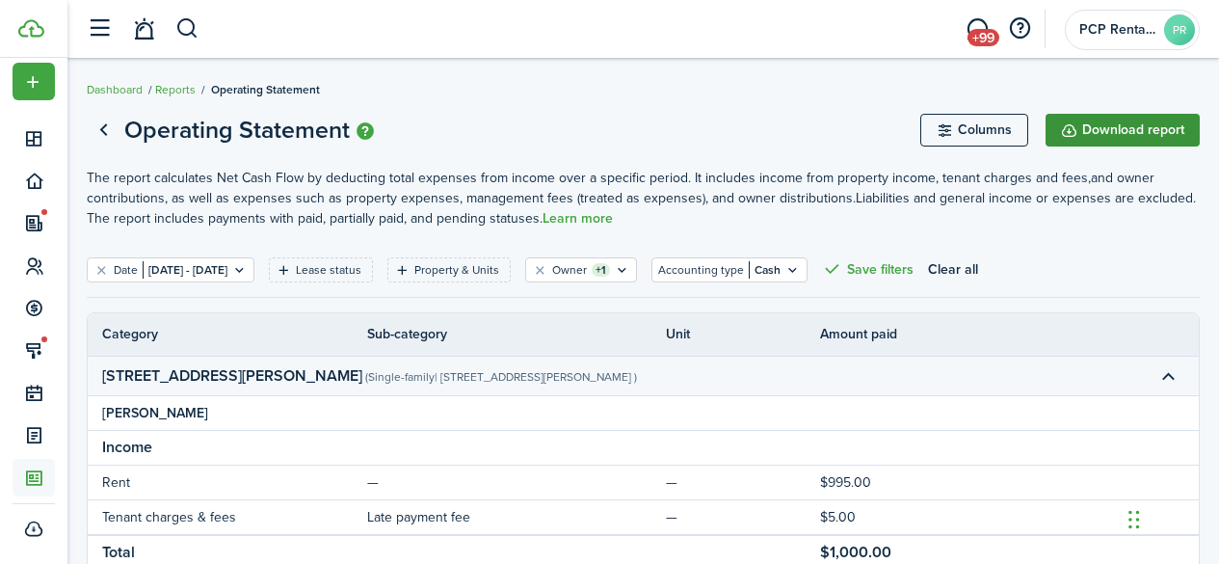
click at [1140, 119] on button "Download report" at bounding box center [1123, 130] width 154 height 33
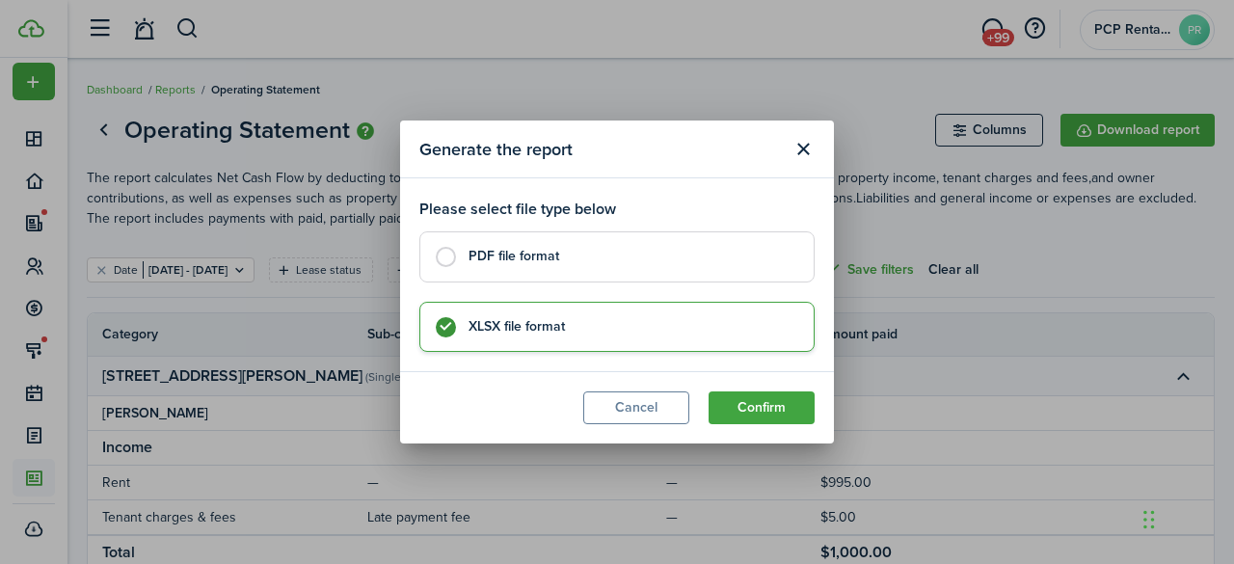
click at [453, 257] on label "PDF file format" at bounding box center [616, 256] width 395 height 50
radio input "true"
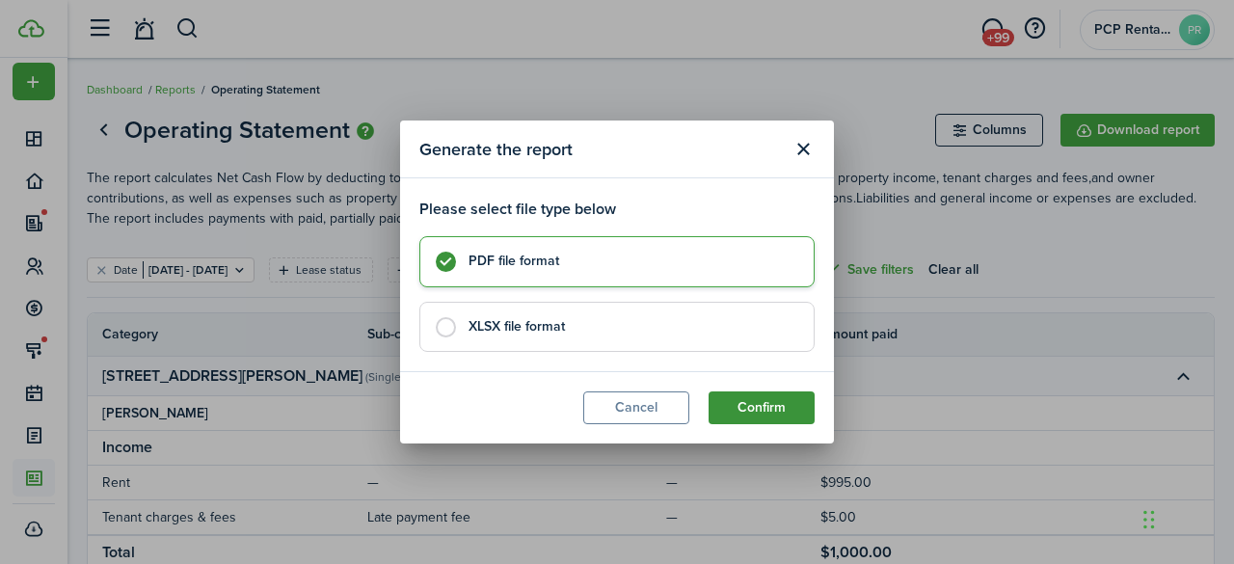
click at [746, 399] on button "Confirm" at bounding box center [761, 407] width 106 height 33
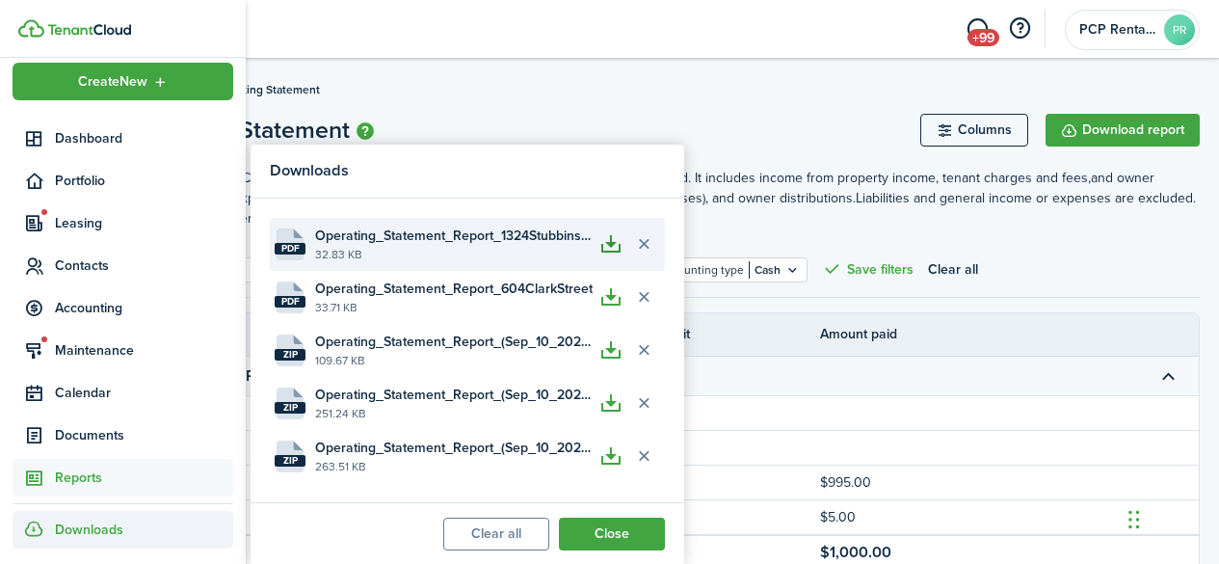
click at [613, 244] on button "button" at bounding box center [611, 243] width 33 height 33
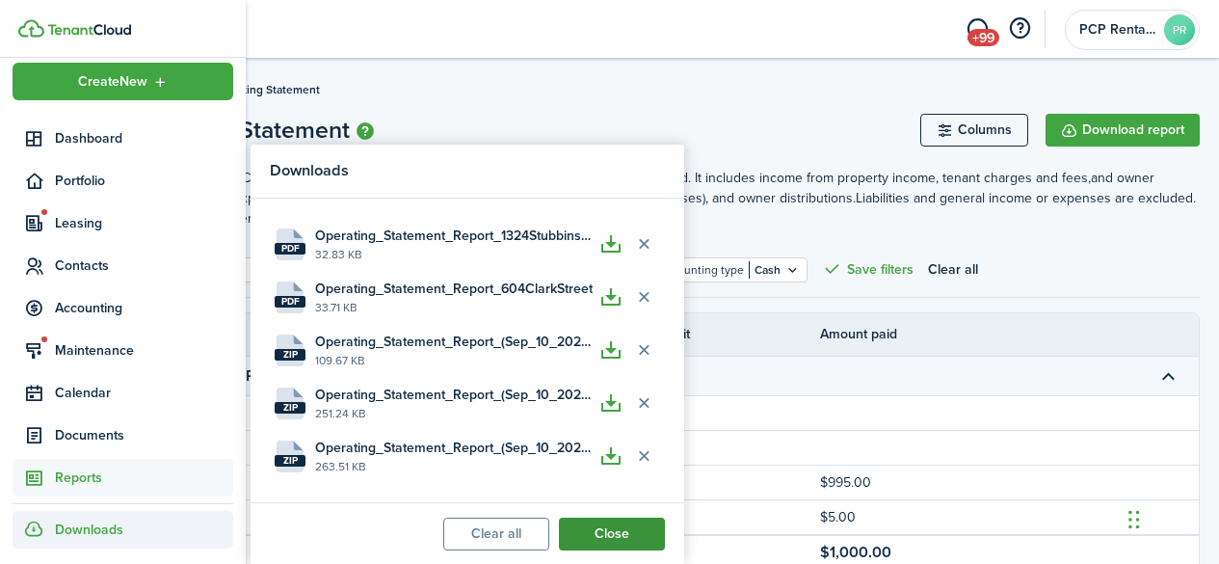
click at [581, 526] on button "Close" at bounding box center [612, 533] width 106 height 33
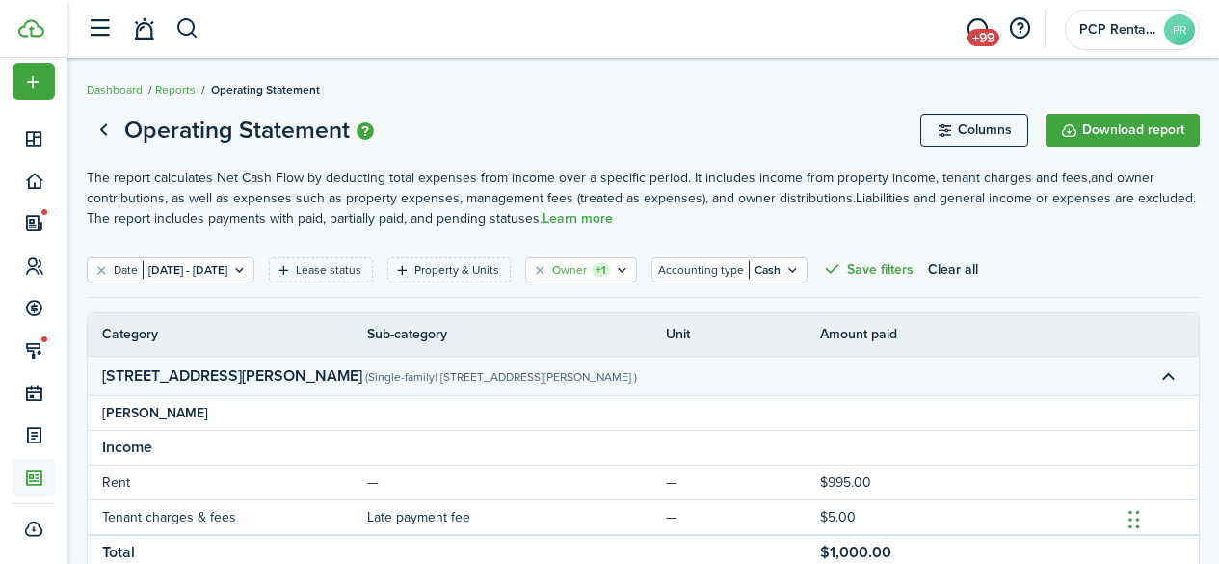
click at [610, 269] on div "Owner +1" at bounding box center [581, 269] width 58 height 17
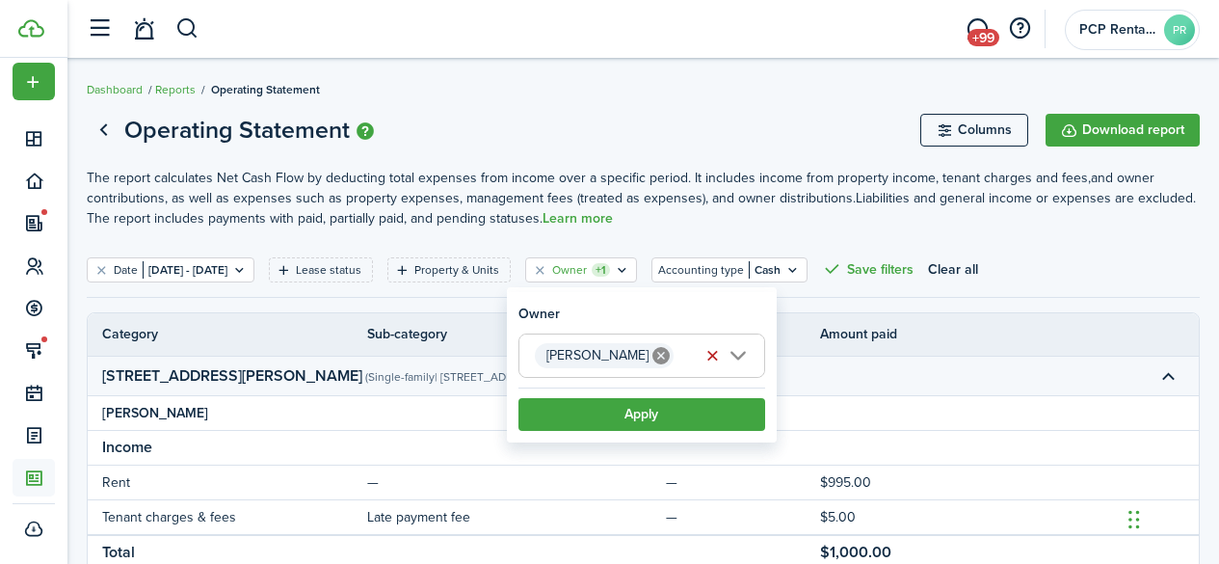
click at [652, 353] on icon at bounding box center [660, 355] width 17 height 17
click at [642, 353] on span "Choose owner" at bounding box center [641, 355] width 245 height 42
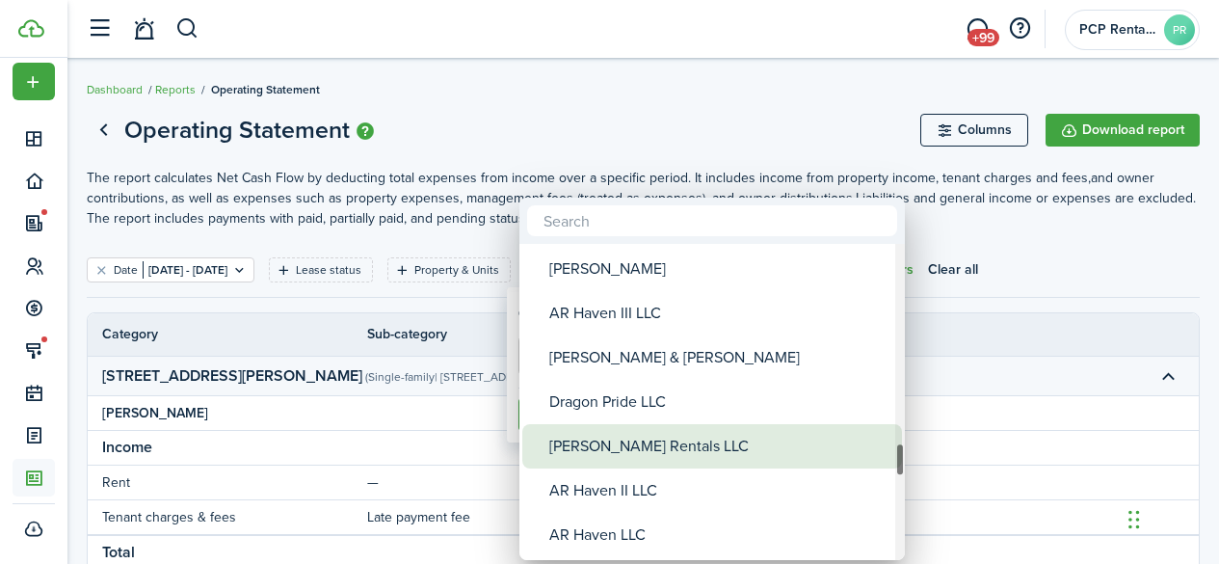
click at [580, 450] on div "[PERSON_NAME] Rentals LLC" at bounding box center [719, 446] width 341 height 44
type input "[PERSON_NAME] Rentals LLC"
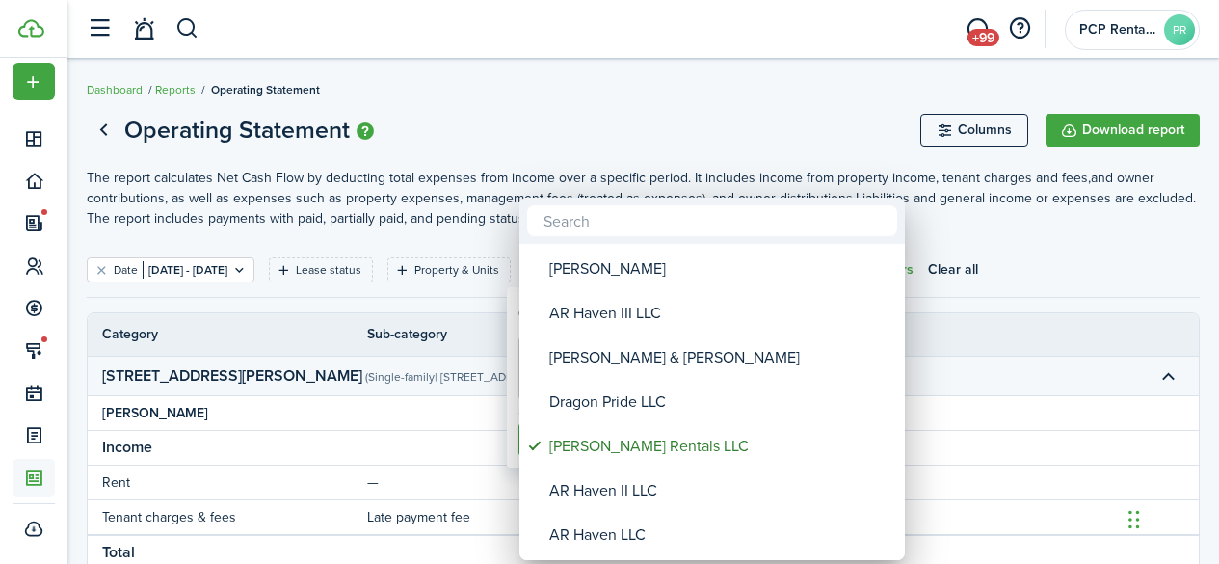
click at [609, 131] on div at bounding box center [609, 282] width 1527 height 872
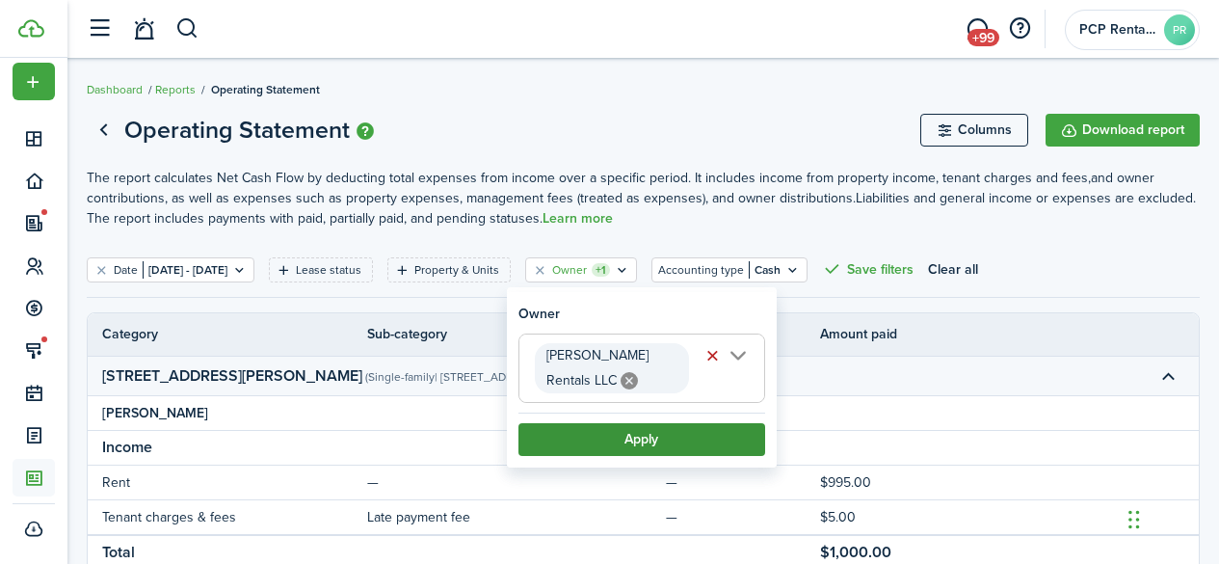
click at [623, 438] on button "Apply" at bounding box center [641, 439] width 247 height 33
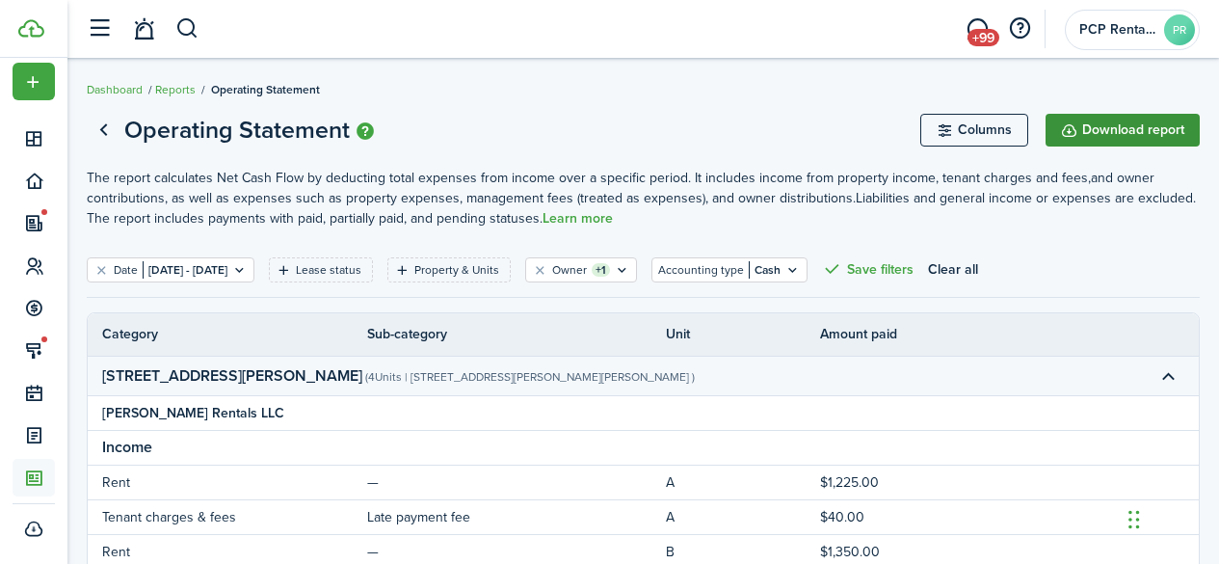
click at [1115, 132] on button "Download report" at bounding box center [1123, 130] width 154 height 33
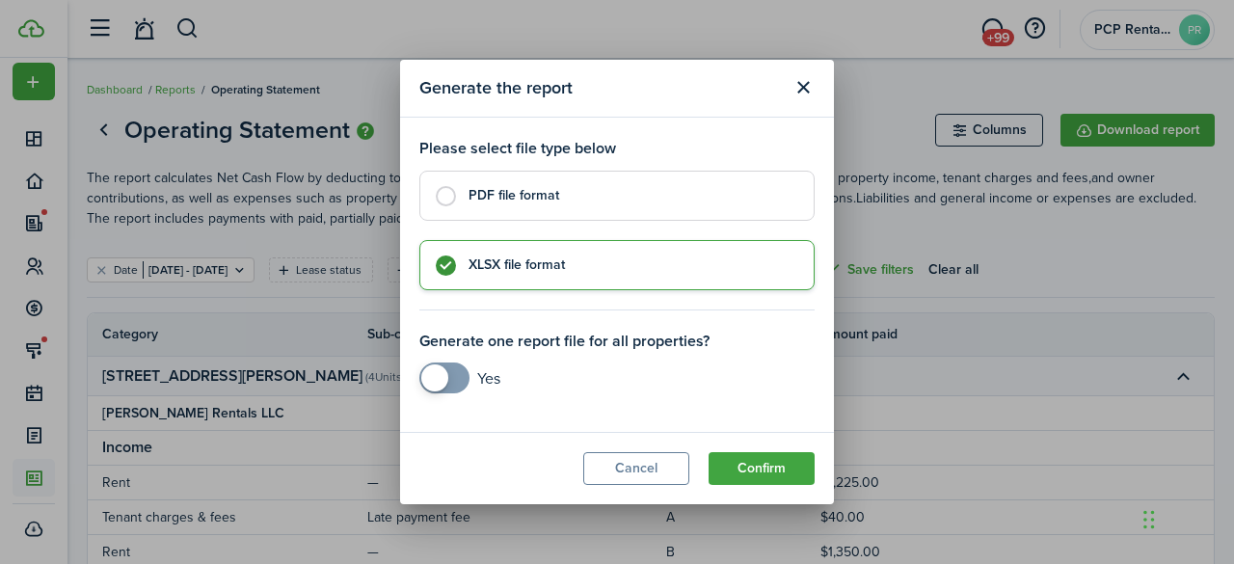
click at [438, 194] on label "PDF file format" at bounding box center [616, 196] width 395 height 50
radio input "true"
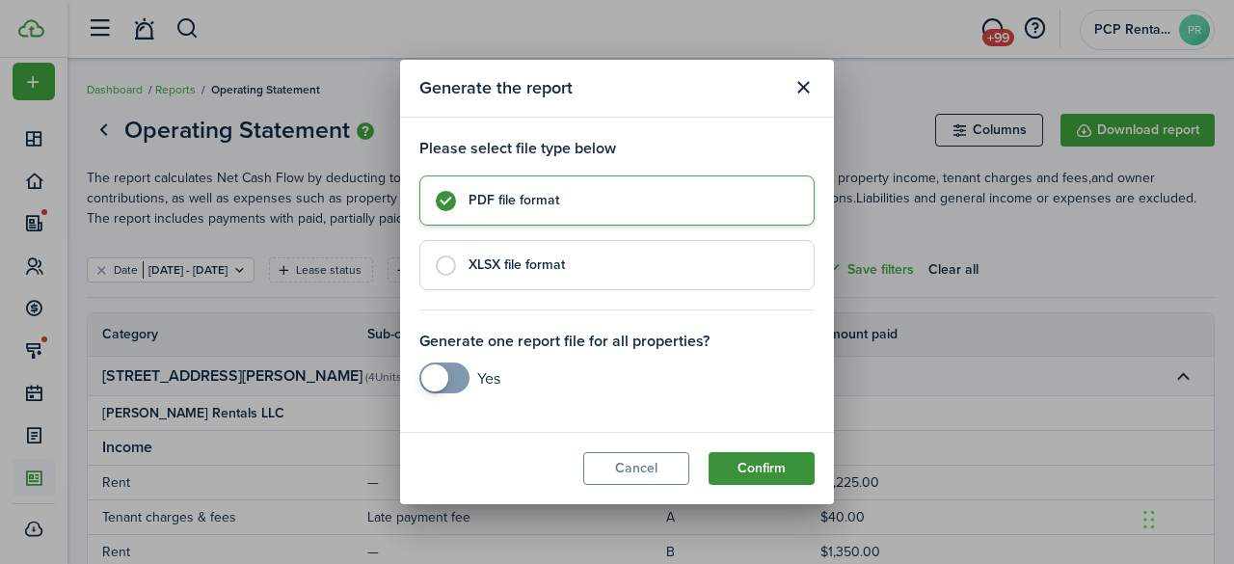
click at [725, 467] on button "Confirm" at bounding box center [761, 468] width 106 height 33
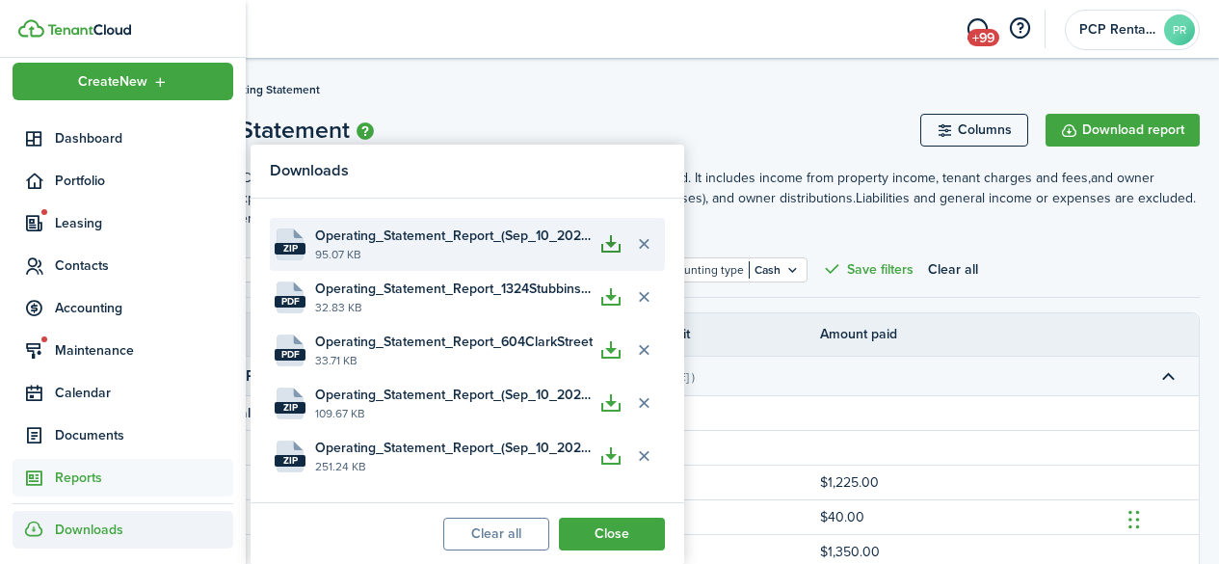
click at [602, 246] on button "button" at bounding box center [611, 243] width 33 height 33
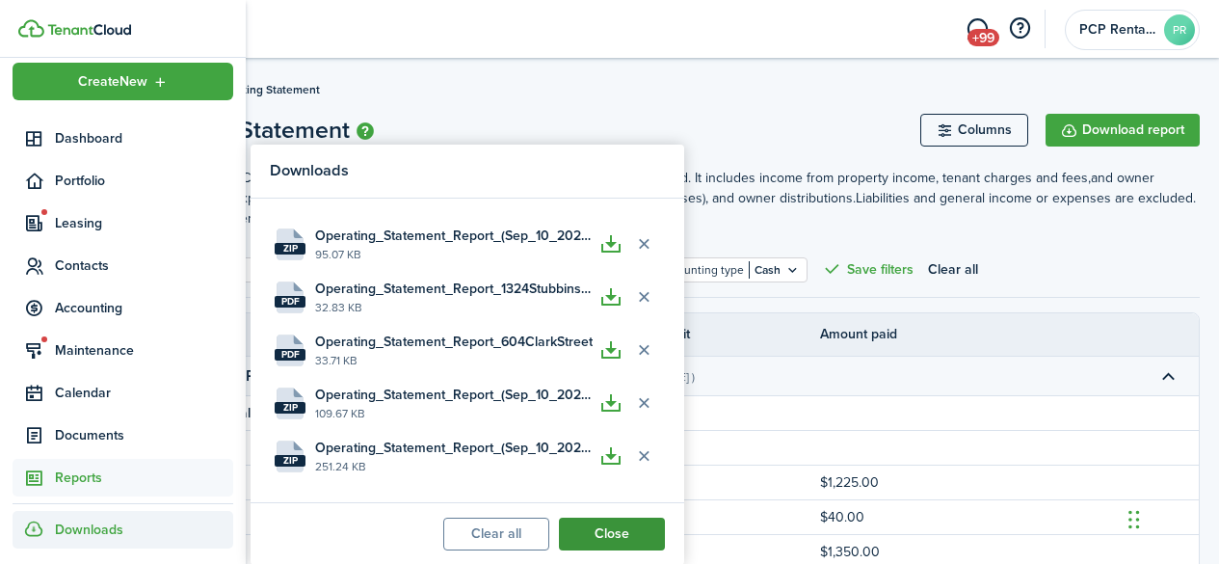
click at [605, 540] on button "Close" at bounding box center [612, 533] width 106 height 33
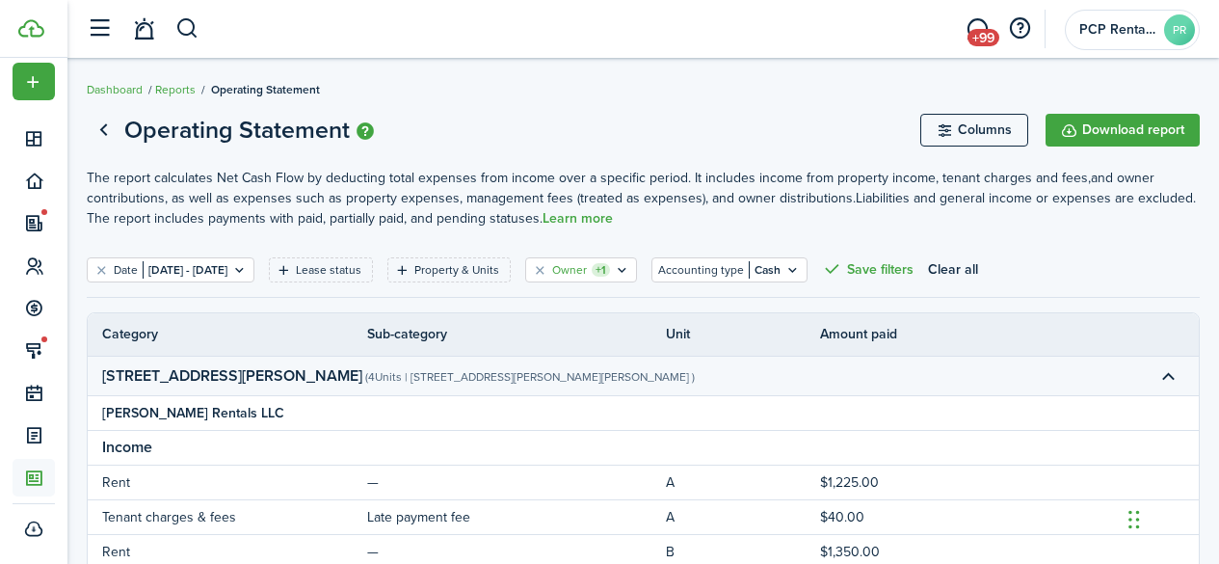
click at [610, 268] on filter-tag-counter "+1" at bounding box center [601, 269] width 18 height 13
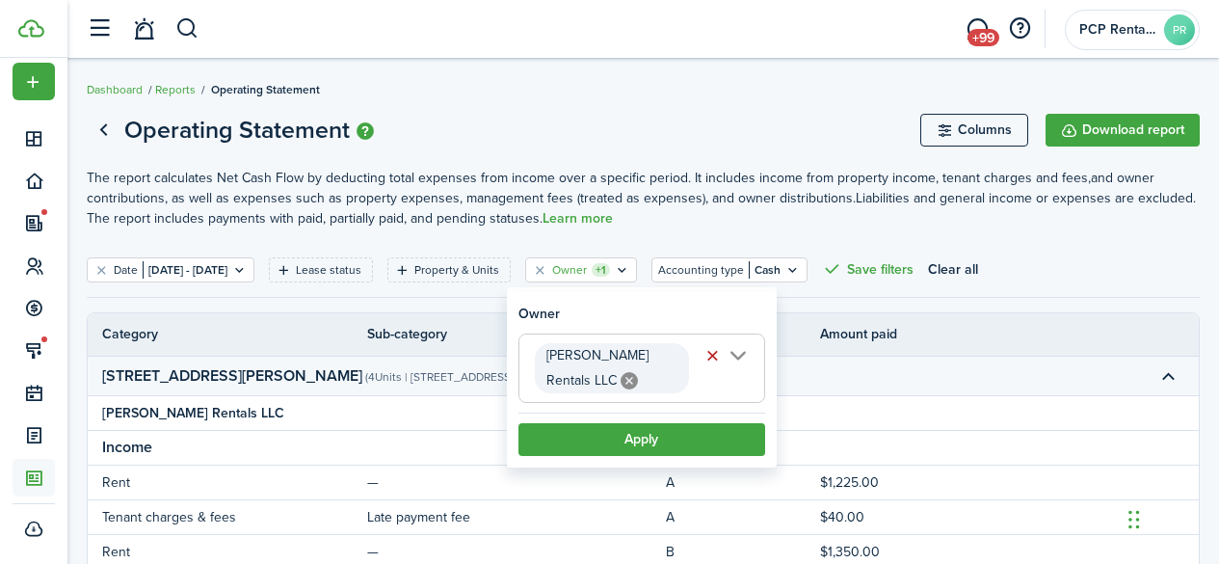
click at [621, 377] on icon at bounding box center [629, 380] width 17 height 17
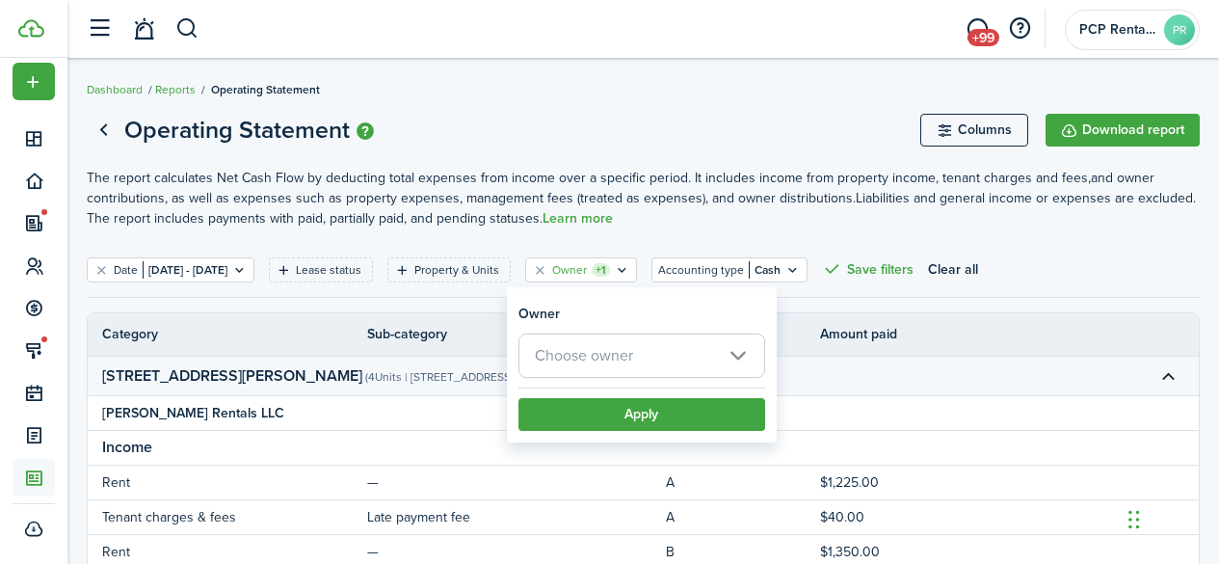
click at [571, 354] on span "Choose owner" at bounding box center [584, 355] width 98 height 22
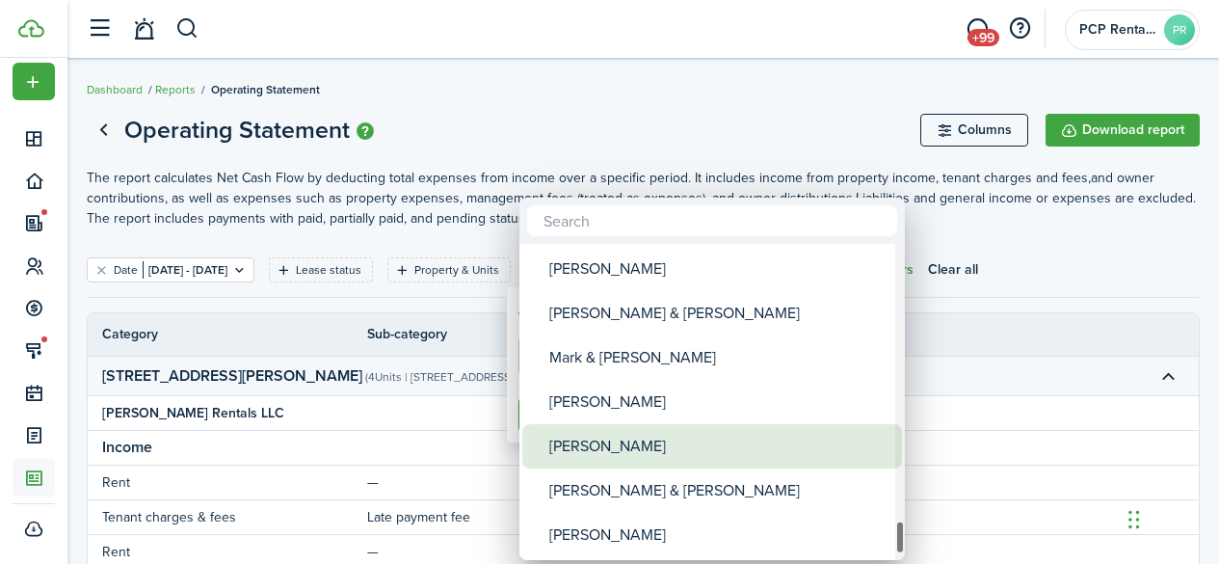
click at [592, 451] on div "[PERSON_NAME]" at bounding box center [719, 446] width 341 height 44
type input "[PERSON_NAME]"
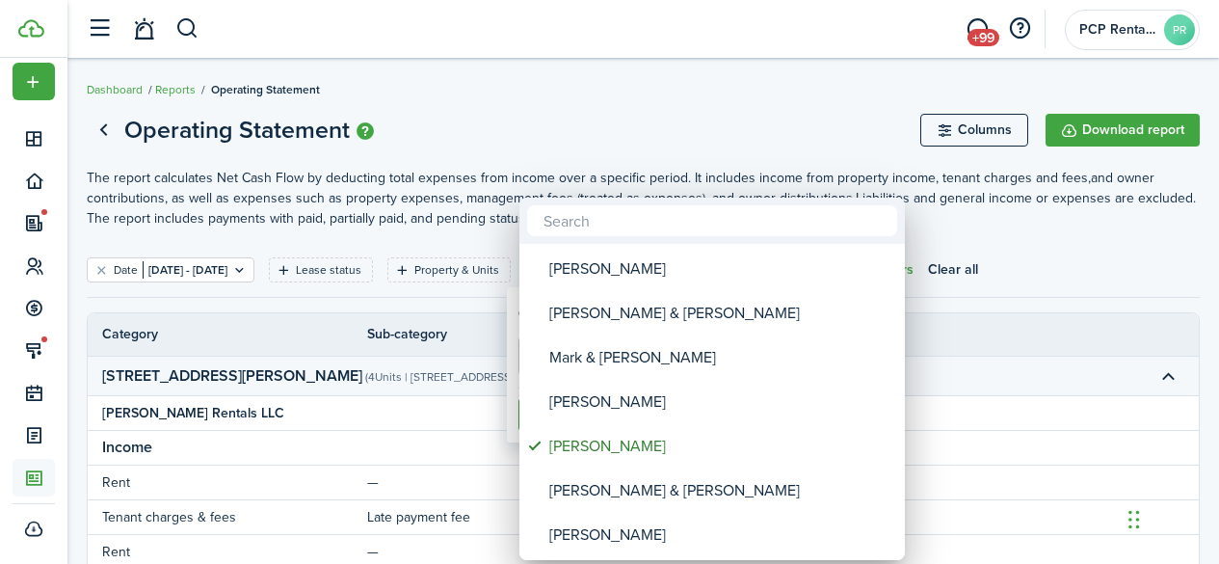
click at [587, 138] on div at bounding box center [609, 282] width 1527 height 872
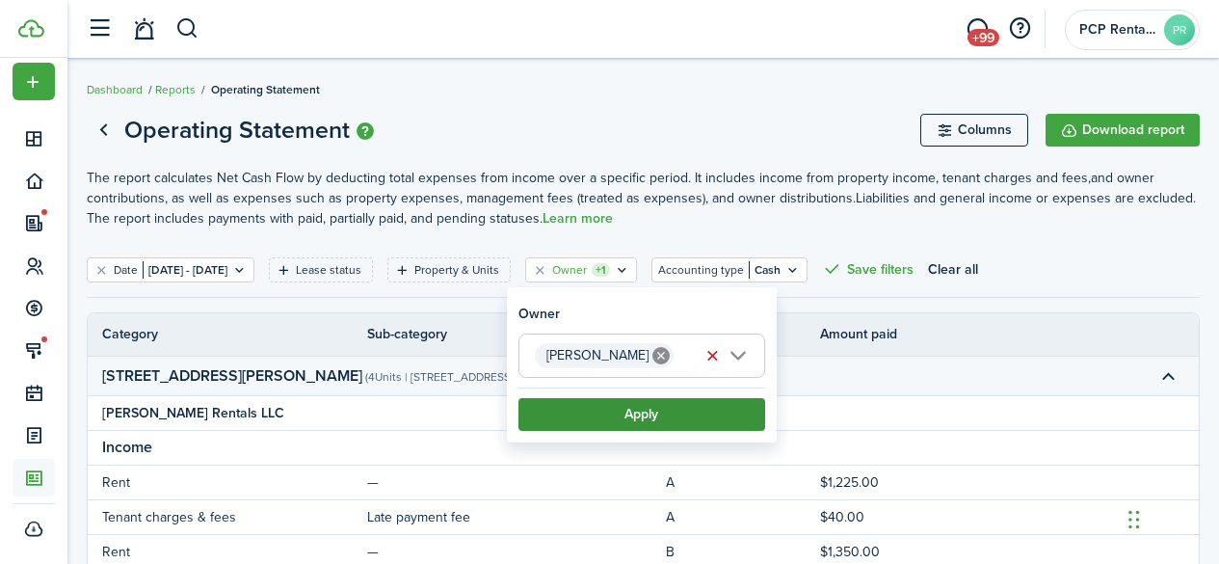
click at [624, 405] on button "Apply" at bounding box center [641, 414] width 247 height 33
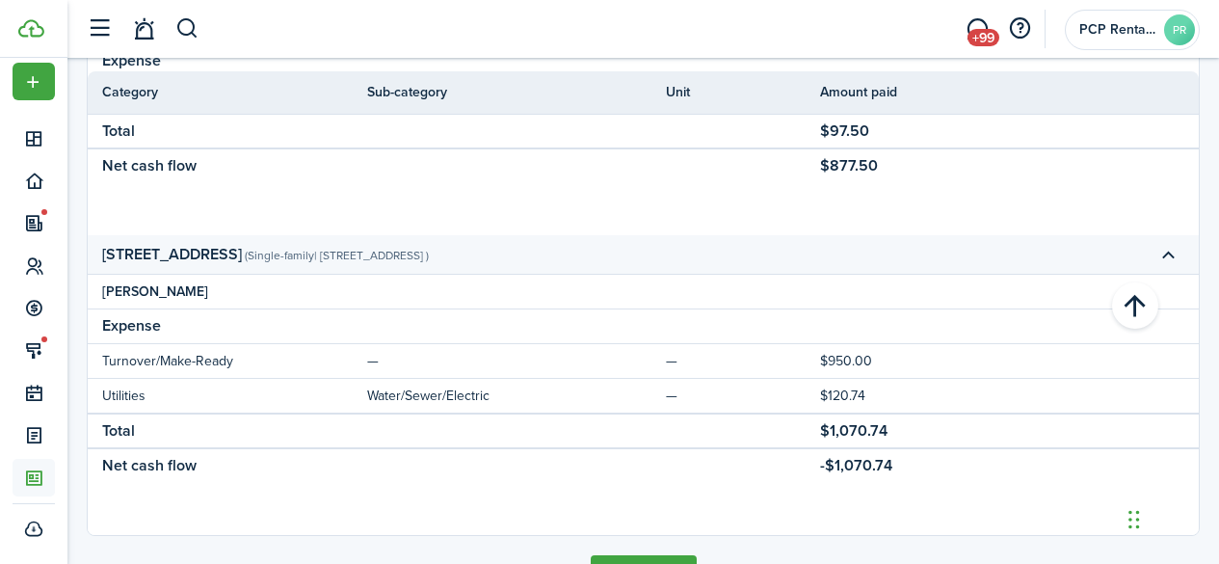
scroll to position [1059, 0]
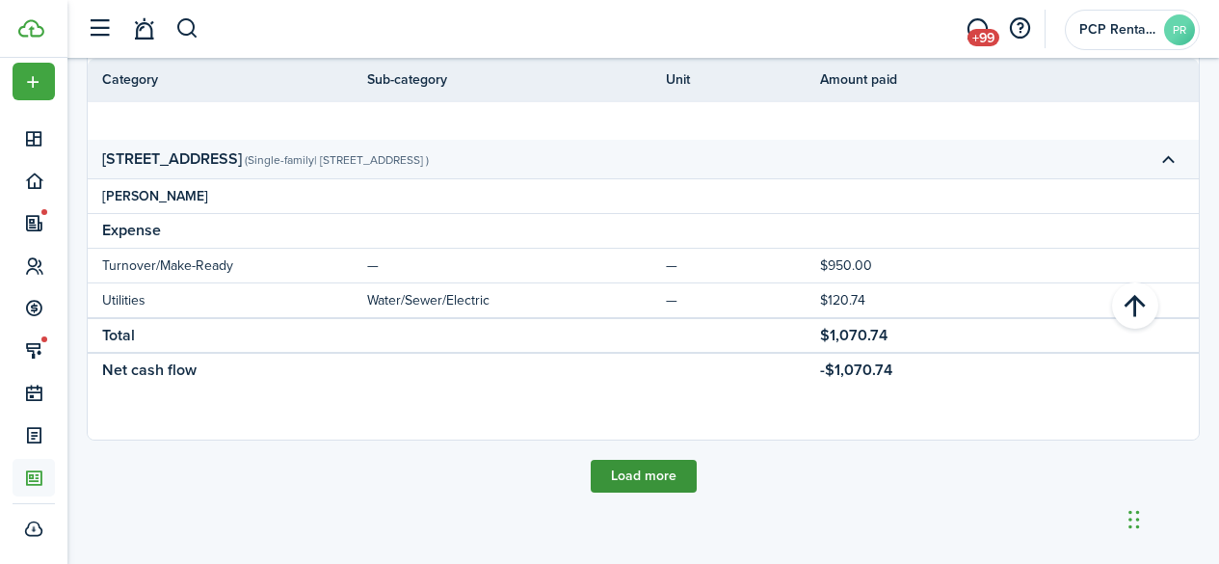
click at [627, 471] on button "Load more" at bounding box center [644, 476] width 106 height 33
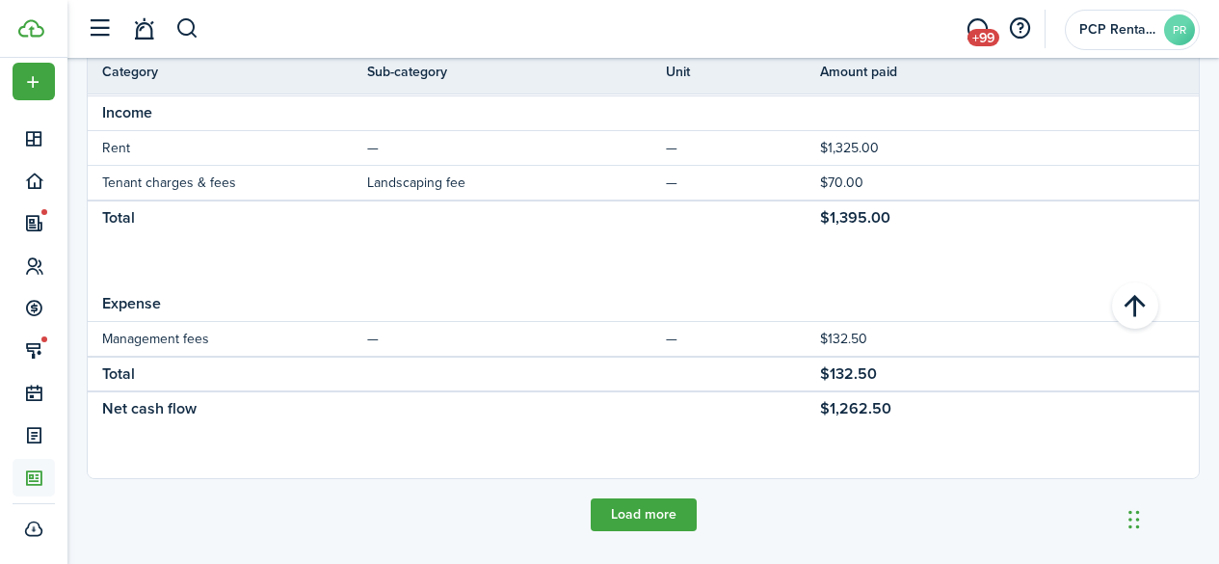
scroll to position [2357, 0]
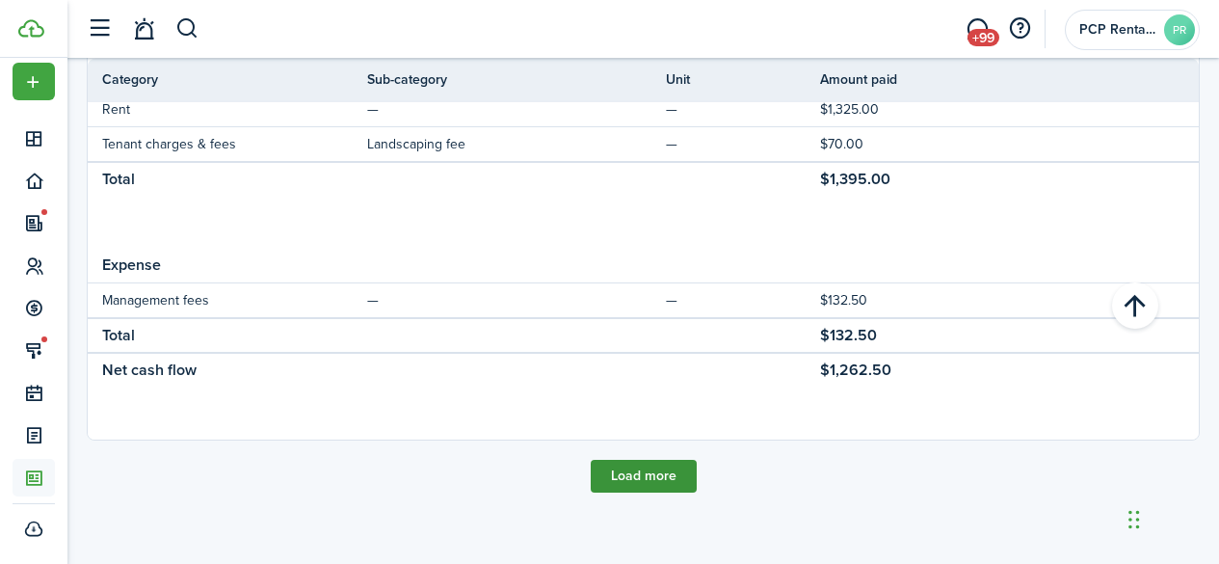
click at [617, 479] on button "Load more" at bounding box center [644, 476] width 106 height 33
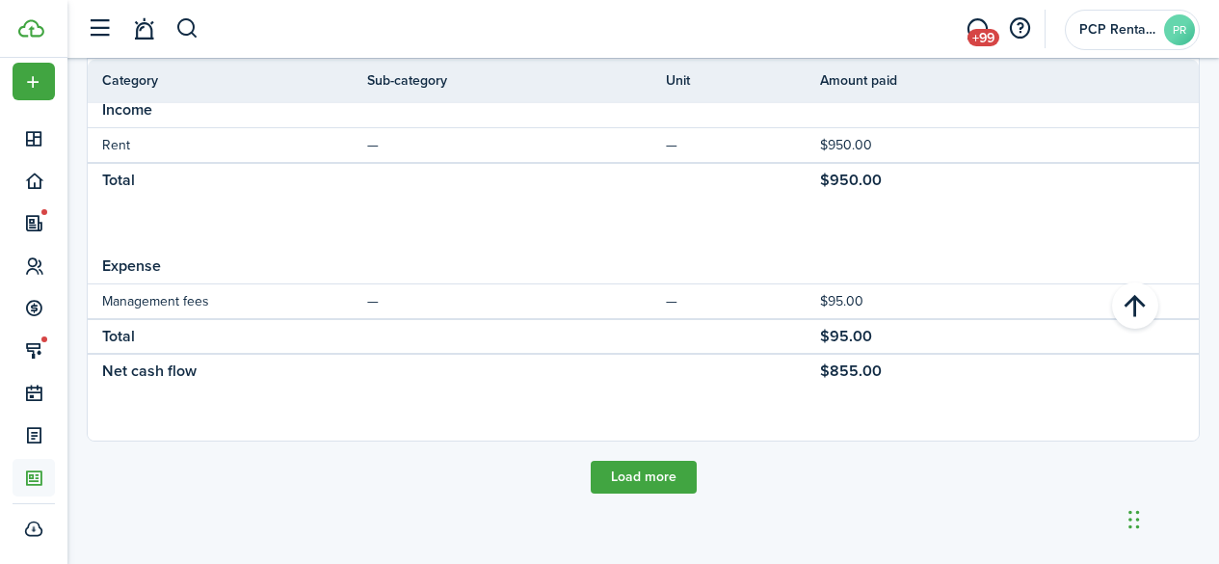
scroll to position [3655, 0]
click at [606, 477] on button "Load more" at bounding box center [644, 476] width 106 height 33
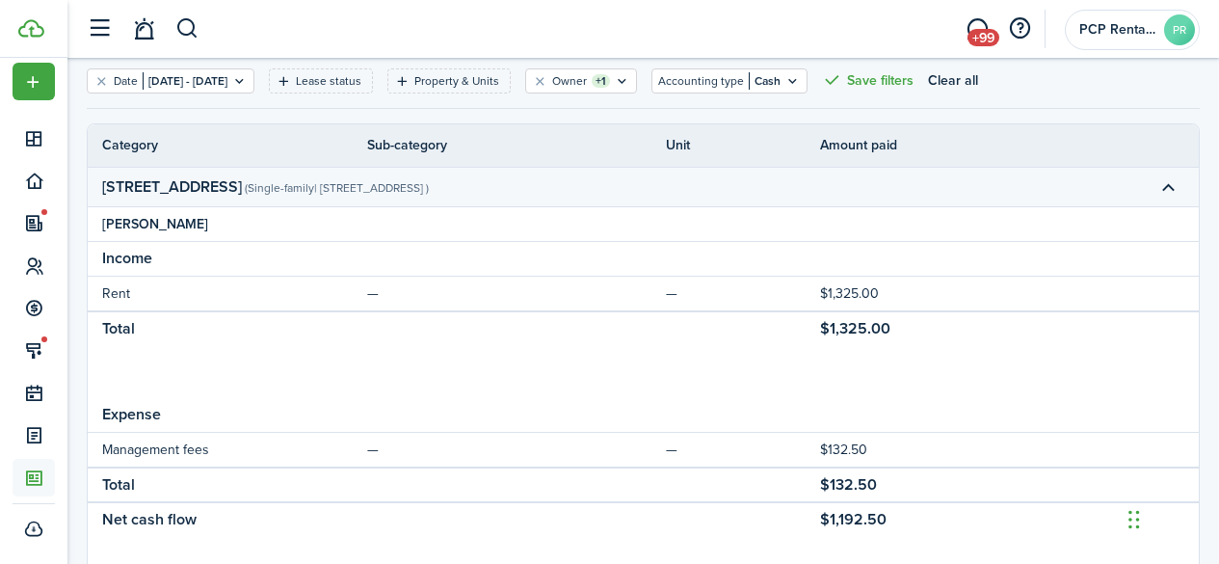
scroll to position [0, 0]
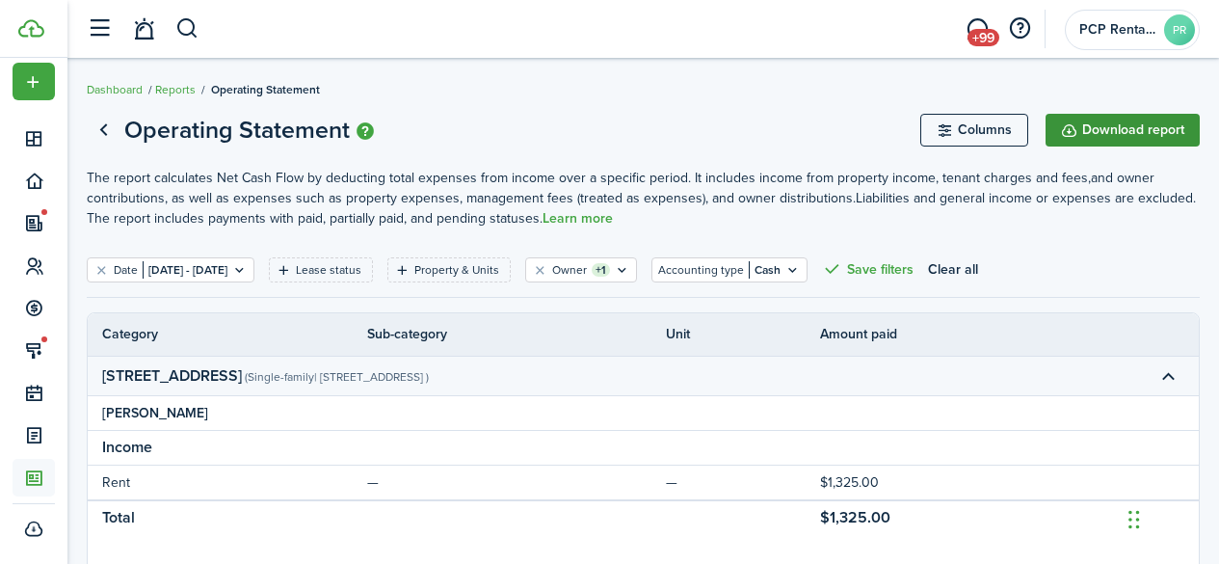
click at [1128, 128] on button "Download report" at bounding box center [1123, 130] width 154 height 33
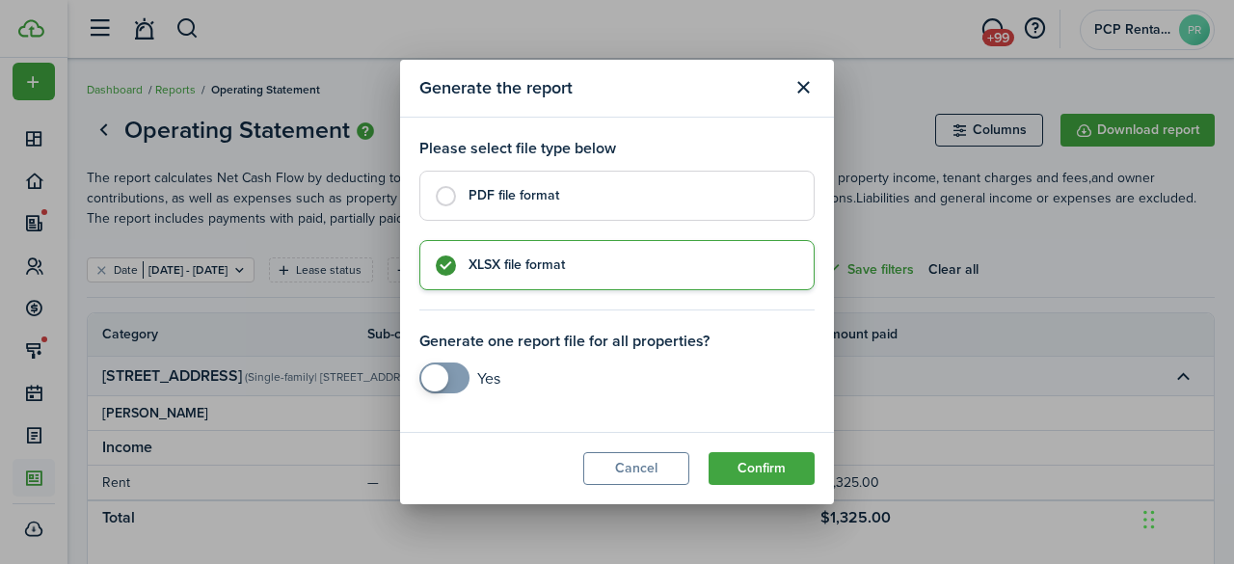
click at [446, 199] on label "PDF file format" at bounding box center [616, 196] width 395 height 50
radio input "true"
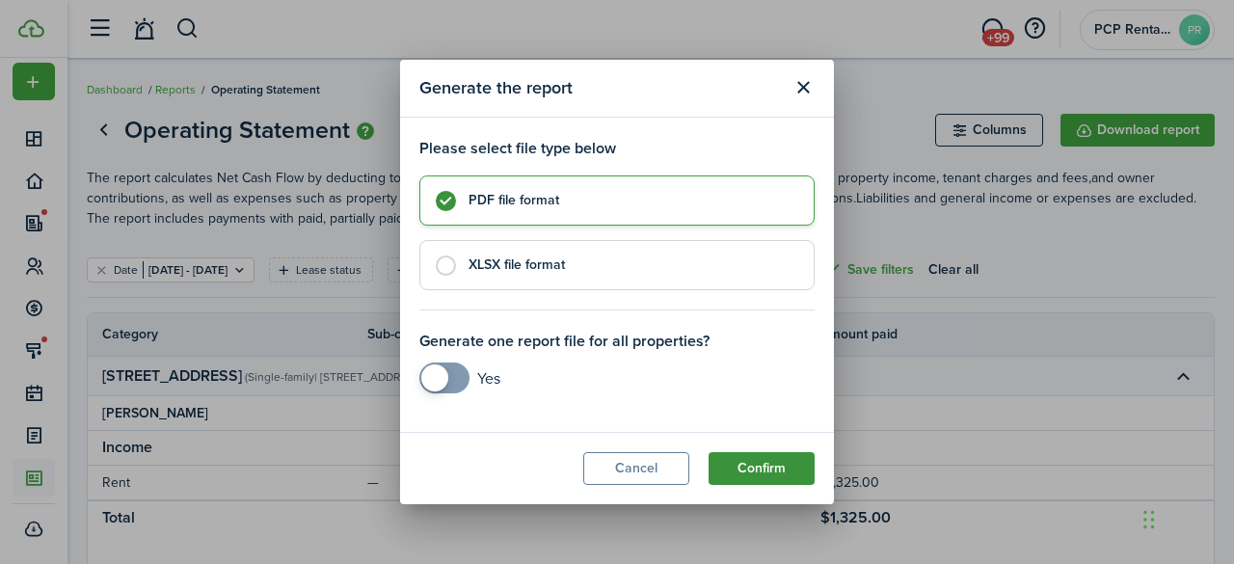
click at [733, 461] on button "Confirm" at bounding box center [761, 468] width 106 height 33
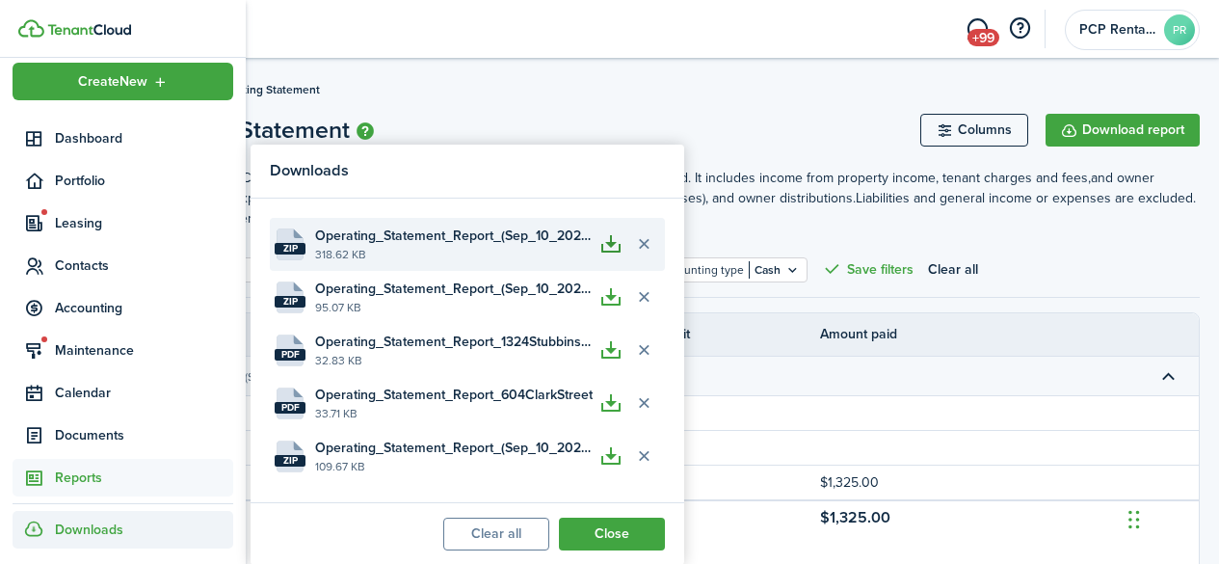
click at [613, 248] on button "button" at bounding box center [611, 243] width 33 height 33
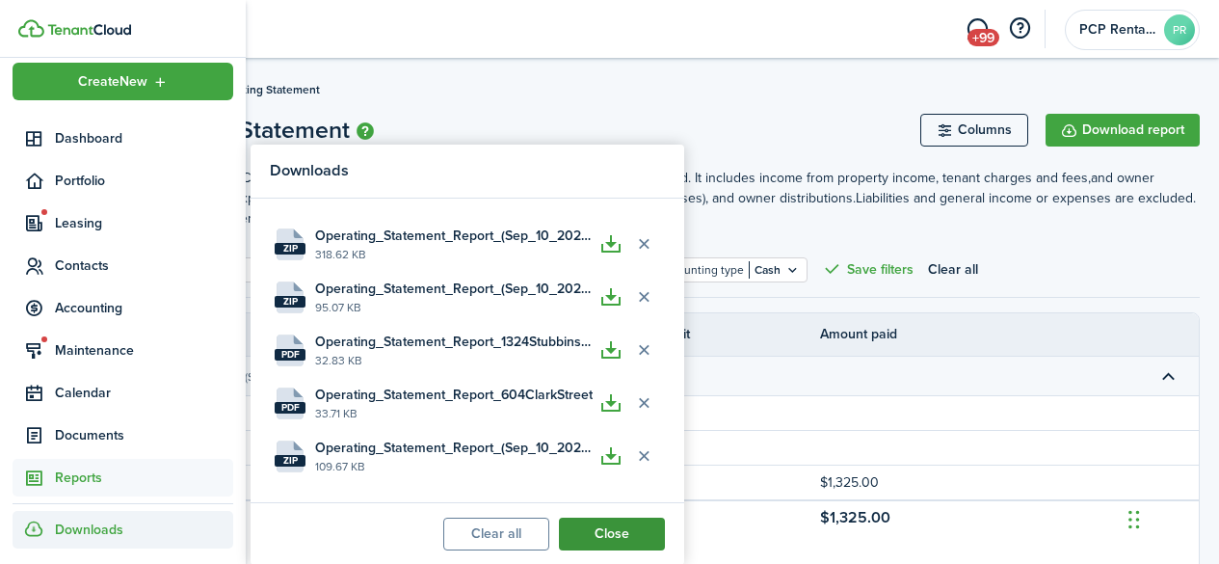
click at [596, 529] on button "Close" at bounding box center [612, 533] width 106 height 33
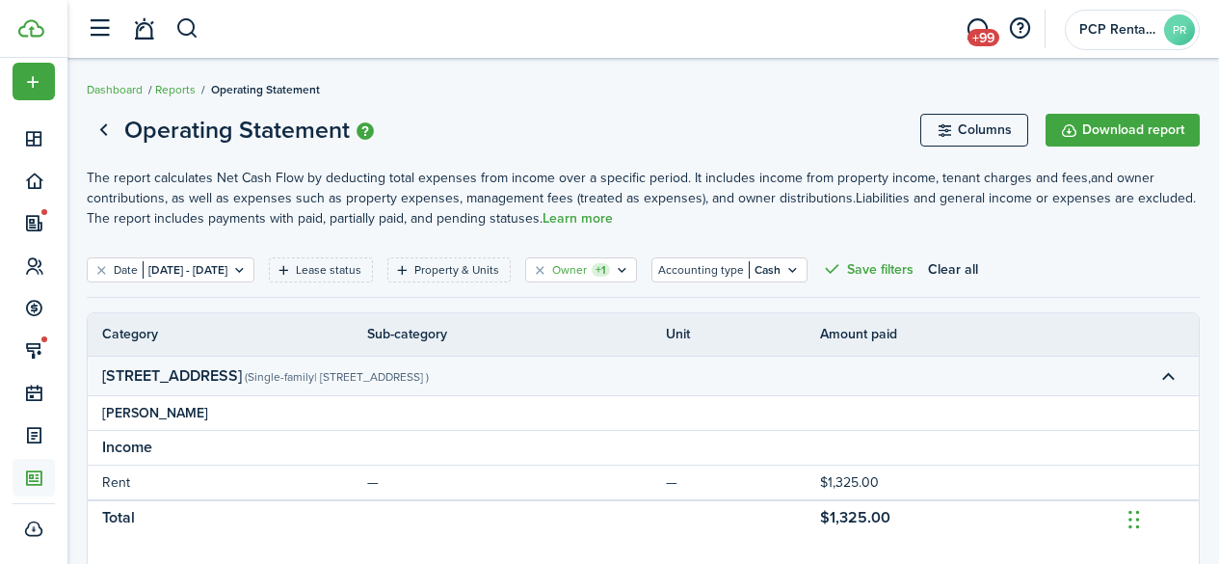
click at [630, 269] on icon "Open filter" at bounding box center [622, 269] width 16 height 15
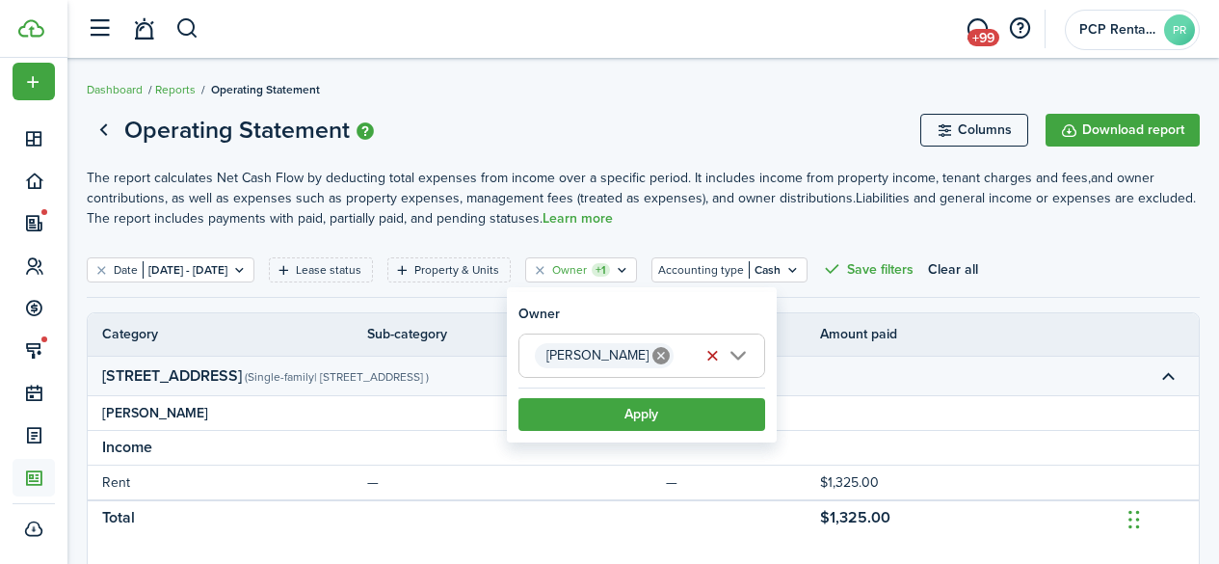
click at [656, 356] on icon at bounding box center [660, 355] width 17 height 17
click at [657, 358] on span "Choose owner" at bounding box center [641, 355] width 245 height 42
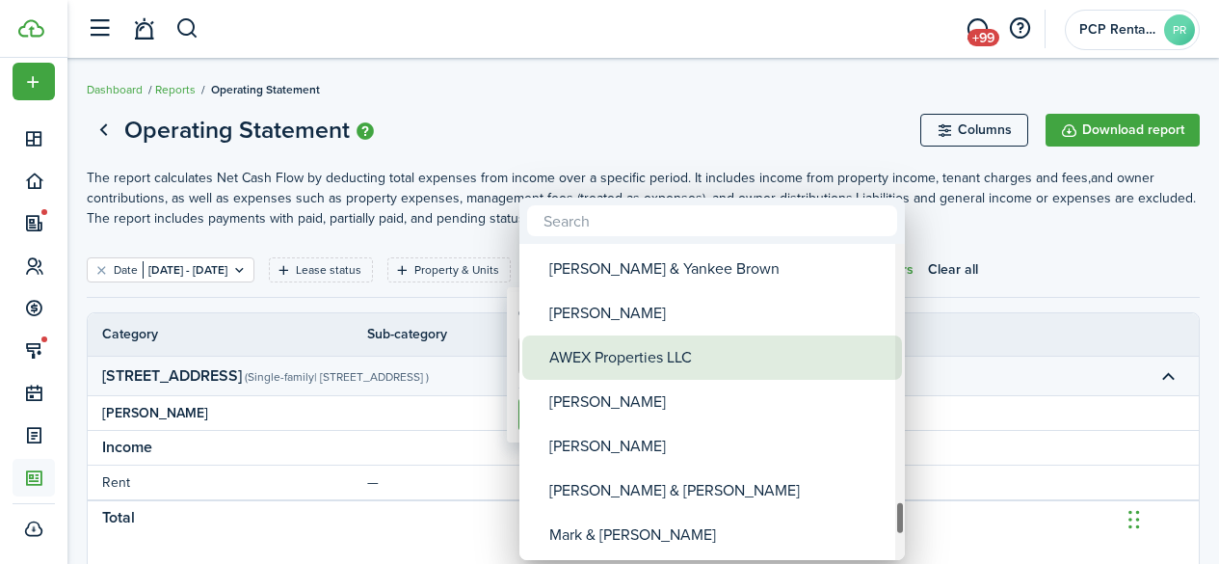
click at [603, 360] on div "AWEX Properties LLC" at bounding box center [719, 357] width 341 height 44
type input "AWEX Properties LLC"
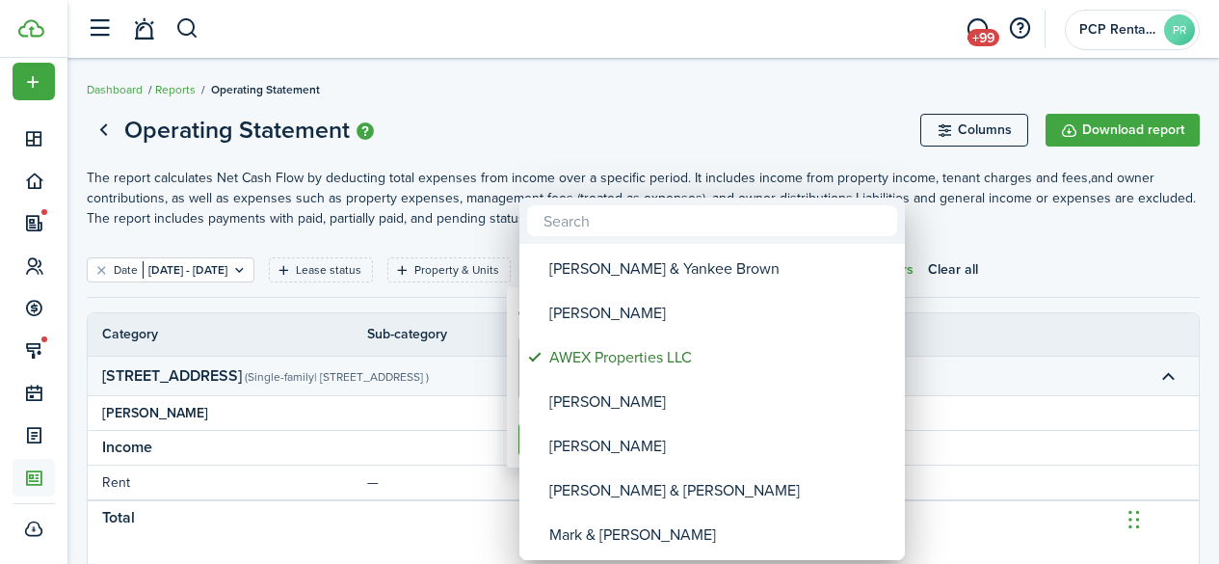
click at [585, 102] on div at bounding box center [609, 282] width 1527 height 872
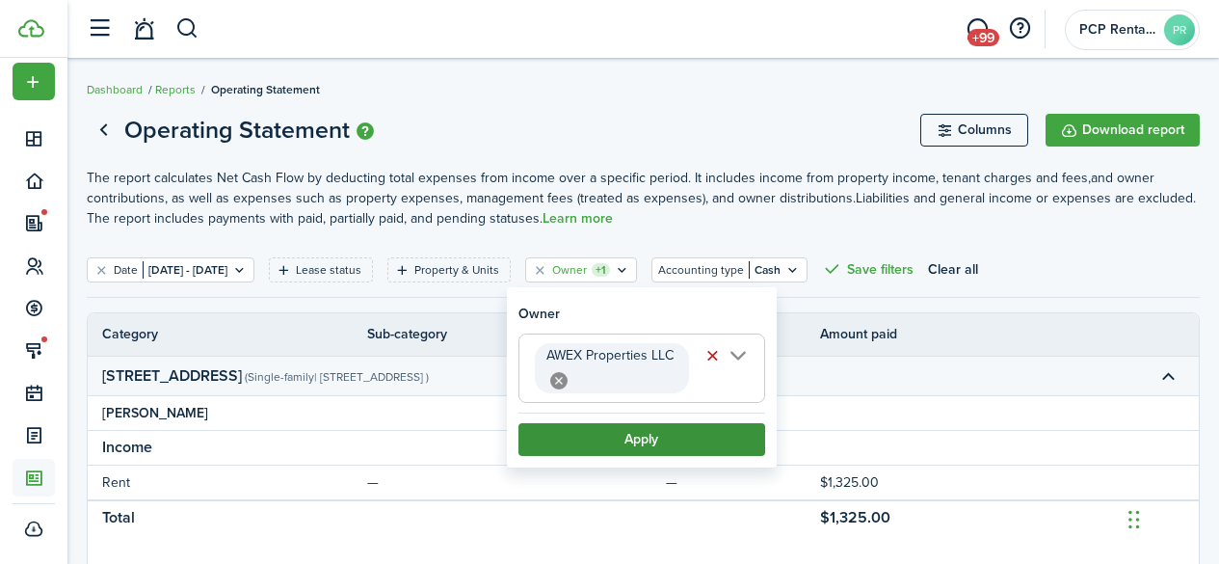
click at [642, 444] on button "Apply" at bounding box center [641, 439] width 247 height 33
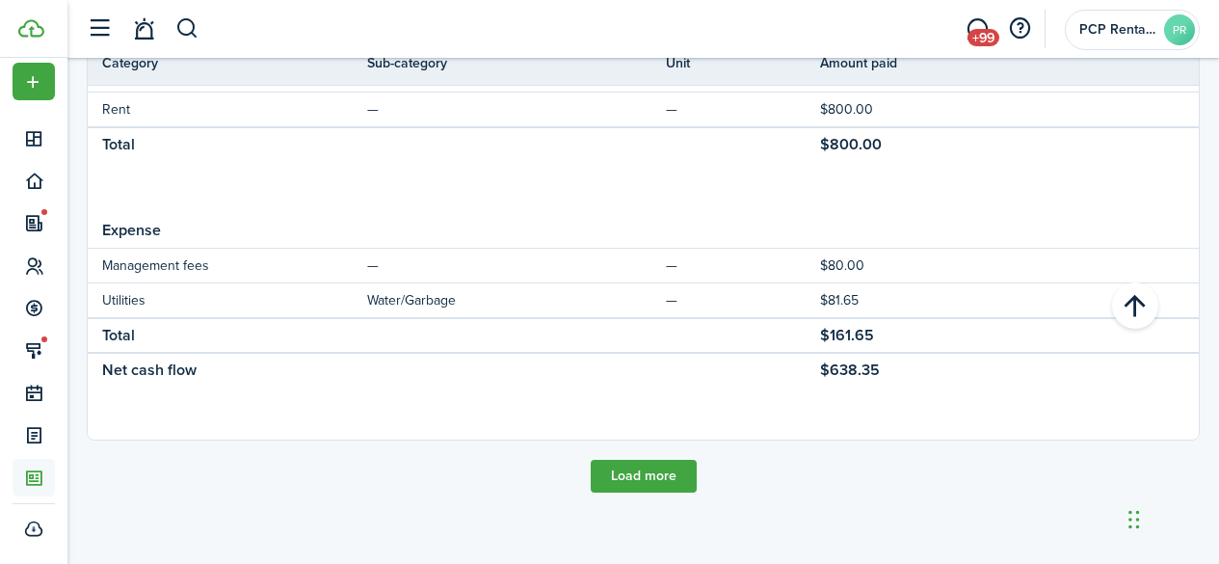
scroll to position [1250, 0]
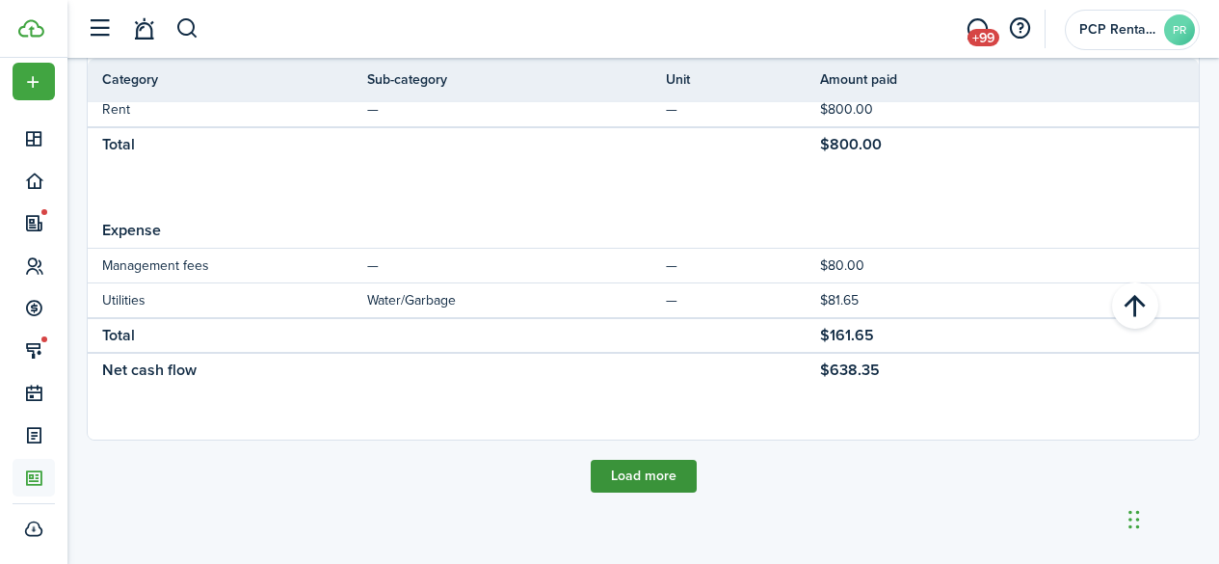
click at [635, 472] on button "Load more" at bounding box center [644, 476] width 106 height 33
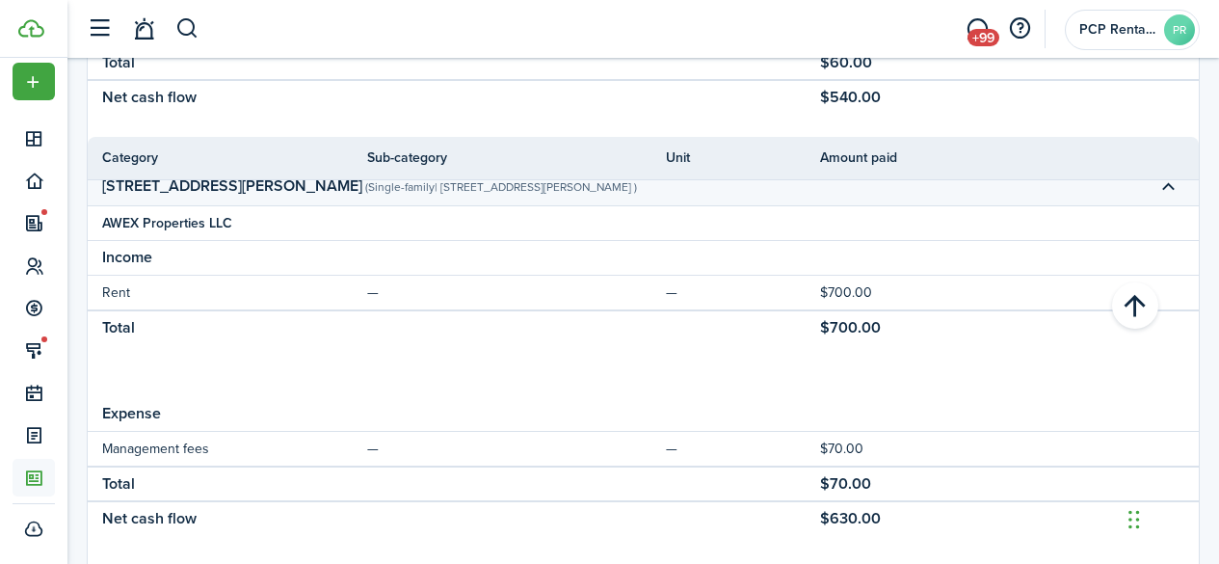
scroll to position [2461, 0]
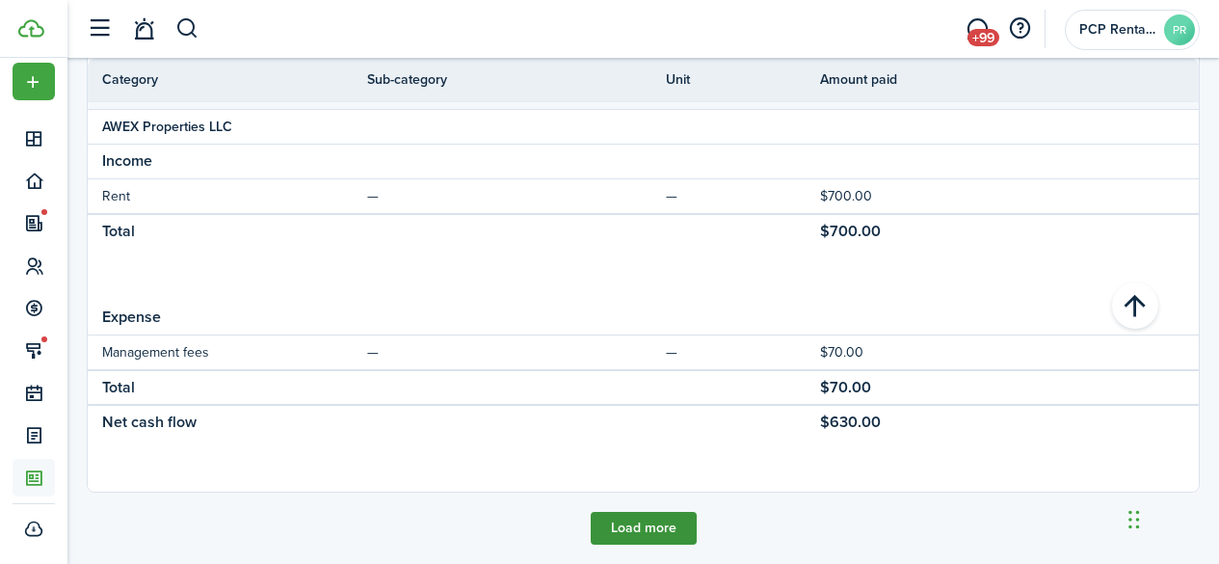
click at [648, 533] on button "Load more" at bounding box center [644, 528] width 106 height 33
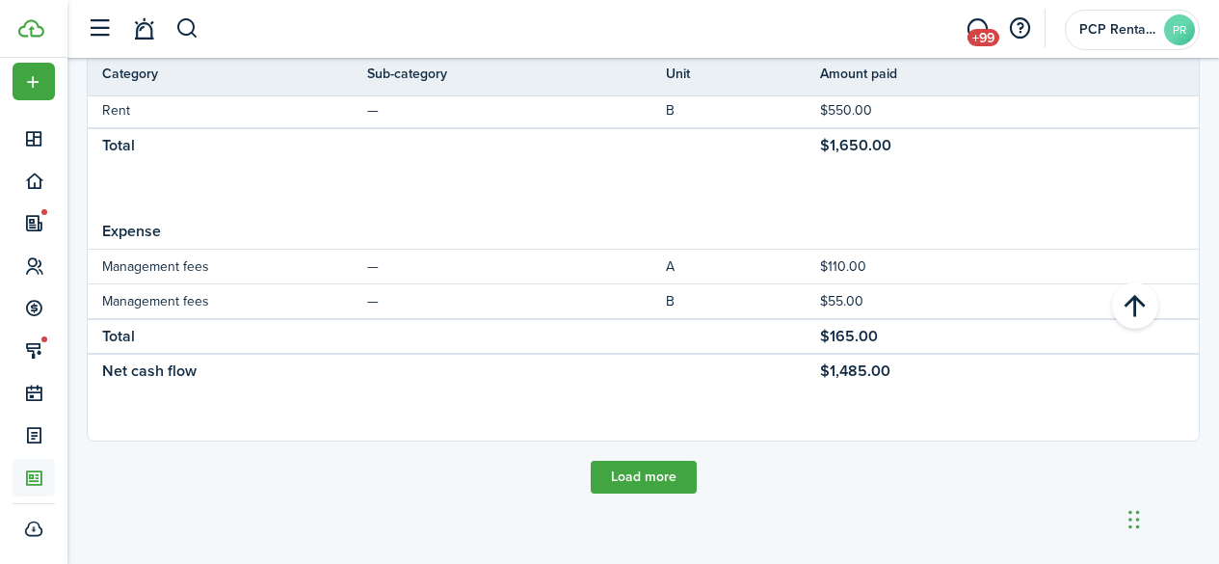
scroll to position [3846, 0]
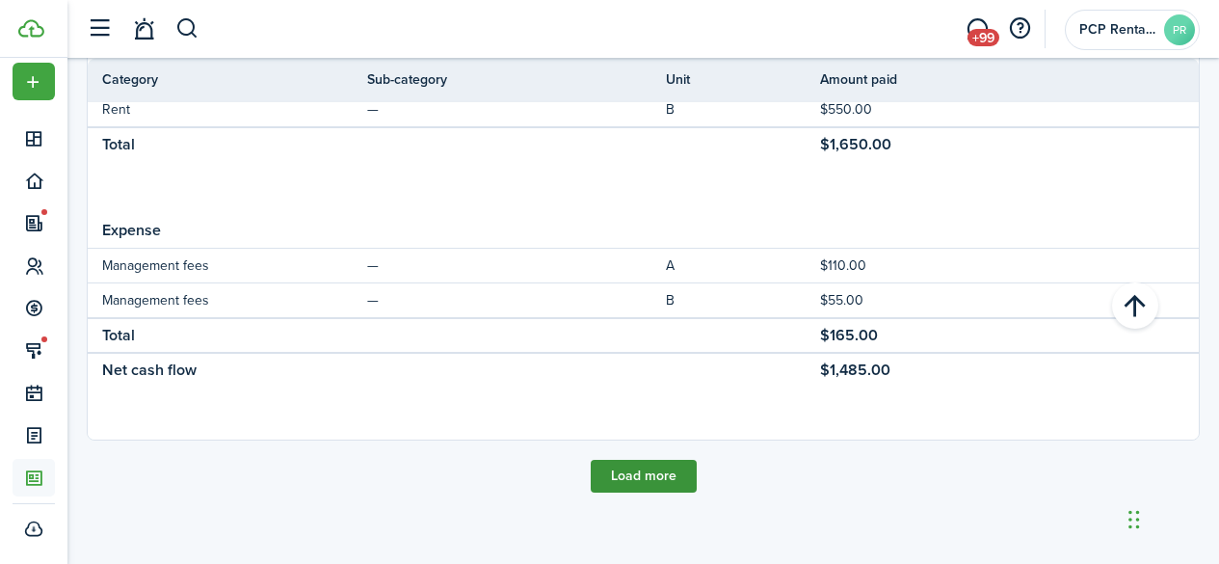
click at [633, 470] on button "Load more" at bounding box center [644, 476] width 106 height 33
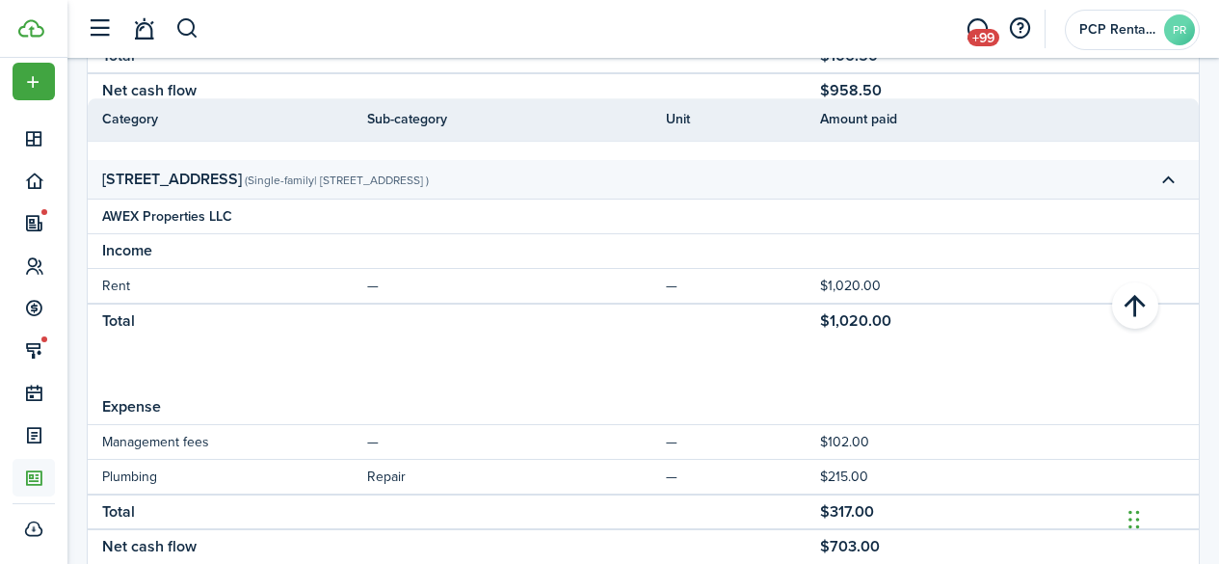
scroll to position [5099, 0]
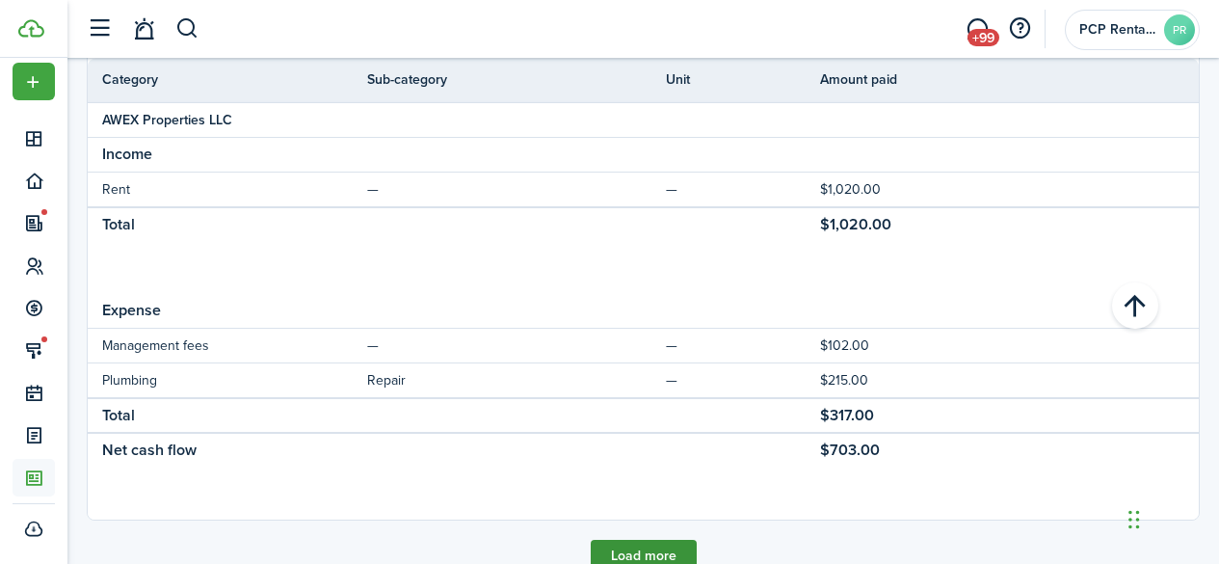
click at [635, 544] on button "Load more" at bounding box center [644, 556] width 106 height 33
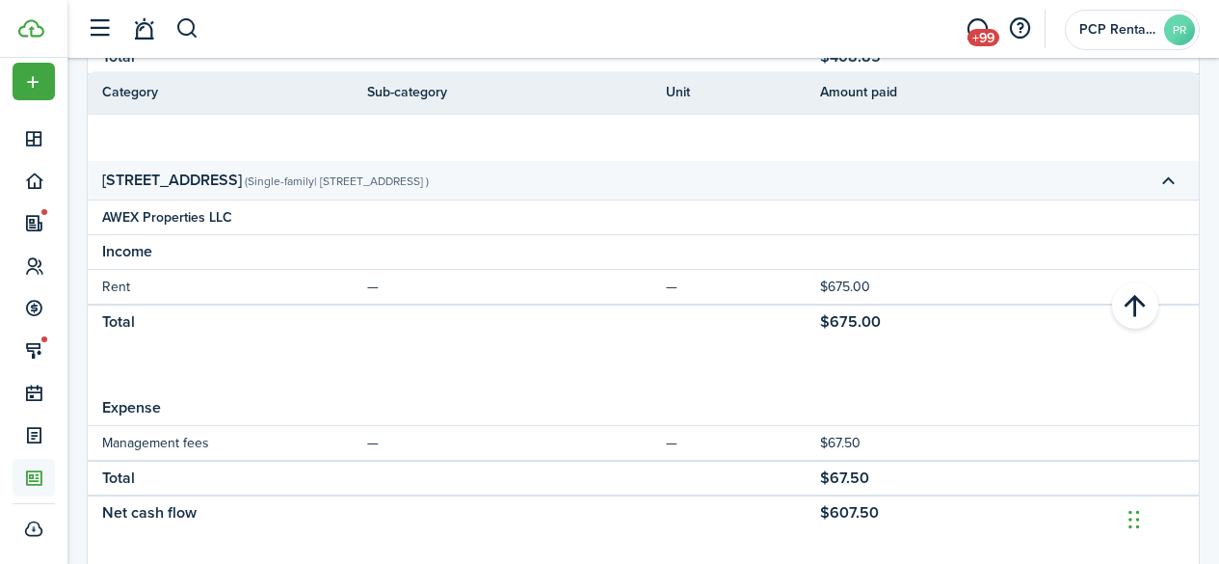
scroll to position [6465, 0]
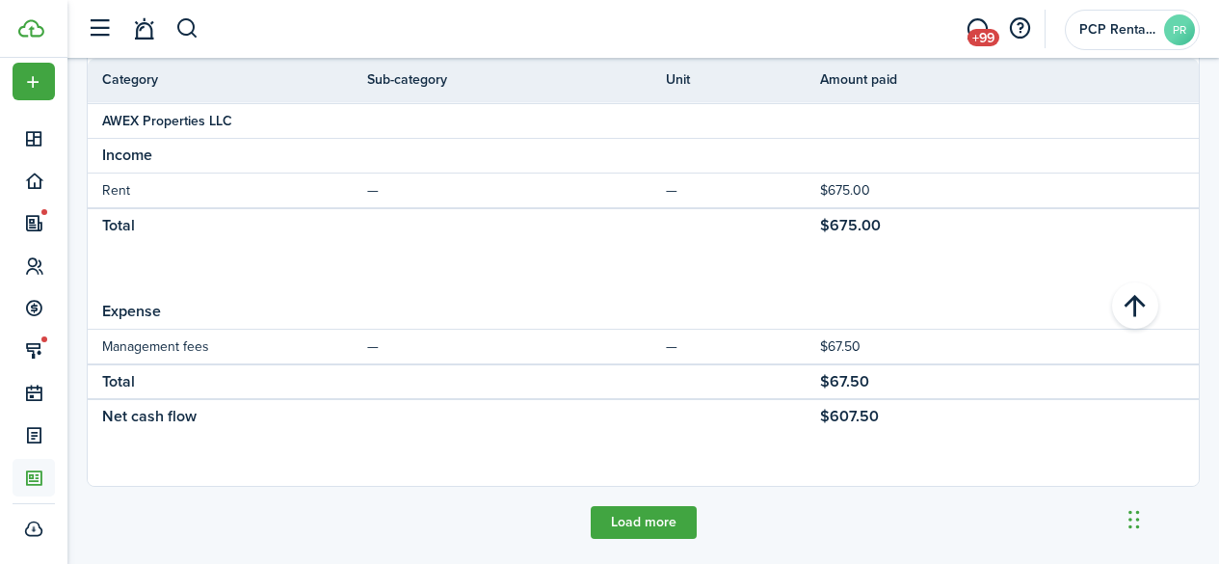
click at [641, 514] on button "Load more" at bounding box center [644, 522] width 106 height 33
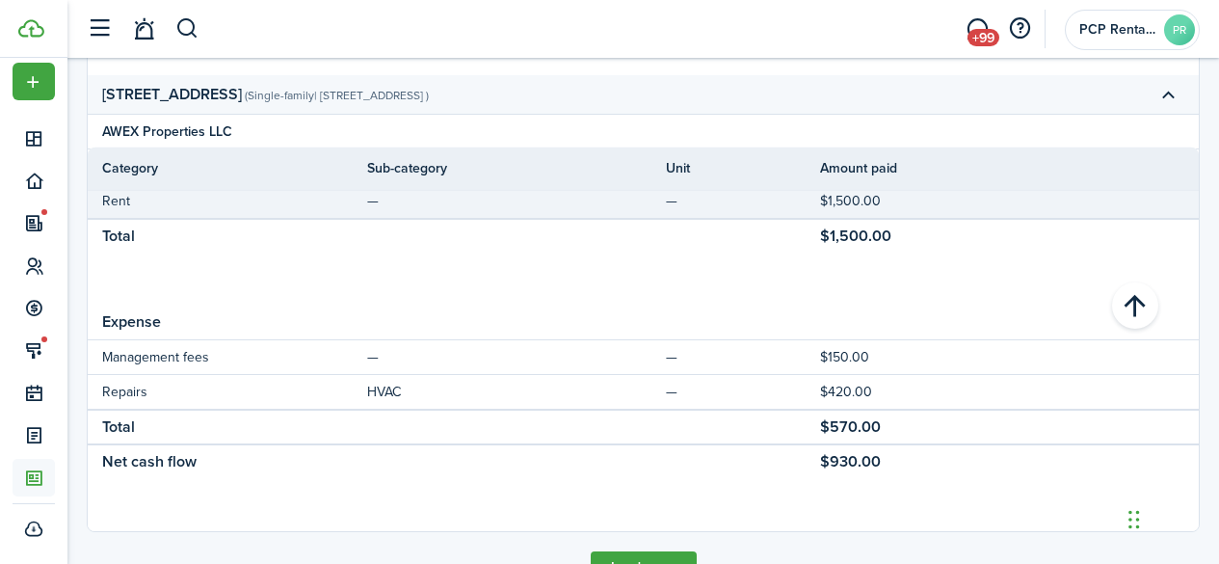
scroll to position [7810, 0]
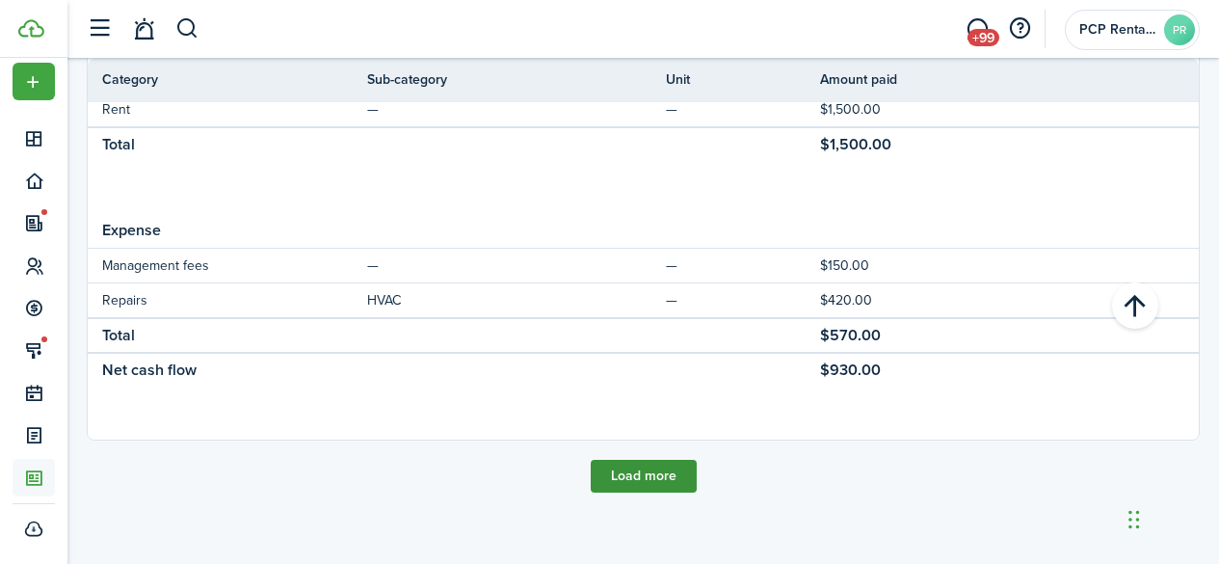
click at [632, 473] on button "Load more" at bounding box center [644, 476] width 106 height 33
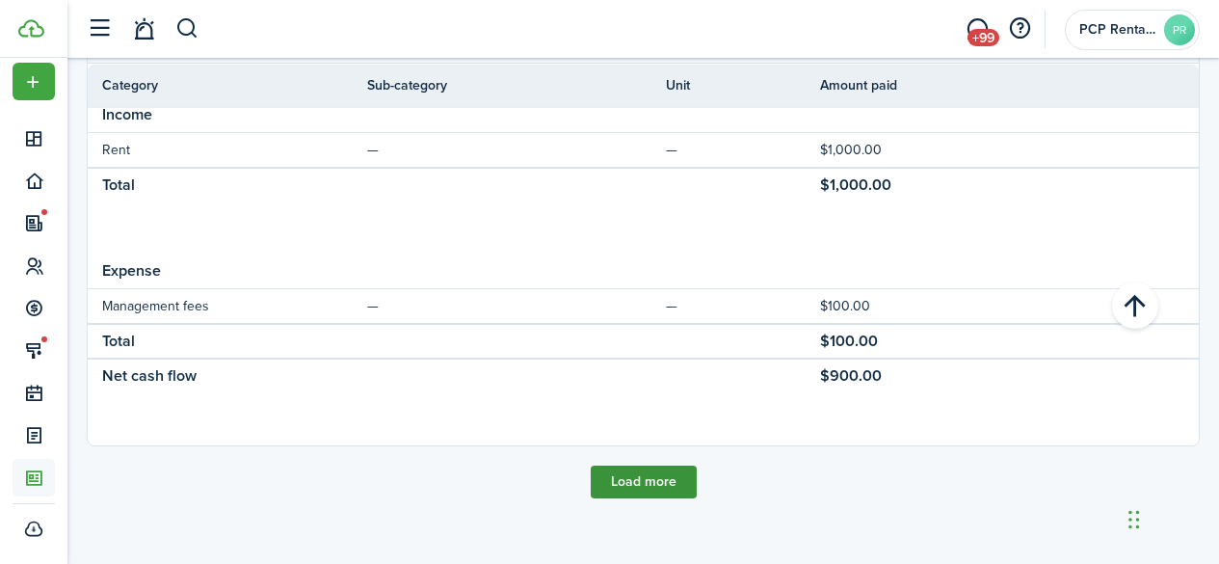
scroll to position [8917, 0]
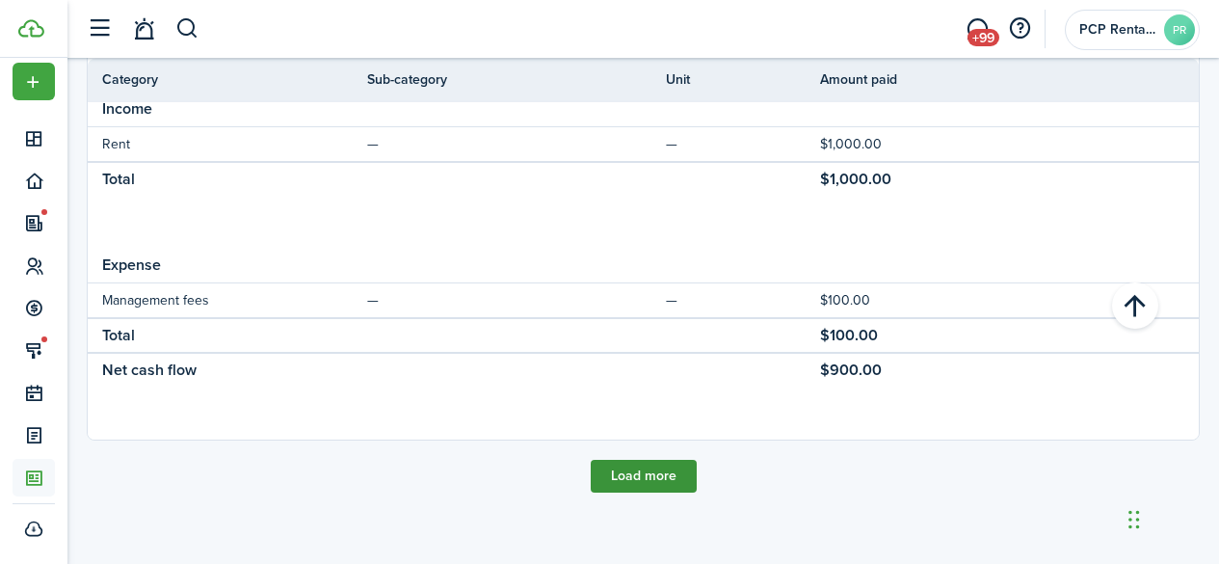
click at [615, 471] on button "Load more" at bounding box center [644, 476] width 106 height 33
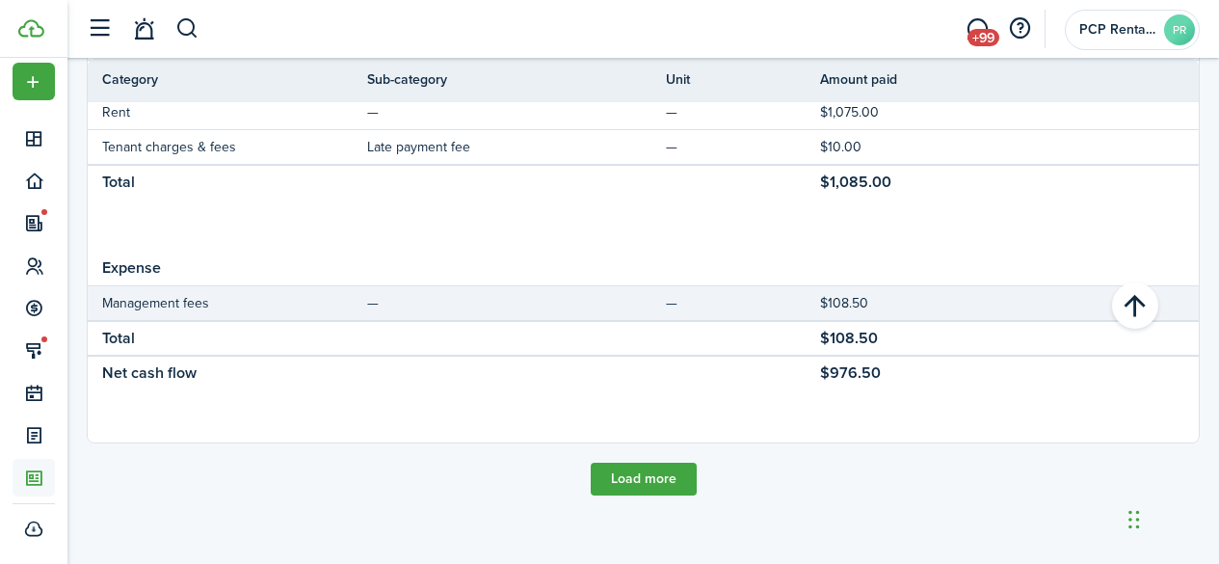
scroll to position [10354, 0]
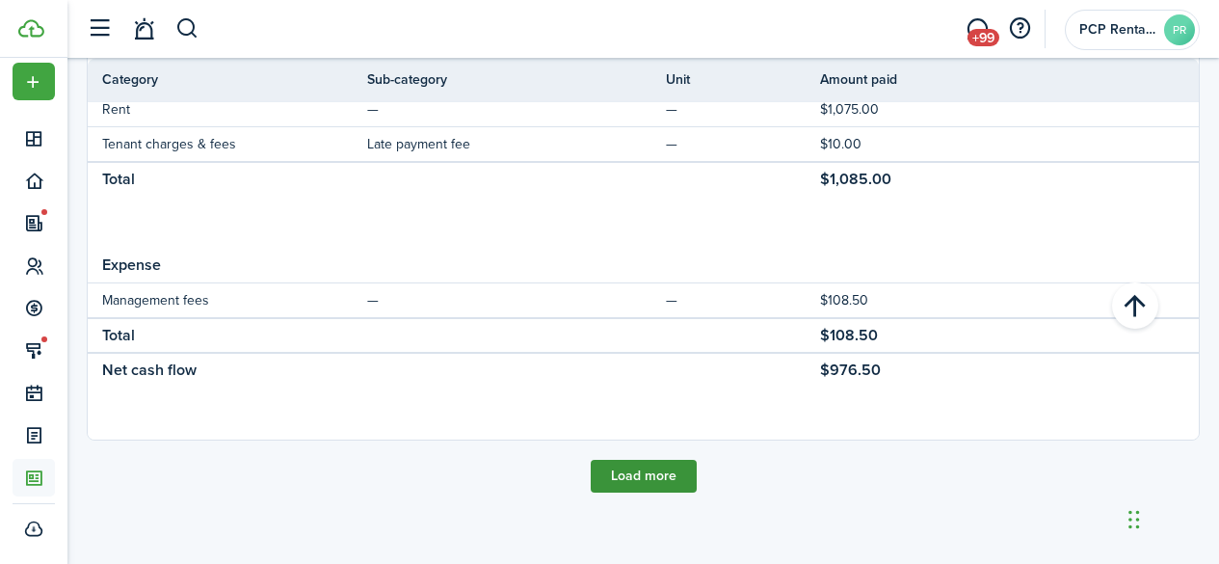
click at [638, 470] on button "Load more" at bounding box center [644, 476] width 106 height 33
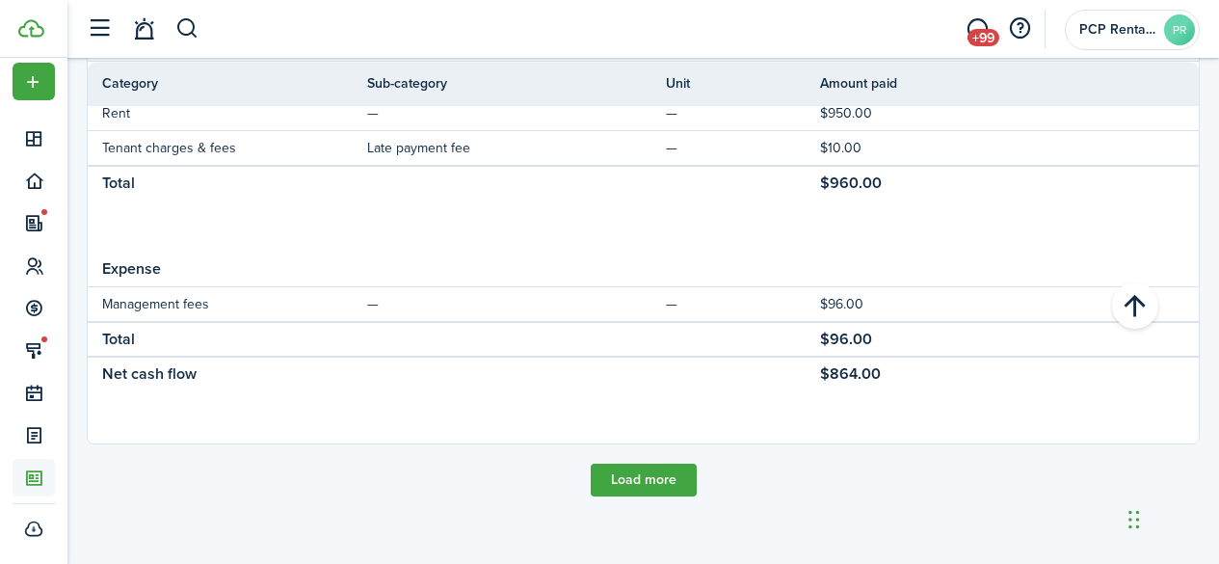
scroll to position [11496, 0]
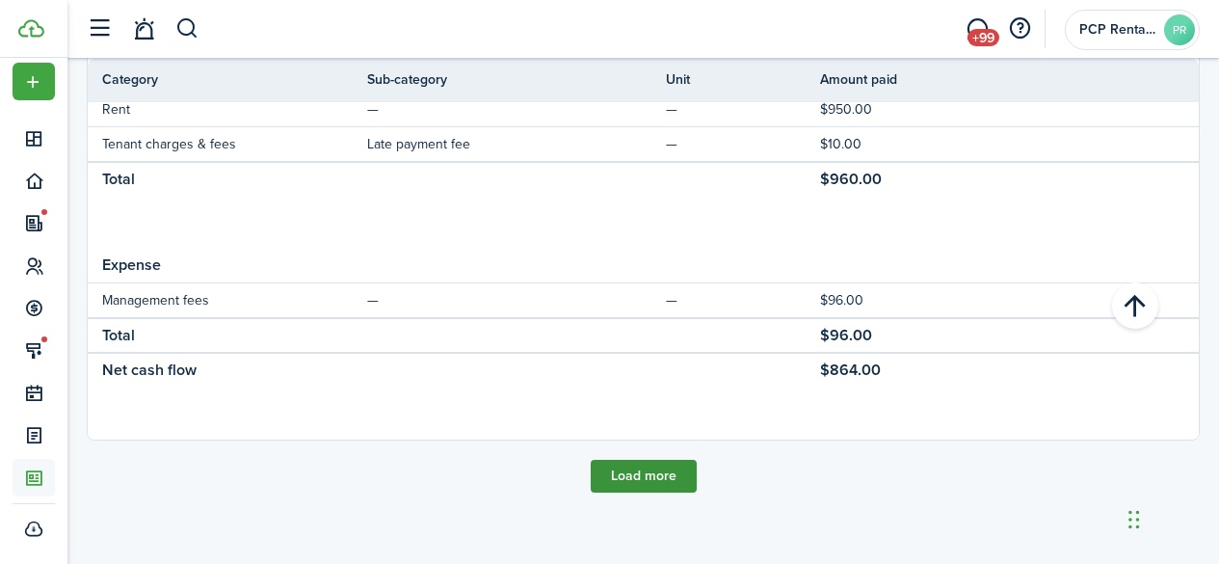
click at [627, 475] on button "Load more" at bounding box center [644, 476] width 106 height 33
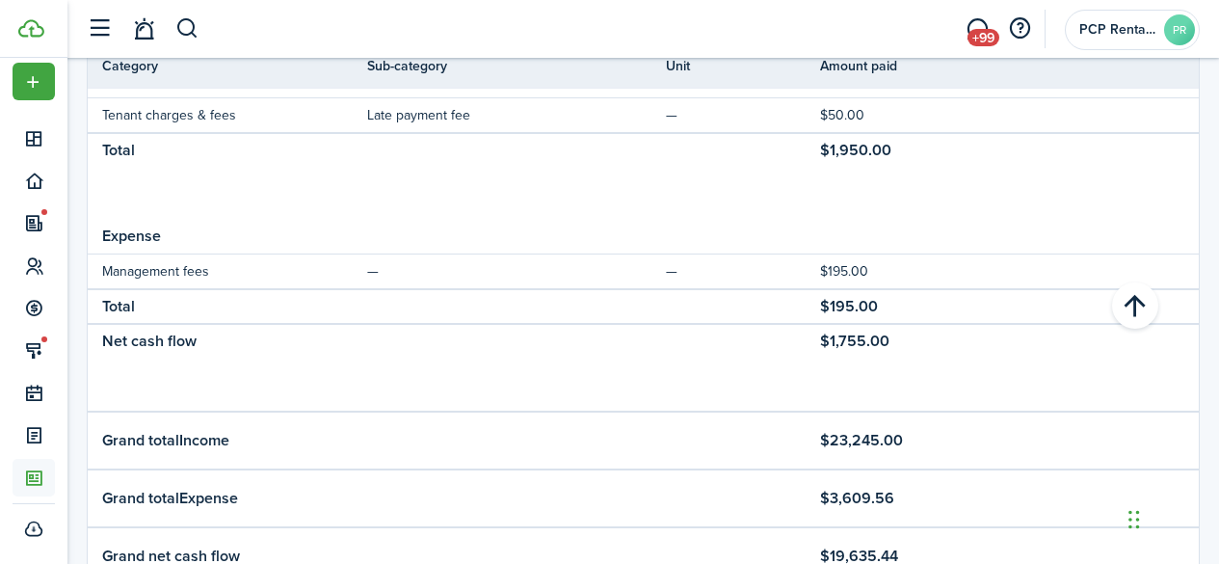
scroll to position [12054, 0]
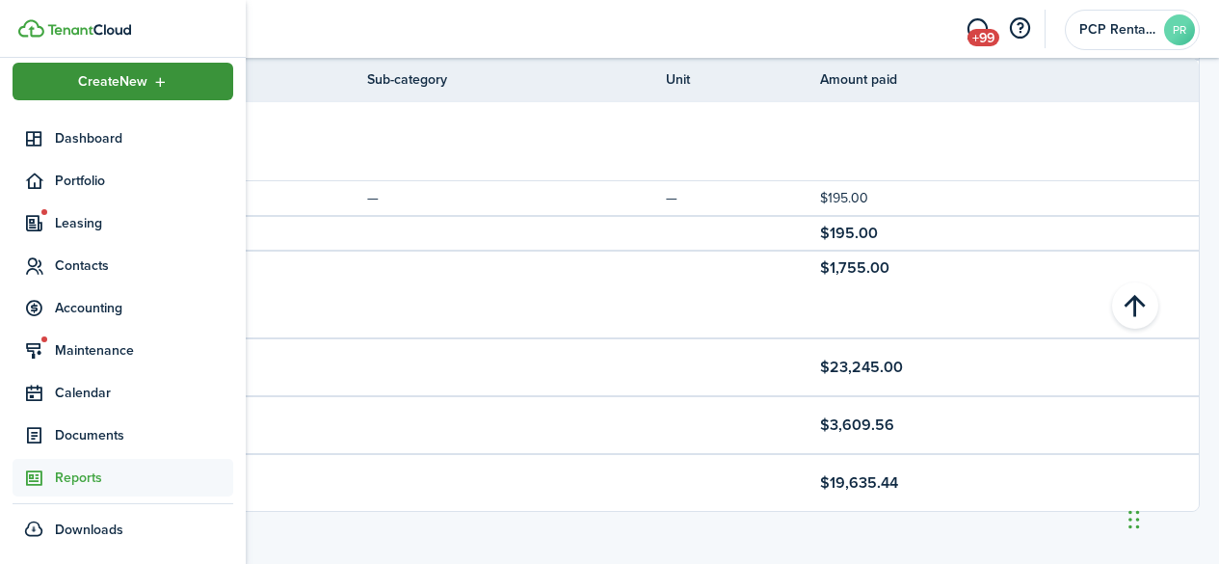
click at [128, 79] on span "Create New" at bounding box center [112, 81] width 69 height 13
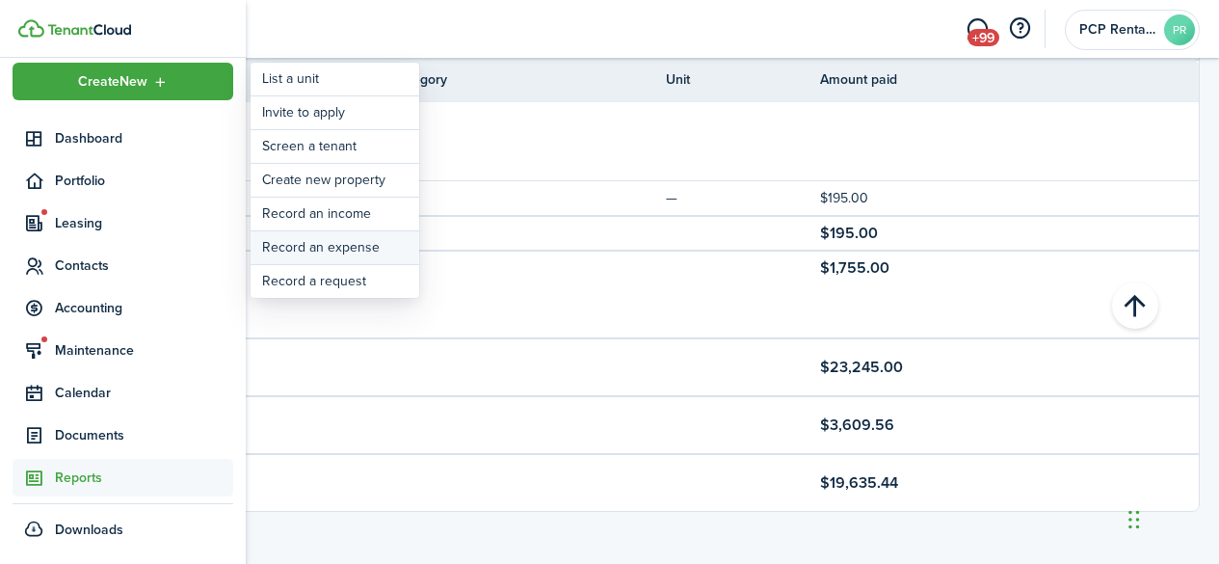
click at [303, 244] on link "Record an expense" at bounding box center [335, 247] width 169 height 33
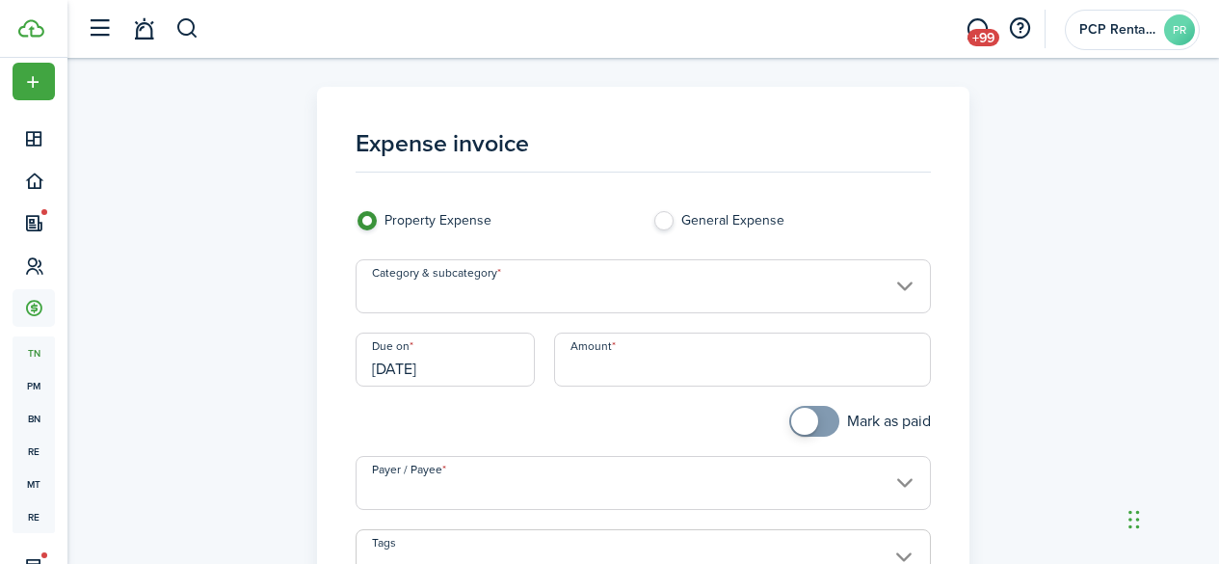
click at [405, 288] on input "Category & subcategory" at bounding box center [643, 286] width 575 height 54
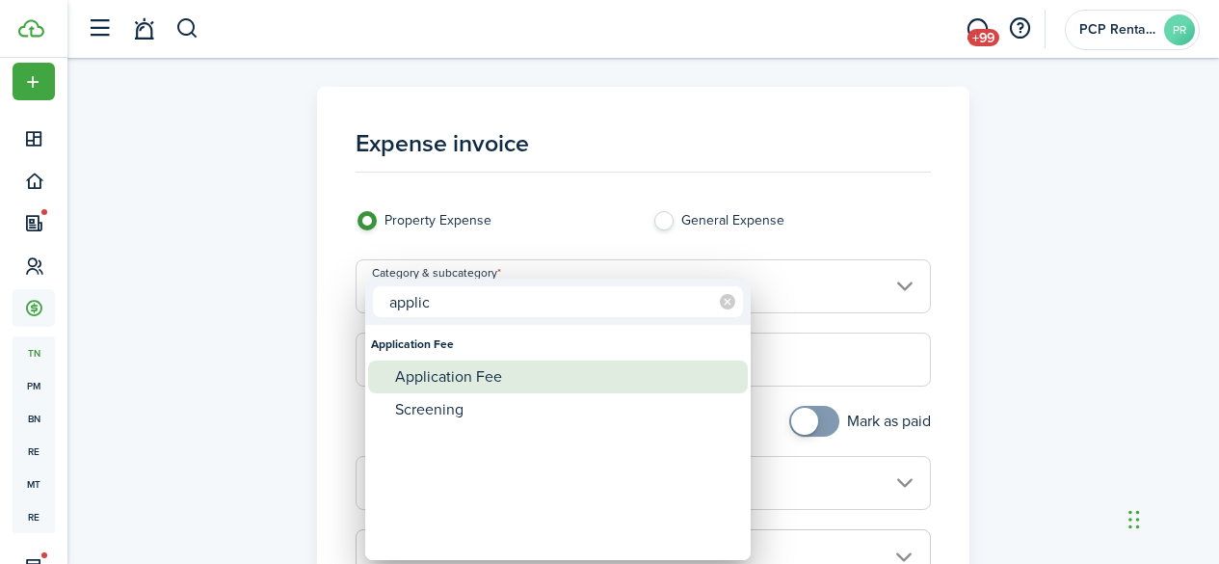
type input "applic"
click at [457, 383] on div "Application Fee" at bounding box center [565, 376] width 341 height 33
type input "Application Fee"
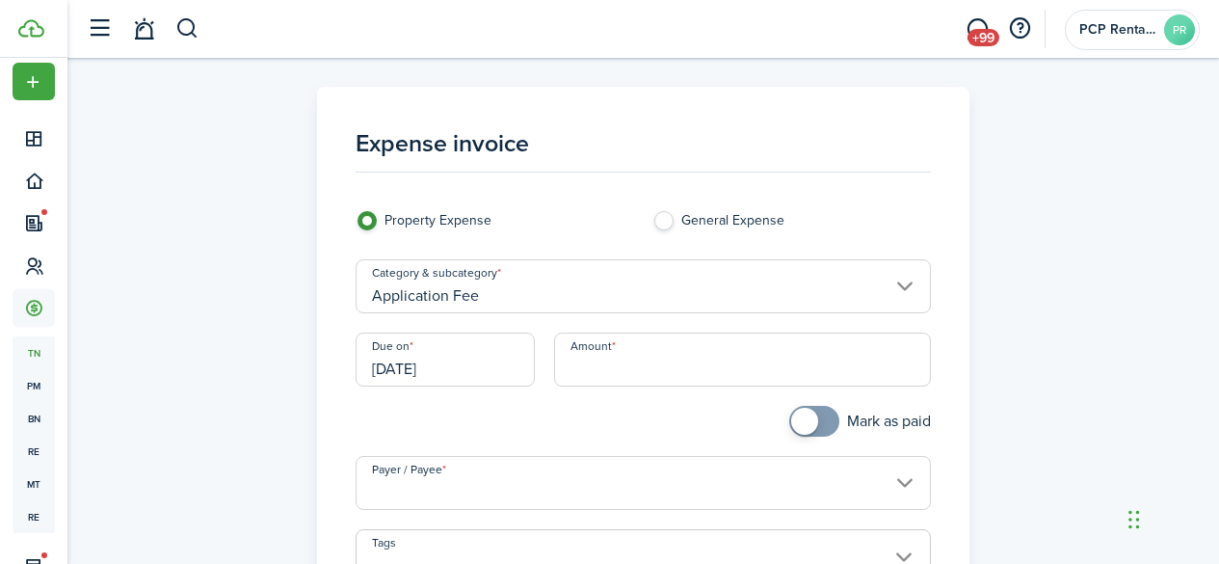
click at [517, 365] on input "[DATE]" at bounding box center [445, 359] width 179 height 54
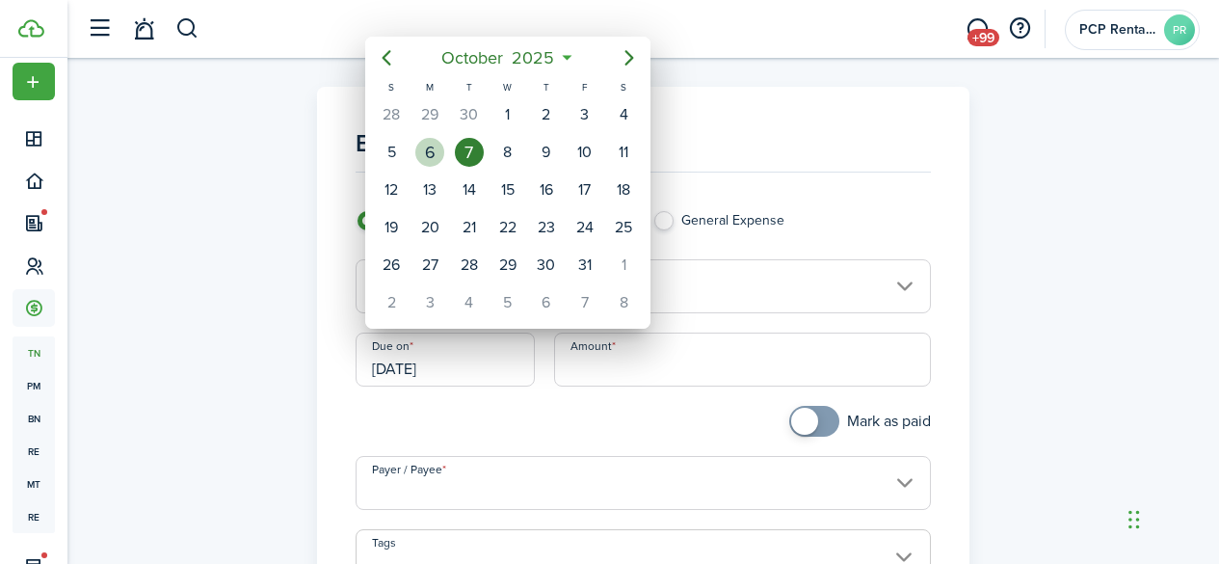
click at [442, 153] on div "6" at bounding box center [429, 152] width 29 height 29
type input "[DATE]"
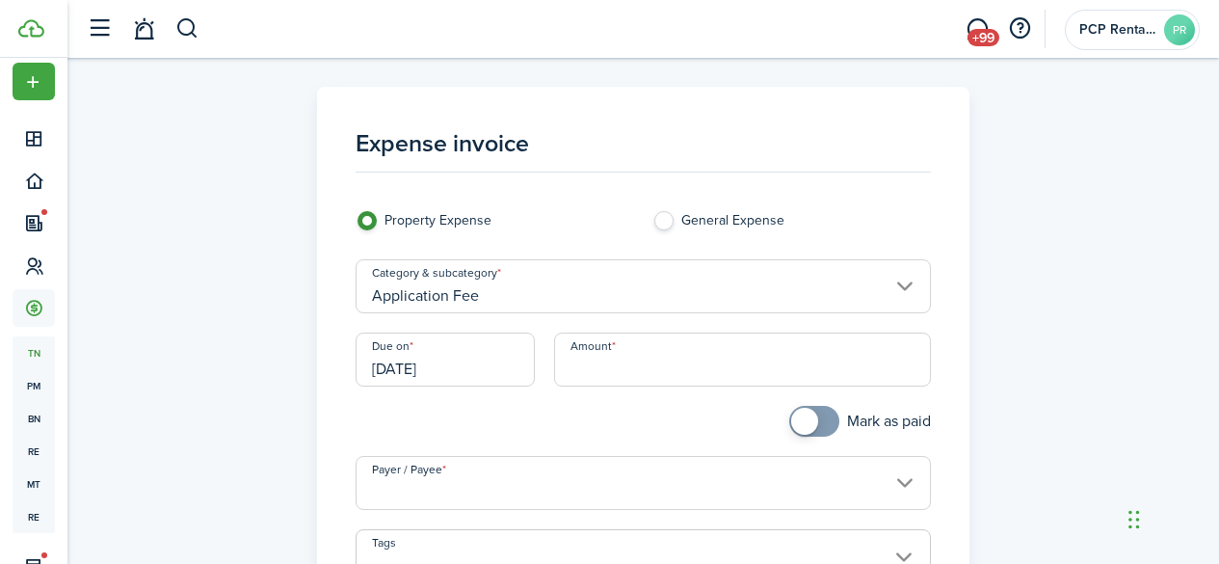
click at [645, 363] on input "Amount" at bounding box center [742, 359] width 377 height 54
type input "$50.00"
drag, startPoint x: 824, startPoint y: 417, endPoint x: 804, endPoint y: 425, distance: 21.7
checkbox input "true"
click at [823, 416] on span at bounding box center [814, 421] width 19 height 31
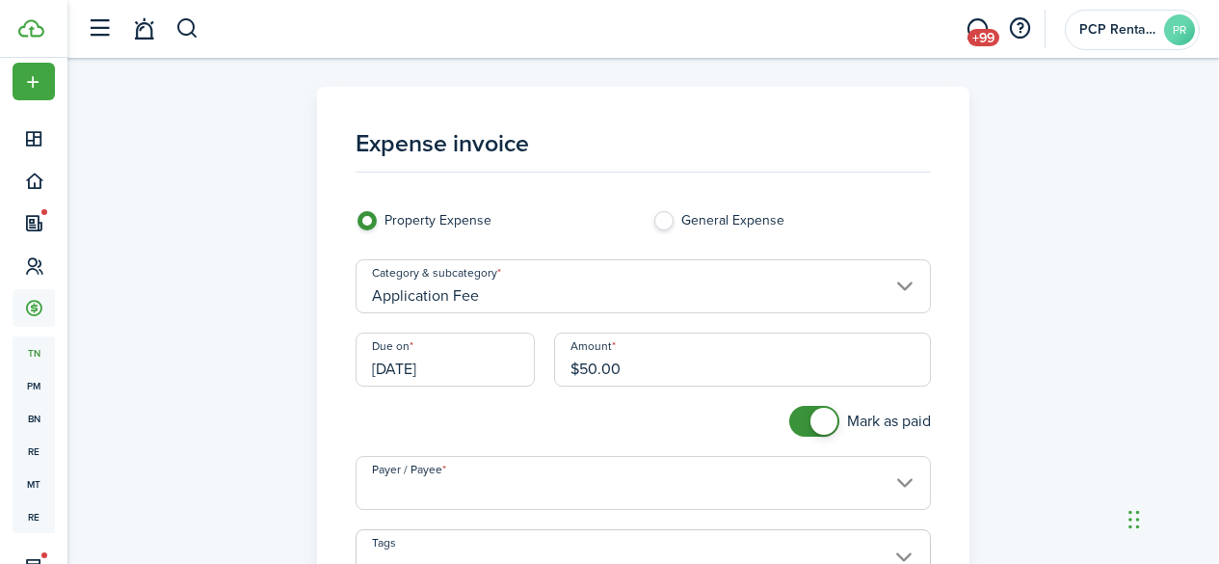
click at [574, 483] on input "Payer / Payee" at bounding box center [643, 483] width 575 height 54
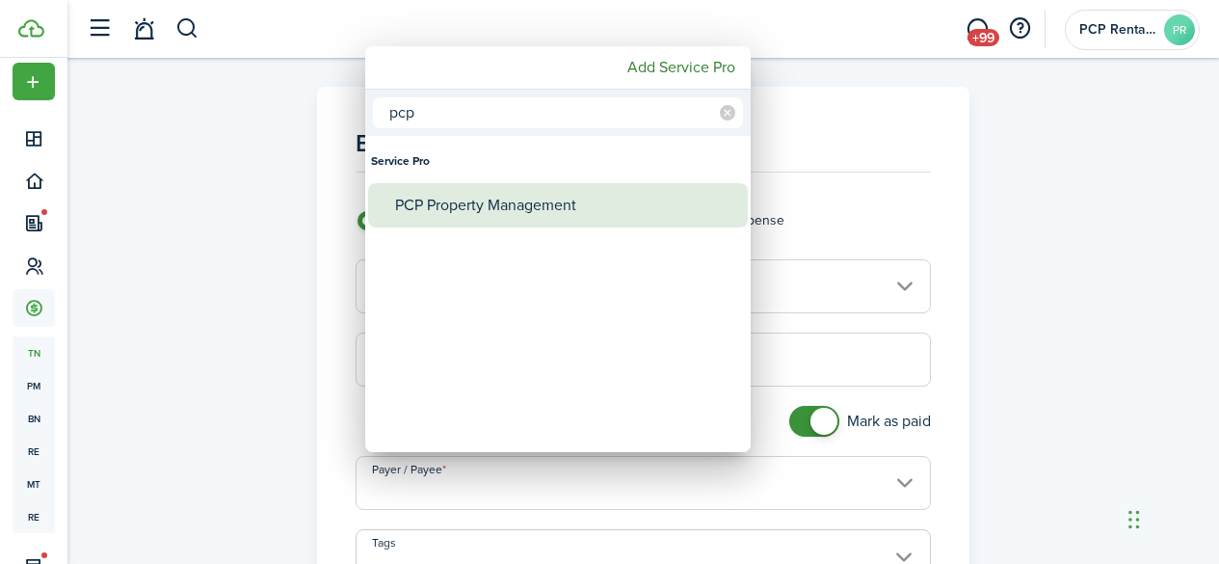
type input "pcp"
click at [453, 202] on div "PCP Property Management" at bounding box center [565, 205] width 341 height 44
type input "PCP Property Management"
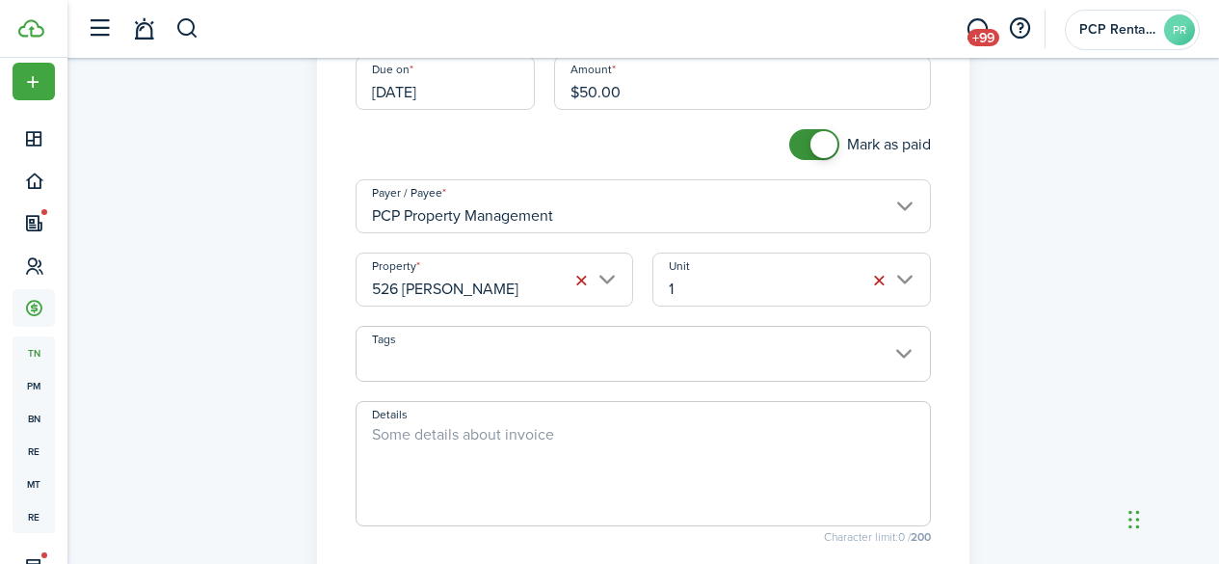
scroll to position [289, 0]
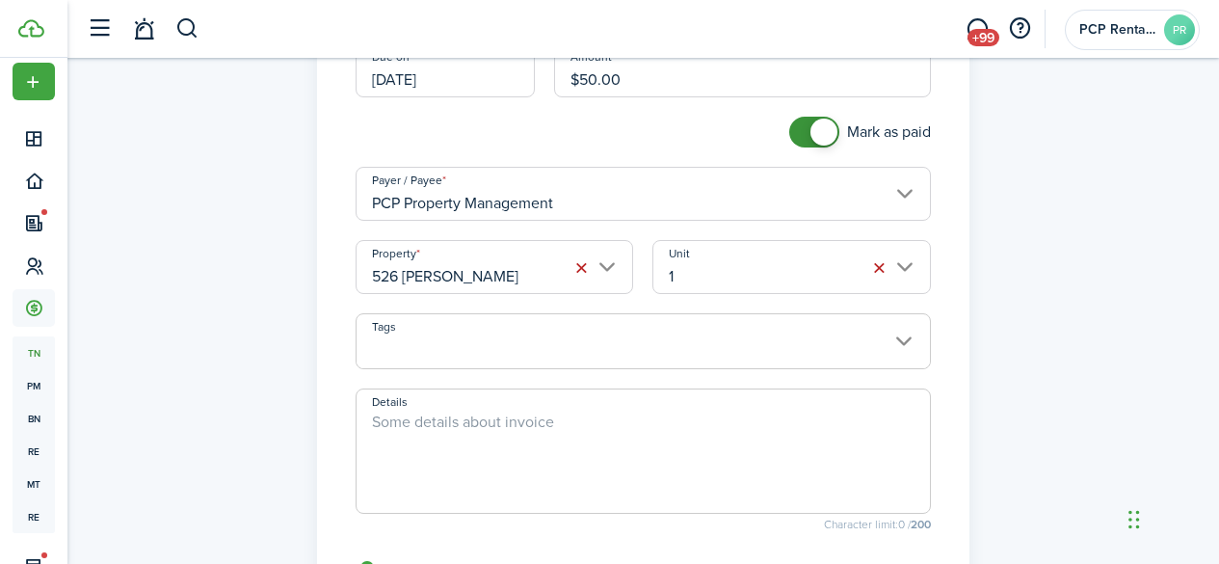
click at [433, 267] on input "526 [PERSON_NAME]" at bounding box center [495, 267] width 279 height 54
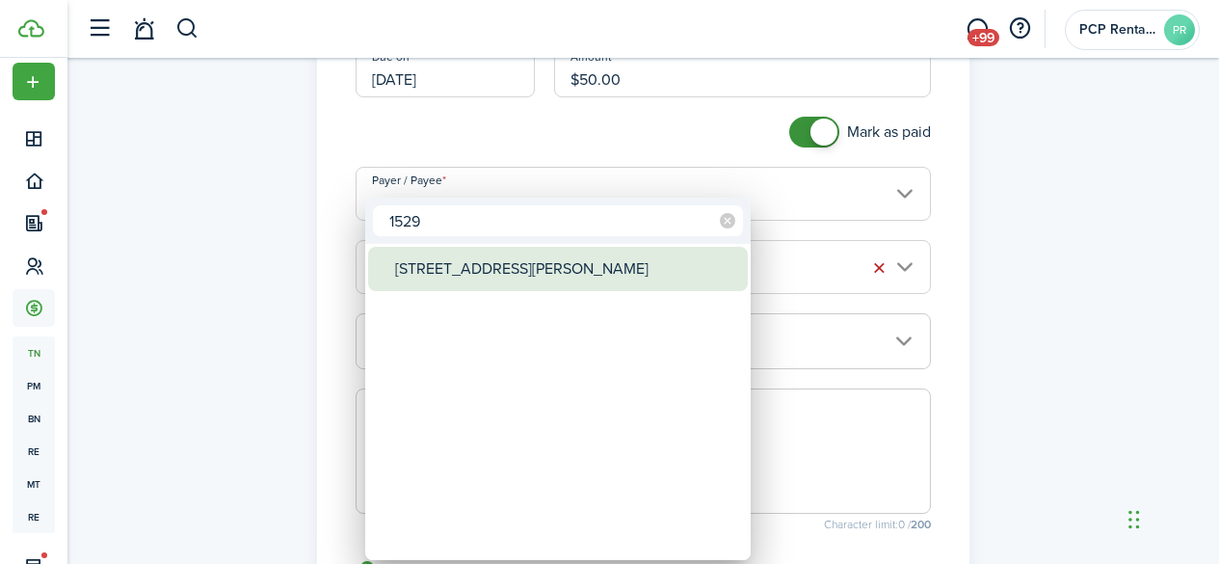
type input "1529"
click at [433, 268] on div "1529 Parkhurst Dr" at bounding box center [565, 269] width 341 height 44
type input "1529 Parkhurst Dr"
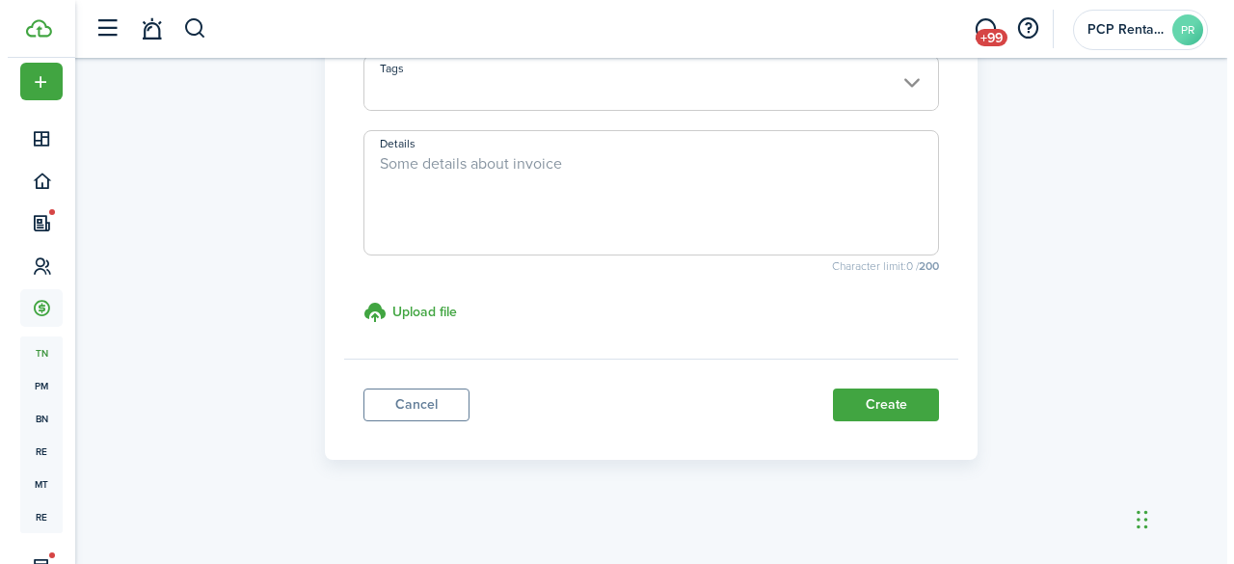
scroll to position [554, 0]
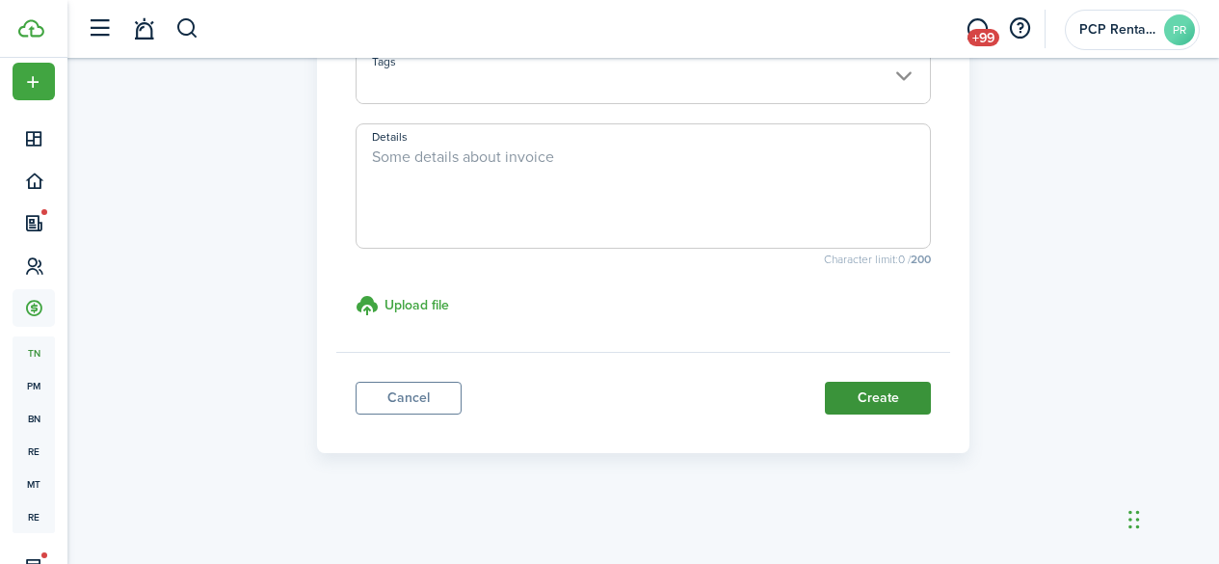
click at [885, 403] on button "Create" at bounding box center [878, 398] width 106 height 33
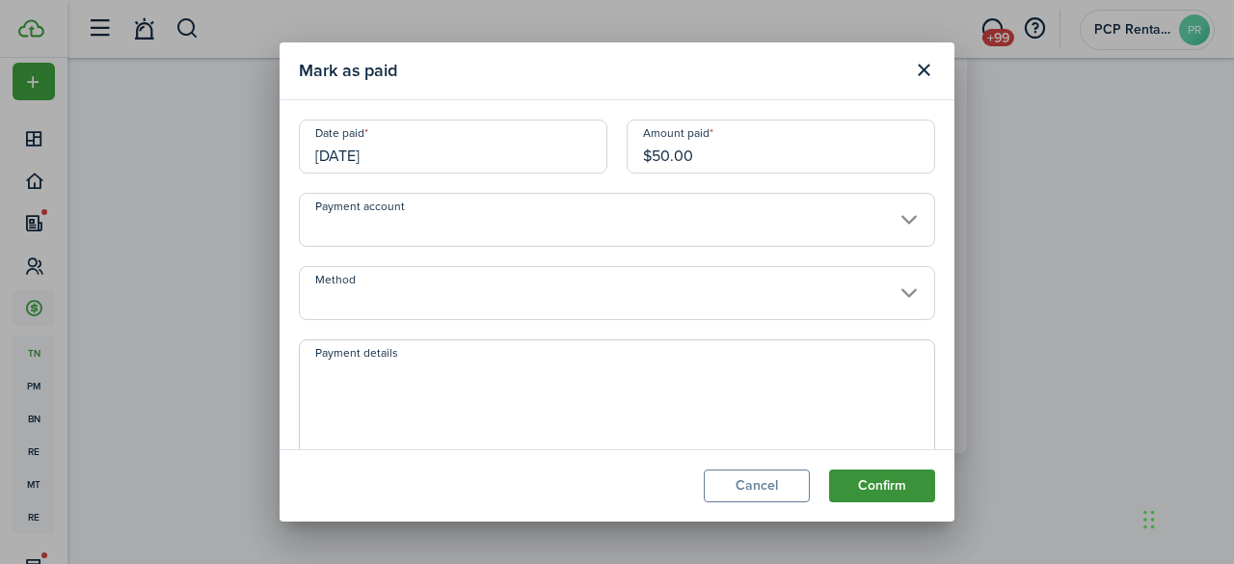
click at [884, 479] on button "Confirm" at bounding box center [882, 485] width 106 height 33
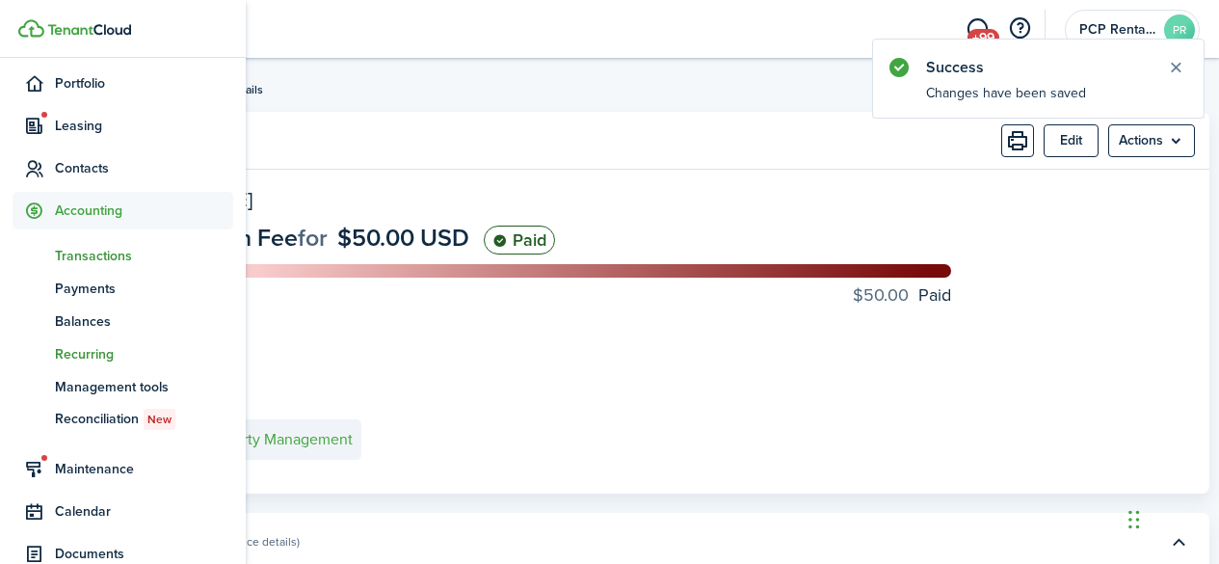
scroll to position [230, 0]
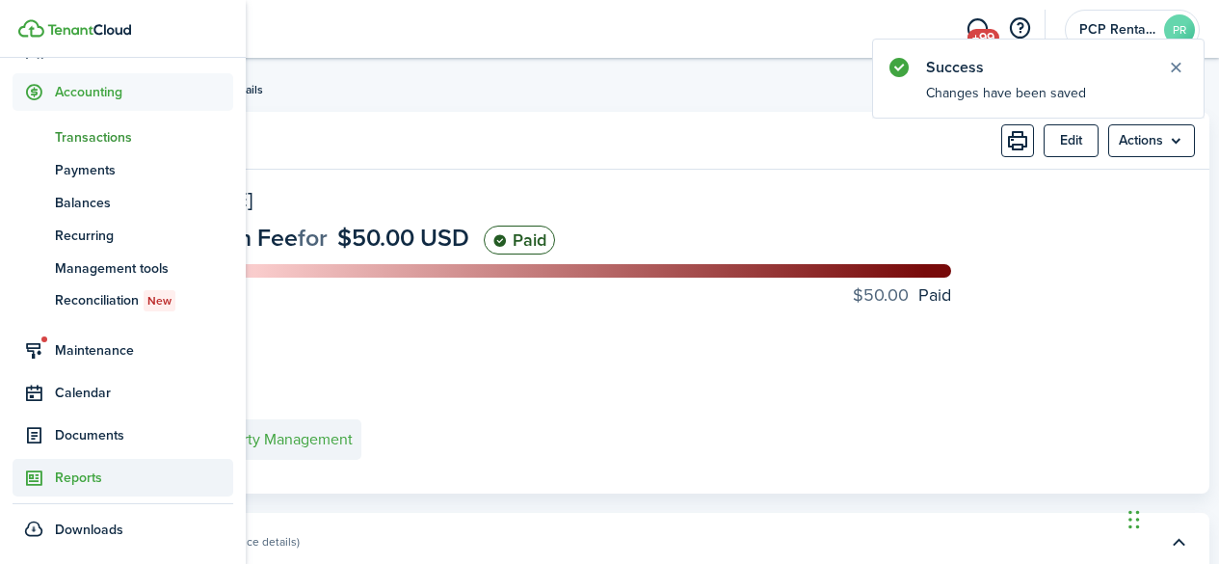
click at [86, 483] on span "Reports" at bounding box center [144, 477] width 178 height 20
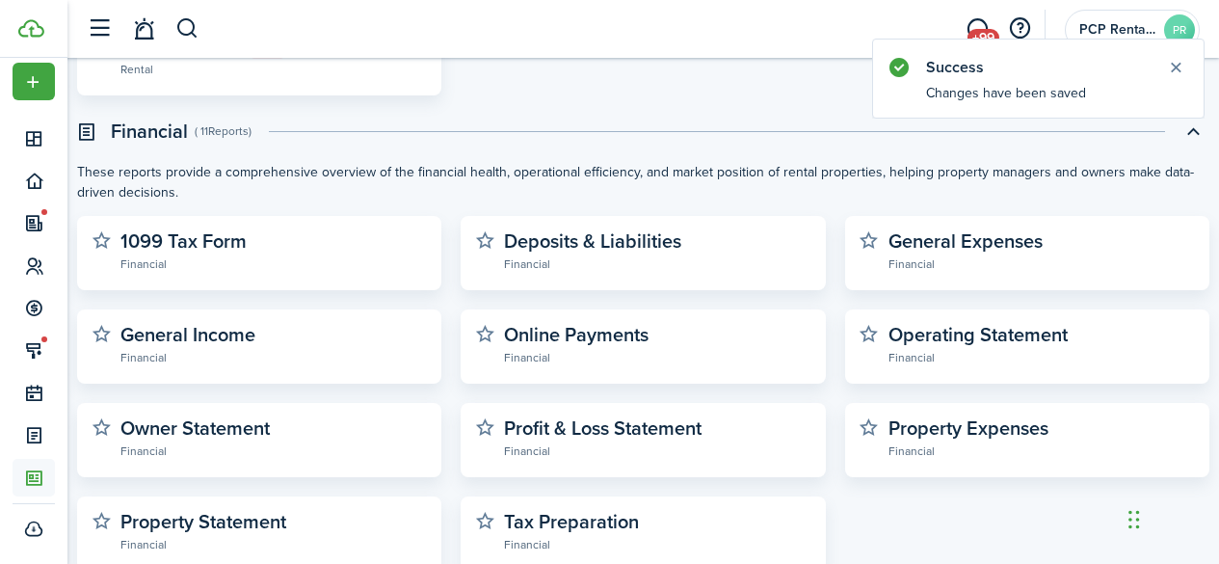
scroll to position [578, 0]
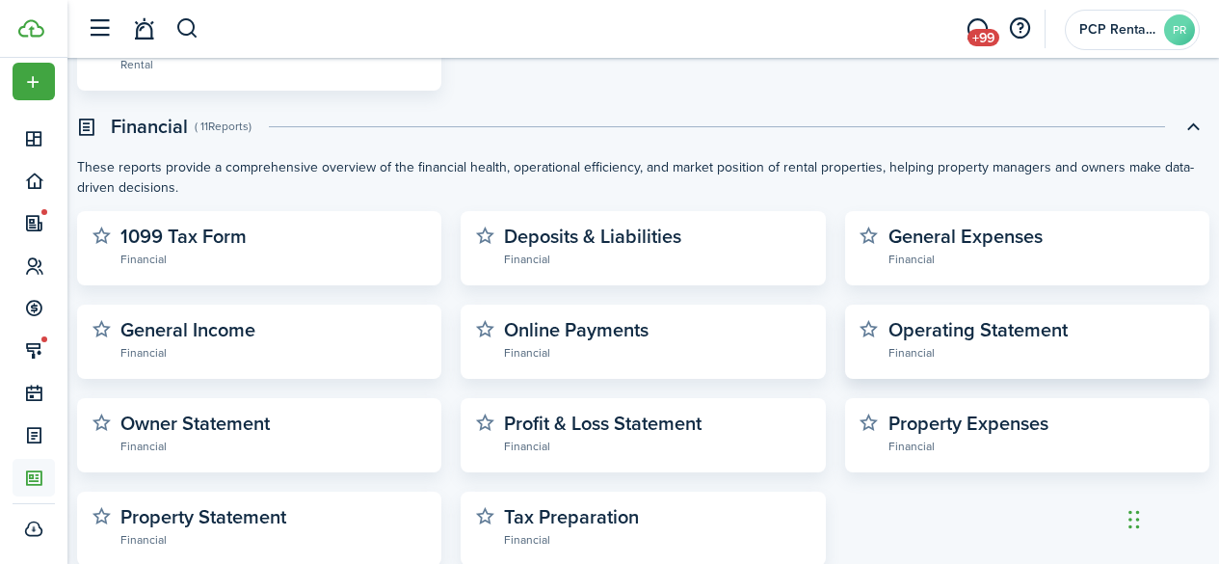
click at [928, 330] on widget-stats-description "Operating Statement" at bounding box center [978, 329] width 179 height 29
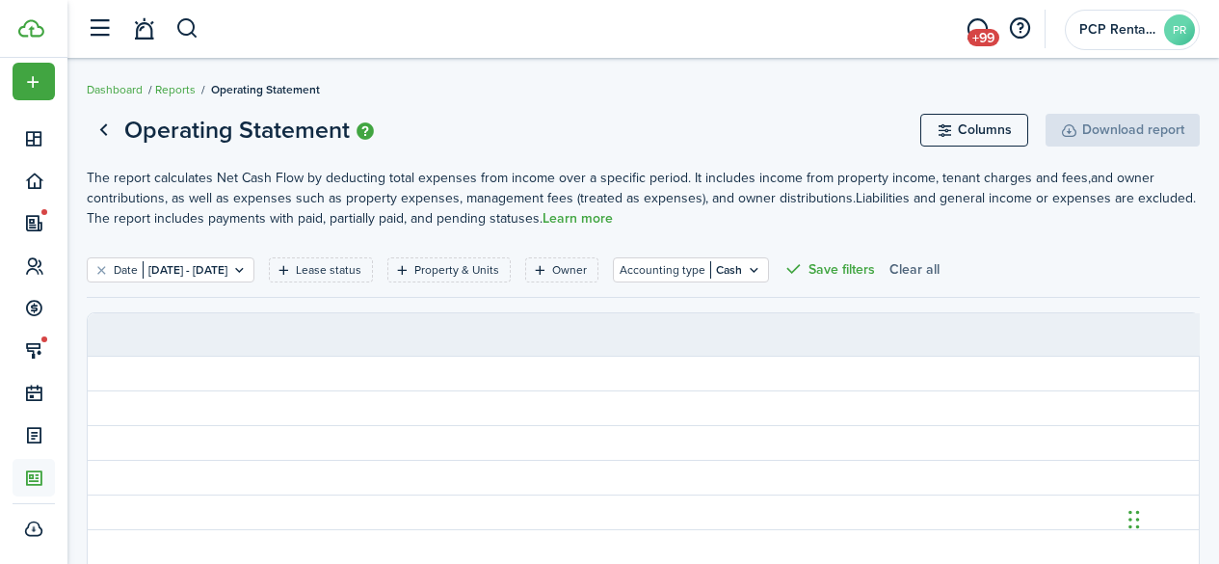
click at [940, 264] on button "Clear all" at bounding box center [914, 269] width 50 height 25
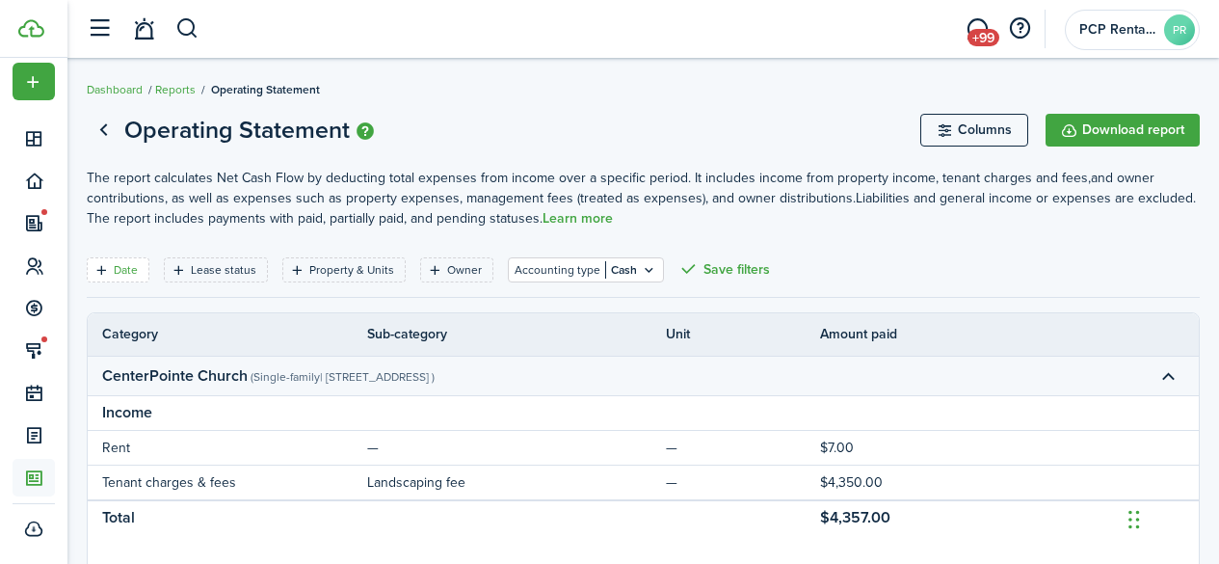
click at [123, 269] on filter-tag-label "Date" at bounding box center [126, 269] width 24 height 17
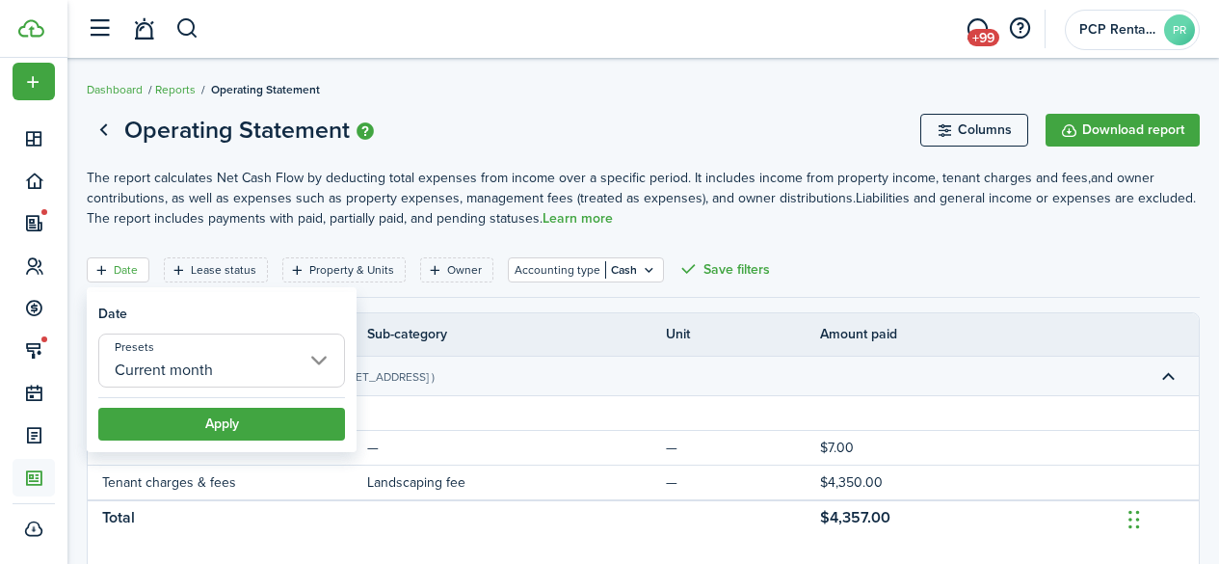
click at [145, 358] on input "Current month" at bounding box center [221, 360] width 247 height 54
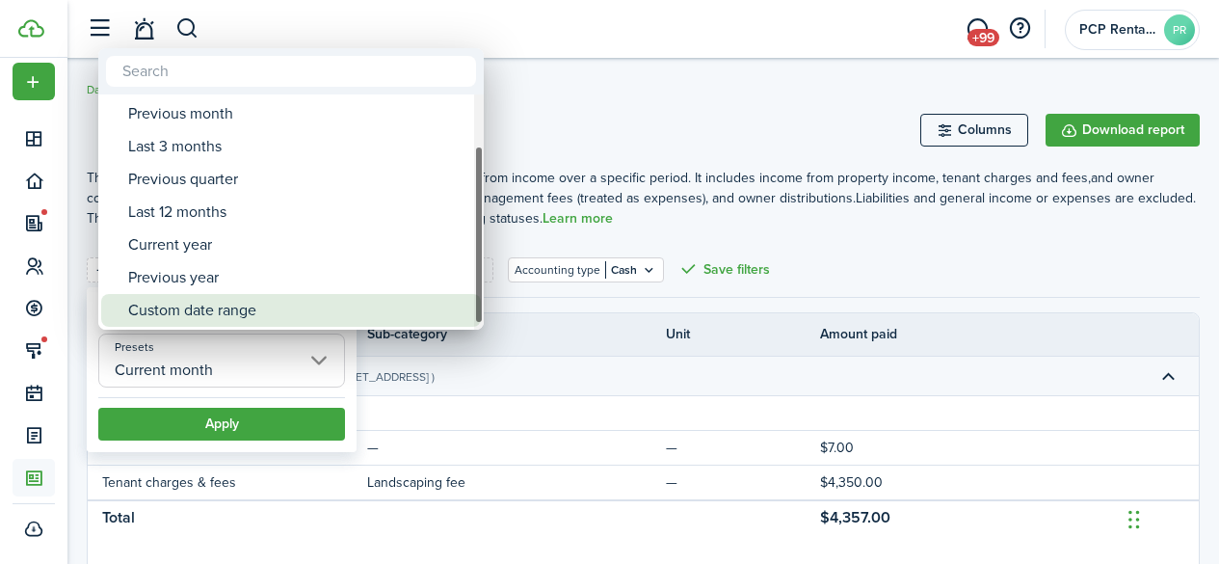
click at [171, 305] on div "Custom date range" at bounding box center [298, 310] width 341 height 33
type input "Custom date range"
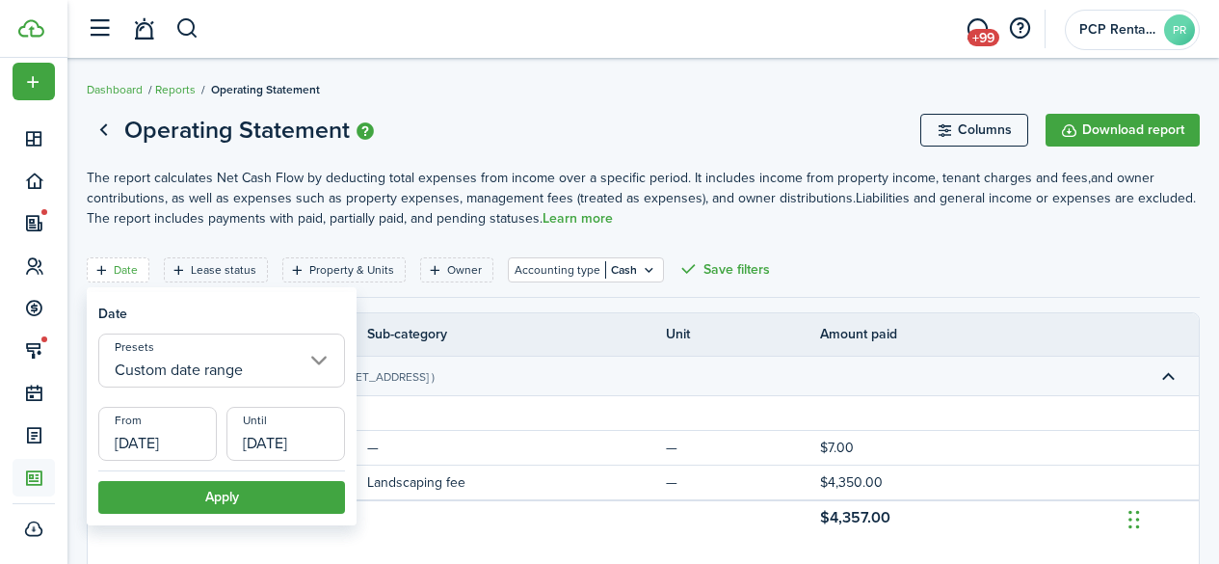
click at [148, 438] on input "[DATE]" at bounding box center [157, 434] width 119 height 54
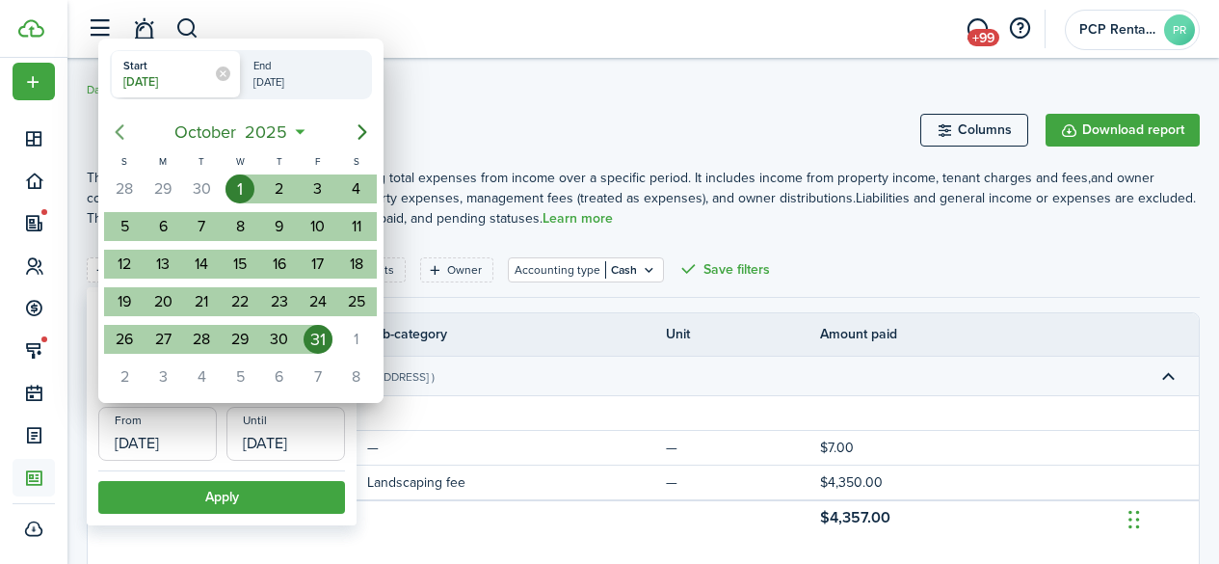
click at [120, 129] on icon "Previous page" at bounding box center [119, 131] width 23 height 23
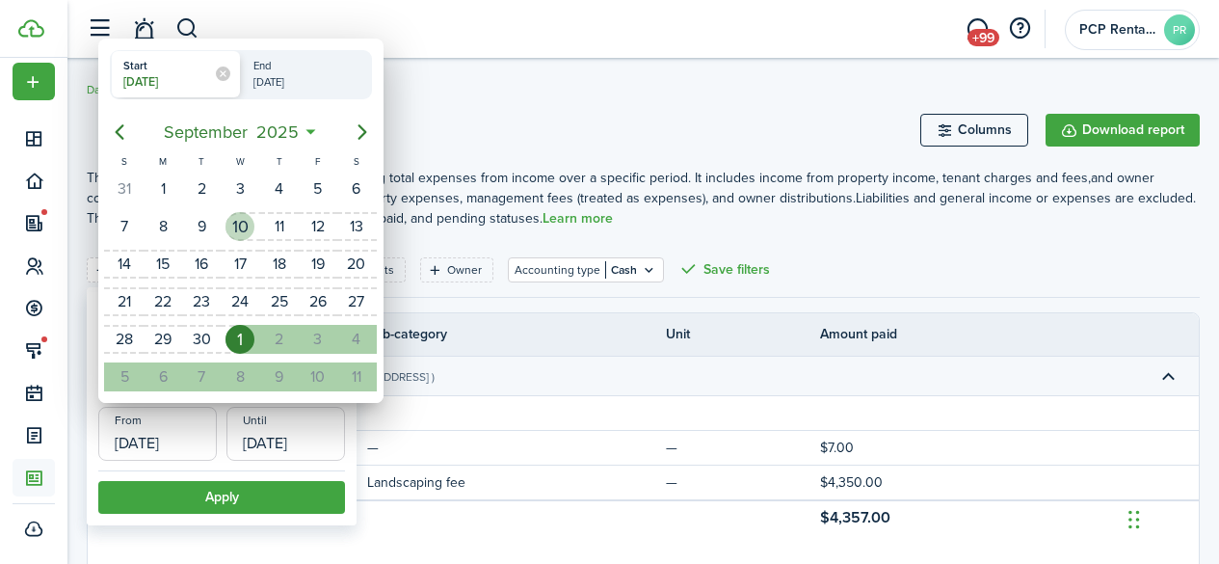
click at [229, 226] on div "10" at bounding box center [240, 226] width 29 height 29
type input "[DATE]"
radio input "false"
radio input "true"
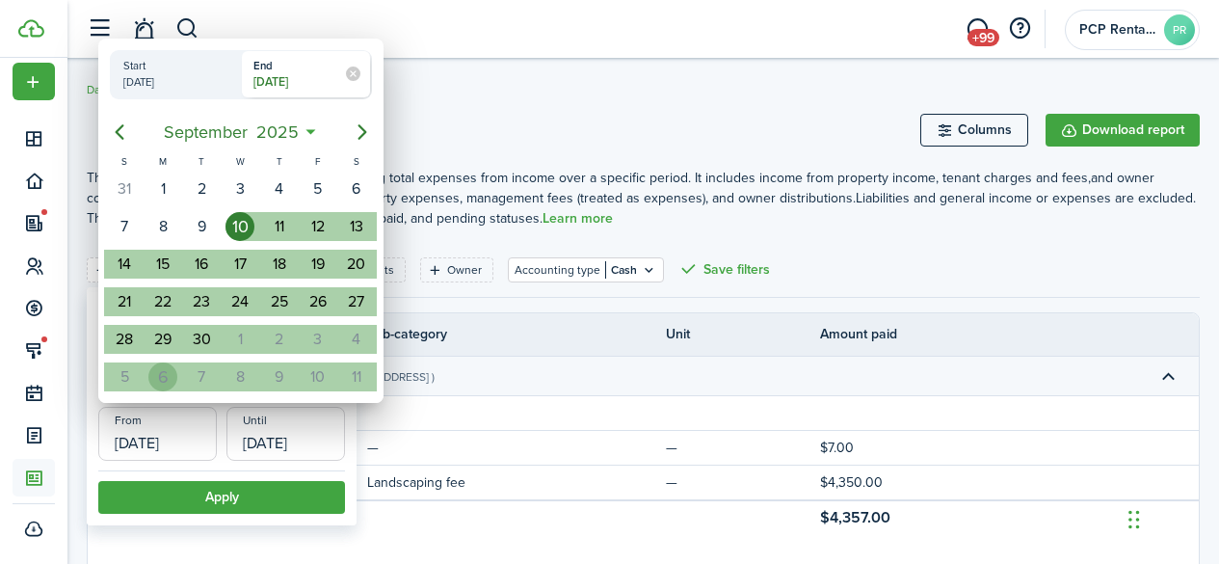
click at [159, 371] on div "6" at bounding box center [162, 376] width 29 height 29
type input "[DATE]"
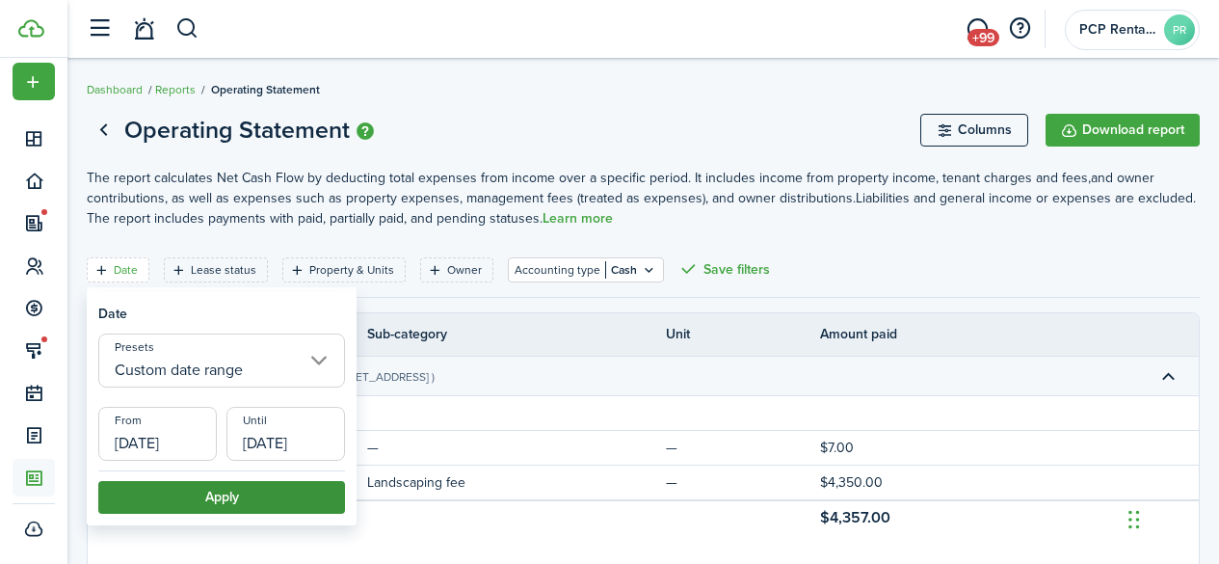
click at [207, 496] on button "Apply" at bounding box center [221, 497] width 247 height 33
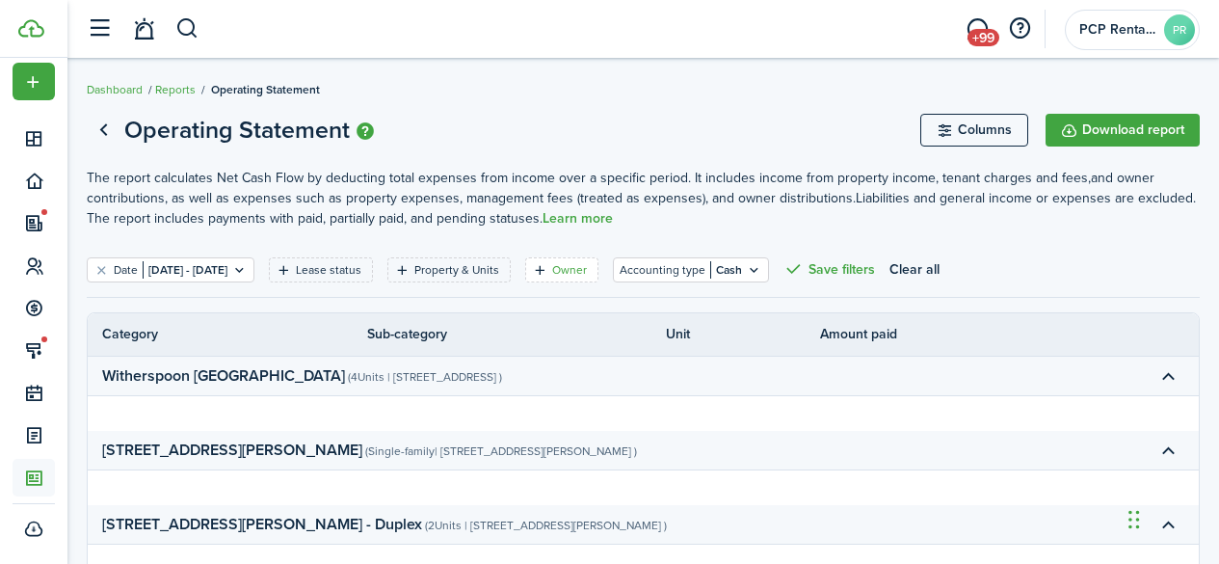
click at [587, 266] on filter-tag-label "Owner" at bounding box center [569, 269] width 35 height 17
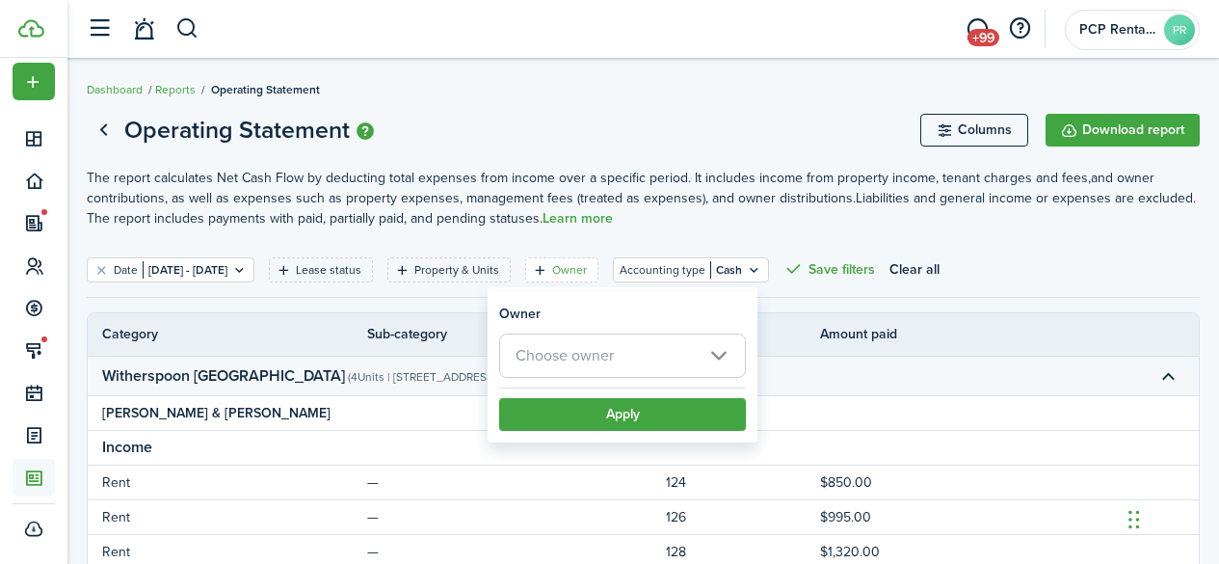
click at [562, 358] on span "Choose owner" at bounding box center [565, 355] width 98 height 22
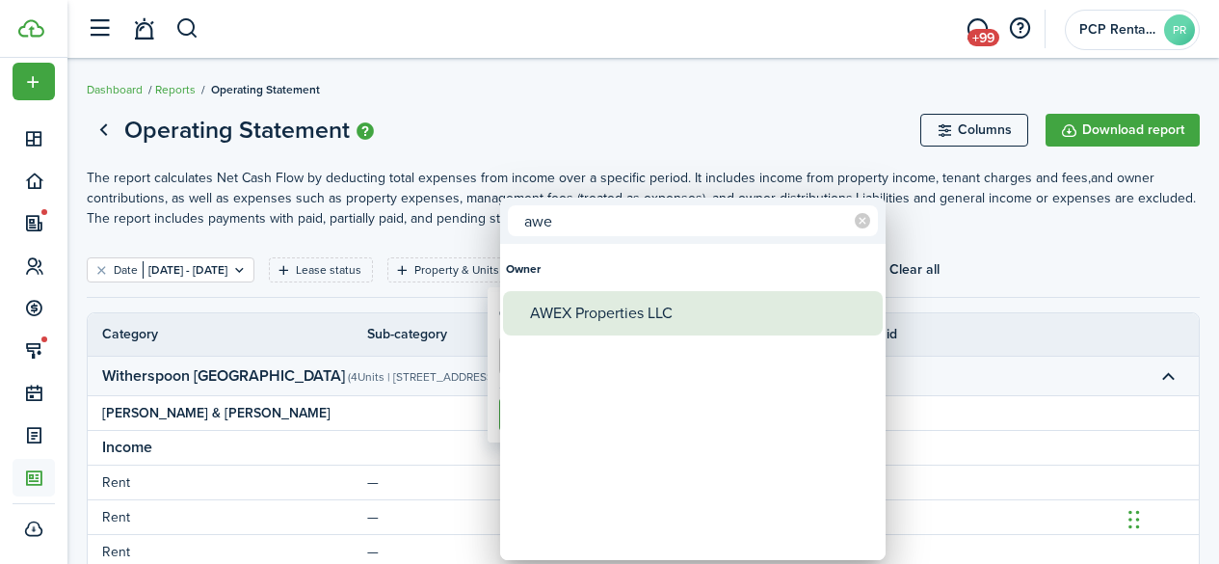
type input "awe"
click at [579, 321] on div "AWEX Properties LLC" at bounding box center [700, 313] width 341 height 44
type input "AWEX Properties LLC"
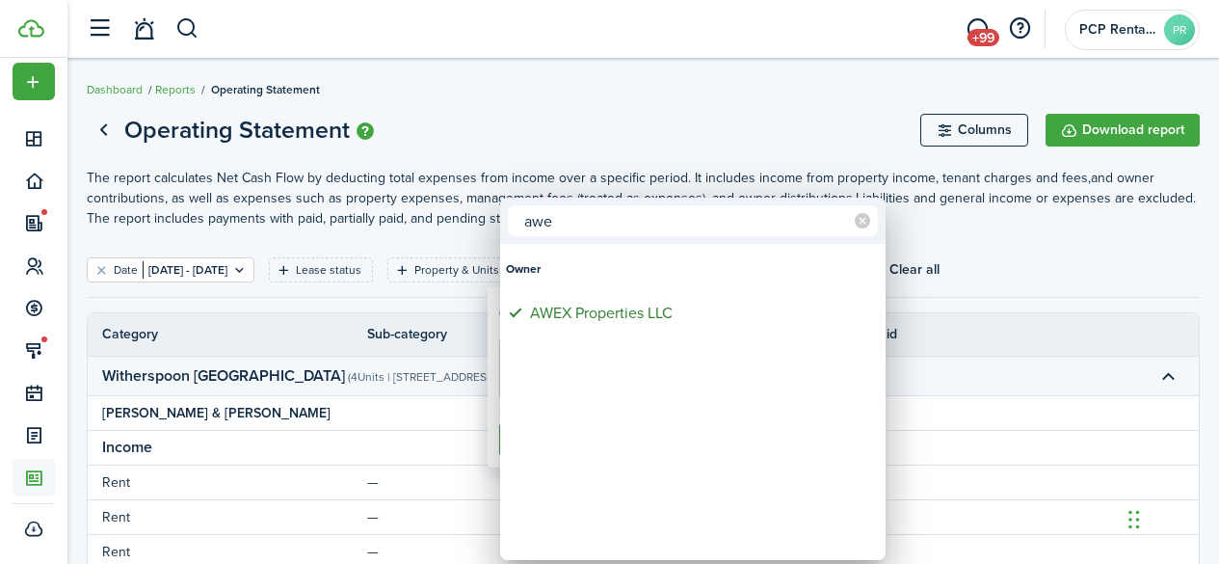
click at [602, 115] on div at bounding box center [609, 282] width 1527 height 872
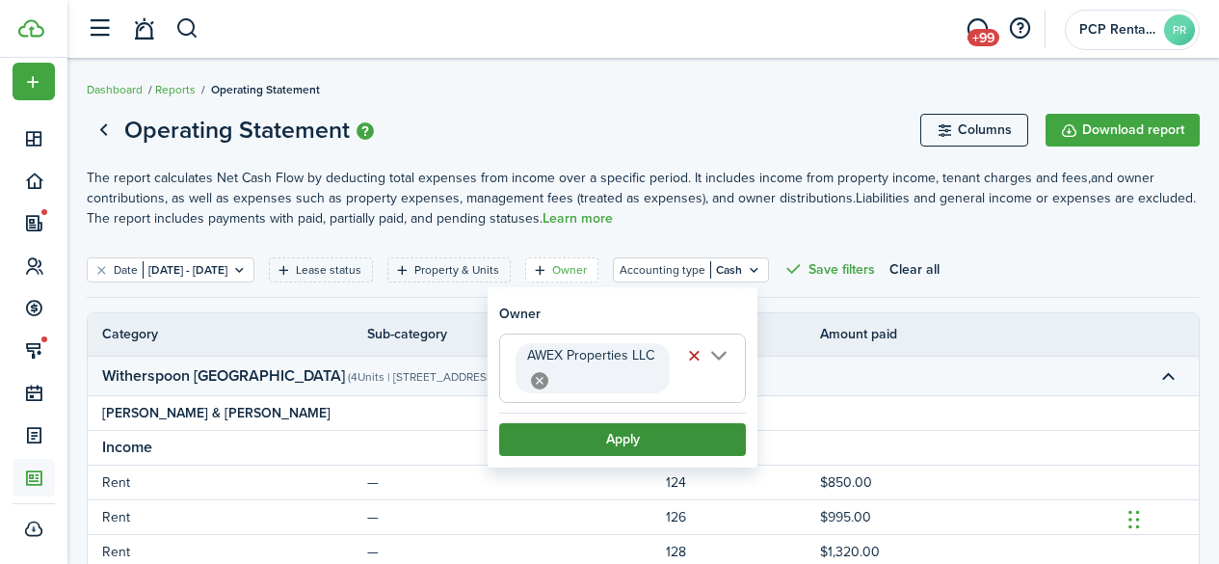
click at [616, 441] on button "Apply" at bounding box center [622, 439] width 247 height 33
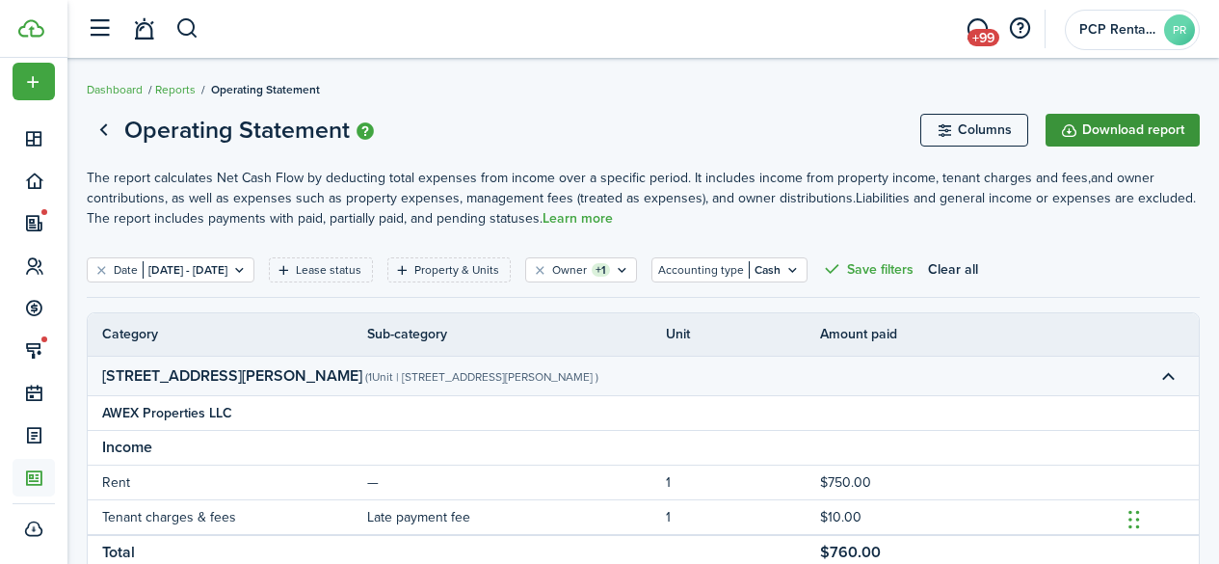
click at [1109, 130] on button "Download report" at bounding box center [1123, 130] width 154 height 33
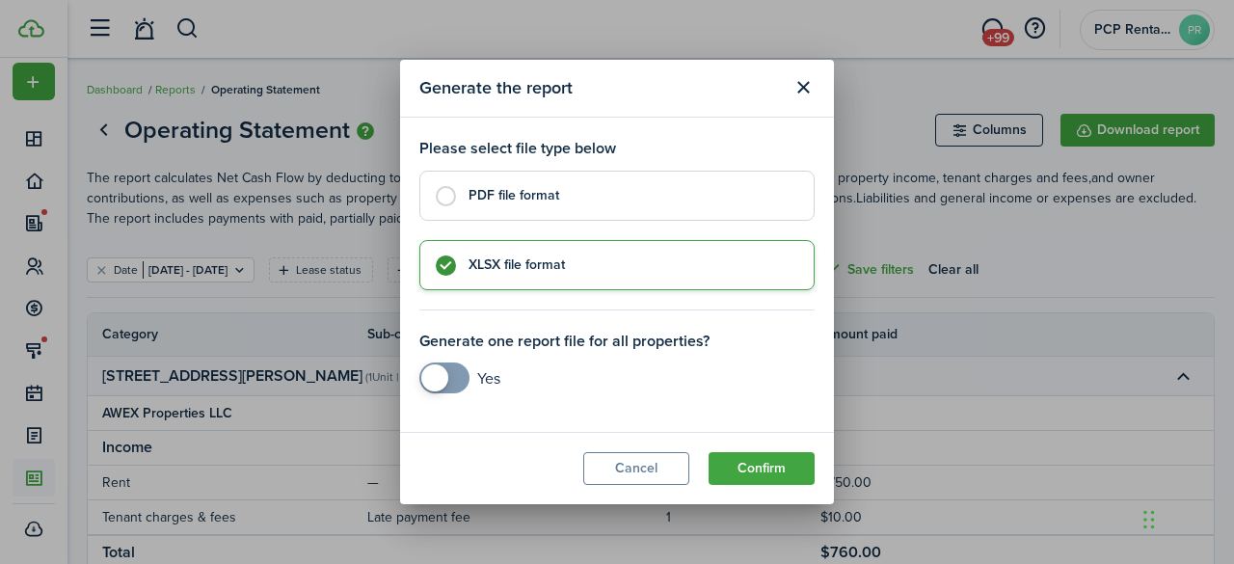
click at [447, 189] on label "PDF file format" at bounding box center [616, 196] width 395 height 50
radio input "true"
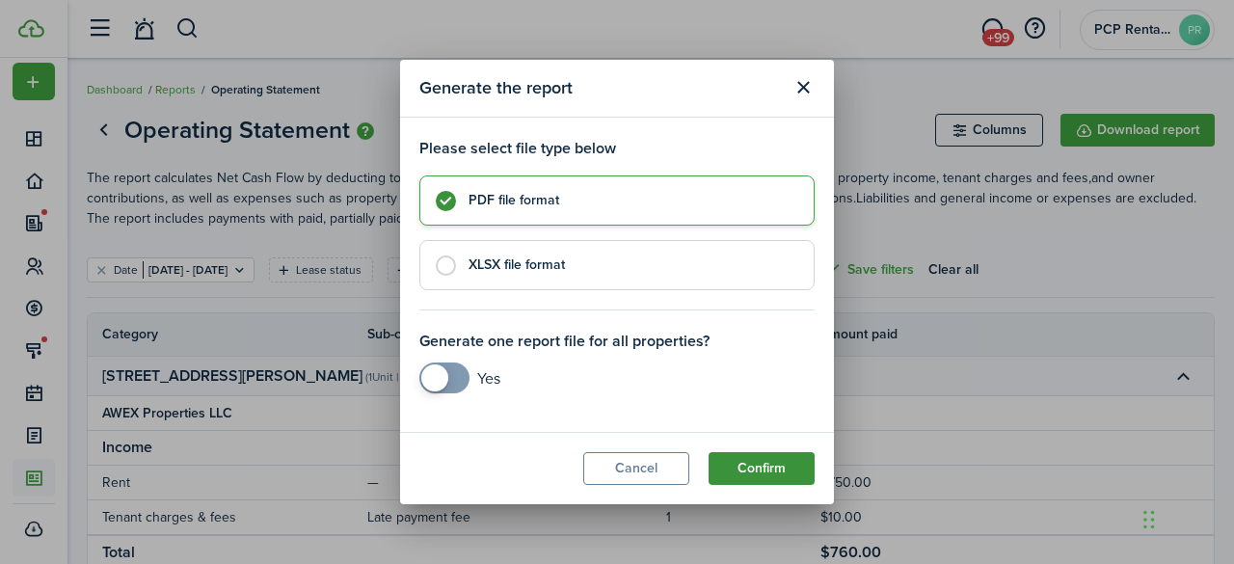
click at [748, 468] on button "Confirm" at bounding box center [761, 468] width 106 height 33
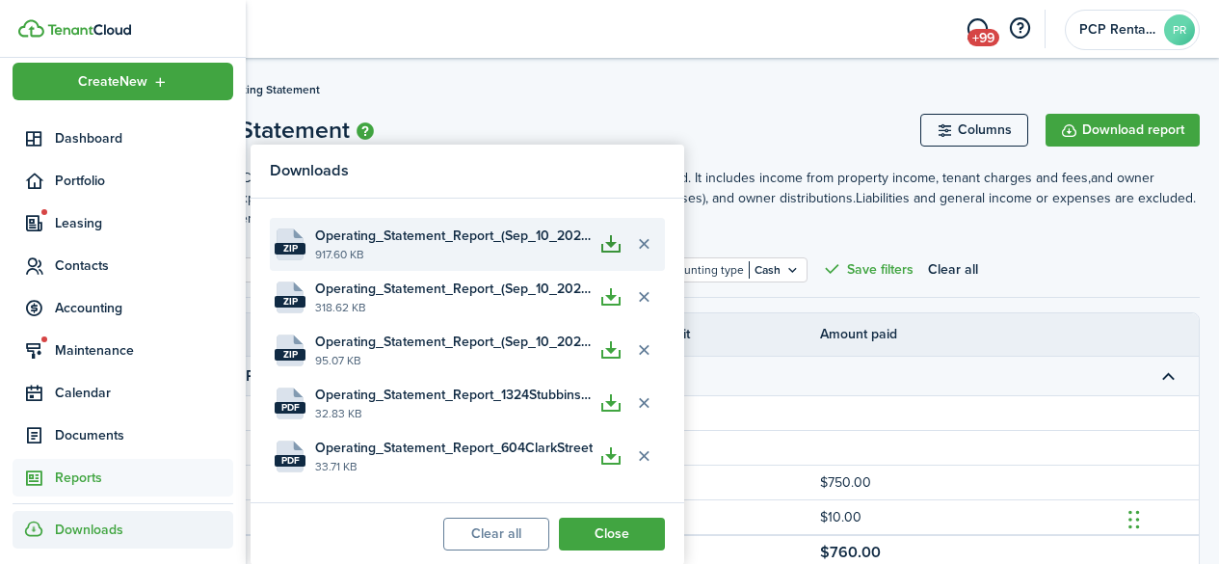
click at [605, 249] on button "button" at bounding box center [611, 243] width 33 height 33
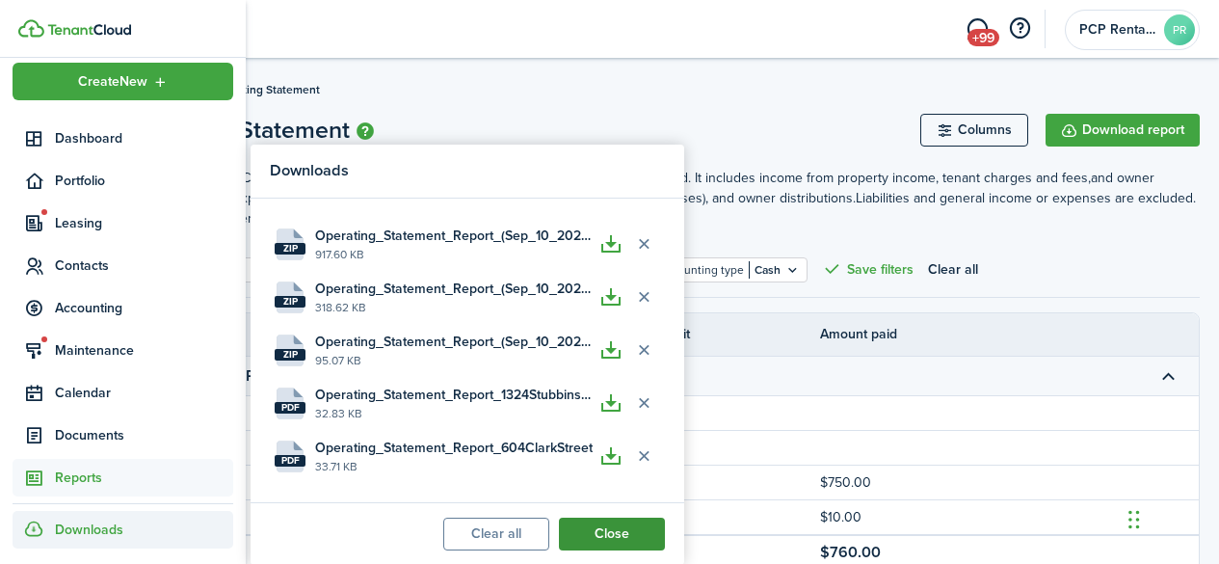
click at [608, 525] on button "Close" at bounding box center [612, 533] width 106 height 33
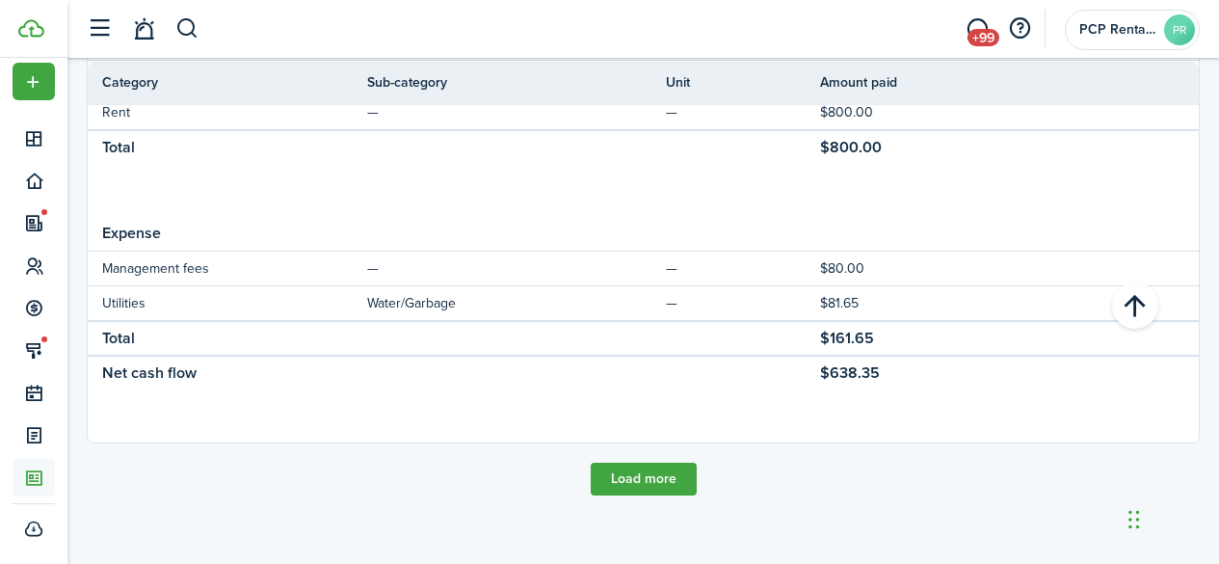
scroll to position [1250, 0]
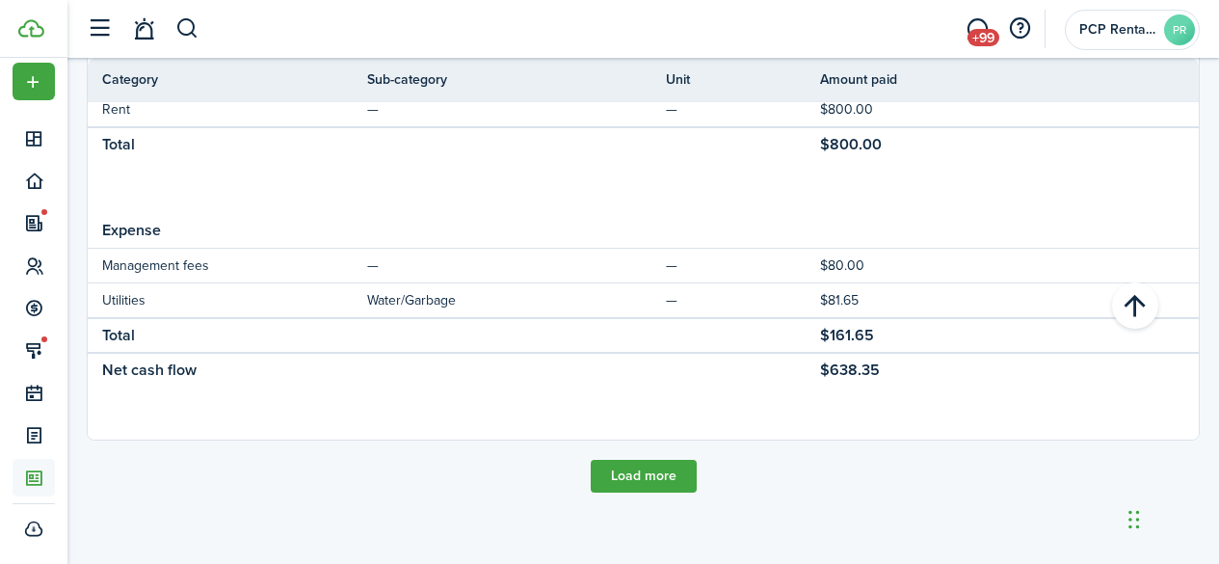
click at [618, 463] on button "Load more" at bounding box center [644, 476] width 106 height 33
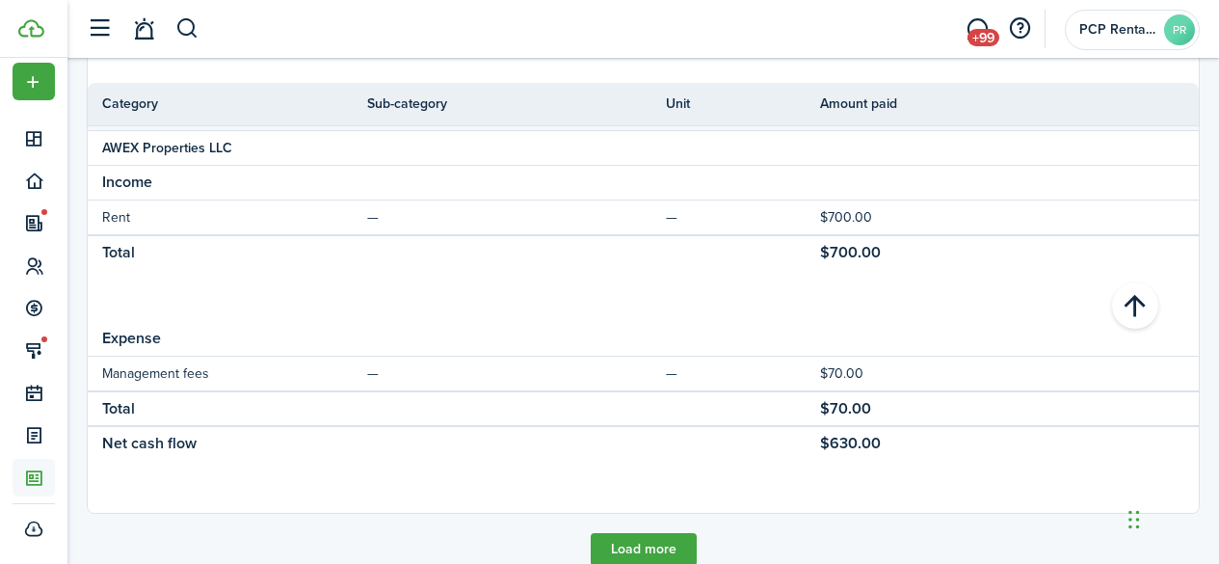
scroll to position [2513, 0]
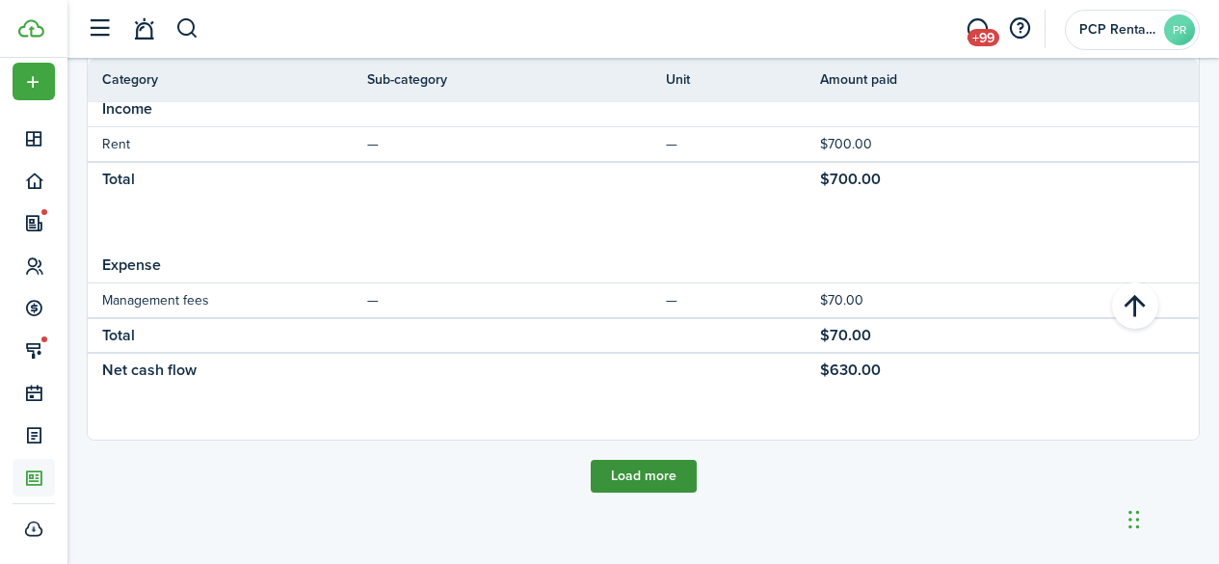
click at [615, 463] on button "Load more" at bounding box center [644, 476] width 106 height 33
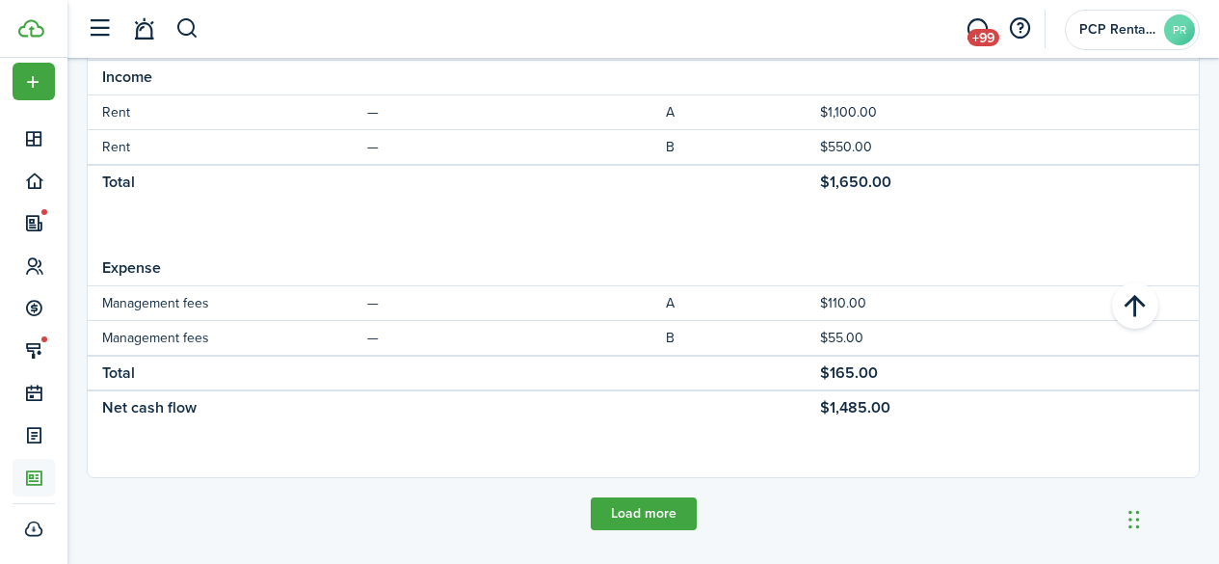
scroll to position [3846, 0]
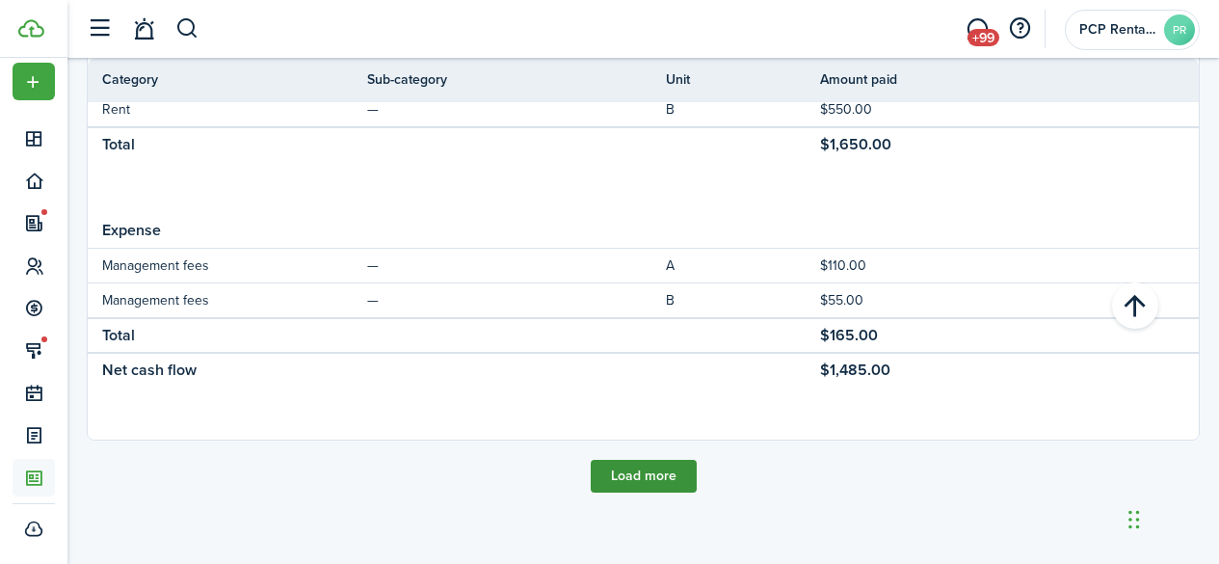
click at [614, 467] on button "Load more" at bounding box center [644, 476] width 106 height 33
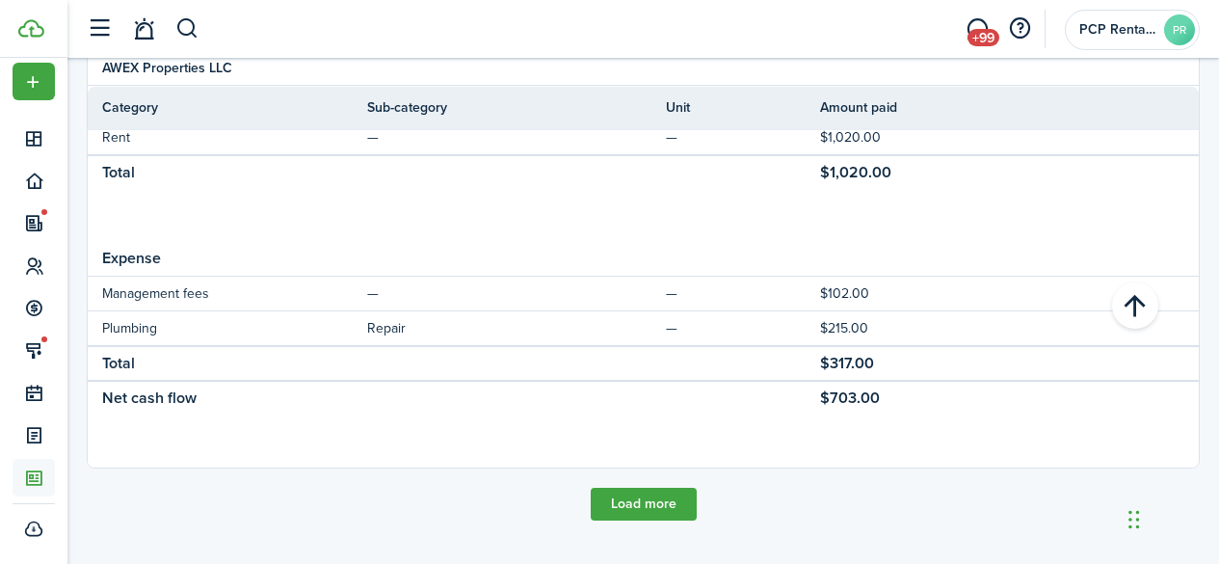
scroll to position [5179, 0]
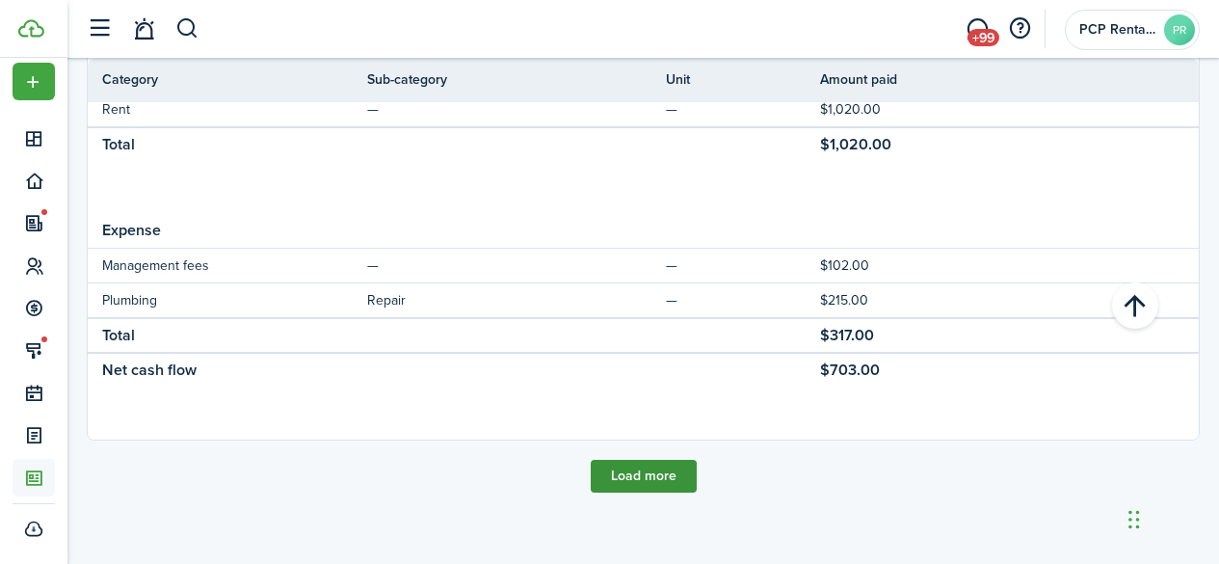
click at [642, 471] on button "Load more" at bounding box center [644, 476] width 106 height 33
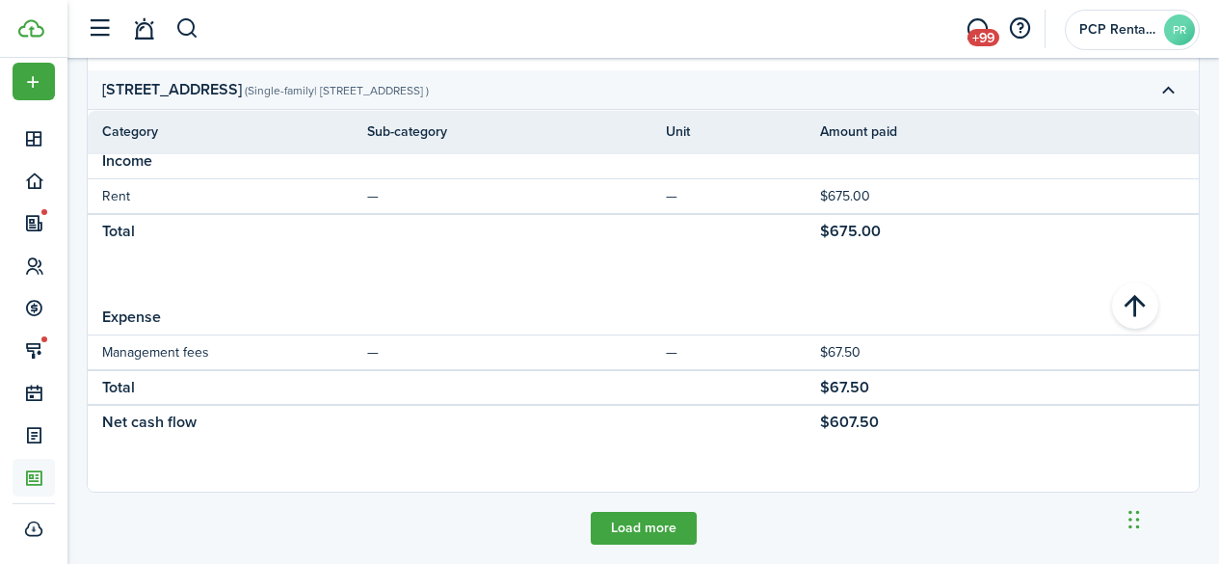
scroll to position [6512, 0]
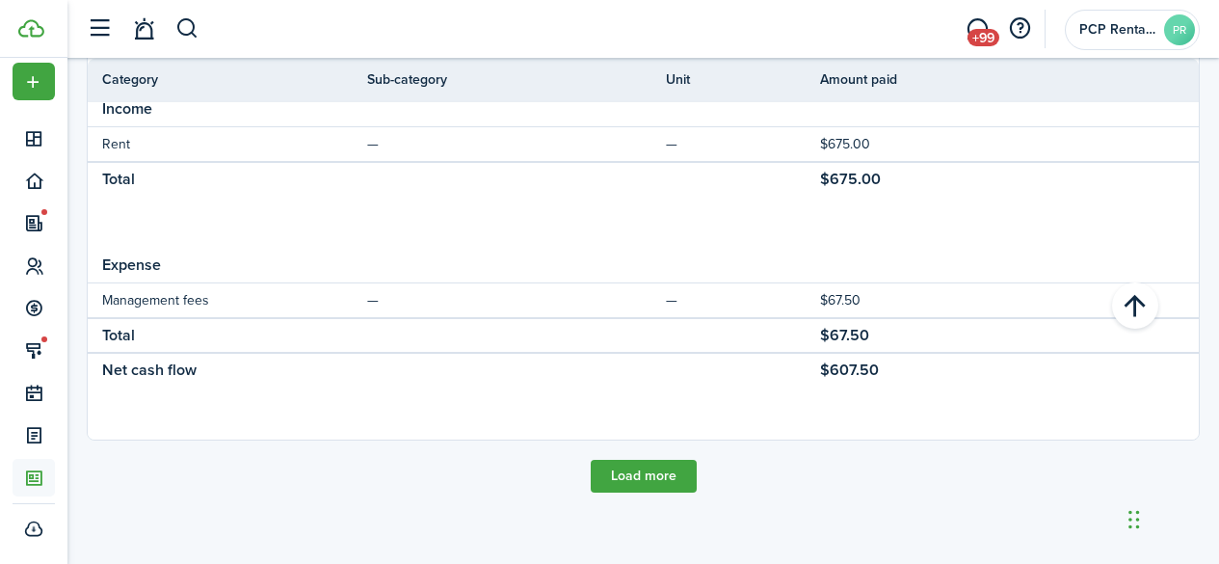
click at [642, 470] on button "Load more" at bounding box center [644, 476] width 106 height 33
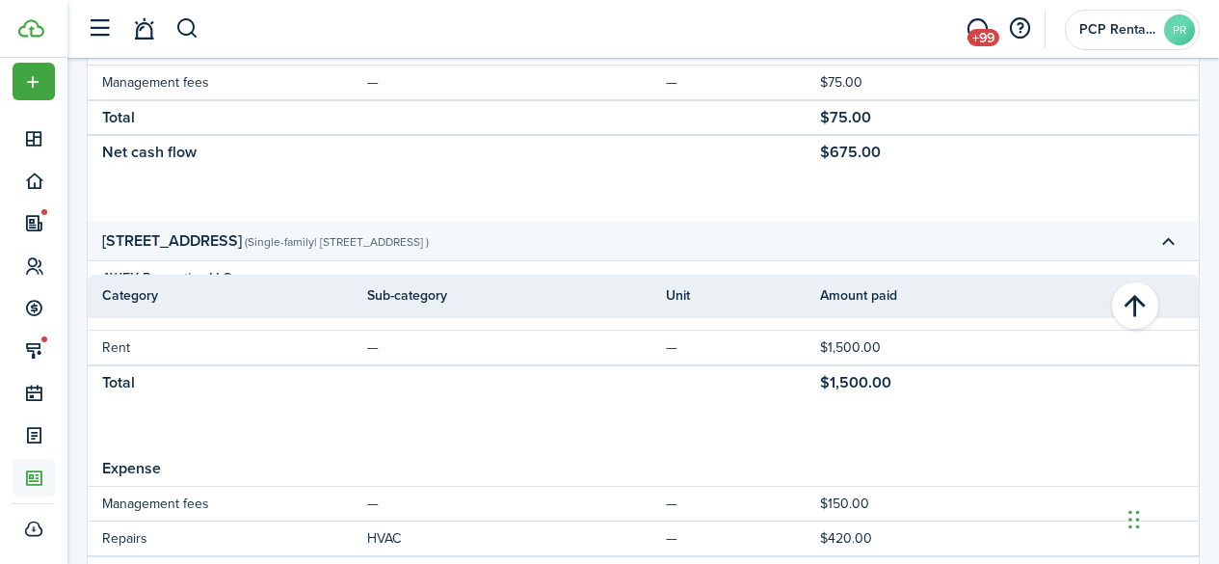
scroll to position [7810, 0]
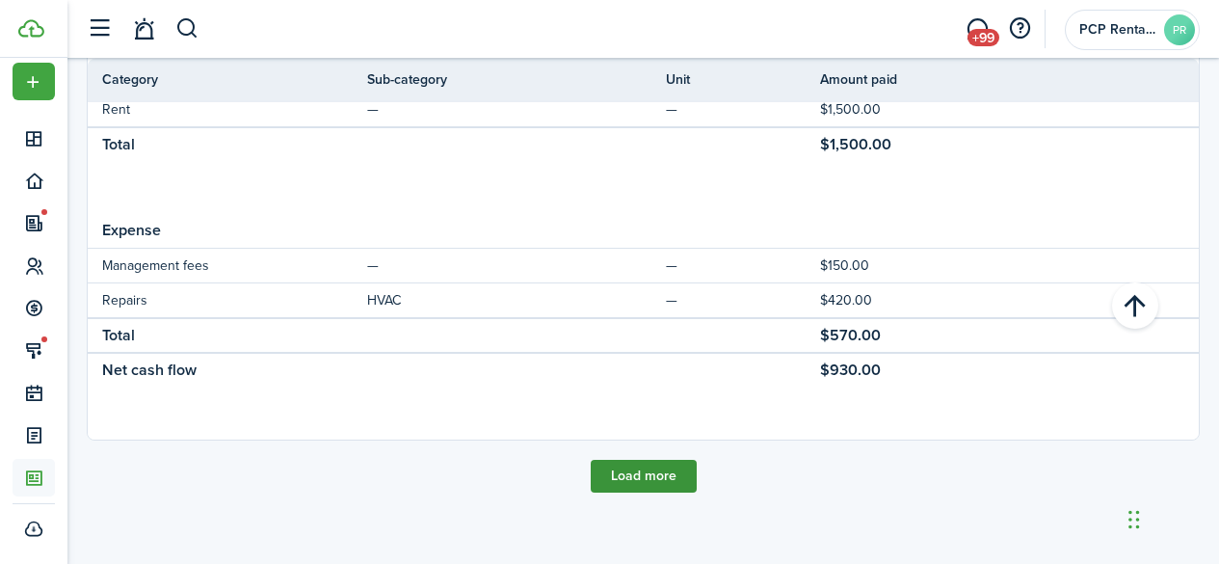
click at [641, 470] on button "Load more" at bounding box center [644, 476] width 106 height 33
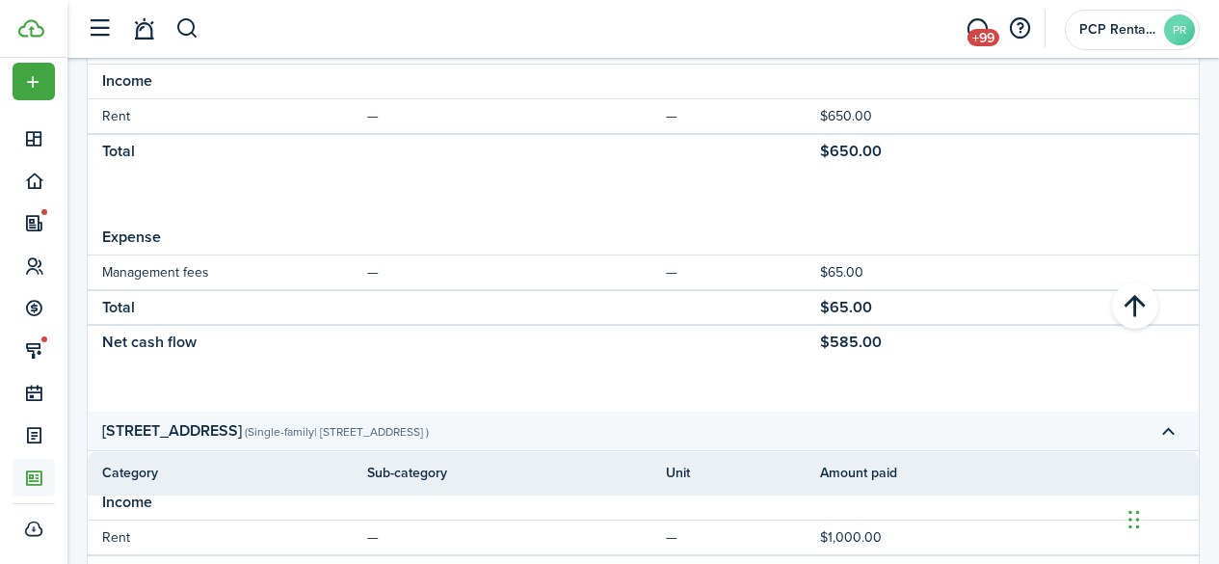
scroll to position [8917, 0]
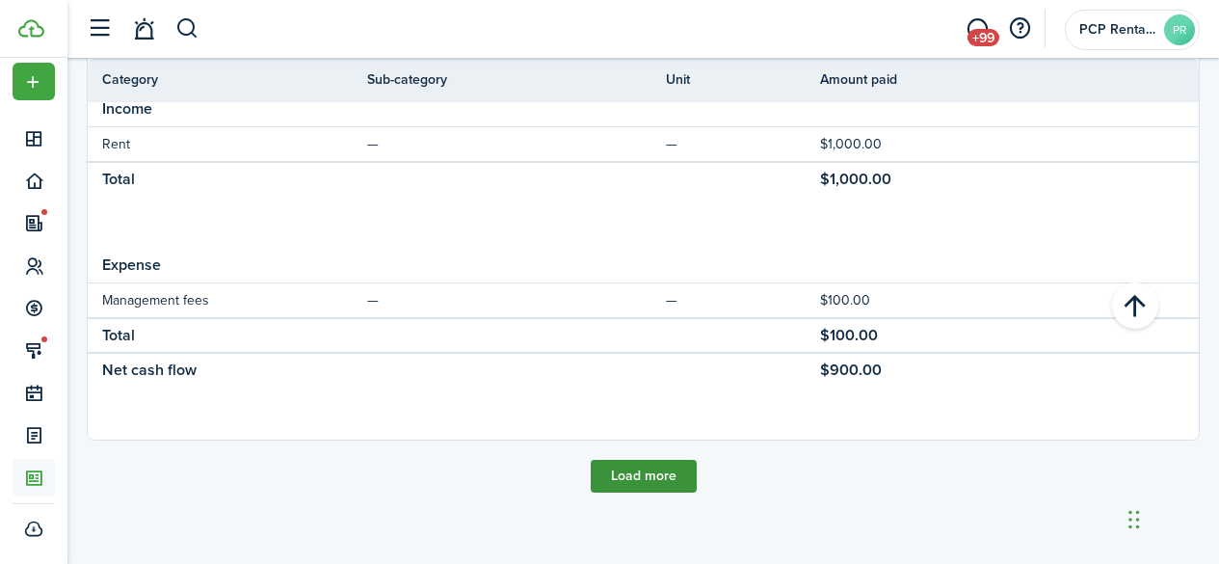
click at [634, 468] on button "Load more" at bounding box center [644, 476] width 106 height 33
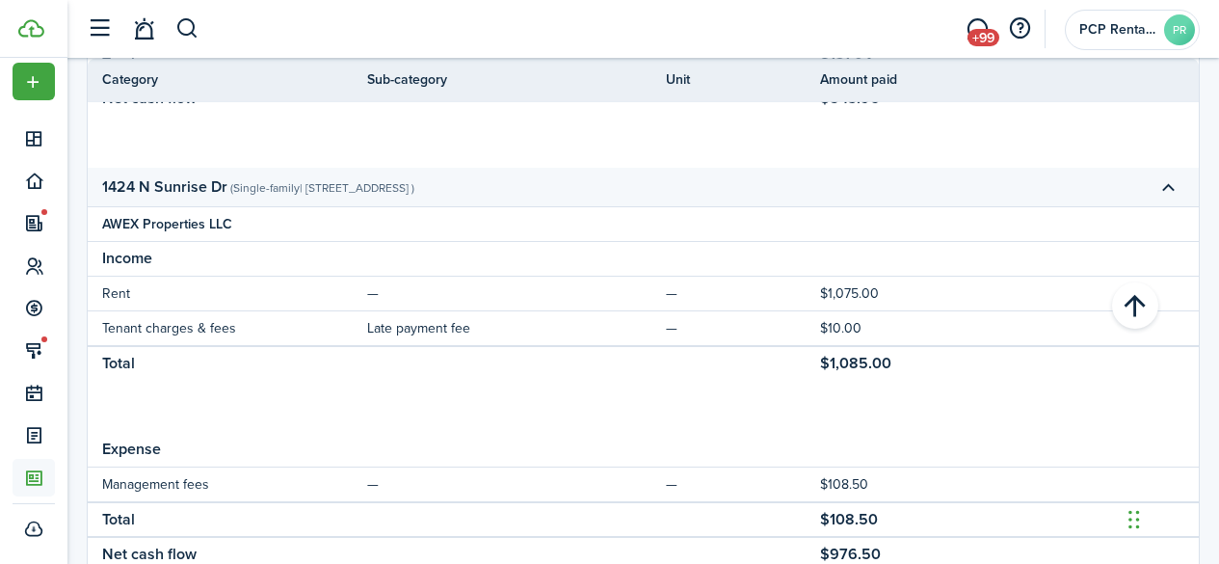
scroll to position [10354, 0]
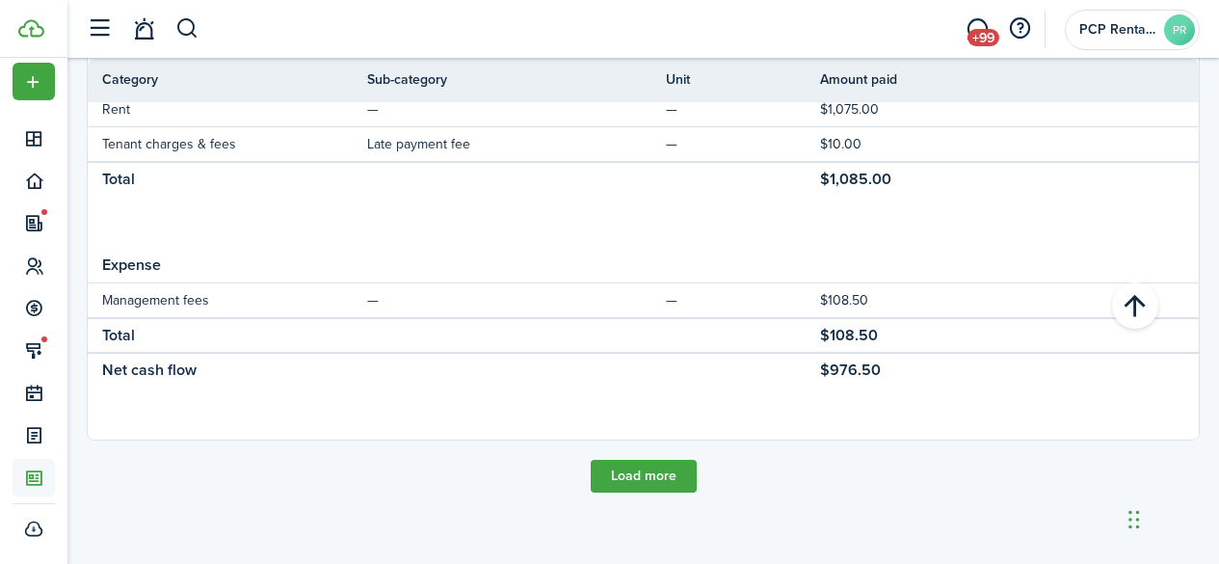
click at [631, 468] on button "Load more" at bounding box center [644, 476] width 106 height 33
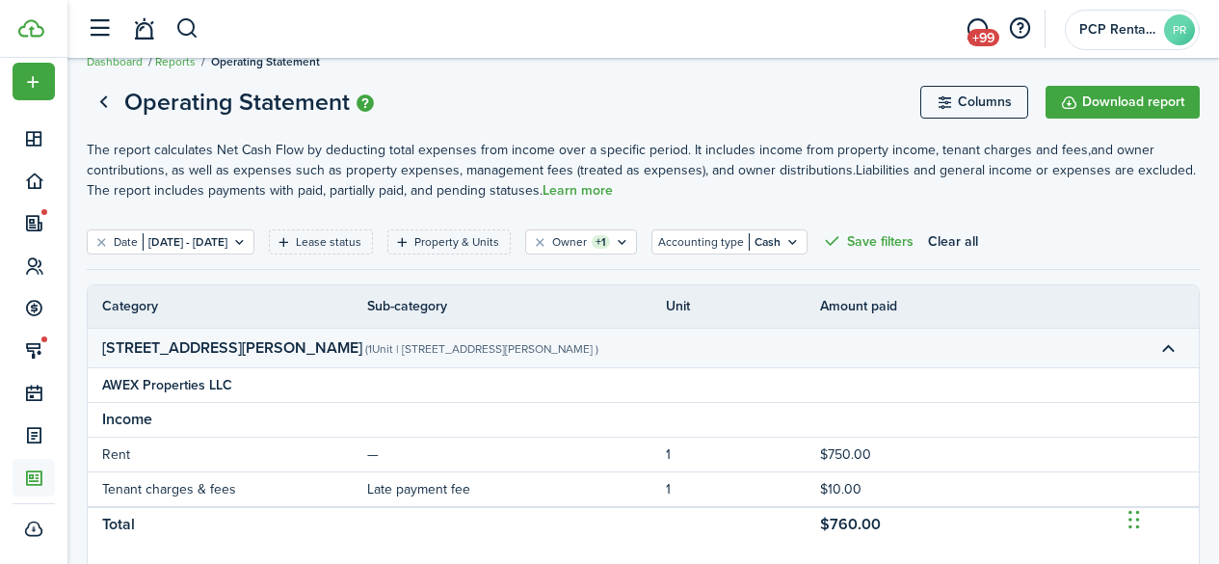
scroll to position [0, 0]
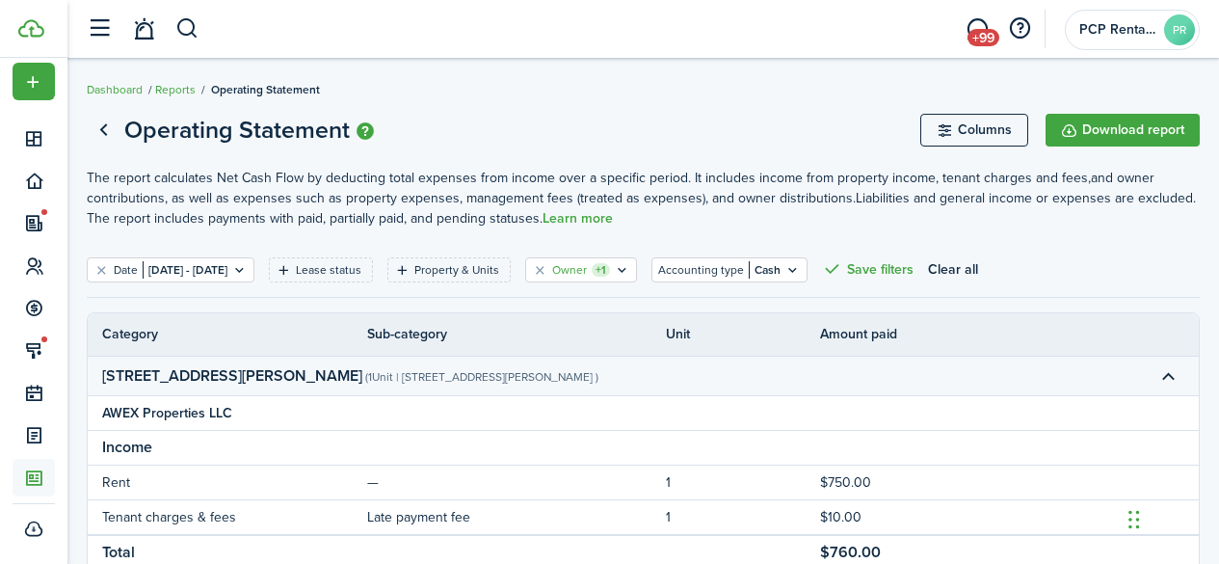
click at [587, 274] on filter-tag-label "Owner" at bounding box center [569, 269] width 35 height 17
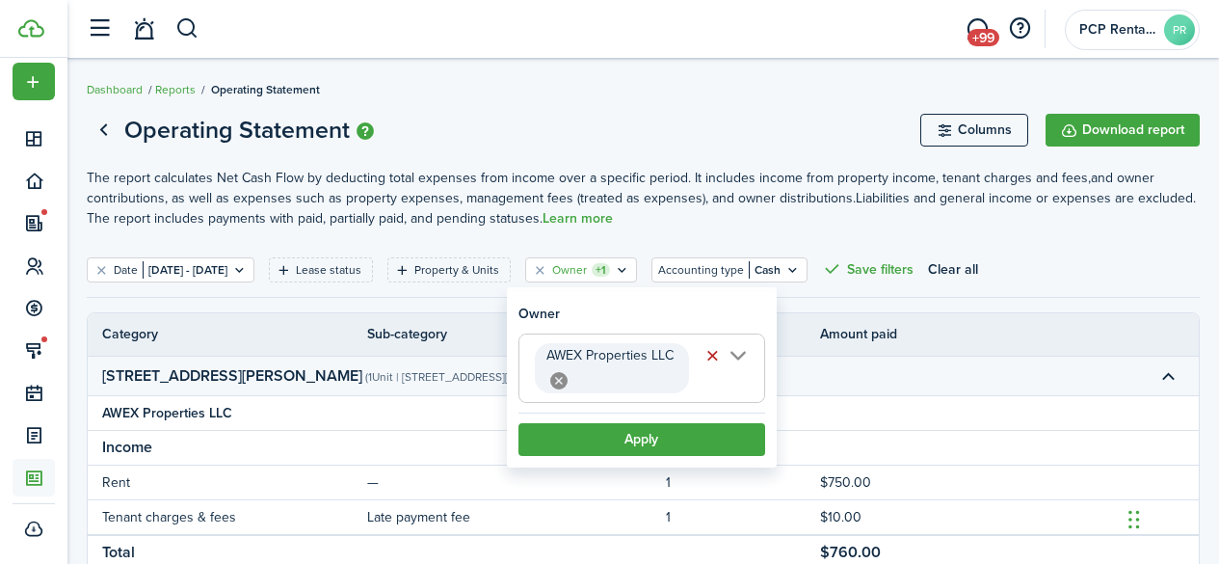
click at [558, 379] on icon at bounding box center [558, 380] width 17 height 17
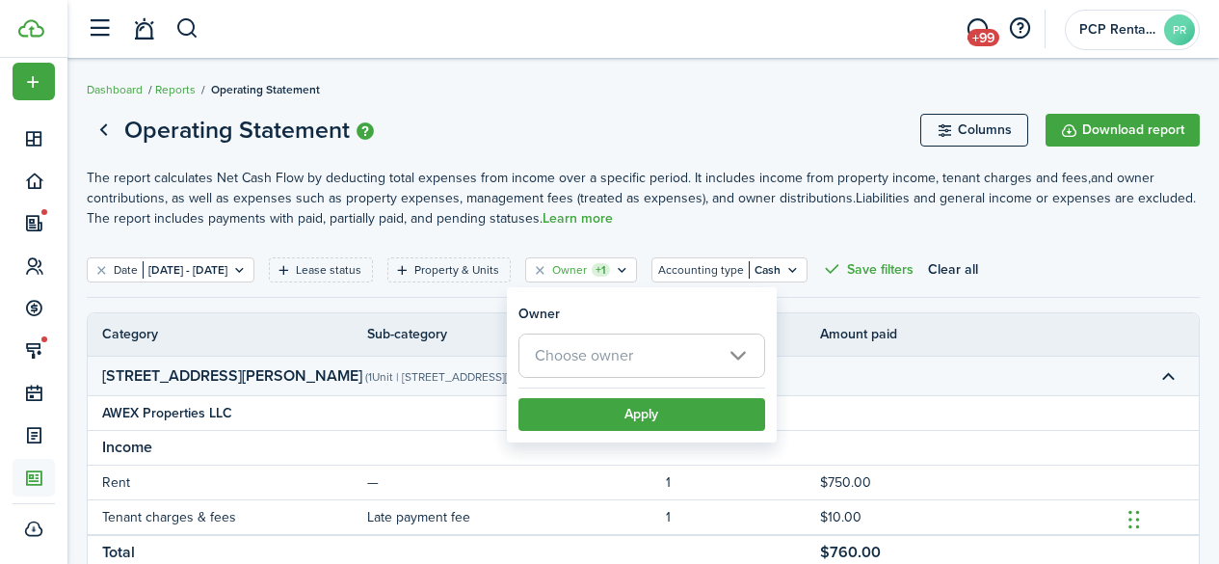
click at [571, 358] on span "Choose owner" at bounding box center [584, 355] width 98 height 22
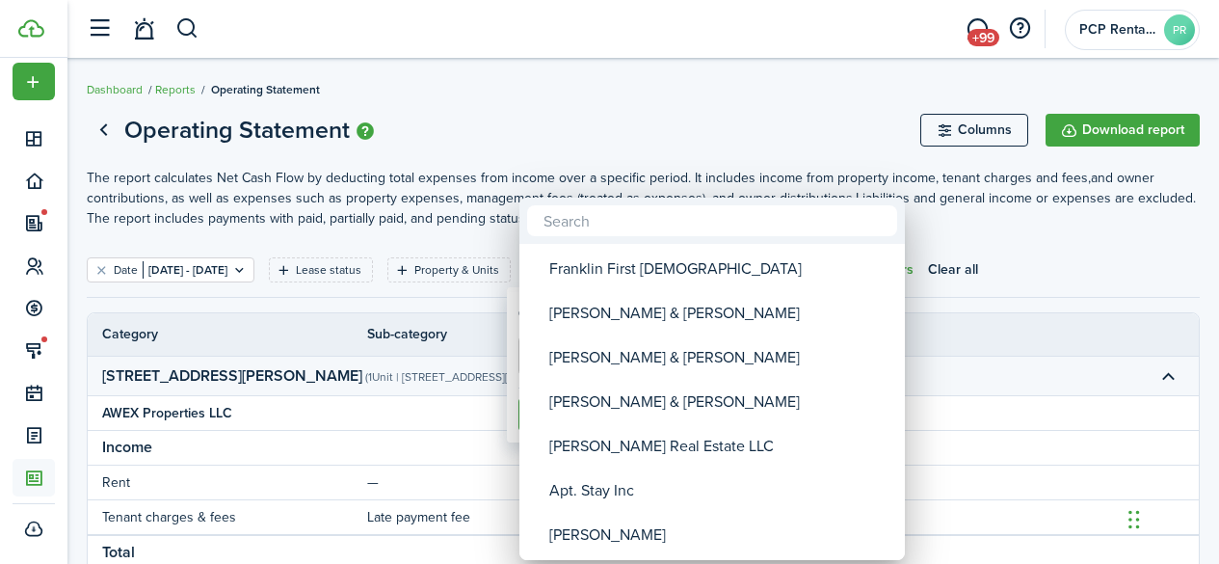
click at [551, 216] on input "text" at bounding box center [712, 220] width 370 height 31
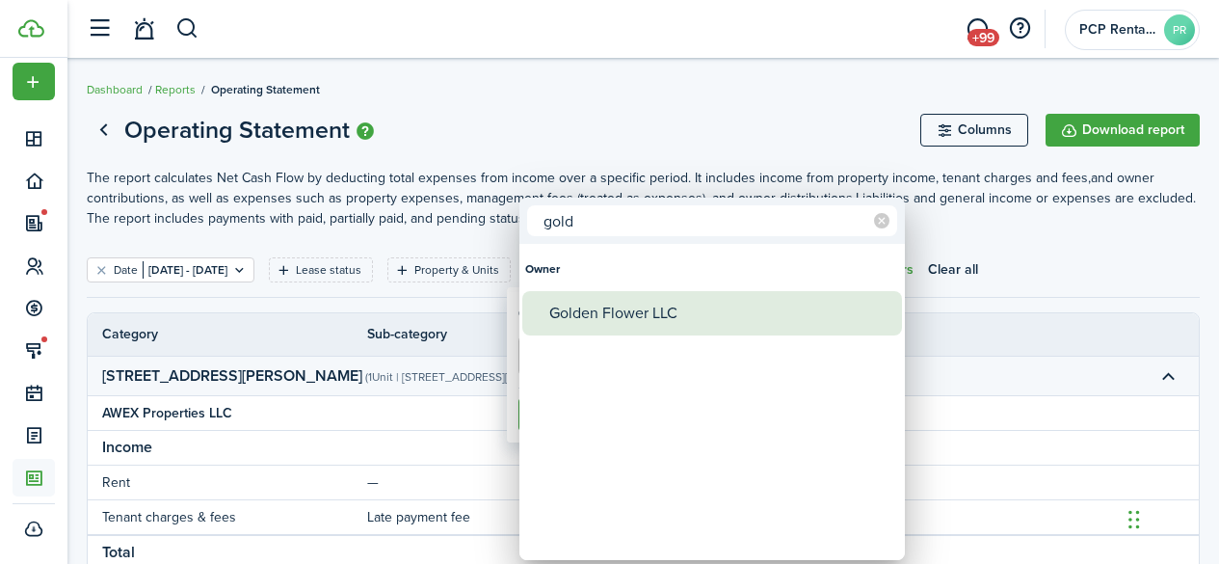
type input "gold"
click at [580, 316] on div "Golden Flower LLC" at bounding box center [719, 313] width 341 height 44
type input "Golden Flower LLC"
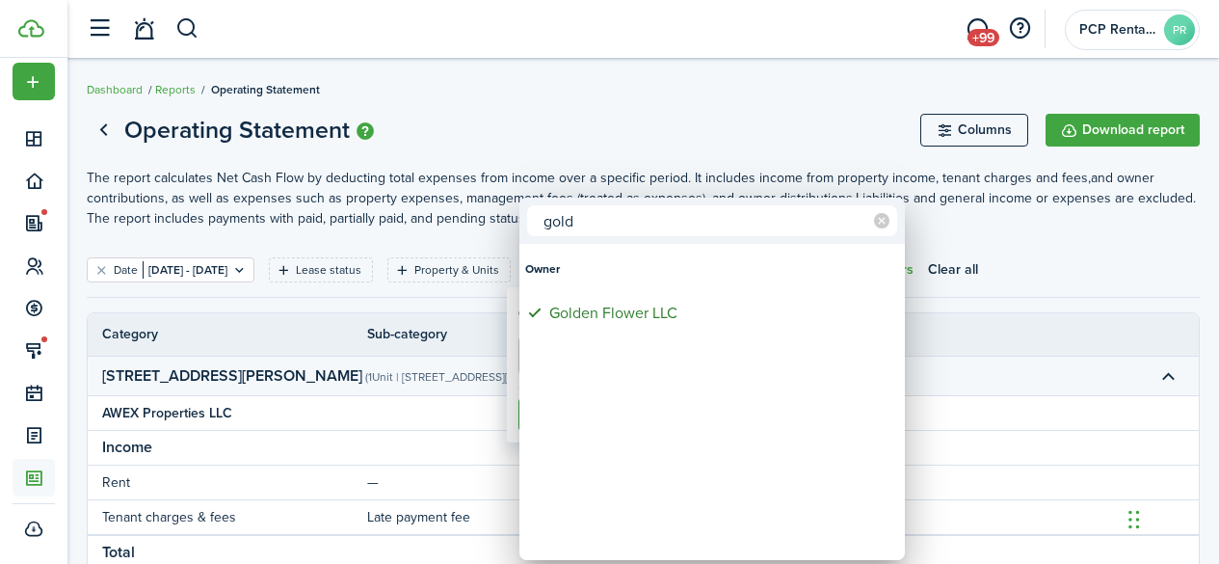
click at [590, 123] on div at bounding box center [609, 282] width 1527 height 872
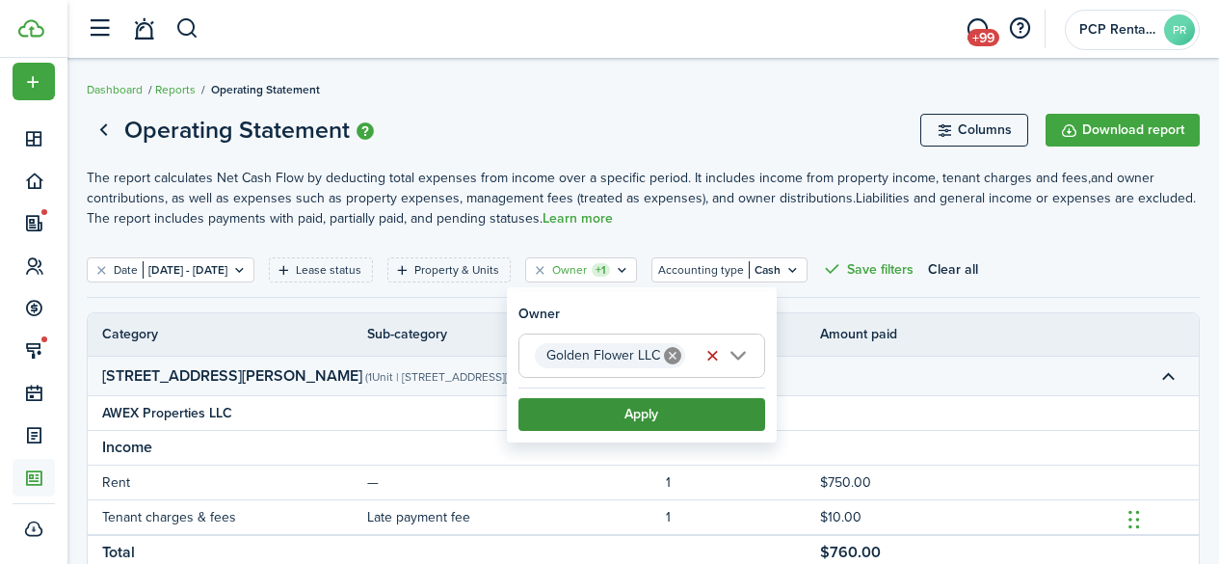
click at [638, 413] on button "Apply" at bounding box center [641, 414] width 247 height 33
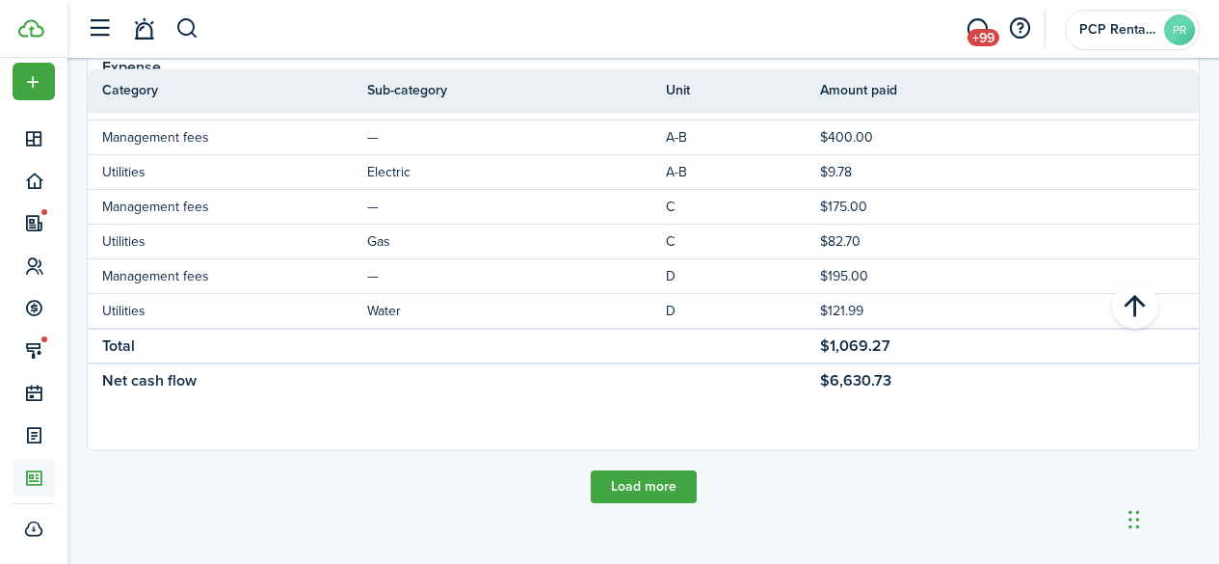
scroll to position [1874, 0]
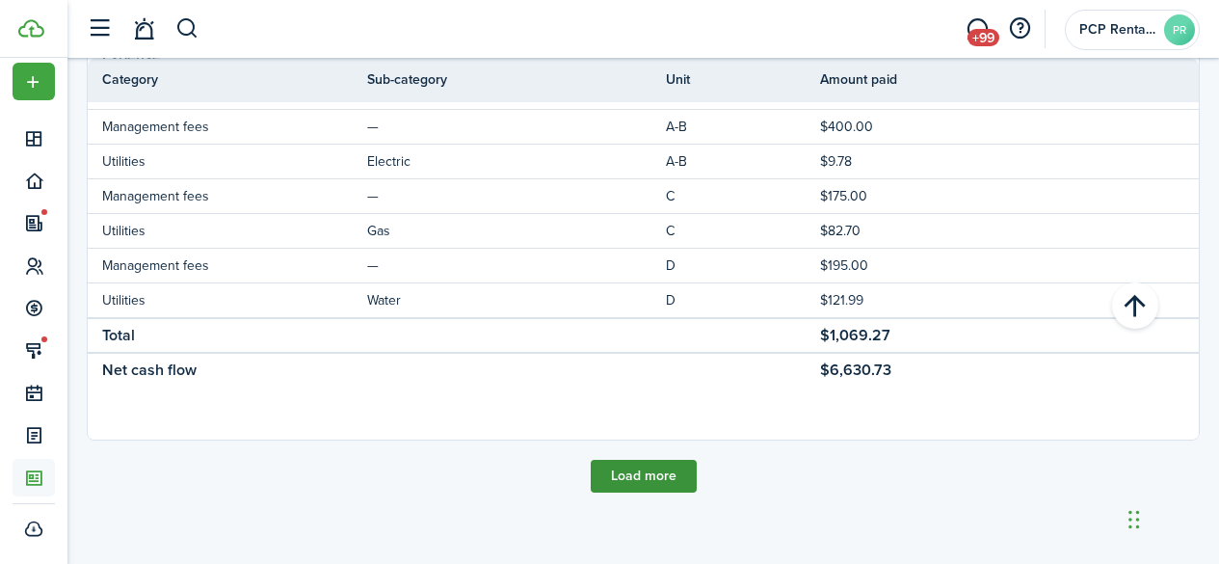
click at [613, 469] on button "Load more" at bounding box center [644, 476] width 106 height 33
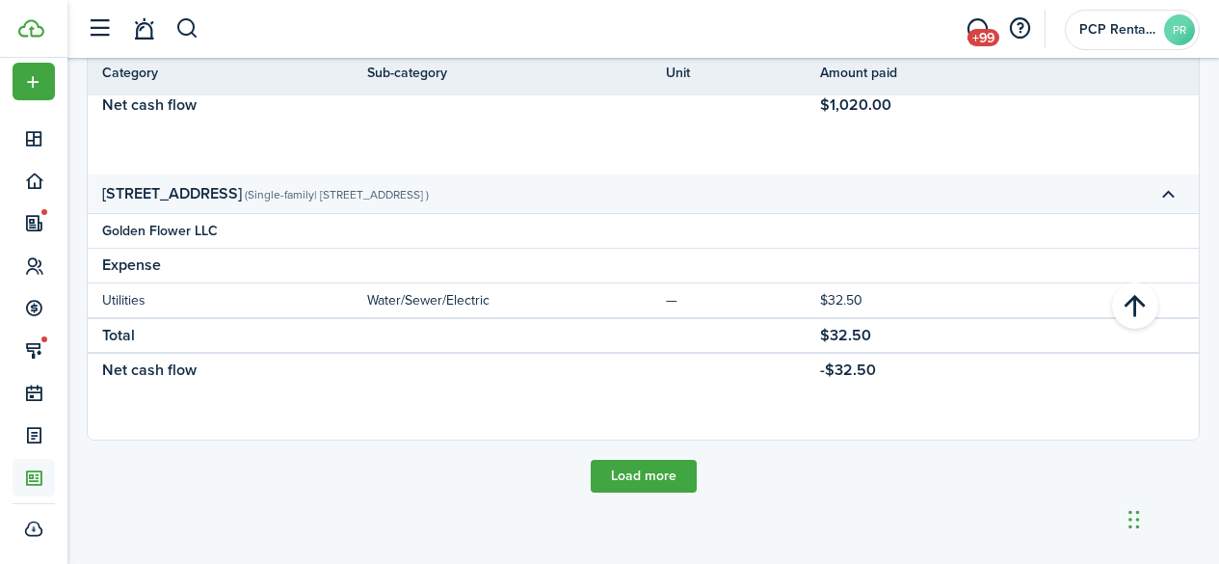
scroll to position [3051, 0]
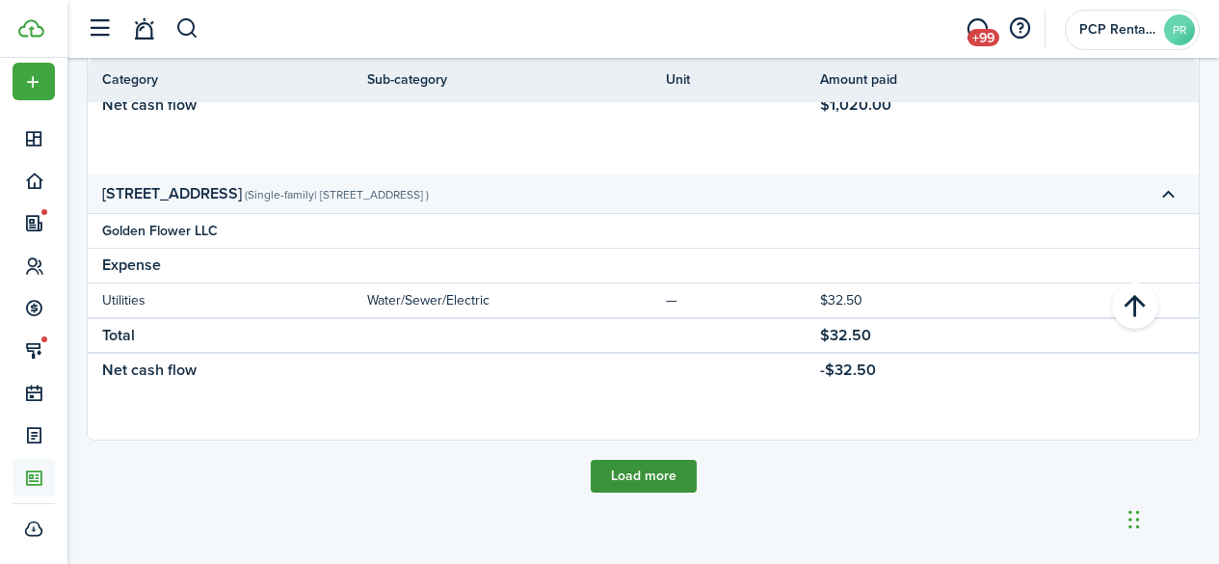
click at [625, 469] on button "Load more" at bounding box center [644, 476] width 106 height 33
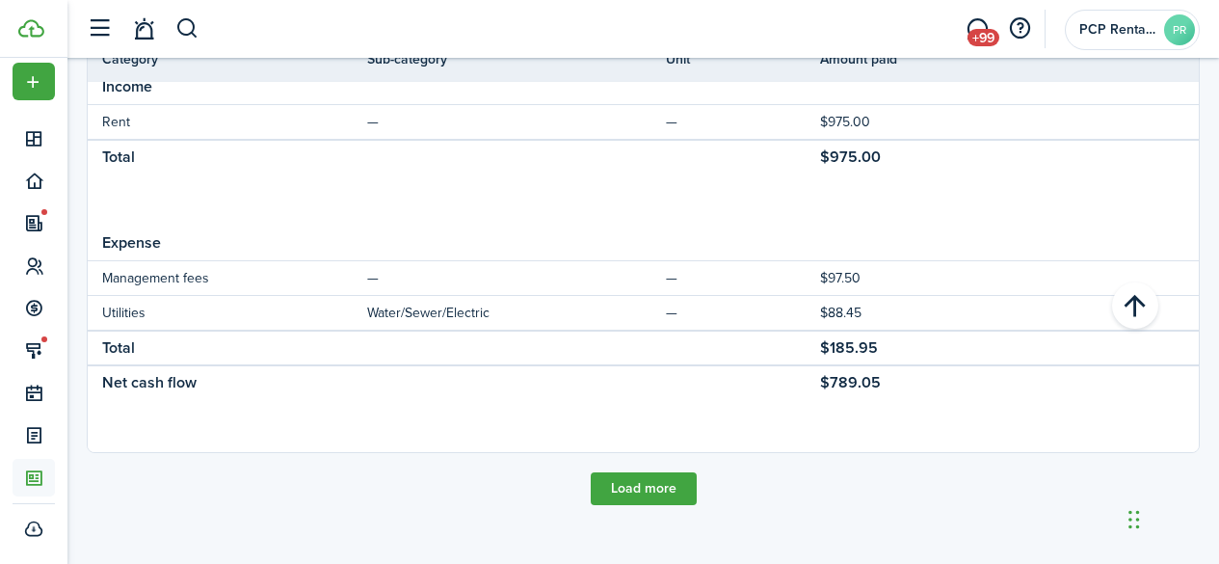
scroll to position [4349, 0]
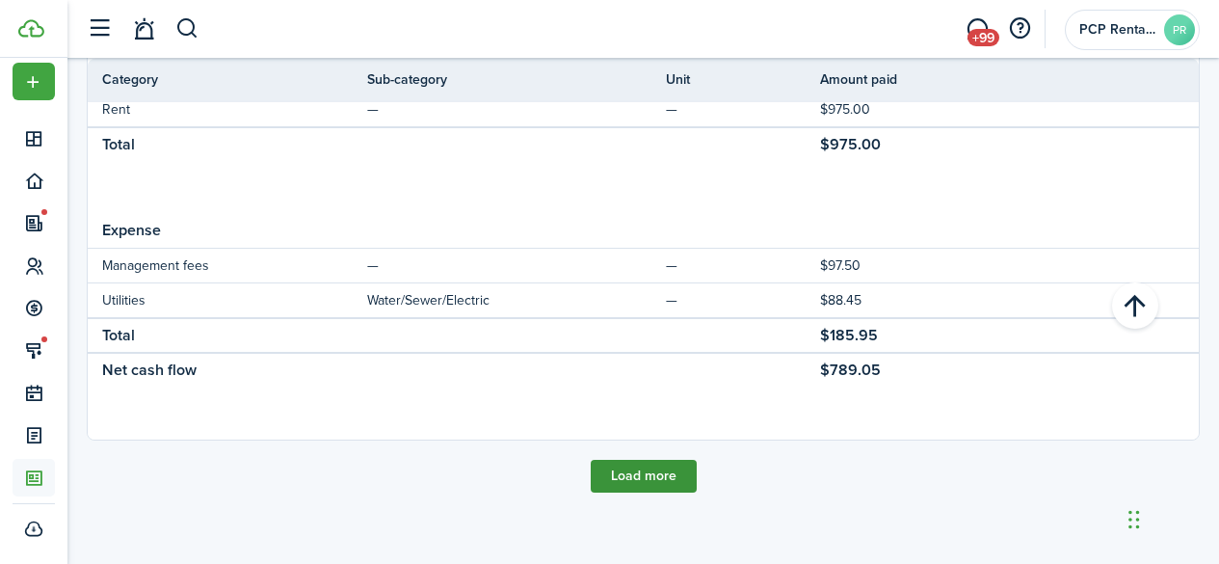
click at [621, 466] on button "Load more" at bounding box center [644, 476] width 106 height 33
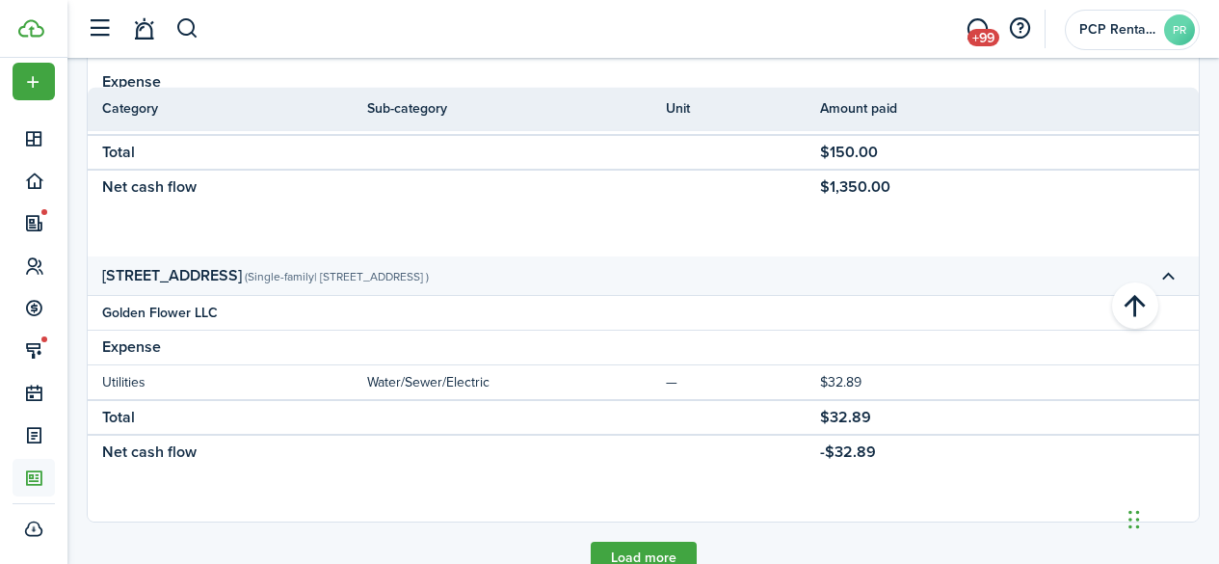
scroll to position [5491, 0]
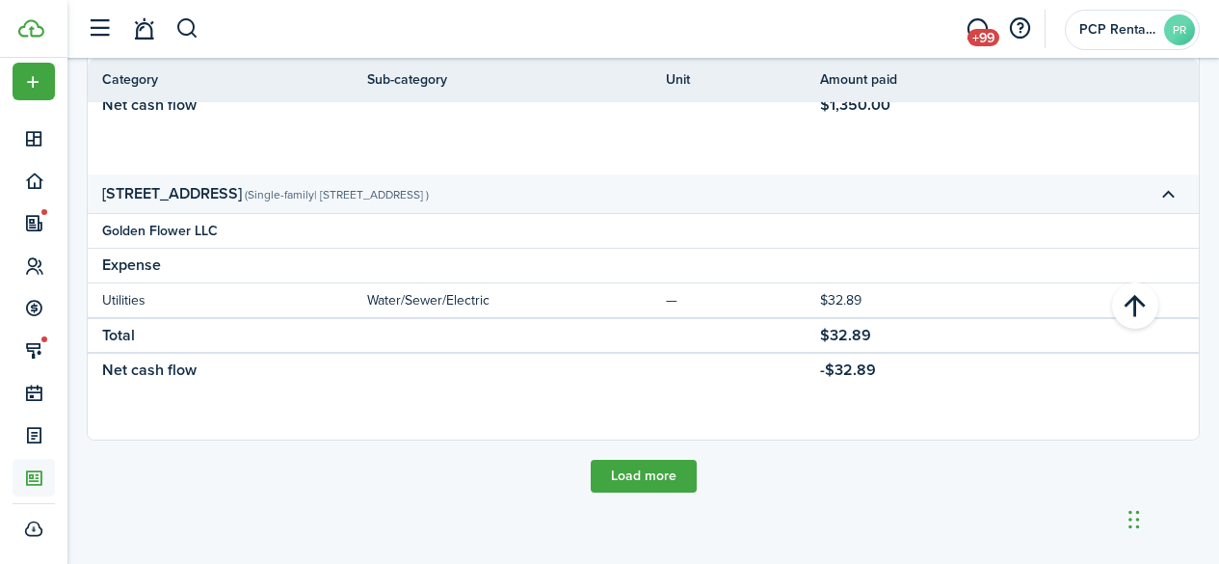
click at [621, 468] on button "Load more" at bounding box center [644, 476] width 106 height 33
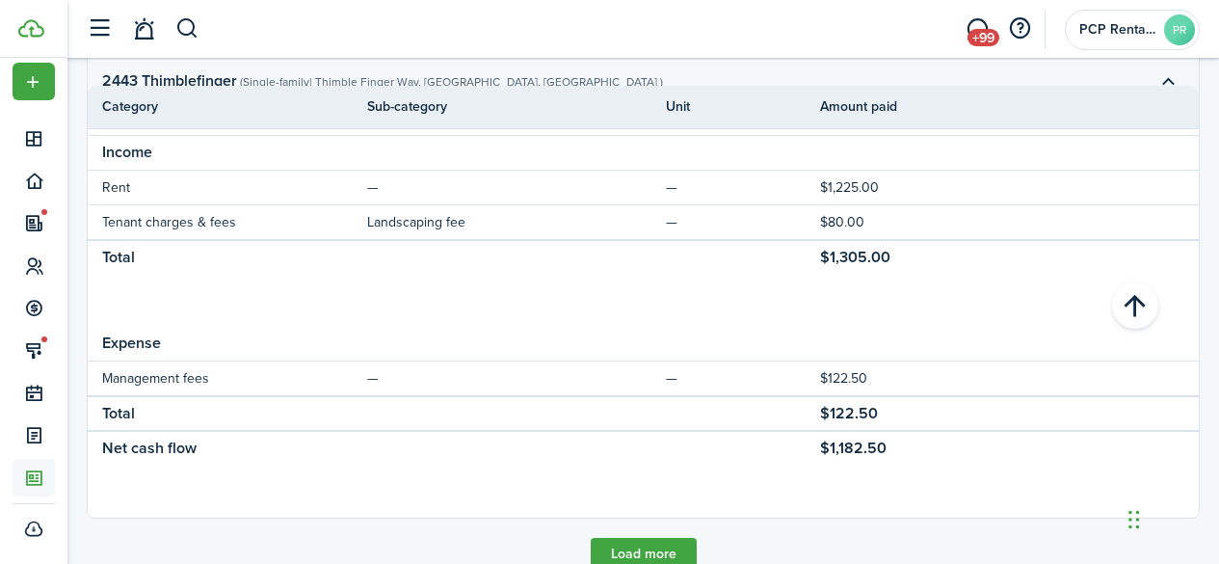
scroll to position [6928, 0]
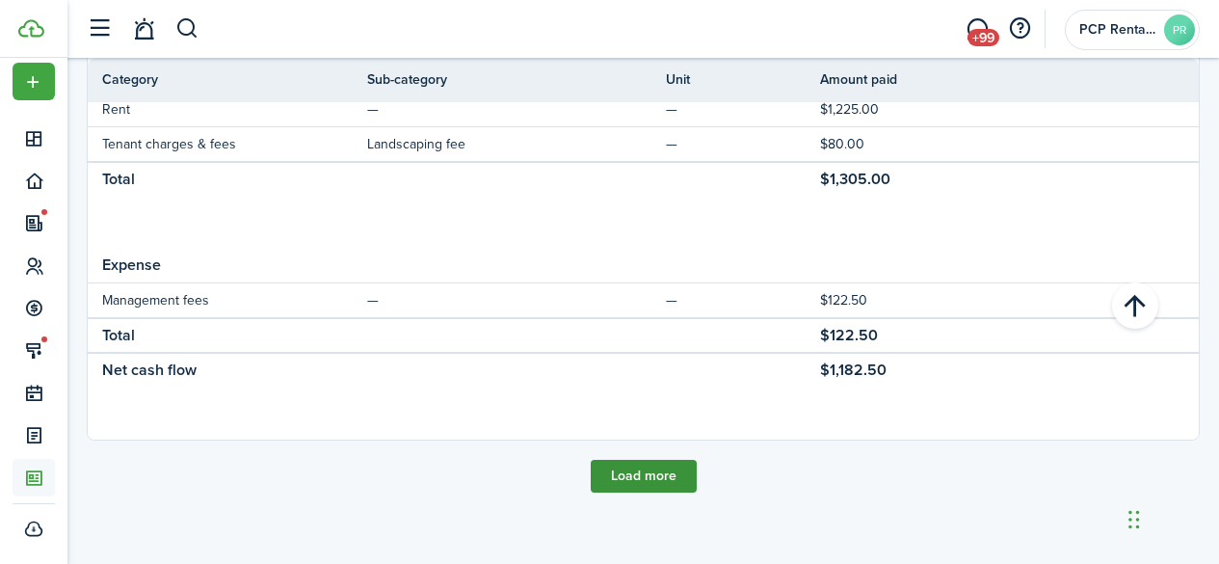
click at [600, 475] on button "Load more" at bounding box center [644, 476] width 106 height 33
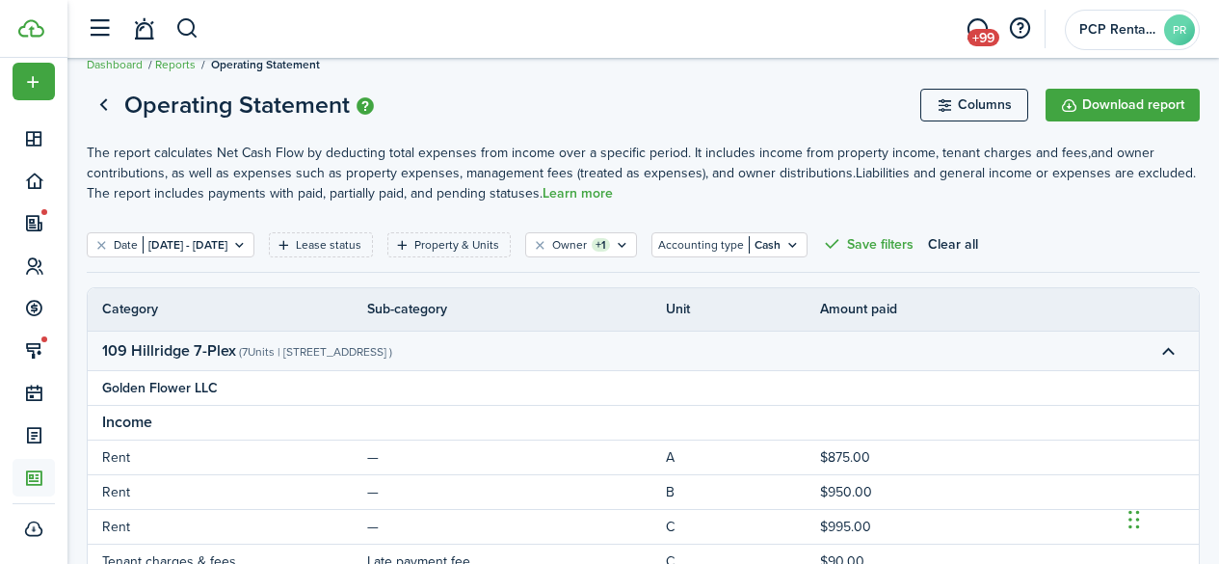
scroll to position [0, 0]
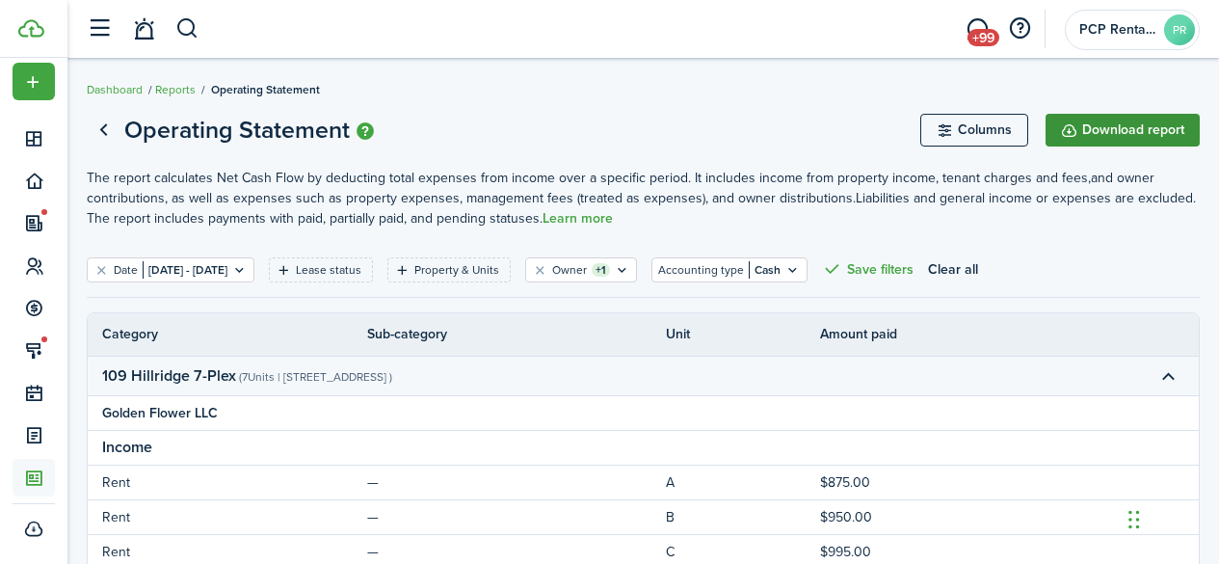
click at [1116, 125] on button "Download report" at bounding box center [1123, 130] width 154 height 33
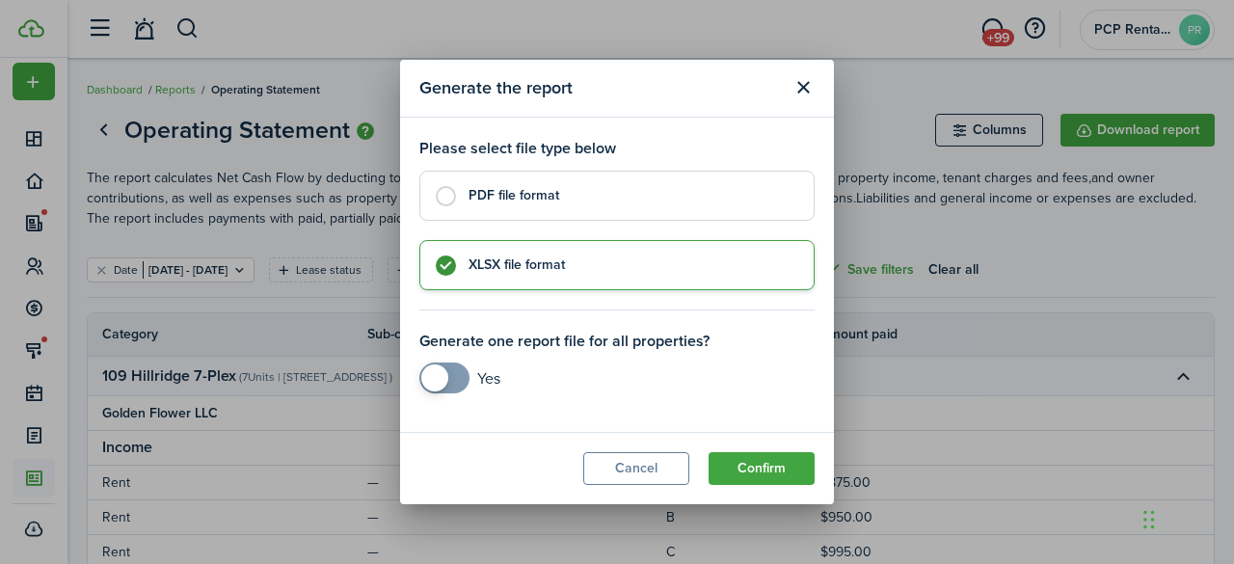
click at [450, 192] on label "PDF file format" at bounding box center [616, 196] width 395 height 50
radio input "true"
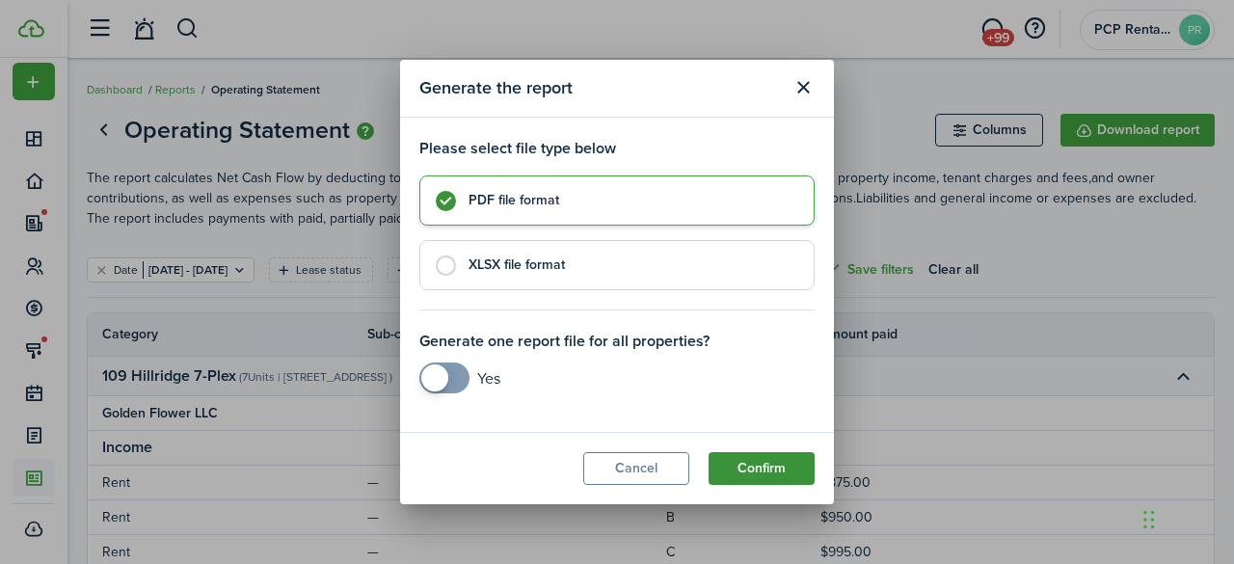
click at [731, 456] on button "Confirm" at bounding box center [761, 468] width 106 height 33
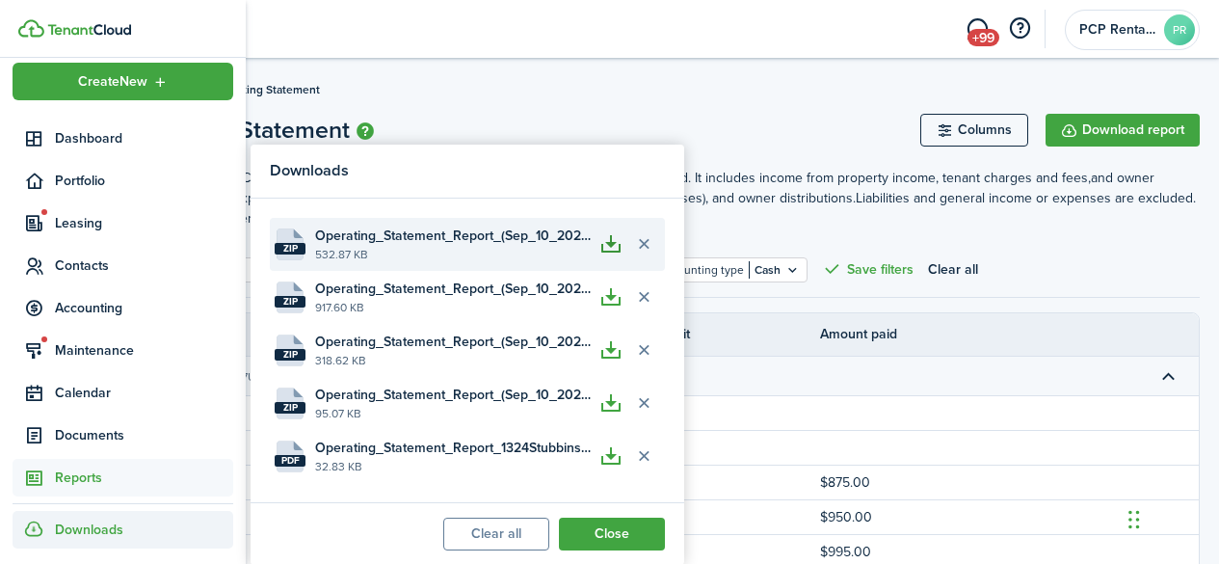
click at [612, 247] on button "button" at bounding box center [611, 243] width 33 height 33
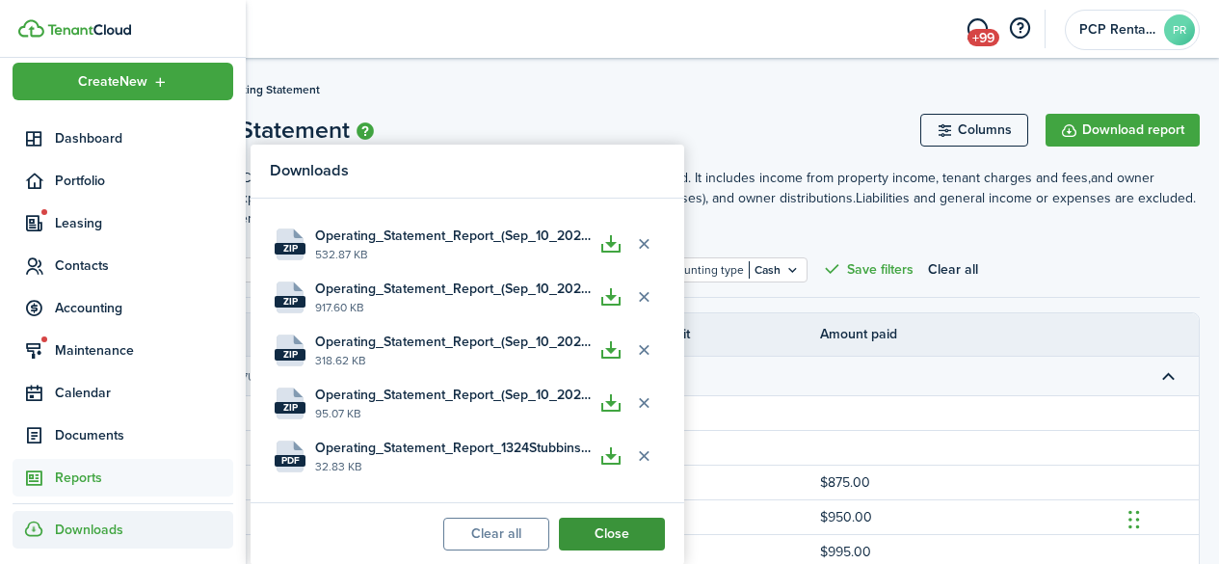
click at [601, 530] on button "Close" at bounding box center [612, 533] width 106 height 33
